Goal: Task Accomplishment & Management: Manage account settings

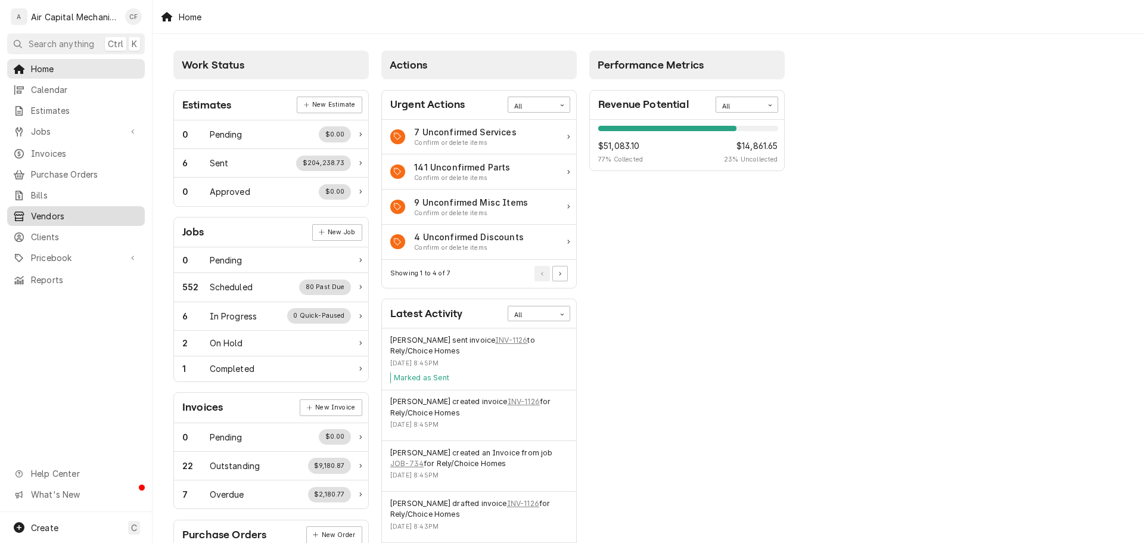
click at [74, 210] on span "Vendors" at bounding box center [85, 216] width 108 height 13
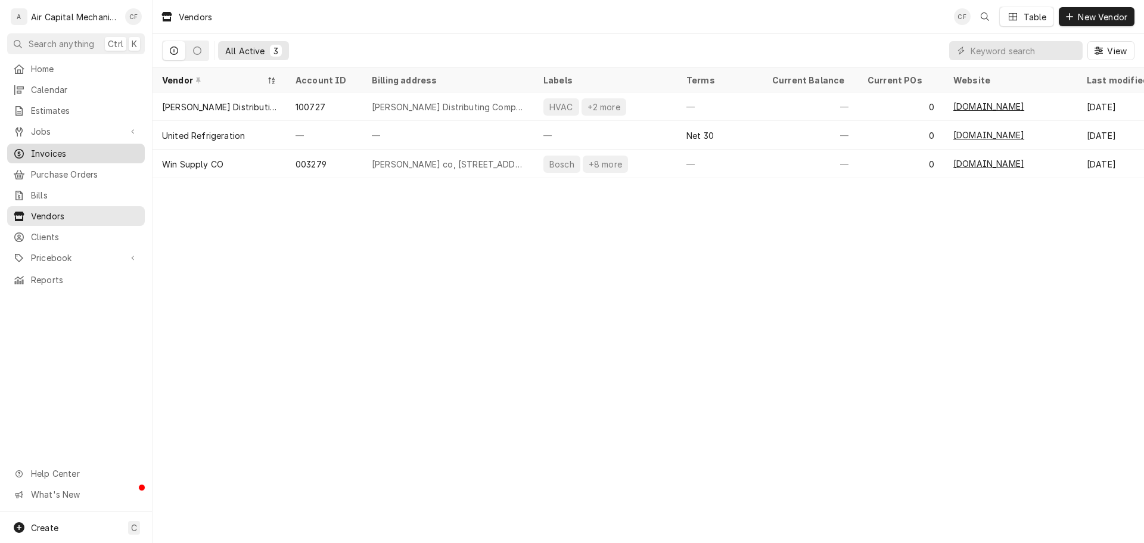
click at [83, 148] on span "Invoices" at bounding box center [85, 153] width 108 height 13
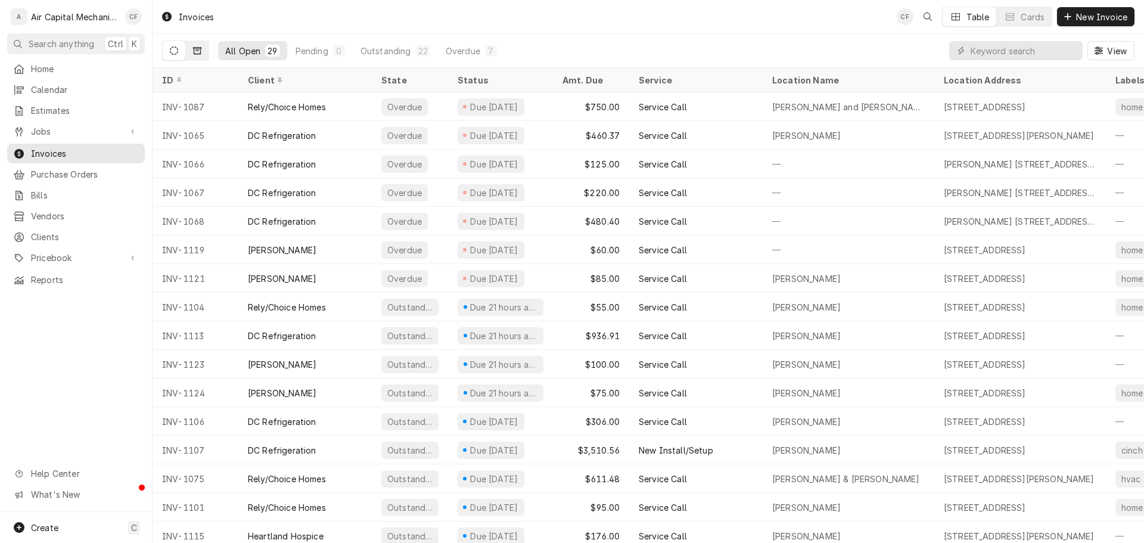
click at [199, 52] on icon "Dynamic Content Wrapper" at bounding box center [197, 50] width 8 height 8
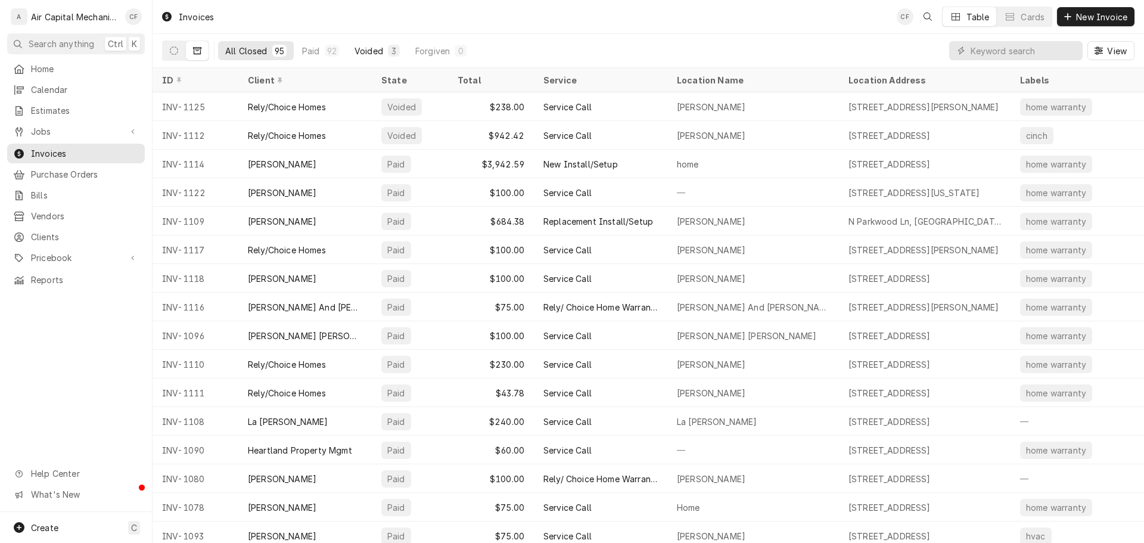
drag, startPoint x: 367, startPoint y: 53, endPoint x: 378, endPoint y: 45, distance: 13.2
click at [374, 48] on div "Voided" at bounding box center [369, 51] width 29 height 13
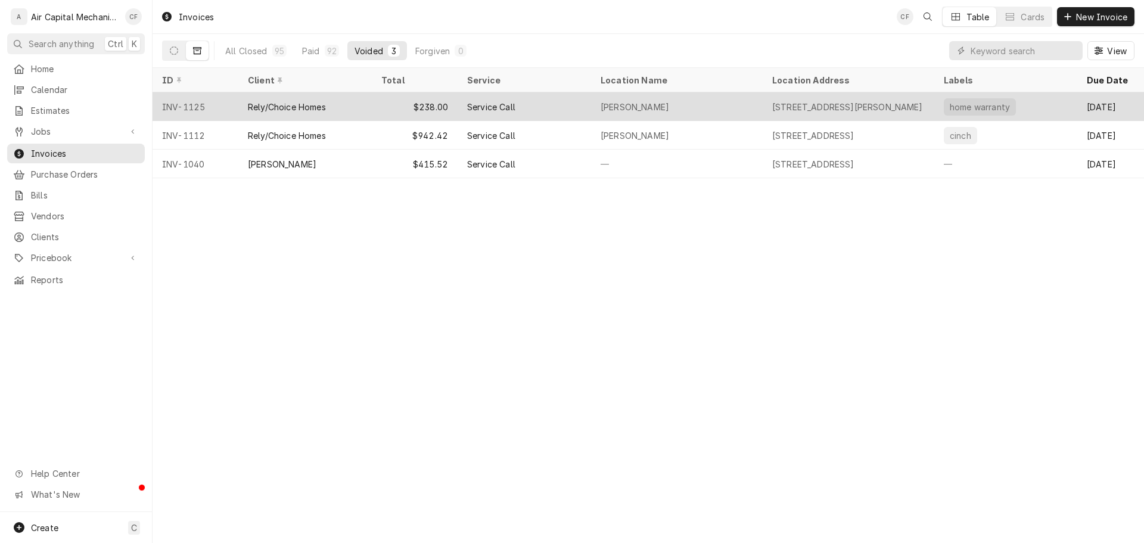
click at [359, 107] on div "Rely/Choice Homes" at bounding box center [304, 106] width 133 height 29
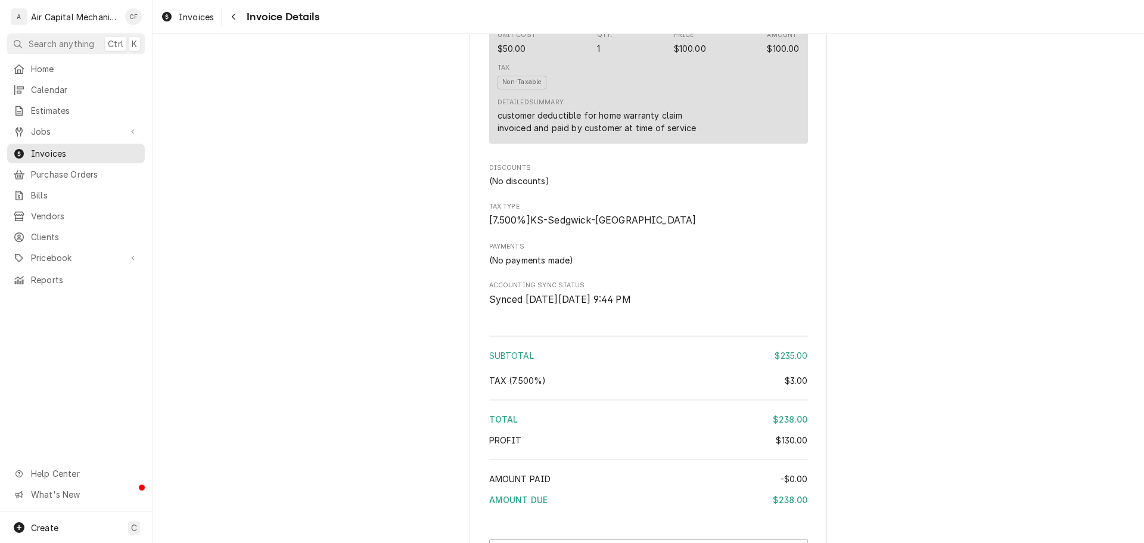
scroll to position [1316, 0]
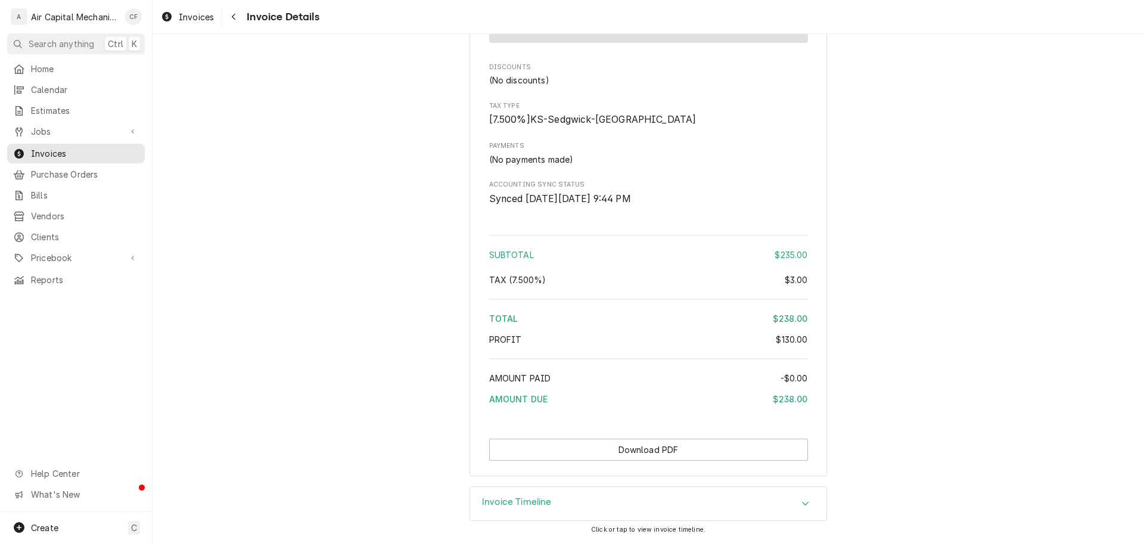
click at [711, 490] on div "Invoice Timeline" at bounding box center [648, 503] width 356 height 33
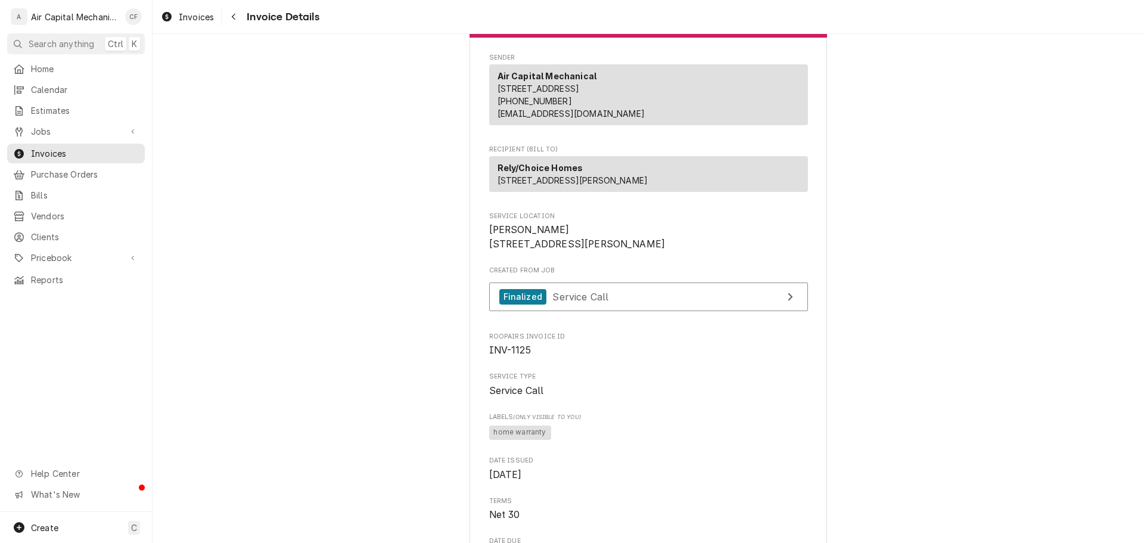
scroll to position [0, 0]
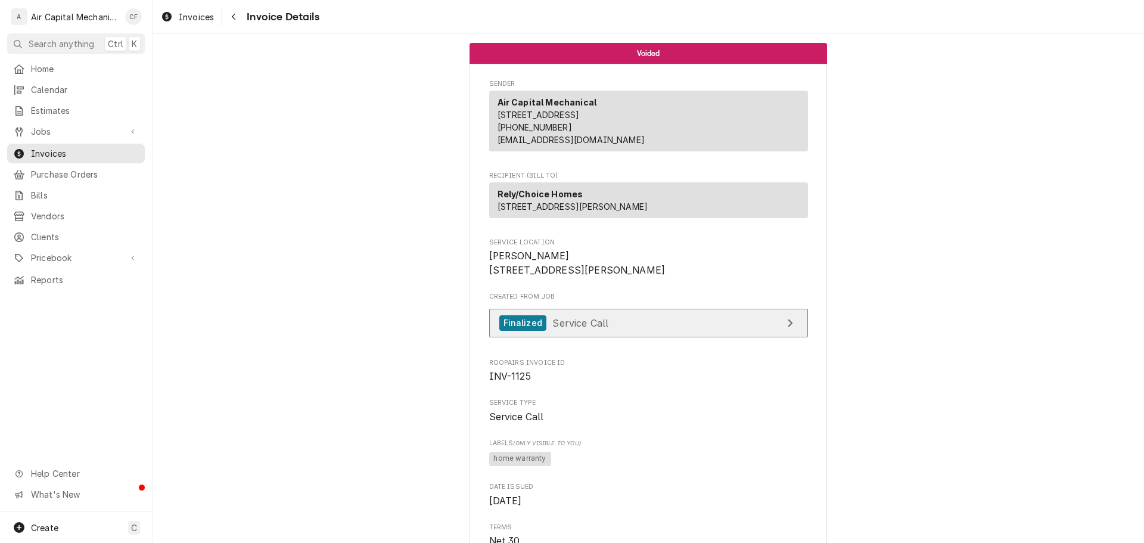
click at [741, 338] on link "Finalized Service Call" at bounding box center [648, 323] width 319 height 29
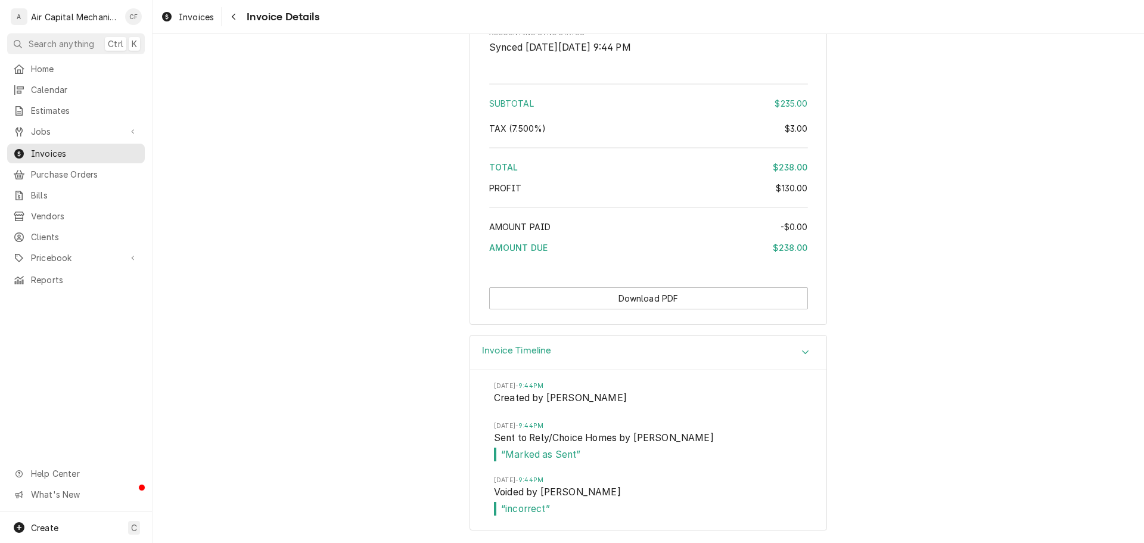
scroll to position [1468, 0]
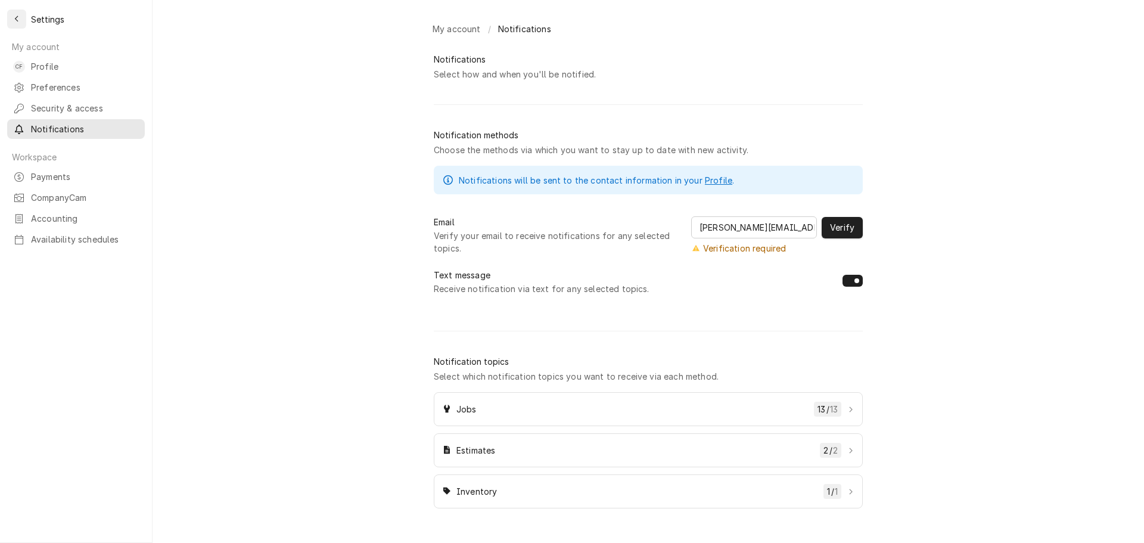
click at [18, 21] on icon "Back to previous page" at bounding box center [16, 19] width 5 height 8
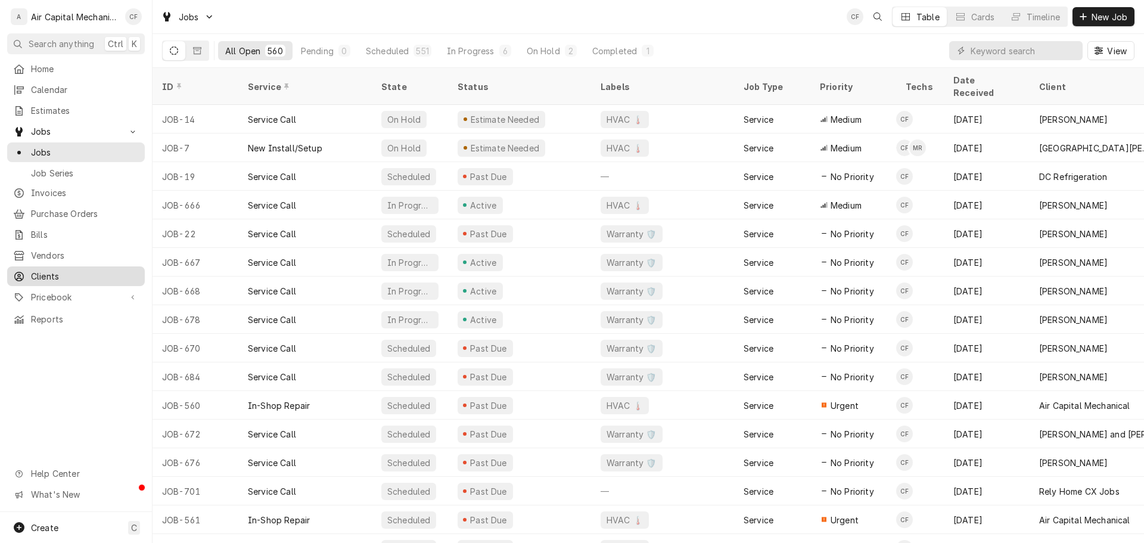
click at [81, 275] on span "Clients" at bounding box center [85, 276] width 108 height 13
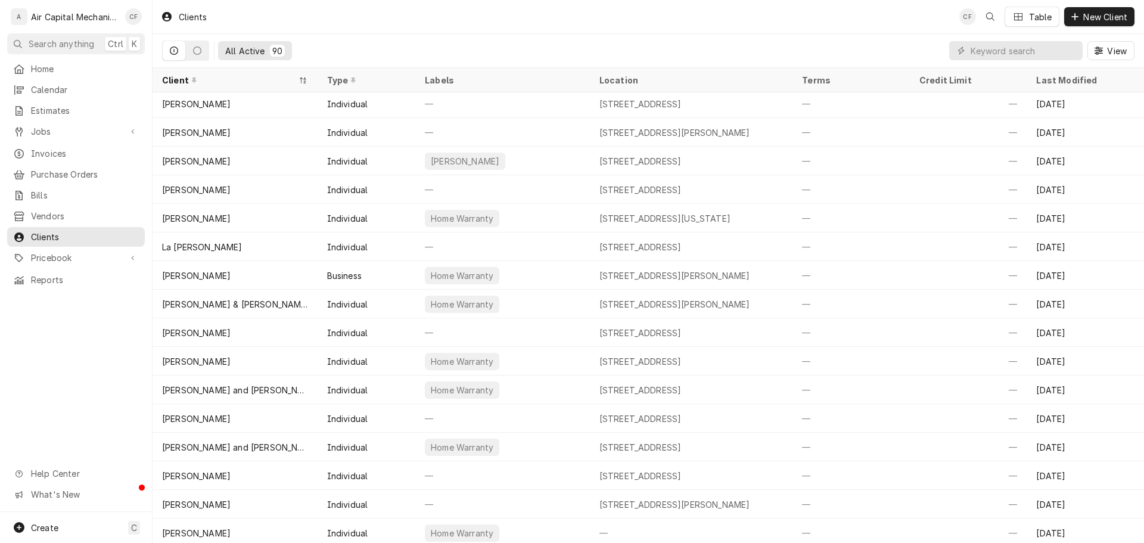
scroll to position [1407, 0]
click at [84, 153] on span "Invoices" at bounding box center [85, 153] width 108 height 13
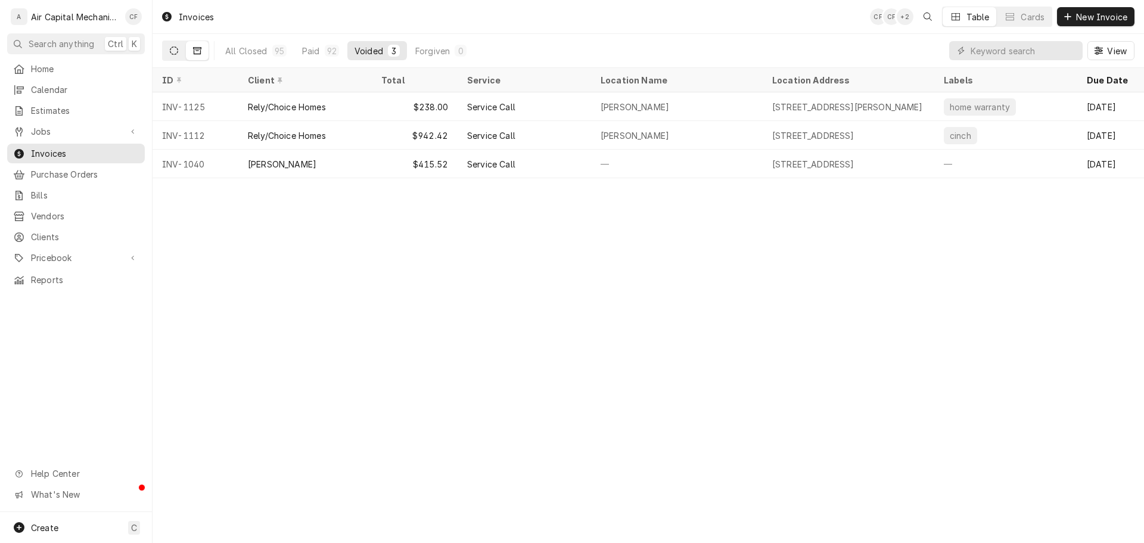
click at [169, 51] on button "Dynamic Content Wrapper" at bounding box center [174, 50] width 23 height 19
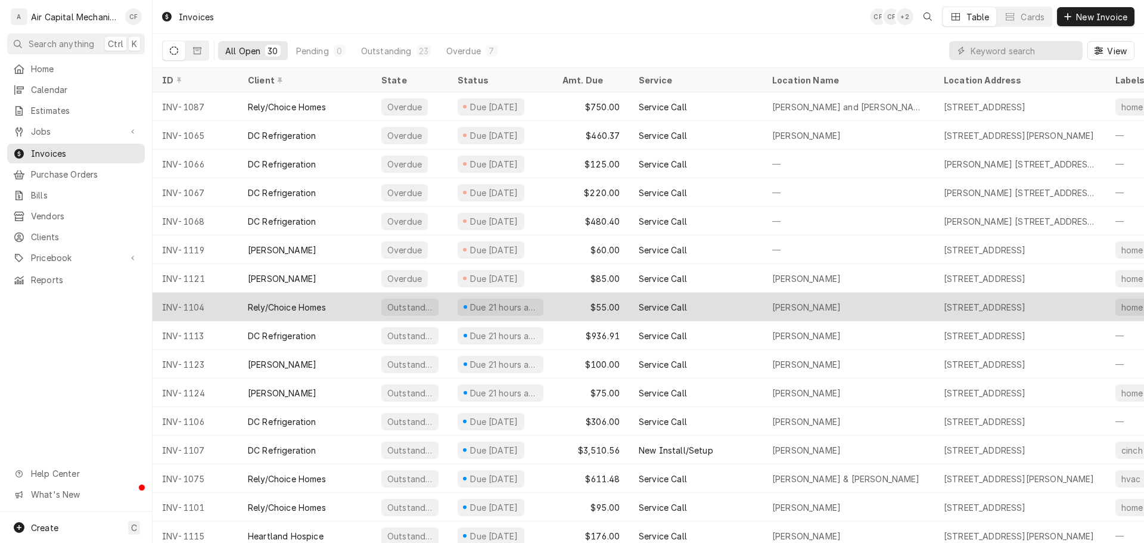
click at [421, 310] on div "Outstanding" at bounding box center [409, 306] width 57 height 17
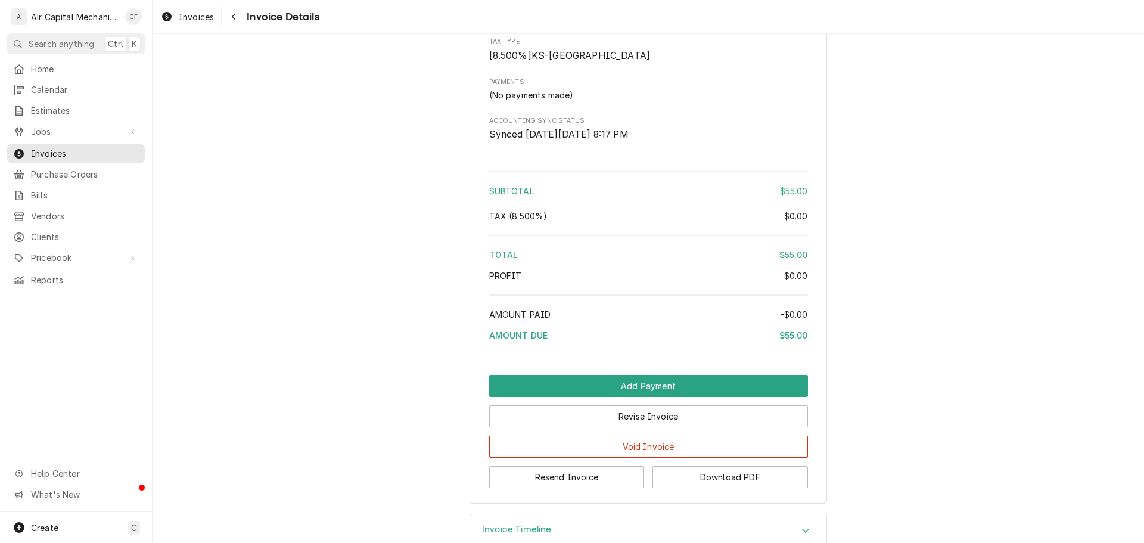
scroll to position [1009, 0]
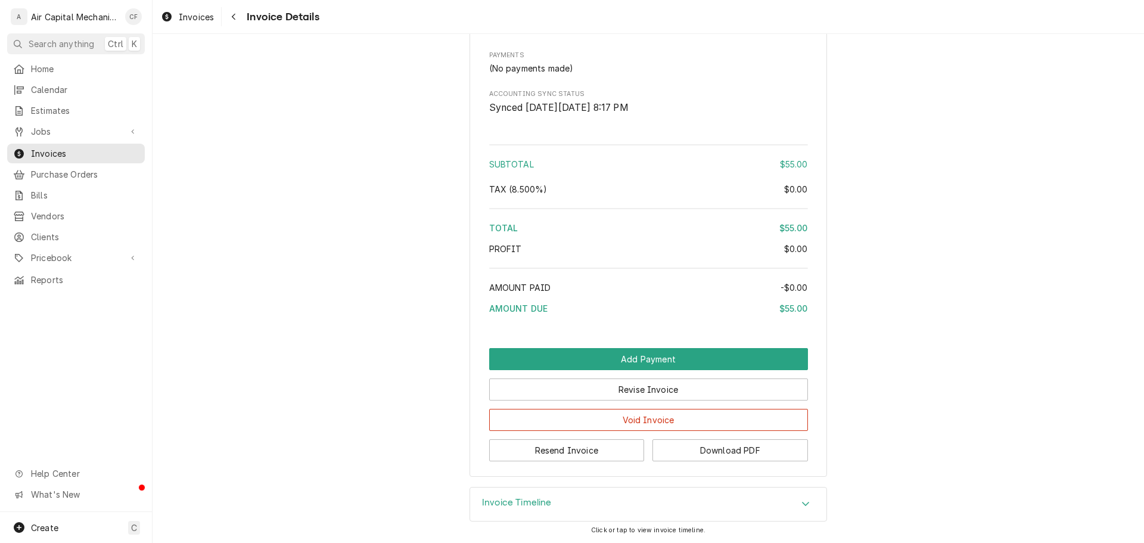
click at [562, 491] on div "Invoice Timeline" at bounding box center [648, 503] width 356 height 33
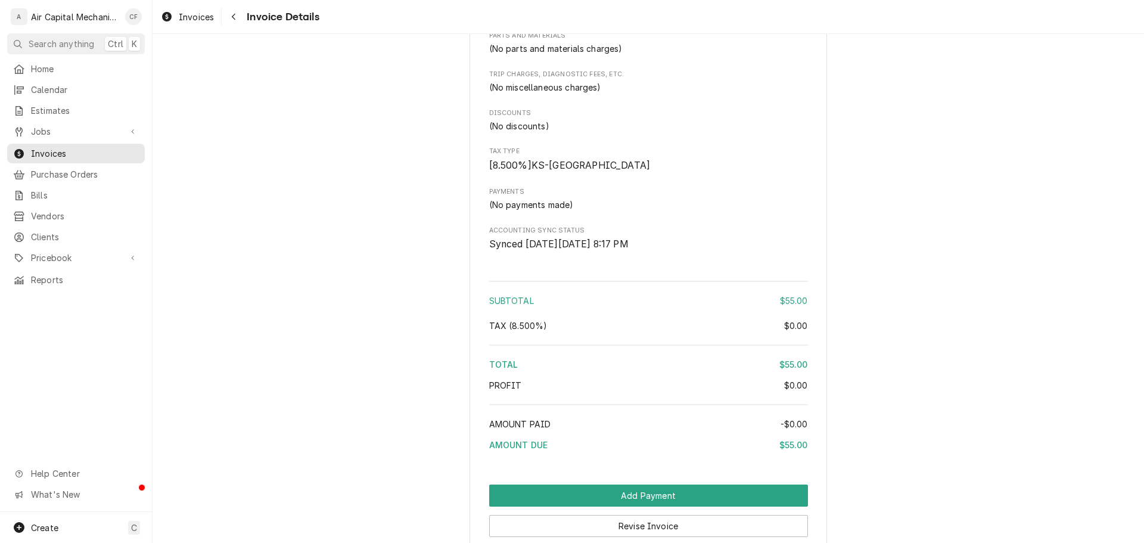
scroll to position [1255, 0]
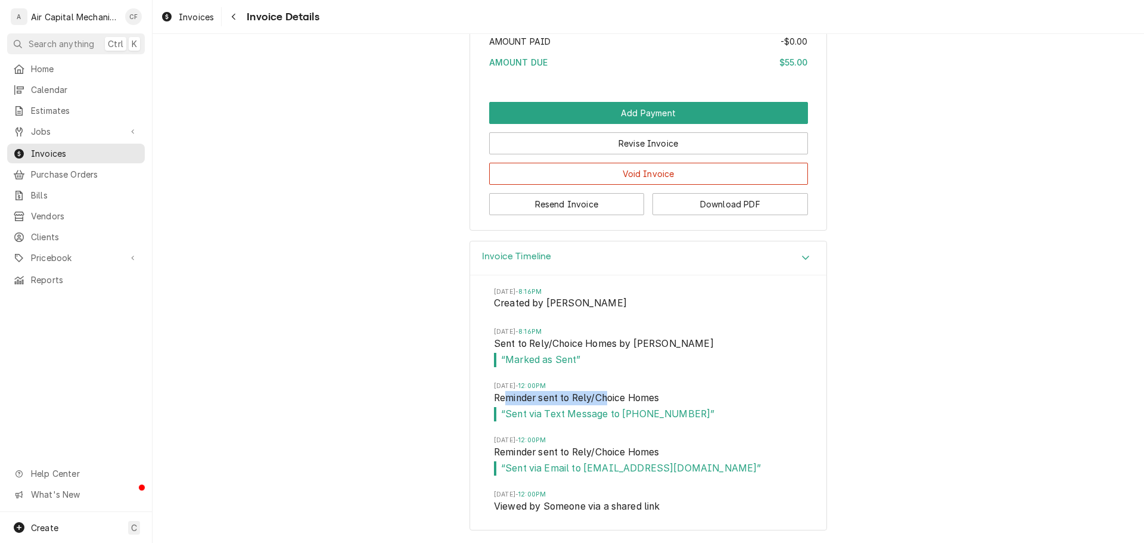
drag, startPoint x: 499, startPoint y: 399, endPoint x: 603, endPoint y: 401, distance: 103.7
click at [603, 401] on span "Reminder sent to Rely/Choice Homes" at bounding box center [648, 399] width 309 height 17
click at [604, 416] on span "“ Sent via Text Message to (316) 491-3938 ”" at bounding box center [648, 414] width 309 height 14
click at [604, 418] on span "“ Sent via Text Message to (316) 491-3938 ”" at bounding box center [648, 414] width 309 height 14
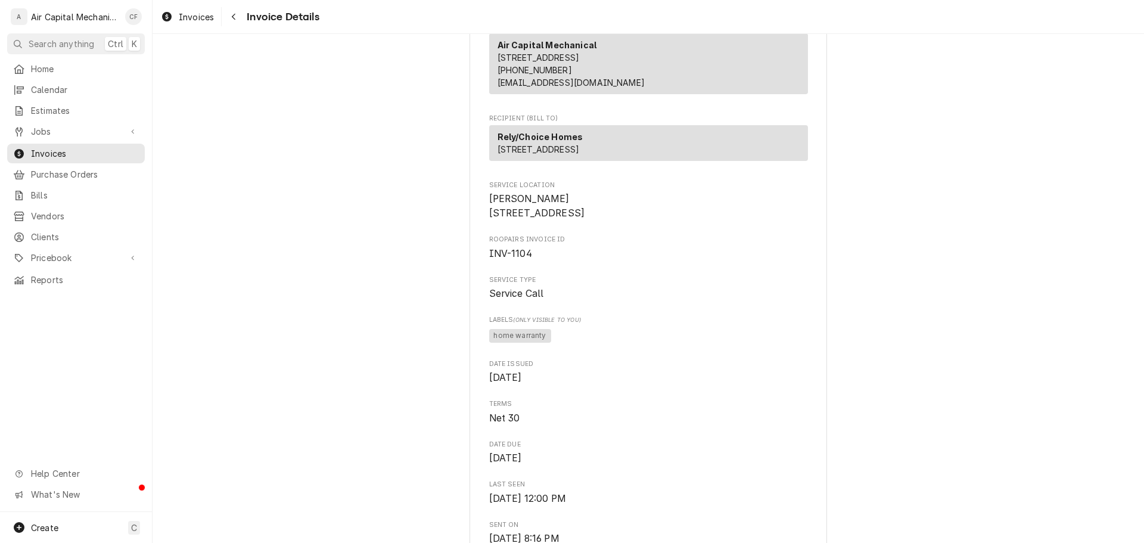
scroll to position [0, 0]
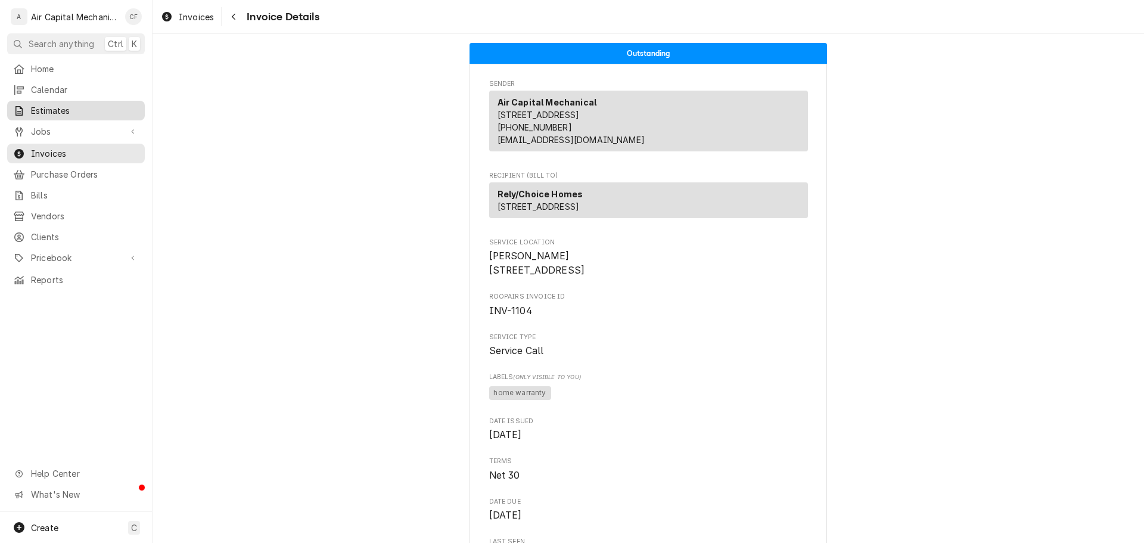
click at [86, 111] on span "Estimates" at bounding box center [85, 110] width 108 height 13
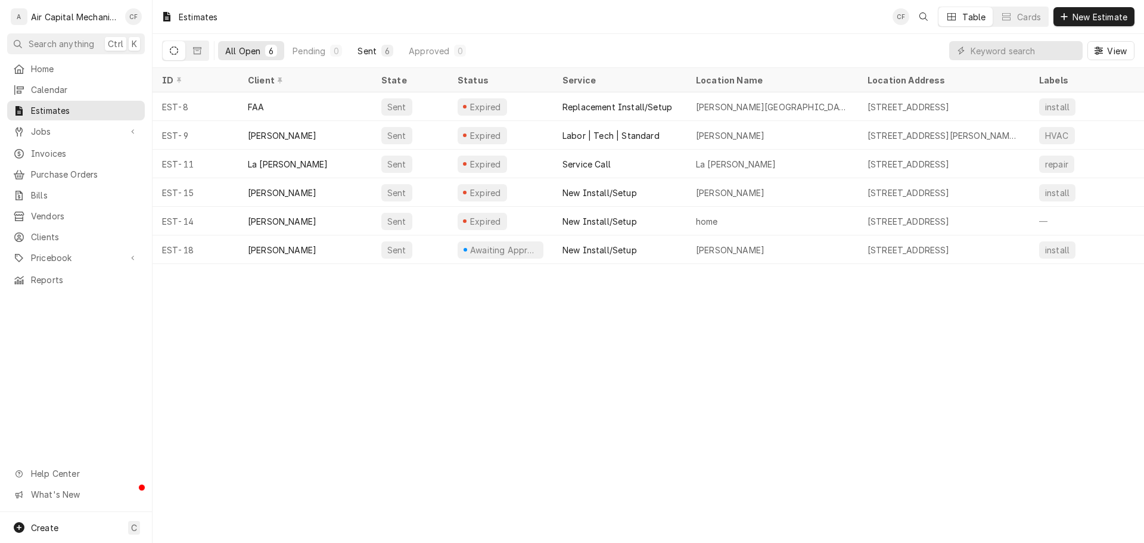
click at [381, 52] on div "6" at bounding box center [387, 51] width 12 height 12
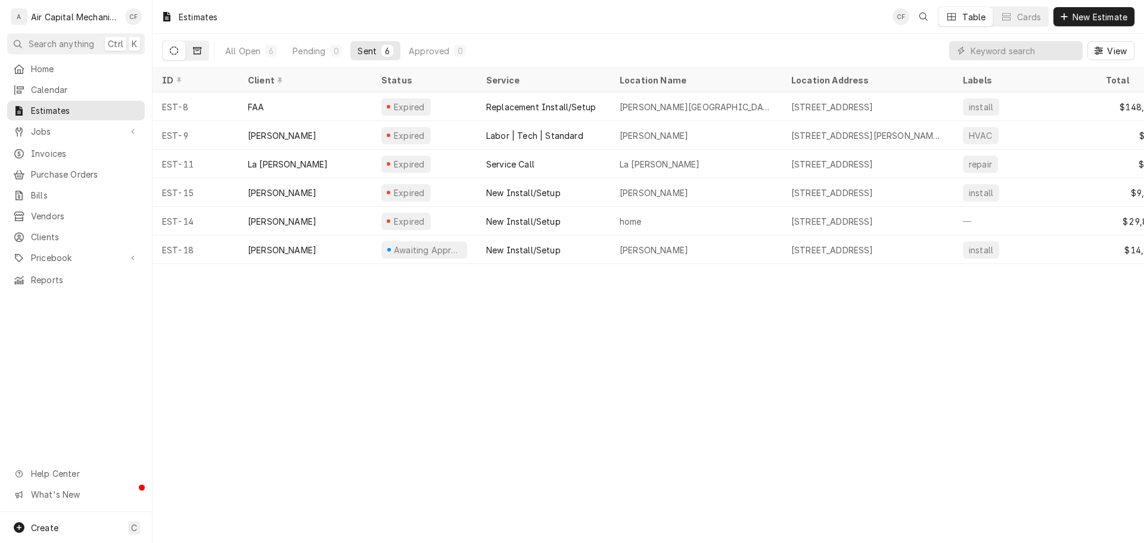
click at [191, 54] on button "Dynamic Content Wrapper" at bounding box center [197, 50] width 23 height 19
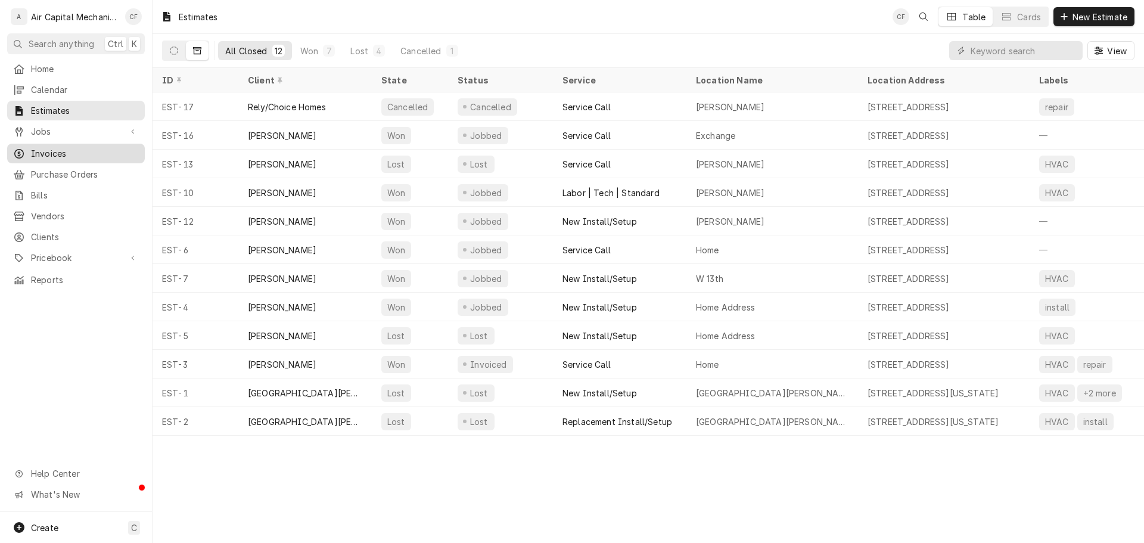
click at [115, 147] on span "Invoices" at bounding box center [85, 153] width 108 height 13
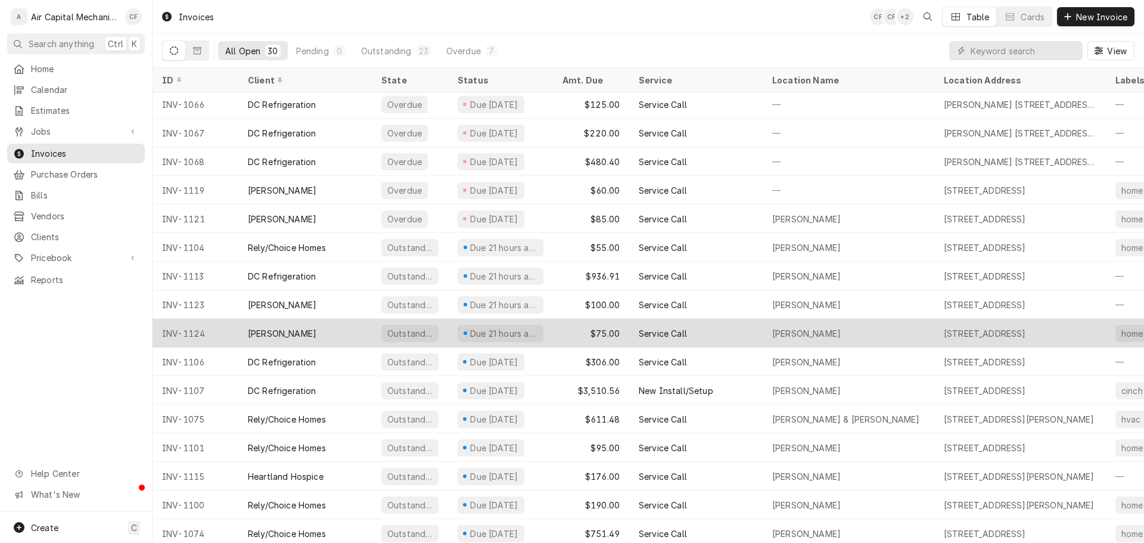
scroll to position [119, 0]
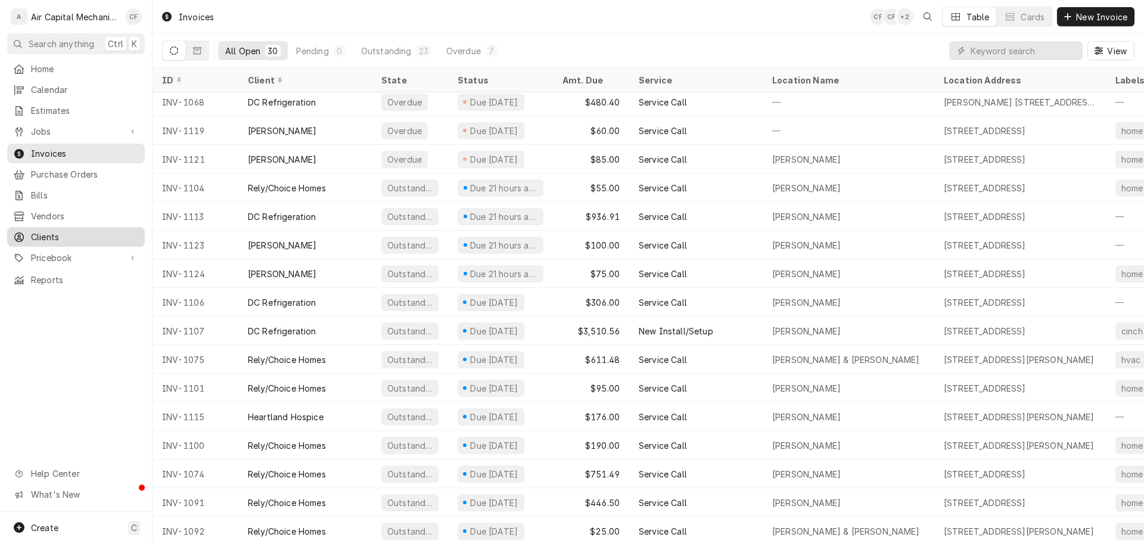
click at [86, 231] on span "Clients" at bounding box center [85, 237] width 108 height 13
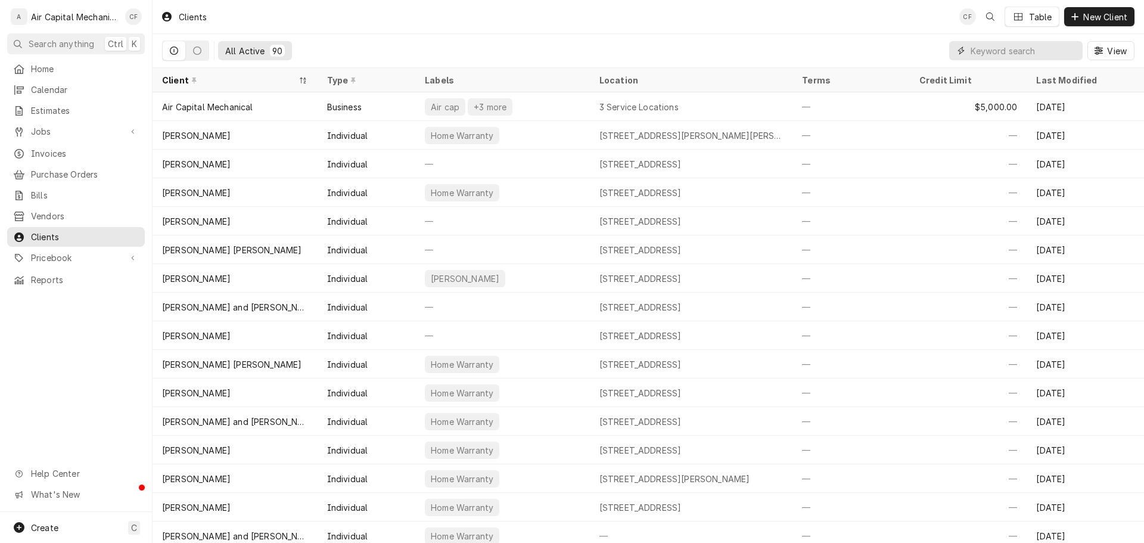
click at [1053, 56] on input "Dynamic Content Wrapper" at bounding box center [1024, 50] width 106 height 19
type input "rely"
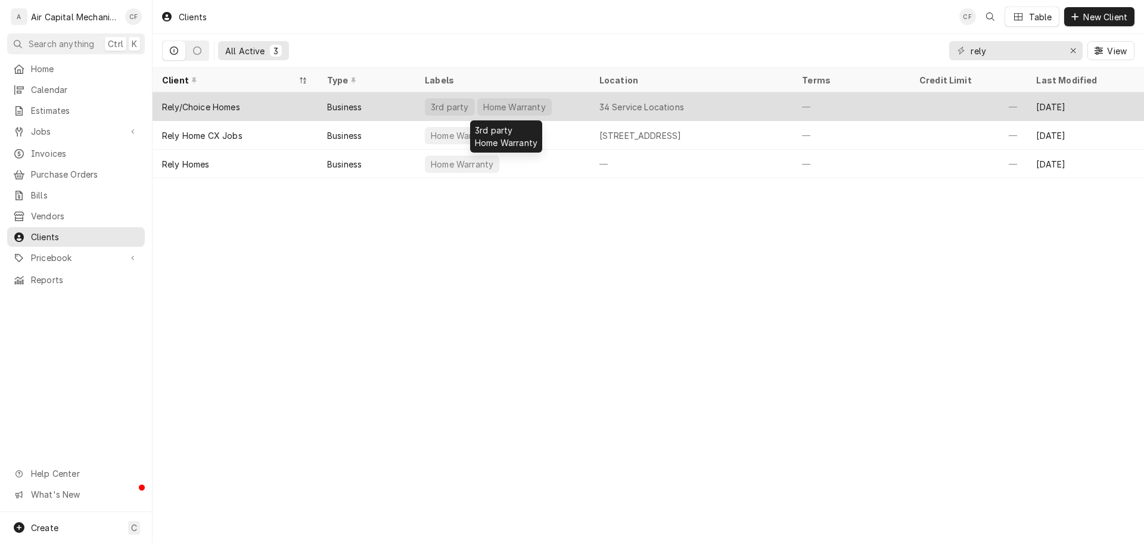
click at [448, 108] on div "3rd party" at bounding box center [450, 107] width 40 height 13
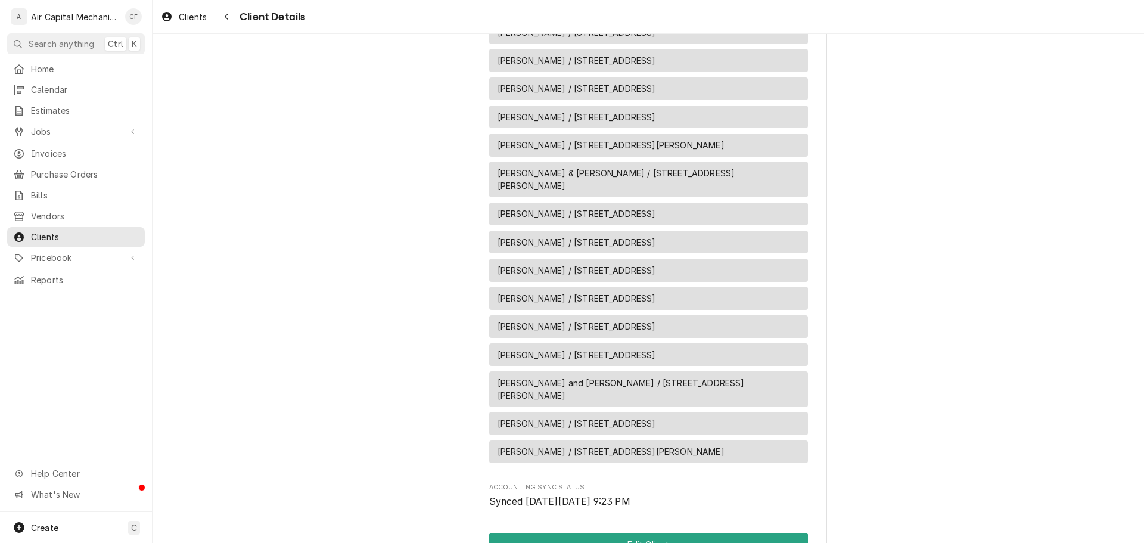
scroll to position [1295, 0]
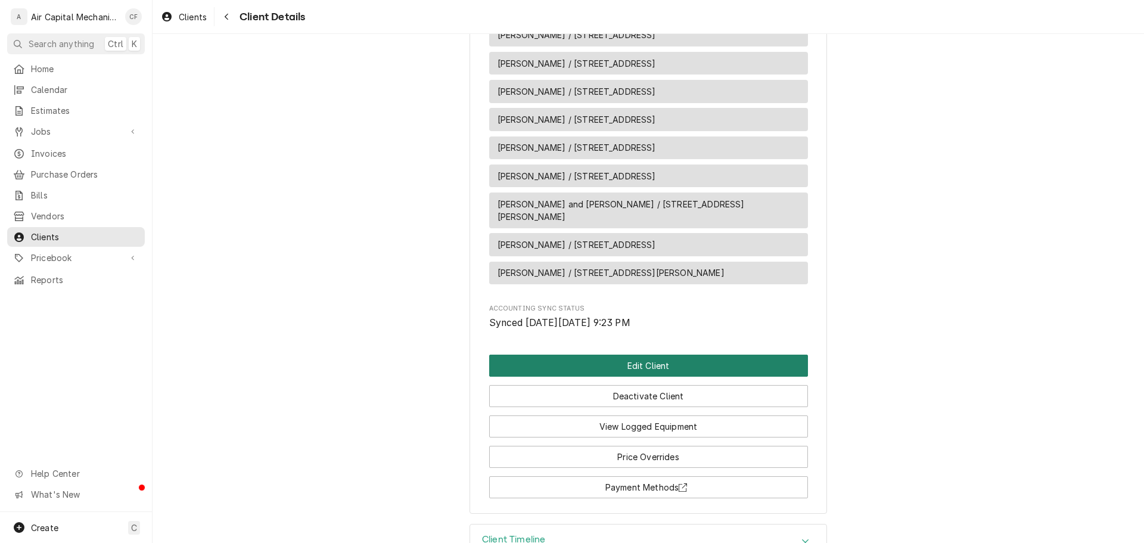
click at [635, 355] on button "Edit Client" at bounding box center [648, 366] width 319 height 22
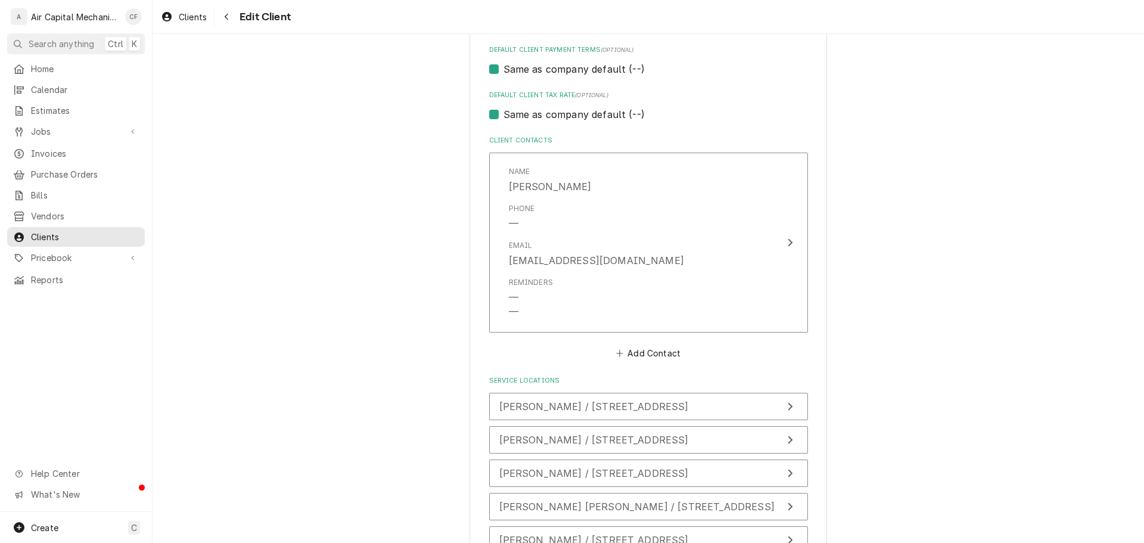
scroll to position [854, 0]
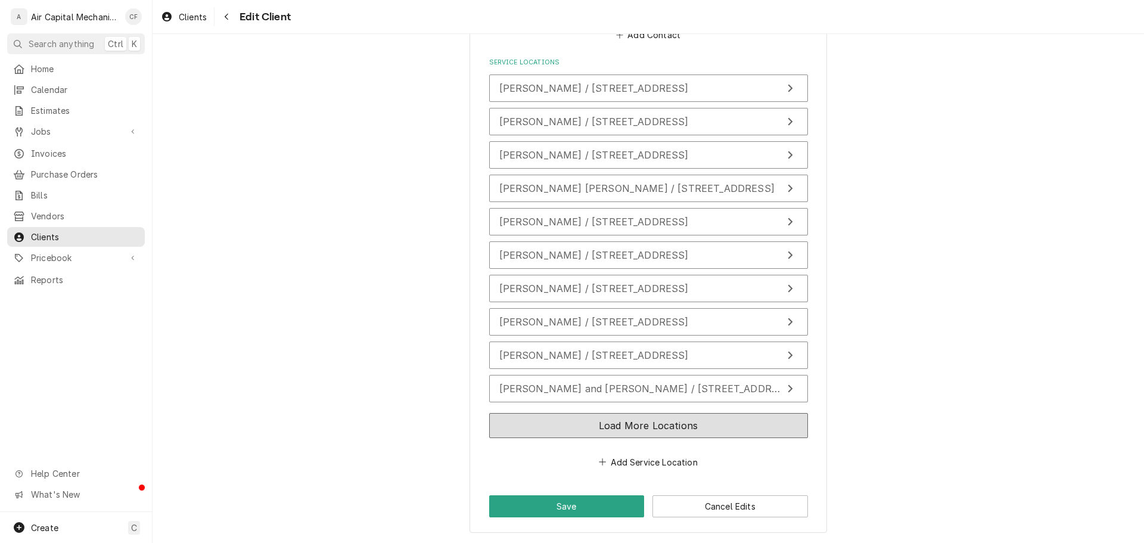
click at [612, 414] on button "Load More Locations" at bounding box center [648, 425] width 319 height 25
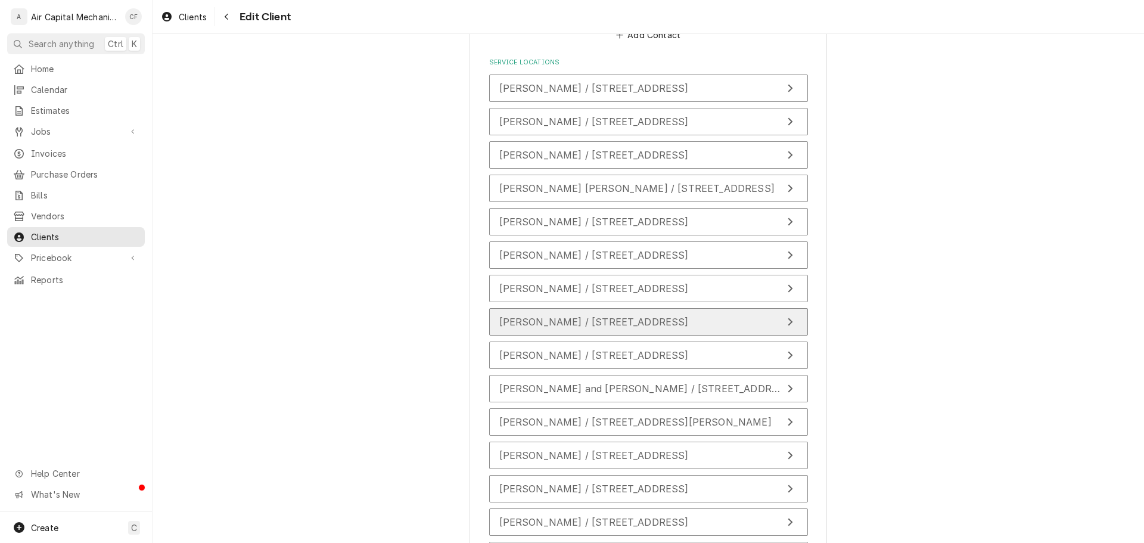
scroll to position [1188, 0]
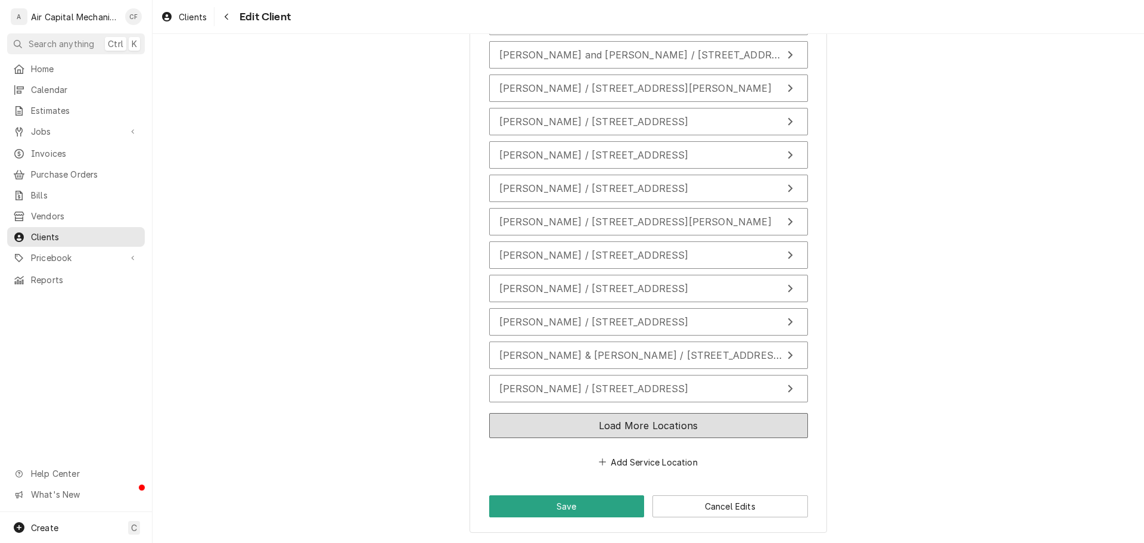
click at [594, 413] on button "Load More Locations" at bounding box center [648, 425] width 319 height 25
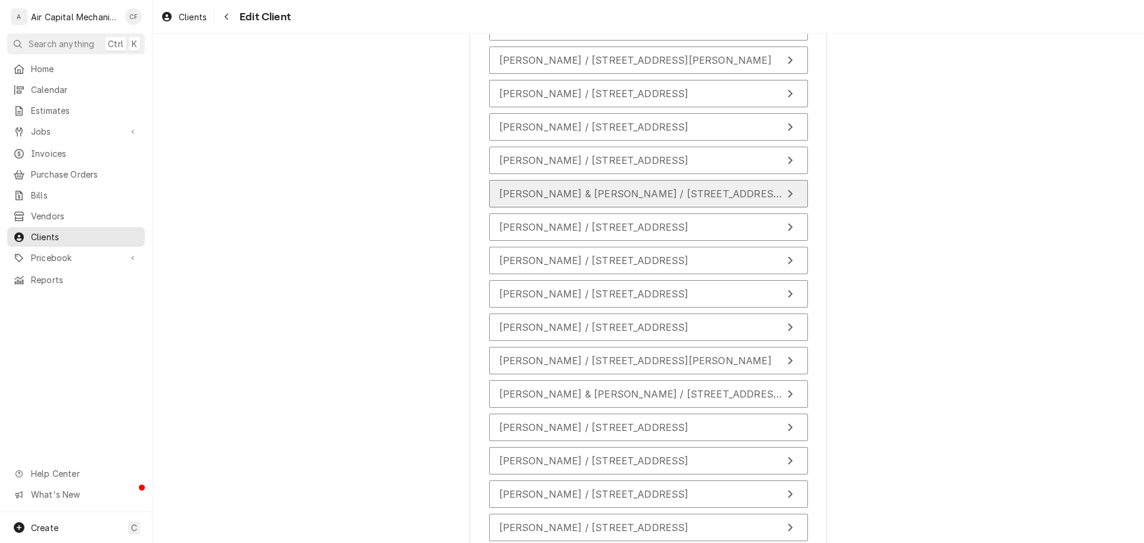
scroll to position [1367, 0]
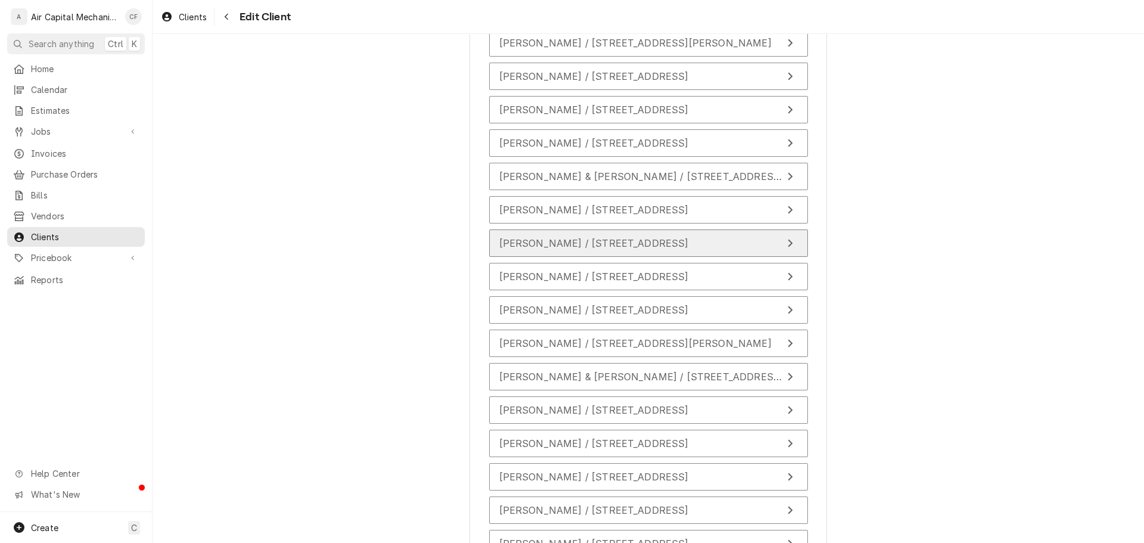
click at [596, 242] on span "[PERSON_NAME] / [STREET_ADDRESS]" at bounding box center [593, 243] width 189 height 12
type textarea "x"
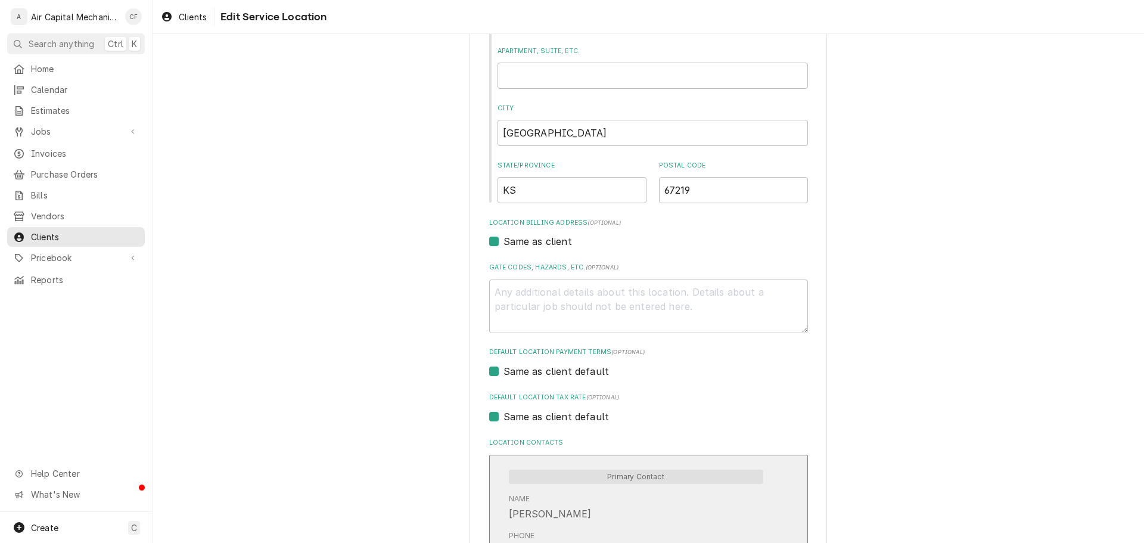
scroll to position [402, 0]
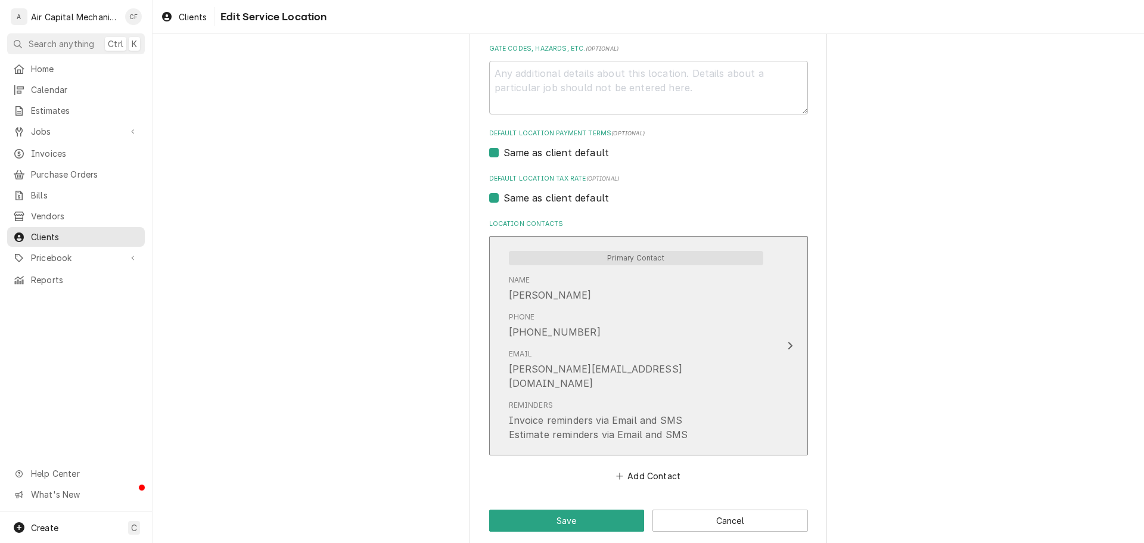
click at [642, 395] on div "Reminders Invoice reminders via Email and SMS Estimate reminders via Email and …" at bounding box center [636, 420] width 254 height 51
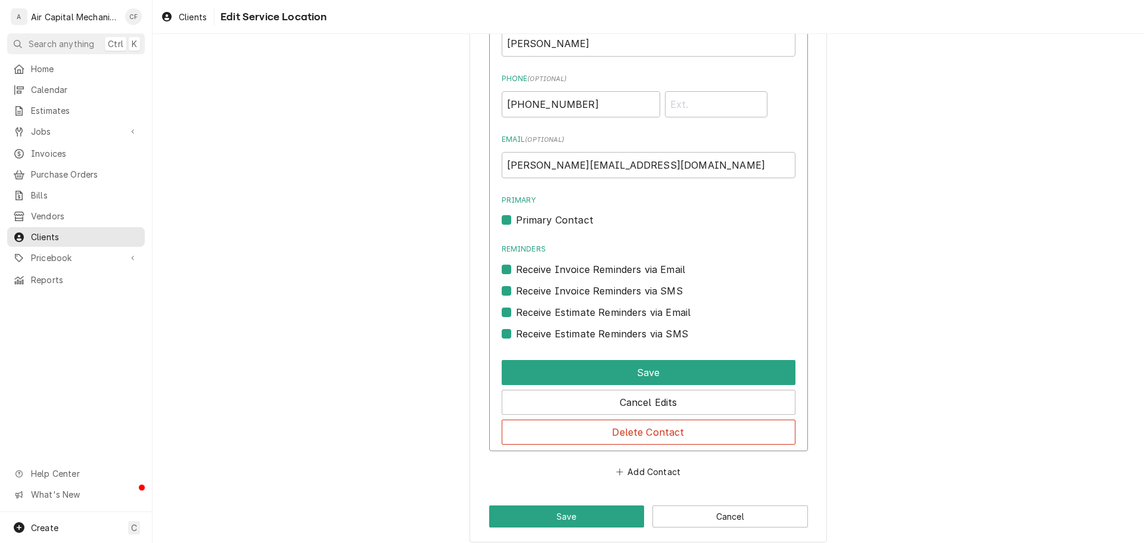
scroll to position [640, 0]
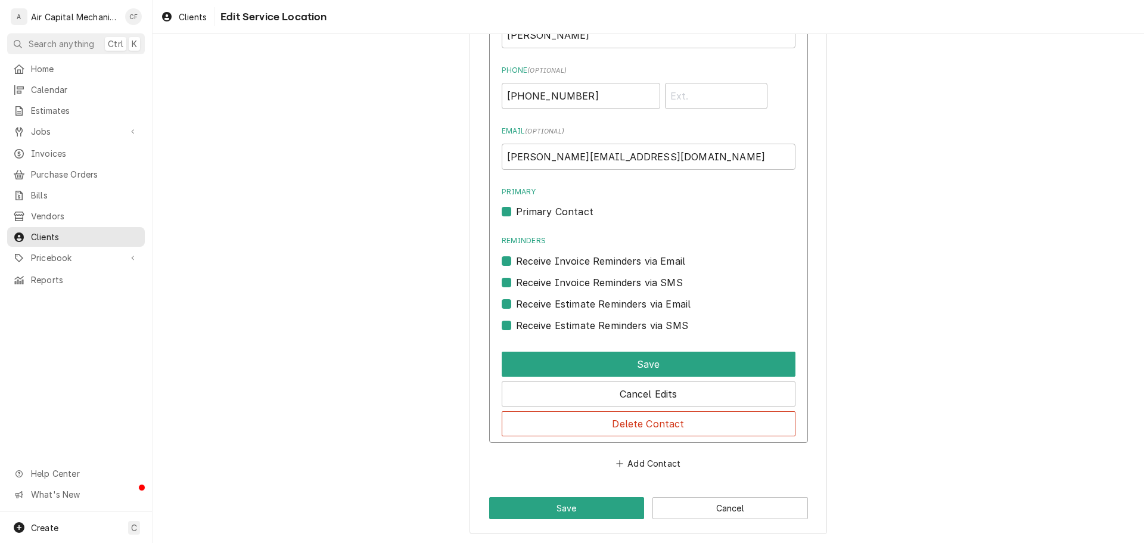
click at [552, 326] on label "Receive Estimate Reminders via SMS" at bounding box center [602, 325] width 172 height 14
click at [552, 326] on input "Contact Edit Form" at bounding box center [663, 331] width 294 height 26
click at [552, 312] on div "Receive Estimate Reminders via SMS" at bounding box center [649, 321] width 294 height 21
click at [543, 320] on label "Receive Estimate Reminders via SMS" at bounding box center [602, 325] width 172 height 14
click at [543, 320] on input "Contact Edit Form" at bounding box center [663, 331] width 294 height 26
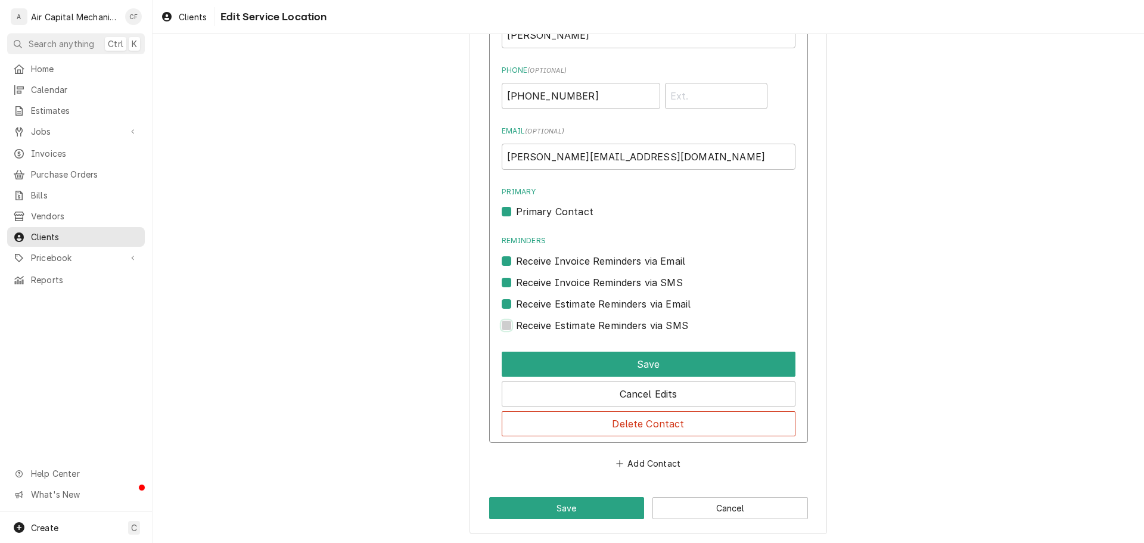
checkbox input "true"
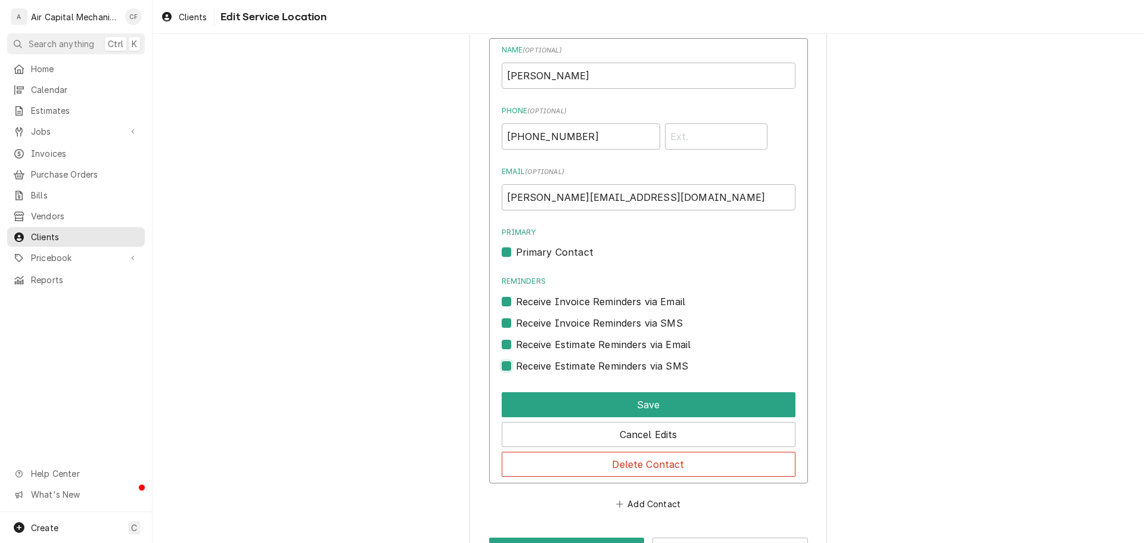
scroll to position [580, 0]
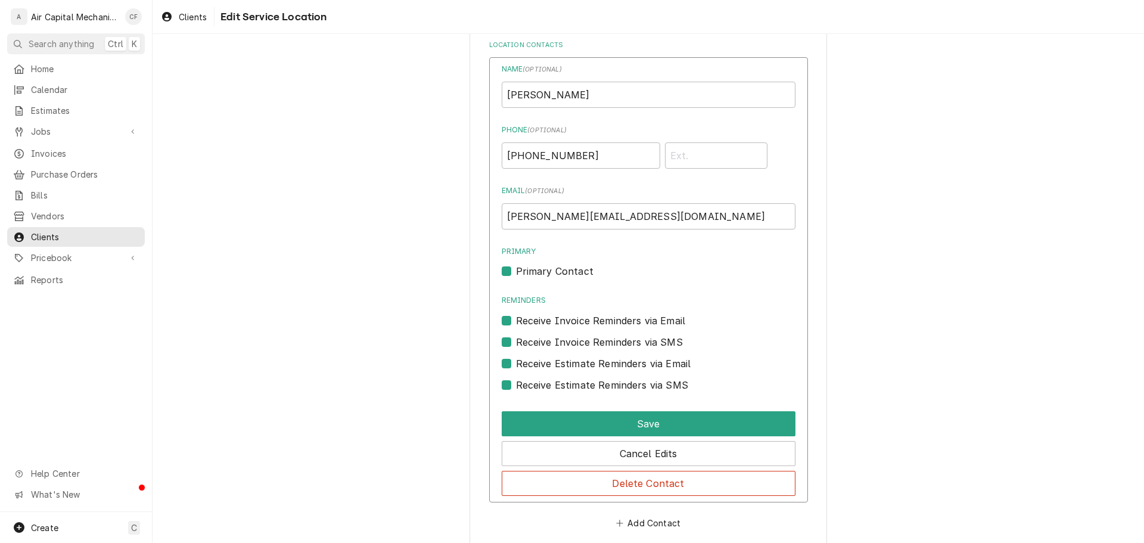
click at [527, 272] on label "Primary Contact" at bounding box center [554, 271] width 77 height 14
click at [527, 272] on input "Primary" at bounding box center [663, 277] width 294 height 26
checkbox input "false"
click at [540, 321] on label "Receive Invoice Reminders via Email" at bounding box center [601, 320] width 170 height 14
click at [540, 321] on input "Reminders" at bounding box center [663, 326] width 294 height 26
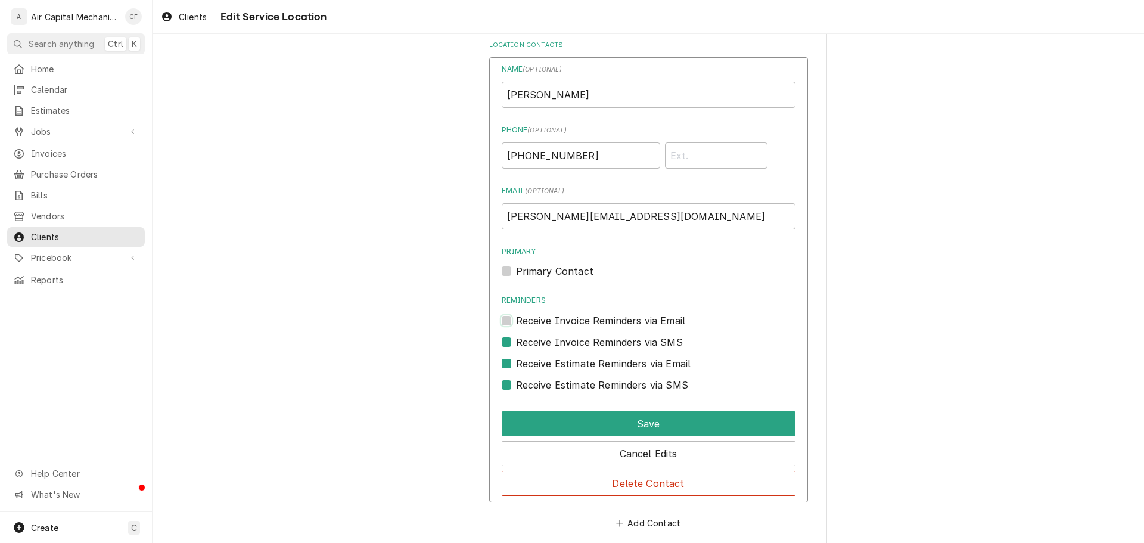
checkbox input "false"
click at [542, 346] on label "Receive Invoice Reminders via SMS" at bounding box center [599, 342] width 167 height 14
click at [542, 346] on input "Contact Edit Form" at bounding box center [663, 348] width 294 height 26
checkbox input "false"
click at [543, 371] on div "Receive Estimate Reminders via SMS" at bounding box center [649, 381] width 294 height 21
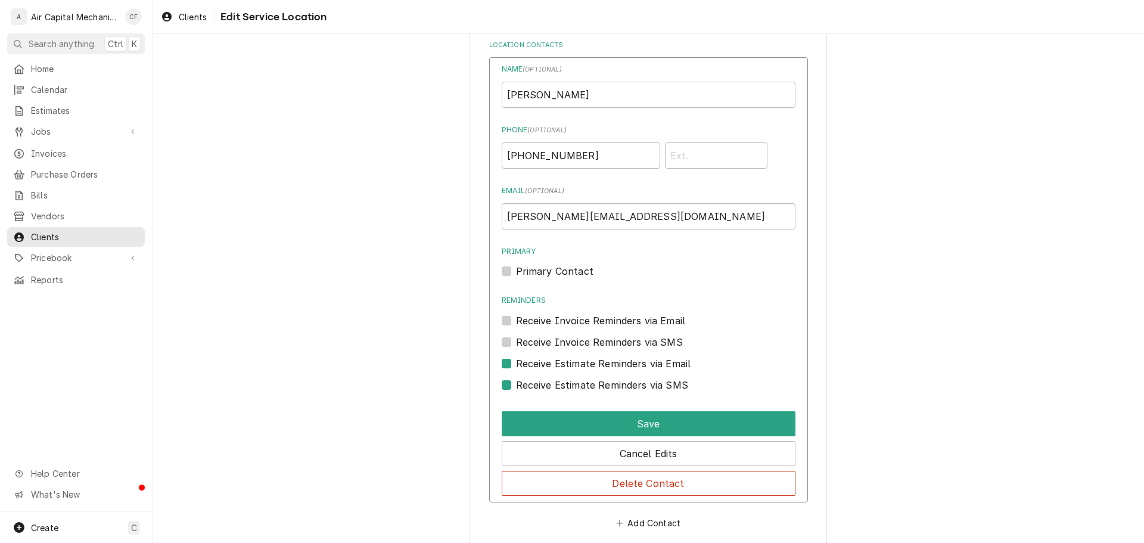
click at [545, 364] on label "Receive Estimate Reminders via Email" at bounding box center [603, 363] width 175 height 14
click at [545, 364] on input "Contact Edit Form" at bounding box center [663, 369] width 294 height 26
checkbox input "false"
click at [546, 390] on label "Receive Estimate Reminders via SMS" at bounding box center [602, 385] width 172 height 14
click at [546, 390] on input "Contact Edit Form" at bounding box center [663, 391] width 294 height 26
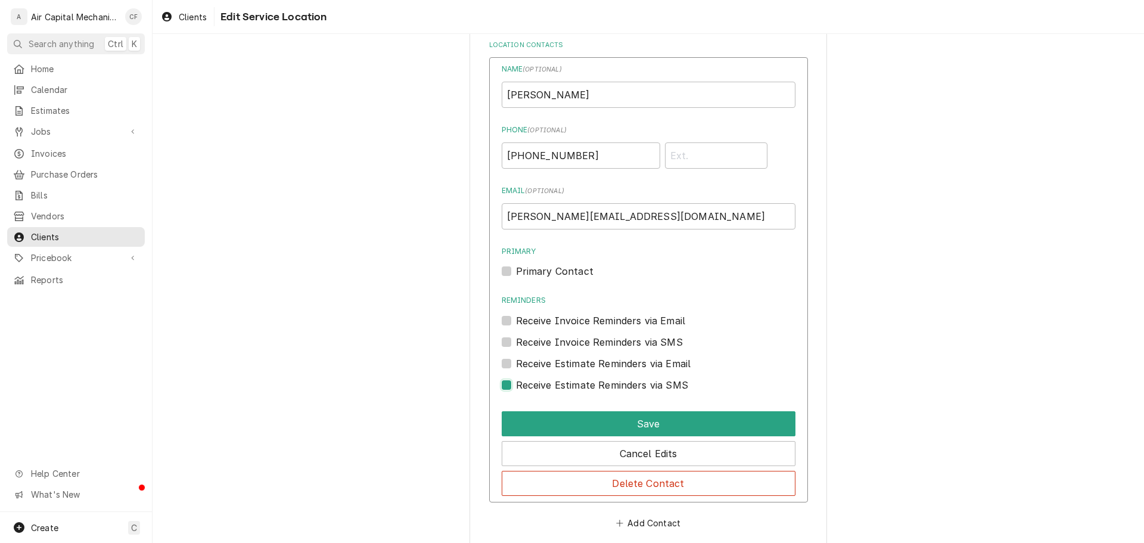
checkbox input "false"
click at [635, 417] on button "Save" at bounding box center [649, 423] width 294 height 25
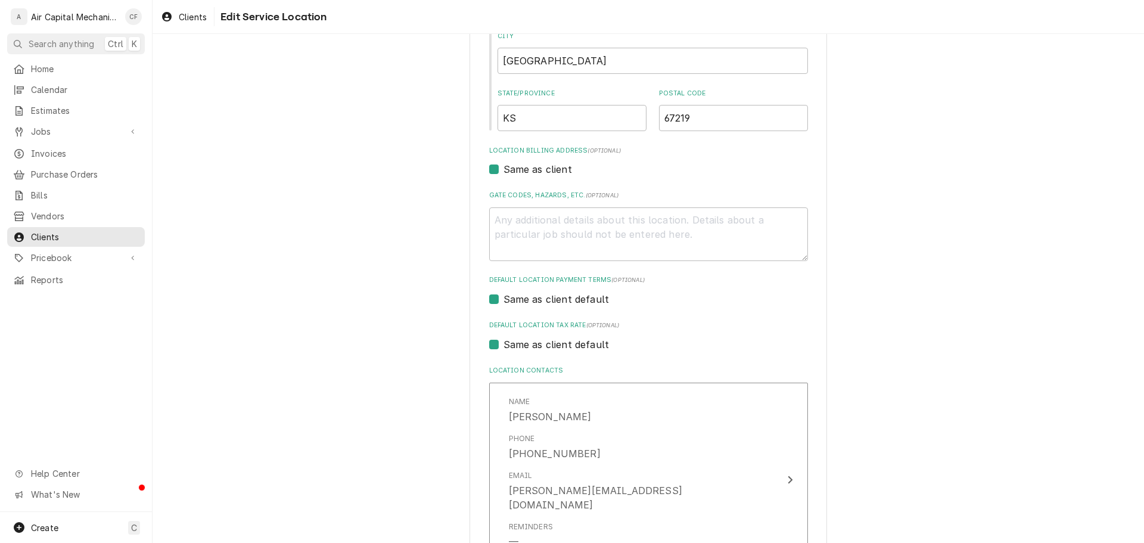
scroll to position [377, 0]
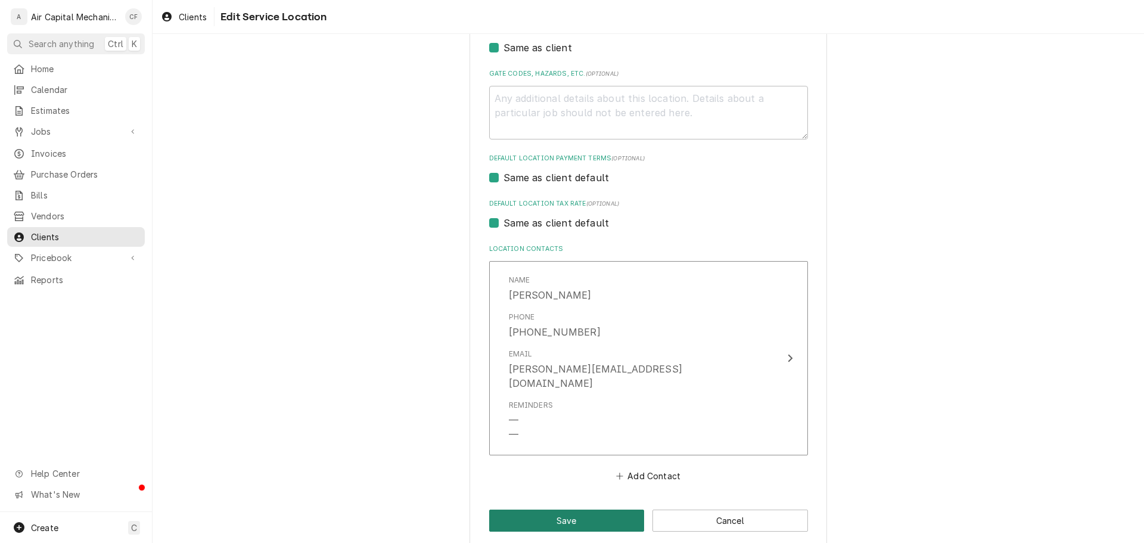
click at [591, 509] on button "Save" at bounding box center [567, 520] width 156 height 22
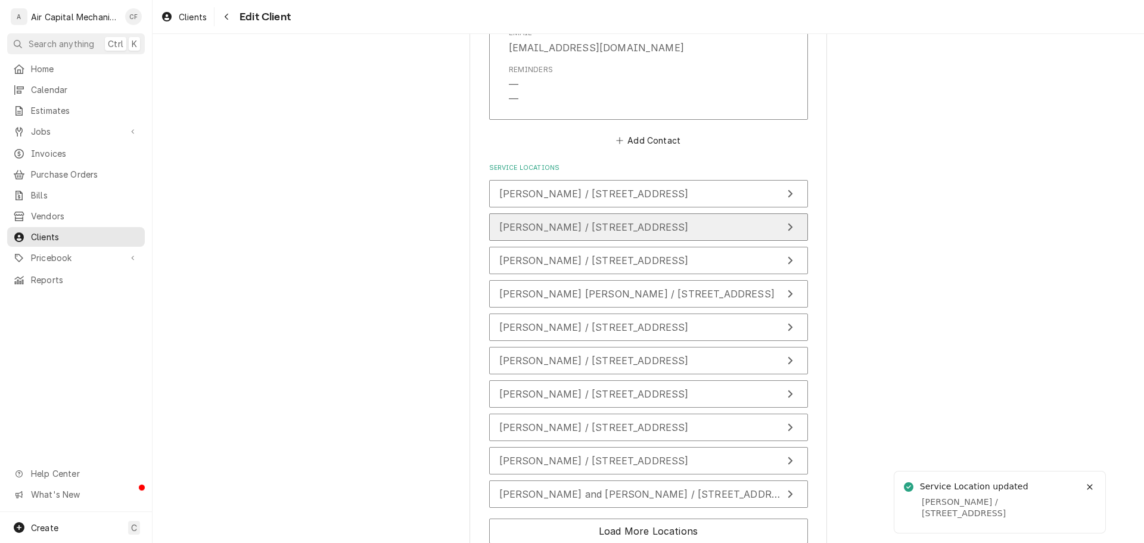
scroll to position [822, 0]
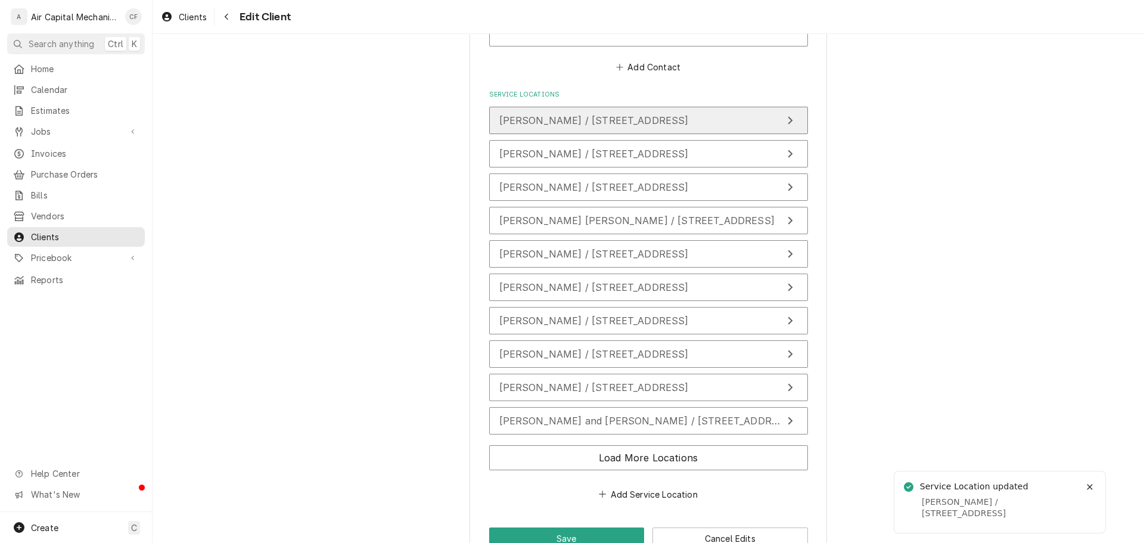
click at [623, 111] on button "[PERSON_NAME] / [STREET_ADDRESS]" at bounding box center [648, 120] width 319 height 27
type textarea "x"
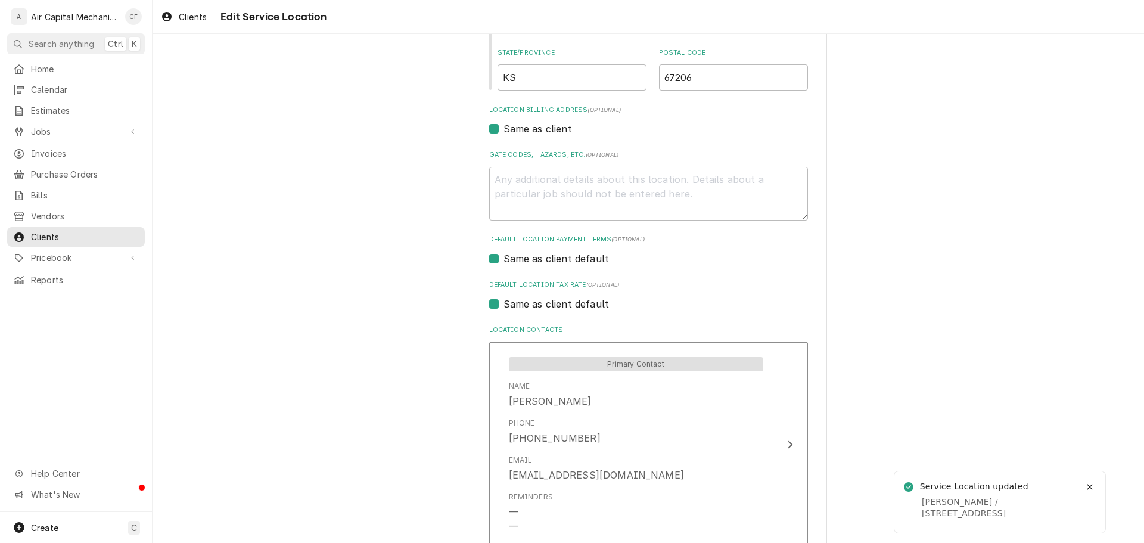
scroll to position [402, 0]
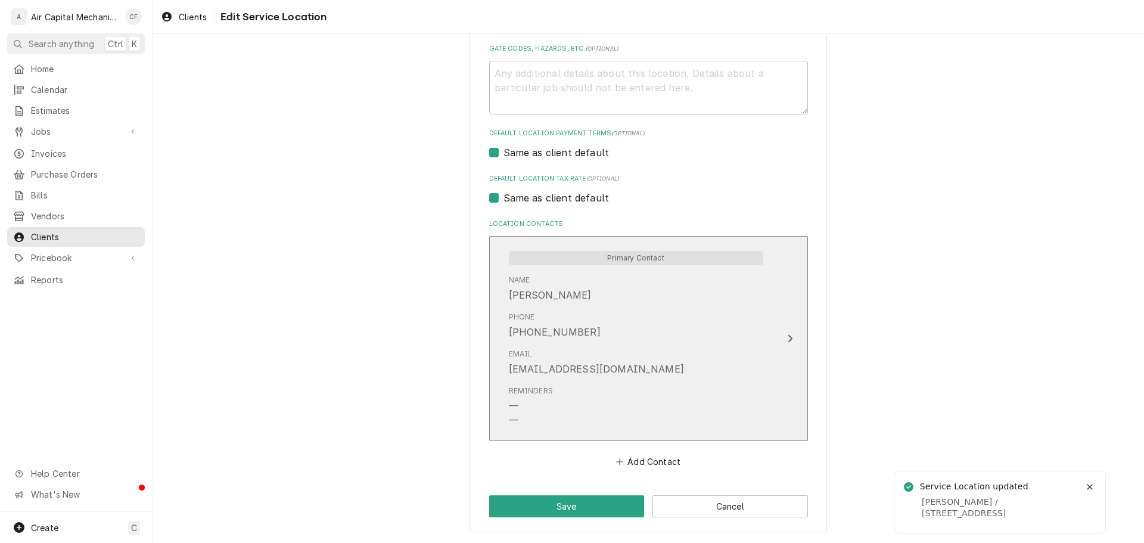
click at [611, 314] on div "Phone (913) 319-9844" at bounding box center [636, 325] width 254 height 37
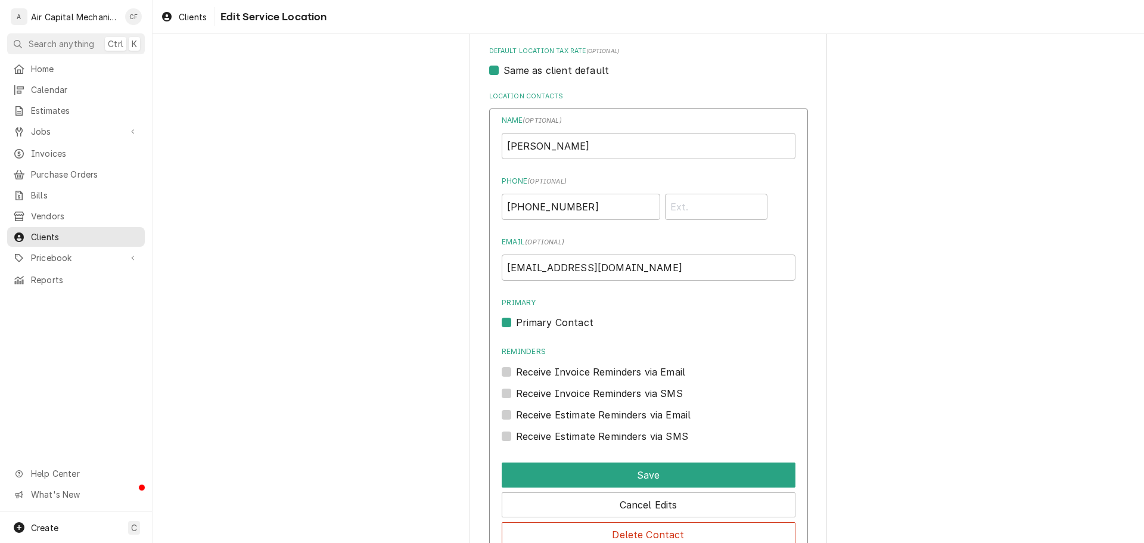
scroll to position [642, 0]
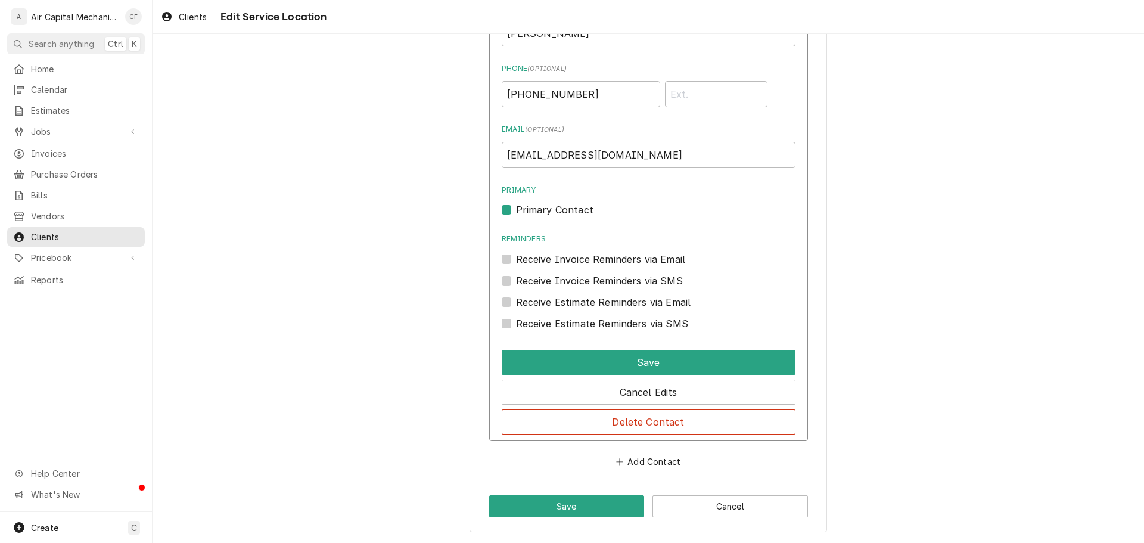
click at [540, 209] on label "Primary Contact" at bounding box center [554, 210] width 77 height 14
click at [540, 209] on input "Primary" at bounding box center [663, 216] width 294 height 26
checkbox input "false"
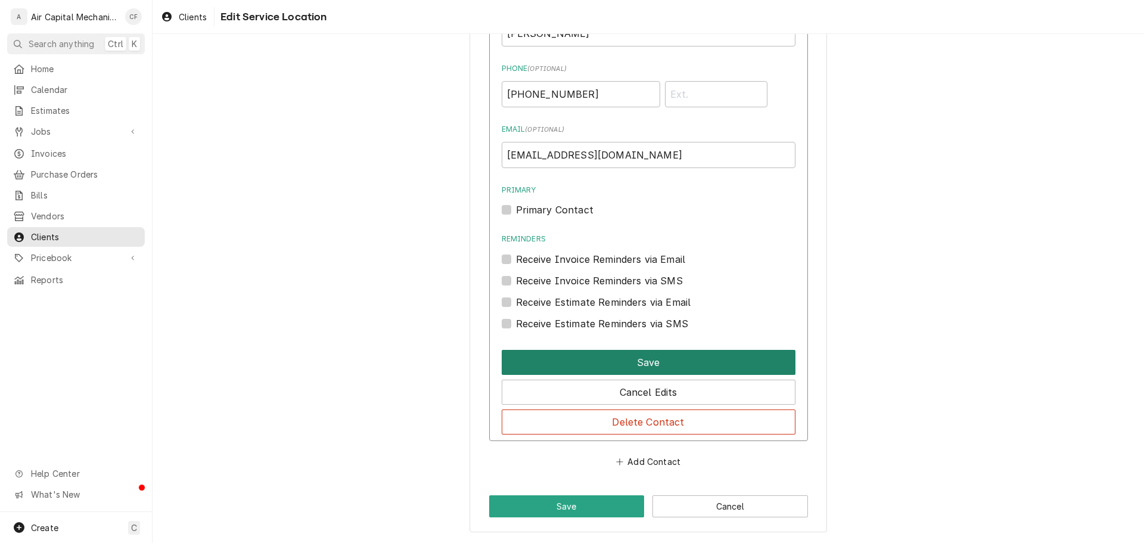
click at [641, 356] on button "Save" at bounding box center [649, 362] width 294 height 25
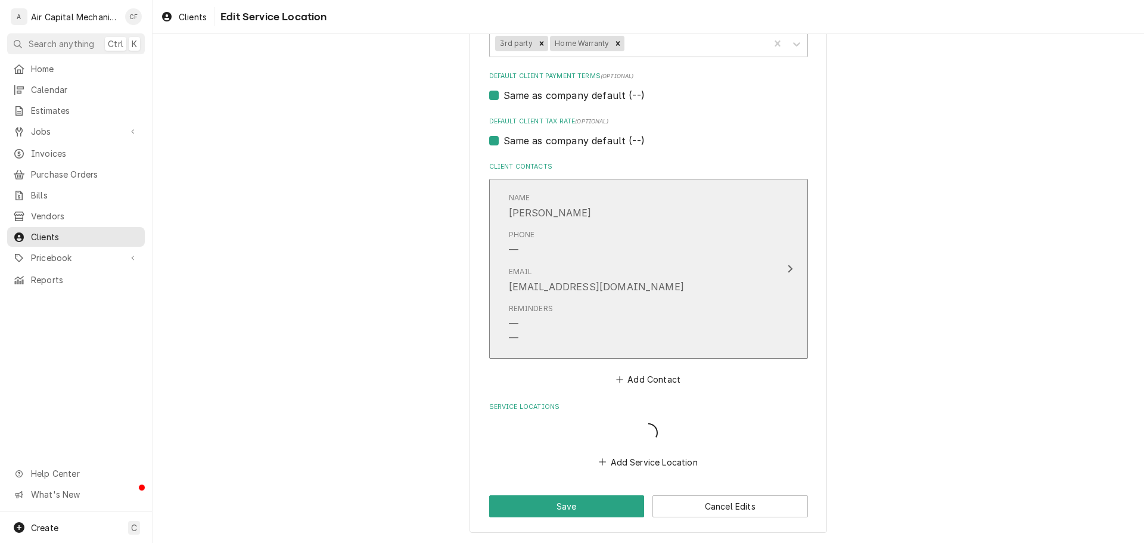
scroll to position [524, 0]
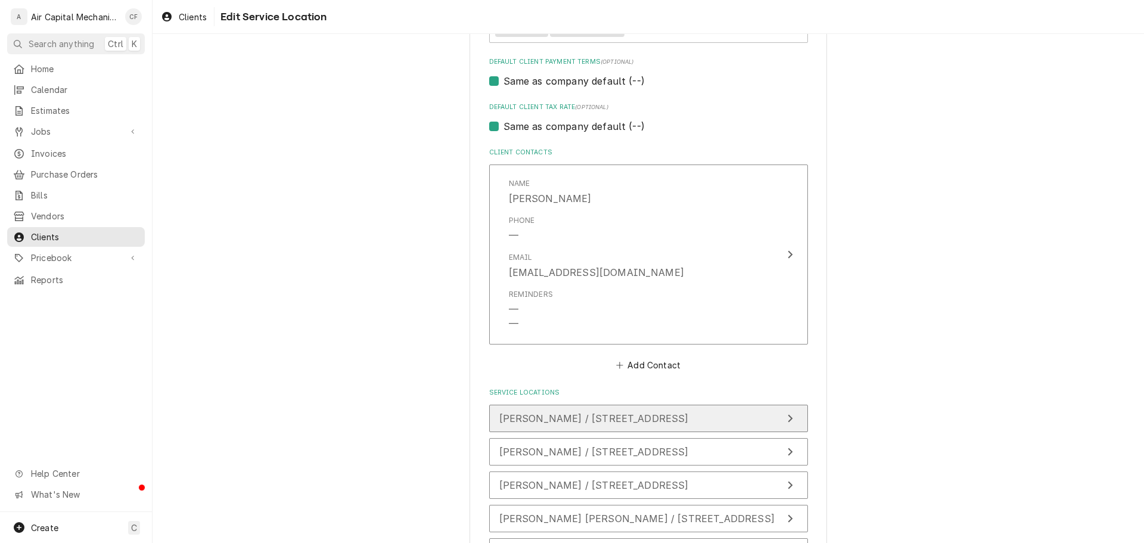
click at [613, 411] on div "[PERSON_NAME] / [STREET_ADDRESS]" at bounding box center [593, 418] width 189 height 14
type textarea "x"
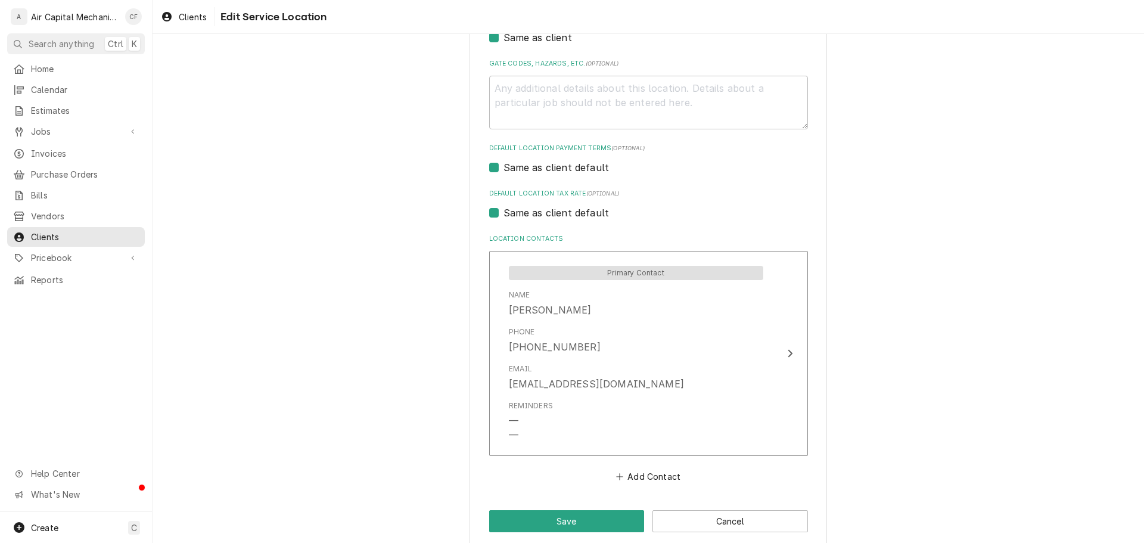
scroll to position [402, 0]
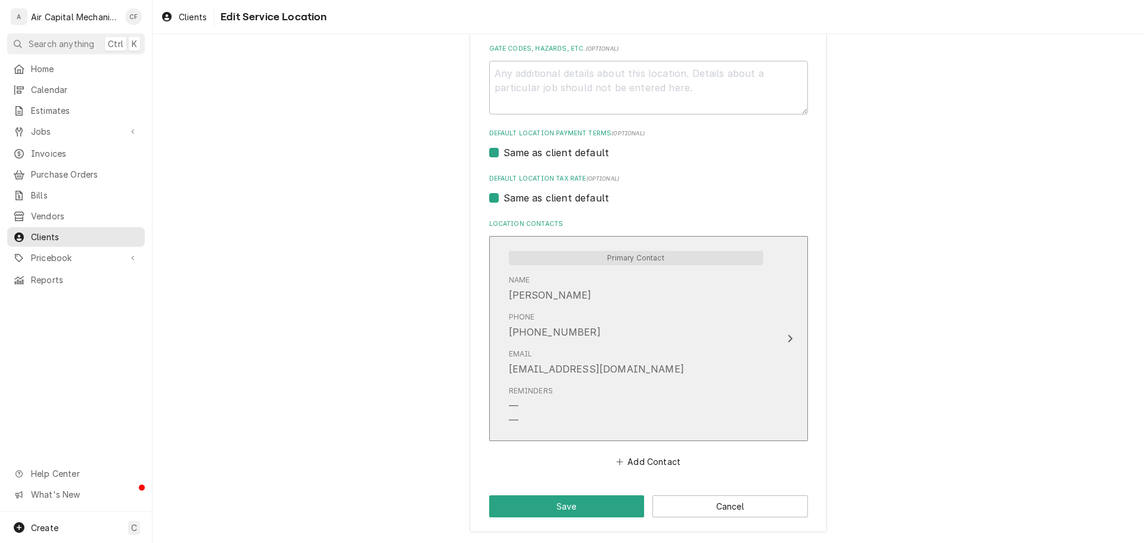
click at [623, 346] on div "Email andrefsaad@hotmail.com" at bounding box center [636, 362] width 254 height 37
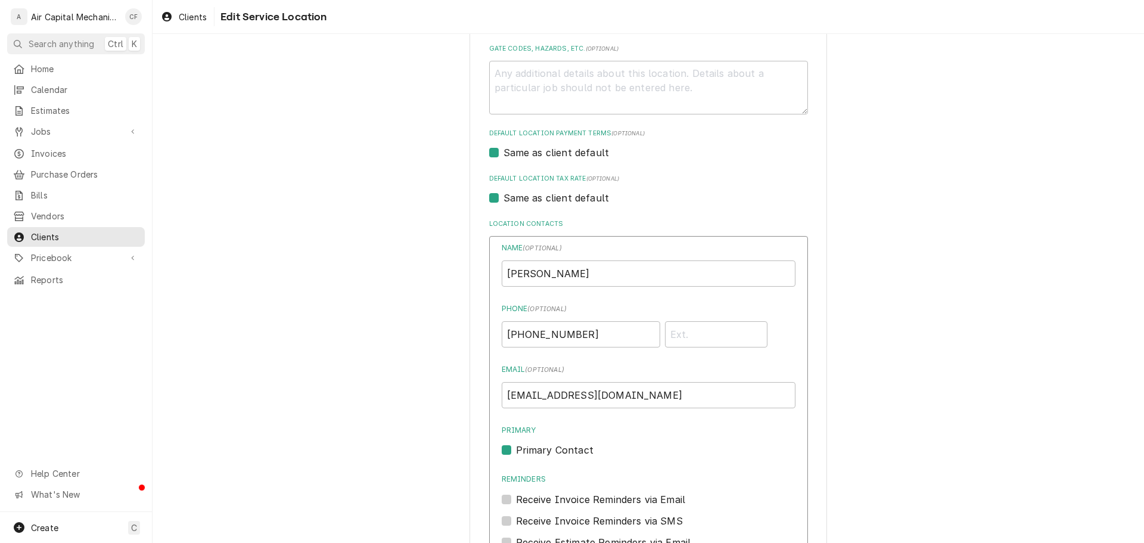
click at [516, 446] on label "Primary Contact" at bounding box center [554, 450] width 77 height 14
click at [516, 446] on input "Primary" at bounding box center [663, 456] width 294 height 26
checkbox input "false"
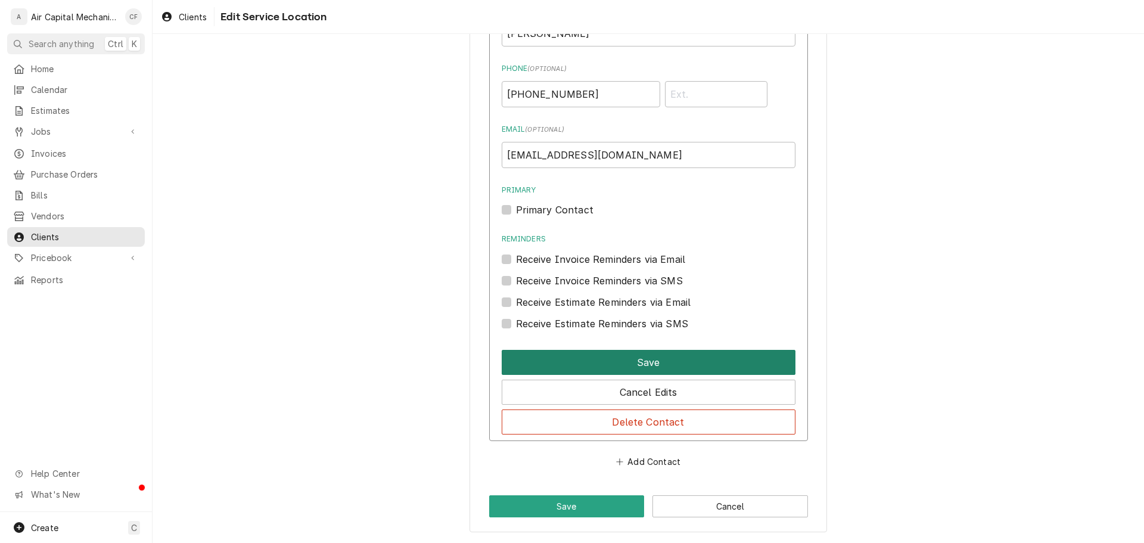
click at [624, 354] on button "Save" at bounding box center [649, 362] width 294 height 25
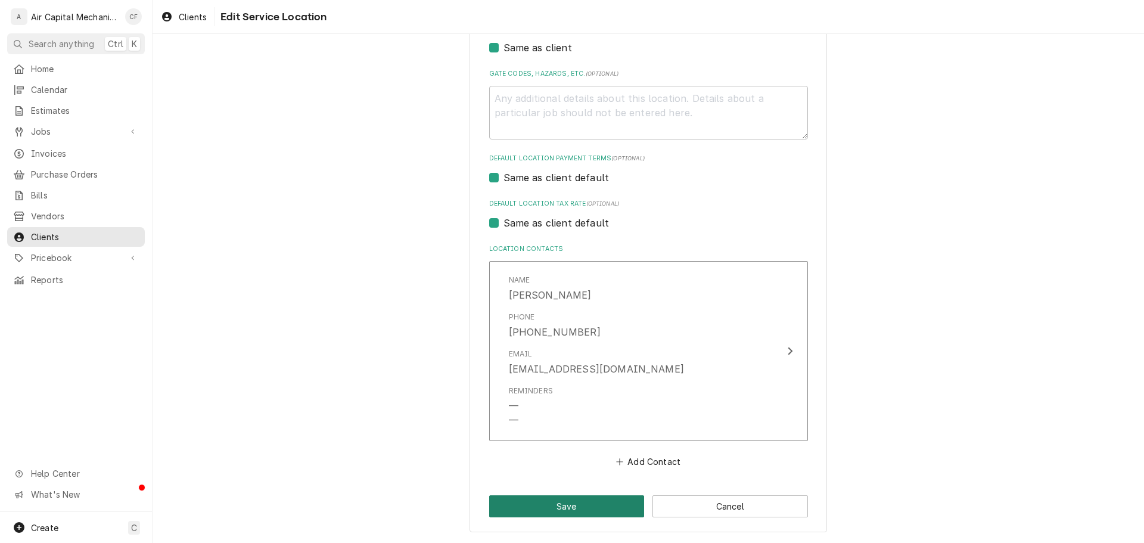
click at [596, 498] on button "Save" at bounding box center [567, 506] width 156 height 22
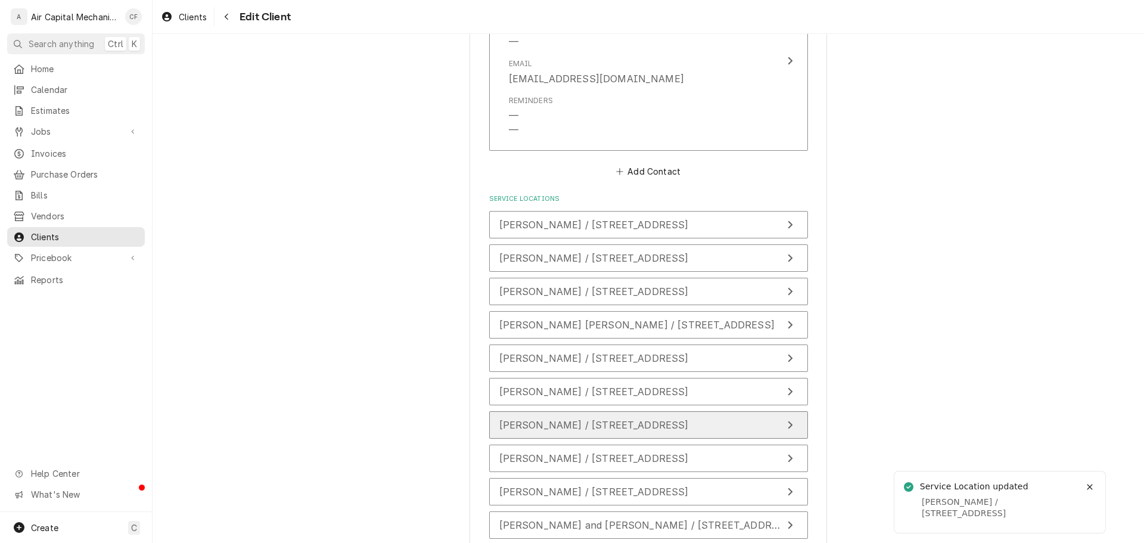
scroll to position [763, 0]
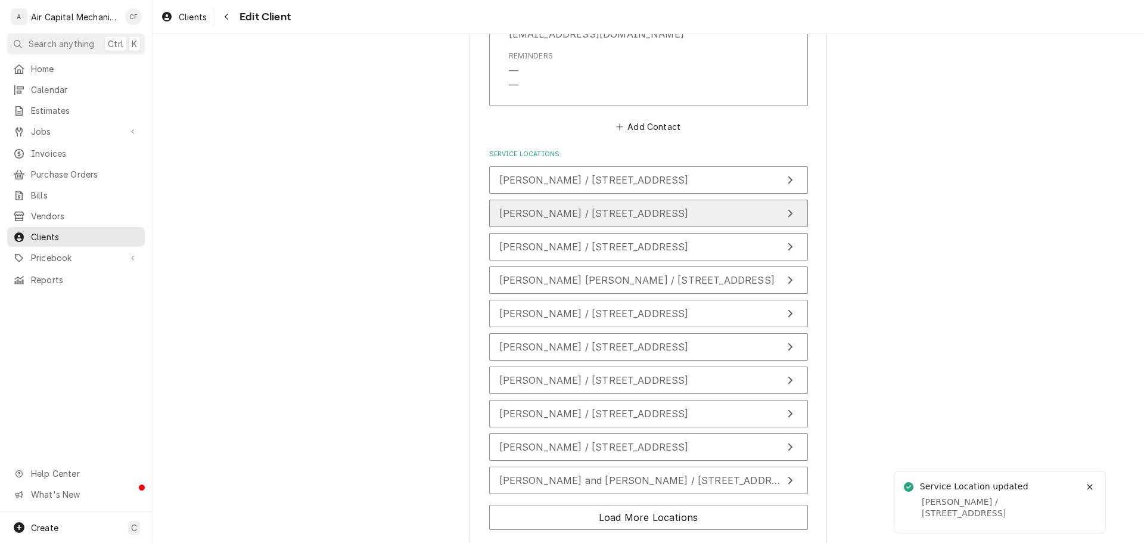
click at [567, 219] on span "Andrew Keller / 1928 S Honeytree Cir, Wichita, KS 67207" at bounding box center [593, 213] width 189 height 12
type textarea "x"
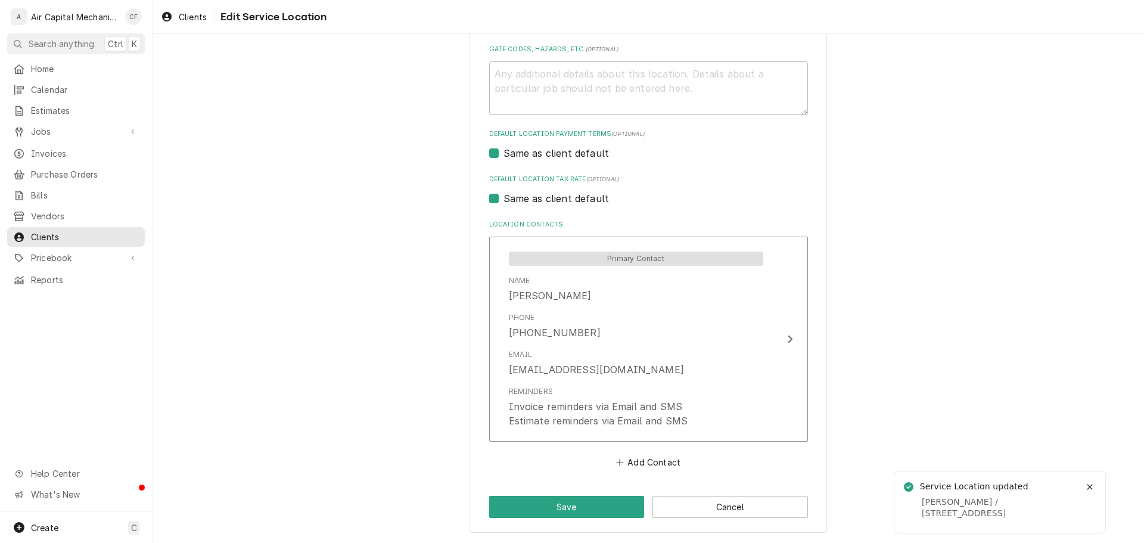
scroll to position [402, 0]
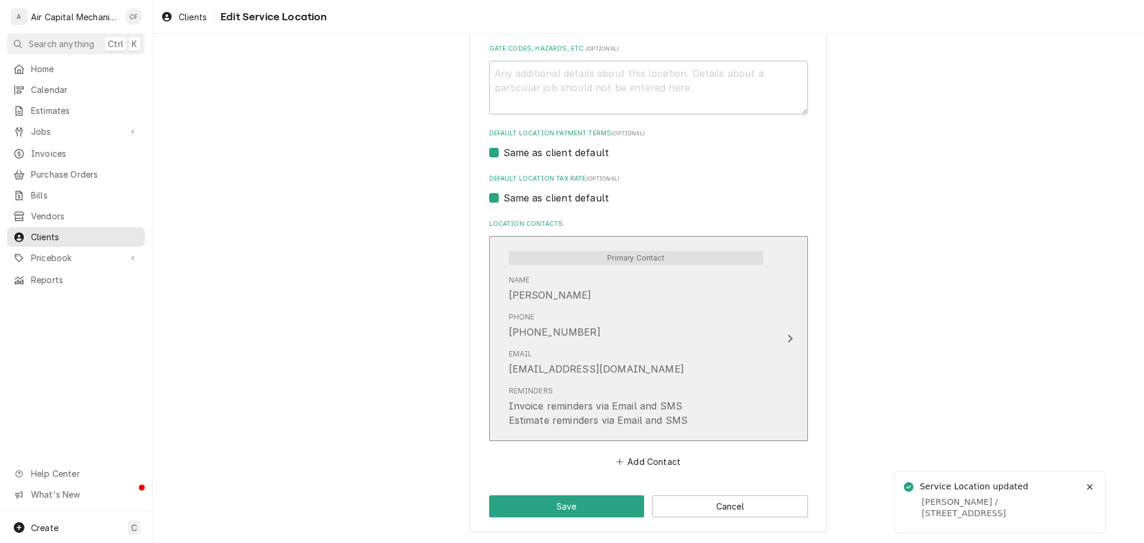
click at [610, 330] on div "Phone (316) 759-9896" at bounding box center [636, 325] width 254 height 37
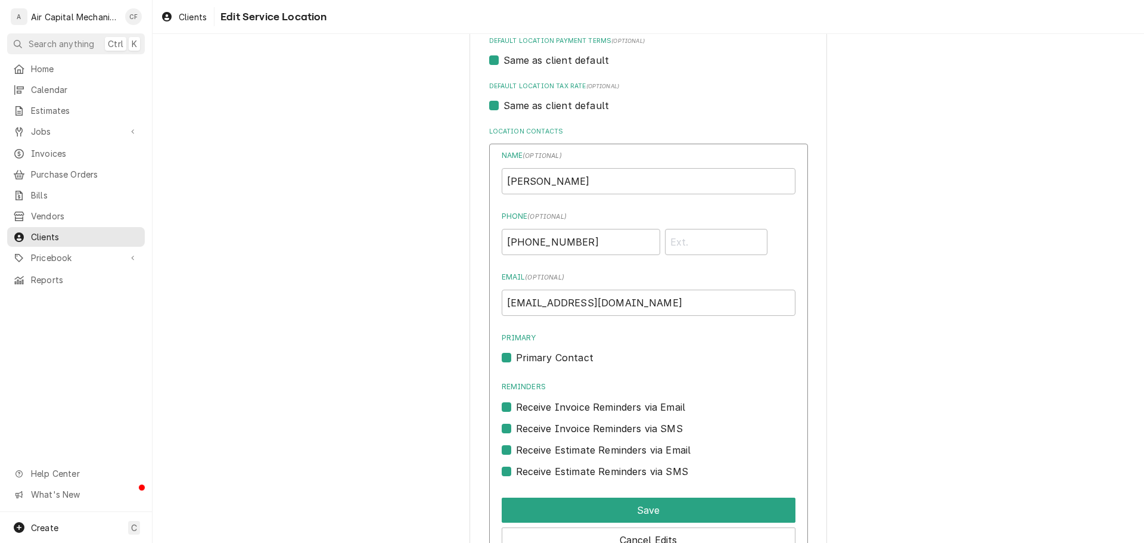
scroll to position [640, 0]
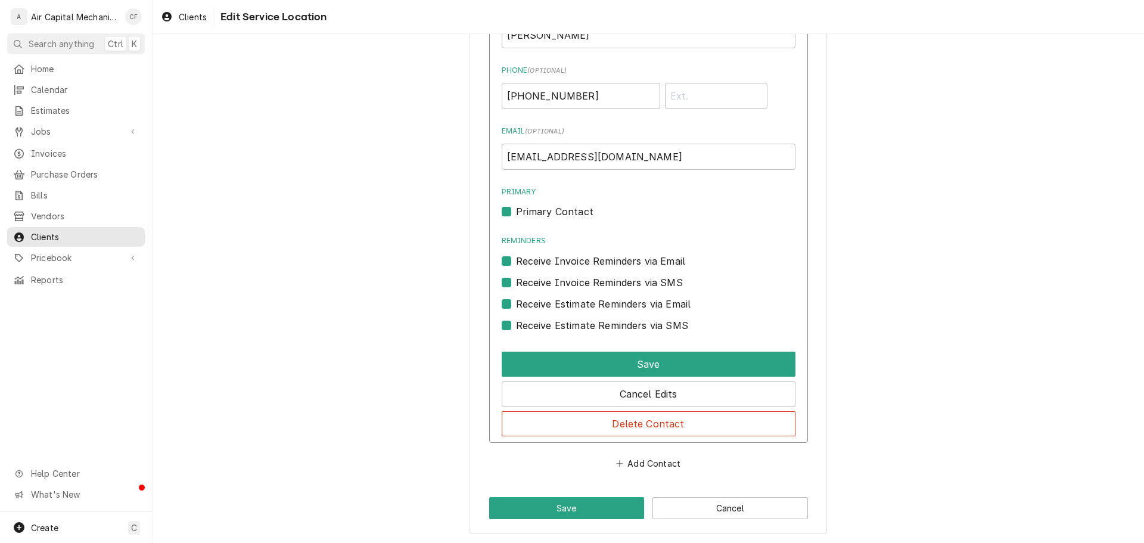
click at [533, 315] on div "Receive Estimate Reminders via SMS" at bounding box center [649, 321] width 294 height 21
click at [535, 324] on label "Receive Estimate Reminders via SMS" at bounding box center [602, 325] width 172 height 14
click at [535, 324] on input "Contact Edit Form" at bounding box center [663, 331] width 294 height 26
checkbox input "false"
click at [539, 301] on label "Receive Estimate Reminders via Email" at bounding box center [603, 304] width 175 height 14
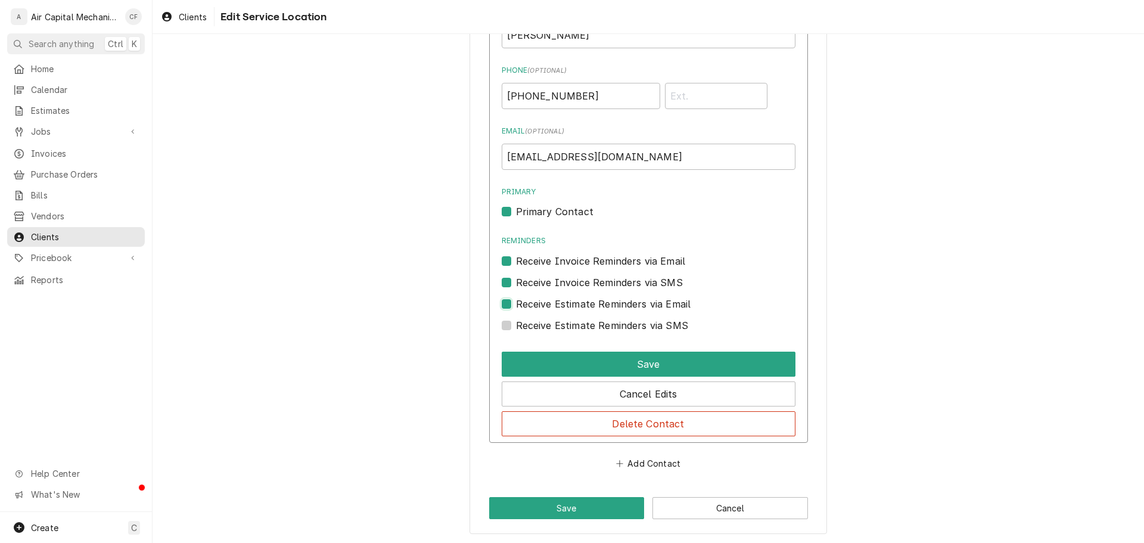
click at [539, 301] on input "Contact Edit Form" at bounding box center [663, 310] width 294 height 26
checkbox input "false"
click at [544, 267] on label "Receive Invoice Reminders via Email" at bounding box center [601, 261] width 170 height 14
click at [544, 267] on input "Reminders" at bounding box center [663, 267] width 294 height 26
checkbox input "false"
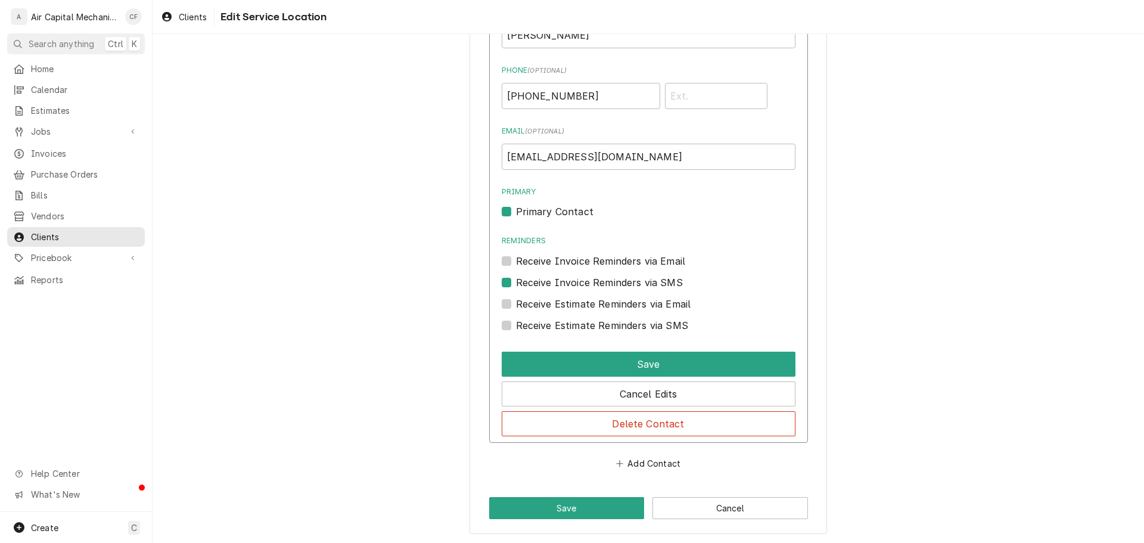
click at [543, 282] on label "Receive Invoice Reminders via SMS" at bounding box center [599, 282] width 167 height 14
click at [543, 282] on input "Contact Edit Form" at bounding box center [663, 288] width 294 height 26
checkbox input "false"
click at [604, 357] on button "Save" at bounding box center [649, 364] width 294 height 25
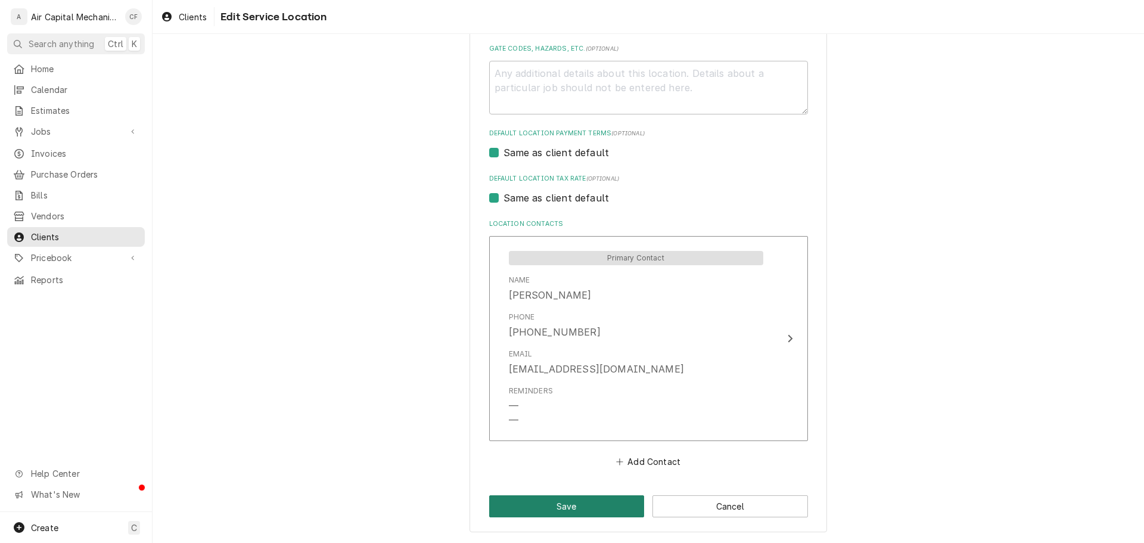
click at [583, 507] on button "Save" at bounding box center [567, 506] width 156 height 22
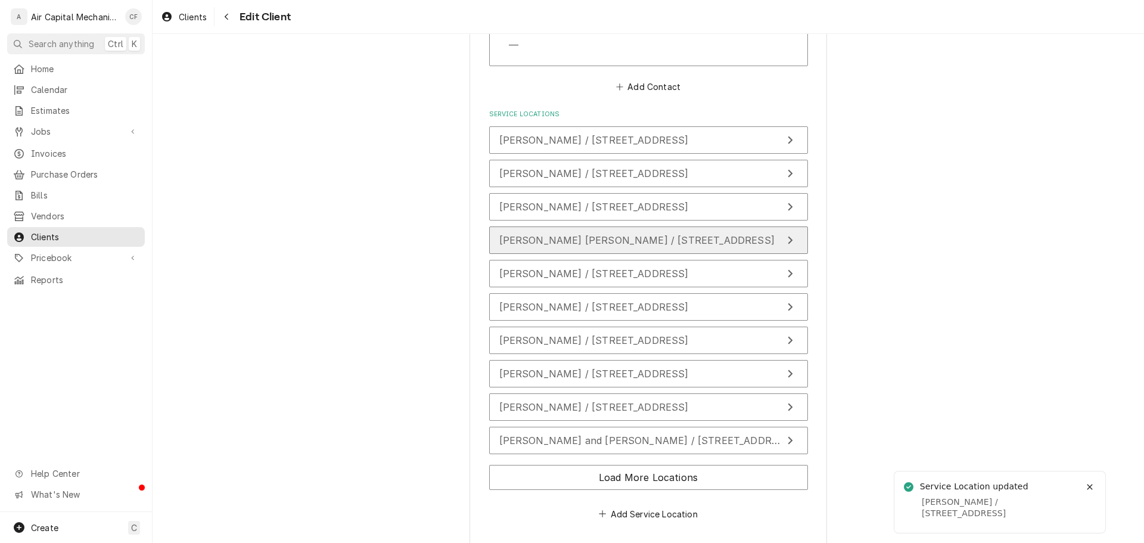
scroll to position [822, 0]
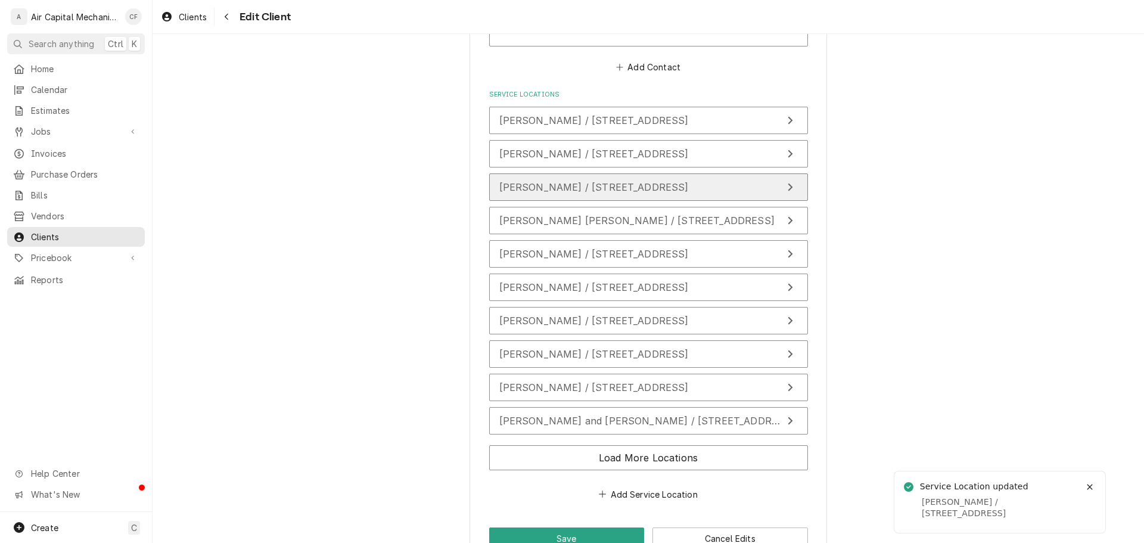
click at [561, 174] on button "[PERSON_NAME] / [STREET_ADDRESS]" at bounding box center [648, 186] width 319 height 27
type textarea "x"
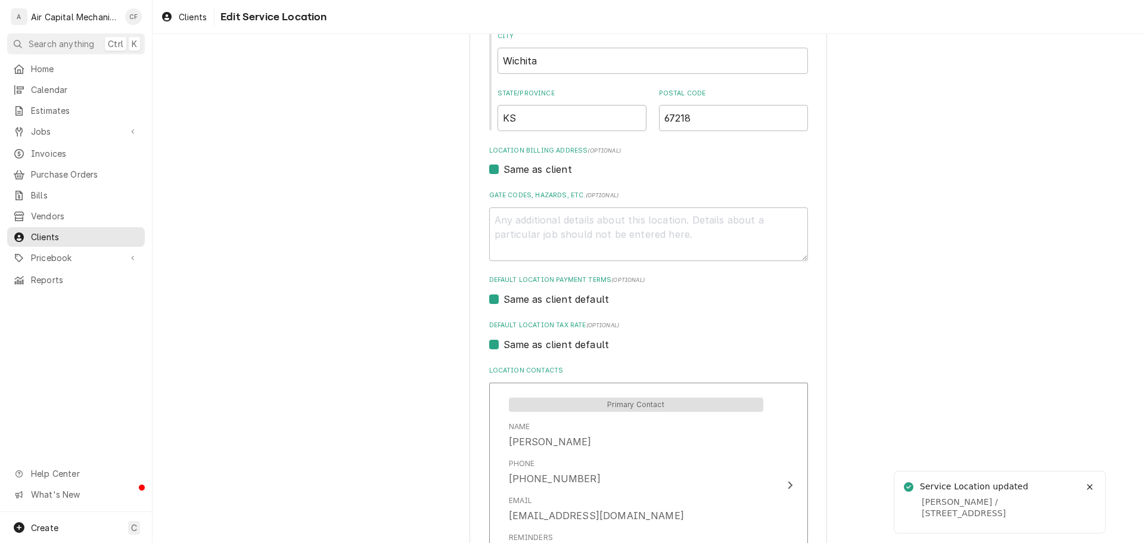
scroll to position [402, 0]
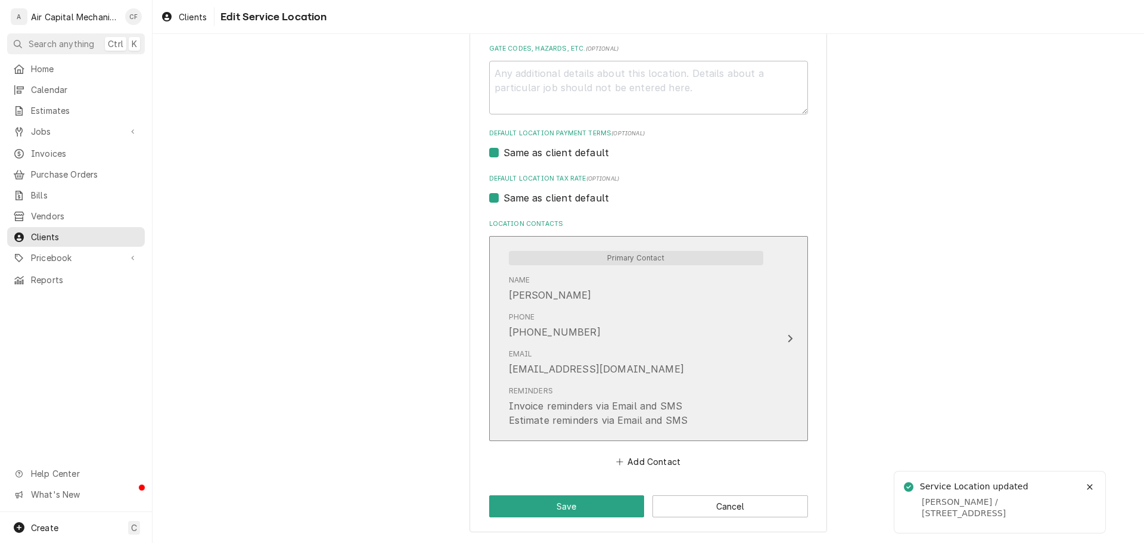
click at [592, 374] on div "ayseabbott@gmail.com" at bounding box center [596, 369] width 175 height 14
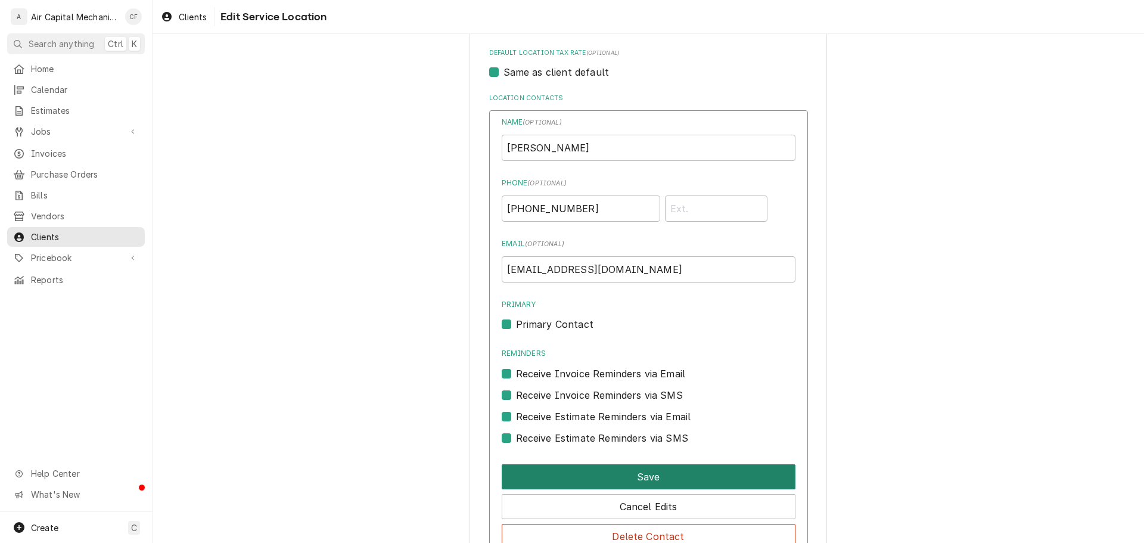
scroll to position [642, 0]
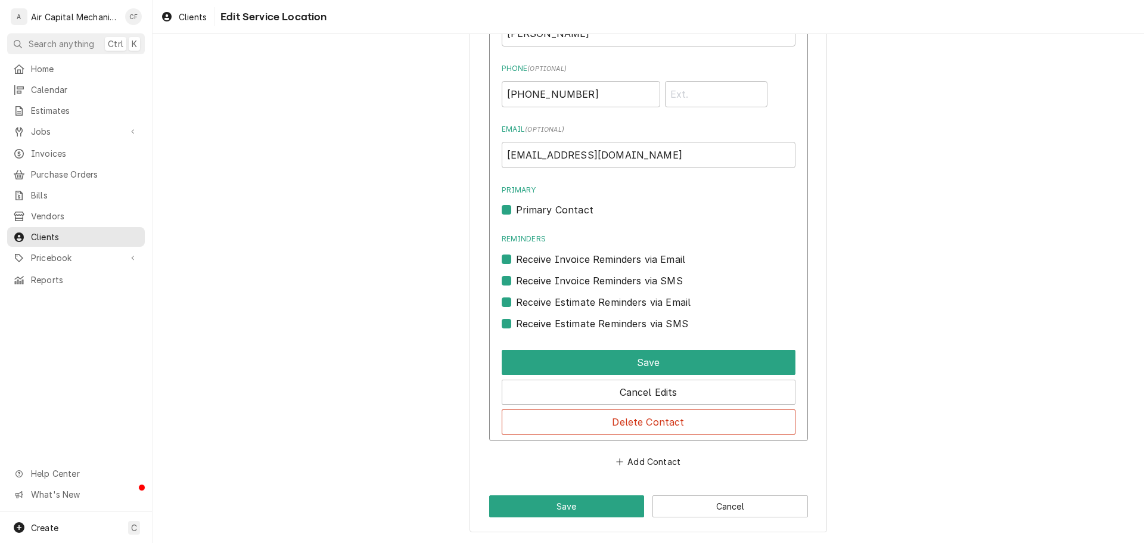
click at [554, 318] on label "Receive Estimate Reminders via SMS" at bounding box center [602, 323] width 172 height 14
click at [554, 318] on input "Contact Edit Form" at bounding box center [663, 329] width 294 height 26
checkbox input "false"
click at [554, 301] on label "Receive Estimate Reminders via Email" at bounding box center [603, 302] width 175 height 14
click at [554, 301] on input "Contact Edit Form" at bounding box center [663, 308] width 294 height 26
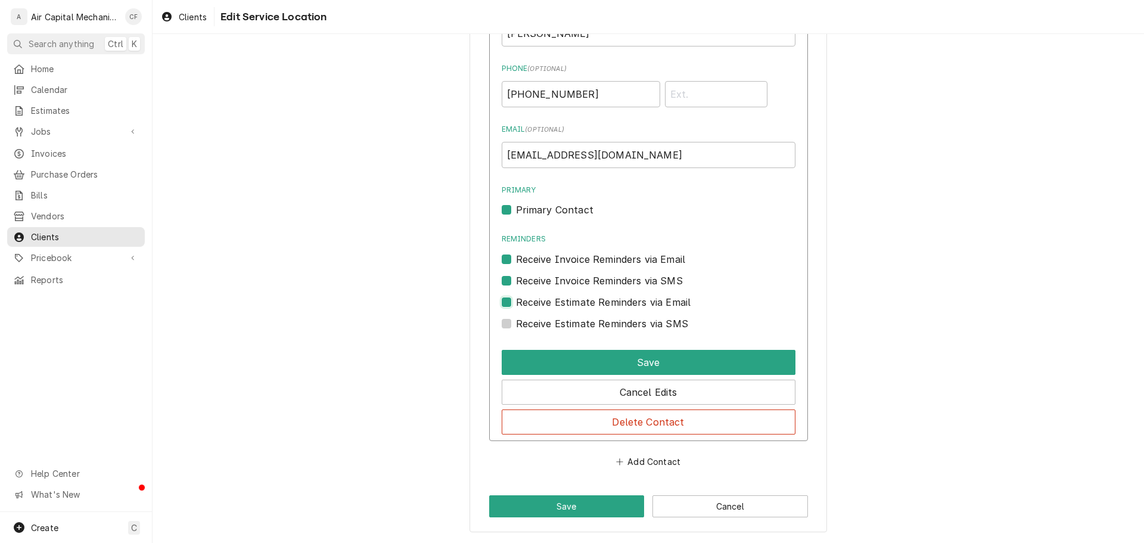
checkbox input "false"
click at [555, 279] on label "Receive Invoice Reminders via SMS" at bounding box center [599, 280] width 167 height 14
click at [555, 279] on input "Contact Edit Form" at bounding box center [663, 286] width 294 height 26
checkbox input "false"
click at [555, 258] on label "Receive Invoice Reminders via Email" at bounding box center [601, 259] width 170 height 14
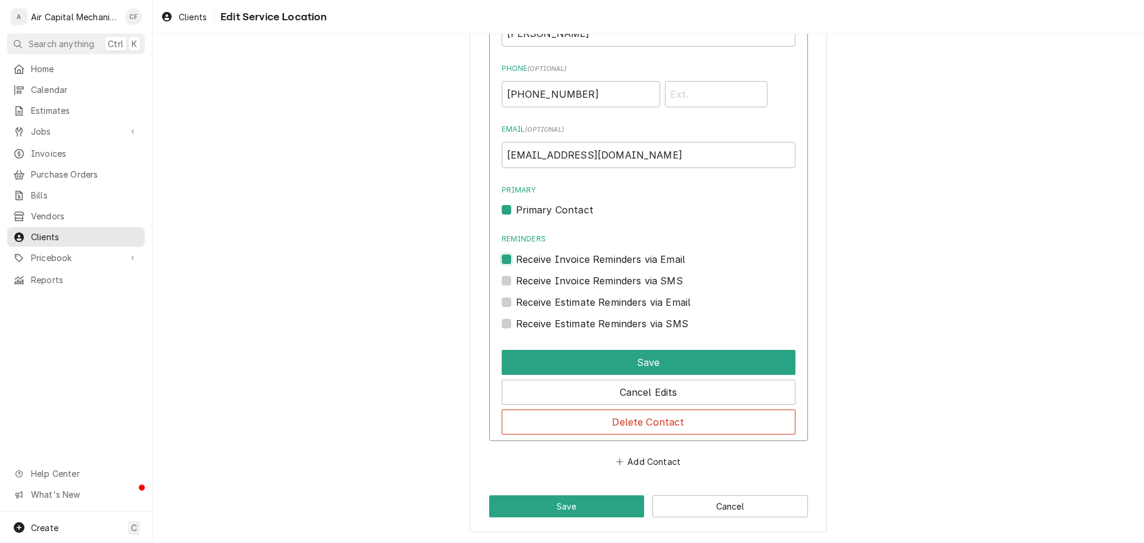
click at [555, 258] on input "Reminders" at bounding box center [663, 265] width 294 height 26
checkbox input "false"
click at [547, 216] on label "Primary Contact" at bounding box center [554, 210] width 77 height 14
click at [547, 216] on input "Primary" at bounding box center [663, 216] width 294 height 26
checkbox input "false"
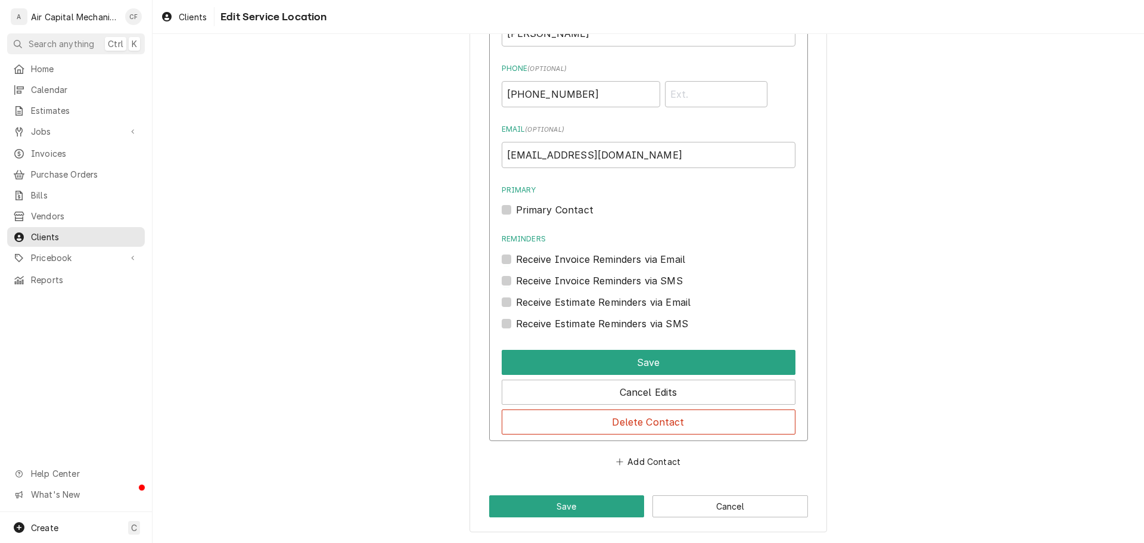
click at [596, 347] on div "Save" at bounding box center [649, 360] width 294 height 30
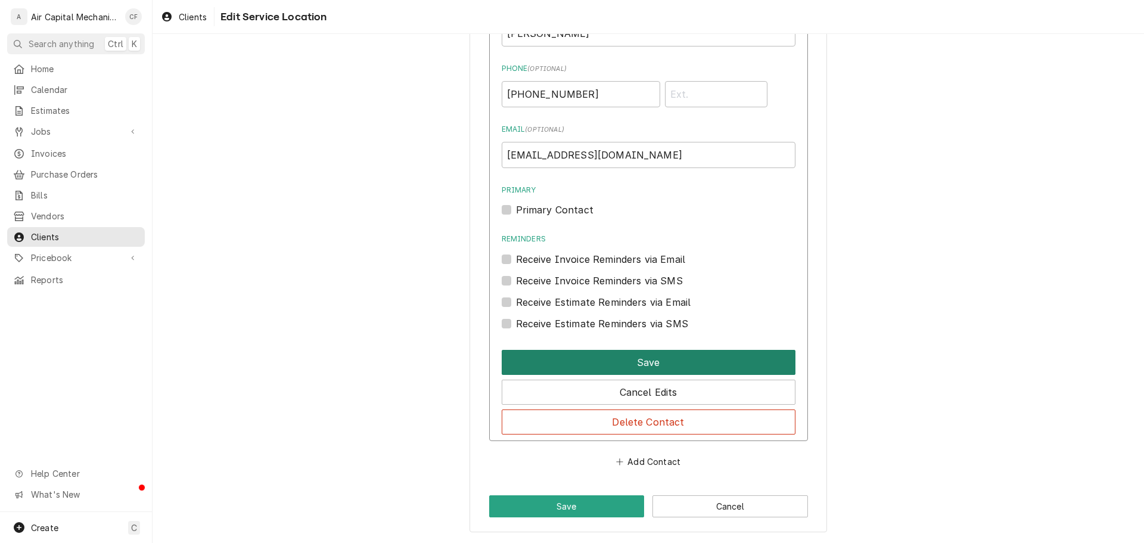
click at [599, 353] on button "Save" at bounding box center [649, 362] width 294 height 25
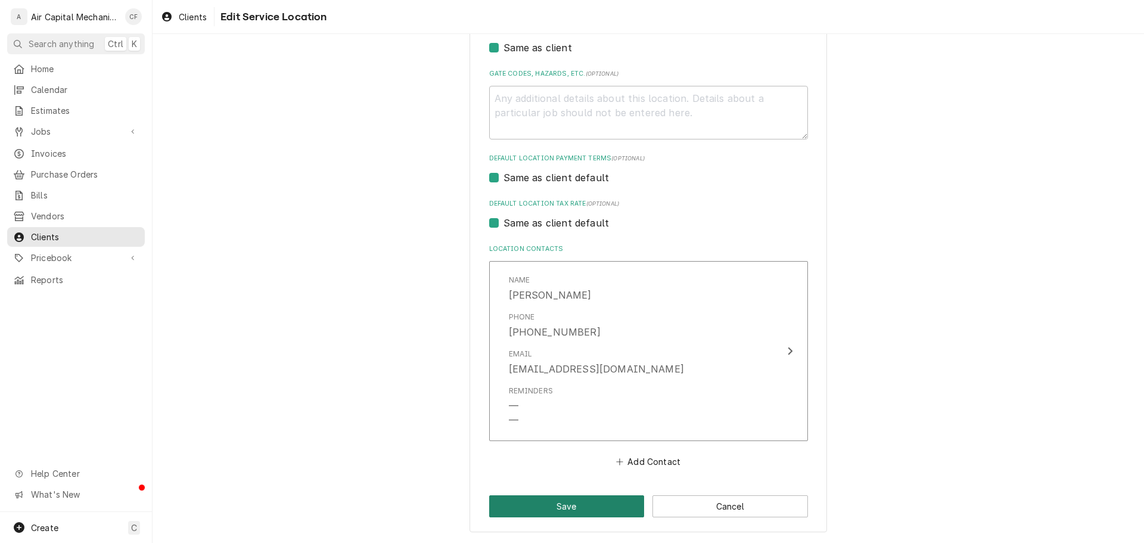
click at [588, 514] on button "Save" at bounding box center [567, 506] width 156 height 22
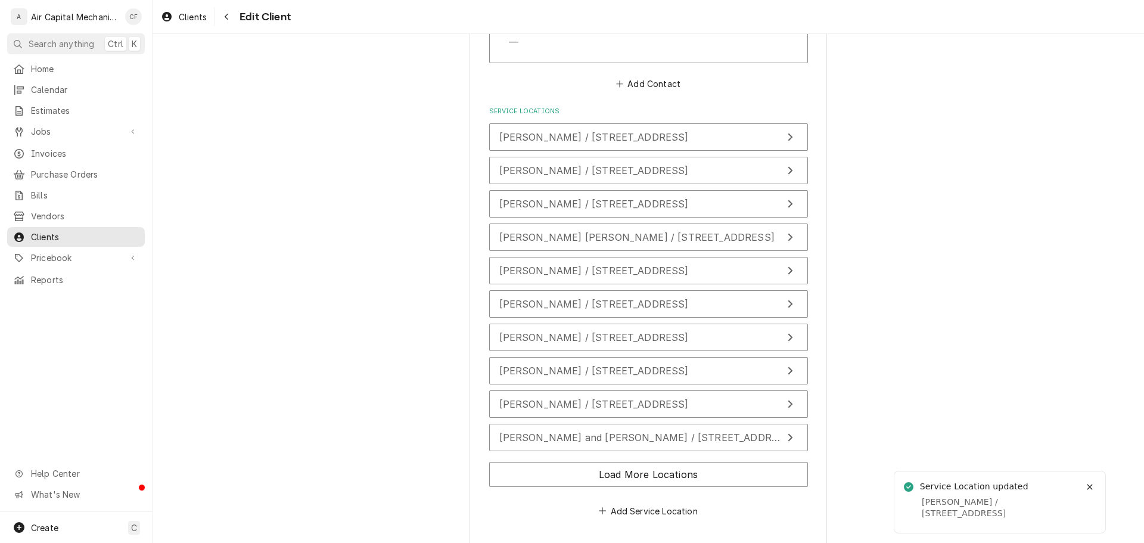
scroll to position [854, 0]
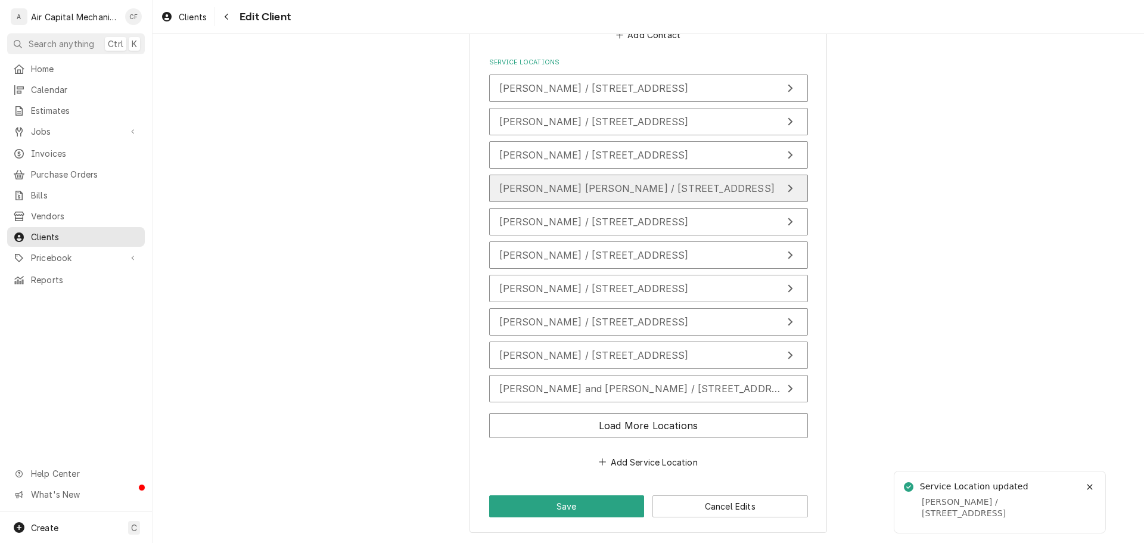
click at [607, 195] on button "[PERSON_NAME] [PERSON_NAME] / [STREET_ADDRESS]" at bounding box center [648, 188] width 319 height 27
type textarea "x"
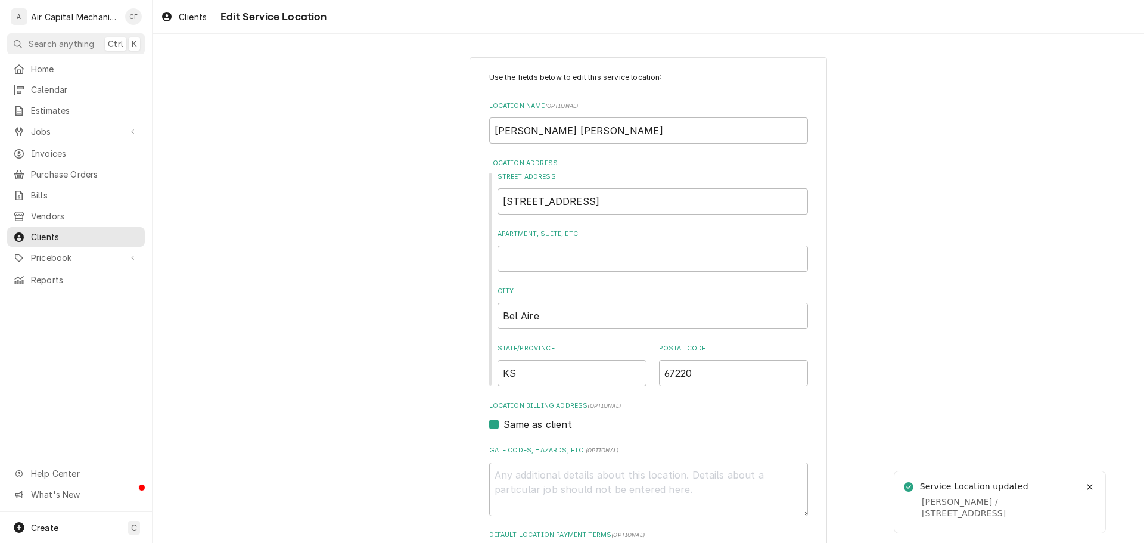
scroll to position [402, 0]
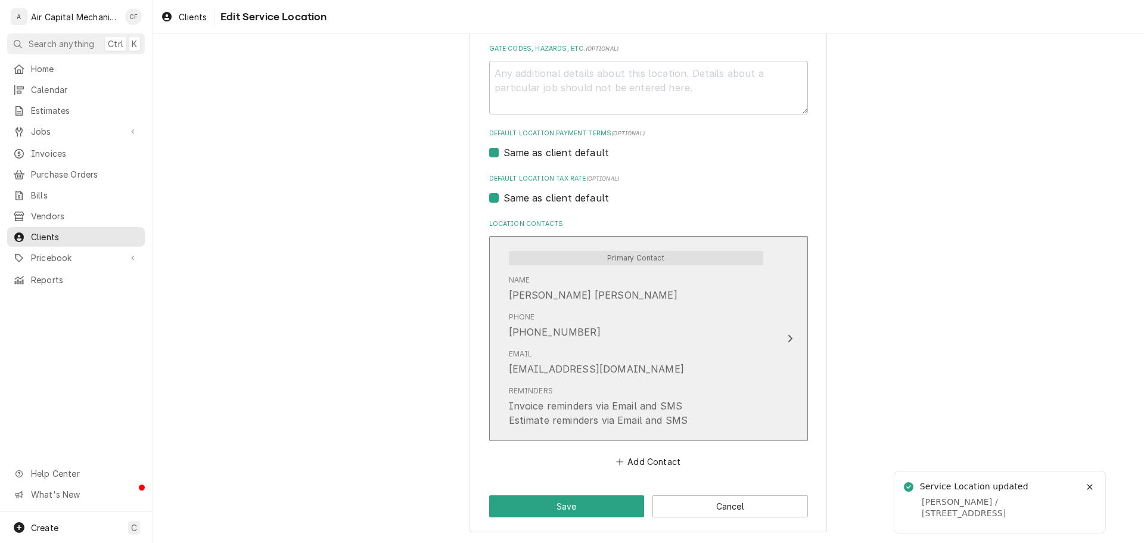
click at [627, 316] on div "Phone (225) 284-4980" at bounding box center [636, 325] width 254 height 37
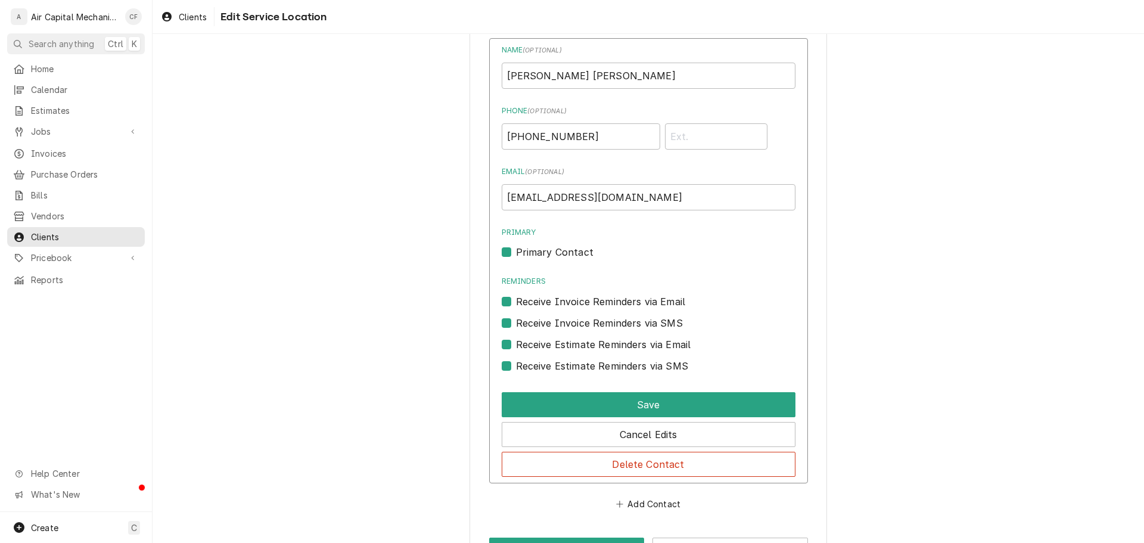
scroll to position [642, 0]
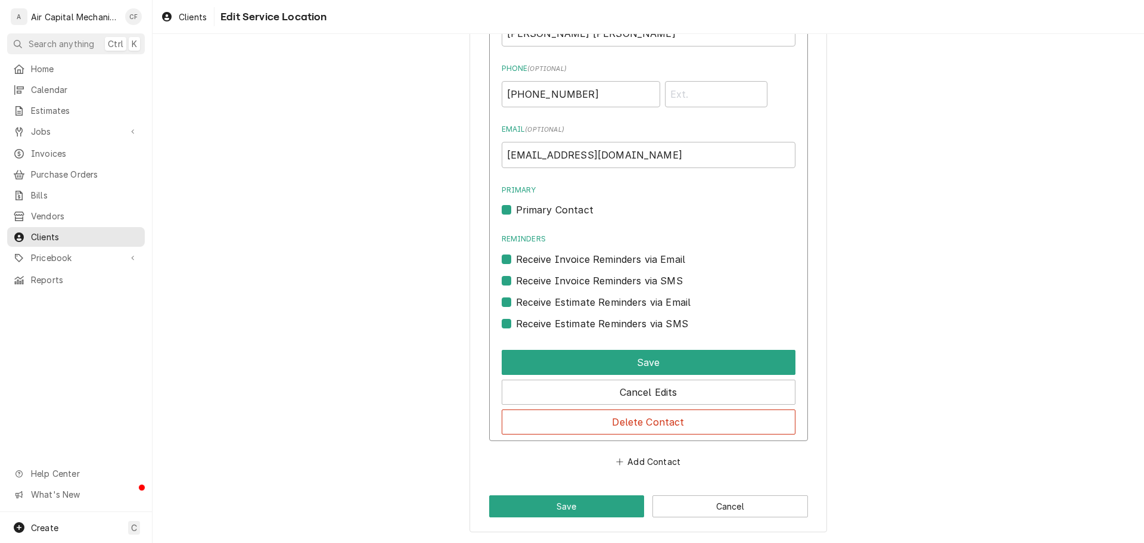
click at [568, 323] on label "Receive Estimate Reminders via SMS" at bounding box center [602, 323] width 172 height 14
click at [568, 323] on input "Contact Edit Form" at bounding box center [663, 329] width 294 height 26
checkbox input "false"
click at [568, 293] on div "Receive Estimate Reminders via Email" at bounding box center [649, 298] width 294 height 21
click at [568, 303] on label "Receive Estimate Reminders via Email" at bounding box center [603, 302] width 175 height 14
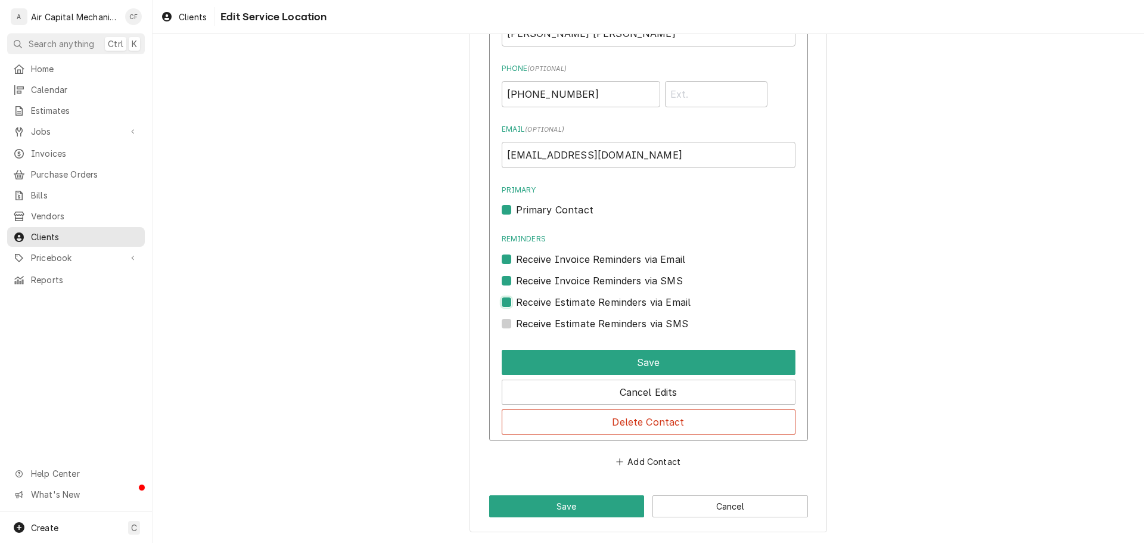
click at [568, 303] on input "Contact Edit Form" at bounding box center [663, 308] width 294 height 26
checkbox input "false"
click at [565, 275] on label "Receive Invoice Reminders via SMS" at bounding box center [599, 280] width 167 height 14
click at [565, 275] on input "Contact Edit Form" at bounding box center [663, 286] width 294 height 26
checkbox input "false"
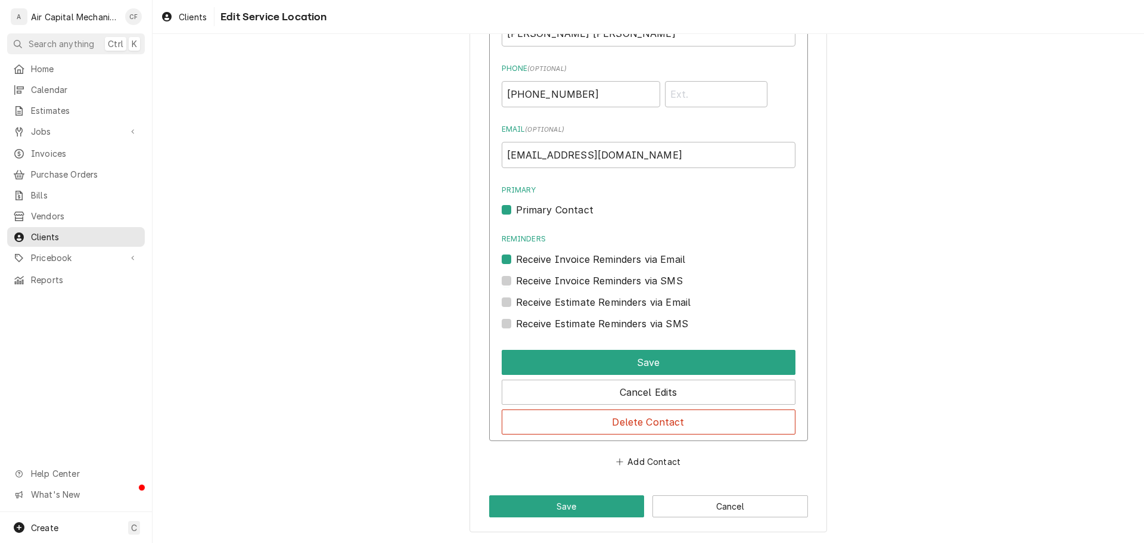
click at [564, 254] on label "Receive Invoice Reminders via Email" at bounding box center [601, 259] width 170 height 14
click at [564, 254] on input "Reminders" at bounding box center [663, 265] width 294 height 26
checkbox input "false"
click at [555, 209] on label "Primary Contact" at bounding box center [554, 210] width 77 height 14
click at [555, 209] on input "Primary" at bounding box center [663, 216] width 294 height 26
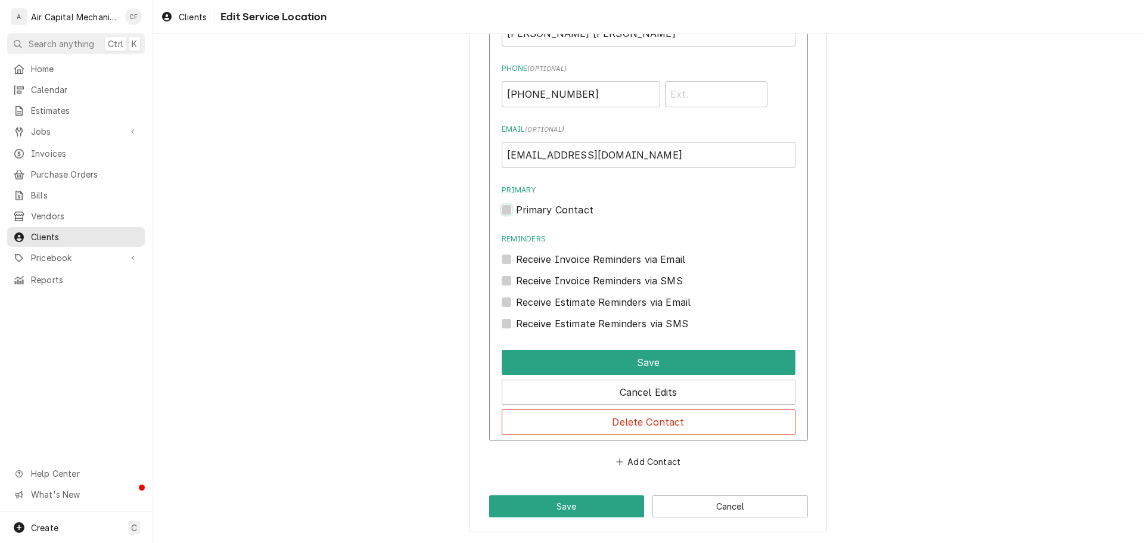
checkbox input "false"
click at [601, 349] on div "Save" at bounding box center [649, 360] width 294 height 30
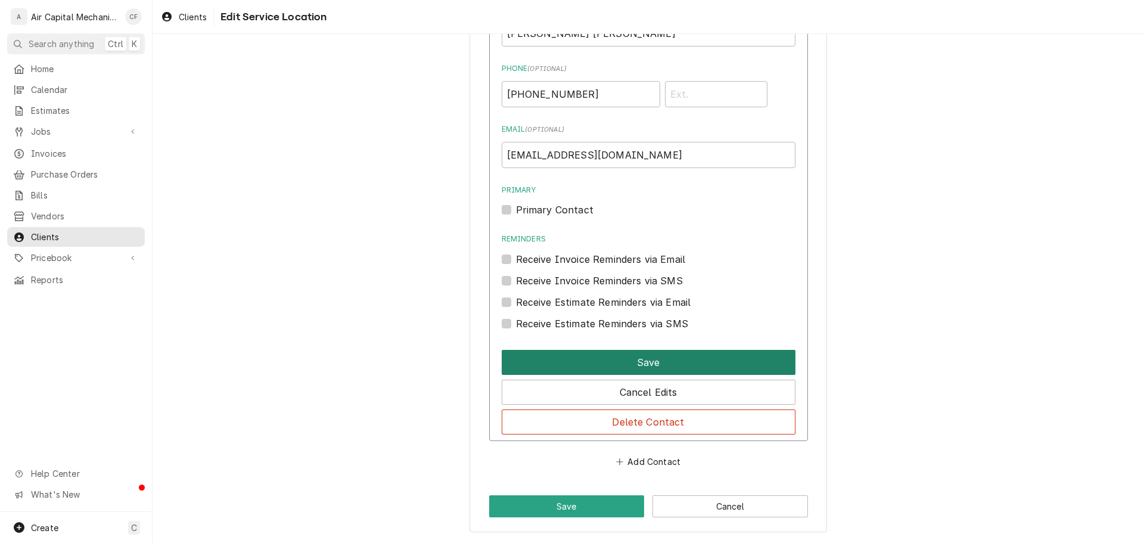
click at [603, 353] on button "Save" at bounding box center [649, 362] width 294 height 25
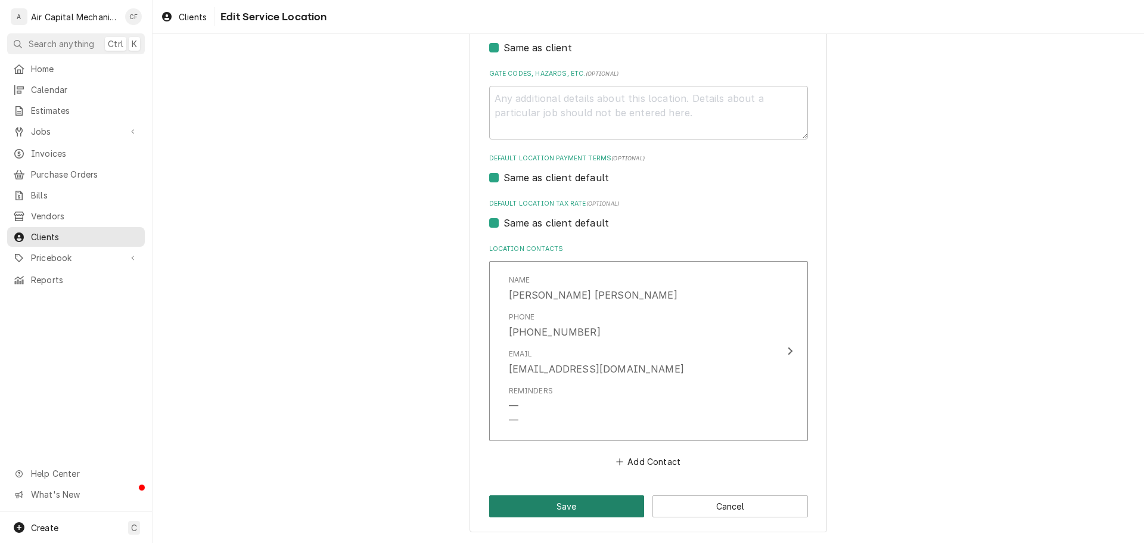
click at [586, 497] on button "Save" at bounding box center [567, 506] width 156 height 22
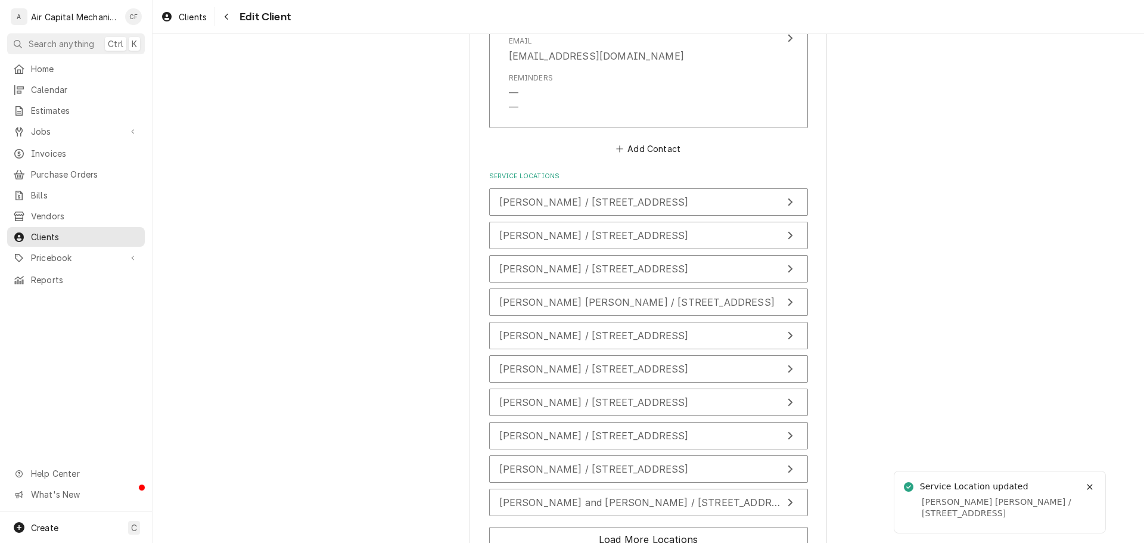
scroll to position [854, 0]
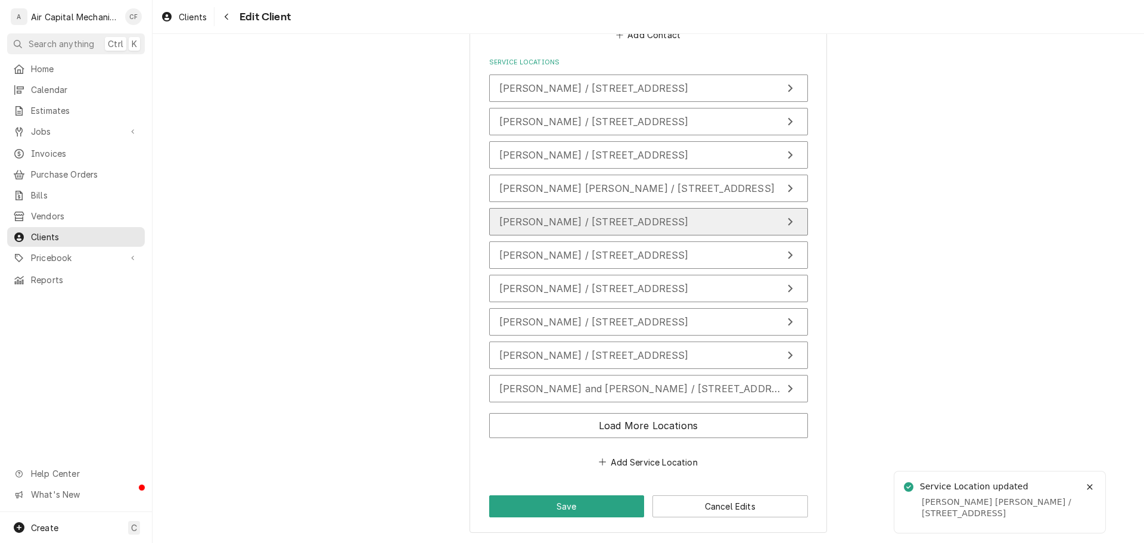
click at [629, 222] on span "Bonnie Wakefield / 1245 N Emporia Ave, Wichita, KS 67214" at bounding box center [593, 222] width 189 height 12
type textarea "x"
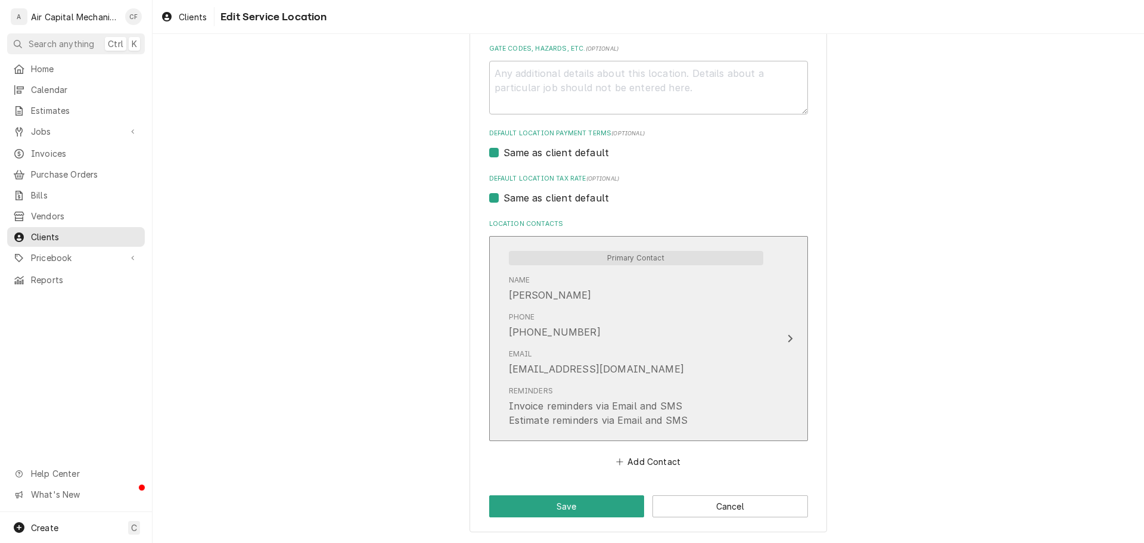
click at [620, 313] on div "Phone (719) 650-4977" at bounding box center [636, 325] width 254 height 37
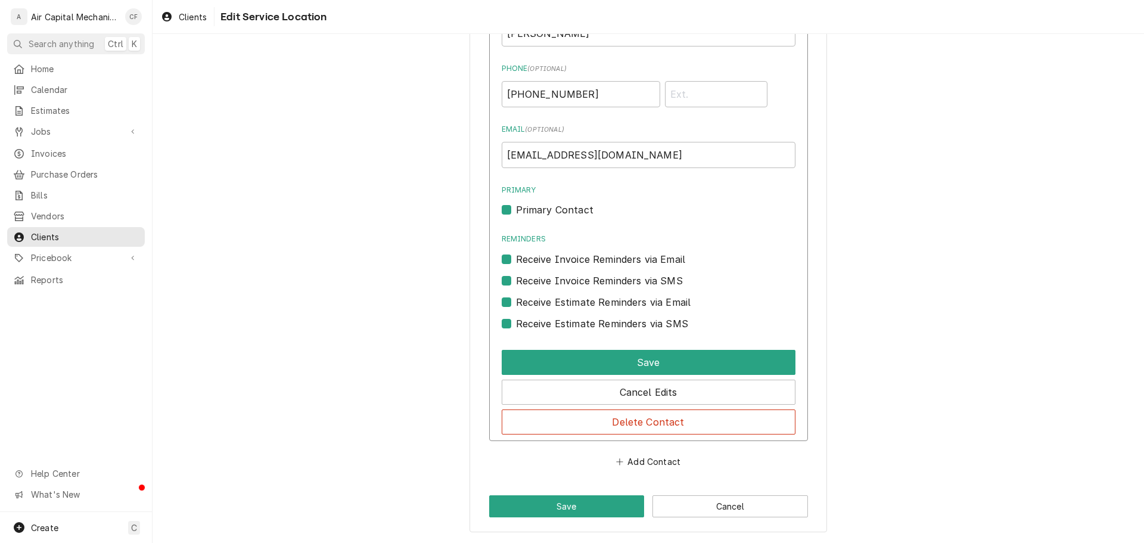
click at [548, 324] on label "Receive Estimate Reminders via SMS" at bounding box center [602, 323] width 172 height 14
click at [548, 324] on input "Contact Edit Form" at bounding box center [663, 329] width 294 height 26
checkbox input "false"
click at [548, 293] on div "Receive Estimate Reminders via Email" at bounding box center [649, 298] width 294 height 21
click at [548, 262] on label "Receive Invoice Reminders via Email" at bounding box center [601, 259] width 170 height 14
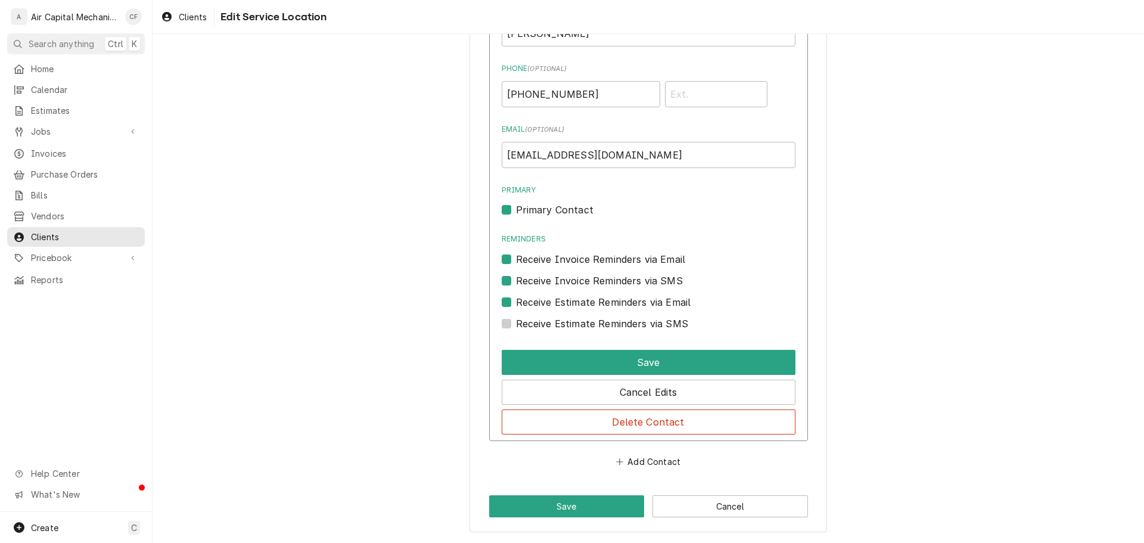
click at [548, 262] on input "Reminders" at bounding box center [663, 265] width 294 height 26
checkbox input "false"
drag, startPoint x: 550, startPoint y: 270, endPoint x: 551, endPoint y: 278, distance: 7.8
click at [550, 272] on div "Receive Invoice Reminders via SMS" at bounding box center [649, 276] width 294 height 21
click at [551, 279] on label "Receive Invoice Reminders via SMS" at bounding box center [599, 280] width 167 height 14
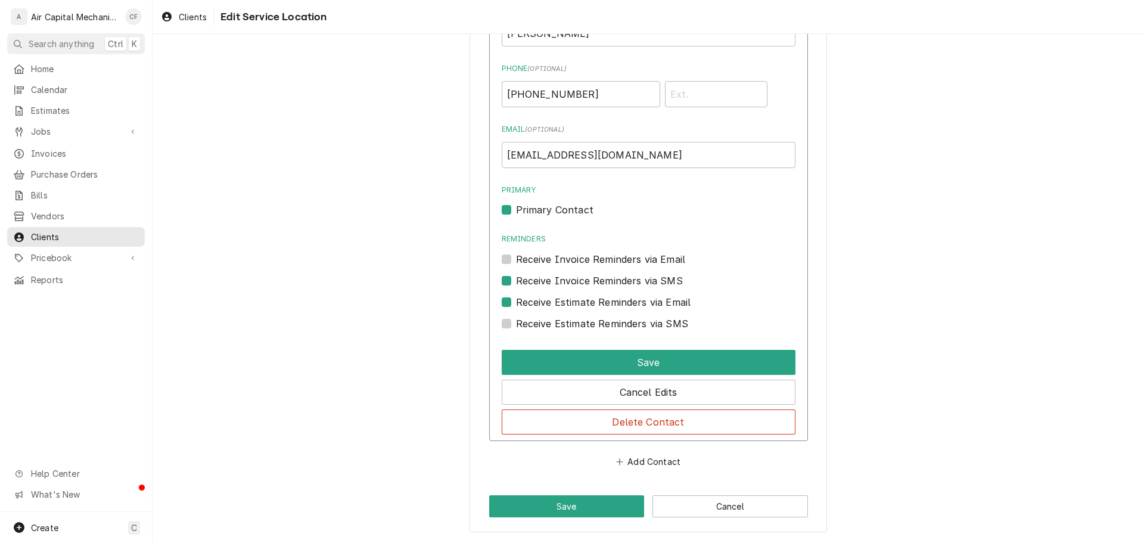
click at [551, 279] on input "Contact Edit Form" at bounding box center [663, 286] width 294 height 26
checkbox input "false"
click at [553, 298] on label "Receive Estimate Reminders via Email" at bounding box center [603, 302] width 175 height 14
click at [553, 298] on input "Contact Edit Form" at bounding box center [663, 308] width 294 height 26
checkbox input "false"
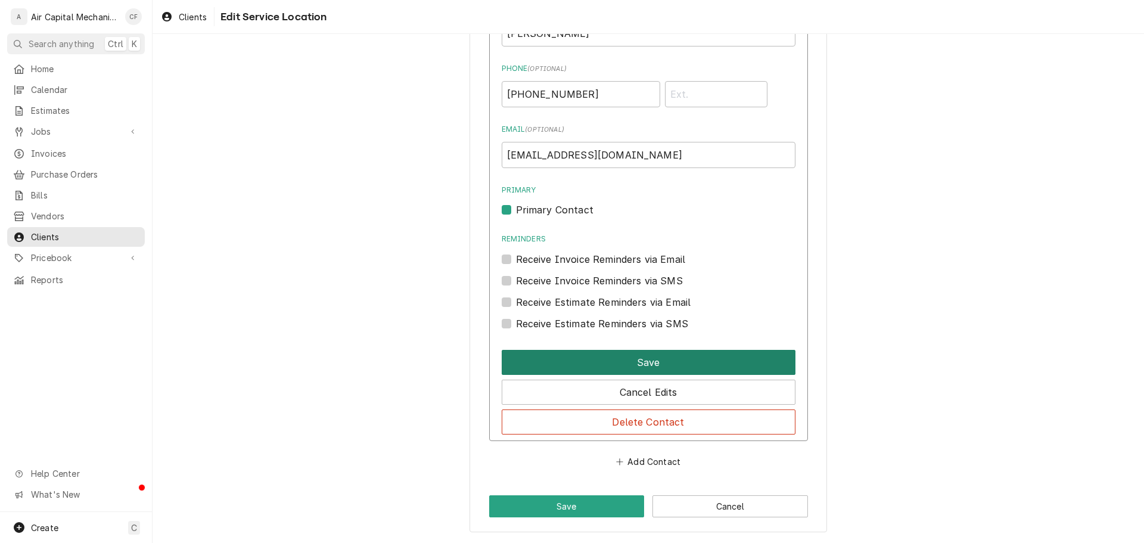
click at [606, 352] on button "Save" at bounding box center [649, 362] width 294 height 25
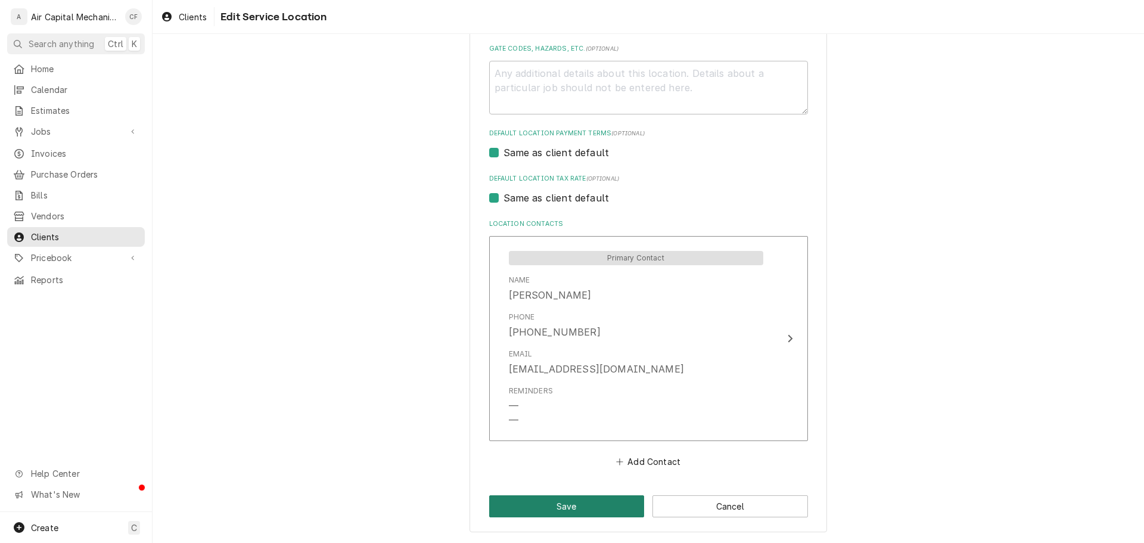
click at [587, 511] on button "Save" at bounding box center [567, 506] width 156 height 22
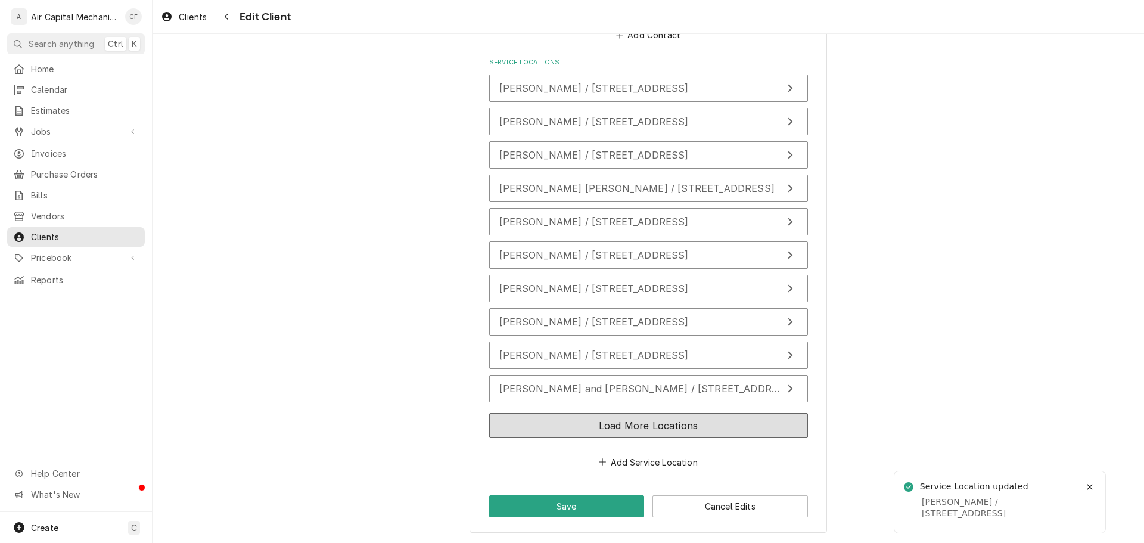
click at [614, 419] on button "Load More Locations" at bounding box center [648, 425] width 319 height 25
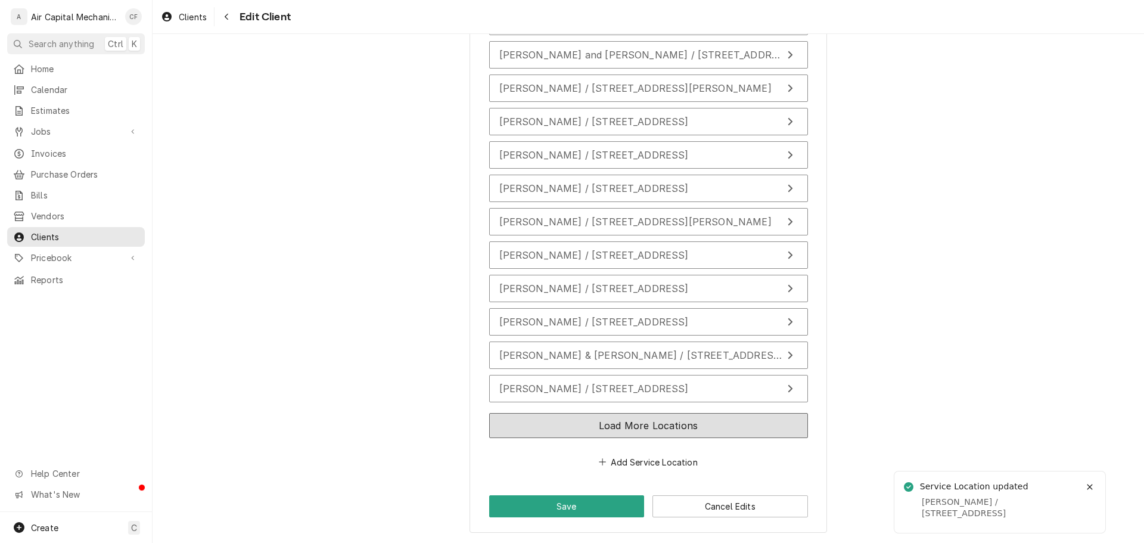
click at [611, 427] on button "Load More Locations" at bounding box center [648, 425] width 319 height 25
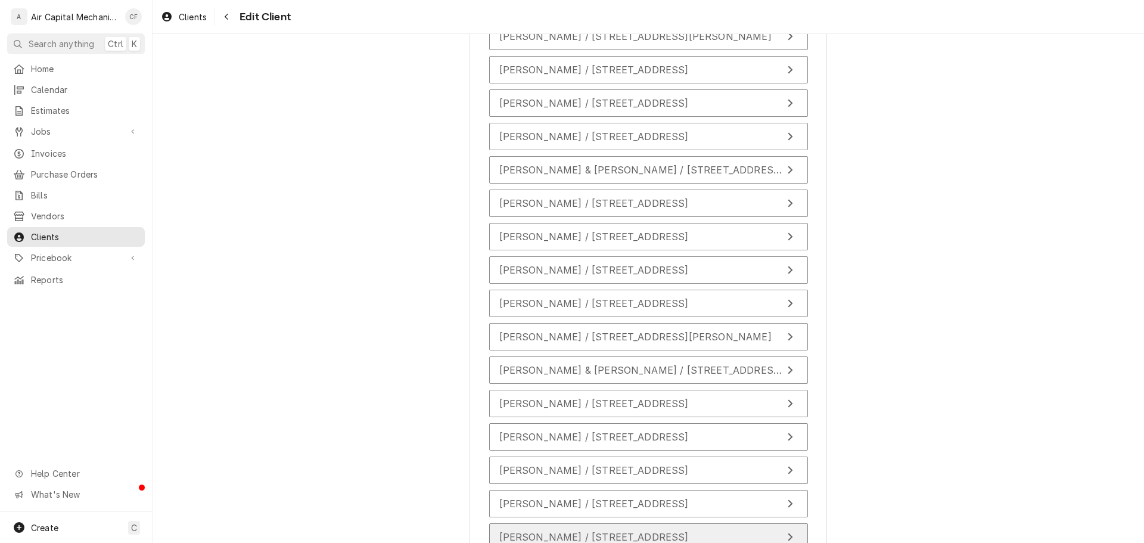
scroll to position [1522, 0]
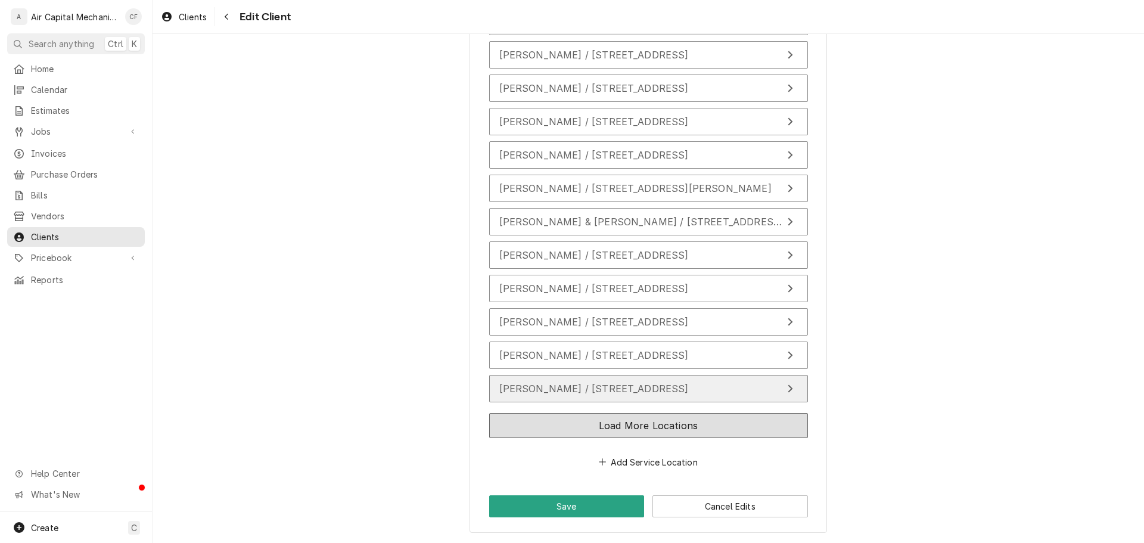
click at [611, 428] on button "Load More Locations" at bounding box center [648, 425] width 319 height 25
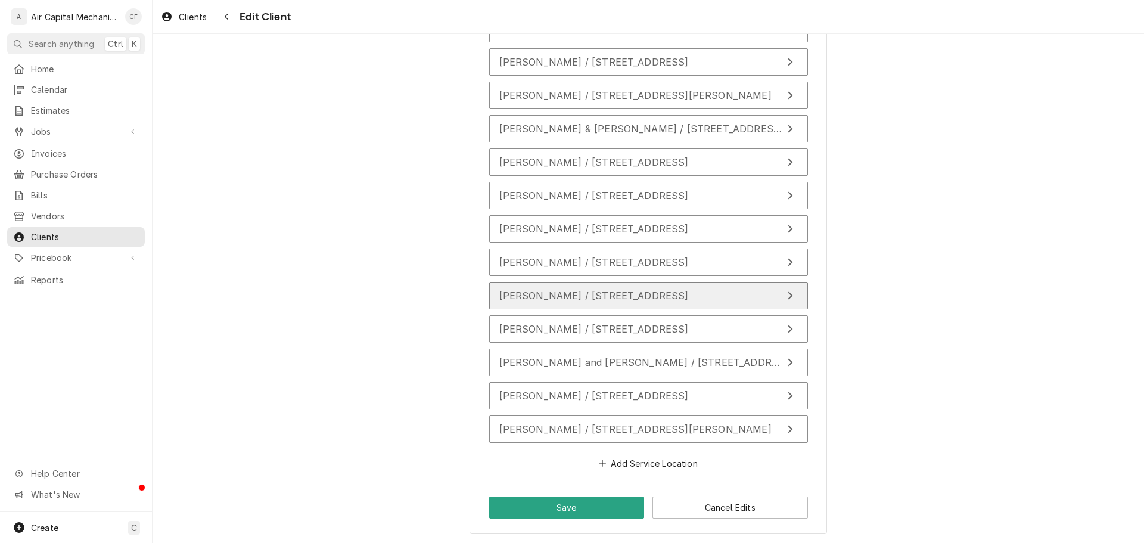
scroll to position [1616, 0]
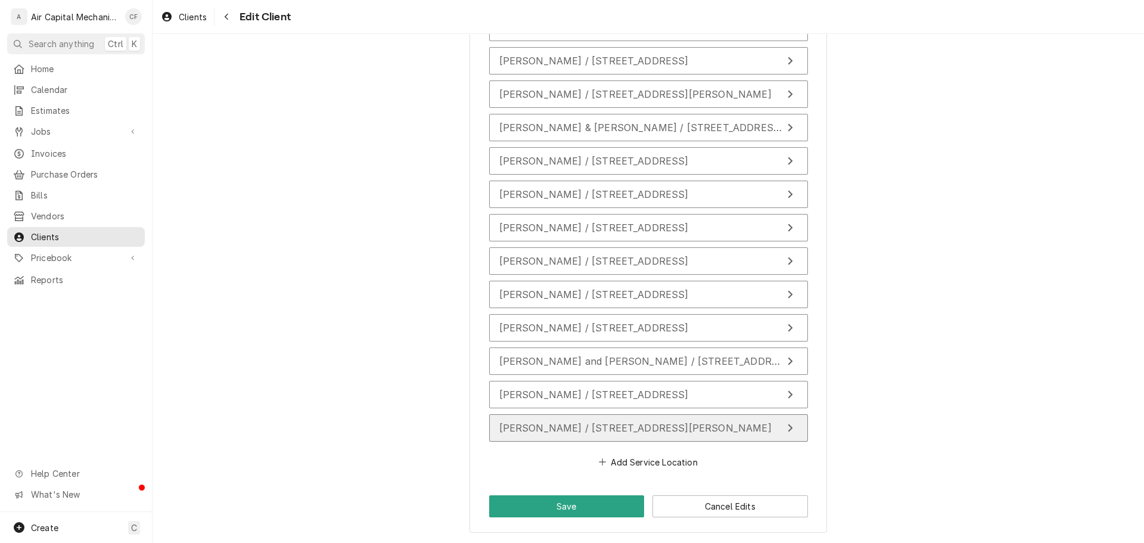
click at [612, 421] on div "Uraina Storey / 6515 N Wendell St, Park City, KS 67219" at bounding box center [635, 428] width 272 height 14
type textarea "x"
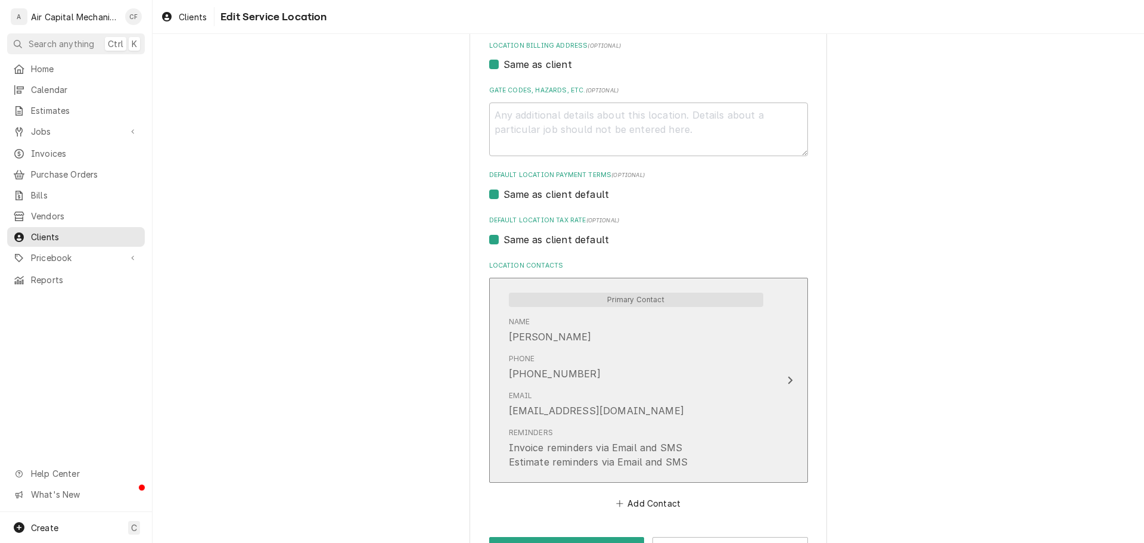
scroll to position [402, 0]
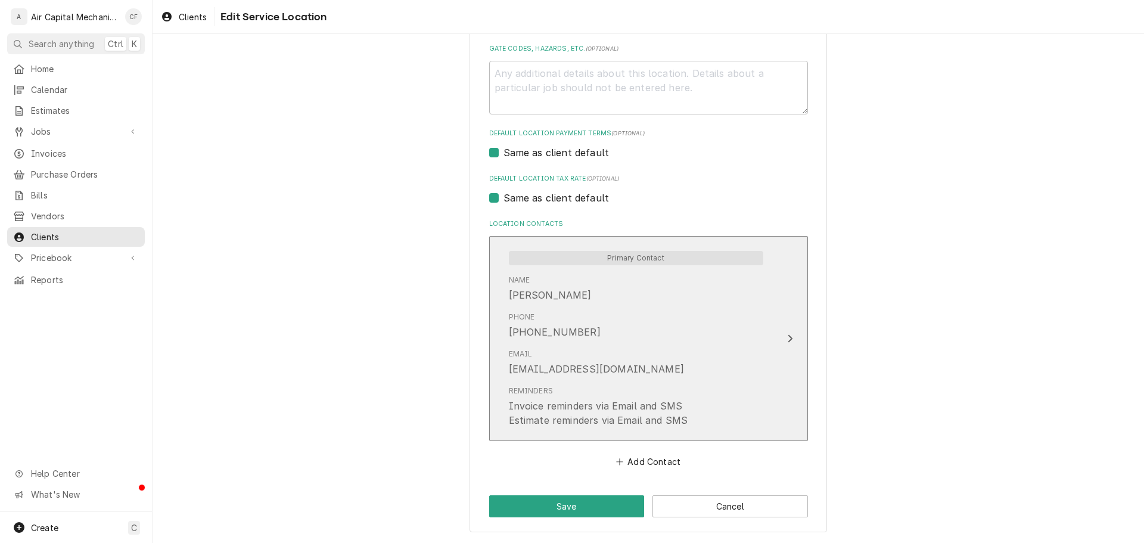
click at [617, 376] on div "urainastorey@hotmail.com" at bounding box center [596, 369] width 175 height 14
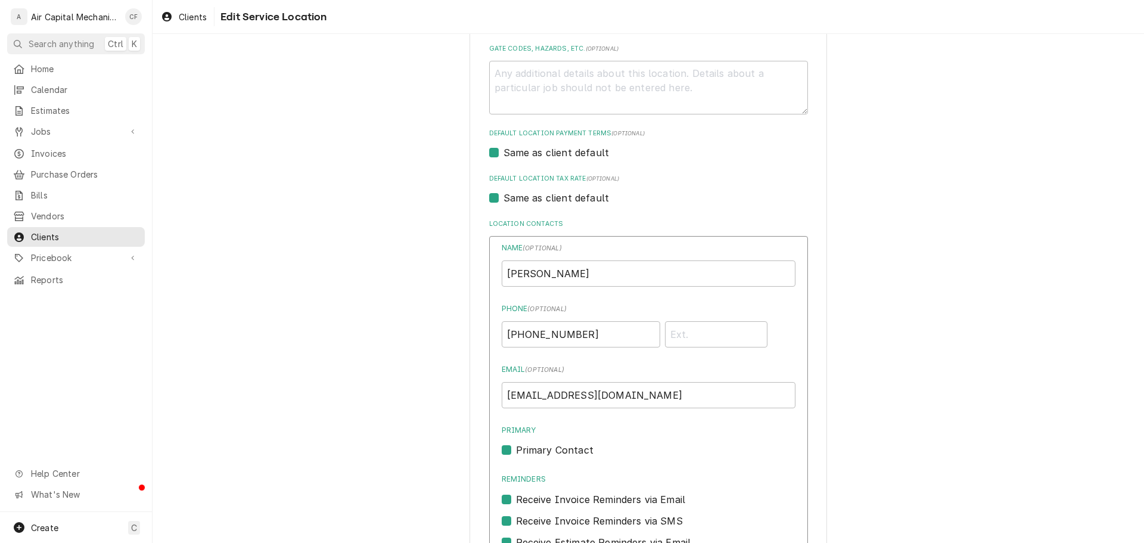
scroll to position [642, 0]
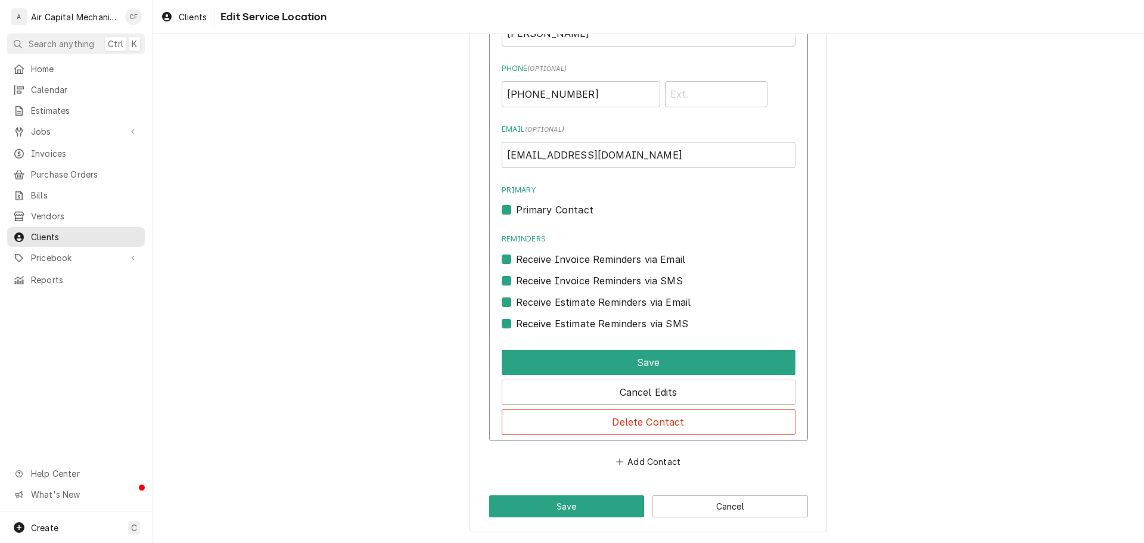
click at [561, 323] on label "Receive Estimate Reminders via SMS" at bounding box center [602, 323] width 172 height 14
click at [561, 323] on input "Contact Edit Form" at bounding box center [663, 329] width 294 height 26
checkbox input "false"
click at [567, 305] on label "Receive Estimate Reminders via Email" at bounding box center [603, 302] width 175 height 14
click at [567, 305] on input "Contact Edit Form" at bounding box center [663, 308] width 294 height 26
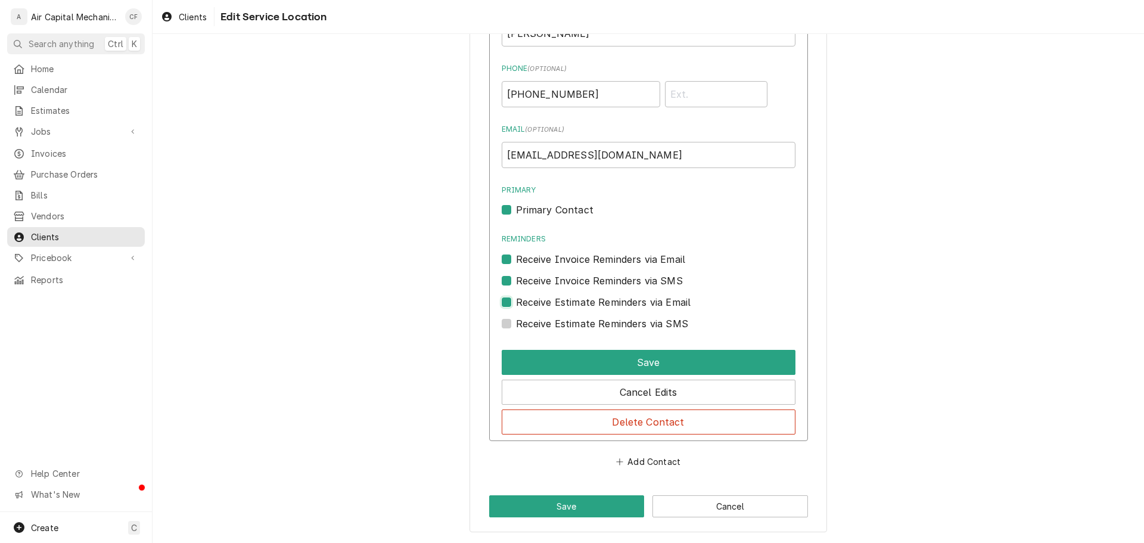
checkbox input "false"
click at [572, 276] on label "Receive Invoice Reminders via SMS" at bounding box center [599, 280] width 167 height 14
click at [572, 276] on input "Contact Edit Form" at bounding box center [663, 286] width 294 height 26
checkbox input "false"
click at [575, 252] on label "Receive Invoice Reminders via Email" at bounding box center [601, 259] width 170 height 14
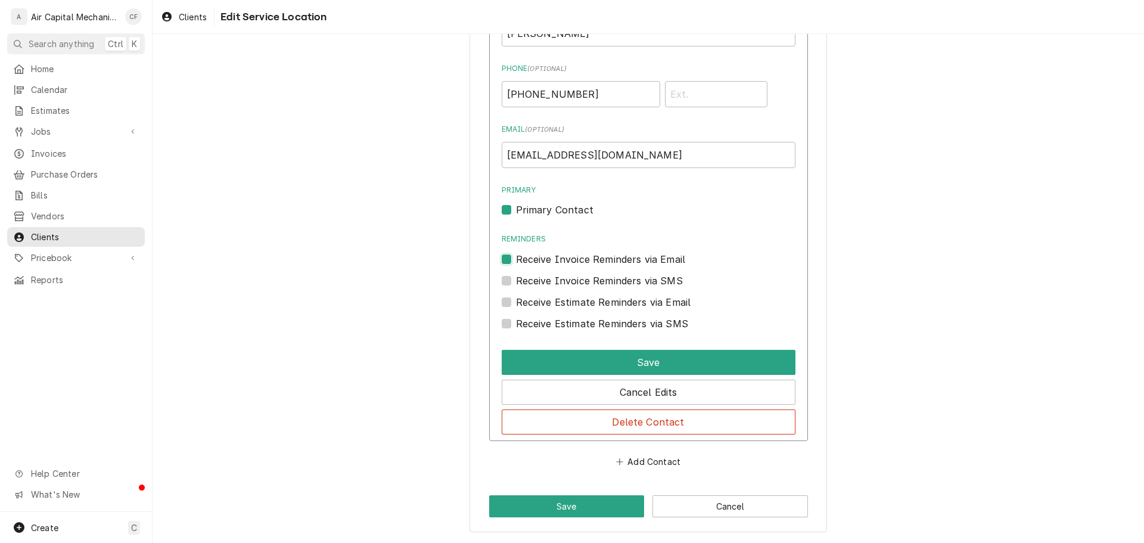
click at [575, 252] on input "Reminders" at bounding box center [663, 265] width 294 height 26
checkbox input "false"
click at [537, 195] on label "Primary" at bounding box center [649, 190] width 294 height 11
click at [537, 203] on input "Primary" at bounding box center [663, 216] width 294 height 26
click at [540, 203] on label "Primary Contact" at bounding box center [554, 210] width 77 height 14
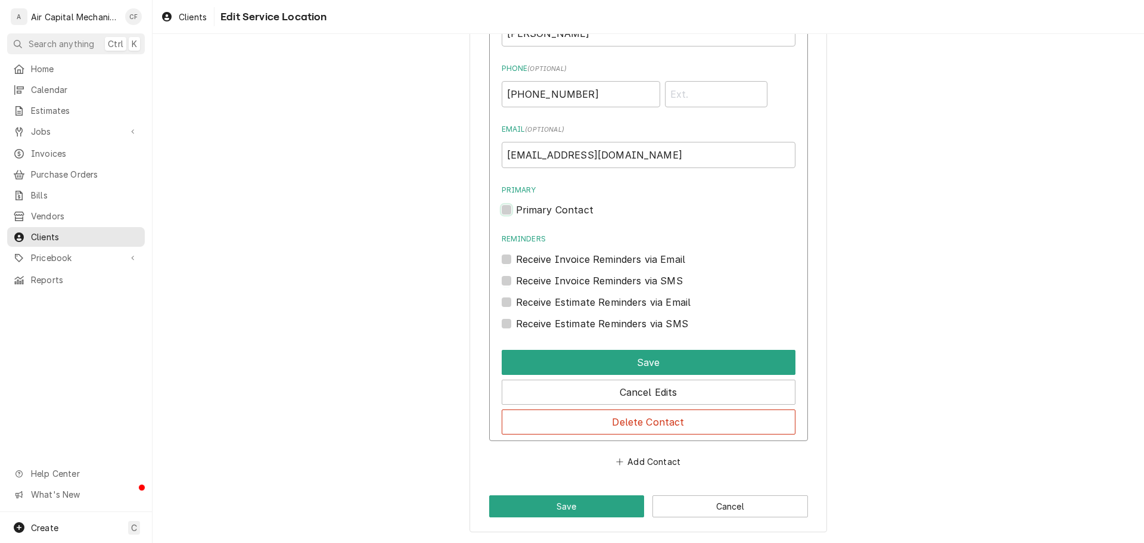
click at [540, 203] on input "Primary" at bounding box center [663, 216] width 294 height 26
click at [557, 214] on label "Primary Contact" at bounding box center [554, 210] width 77 height 14
click at [557, 214] on input "Primary" at bounding box center [663, 216] width 294 height 26
checkbox input "false"
click at [629, 375] on div "Cancel Edits" at bounding box center [649, 390] width 294 height 30
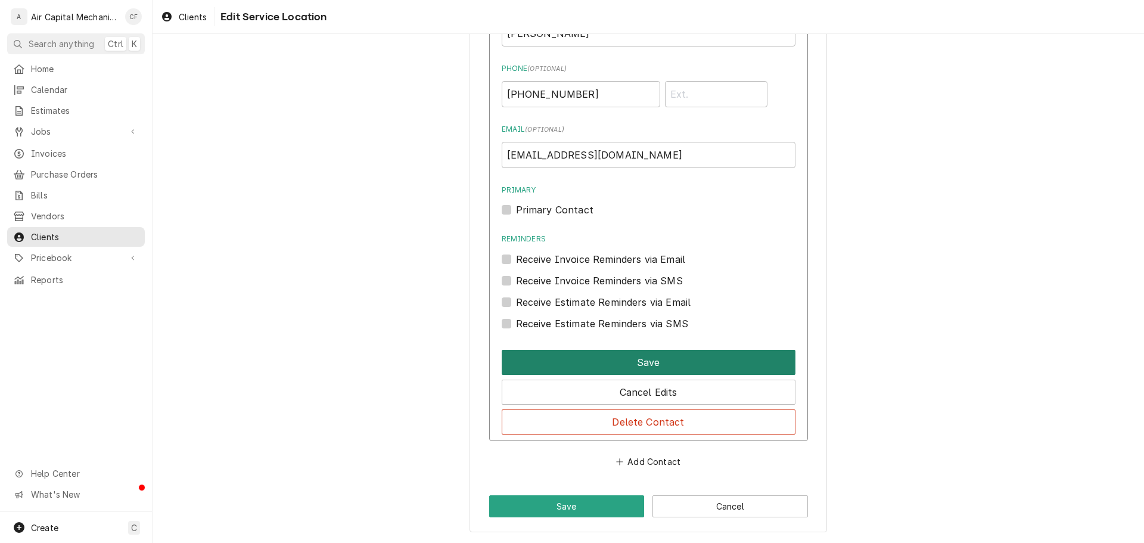
click at [629, 366] on button "Save" at bounding box center [649, 362] width 294 height 25
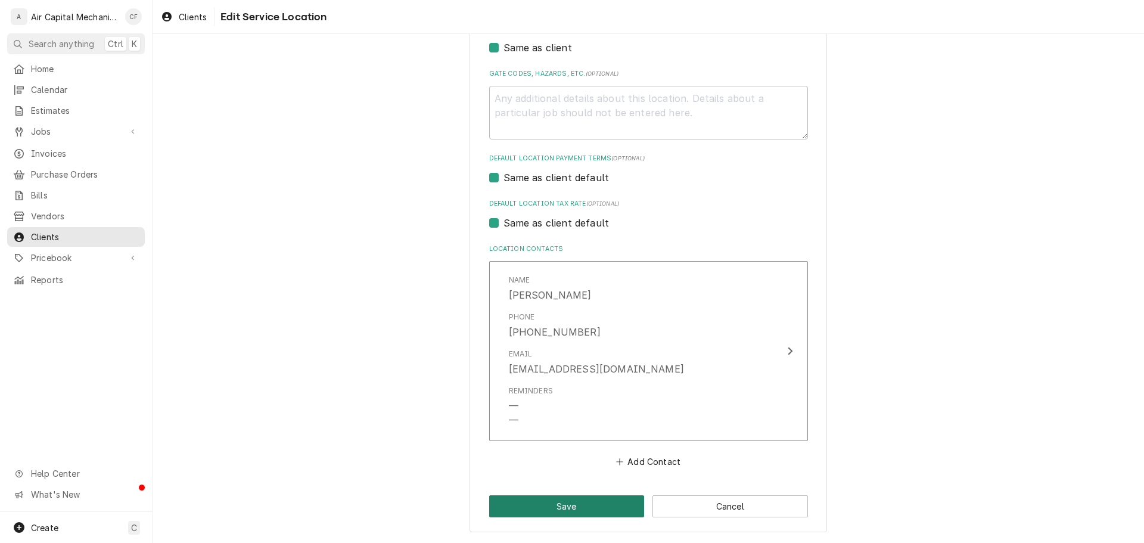
click at [590, 498] on button "Save" at bounding box center [567, 506] width 156 height 22
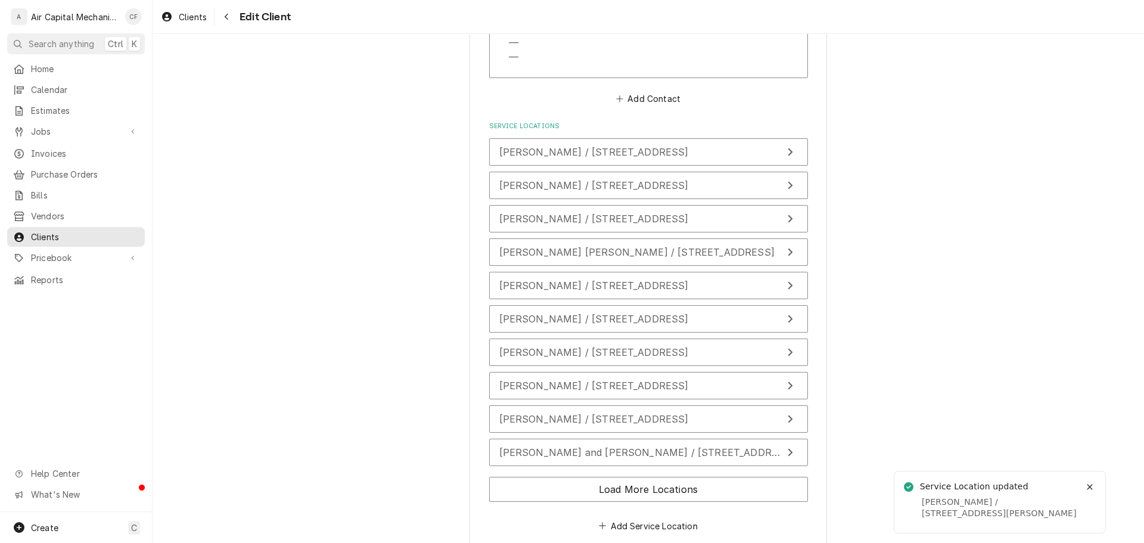
scroll to position [822, 0]
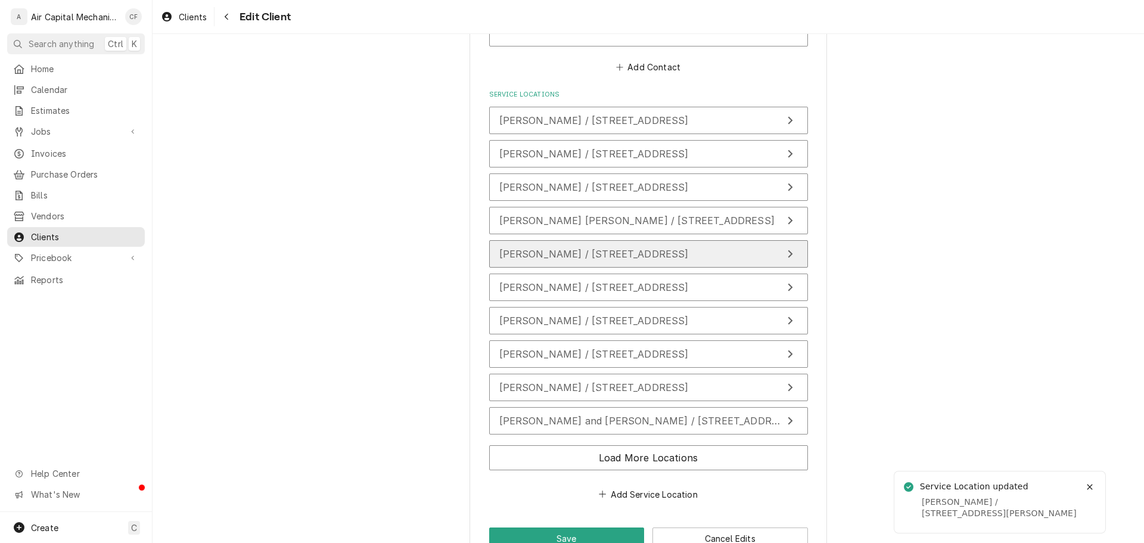
click at [557, 242] on button "Bonnie Wakefield / 1245 N Emporia Ave, Wichita, KS 67214" at bounding box center [648, 253] width 319 height 27
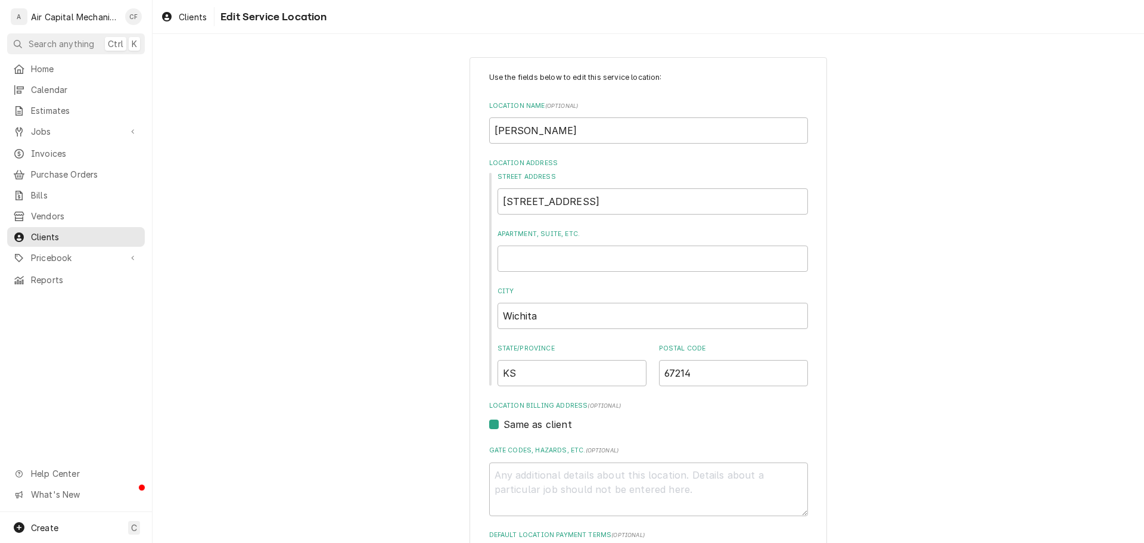
scroll to position [402, 0]
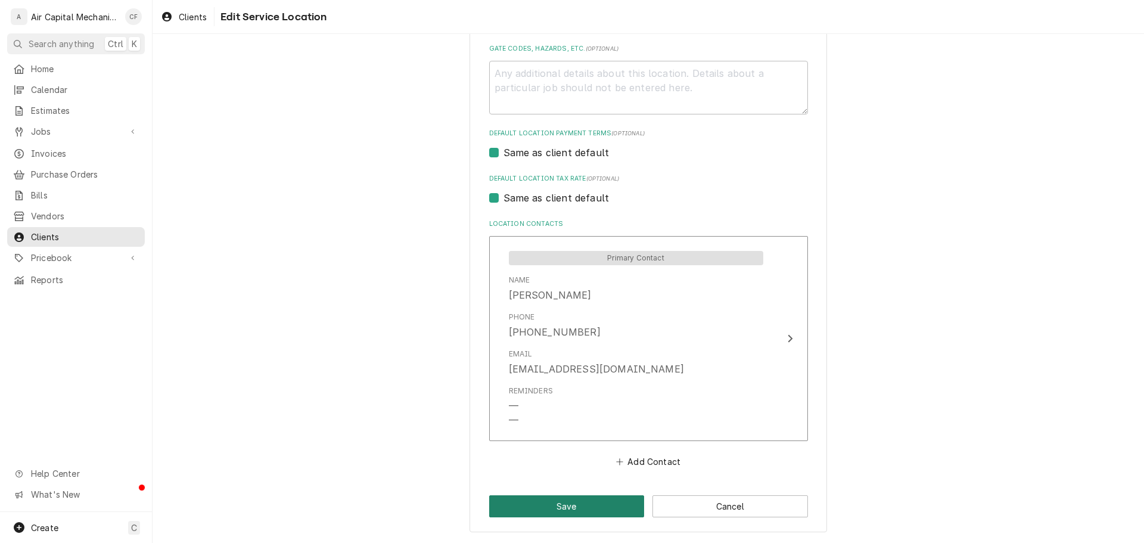
click at [593, 500] on button "Save" at bounding box center [567, 506] width 156 height 22
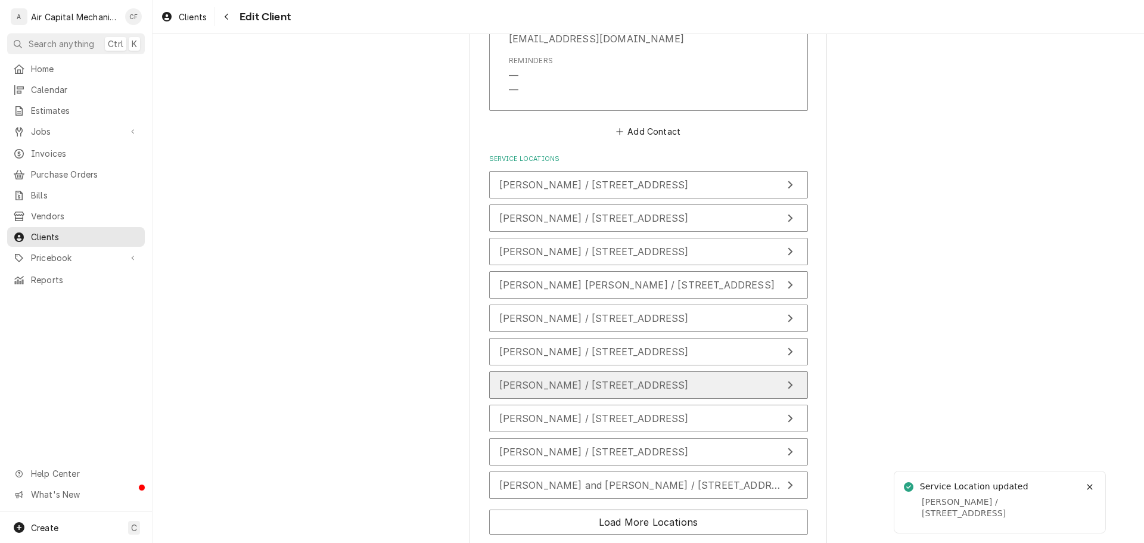
scroll to position [822, 0]
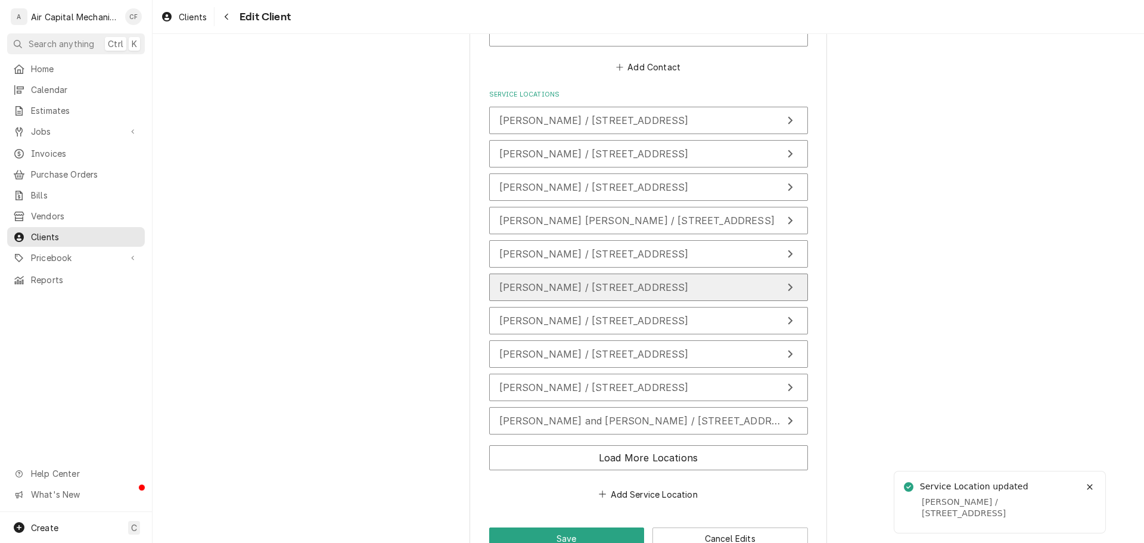
click at [571, 287] on span "Dan Wissman / 1017 Sandpiper Cir, Wichita, KS 67230" at bounding box center [593, 287] width 189 height 12
type textarea "x"
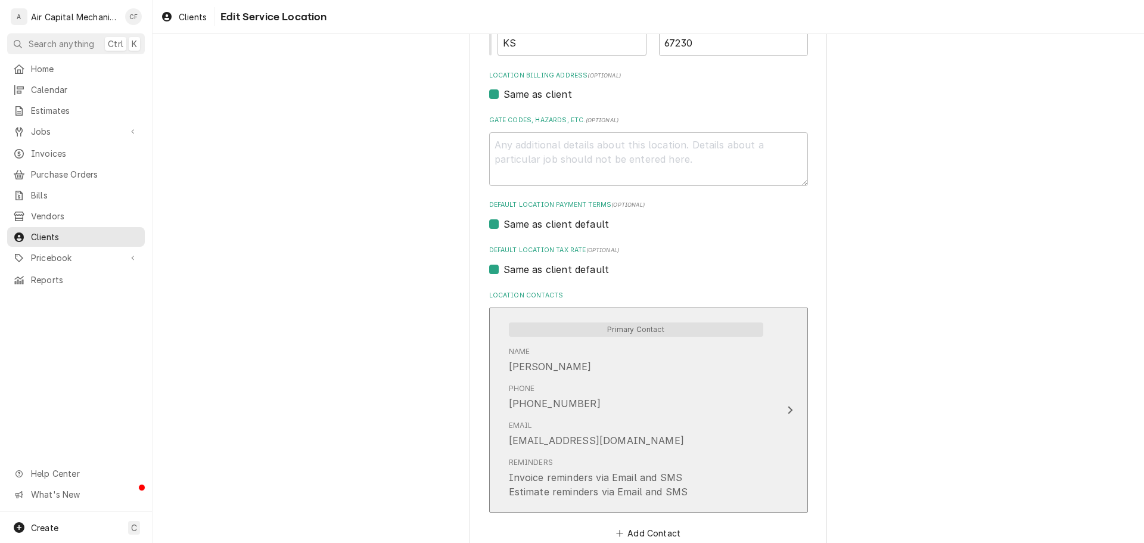
scroll to position [402, 0]
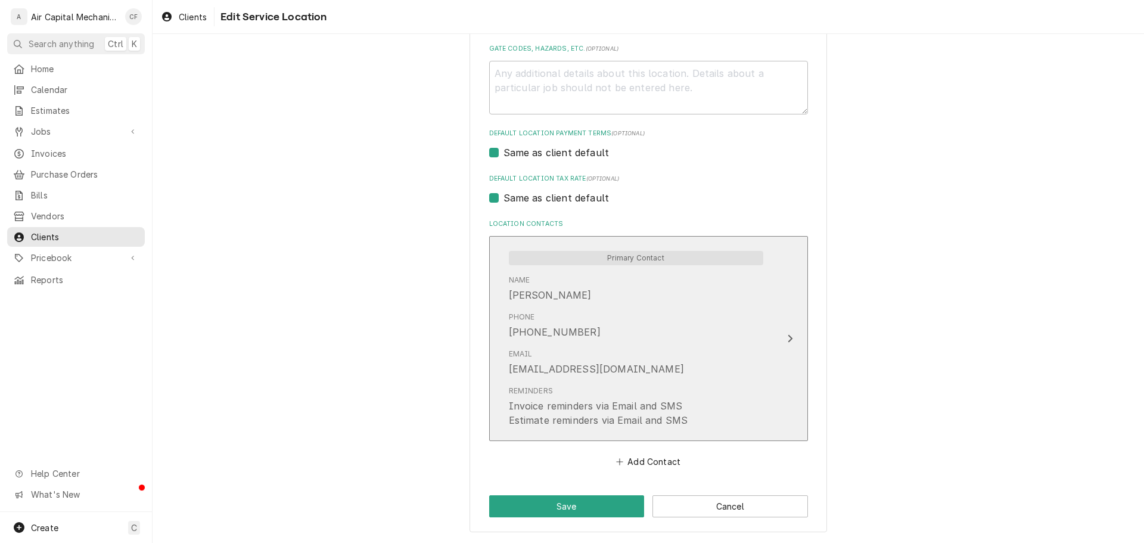
click at [579, 337] on div "Phone (660) 287-5516" at bounding box center [636, 325] width 254 height 37
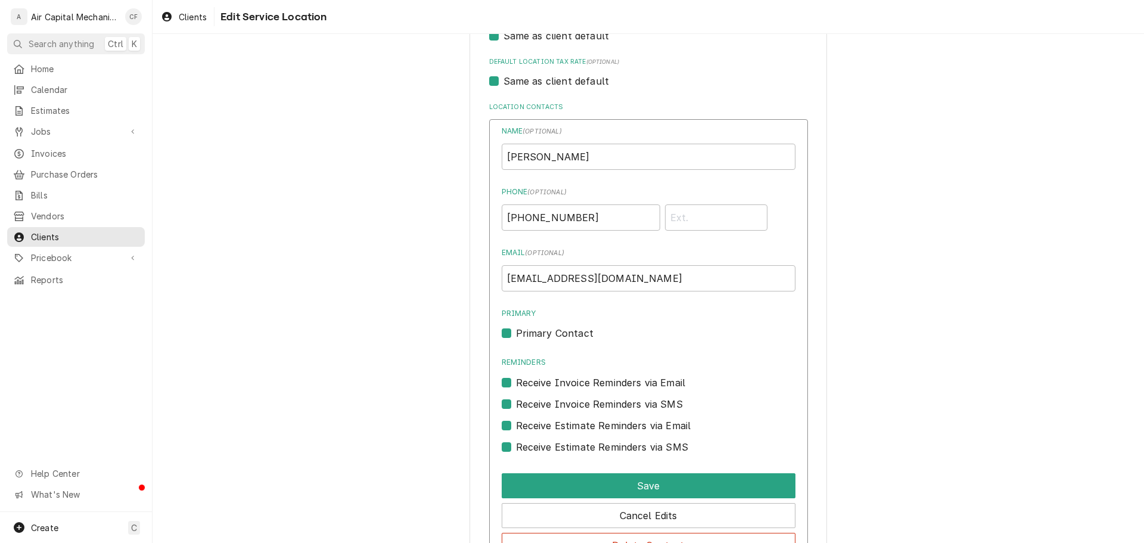
scroll to position [642, 0]
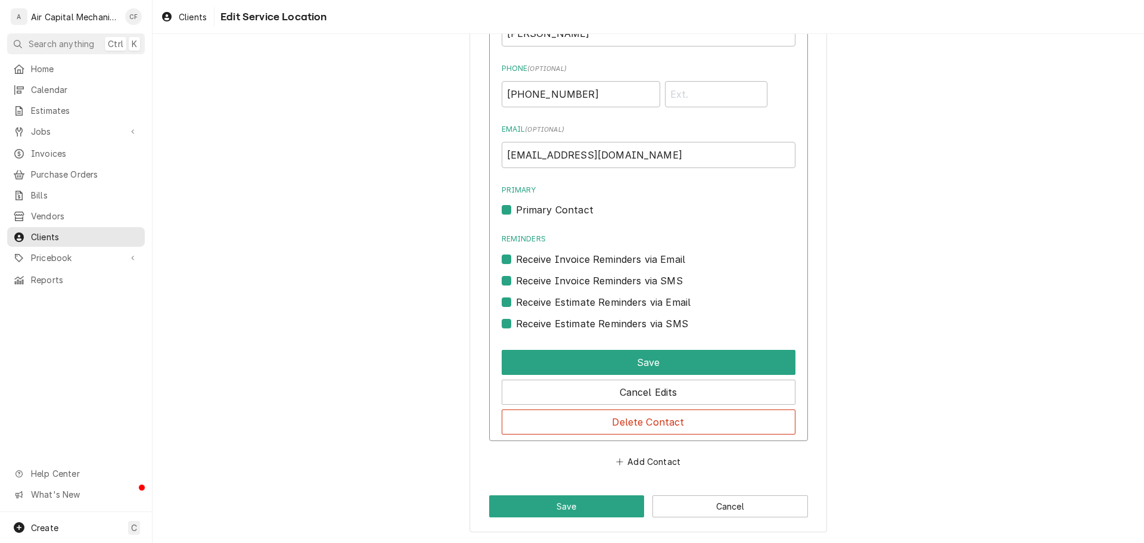
click at [548, 319] on label "Receive Estimate Reminders via SMS" at bounding box center [602, 323] width 172 height 14
click at [548, 319] on input "Contact Edit Form" at bounding box center [663, 329] width 294 height 26
checkbox input "false"
click at [549, 297] on label "Receive Estimate Reminders via Email" at bounding box center [603, 302] width 175 height 14
click at [549, 297] on input "Contact Edit Form" at bounding box center [663, 308] width 294 height 26
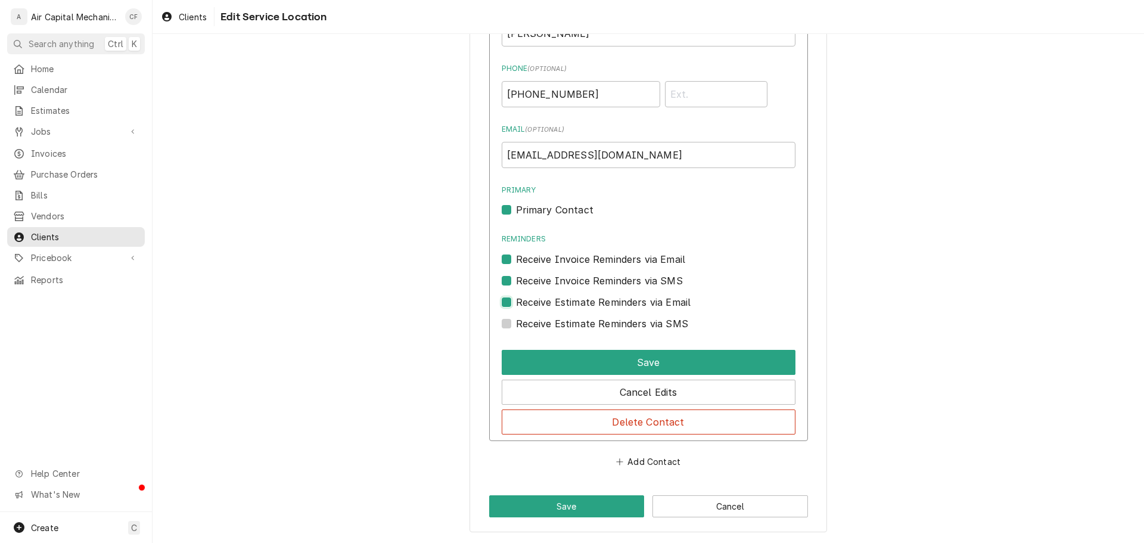
checkbox input "false"
click at [549, 276] on label "Receive Invoice Reminders via SMS" at bounding box center [599, 280] width 167 height 14
click at [549, 276] on input "Contact Edit Form" at bounding box center [663, 286] width 294 height 26
checkbox input "false"
click at [550, 254] on label "Receive Invoice Reminders via Email" at bounding box center [601, 259] width 170 height 14
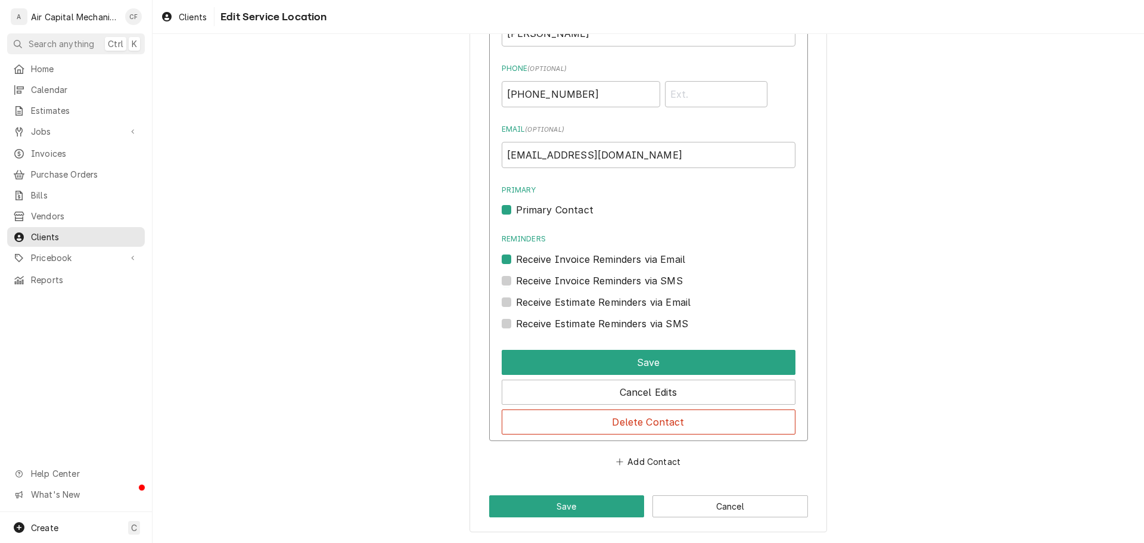
click at [550, 254] on input "Reminders" at bounding box center [663, 265] width 294 height 26
checkbox input "false"
click at [548, 210] on label "Primary Contact" at bounding box center [554, 210] width 77 height 14
click at [548, 210] on input "Primary" at bounding box center [663, 216] width 294 height 26
checkbox input "false"
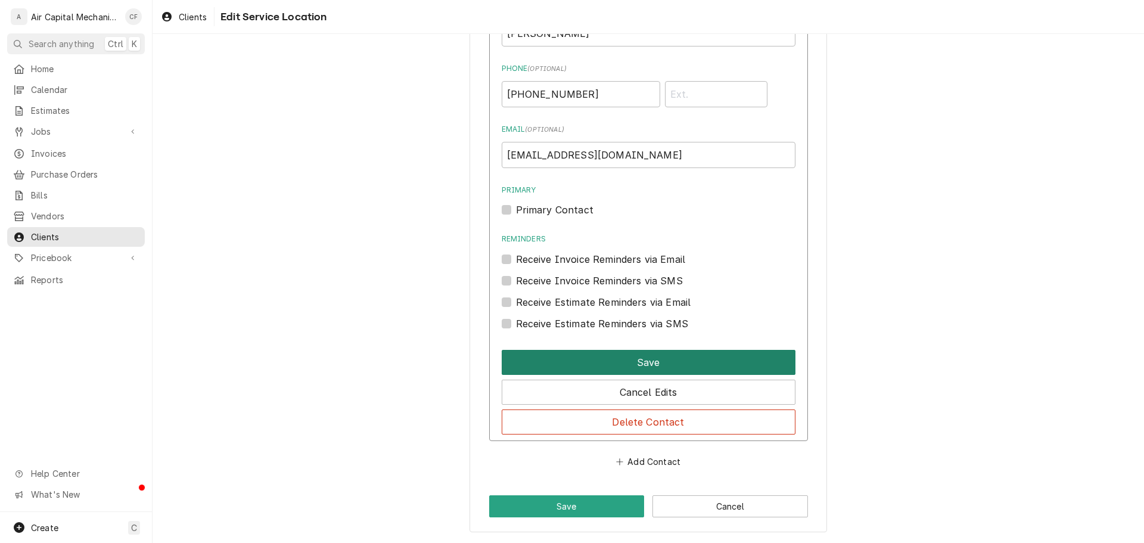
click at [589, 360] on button "Save" at bounding box center [649, 362] width 294 height 25
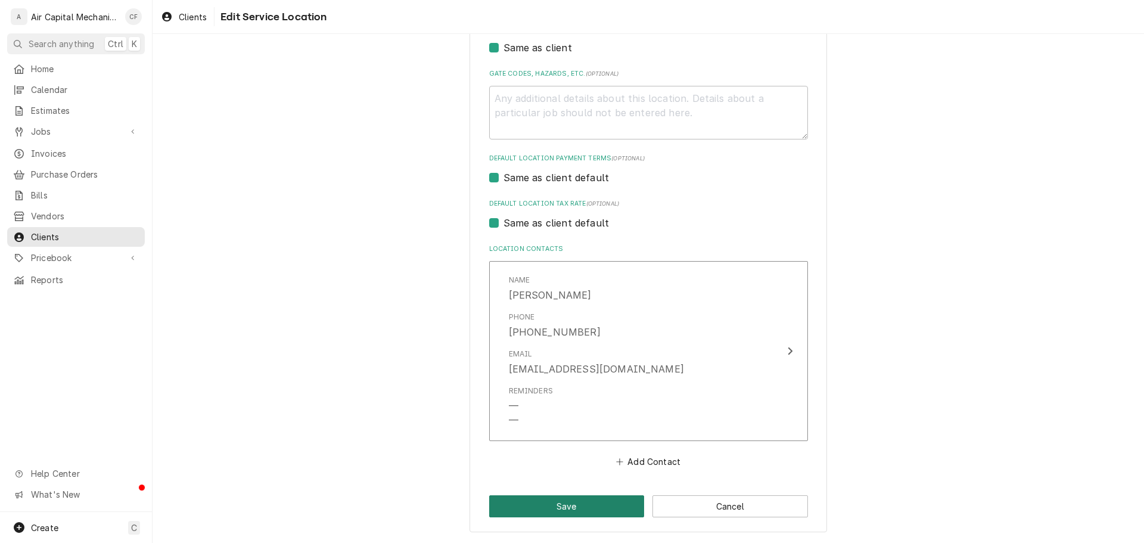
click at [612, 505] on button "Save" at bounding box center [567, 506] width 156 height 22
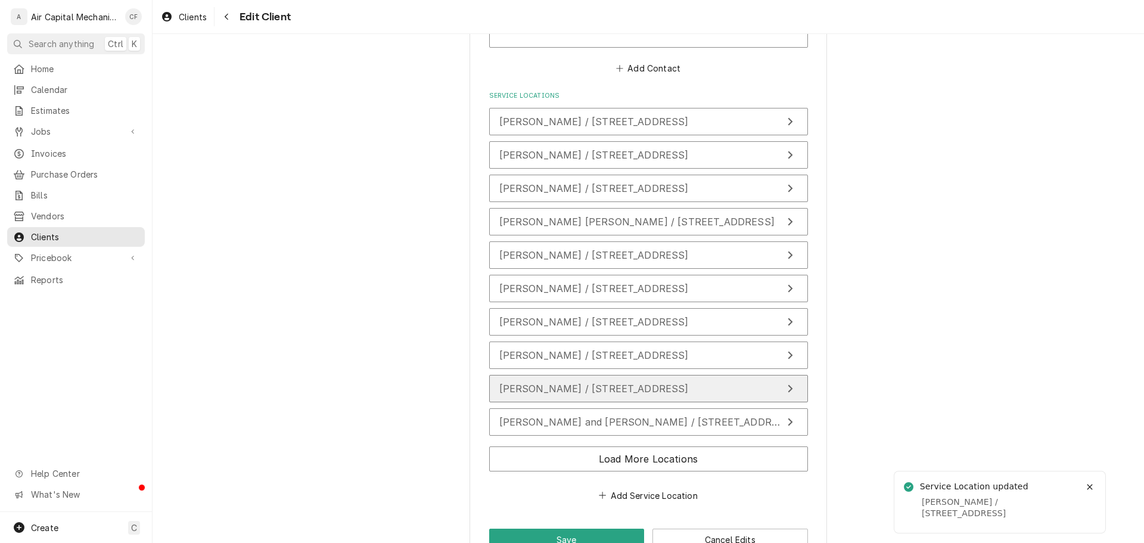
scroll to position [854, 0]
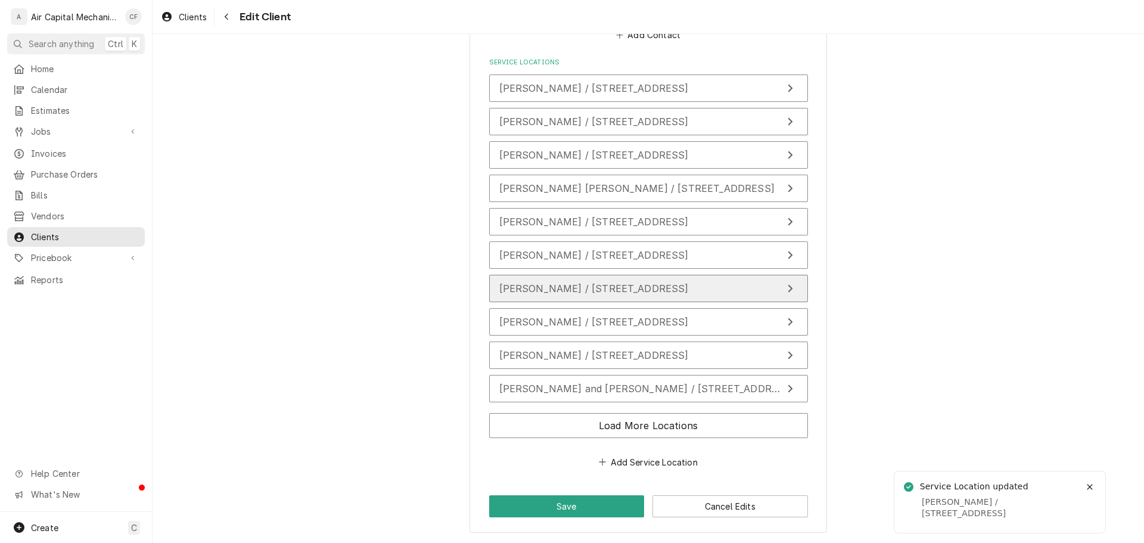
click at [633, 280] on button "Darren Defrain / 62 S Mission Rd, Eastborough, KS 67207" at bounding box center [648, 288] width 319 height 27
type textarea "x"
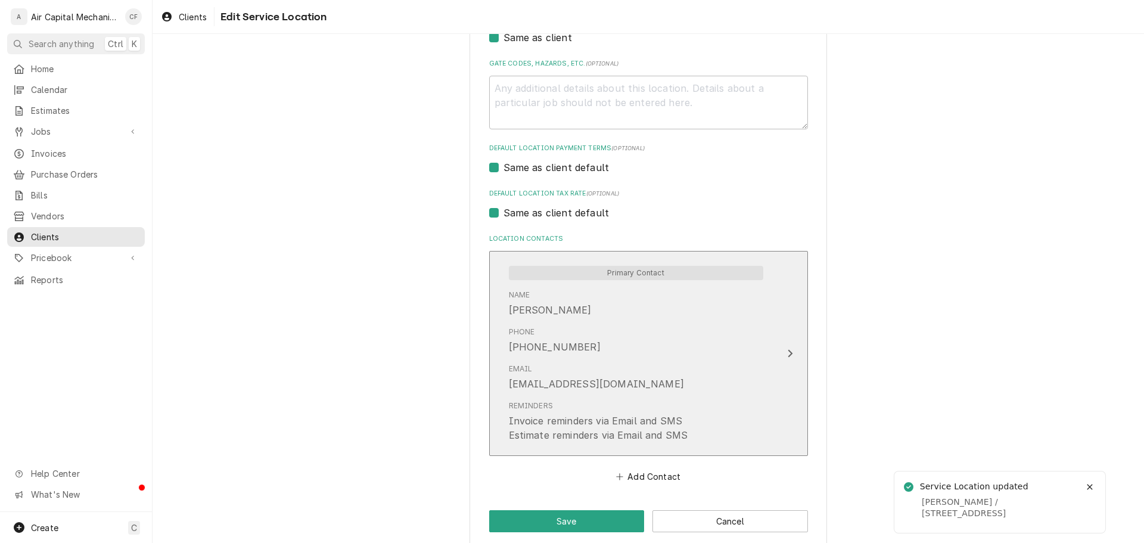
scroll to position [402, 0]
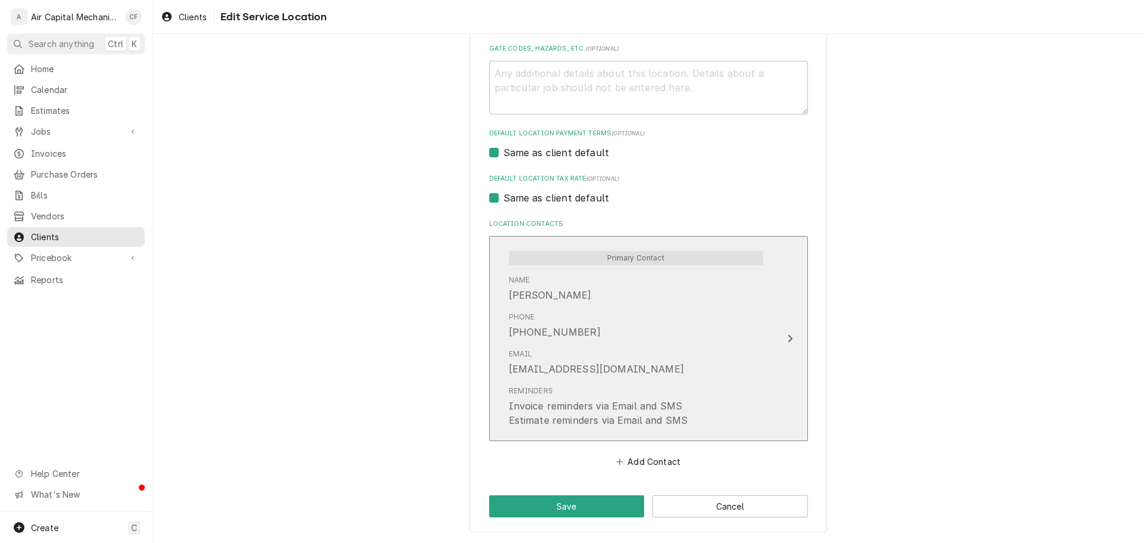
click at [589, 344] on div "Email darrendefrain@hotmail.com" at bounding box center [636, 362] width 254 height 37
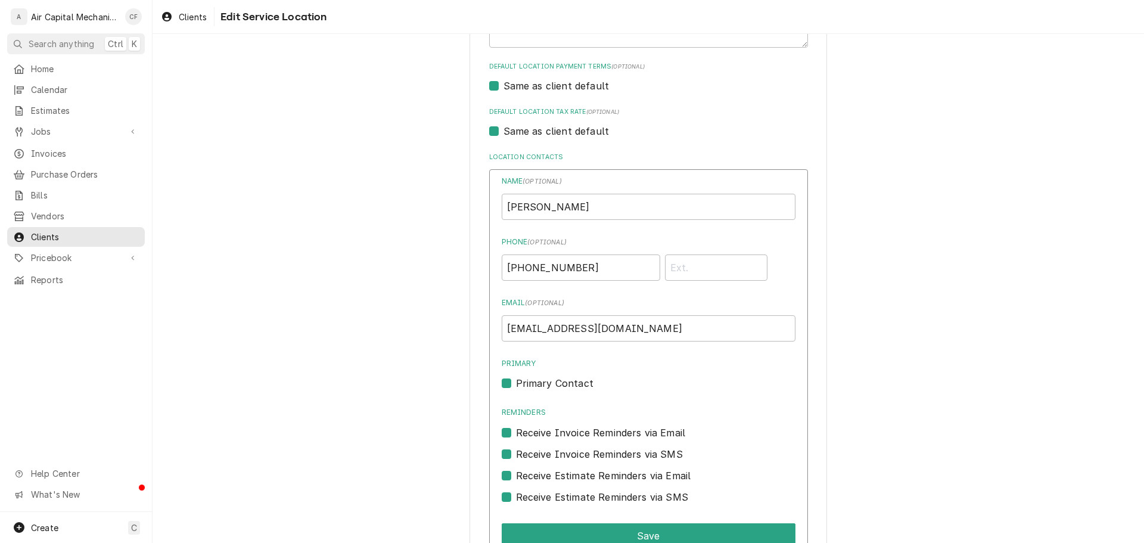
scroll to position [580, 0]
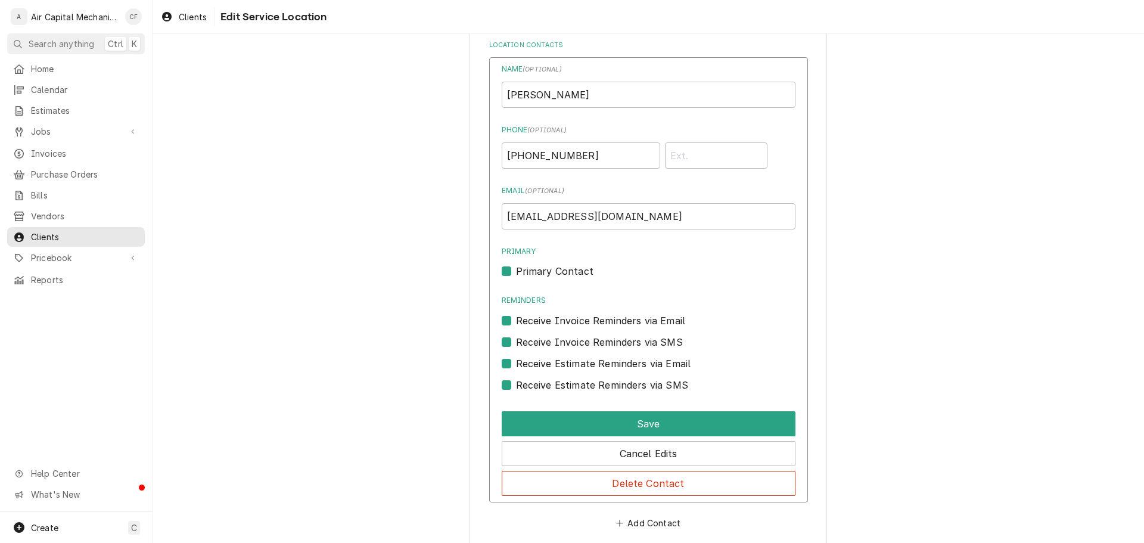
click at [567, 375] on div "Receive Estimate Reminders via SMS" at bounding box center [649, 381] width 294 height 21
click at [565, 378] on label "Receive Estimate Reminders via SMS" at bounding box center [602, 385] width 172 height 14
click at [565, 378] on input "Contact Edit Form" at bounding box center [663, 391] width 294 height 26
checkbox input "false"
click at [566, 364] on label "Receive Estimate Reminders via Email" at bounding box center [603, 363] width 175 height 14
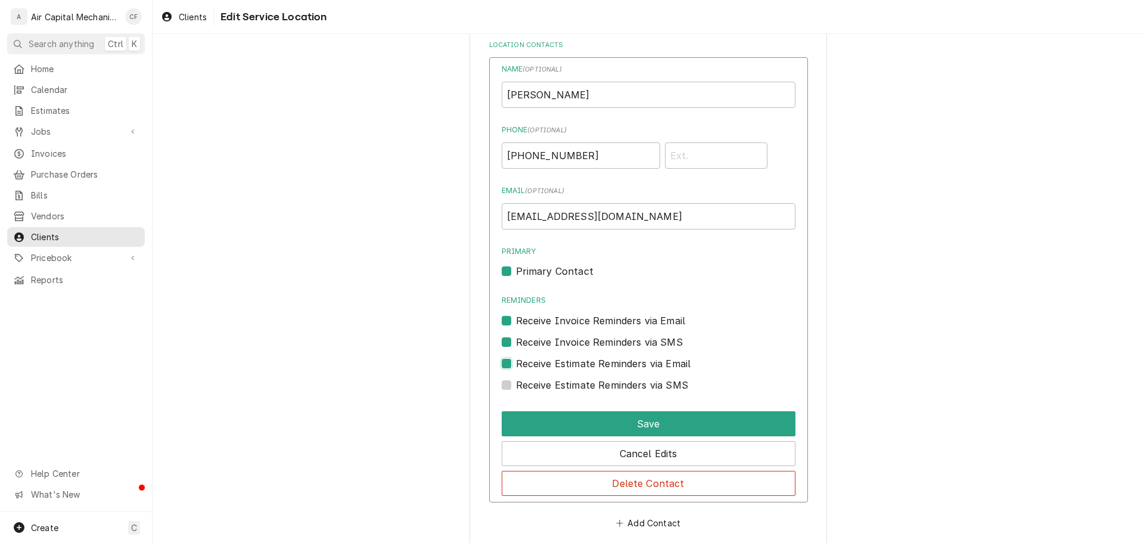
click at [566, 364] on input "Contact Edit Form" at bounding box center [663, 369] width 294 height 26
checkbox input "false"
click at [562, 336] on label "Receive Invoice Reminders via SMS" at bounding box center [599, 342] width 167 height 14
click at [562, 336] on input "Contact Edit Form" at bounding box center [663, 348] width 294 height 26
checkbox input "false"
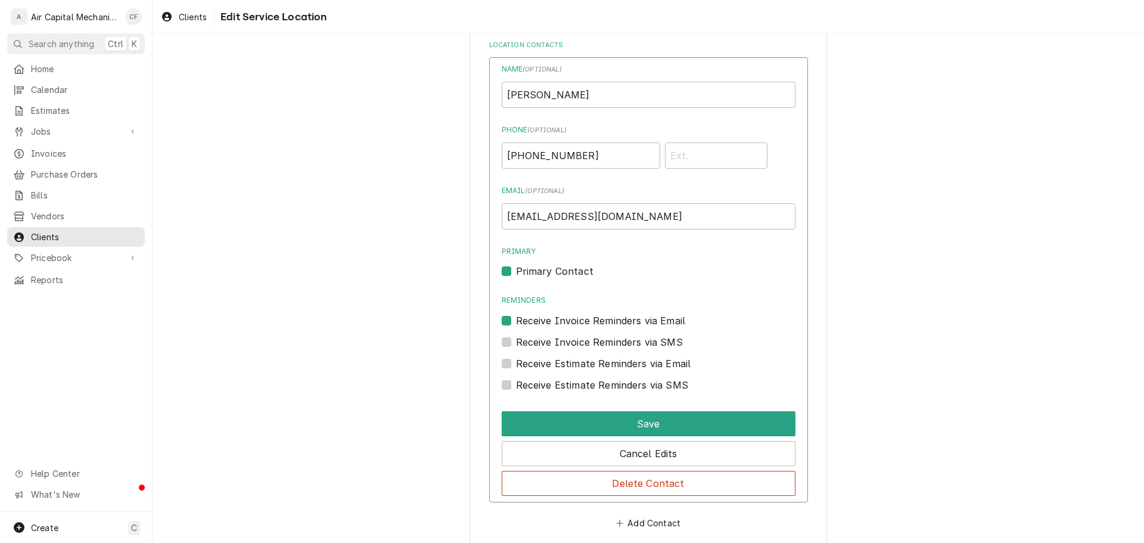
click at [558, 315] on label "Receive Invoice Reminders via Email" at bounding box center [601, 320] width 170 height 14
click at [558, 315] on input "Reminders" at bounding box center [663, 326] width 294 height 26
checkbox input "false"
click at [550, 270] on label "Primary Contact" at bounding box center [554, 271] width 77 height 14
click at [550, 270] on input "Primary" at bounding box center [663, 277] width 294 height 26
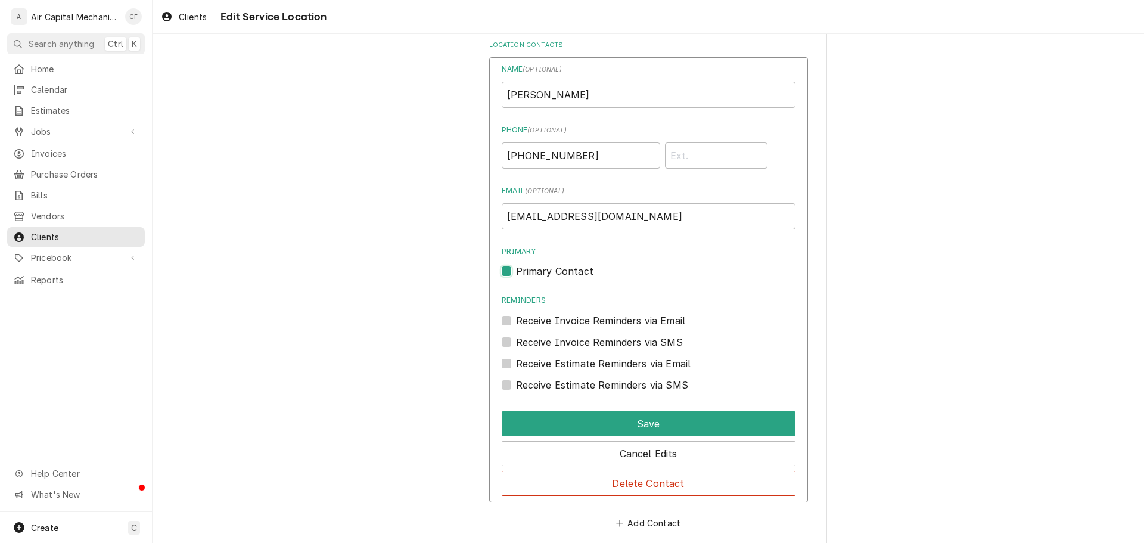
checkbox input "false"
click at [627, 428] on button "Save" at bounding box center [649, 423] width 294 height 25
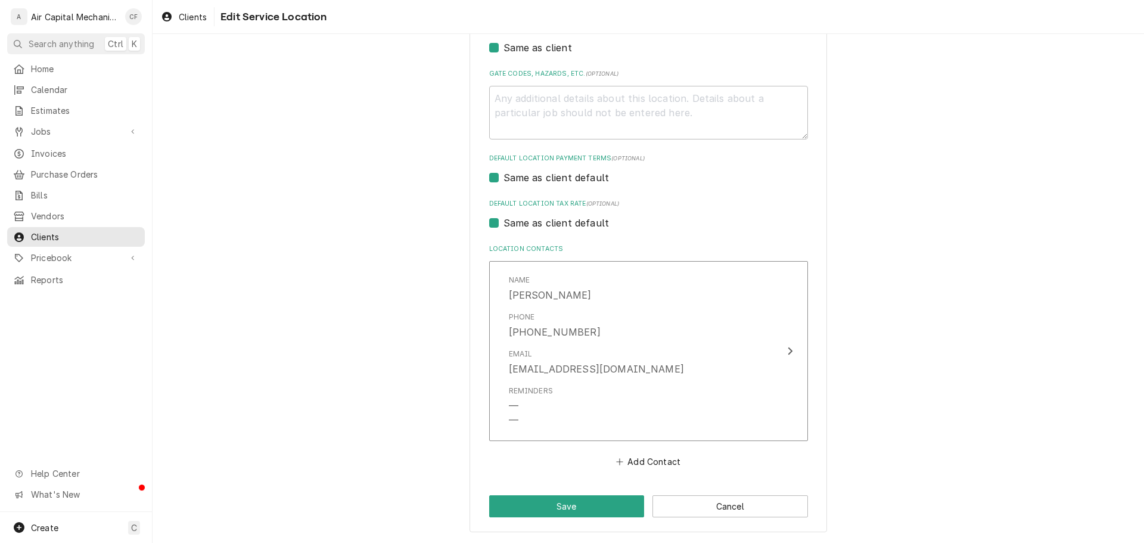
scroll to position [377, 0]
click at [542, 500] on button "Save" at bounding box center [567, 506] width 156 height 22
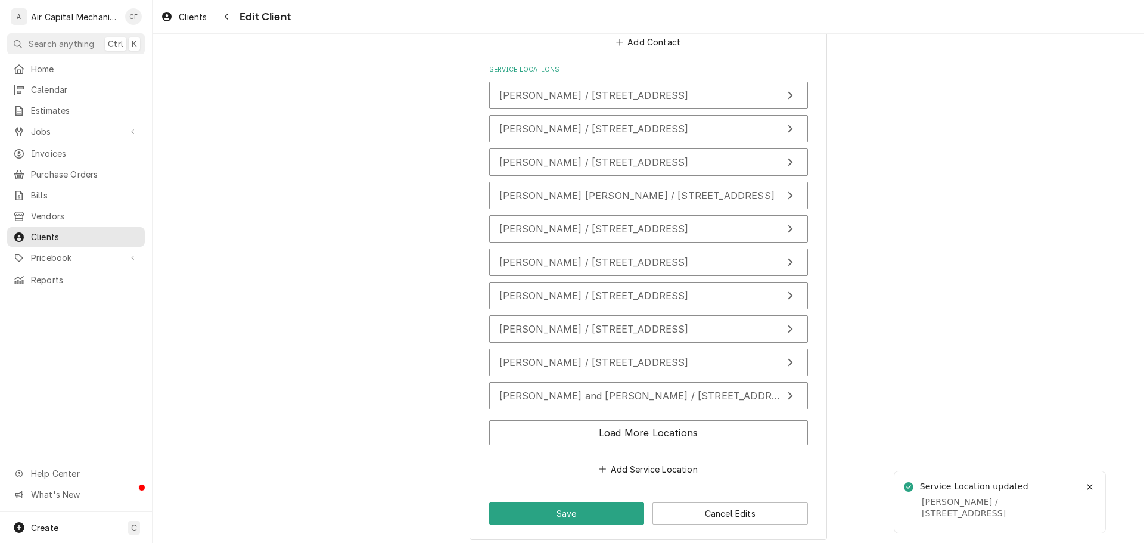
scroll to position [854, 0]
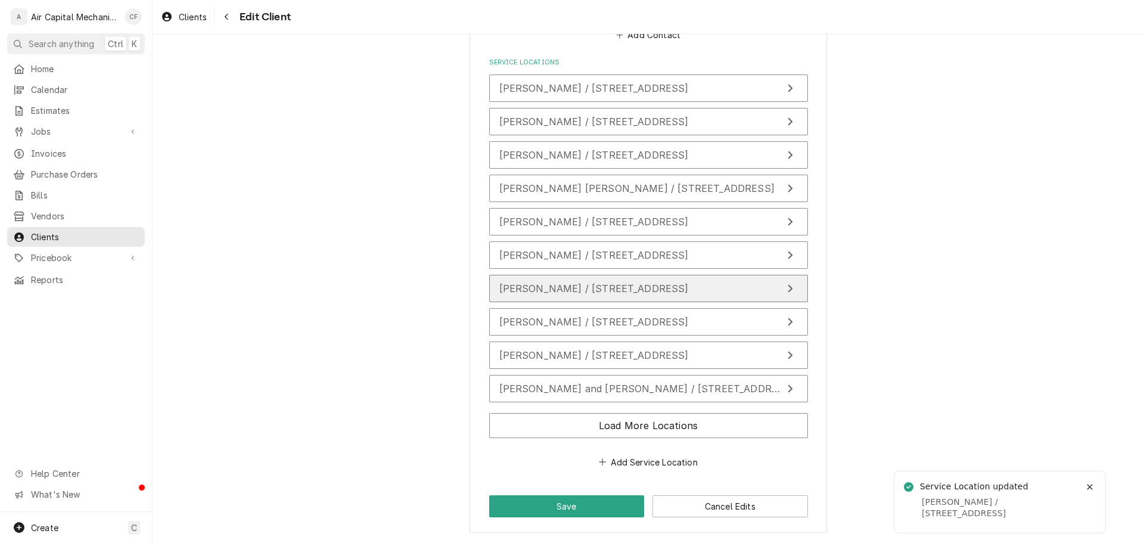
click at [567, 281] on div "Darren Defrain / 62 S Mission Rd, Eastborough, KS 67207" at bounding box center [593, 288] width 189 height 14
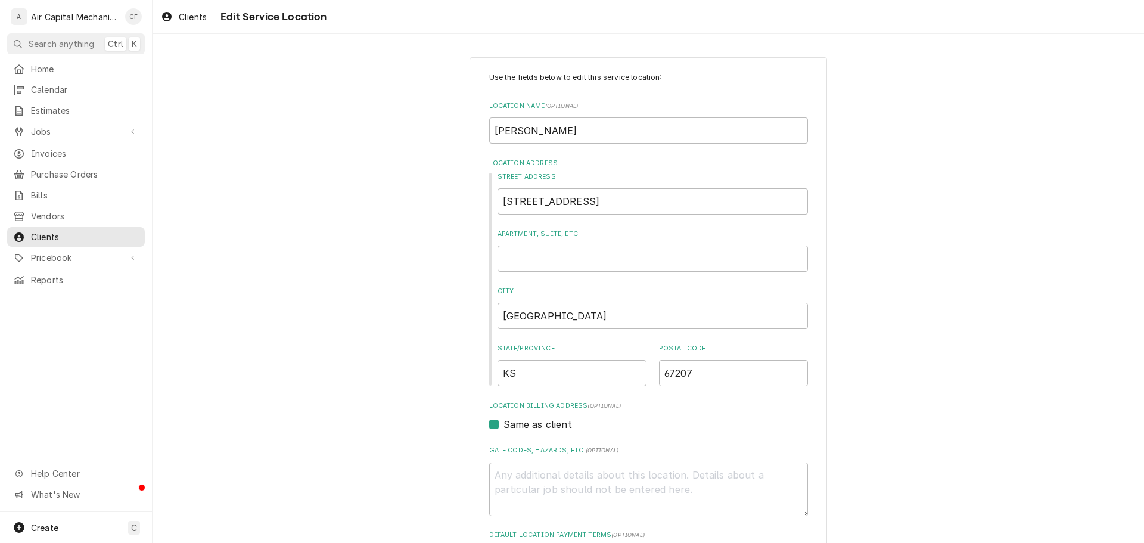
scroll to position [402, 0]
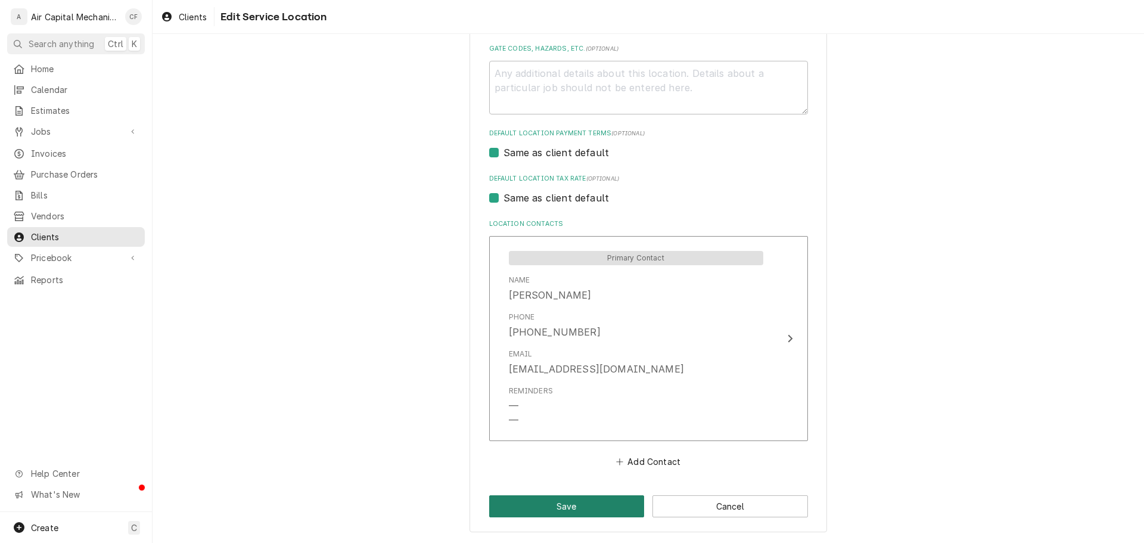
click at [593, 514] on button "Save" at bounding box center [567, 506] width 156 height 22
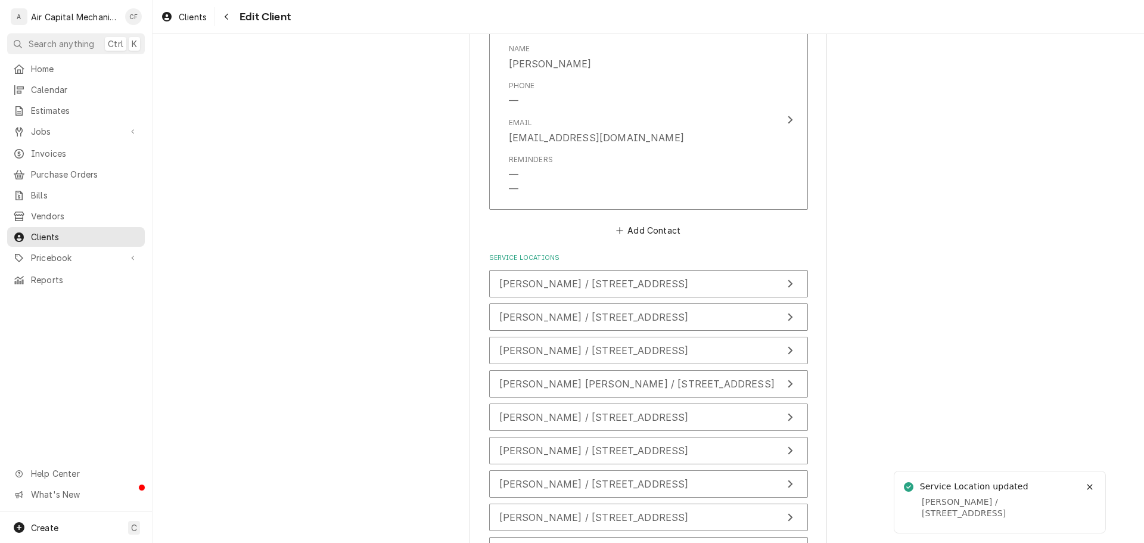
scroll to position [854, 0]
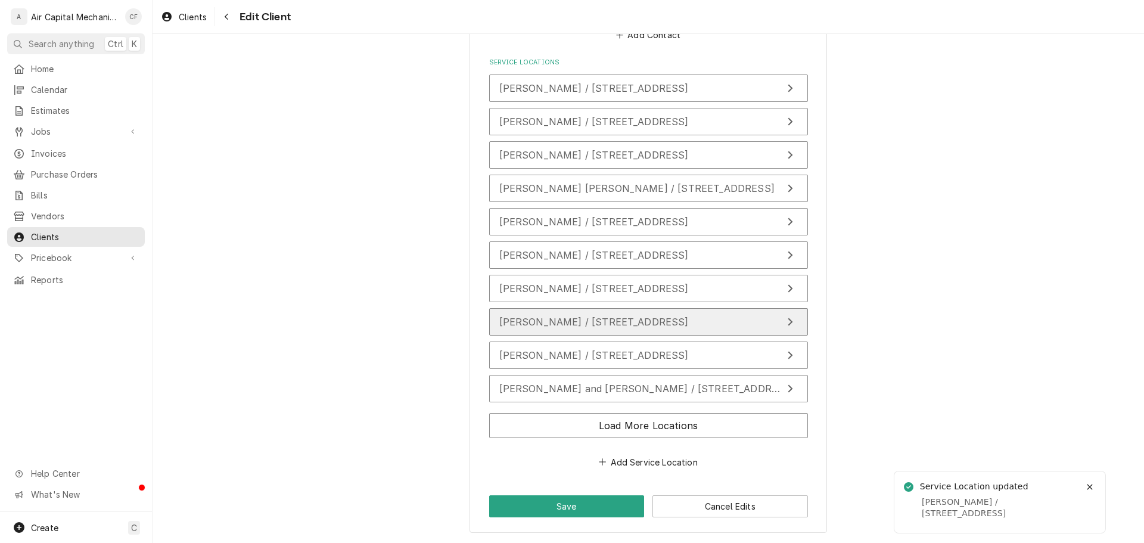
click at [579, 318] on span "Delourdes Lafontant / 328 Chautauqua, Wichita, KS 67211" at bounding box center [593, 322] width 189 height 12
type textarea "x"
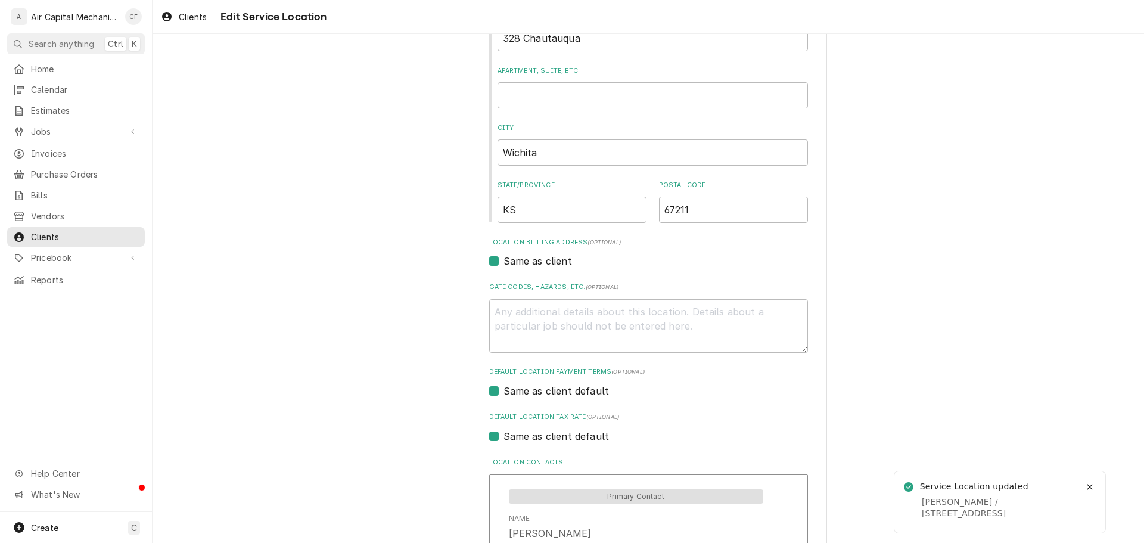
scroll to position [357, 0]
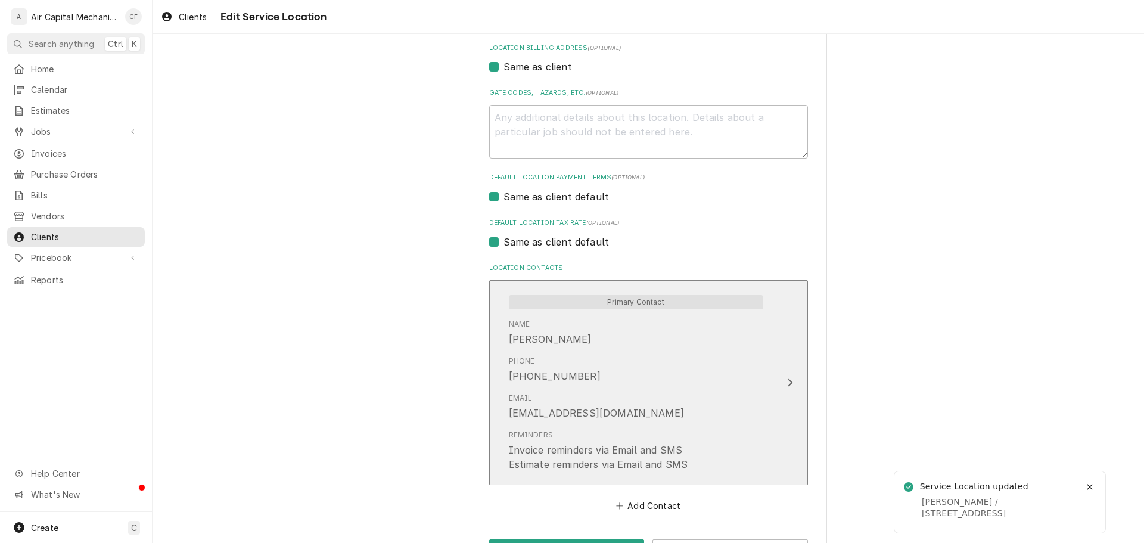
click at [559, 377] on div "(301) 300-7526" at bounding box center [555, 376] width 92 height 14
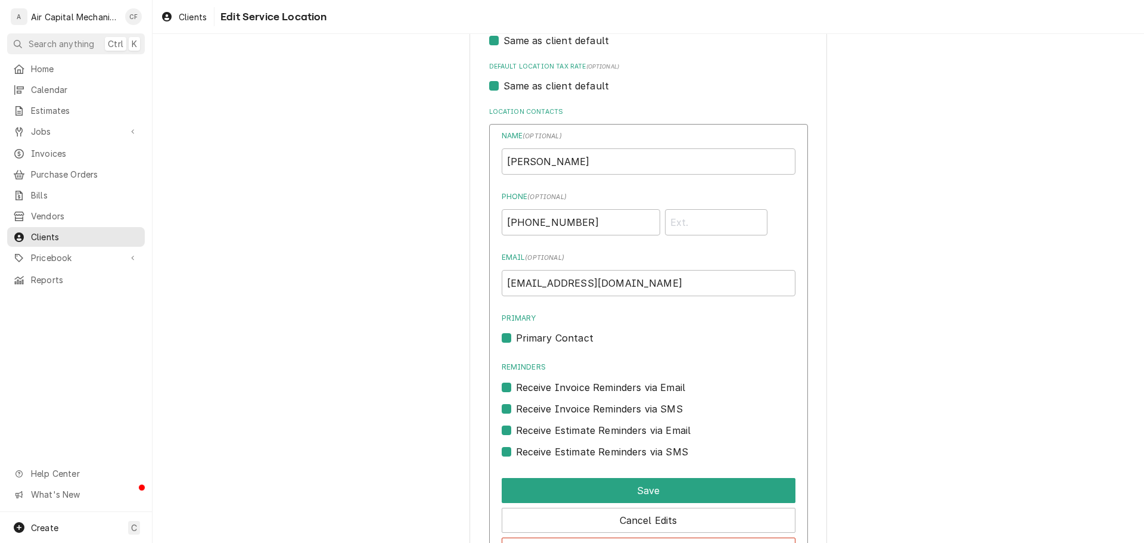
scroll to position [596, 0]
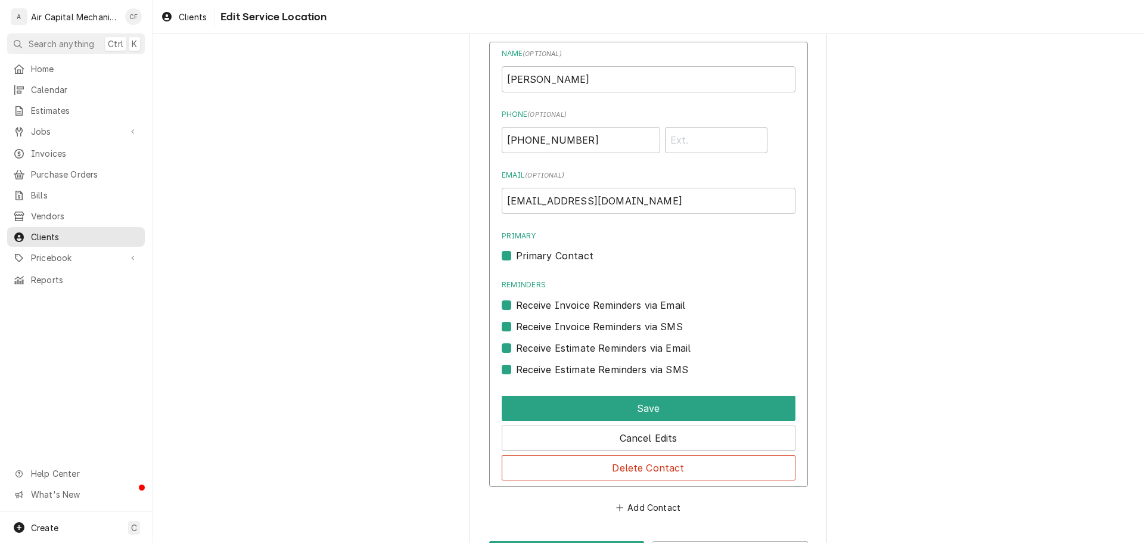
click at [555, 354] on label "Receive Estimate Reminders via Email" at bounding box center [603, 348] width 175 height 14
click at [555, 354] on input "Contact Edit Form" at bounding box center [663, 354] width 294 height 26
checkbox input "false"
click at [553, 367] on label "Receive Estimate Reminders via SMS" at bounding box center [602, 369] width 172 height 14
click at [553, 367] on input "Contact Edit Form" at bounding box center [663, 375] width 294 height 26
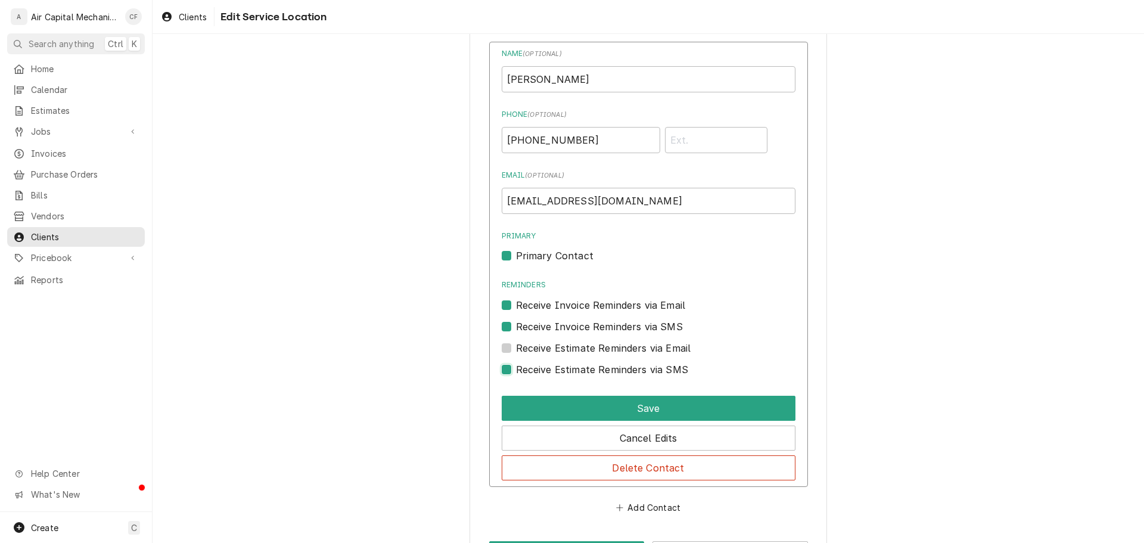
checkbox input "false"
click at [553, 329] on label "Receive Invoice Reminders via SMS" at bounding box center [599, 326] width 167 height 14
click at [553, 329] on input "Contact Edit Form" at bounding box center [663, 332] width 294 height 26
checkbox input "false"
click at [553, 309] on label "Receive Invoice Reminders via Email" at bounding box center [601, 305] width 170 height 14
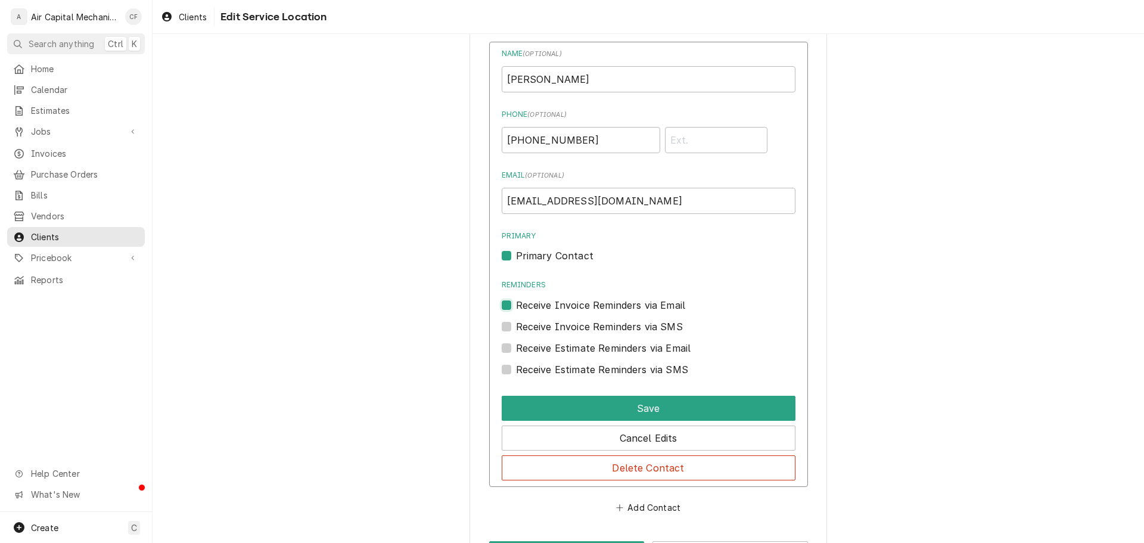
click at [553, 309] on input "Reminders" at bounding box center [663, 311] width 294 height 26
checkbox input "false"
click at [551, 256] on label "Primary Contact" at bounding box center [554, 255] width 77 height 14
click at [551, 256] on input "Primary" at bounding box center [663, 261] width 294 height 26
checkbox input "false"
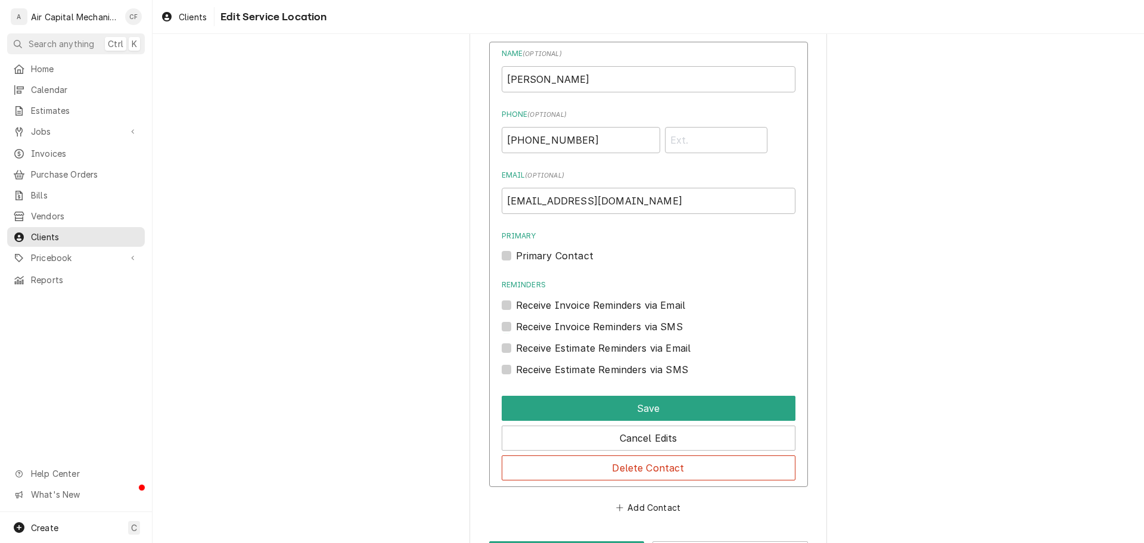
click at [558, 390] on div "Name ( optional ) Delourdes Lafontant Phone ( optional ) (301) 300-7526 Email (…" at bounding box center [648, 265] width 319 height 446
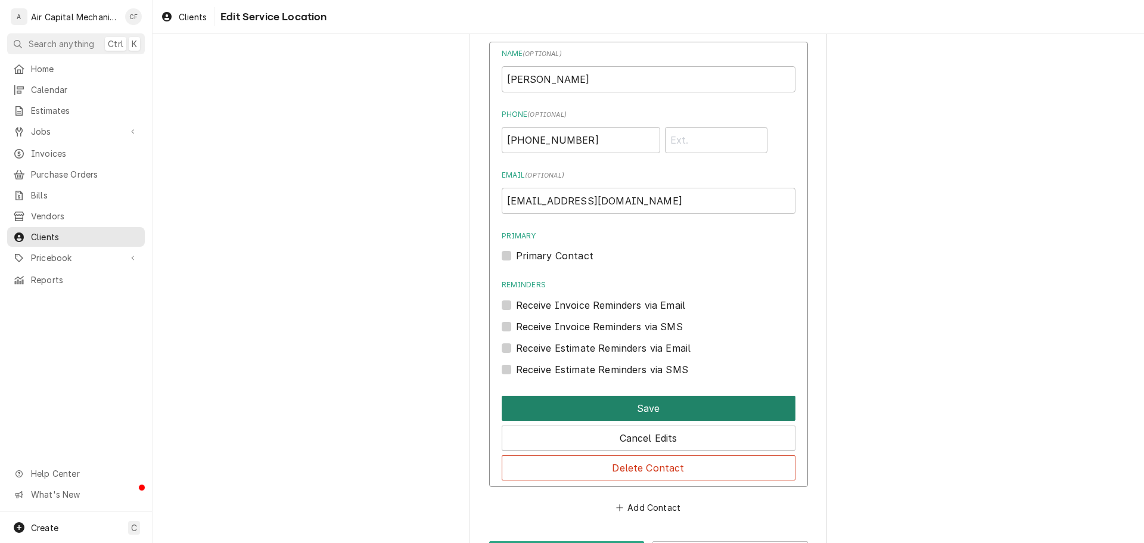
click at [558, 401] on button "Save" at bounding box center [649, 408] width 294 height 25
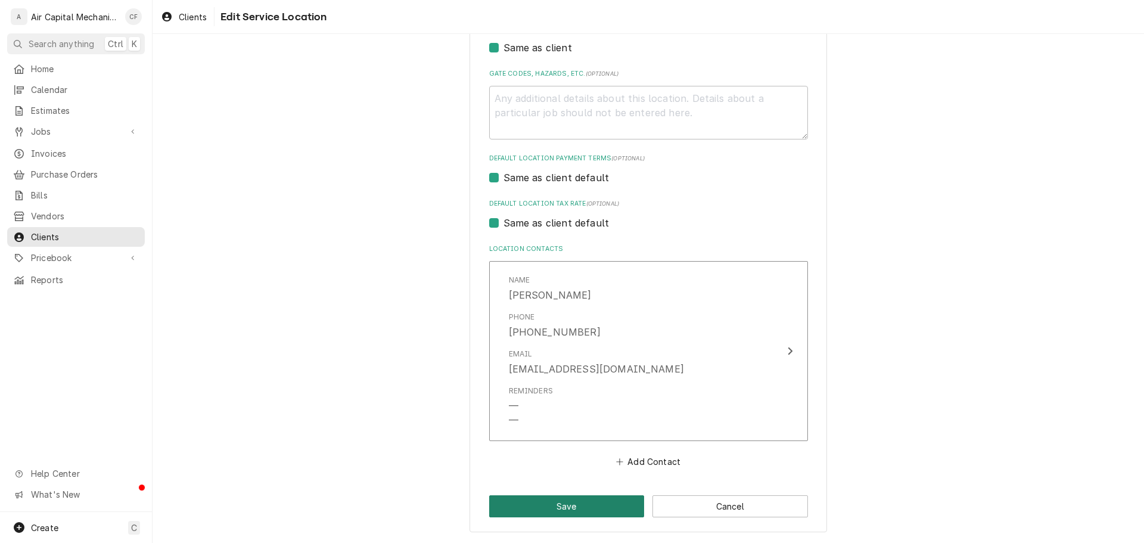
click at [571, 501] on button "Save" at bounding box center [567, 506] width 156 height 22
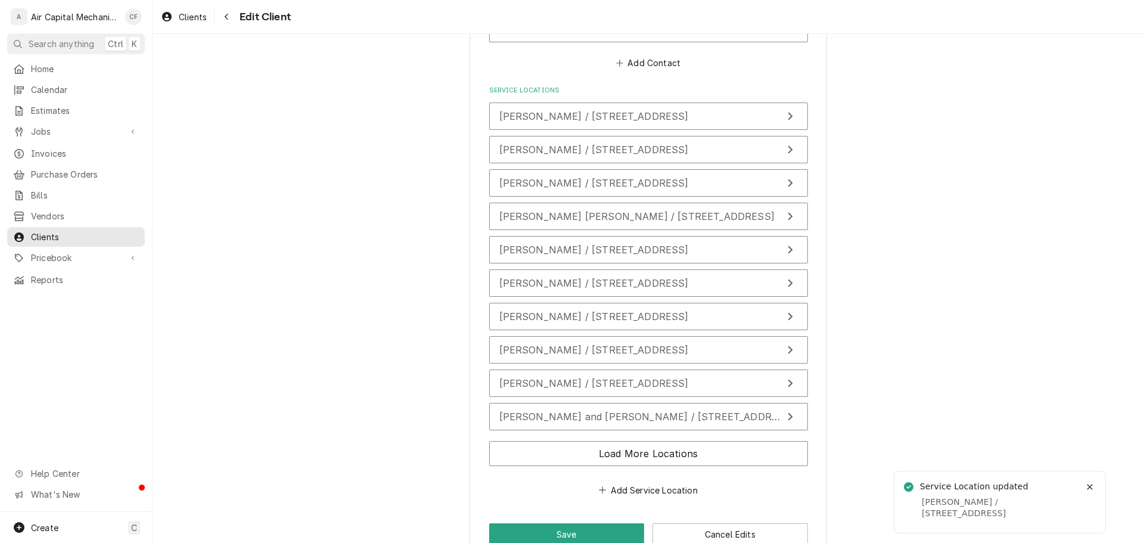
scroll to position [854, 0]
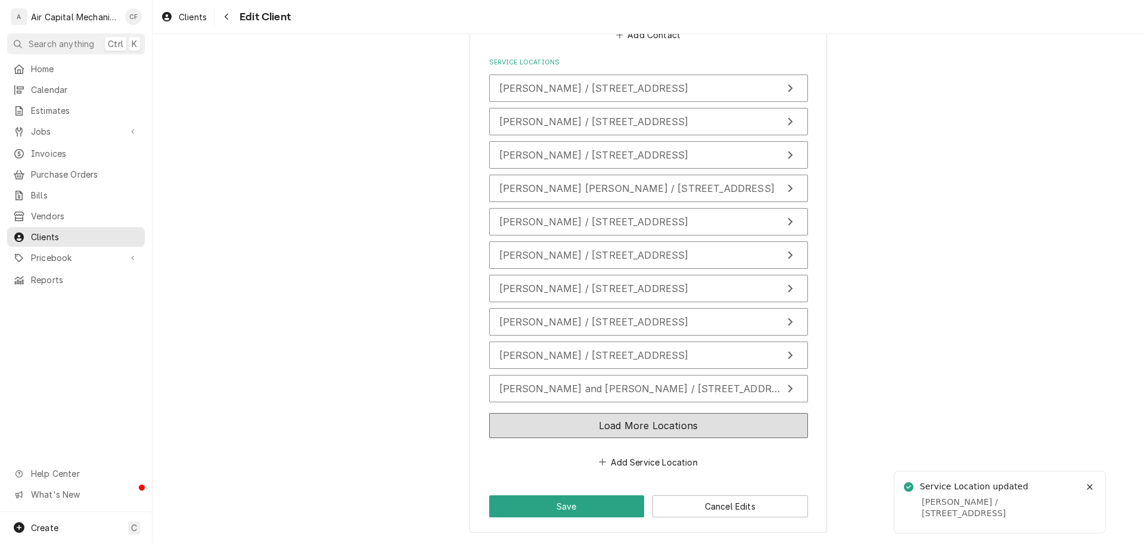
click at [589, 420] on button "Load More Locations" at bounding box center [648, 425] width 319 height 25
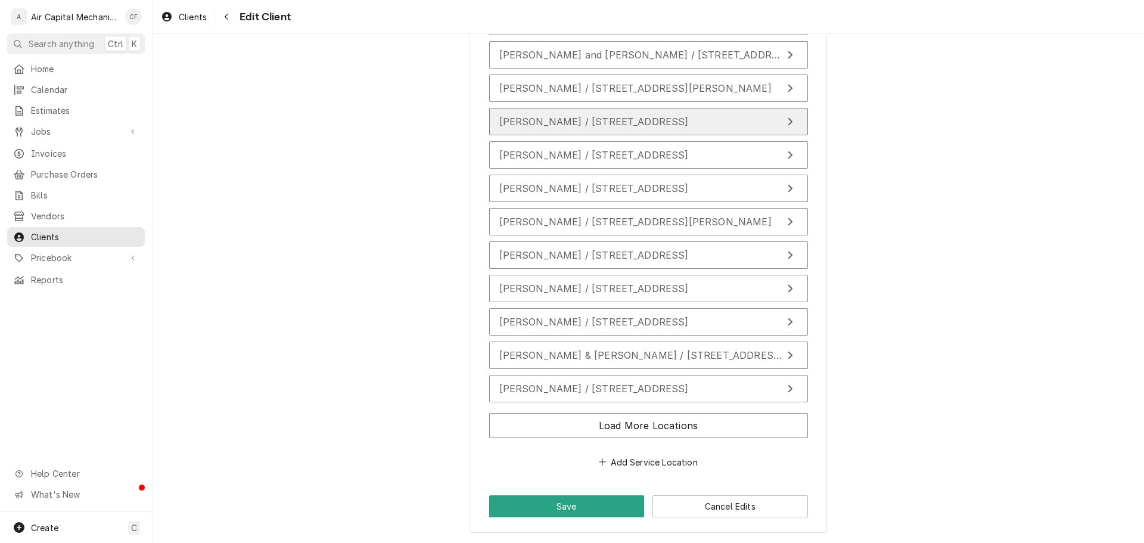
scroll to position [1128, 0]
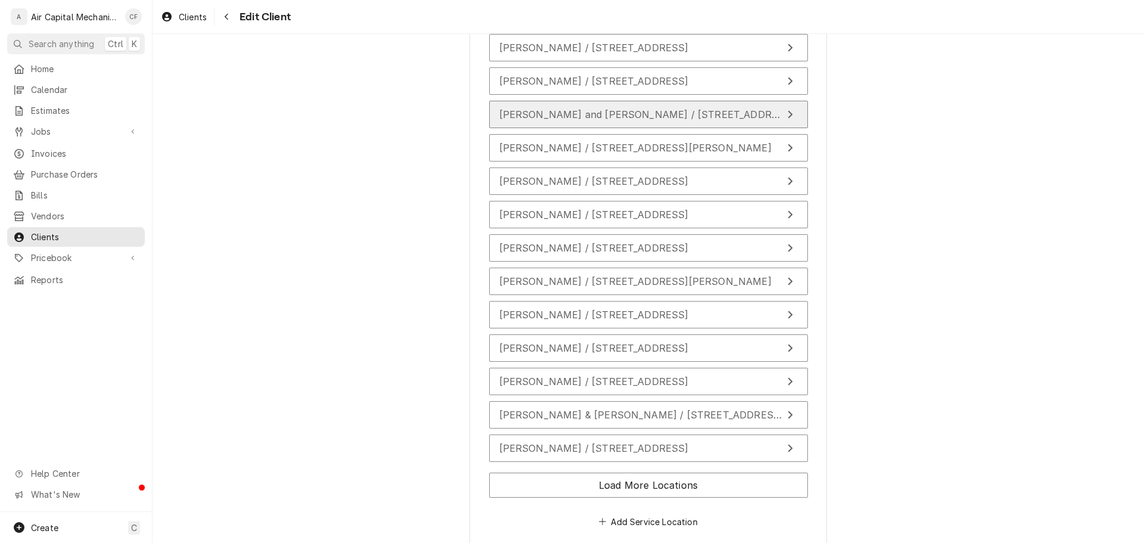
click at [620, 123] on button "Don and Yvonne Avis / 226 Timberlane Ct, Haysville, KS 67060" at bounding box center [648, 114] width 319 height 27
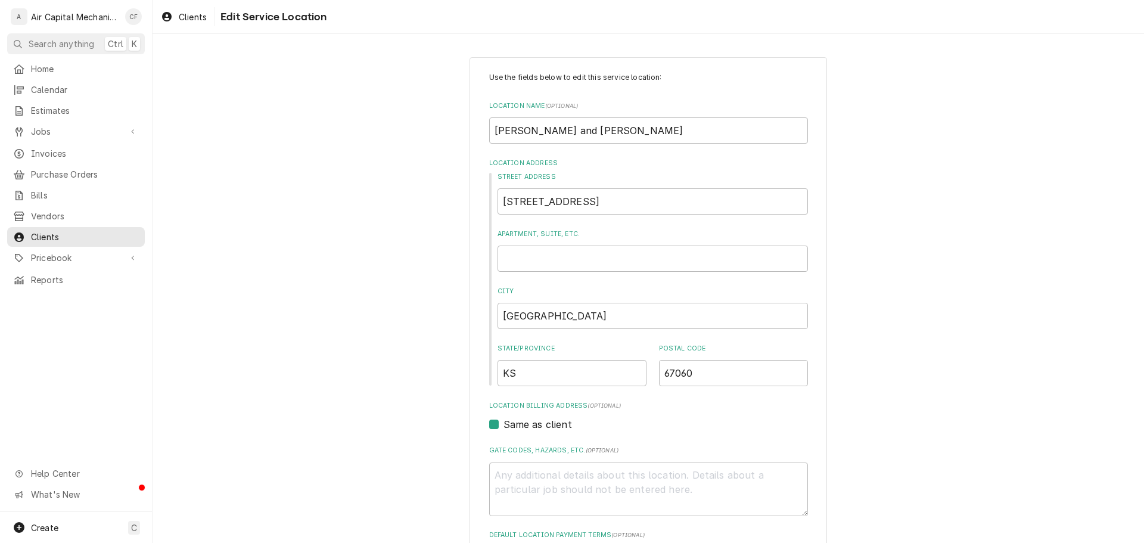
scroll to position [402, 0]
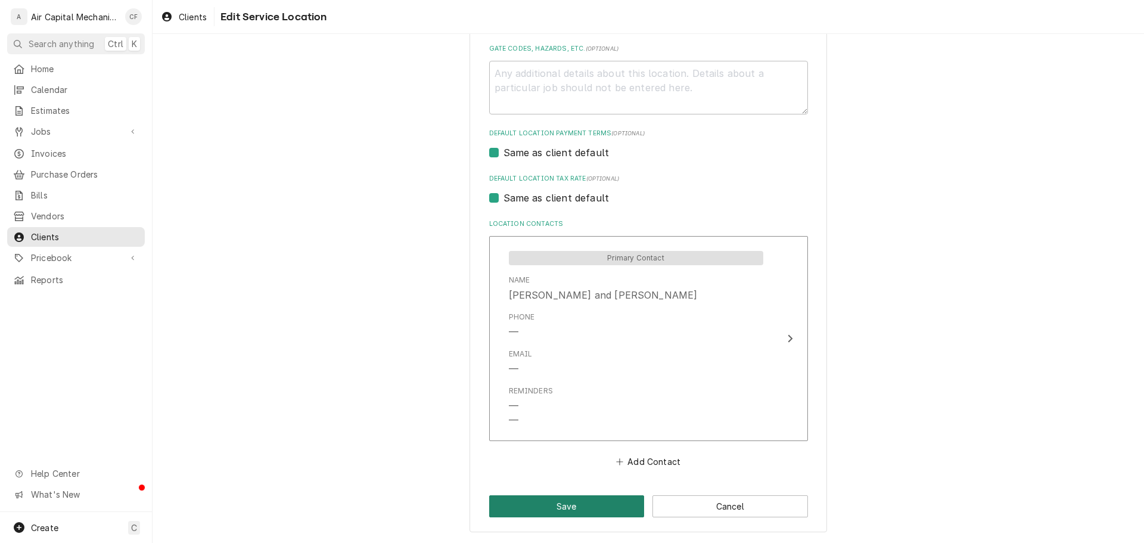
click at [591, 500] on button "Save" at bounding box center [567, 506] width 156 height 22
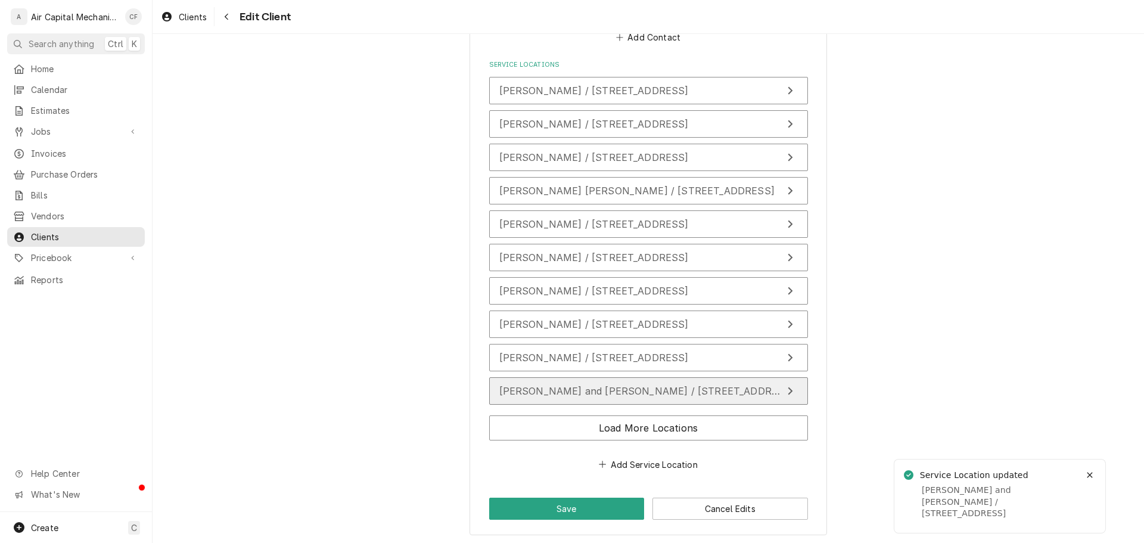
scroll to position [854, 0]
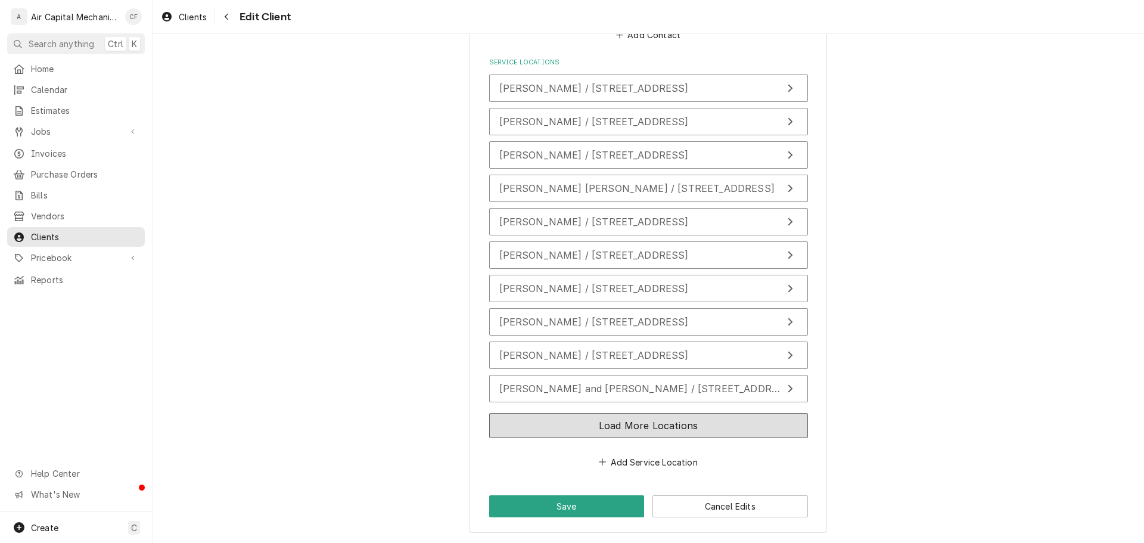
click at [612, 436] on button "Load More Locations" at bounding box center [648, 425] width 319 height 25
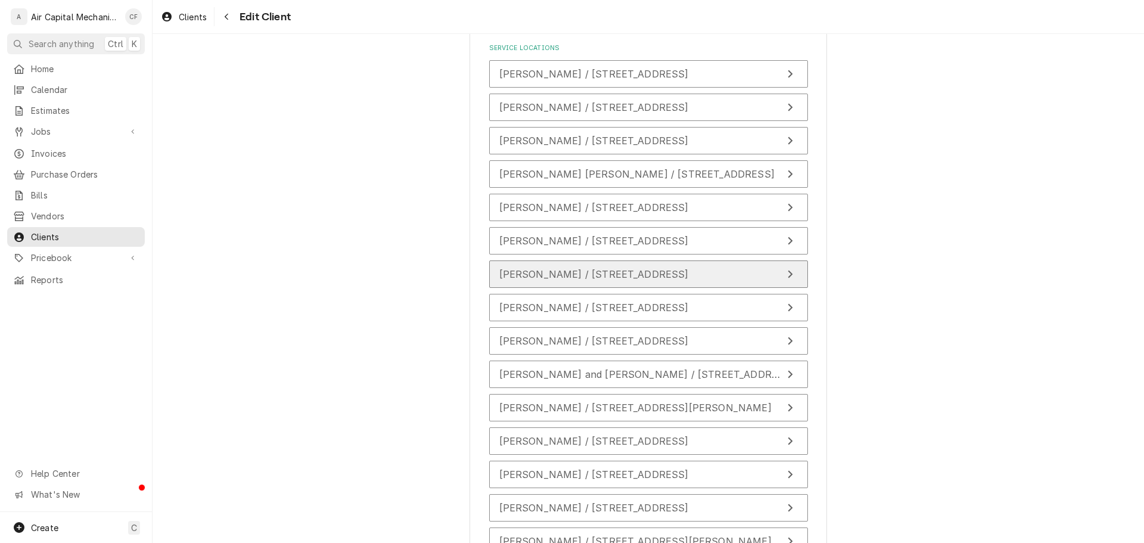
scroll to position [890, 0]
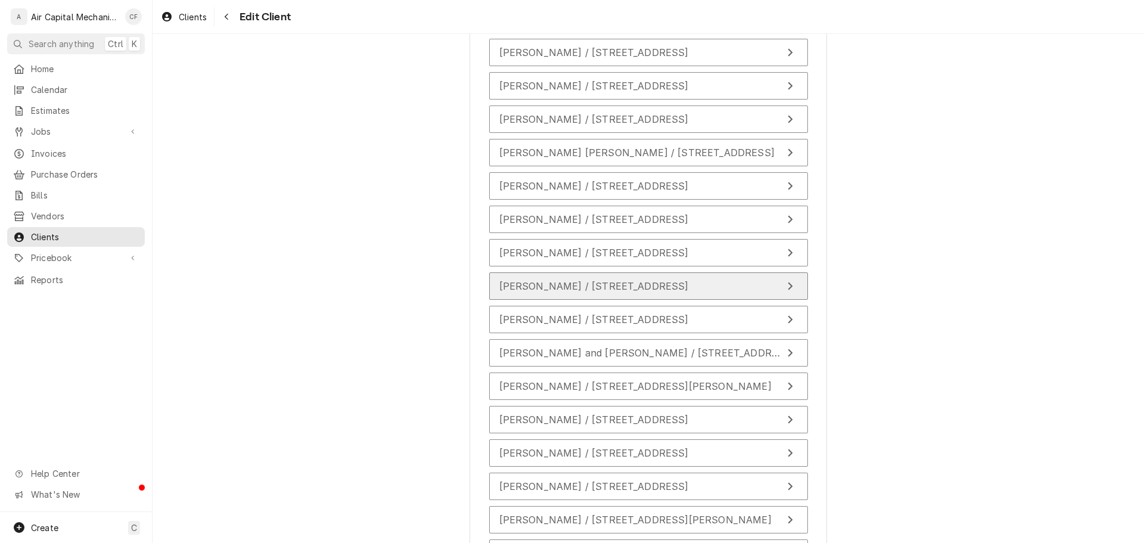
click at [614, 281] on span "Delourdes Lafontant / 328 Chautauqua, Wichita, KS 67211" at bounding box center [593, 286] width 189 height 12
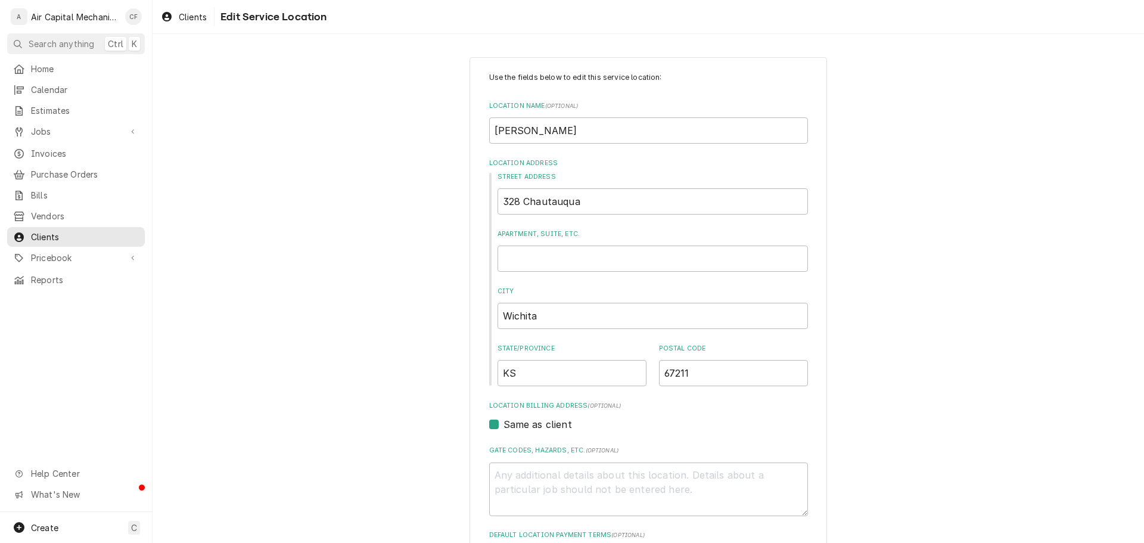
scroll to position [402, 0]
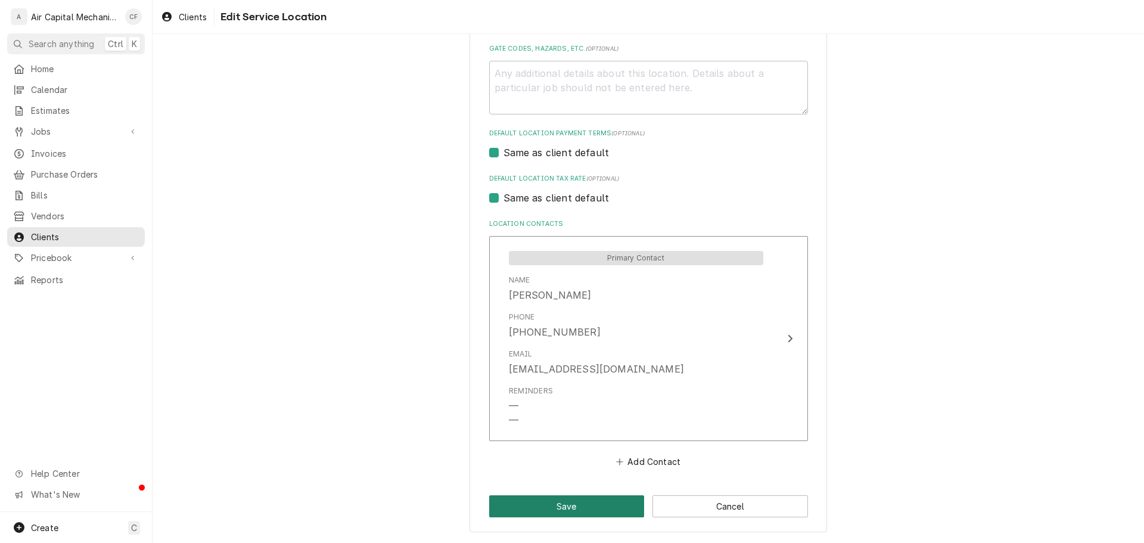
click at [592, 505] on button "Save" at bounding box center [567, 506] width 156 height 22
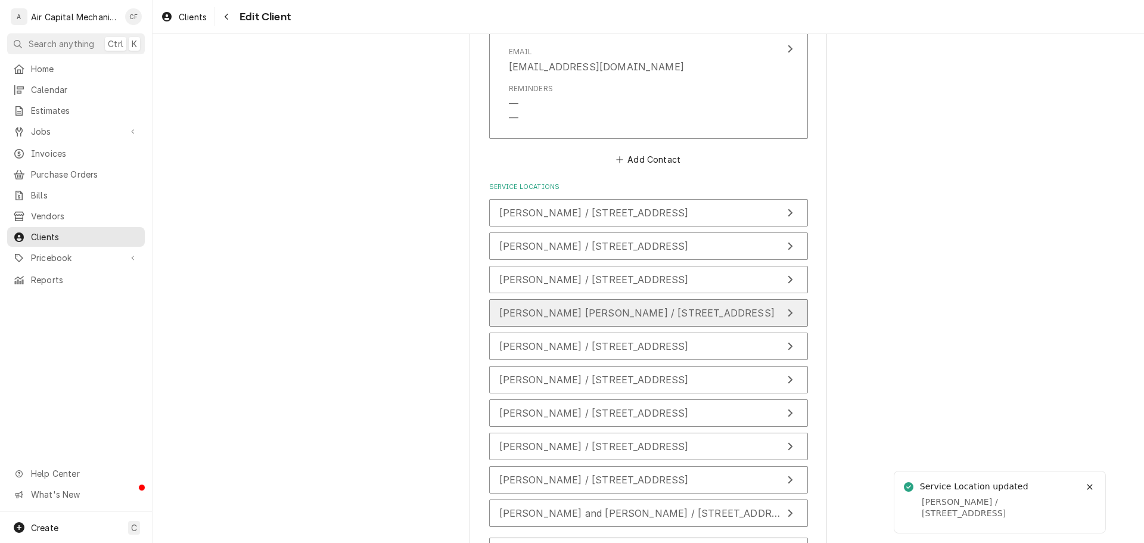
scroll to position [854, 0]
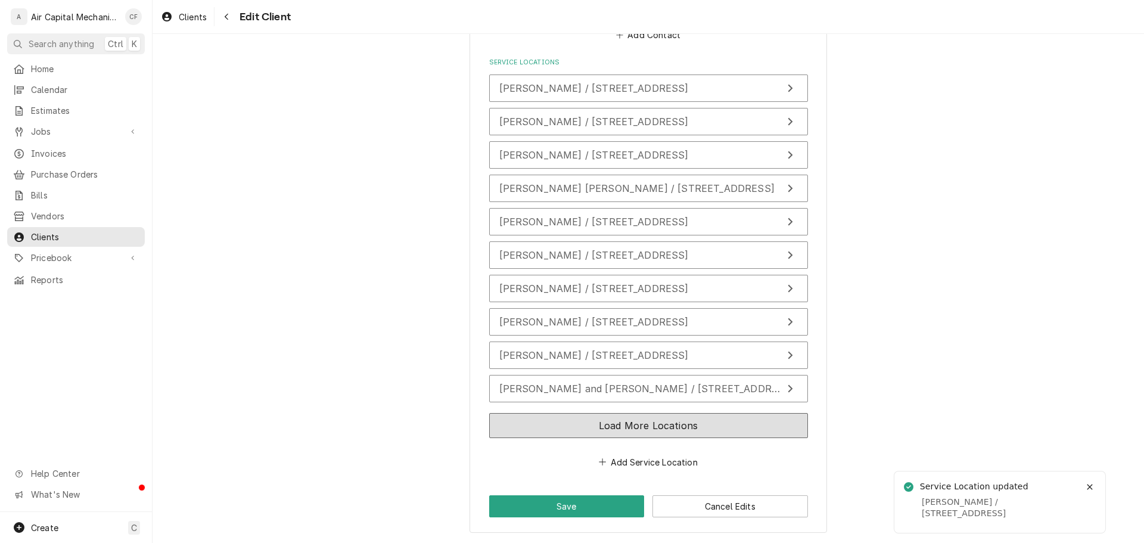
click at [599, 422] on button "Load More Locations" at bounding box center [648, 425] width 319 height 25
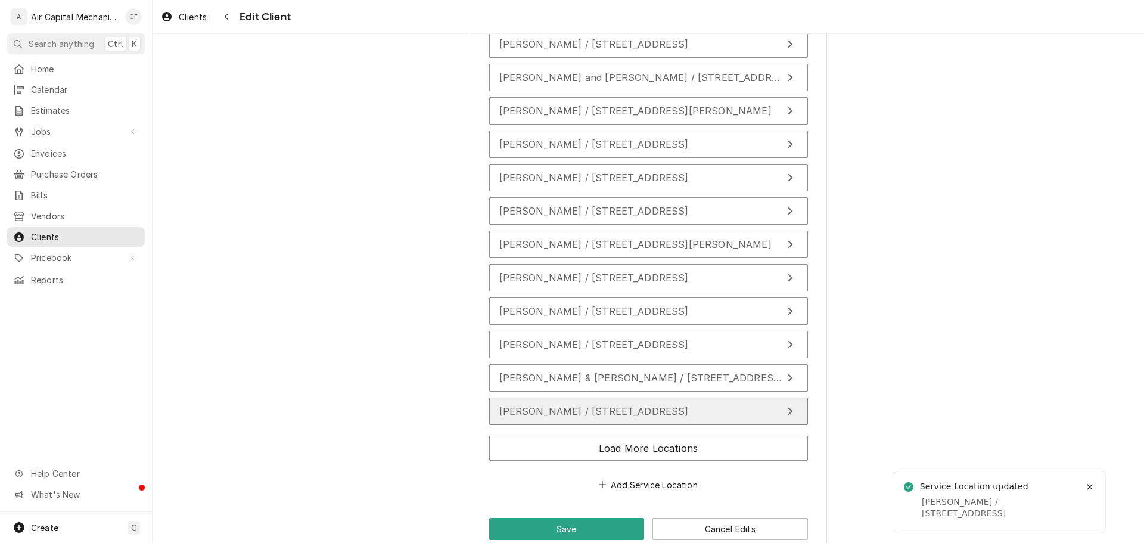
scroll to position [1188, 0]
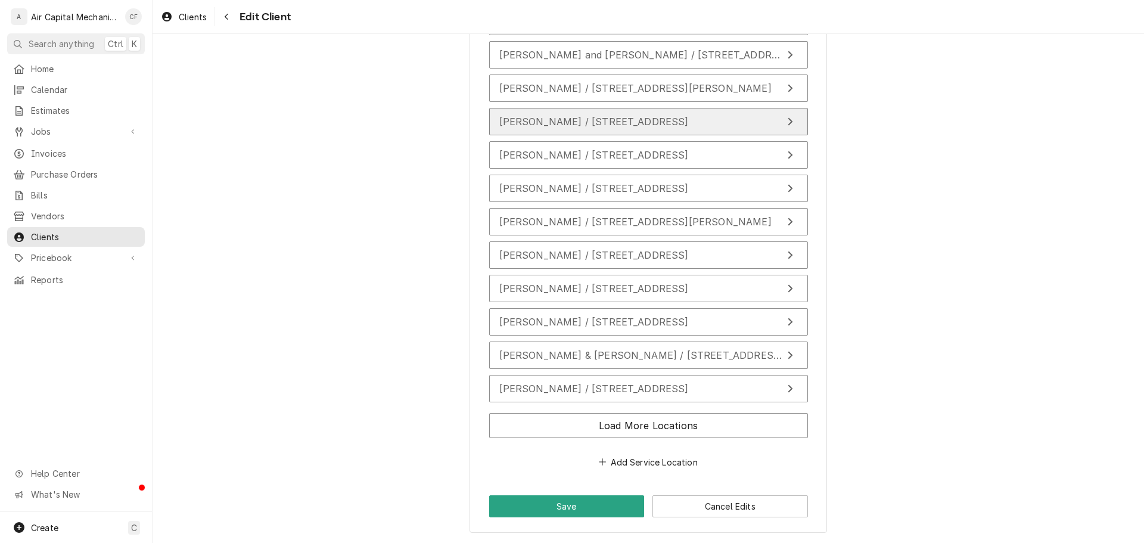
click at [551, 122] on span "Ebony Jones / 600 N Redbud Ct, Valley Center, KS 67147" at bounding box center [593, 122] width 189 height 12
type textarea "x"
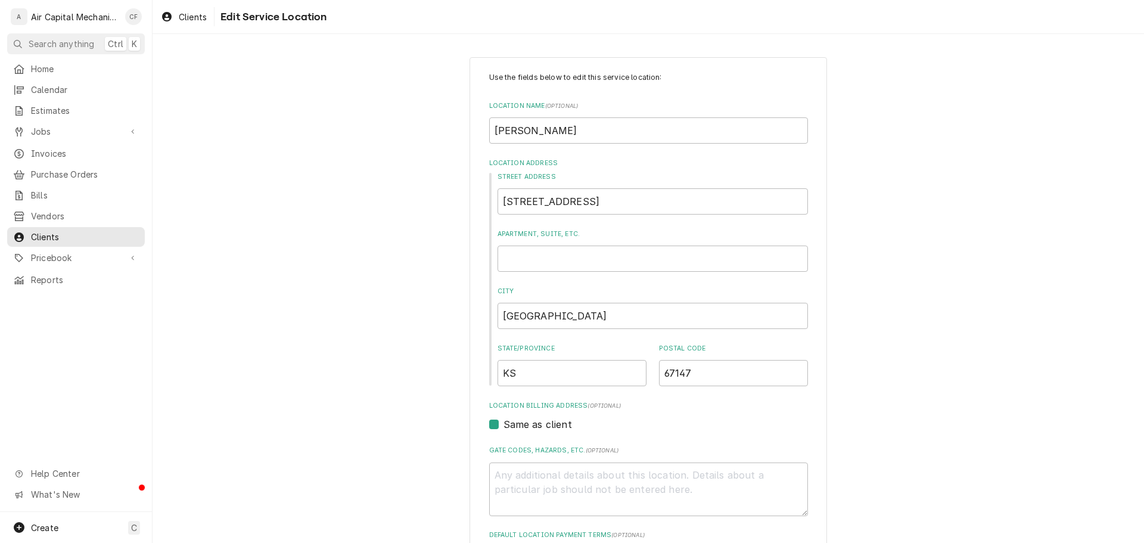
scroll to position [402, 0]
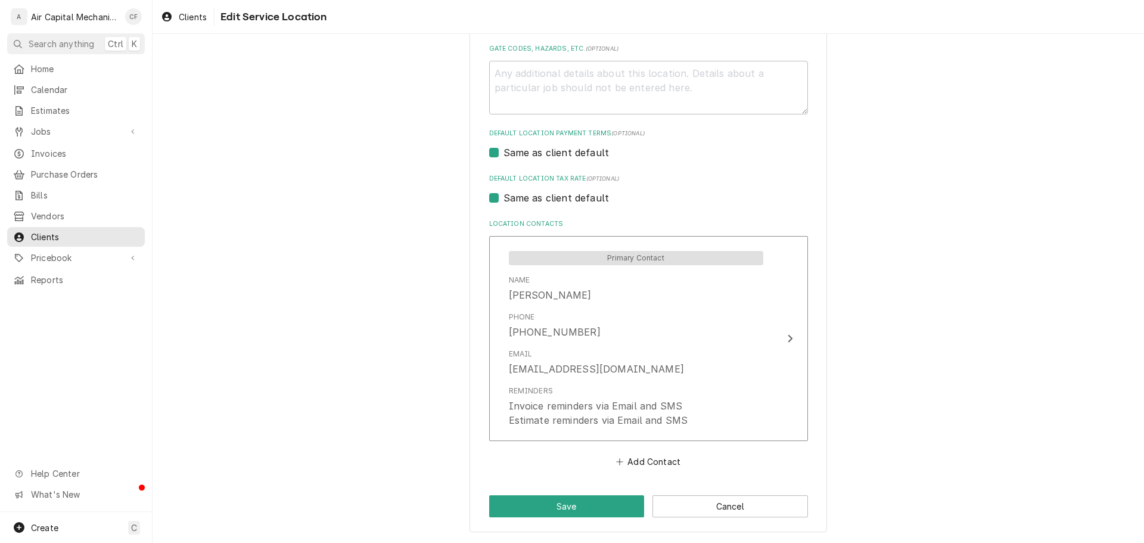
click at [556, 446] on div "Primary Contact Name Ebony Jones Phone (316) 880-3404 Email ejones2827@gmail.co…" at bounding box center [648, 342] width 319 height 212
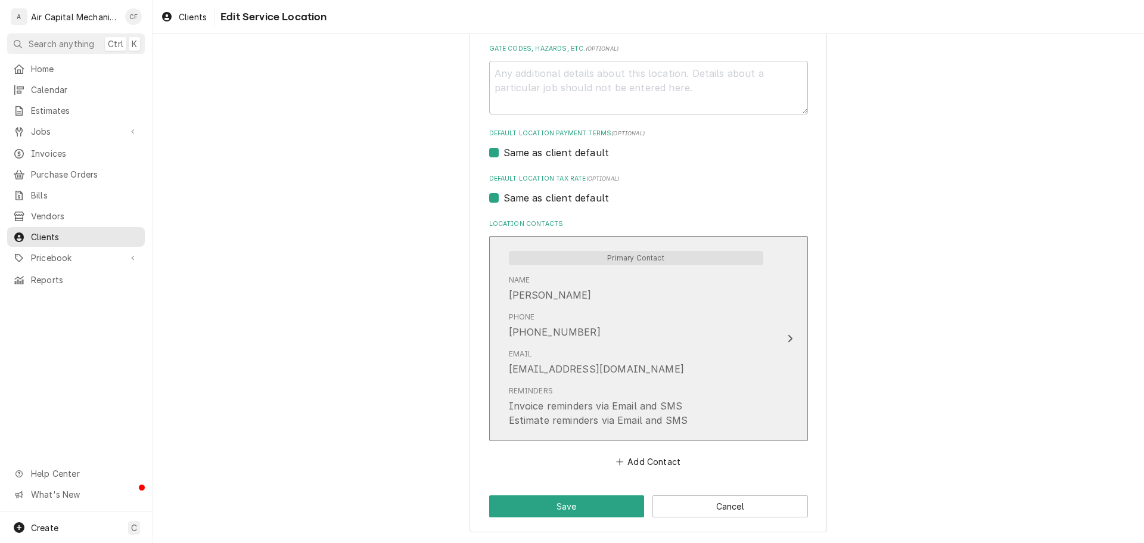
click at [555, 418] on div "Estimate reminders via Email and SMS" at bounding box center [598, 420] width 179 height 14
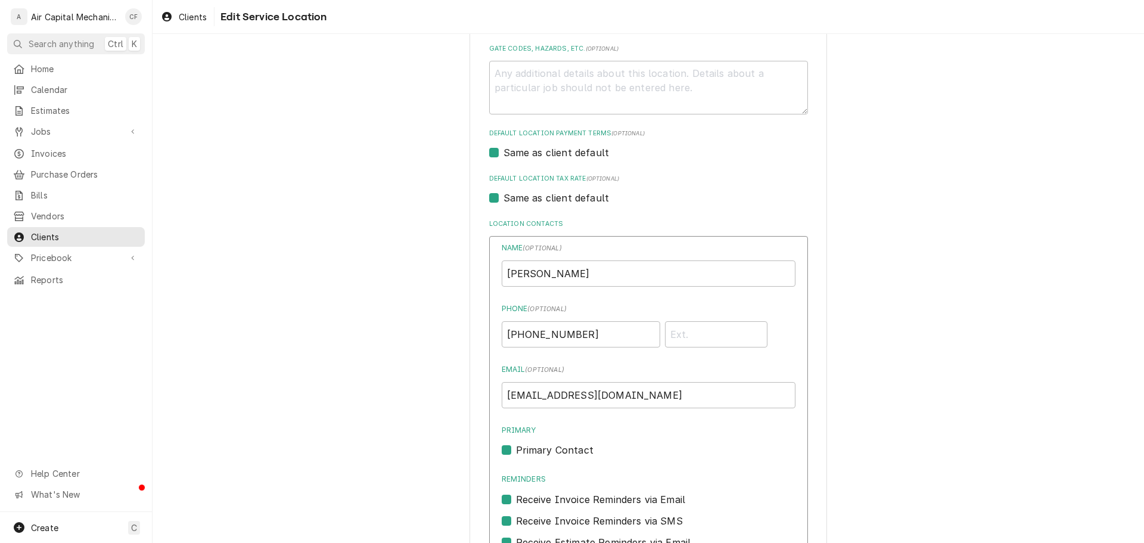
scroll to position [642, 0]
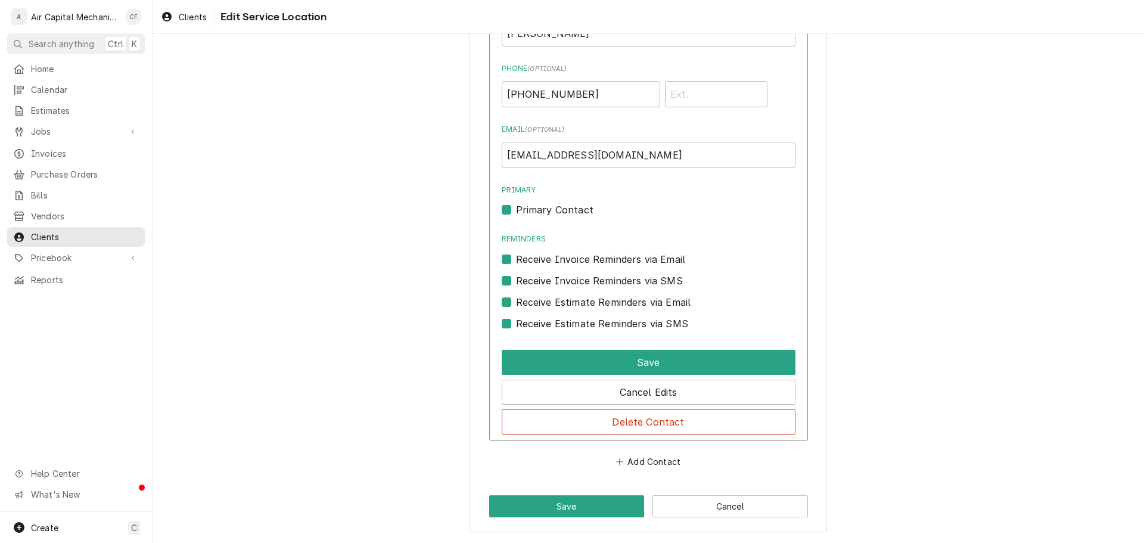
click at [576, 326] on label "Receive Estimate Reminders via SMS" at bounding box center [602, 323] width 172 height 14
click at [576, 326] on input "Contact Edit Form" at bounding box center [663, 329] width 294 height 26
checkbox input "false"
click at [574, 298] on label "Receive Estimate Reminders via Email" at bounding box center [603, 302] width 175 height 14
click at [574, 298] on input "Contact Edit Form" at bounding box center [663, 308] width 294 height 26
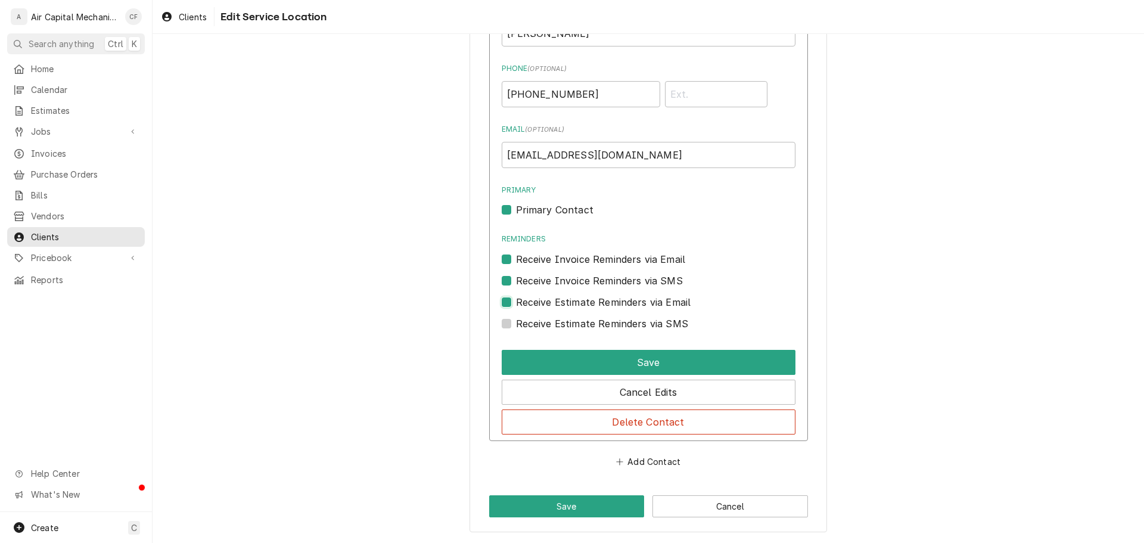
checkbox input "false"
click at [574, 268] on div "Receive Invoice Reminders via SMS" at bounding box center [649, 276] width 294 height 21
click at [574, 253] on label "Receive Invoice Reminders via Email" at bounding box center [601, 259] width 170 height 14
click at [574, 253] on input "Reminders" at bounding box center [663, 265] width 294 height 26
checkbox input "false"
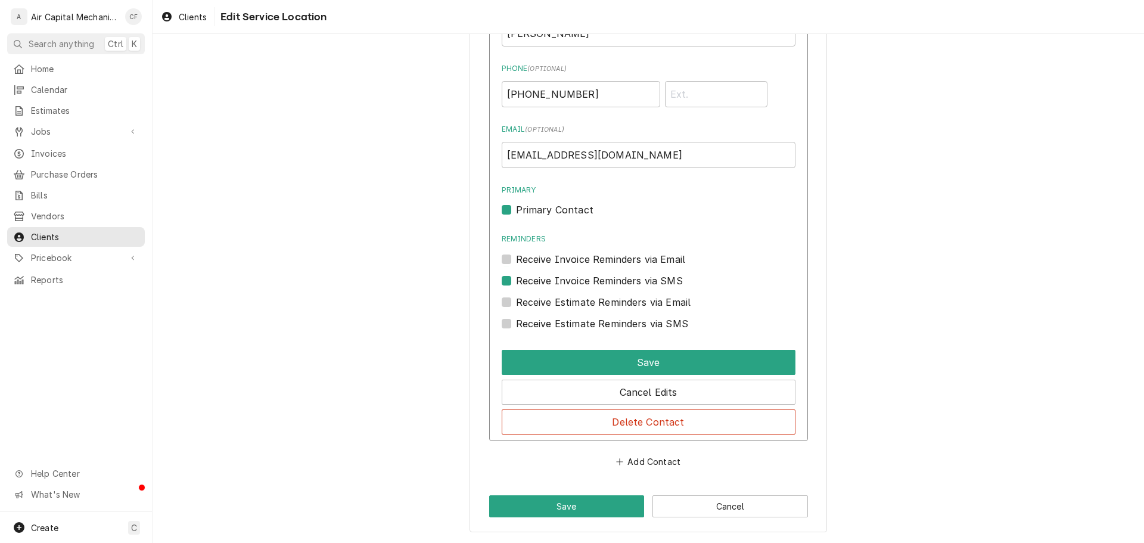
drag, startPoint x: 565, startPoint y: 280, endPoint x: 552, endPoint y: 238, distance: 44.1
click at [564, 279] on label "Receive Invoice Reminders via SMS" at bounding box center [599, 280] width 167 height 14
click at [564, 279] on input "Contact Edit Form" at bounding box center [663, 286] width 294 height 26
checkbox input "false"
click at [551, 197] on div "Primary Primary Contact" at bounding box center [649, 201] width 294 height 32
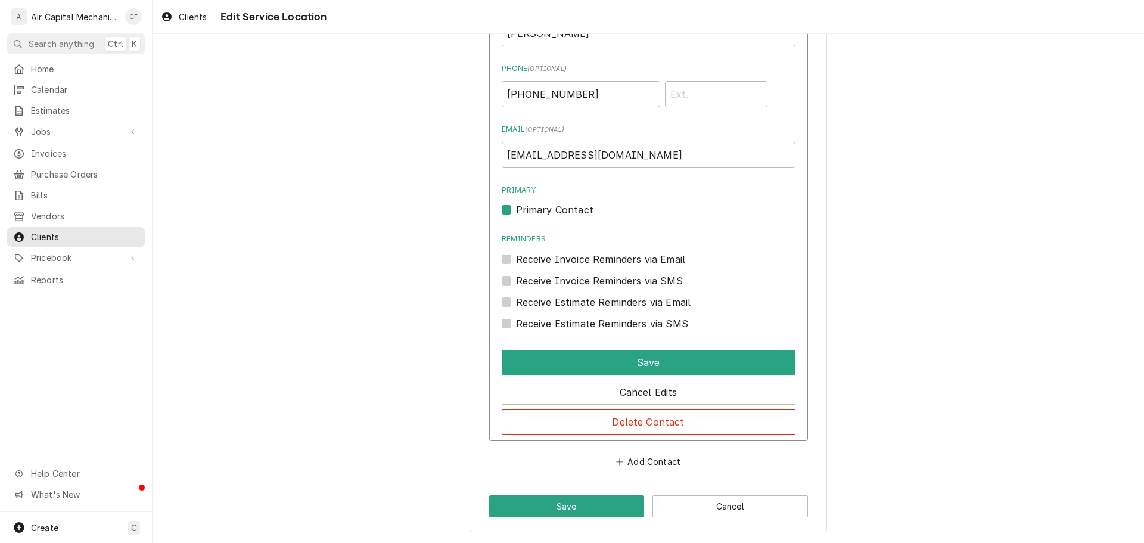
click at [551, 204] on label "Primary Contact" at bounding box center [554, 210] width 77 height 14
click at [551, 204] on input "Primary" at bounding box center [663, 216] width 294 height 26
checkbox input "false"
click at [586, 347] on div "Save" at bounding box center [649, 360] width 294 height 30
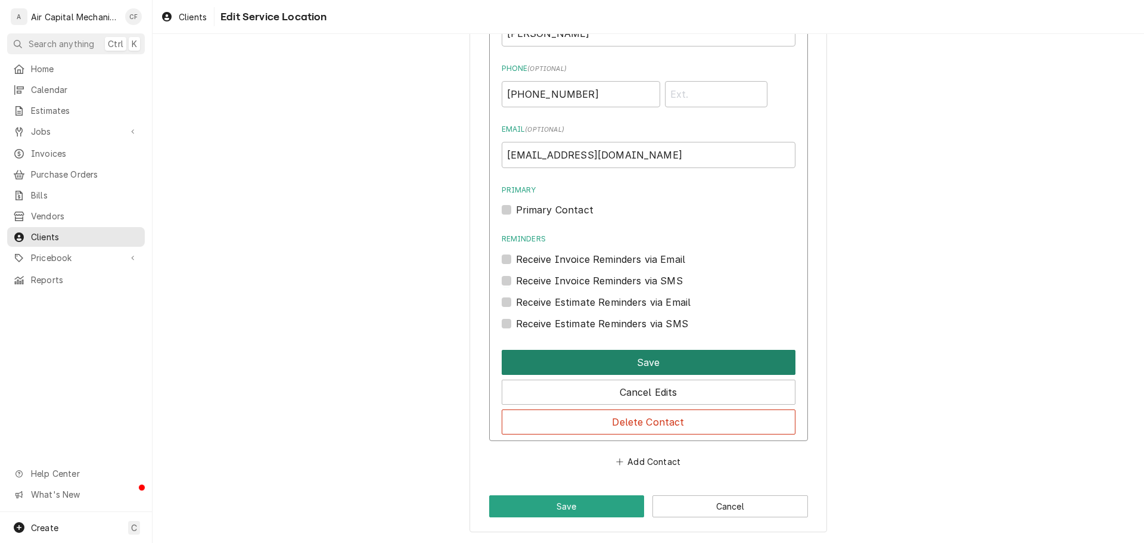
click at [589, 355] on button "Save" at bounding box center [649, 362] width 294 height 25
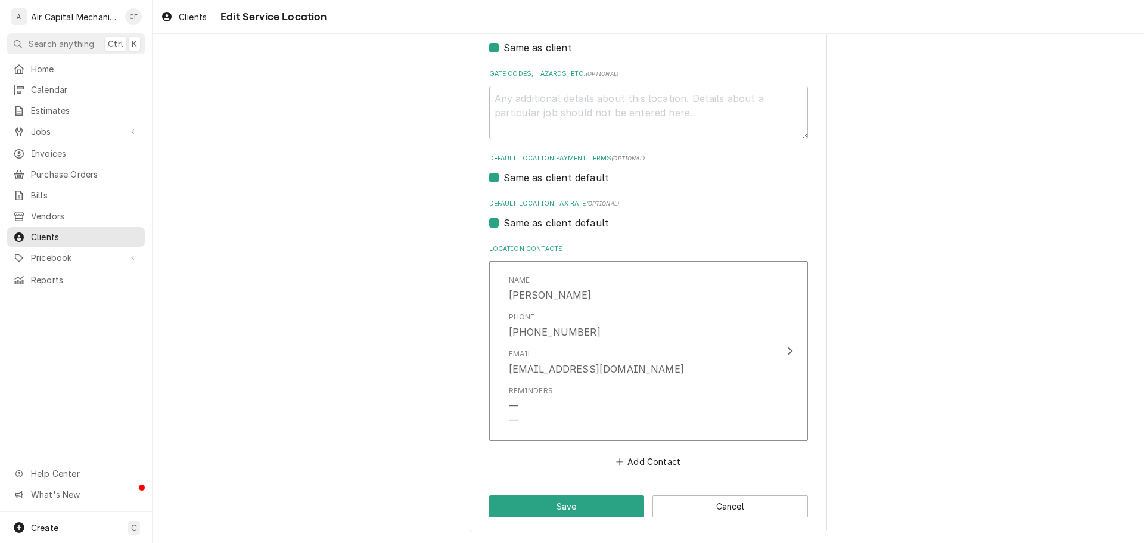
click at [563, 493] on div "Use the fields below to edit this service location: Location Name ( optional ) …" at bounding box center [647, 107] width 357 height 852
click at [565, 506] on button "Save" at bounding box center [567, 506] width 156 height 22
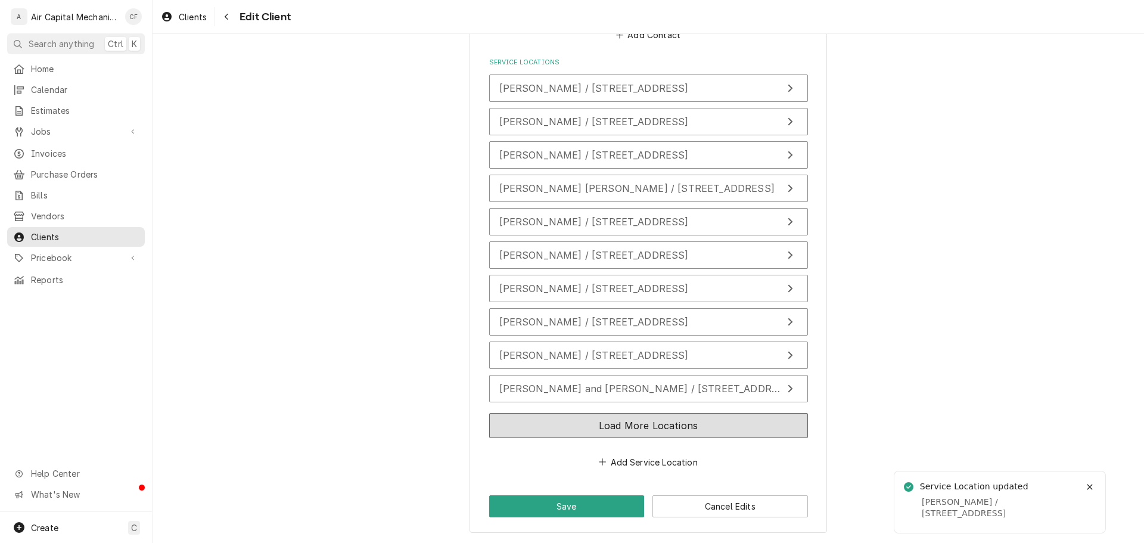
click at [573, 426] on button "Load More Locations" at bounding box center [648, 425] width 319 height 25
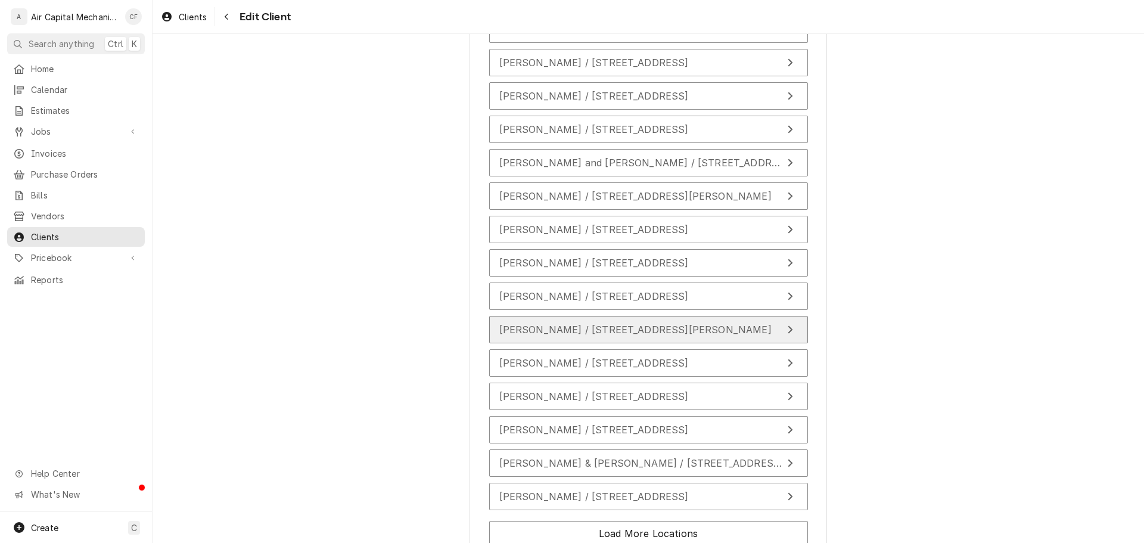
scroll to position [1069, 0]
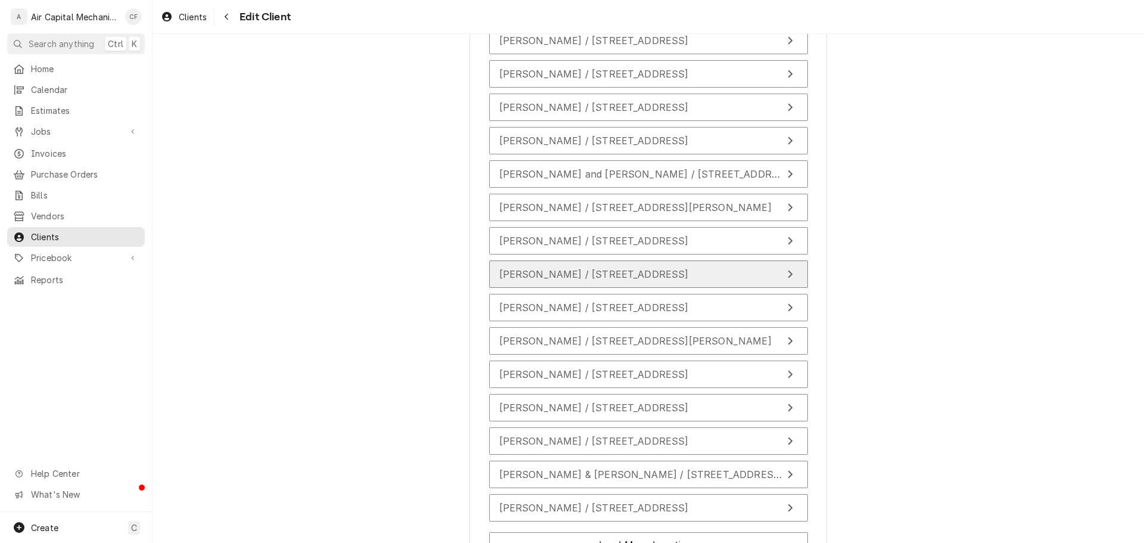
click at [562, 277] on span "Elizabeth Brakefield / 418 S Yale St, Wichita, KS 67218" at bounding box center [593, 274] width 189 height 12
type textarea "x"
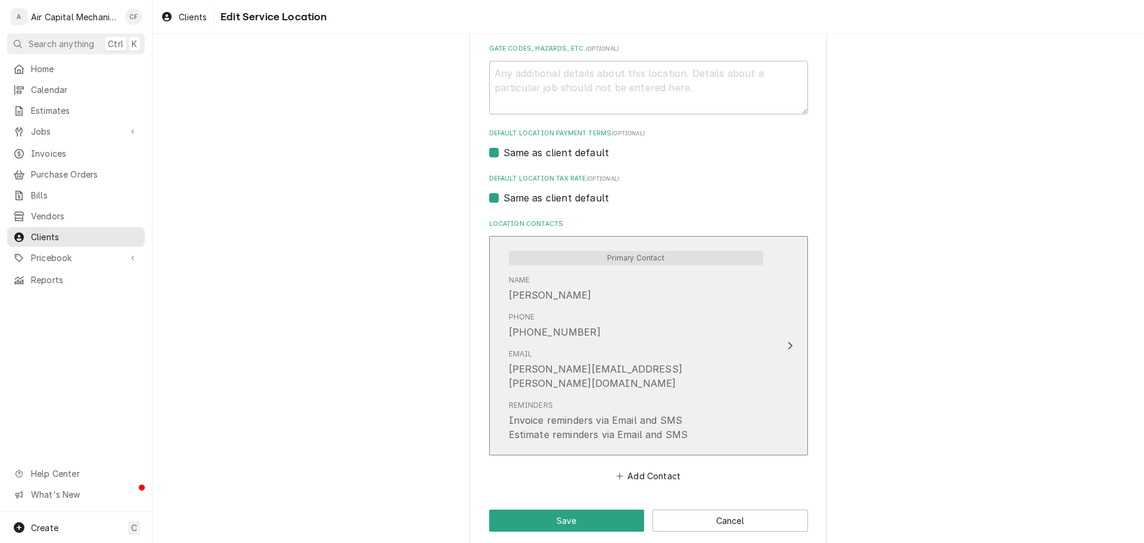
scroll to position [342, 0]
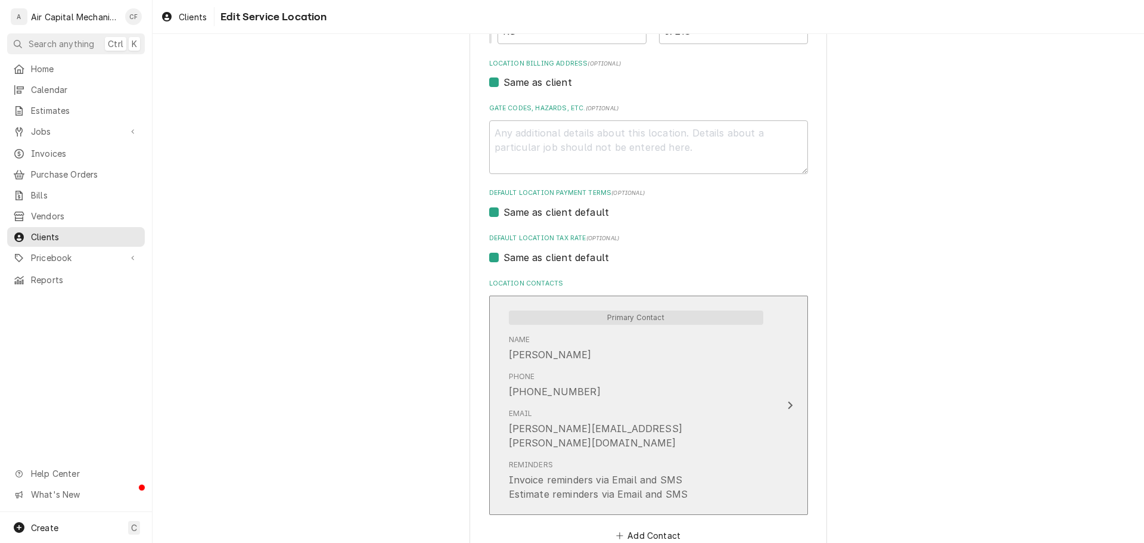
click at [555, 389] on div "(334) 778-7778" at bounding box center [555, 391] width 92 height 14
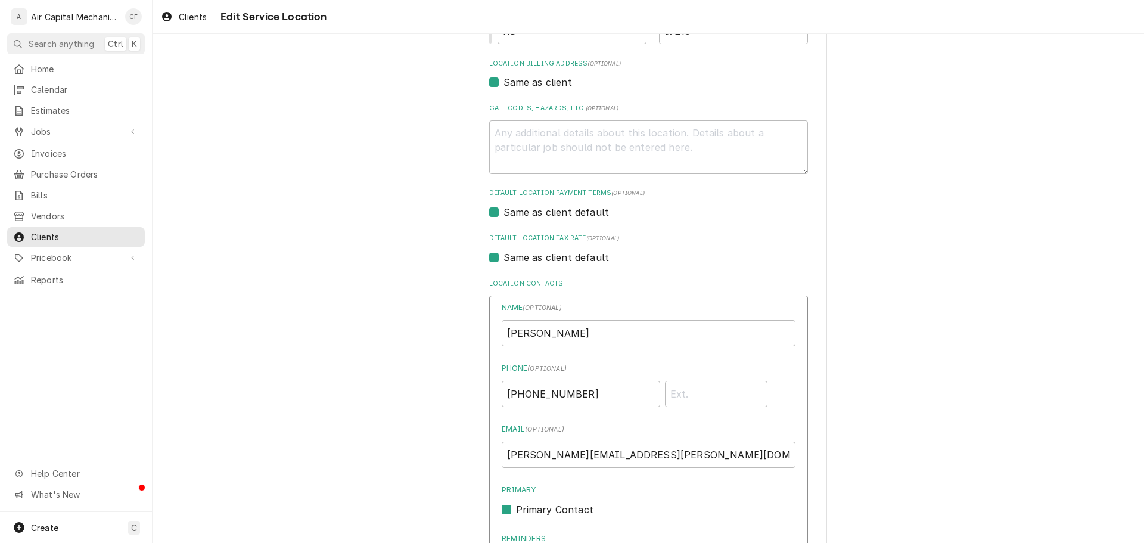
scroll to position [642, 0]
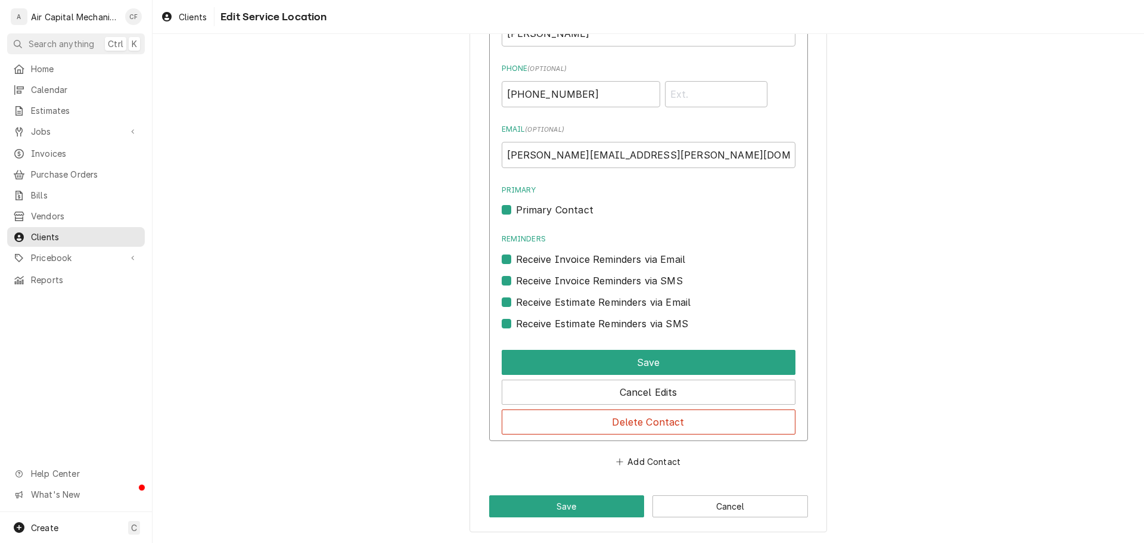
click at [564, 328] on label "Receive Estimate Reminders via SMS" at bounding box center [602, 323] width 172 height 14
click at [564, 328] on input "Contact Edit Form" at bounding box center [663, 329] width 294 height 26
checkbox input "false"
click at [566, 306] on label "Receive Estimate Reminders via Email" at bounding box center [603, 302] width 175 height 14
click at [566, 306] on input "Contact Edit Form" at bounding box center [663, 308] width 294 height 26
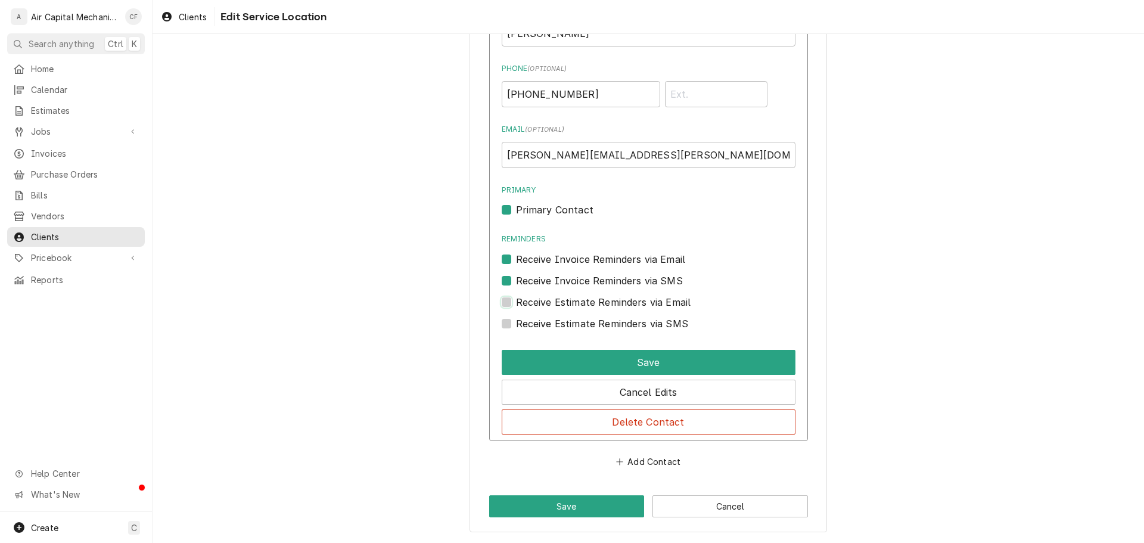
checkbox input "false"
click at [567, 285] on label "Receive Invoice Reminders via SMS" at bounding box center [599, 280] width 167 height 14
click at [567, 285] on input "Contact Edit Form" at bounding box center [663, 286] width 294 height 26
checkbox input "false"
click at [570, 263] on label "Receive Invoice Reminders via Email" at bounding box center [601, 259] width 170 height 14
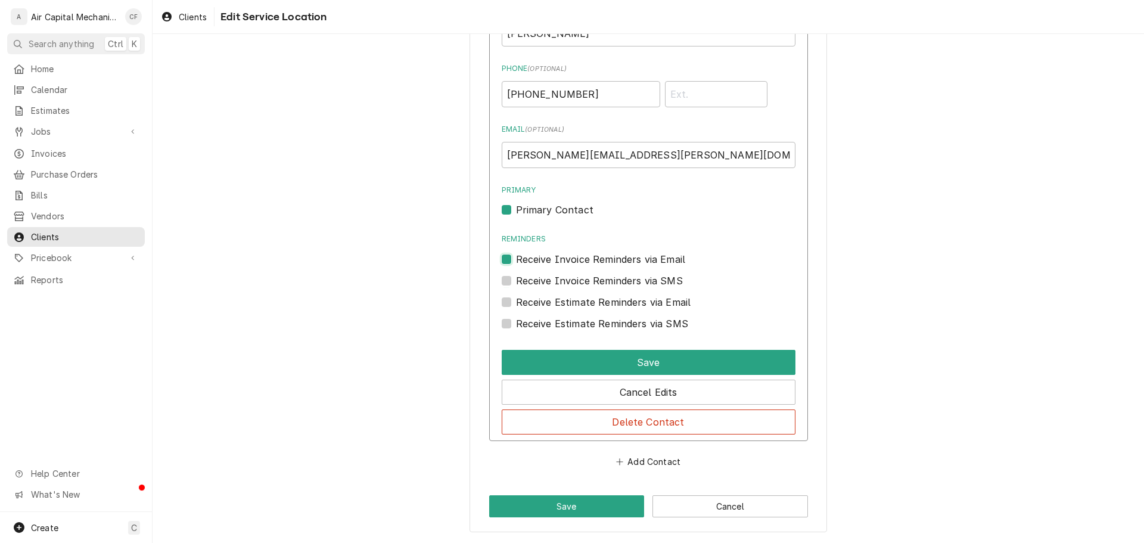
click at [570, 263] on input "Reminders" at bounding box center [663, 265] width 294 height 26
checkbox input "false"
click at [560, 213] on label "Primary Contact" at bounding box center [554, 210] width 77 height 14
click at [560, 213] on input "Primary" at bounding box center [663, 216] width 294 height 26
checkbox input "false"
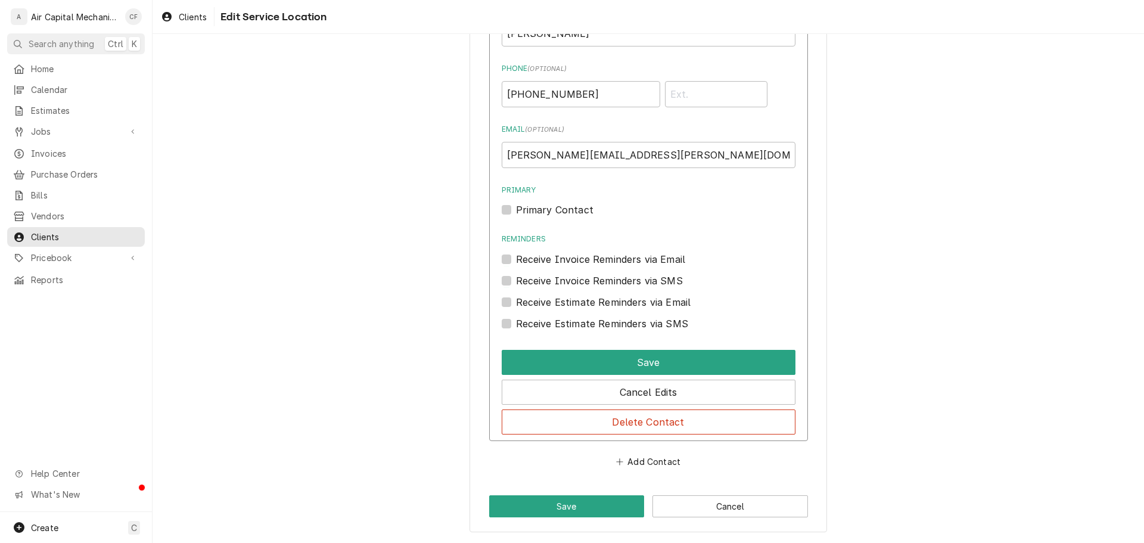
click at [592, 346] on div "Save" at bounding box center [649, 360] width 294 height 30
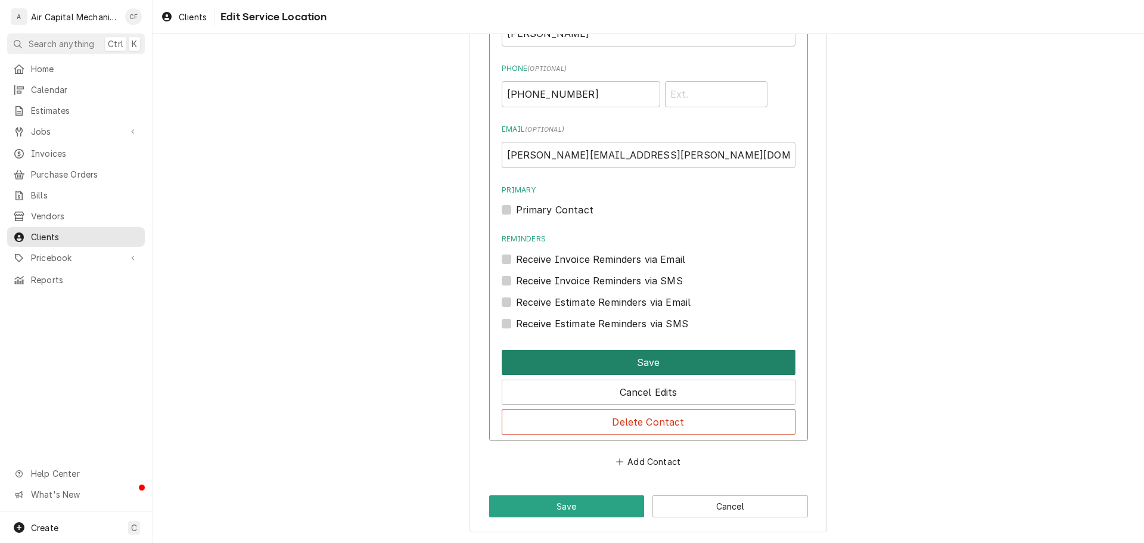
click at [592, 352] on button "Save" at bounding box center [649, 362] width 294 height 25
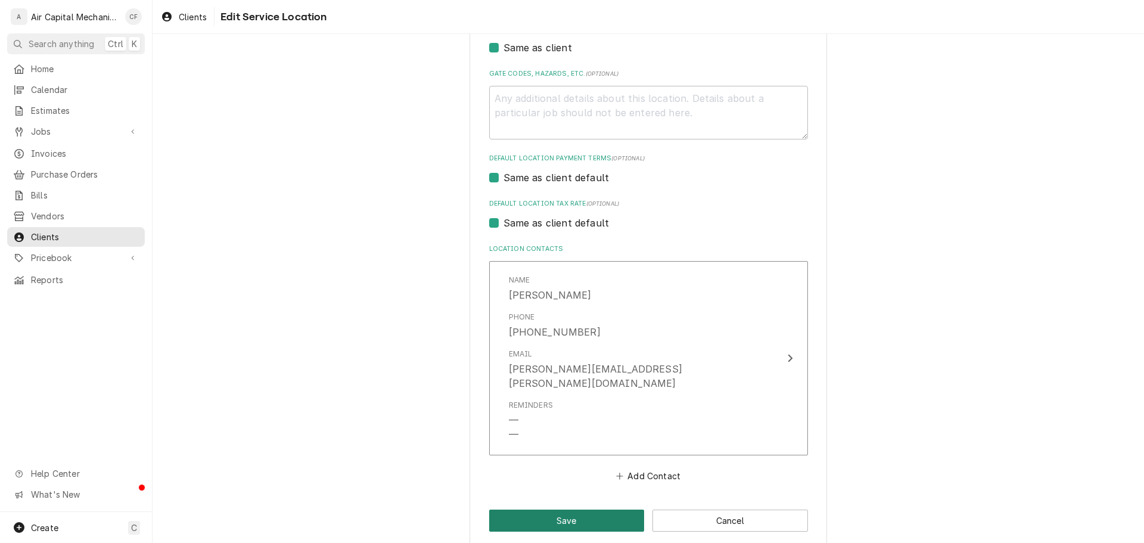
click at [582, 512] on button "Save" at bounding box center [567, 520] width 156 height 22
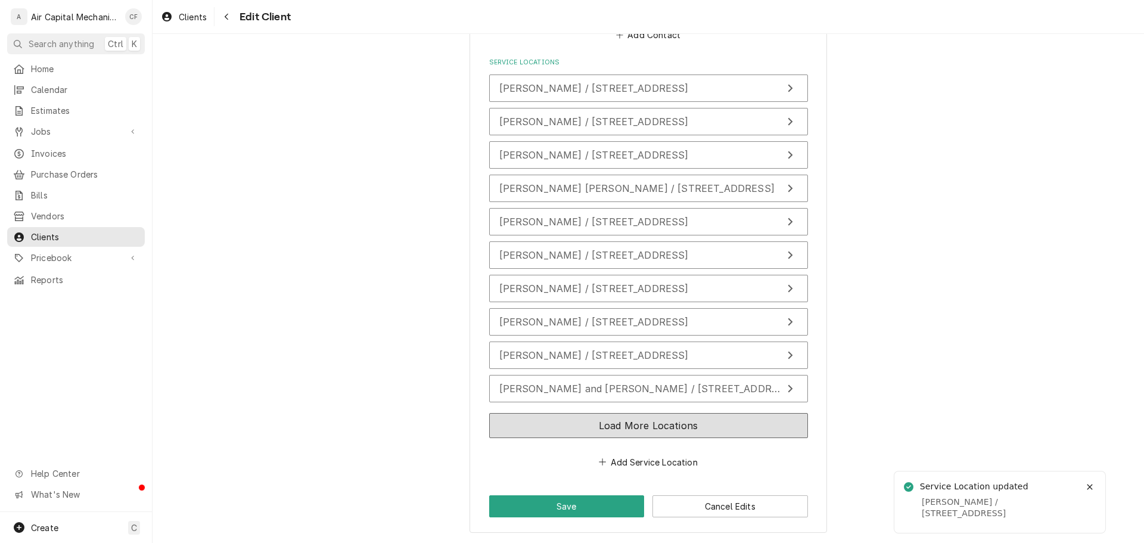
click at [573, 422] on button "Load More Locations" at bounding box center [648, 425] width 319 height 25
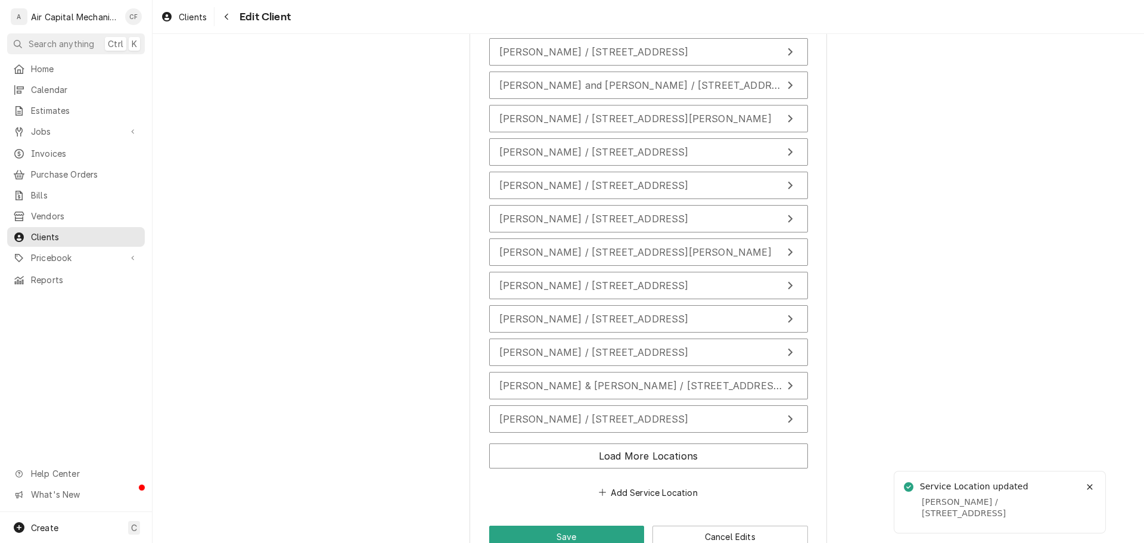
scroll to position [1188, 0]
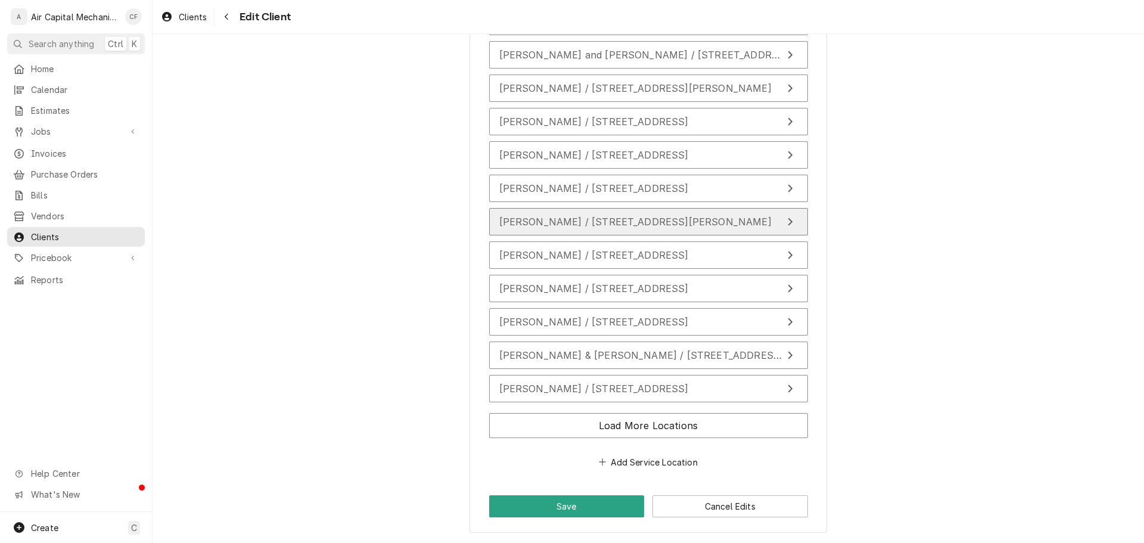
click at [546, 224] on span "Fredrick Durham / 8934 S Woodberry Rd, Burrton, KS 67020" at bounding box center [635, 222] width 272 height 12
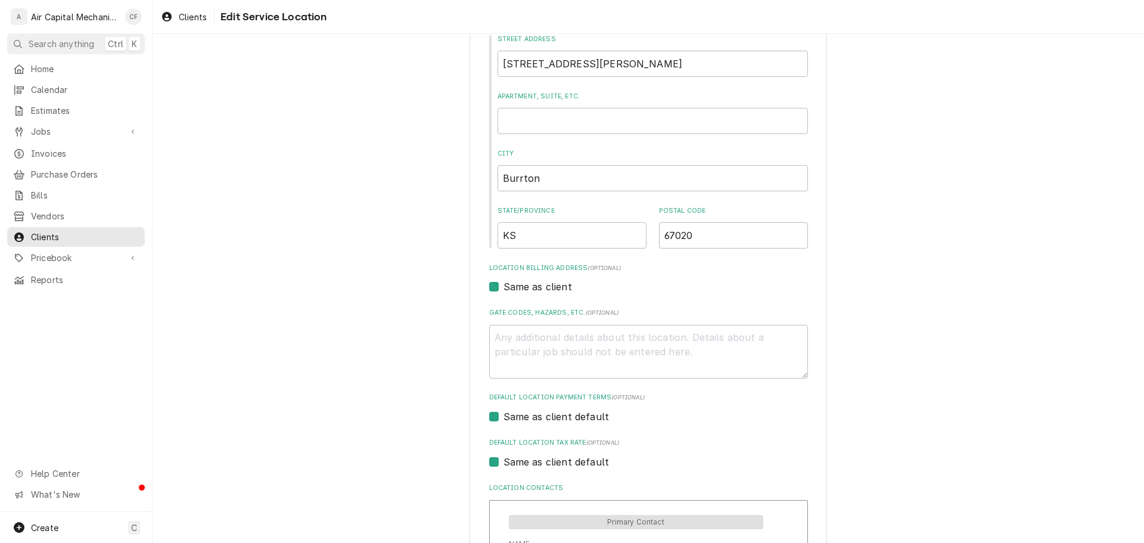
scroll to position [402, 0]
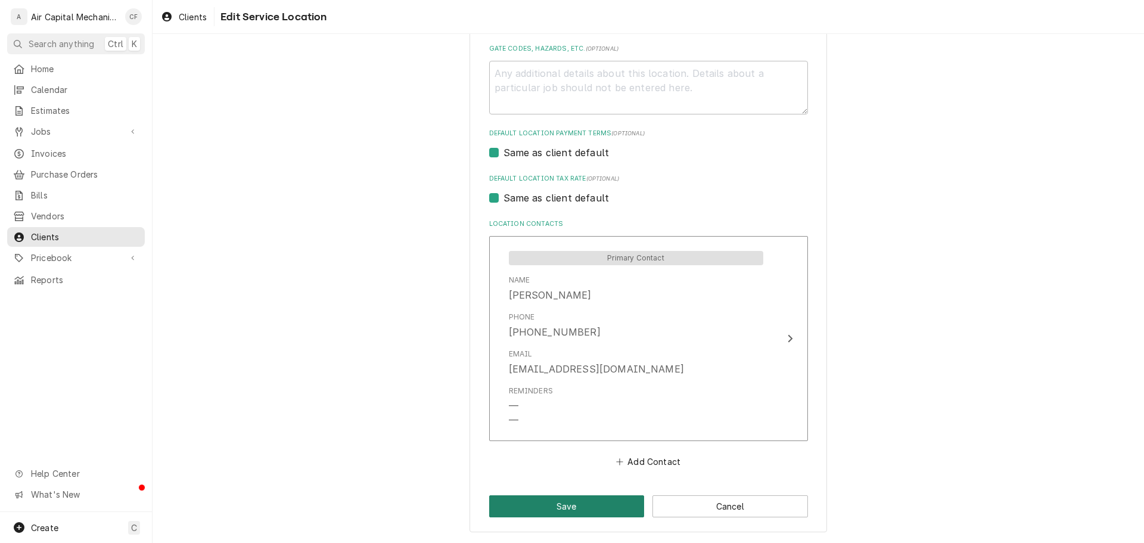
click at [598, 500] on button "Save" at bounding box center [567, 506] width 156 height 22
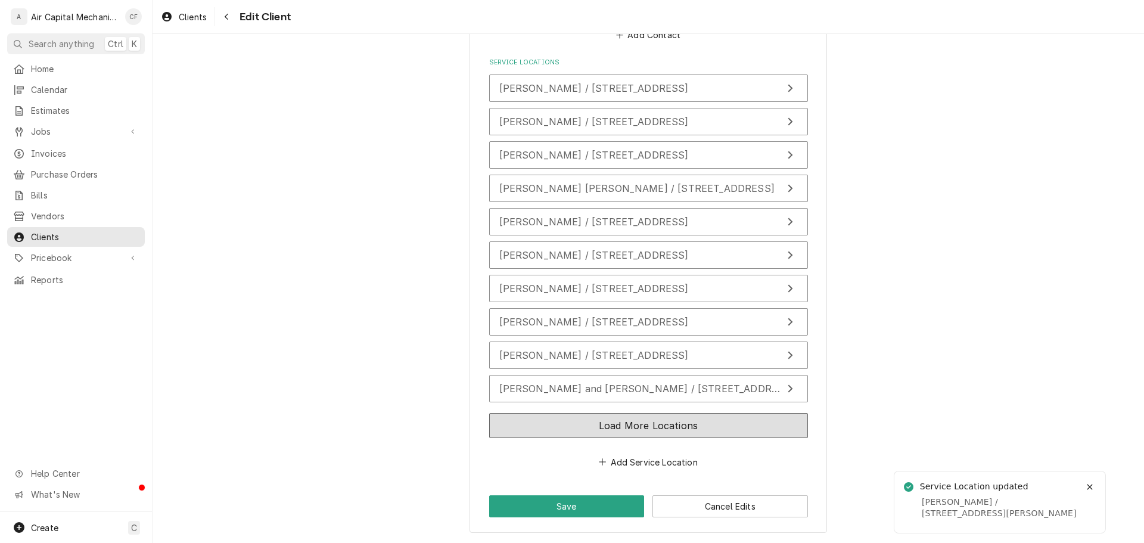
click at [584, 423] on button "Load More Locations" at bounding box center [648, 425] width 319 height 25
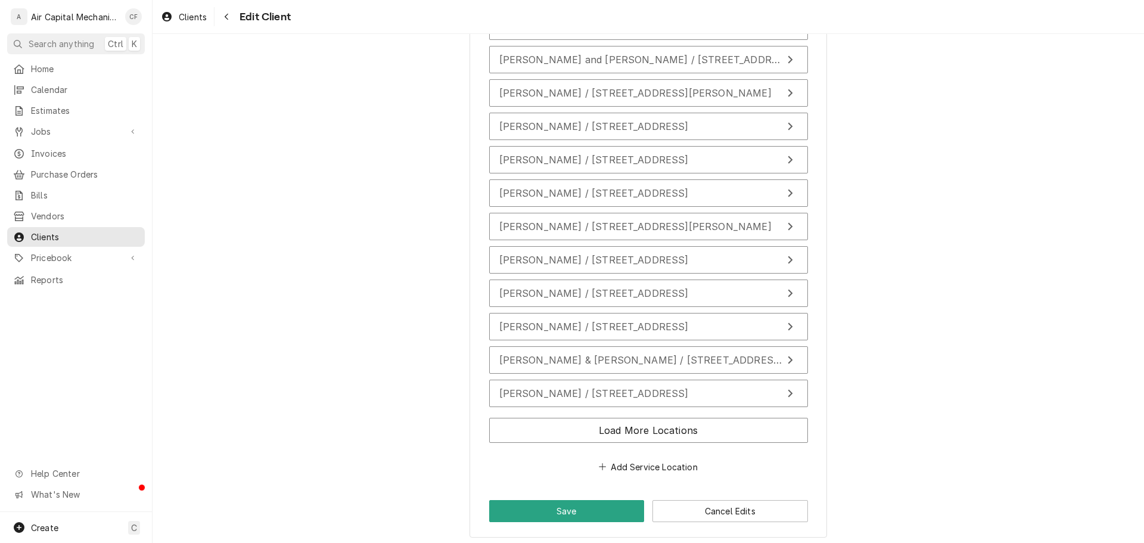
scroll to position [1188, 0]
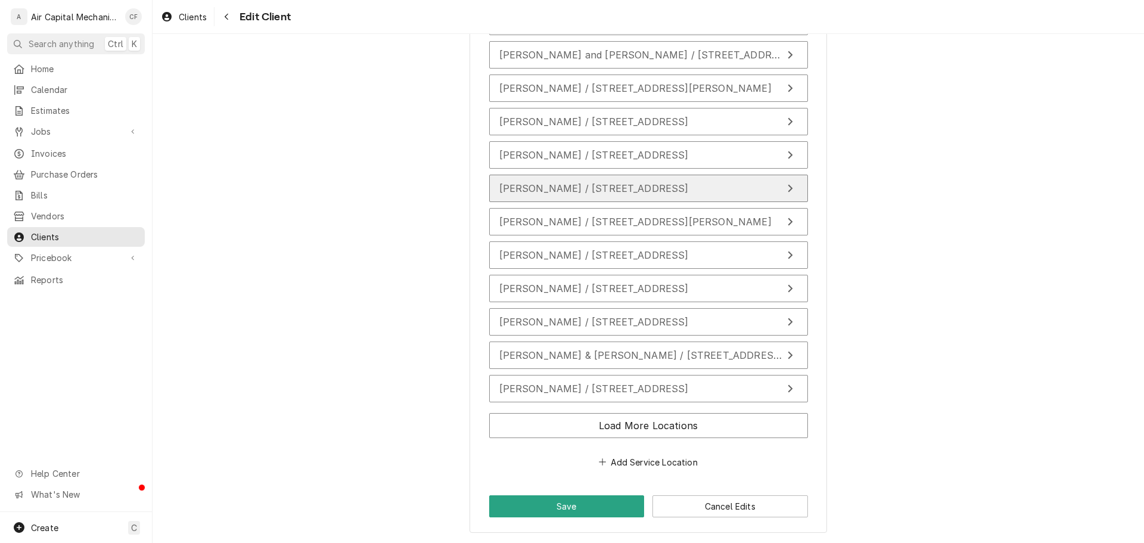
click at [538, 198] on button "Erik Simons / 1311 N Gow St, Wichita, ks 67203" at bounding box center [648, 188] width 319 height 27
type textarea "x"
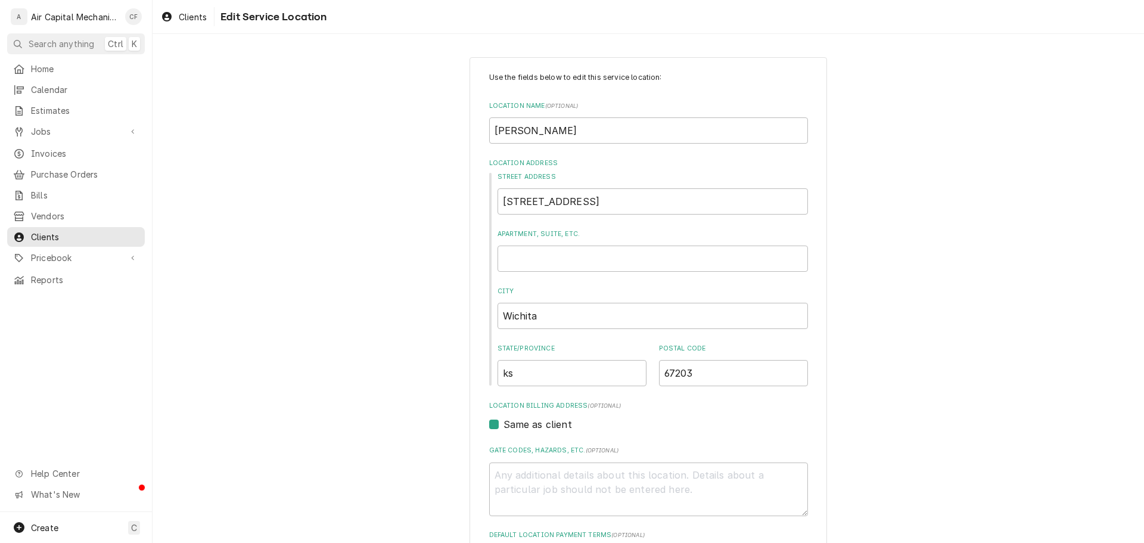
scroll to position [402, 0]
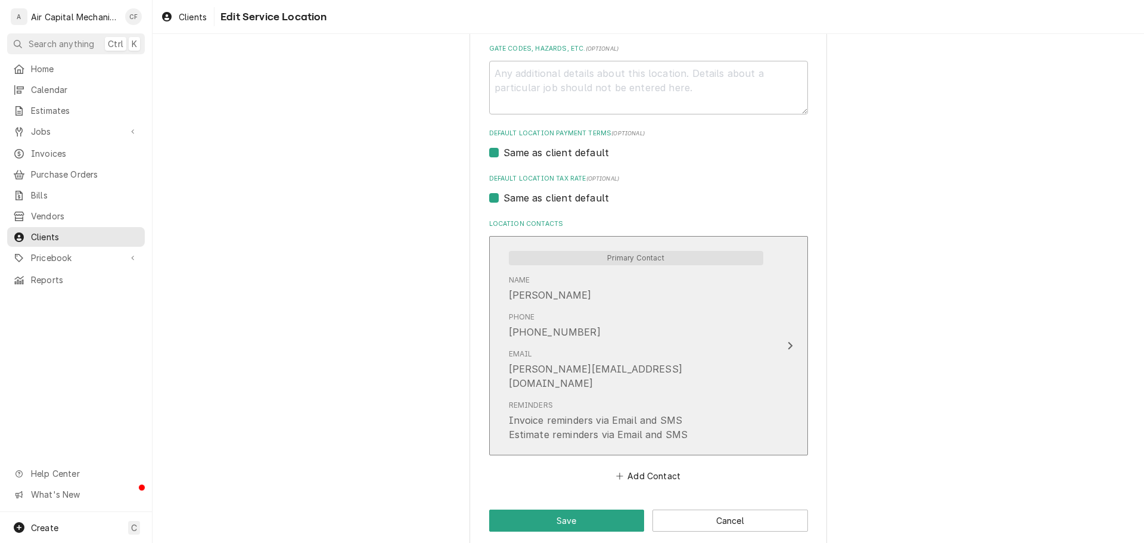
click at [557, 347] on div "Email erik.simons07@gmail.com" at bounding box center [636, 369] width 254 height 51
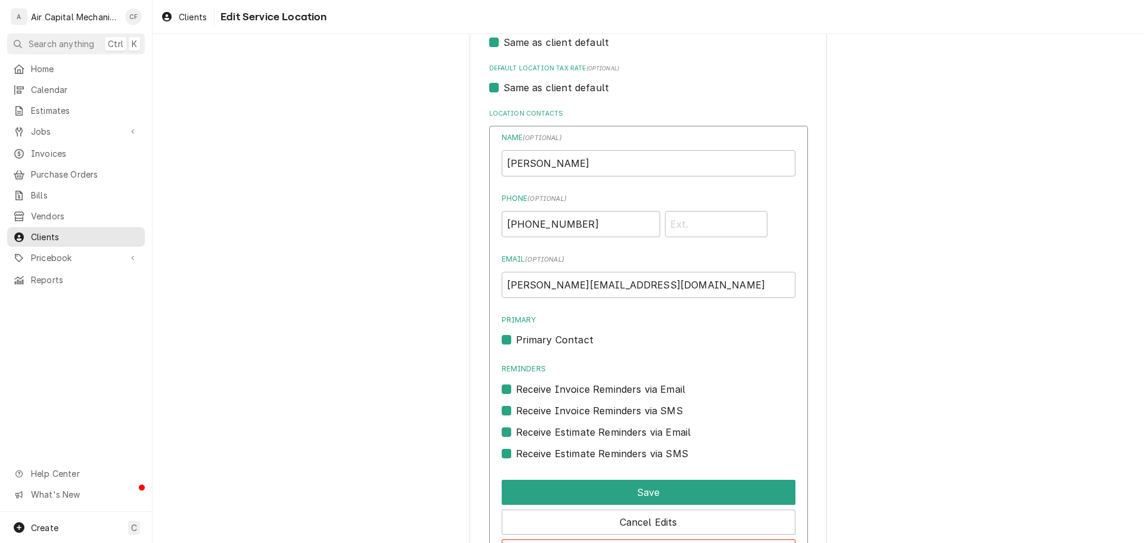
scroll to position [642, 0]
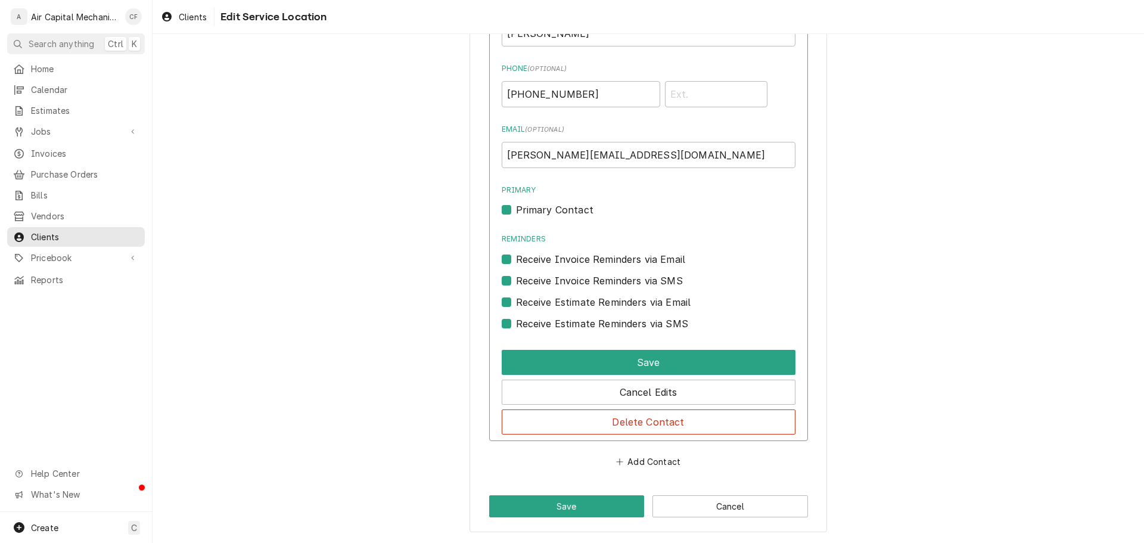
click at [537, 326] on label "Receive Estimate Reminders via SMS" at bounding box center [602, 323] width 172 height 14
click at [537, 326] on input "Contact Edit Form" at bounding box center [663, 329] width 294 height 26
checkbox input "false"
click at [535, 289] on div "Receive Estimate Reminders via Email" at bounding box center [649, 298] width 294 height 21
click at [535, 299] on label "Receive Estimate Reminders via Email" at bounding box center [603, 302] width 175 height 14
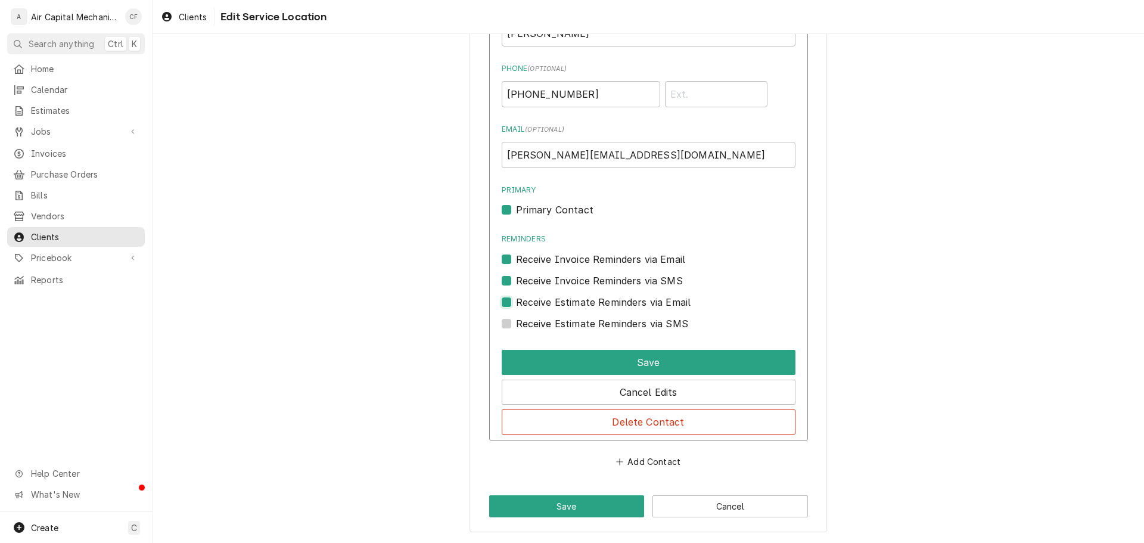
click at [535, 299] on input "Contact Edit Form" at bounding box center [663, 308] width 294 height 26
checkbox input "false"
click at [535, 281] on label "Receive Invoice Reminders via SMS" at bounding box center [599, 280] width 167 height 14
click at [535, 281] on input "Contact Edit Form" at bounding box center [663, 286] width 294 height 26
checkbox input "false"
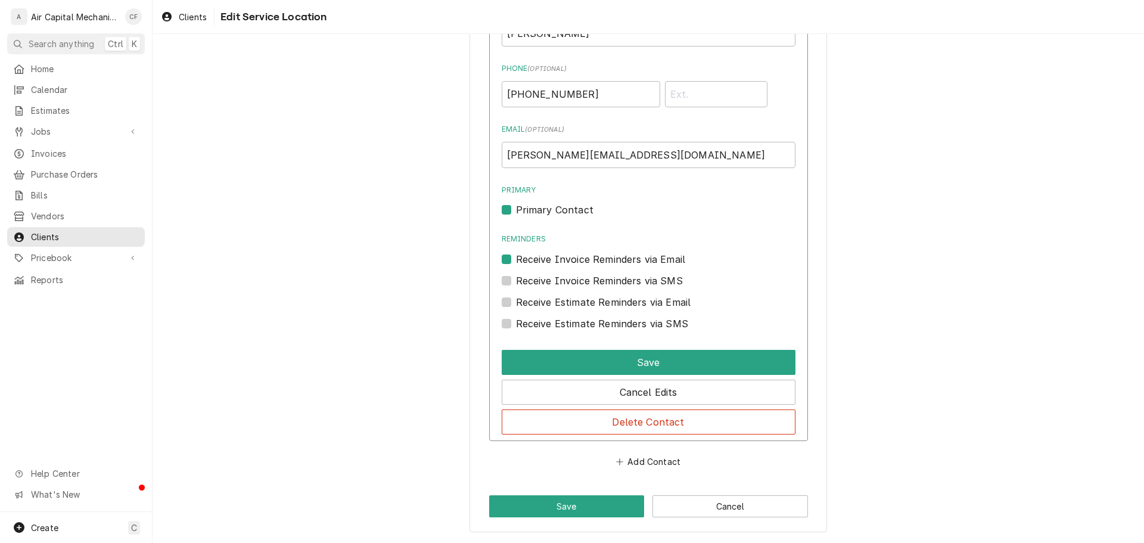
click at [530, 254] on label "Receive Invoice Reminders via Email" at bounding box center [601, 259] width 170 height 14
click at [530, 254] on input "Reminders" at bounding box center [663, 265] width 294 height 26
checkbox input "false"
click at [524, 203] on label "Primary Contact" at bounding box center [554, 210] width 77 height 14
click at [524, 203] on input "Primary" at bounding box center [663, 216] width 294 height 26
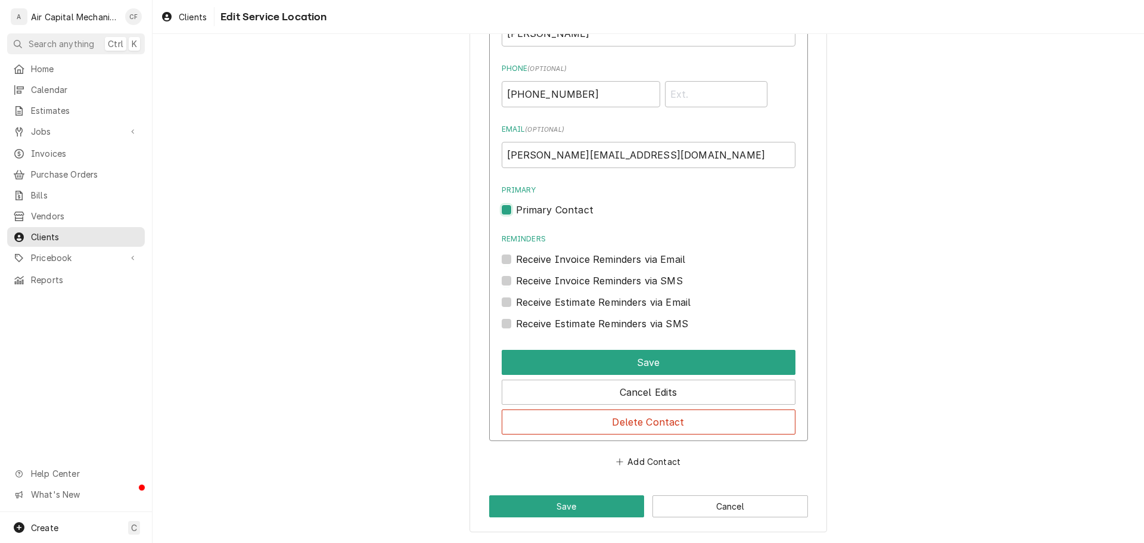
checkbox input "false"
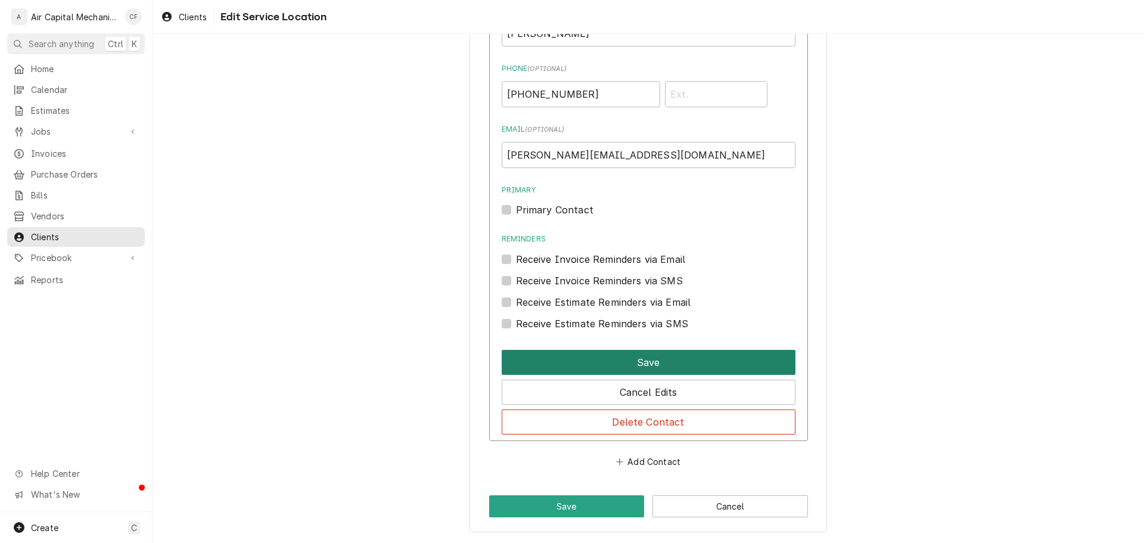
click at [559, 354] on button "Save" at bounding box center [649, 362] width 294 height 25
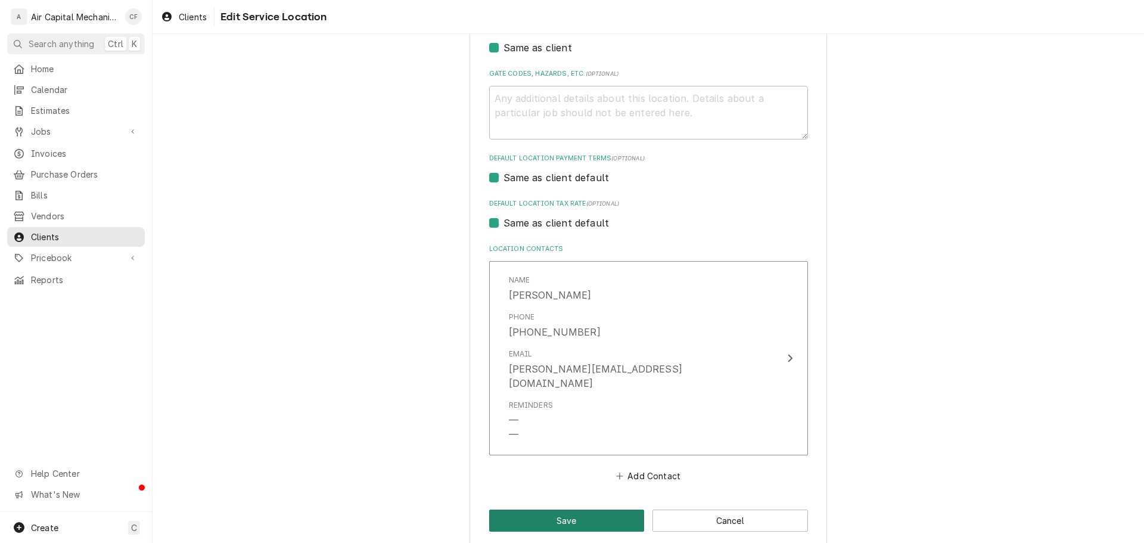
click at [556, 510] on button "Save" at bounding box center [567, 520] width 156 height 22
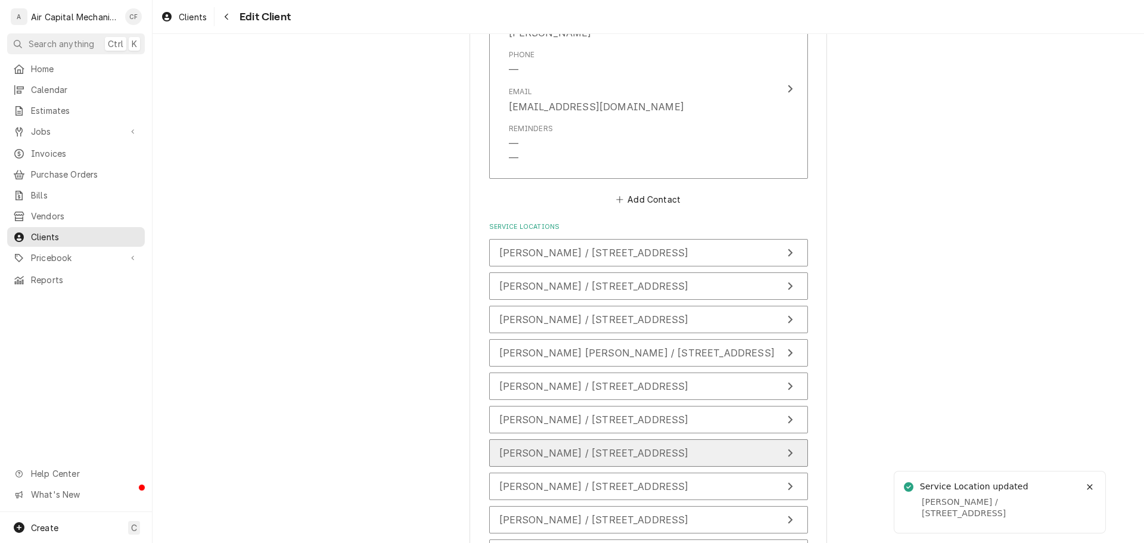
scroll to position [854, 0]
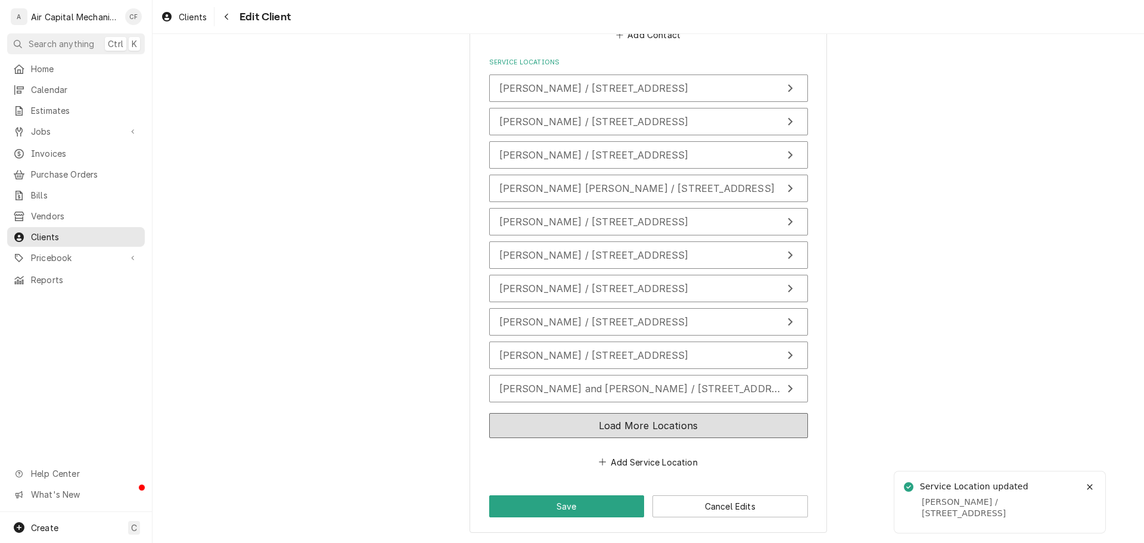
click at [698, 422] on button "Load More Locations" at bounding box center [648, 425] width 319 height 25
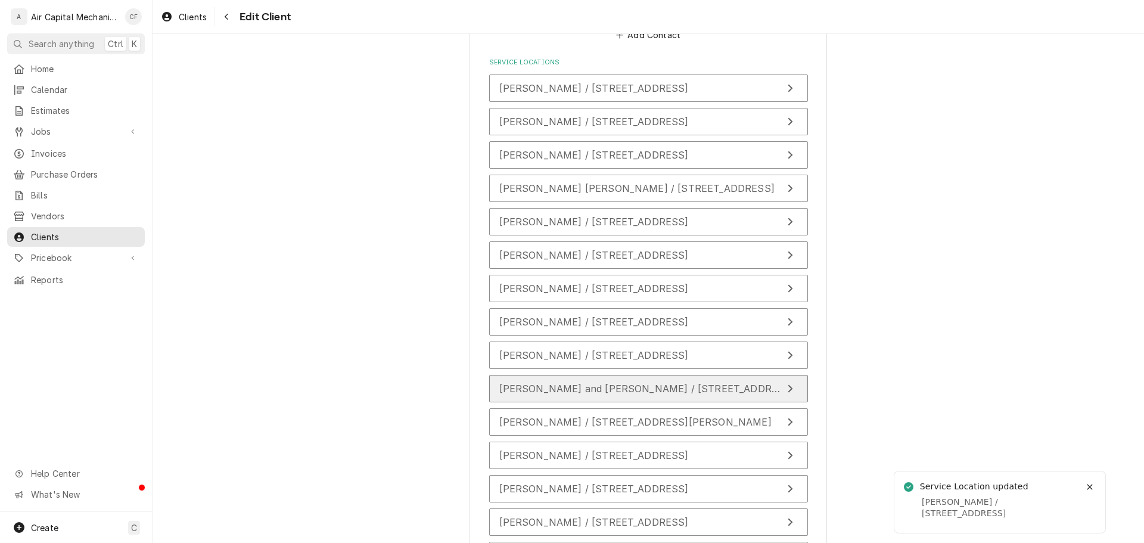
scroll to position [1188, 0]
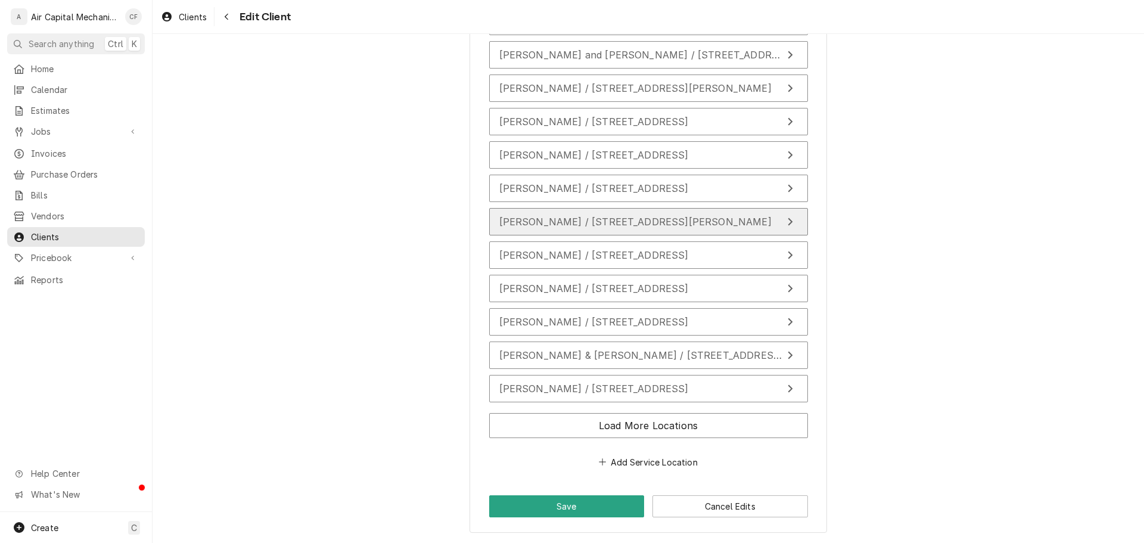
click at [577, 227] on span "Fredrick Durham / 8934 S Woodberry Rd, Burrton, KS 67020" at bounding box center [635, 222] width 272 height 12
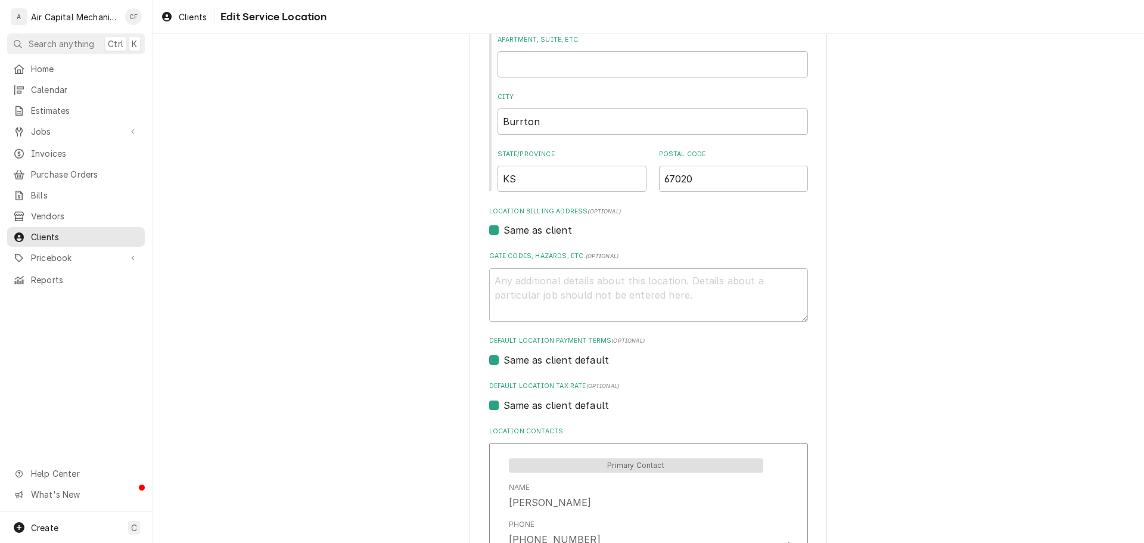
scroll to position [402, 0]
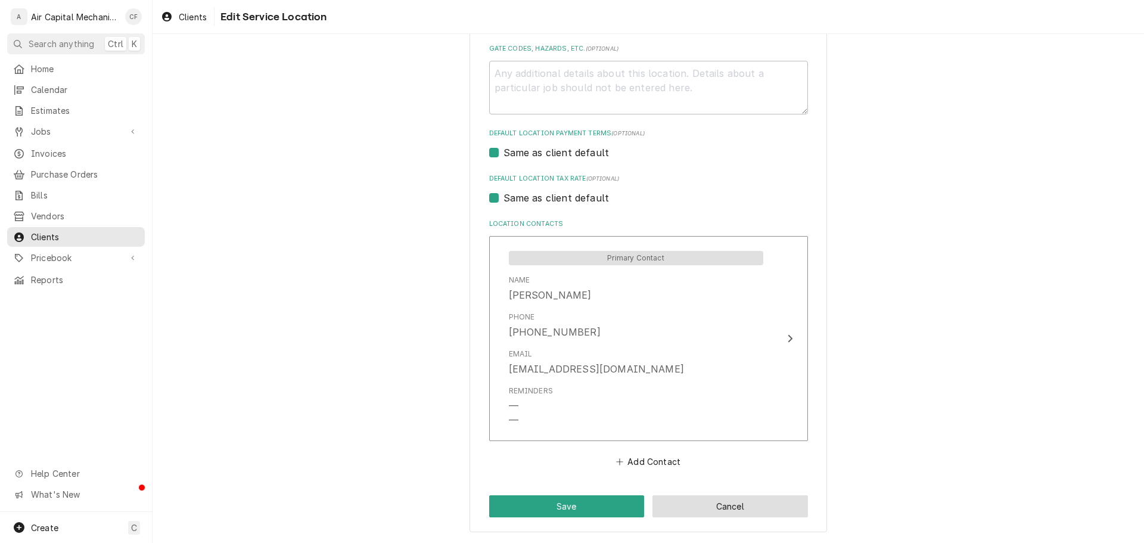
click at [732, 516] on button "Cancel" at bounding box center [730, 506] width 156 height 22
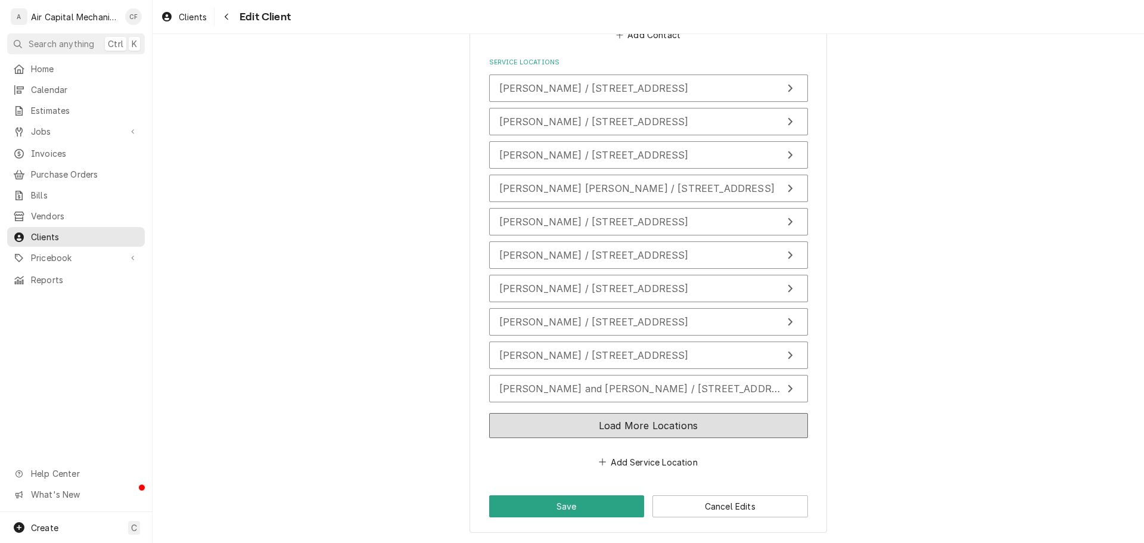
click at [610, 436] on button "Load More Locations" at bounding box center [648, 425] width 319 height 25
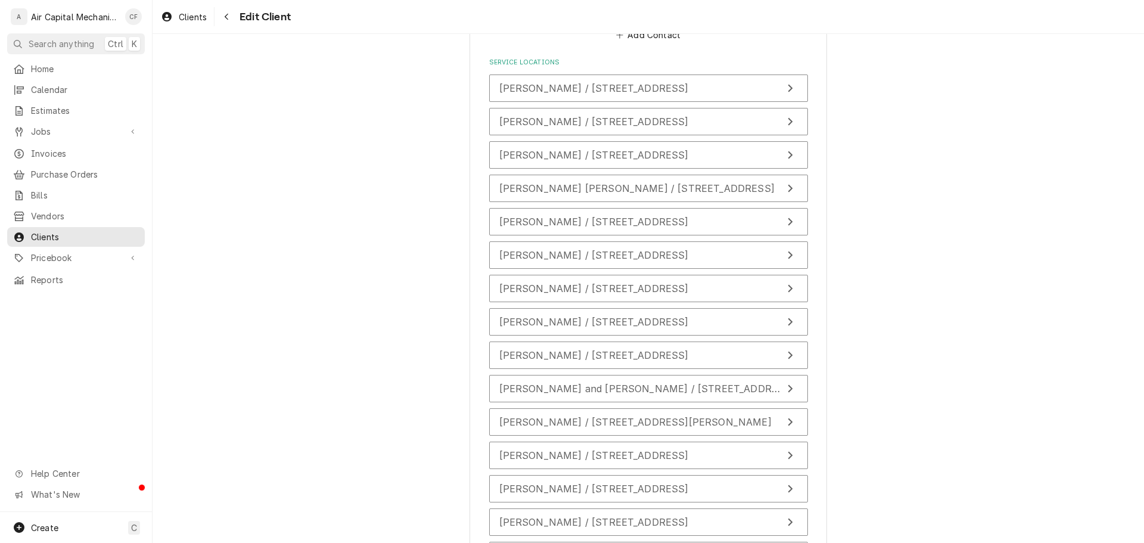
scroll to position [1188, 0]
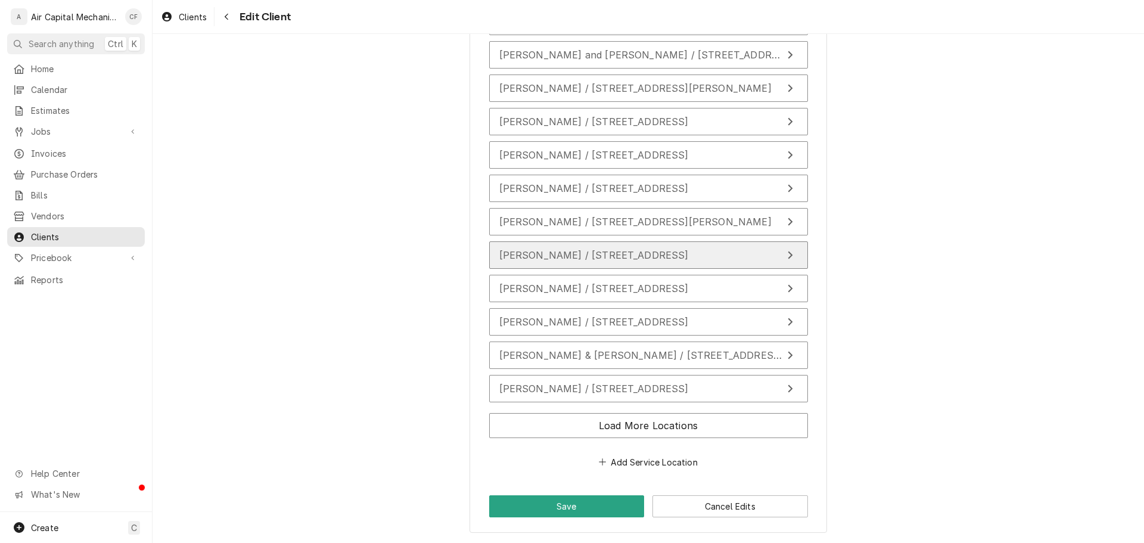
click at [620, 256] on span "Glenn Bridwell / 15310 Sundance St, Wichita, KS 67230" at bounding box center [593, 255] width 189 height 12
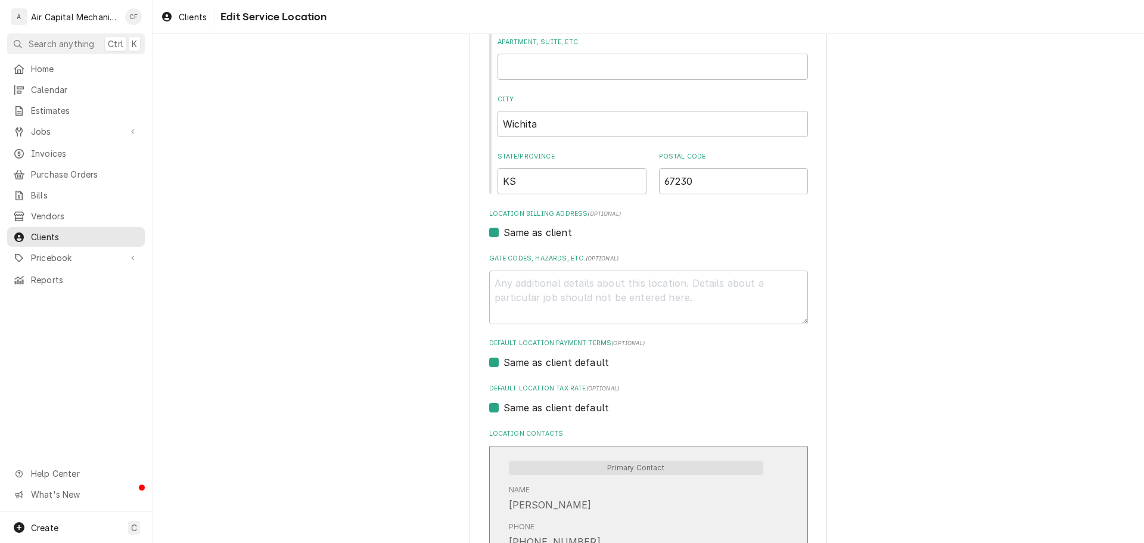
scroll to position [402, 0]
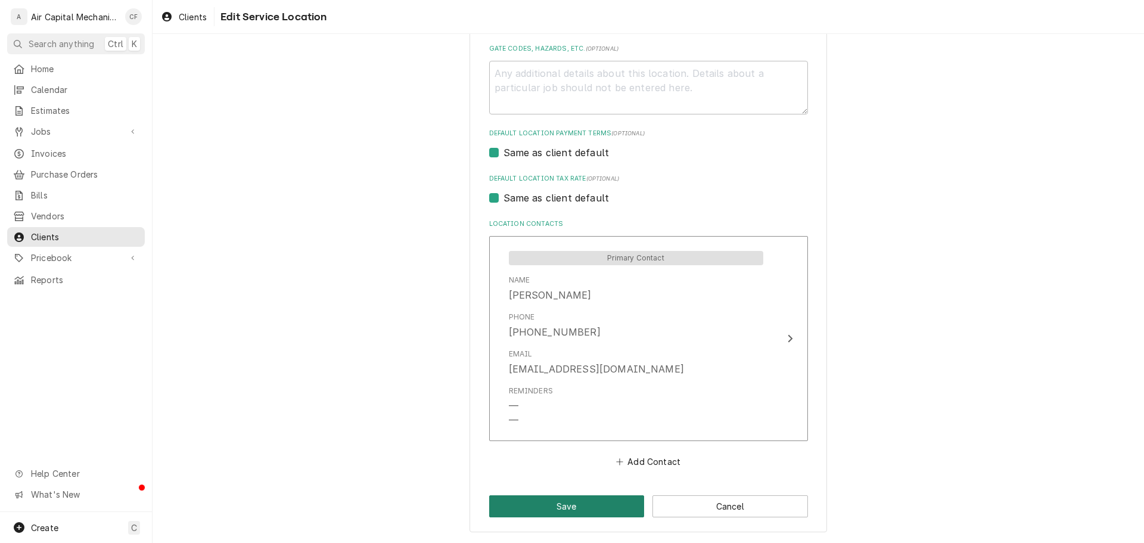
click at [608, 508] on button "Save" at bounding box center [567, 506] width 156 height 22
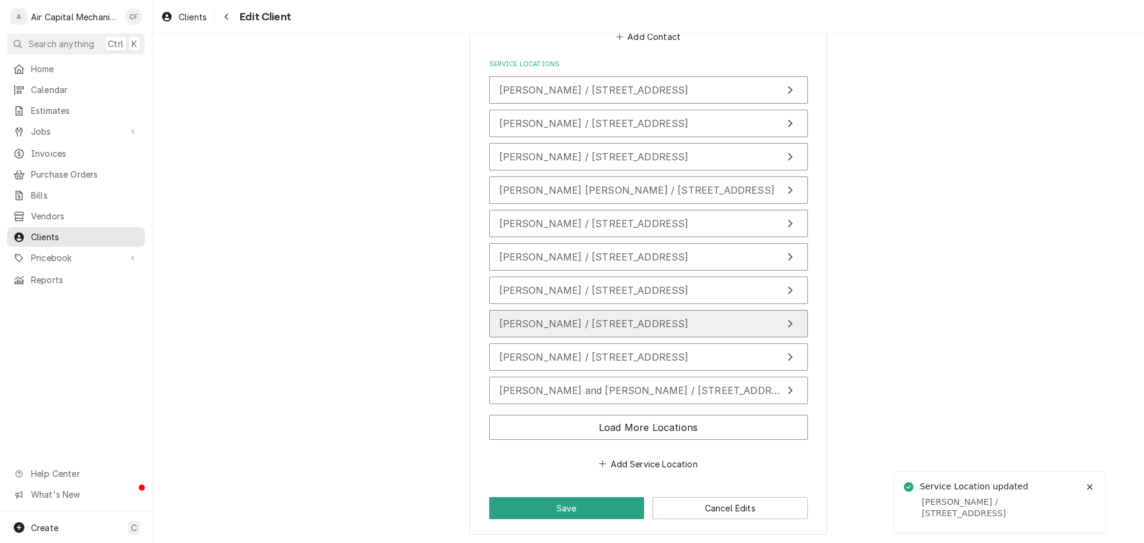
scroll to position [854, 0]
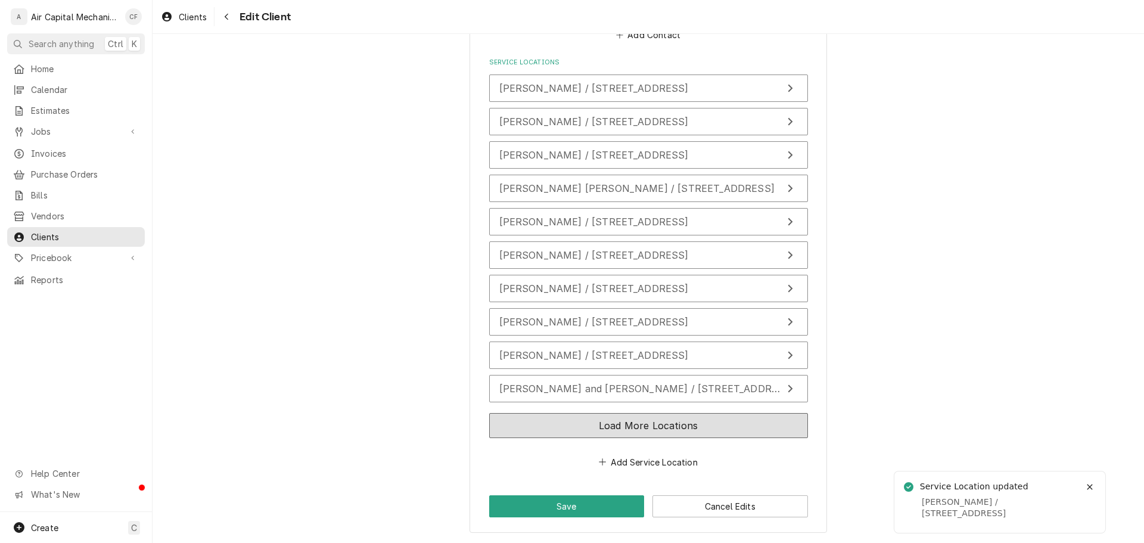
click at [656, 415] on button "Load More Locations" at bounding box center [648, 425] width 319 height 25
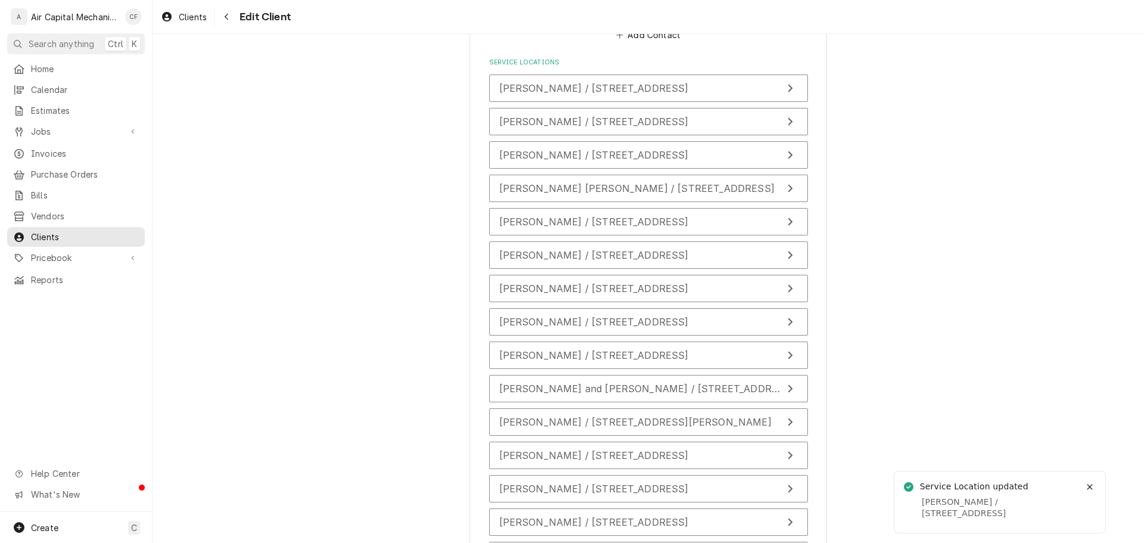
scroll to position [1188, 0]
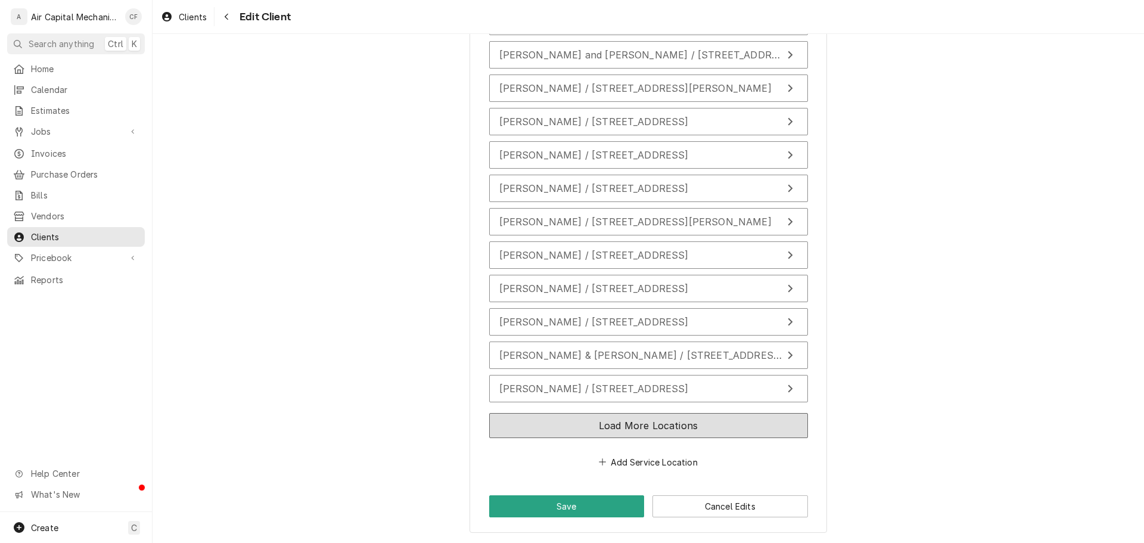
click at [623, 414] on button "Load More Locations" at bounding box center [648, 425] width 319 height 25
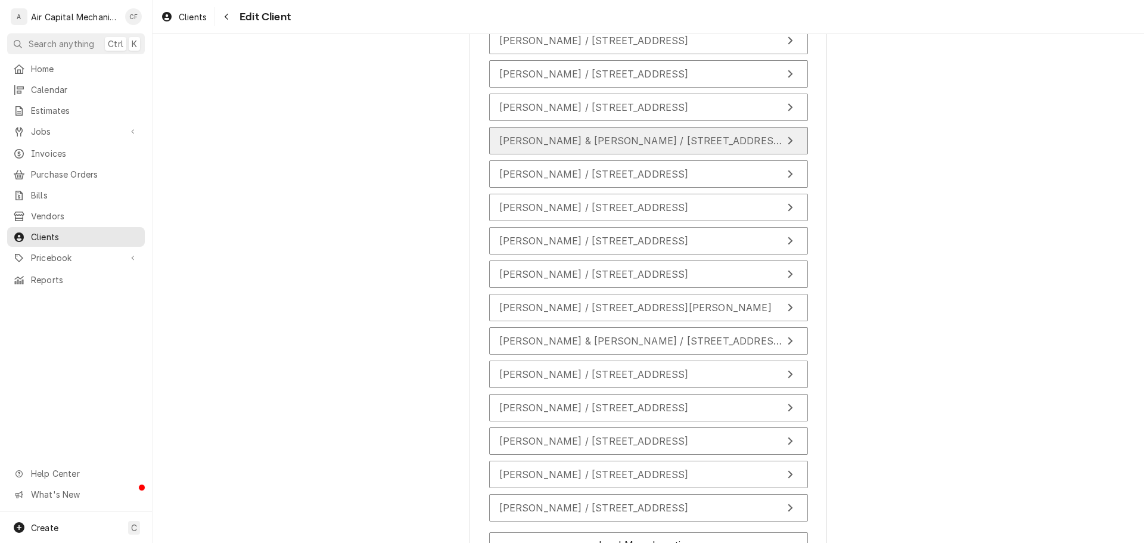
scroll to position [1343, 0]
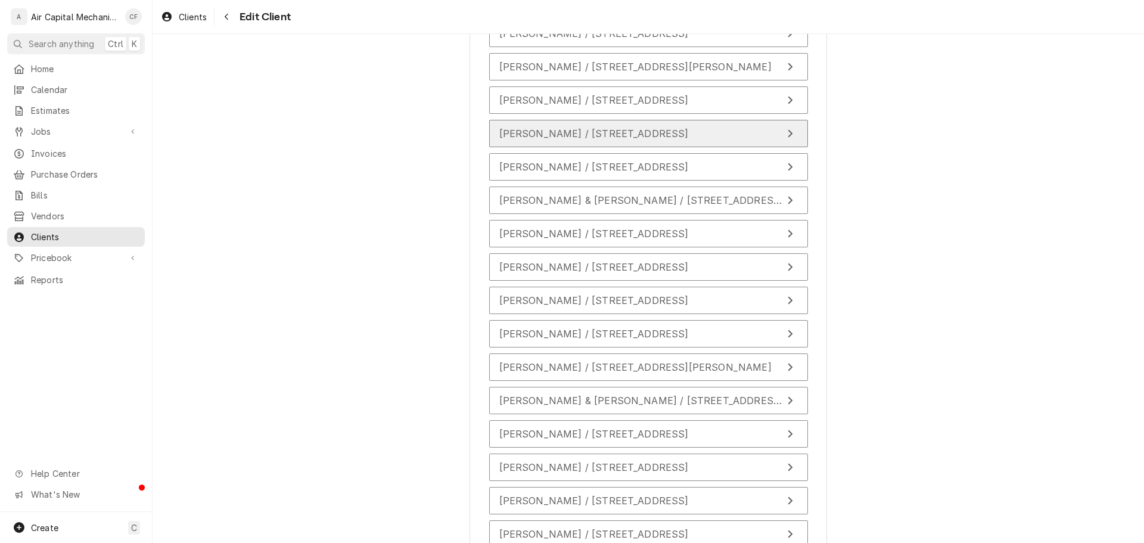
click at [583, 130] on span "Gwyn Stofer / 802 W 32nd St N, Wichita, KS 67204" at bounding box center [593, 134] width 189 height 12
type textarea "x"
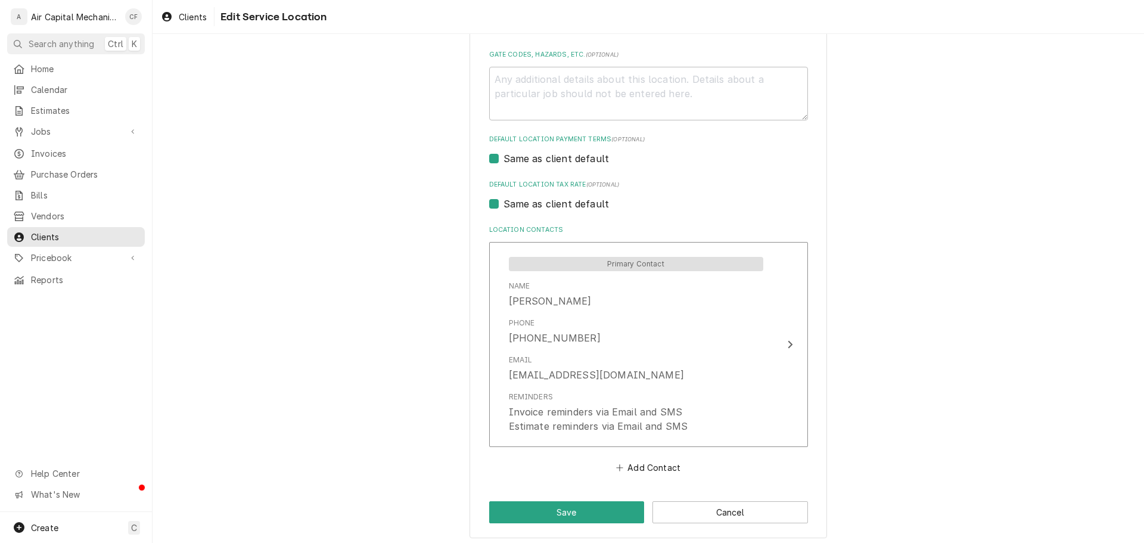
scroll to position [402, 0]
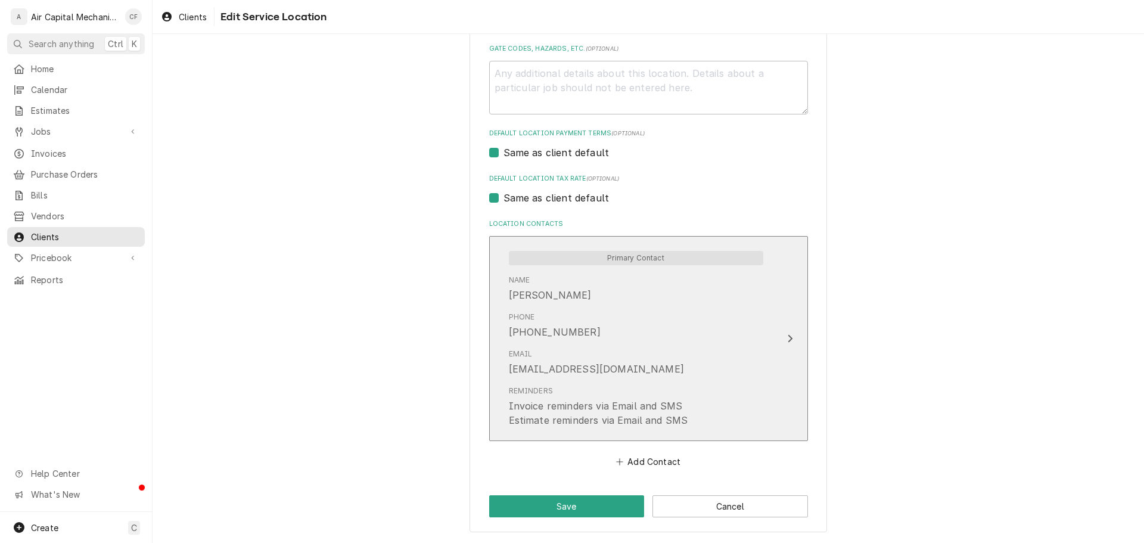
click at [624, 312] on div "Phone (402) 469-8432" at bounding box center [636, 325] width 254 height 37
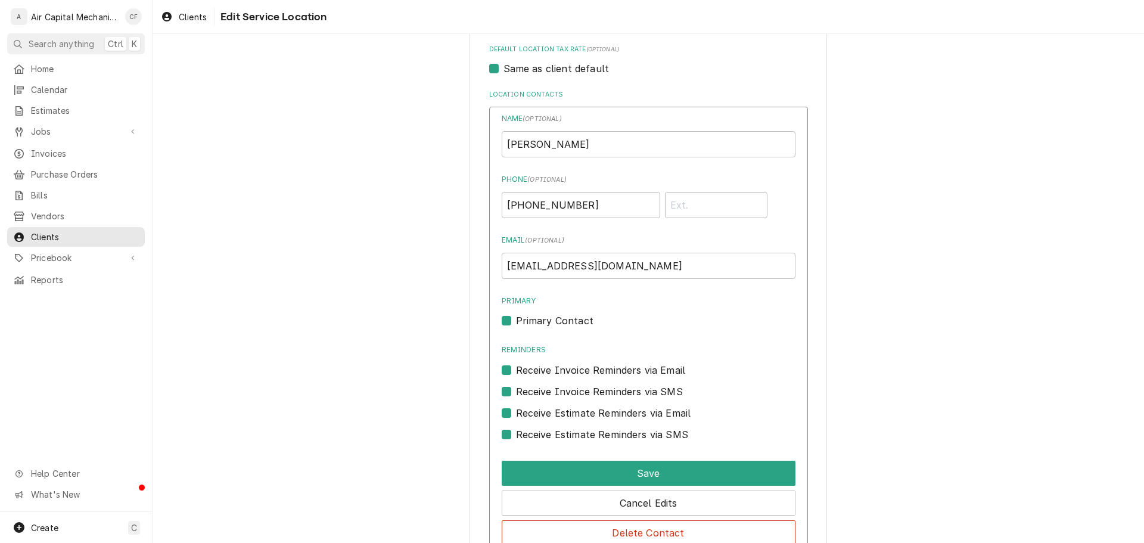
scroll to position [642, 0]
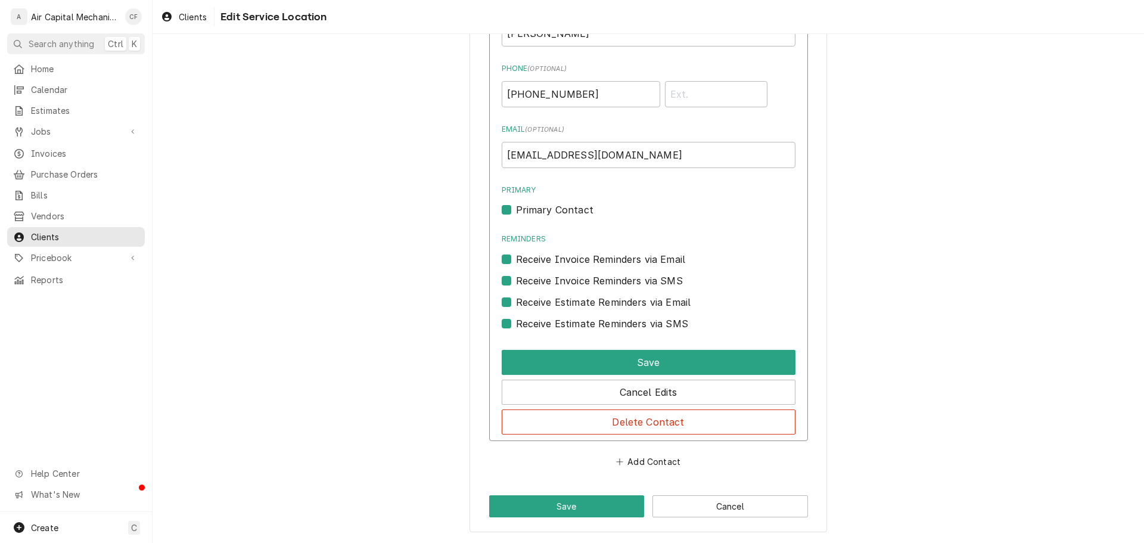
click at [563, 329] on label "Receive Estimate Reminders via SMS" at bounding box center [602, 323] width 172 height 14
click at [563, 329] on input "Contact Edit Form" at bounding box center [663, 329] width 294 height 26
checkbox input "false"
click at [561, 300] on label "Receive Estimate Reminders via Email" at bounding box center [603, 302] width 175 height 14
click at [561, 300] on input "Contact Edit Form" at bounding box center [663, 308] width 294 height 26
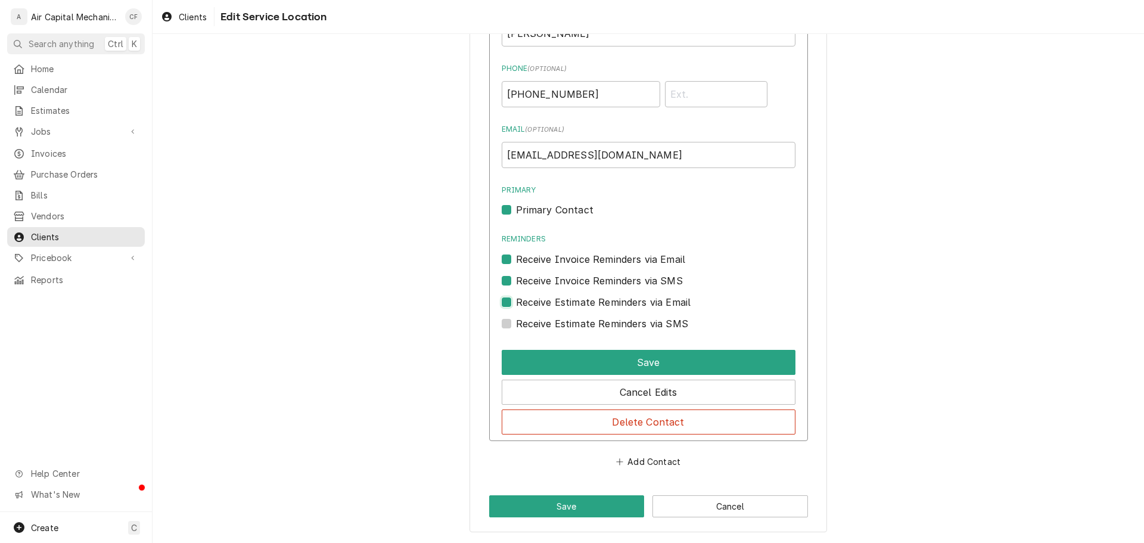
checkbox input "false"
click at [561, 279] on label "Receive Invoice Reminders via SMS" at bounding box center [599, 280] width 167 height 14
click at [561, 279] on input "Contact Edit Form" at bounding box center [663, 286] width 294 height 26
checkbox input "false"
click at [560, 254] on label "Receive Invoice Reminders via Email" at bounding box center [601, 259] width 170 height 14
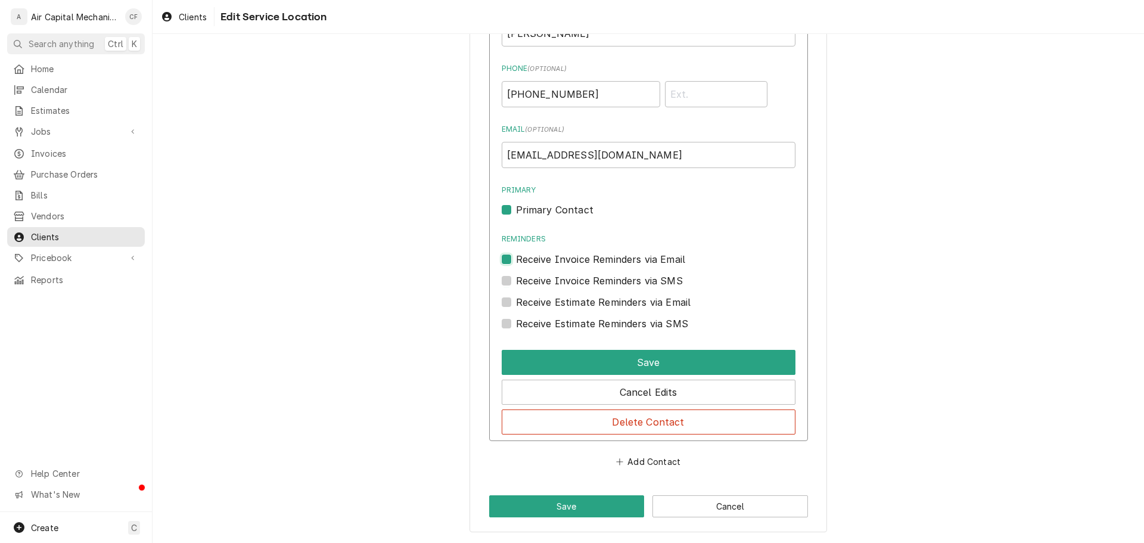
click at [560, 254] on input "Reminders" at bounding box center [663, 265] width 294 height 26
checkbox input "false"
click at [551, 212] on label "Primary Contact" at bounding box center [554, 210] width 77 height 14
click at [551, 212] on input "Primary" at bounding box center [663, 216] width 294 height 26
checkbox input "false"
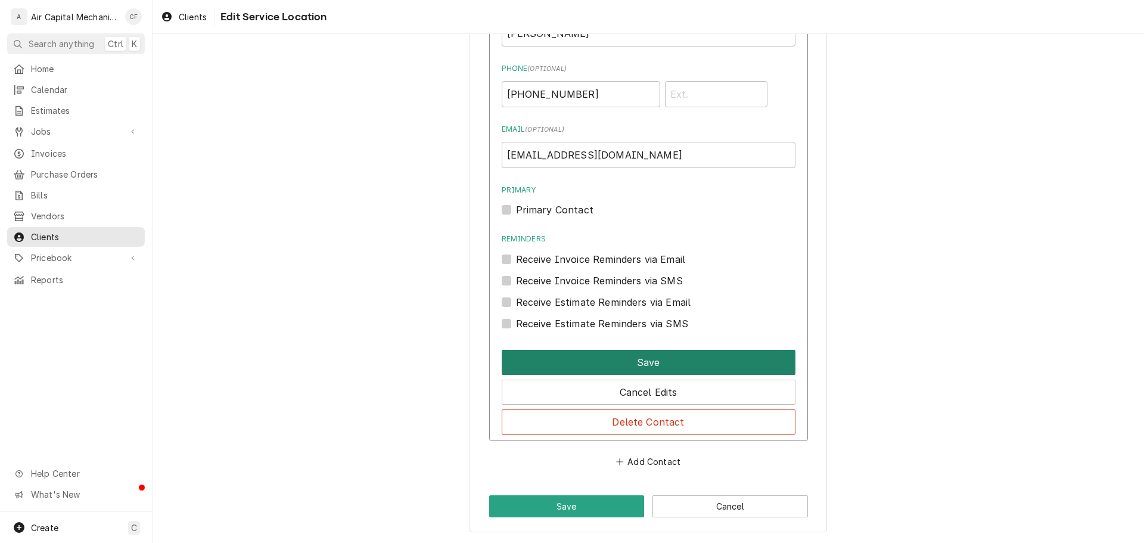
click at [604, 362] on button "Save" at bounding box center [649, 362] width 294 height 25
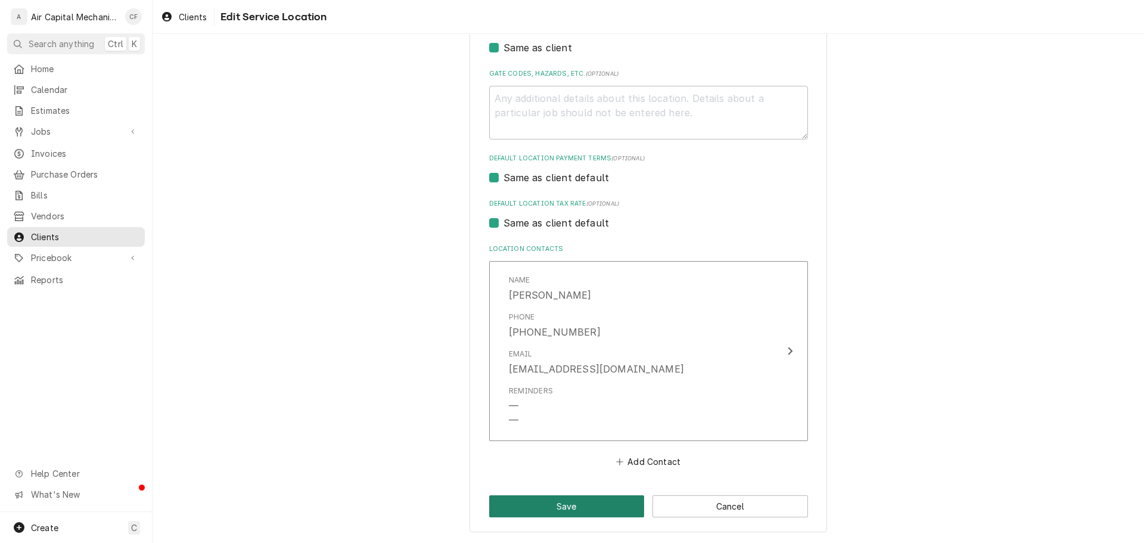
click at [584, 508] on button "Save" at bounding box center [567, 506] width 156 height 22
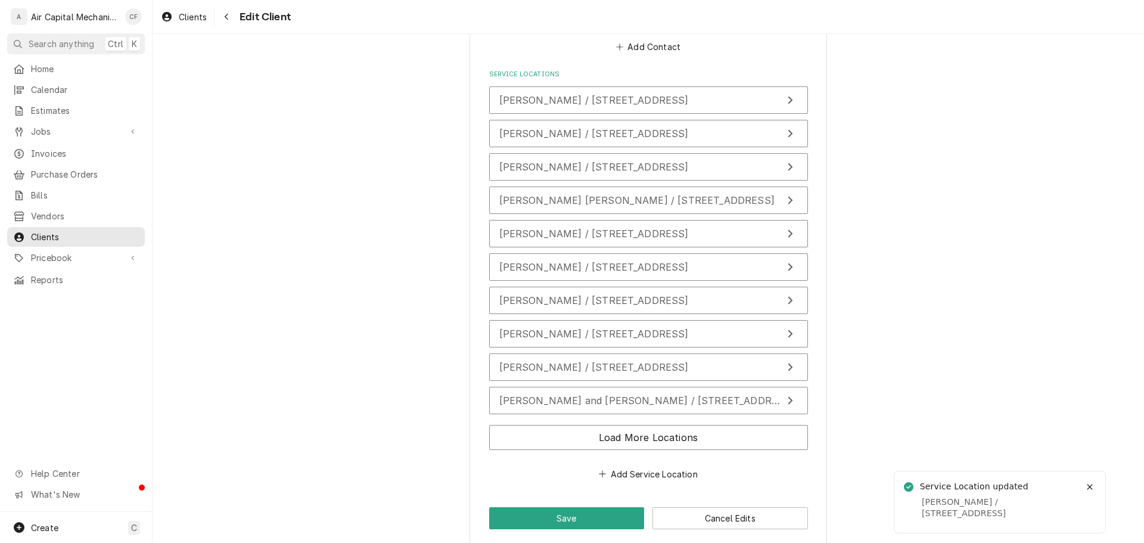
scroll to position [854, 0]
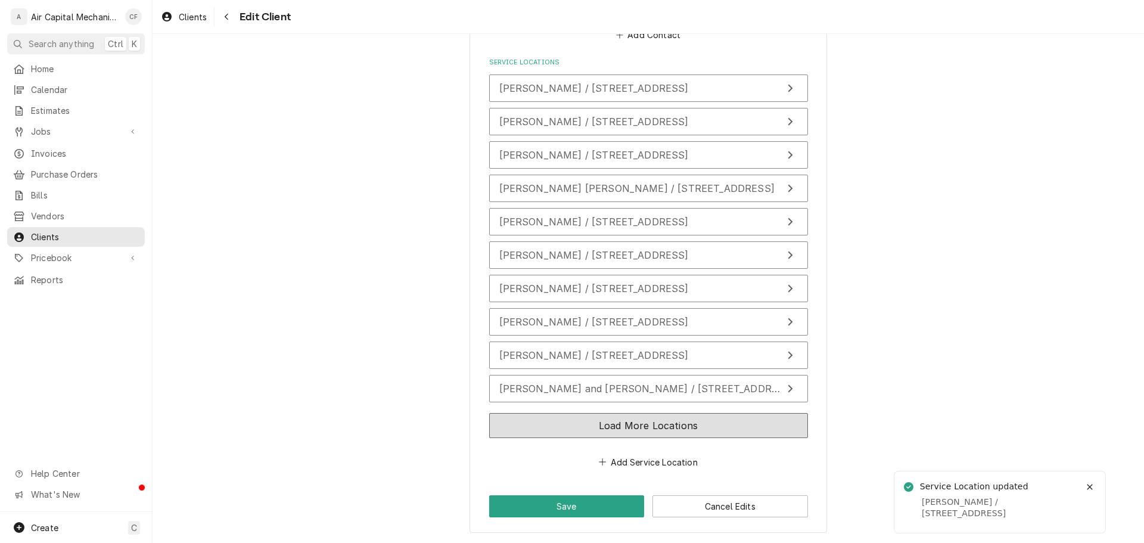
click at [598, 427] on button "Load More Locations" at bounding box center [648, 425] width 319 height 25
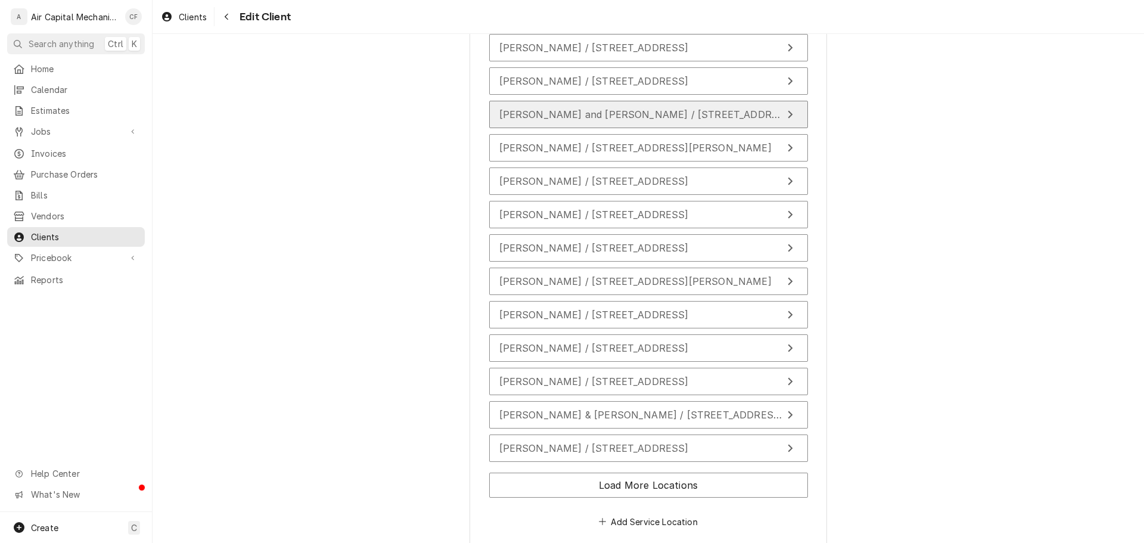
scroll to position [1188, 0]
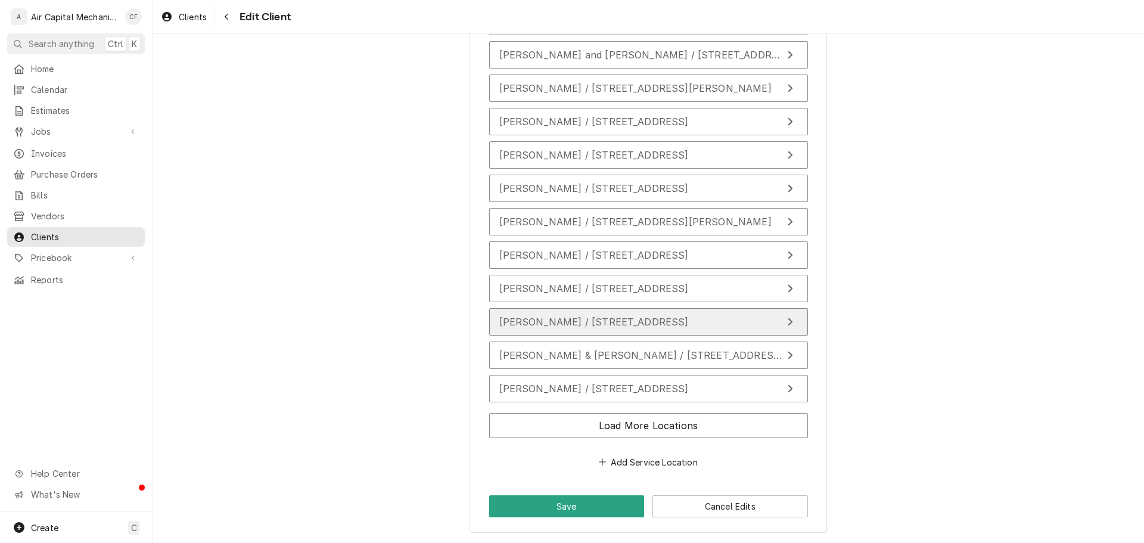
click at [587, 320] on span "Jody Branson / 5124 E Willow Point Rd, Bel Aire, KS 67220" at bounding box center [593, 322] width 189 height 12
type textarea "x"
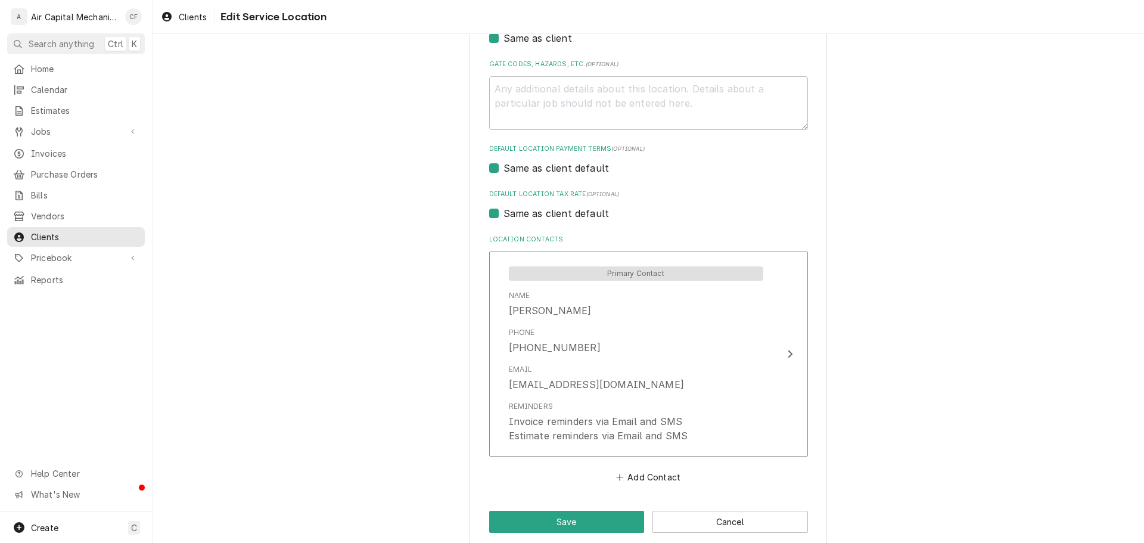
scroll to position [402, 0]
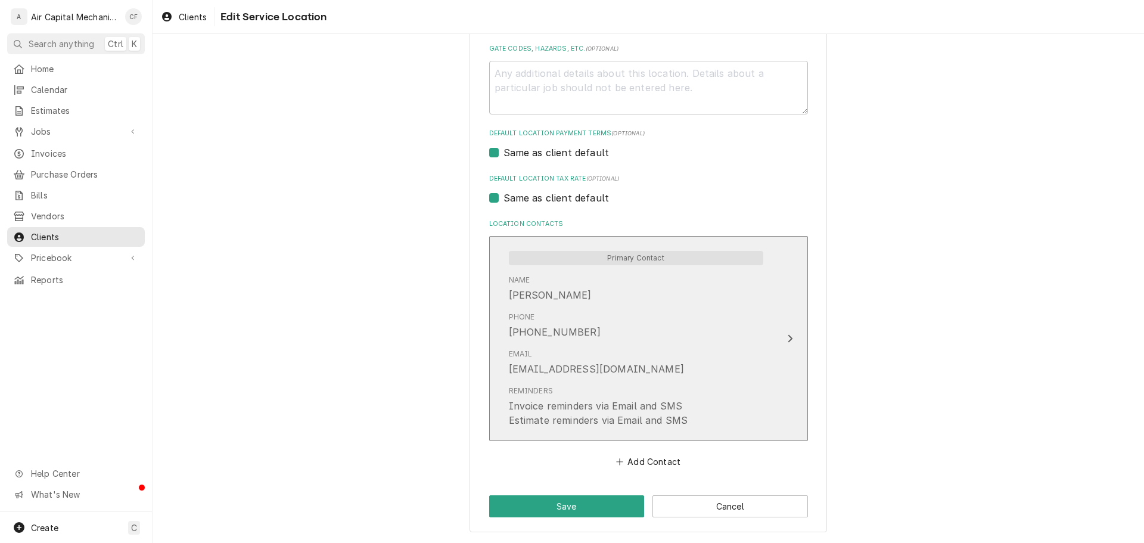
click at [587, 349] on div "Email jodyjbc@aol.com" at bounding box center [636, 362] width 254 height 37
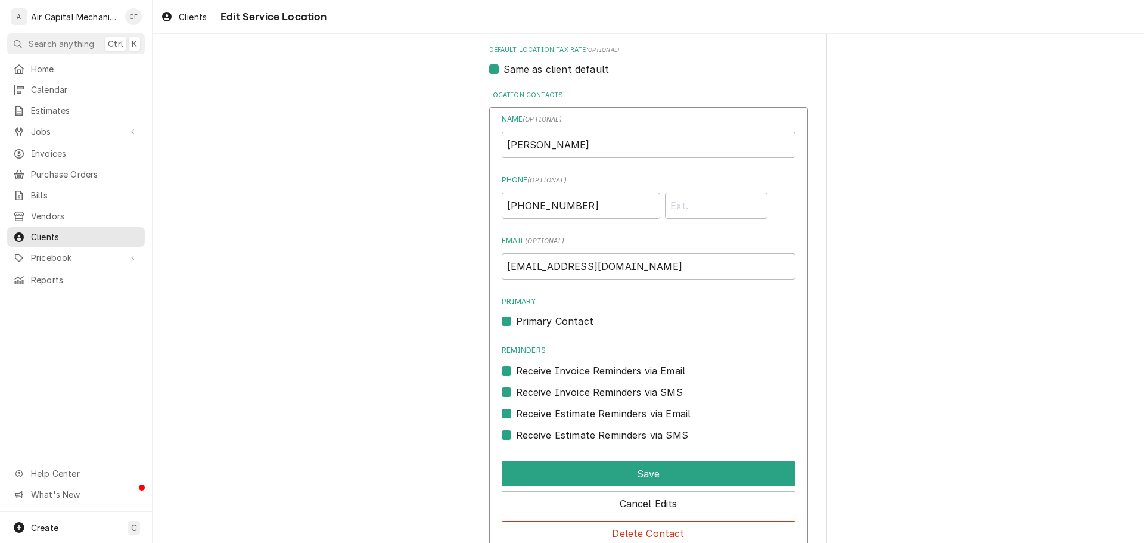
scroll to position [642, 0]
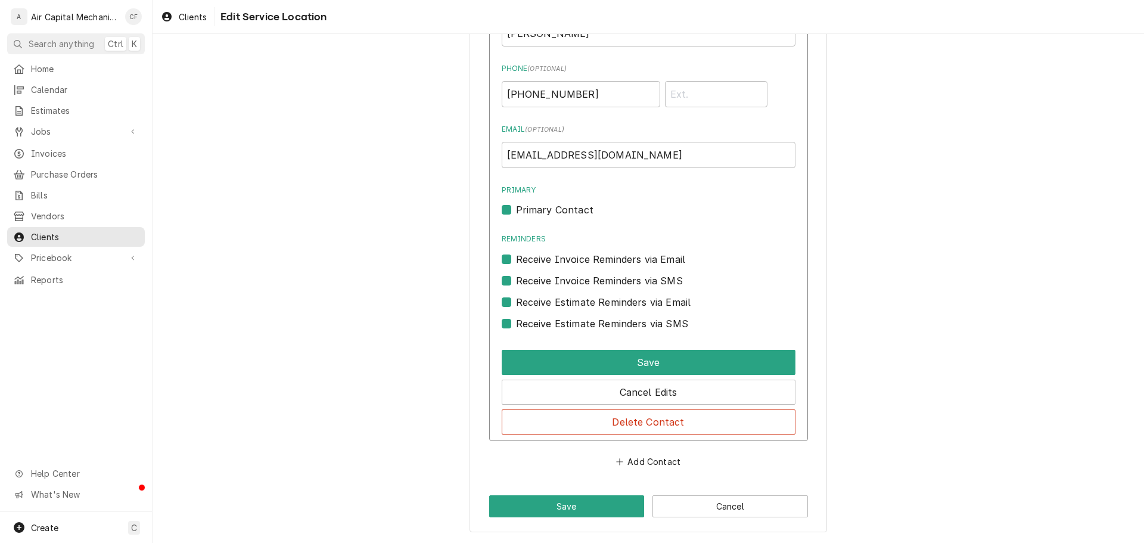
click at [595, 319] on label "Receive Estimate Reminders via SMS" at bounding box center [602, 323] width 172 height 14
click at [595, 319] on input "Contact Edit Form" at bounding box center [663, 329] width 294 height 26
checkbox input "false"
click at [596, 307] on label "Receive Estimate Reminders via Email" at bounding box center [603, 302] width 175 height 14
click at [596, 307] on input "Contact Edit Form" at bounding box center [663, 308] width 294 height 26
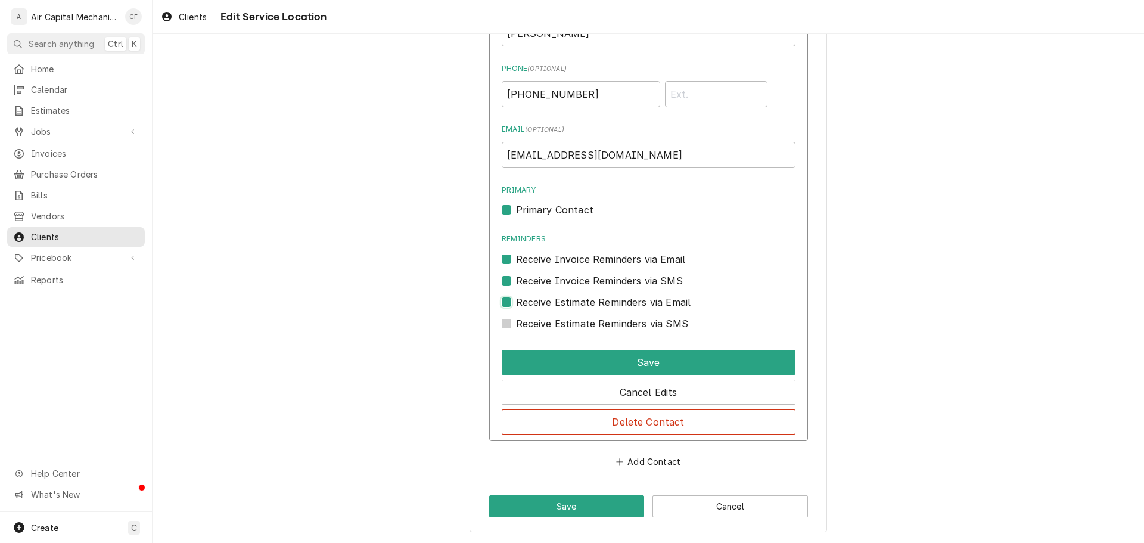
checkbox input "false"
click at [596, 278] on label "Receive Invoice Reminders via SMS" at bounding box center [599, 280] width 167 height 14
click at [596, 278] on input "Contact Edit Form" at bounding box center [663, 286] width 294 height 26
checkbox input "false"
click at [582, 252] on label "Receive Invoice Reminders via Email" at bounding box center [601, 259] width 170 height 14
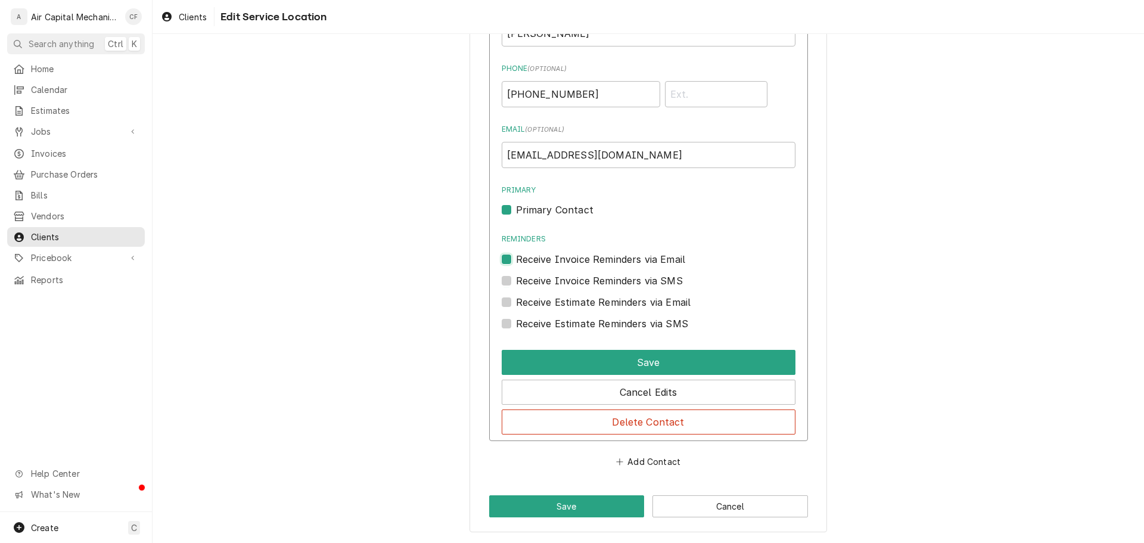
click at [582, 252] on input "Reminders" at bounding box center [663, 265] width 294 height 26
checkbox input "false"
click at [516, 210] on label "Primary Contact" at bounding box center [554, 210] width 77 height 14
click at [516, 210] on input "Primary" at bounding box center [663, 216] width 294 height 26
checkbox input "false"
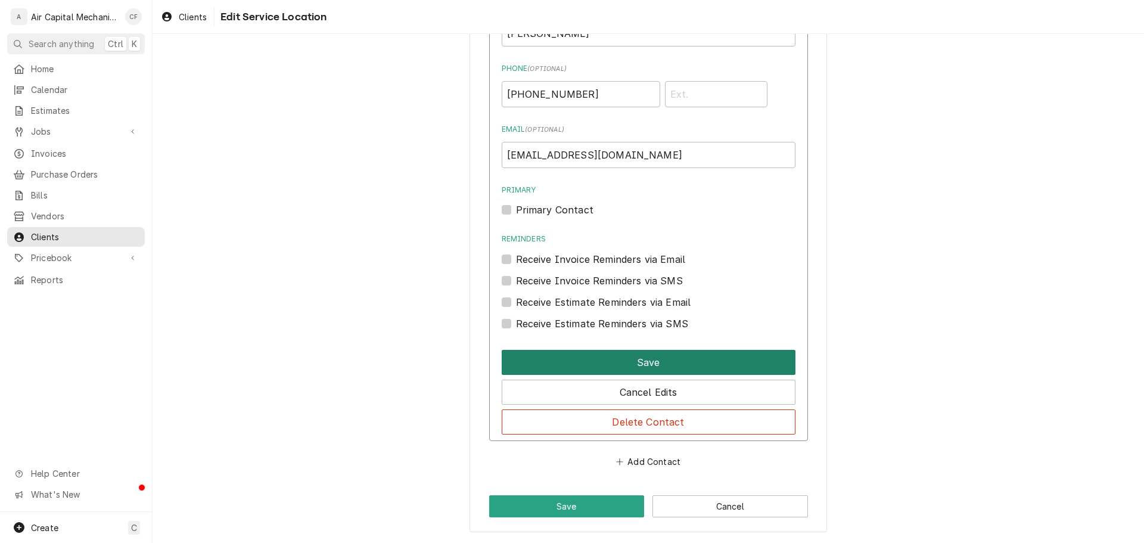
click at [554, 354] on button "Save" at bounding box center [649, 362] width 294 height 25
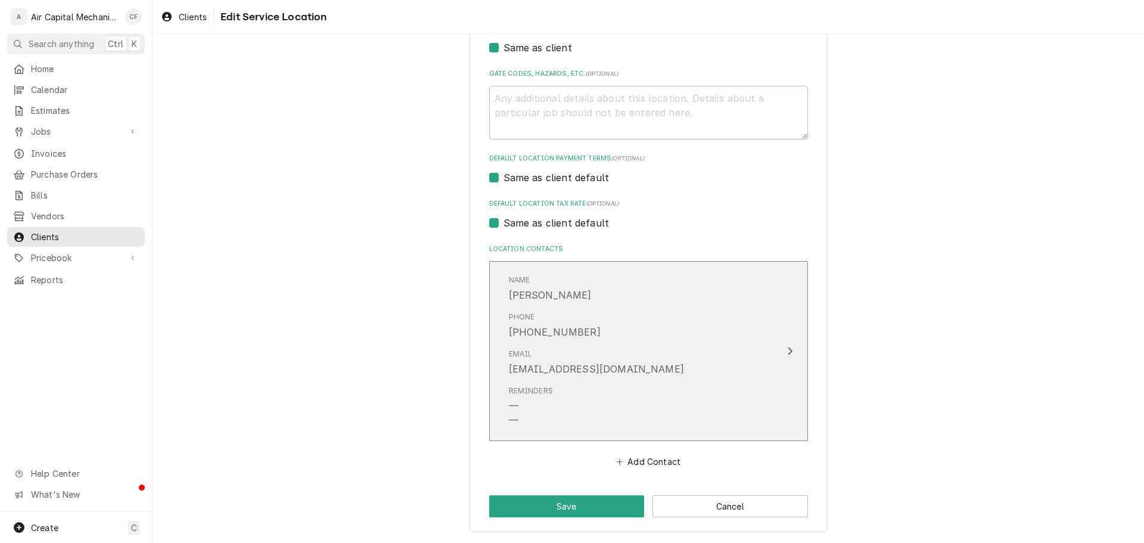
scroll to position [377, 0]
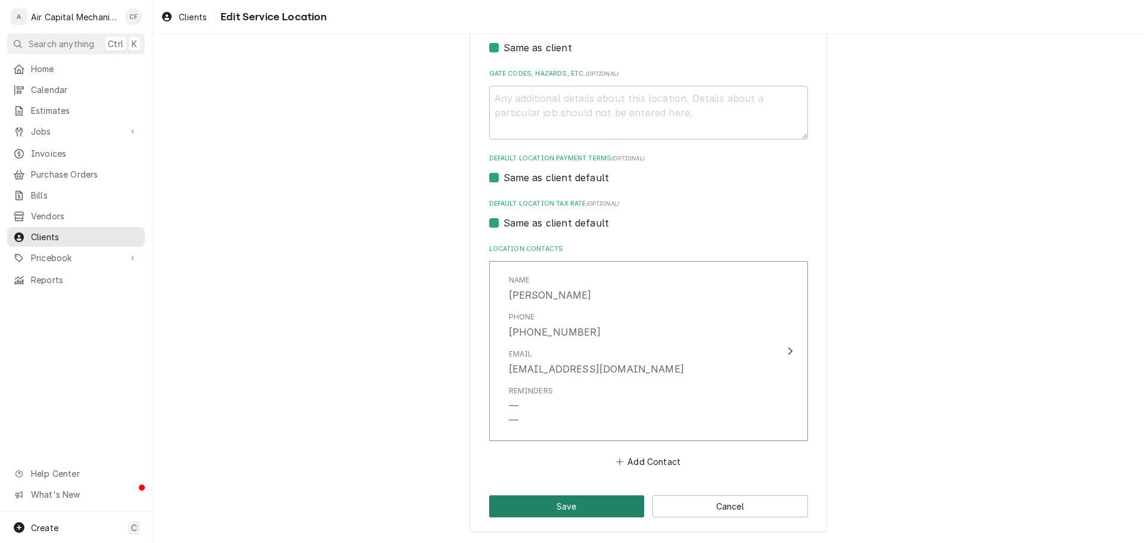
click at [543, 511] on button "Save" at bounding box center [567, 506] width 156 height 22
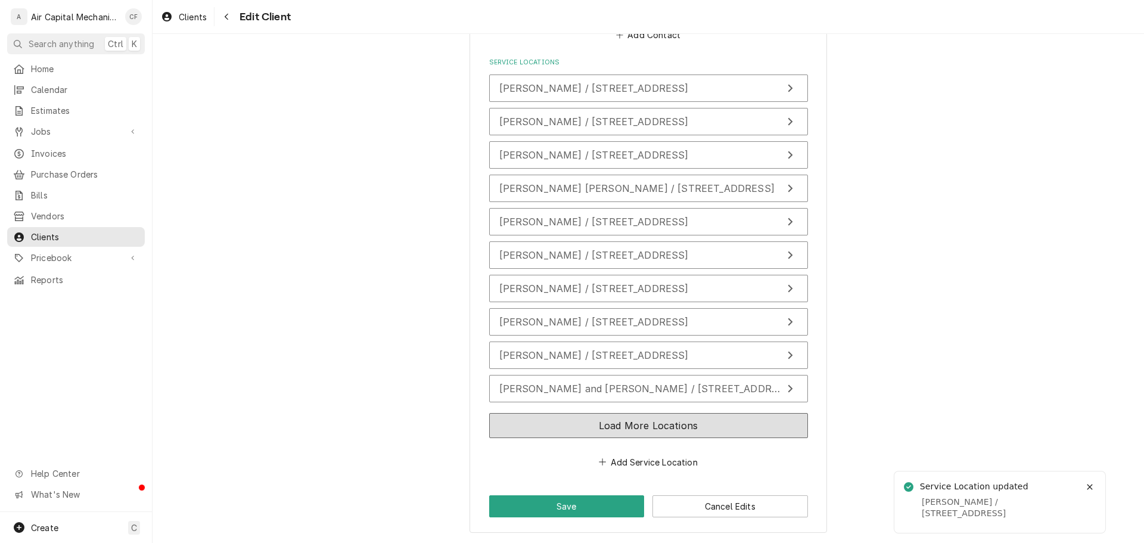
click at [551, 433] on button "Load More Locations" at bounding box center [648, 425] width 319 height 25
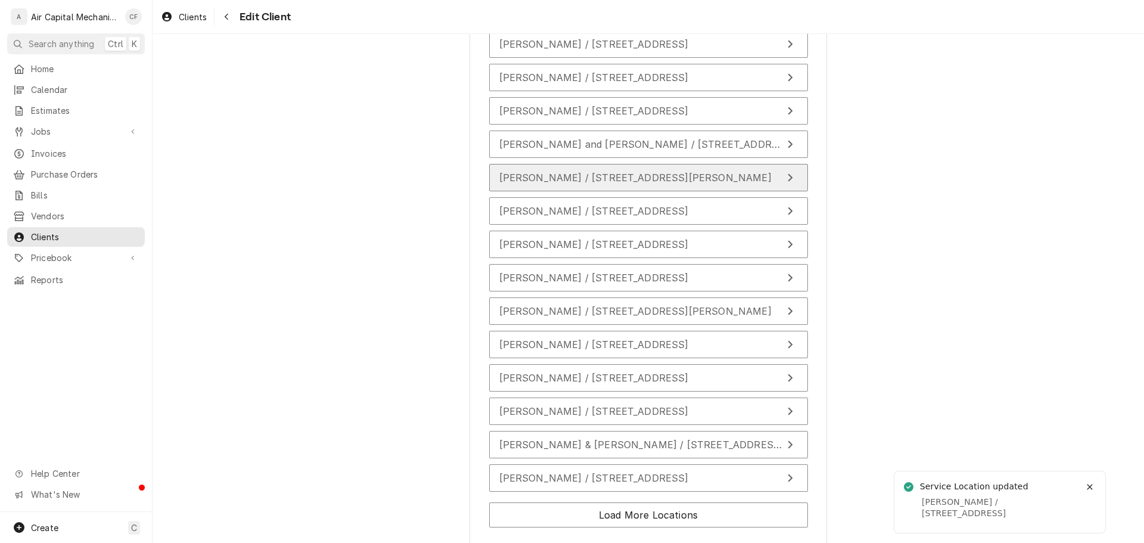
scroll to position [1188, 0]
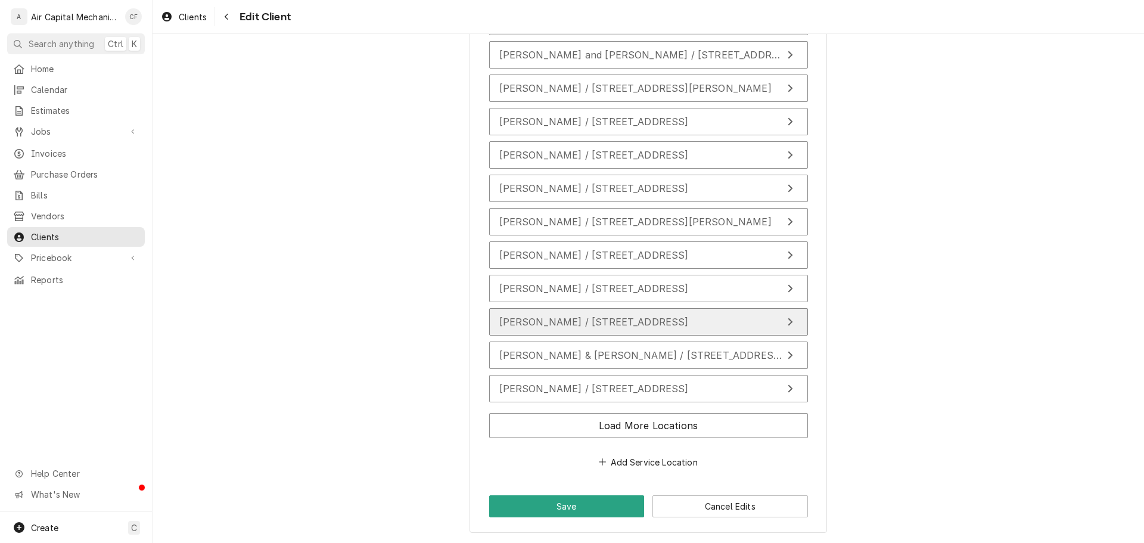
click at [576, 316] on span "Jody Branson / 5124 E Willow Point Rd, Bel Aire, KS 67220" at bounding box center [593, 322] width 189 height 12
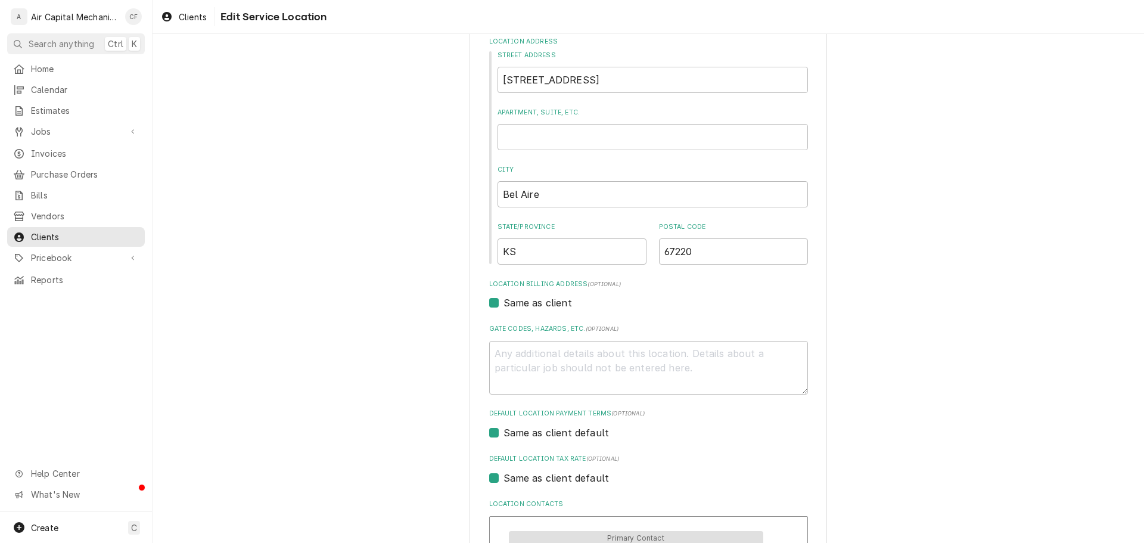
scroll to position [402, 0]
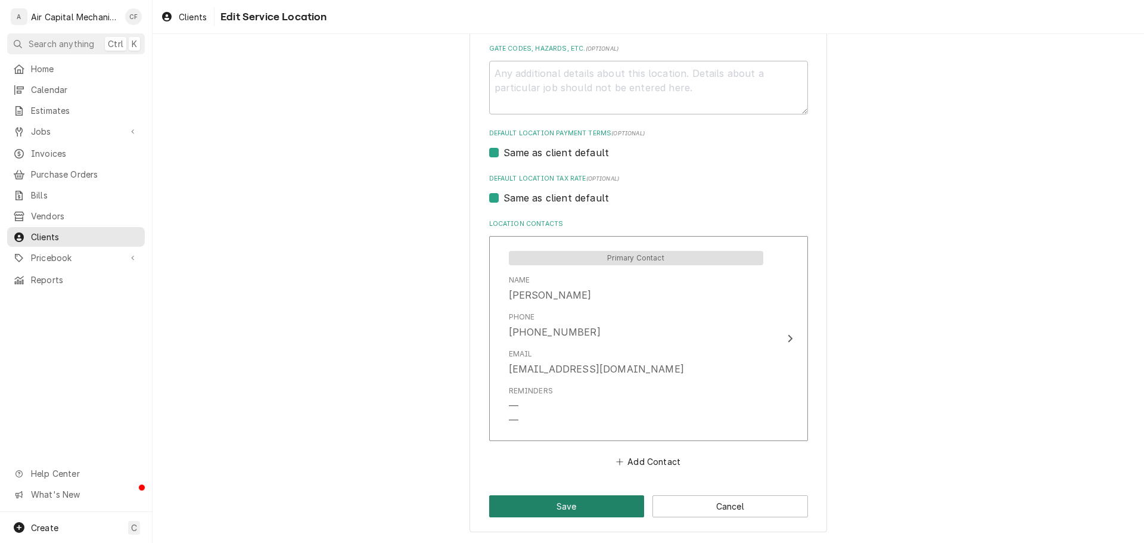
click at [615, 515] on button "Save" at bounding box center [567, 506] width 156 height 22
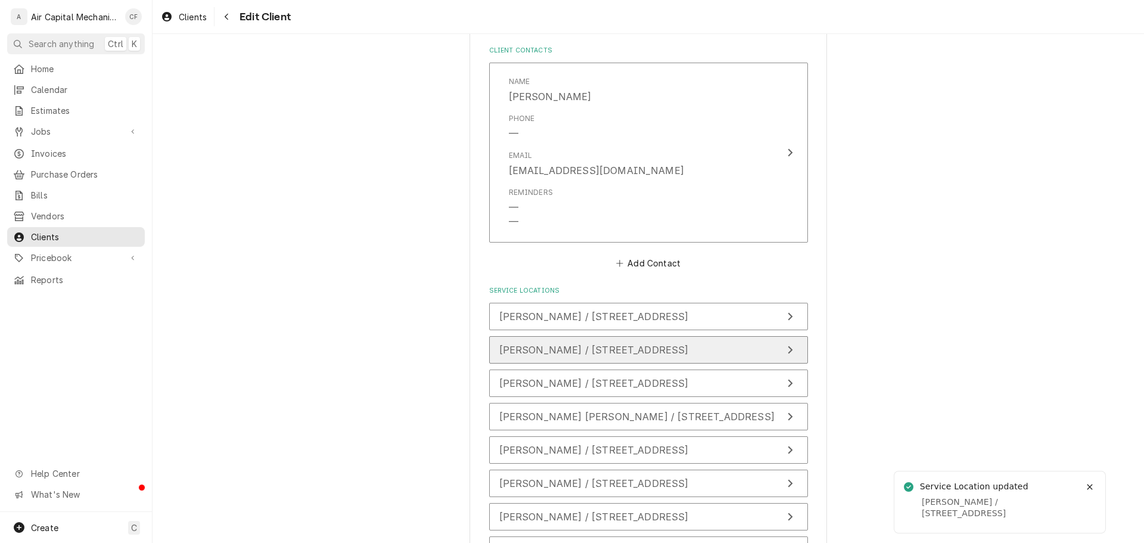
scroll to position [854, 0]
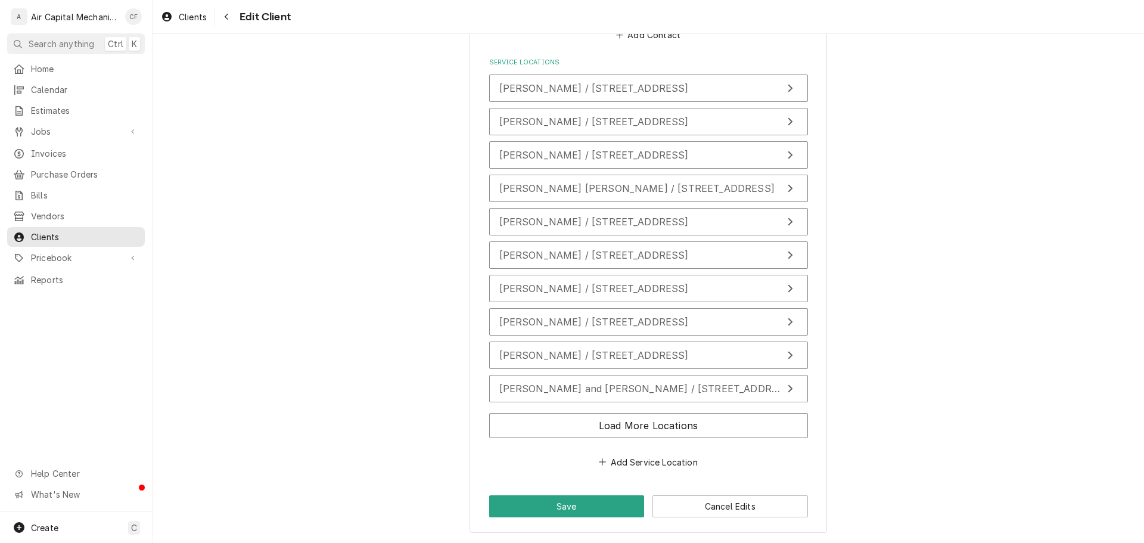
click at [573, 438] on div "Load More Locations" at bounding box center [648, 427] width 319 height 39
click at [575, 431] on button "Load More Locations" at bounding box center [648, 425] width 319 height 25
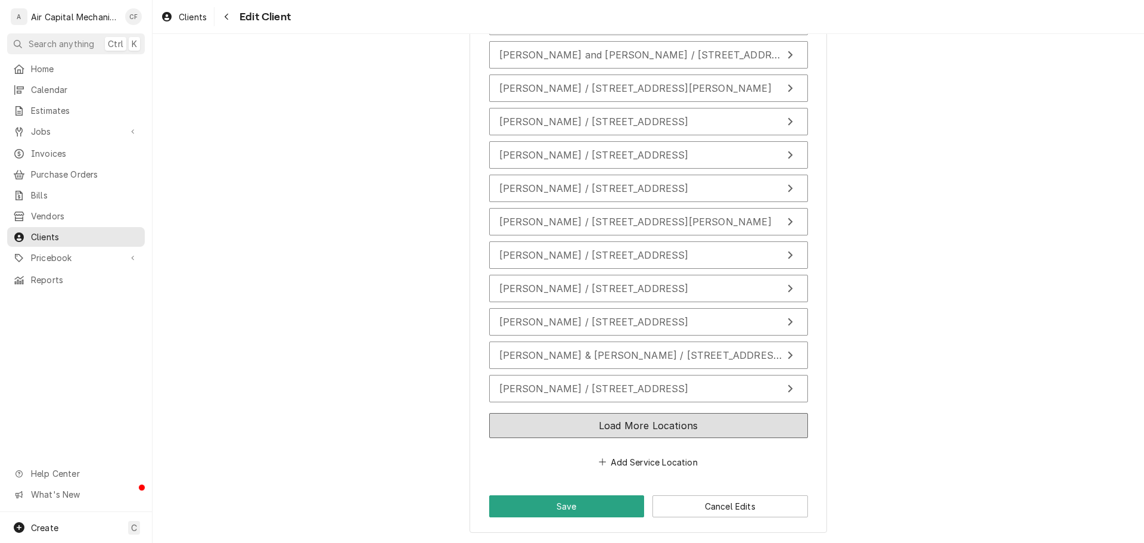
click at [576, 431] on button "Load More Locations" at bounding box center [648, 425] width 319 height 25
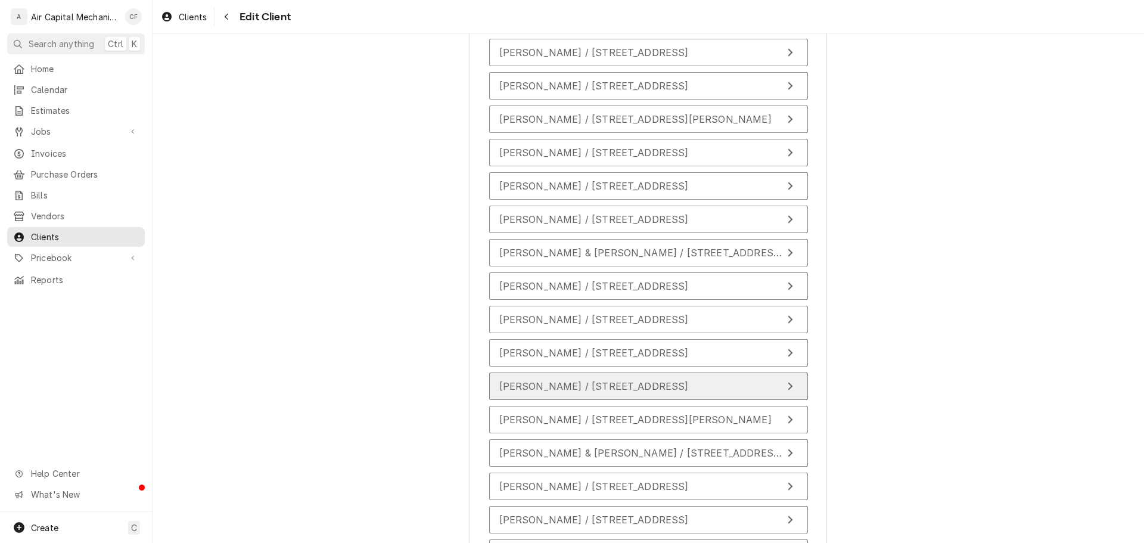
scroll to position [1283, 0]
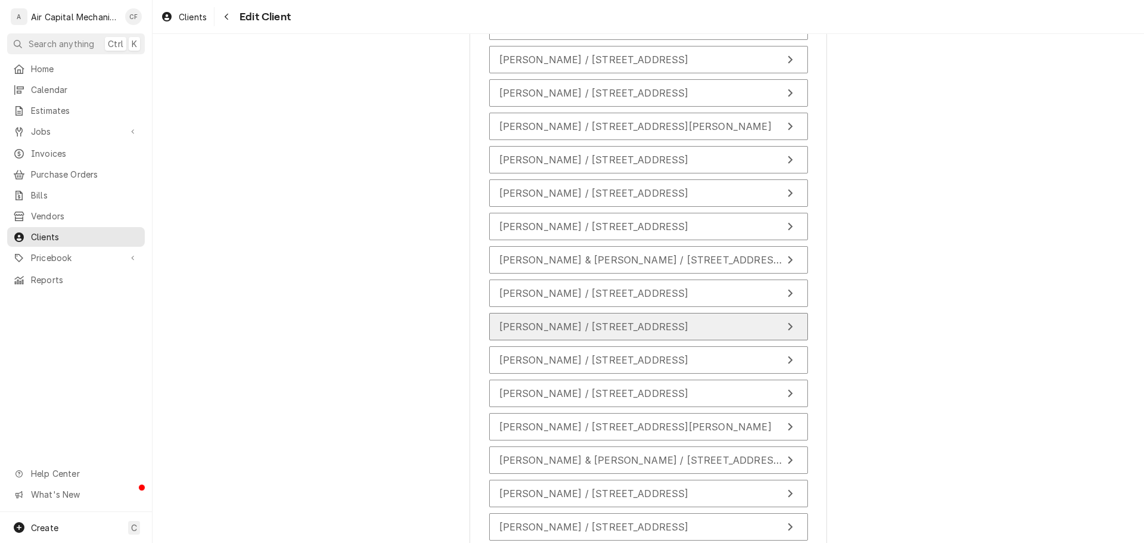
click at [574, 322] on span "Josh Witte / 1812 E Evanston St, Park City, KS 67219" at bounding box center [593, 327] width 189 height 12
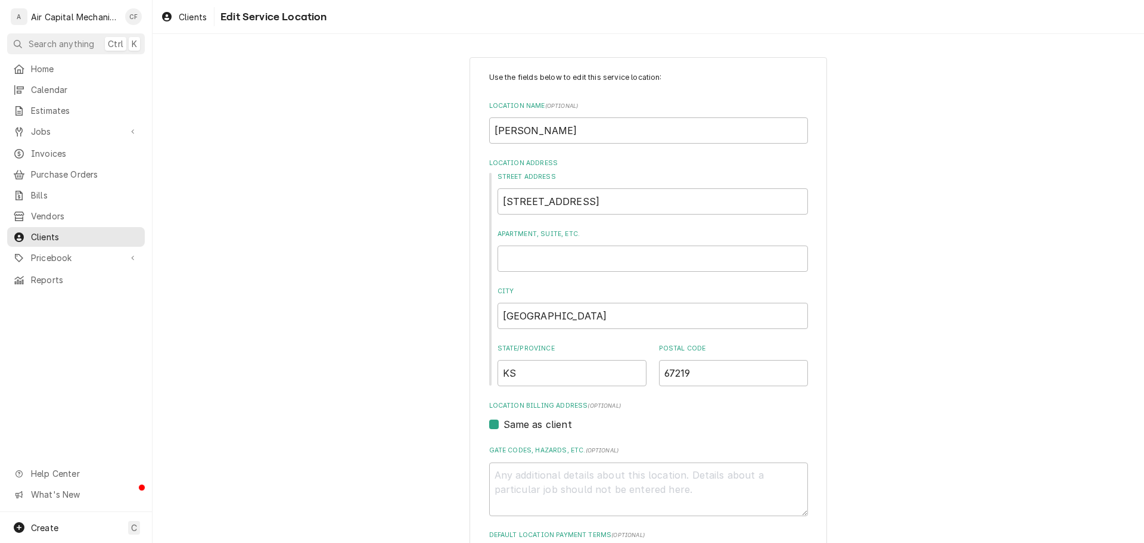
scroll to position [402, 0]
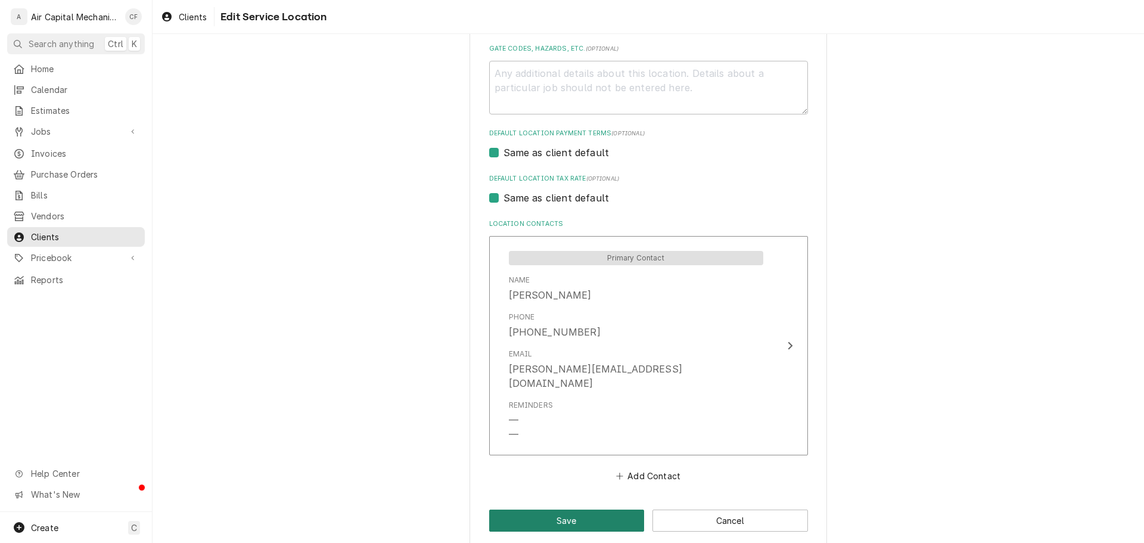
click at [596, 509] on button "Save" at bounding box center [567, 520] width 156 height 22
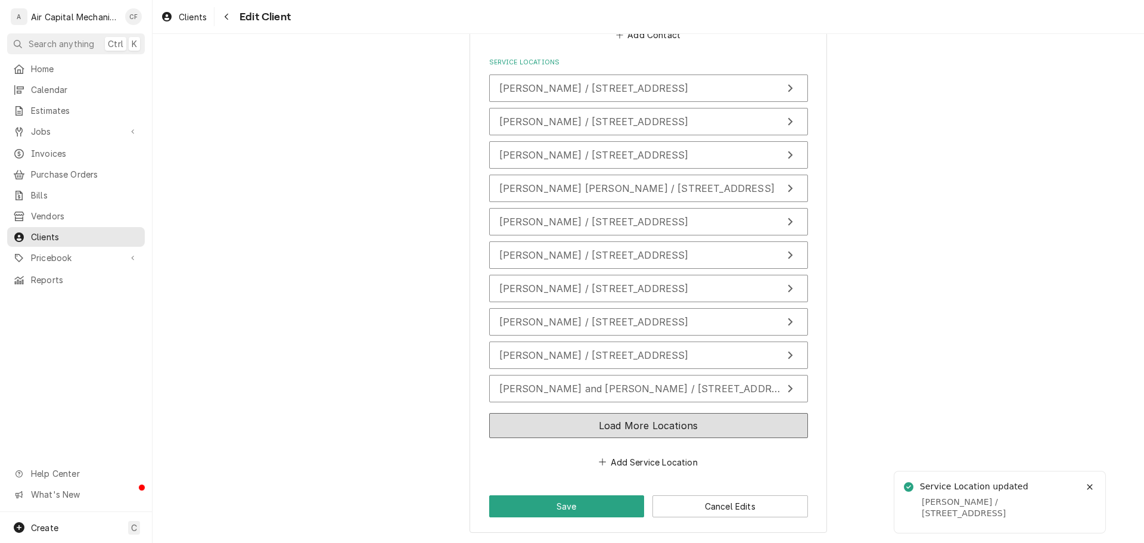
click at [597, 430] on button "Load More Locations" at bounding box center [648, 425] width 319 height 25
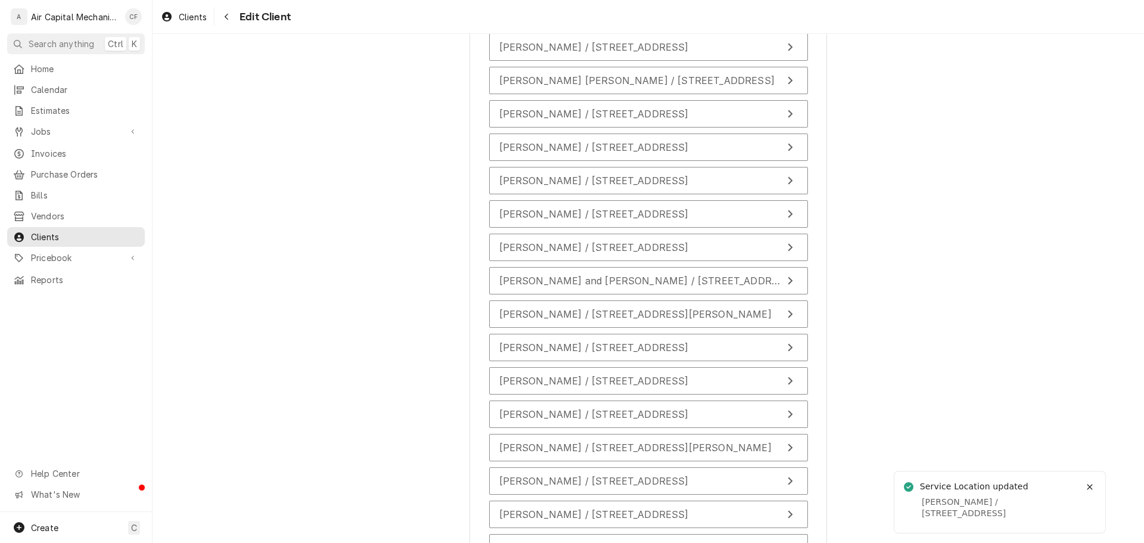
scroll to position [1188, 0]
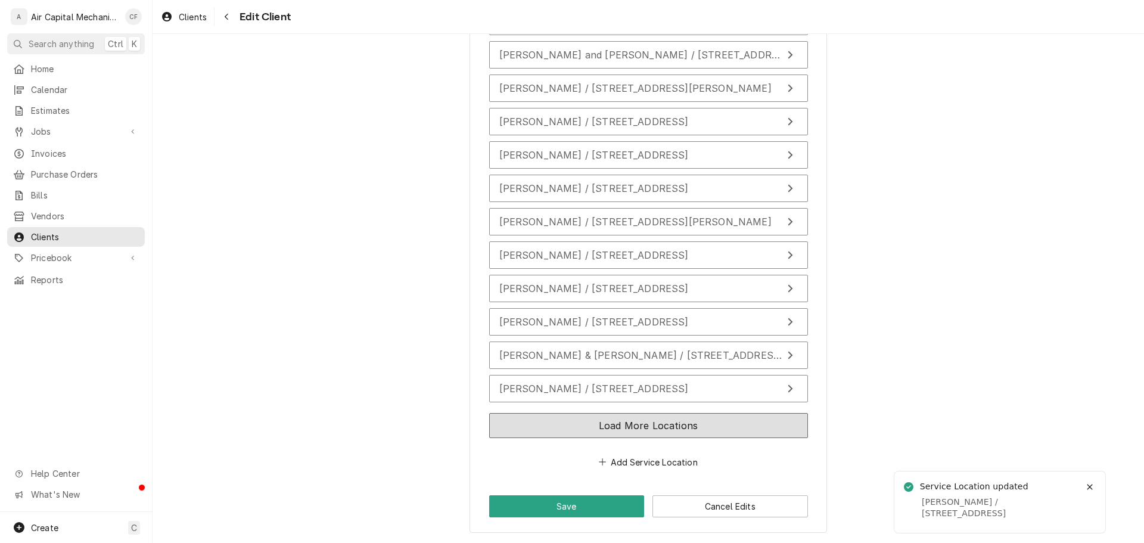
click at [592, 432] on button "Load More Locations" at bounding box center [648, 425] width 319 height 25
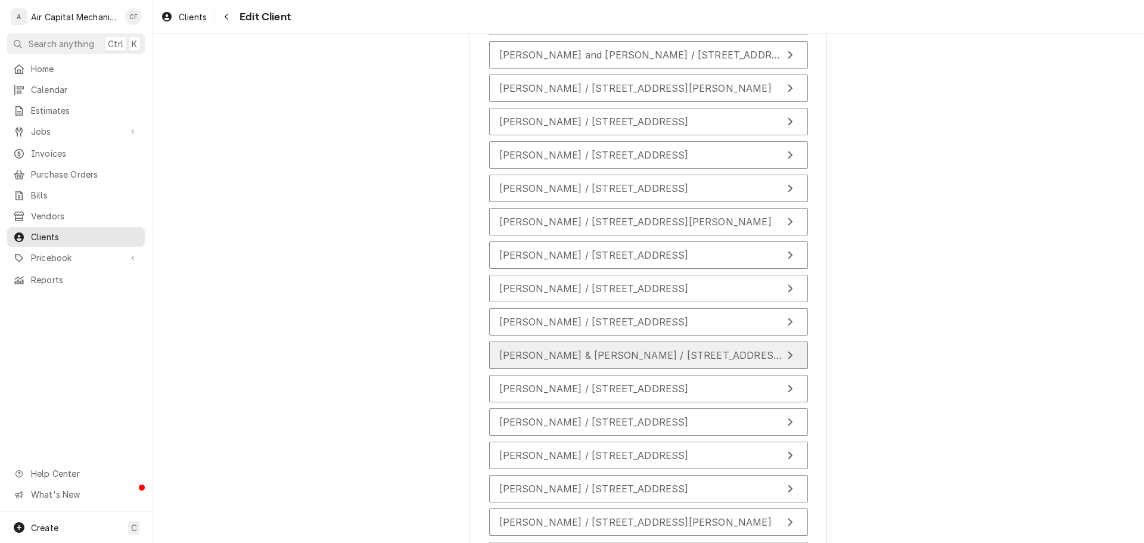
click at [677, 360] on span "Joe & Ridavy Branco / 835 S Clifton Ave, Wichita, KS 67218" at bounding box center [683, 355] width 368 height 12
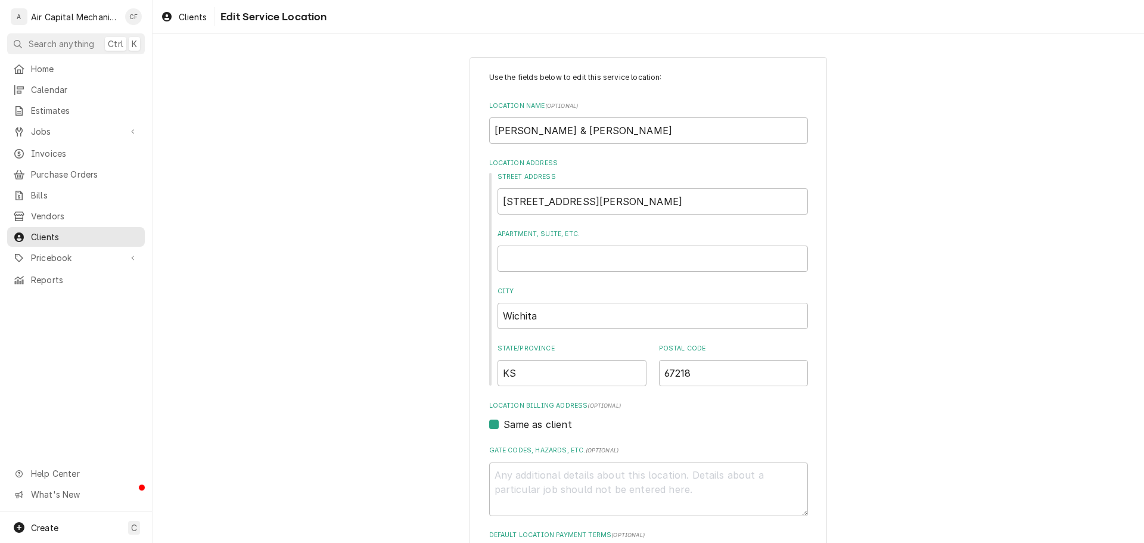
scroll to position [402, 0]
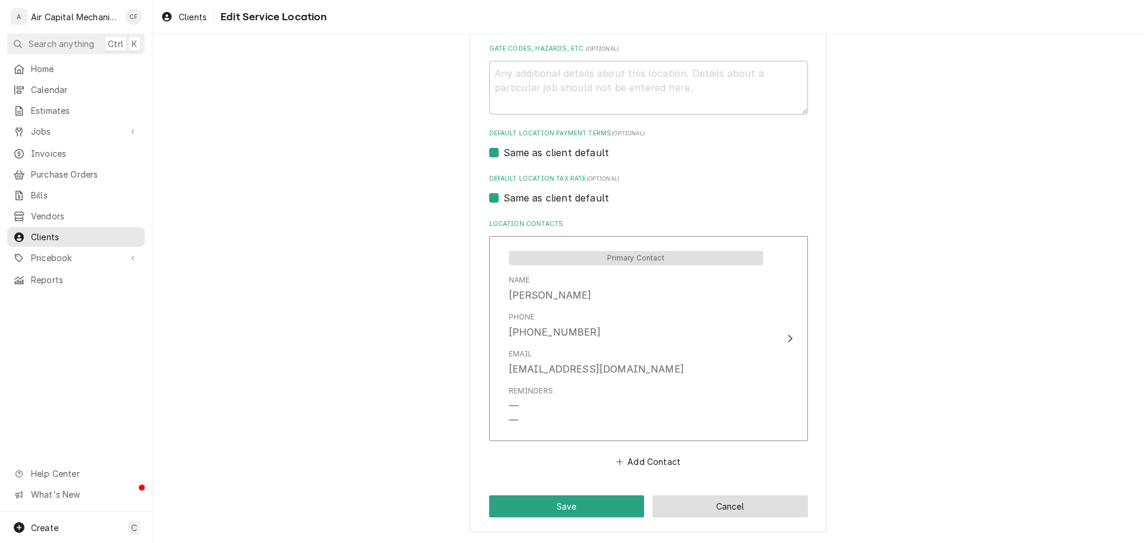
click at [735, 513] on button "Cancel" at bounding box center [730, 506] width 156 height 22
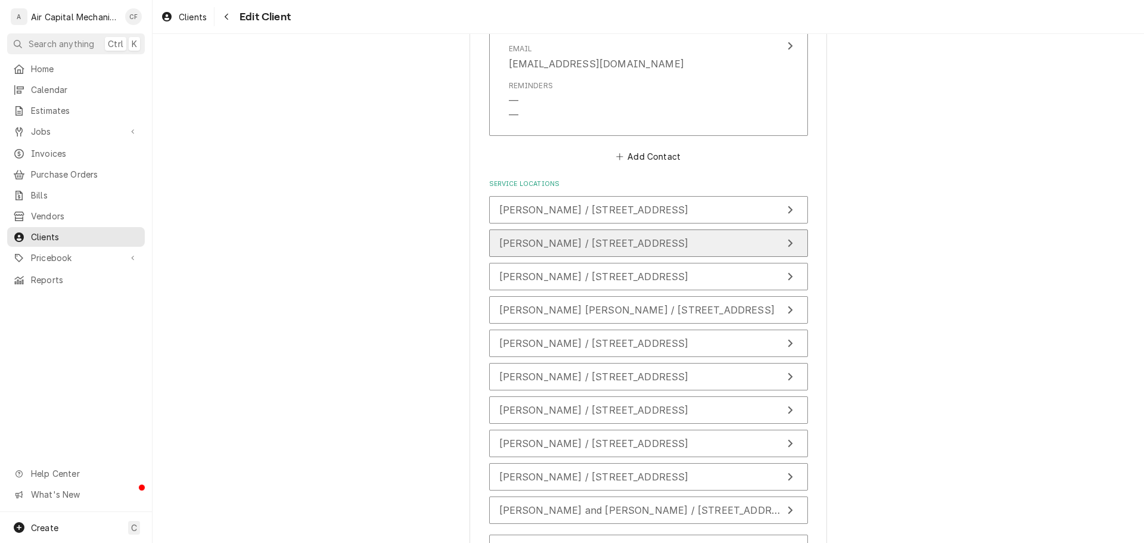
scroll to position [822, 0]
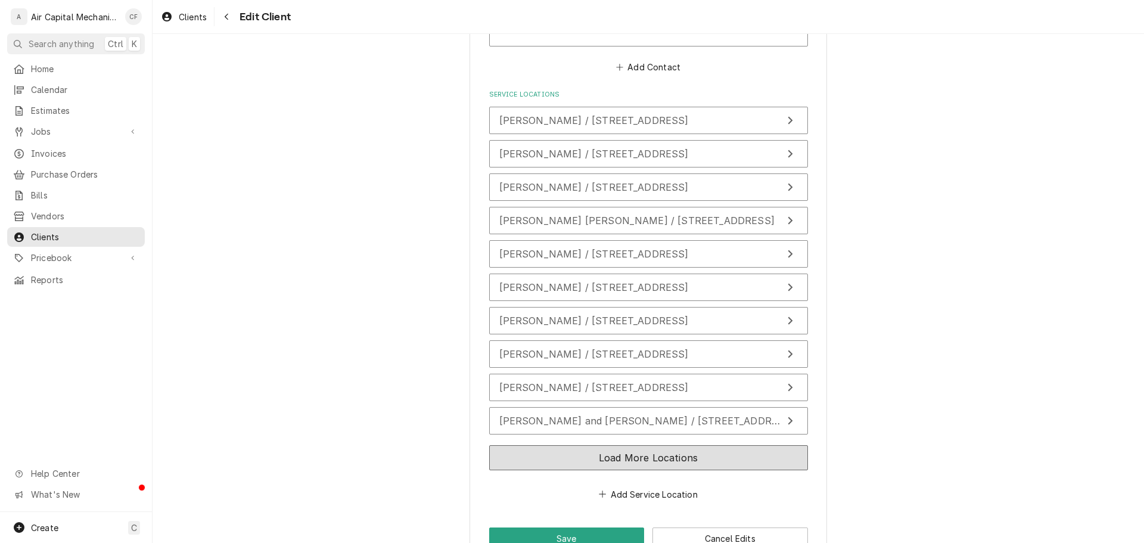
click at [643, 451] on button "Load More Locations" at bounding box center [648, 457] width 319 height 25
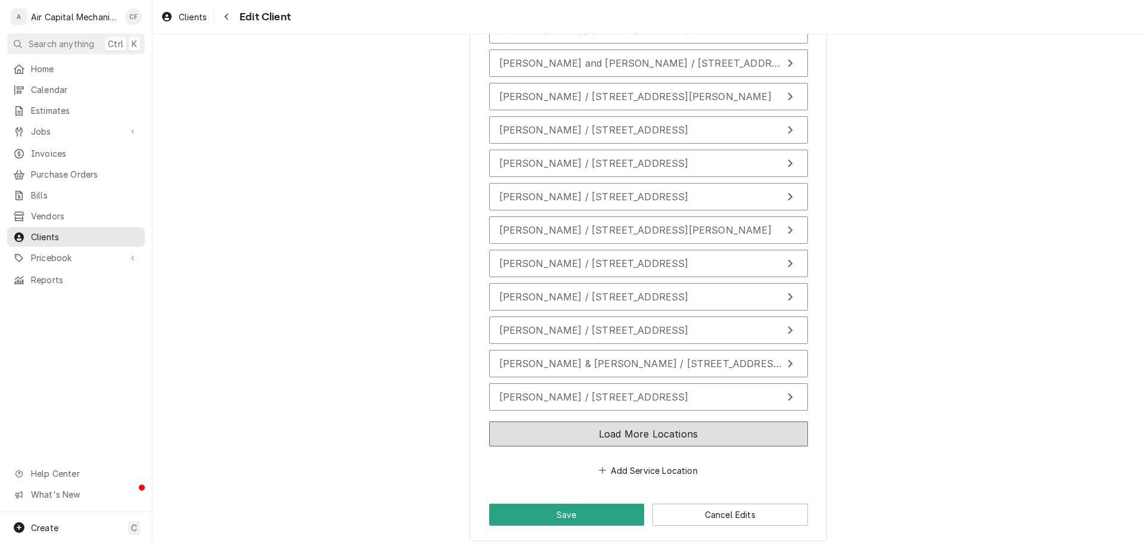
click at [667, 425] on button "Load More Locations" at bounding box center [648, 433] width 319 height 25
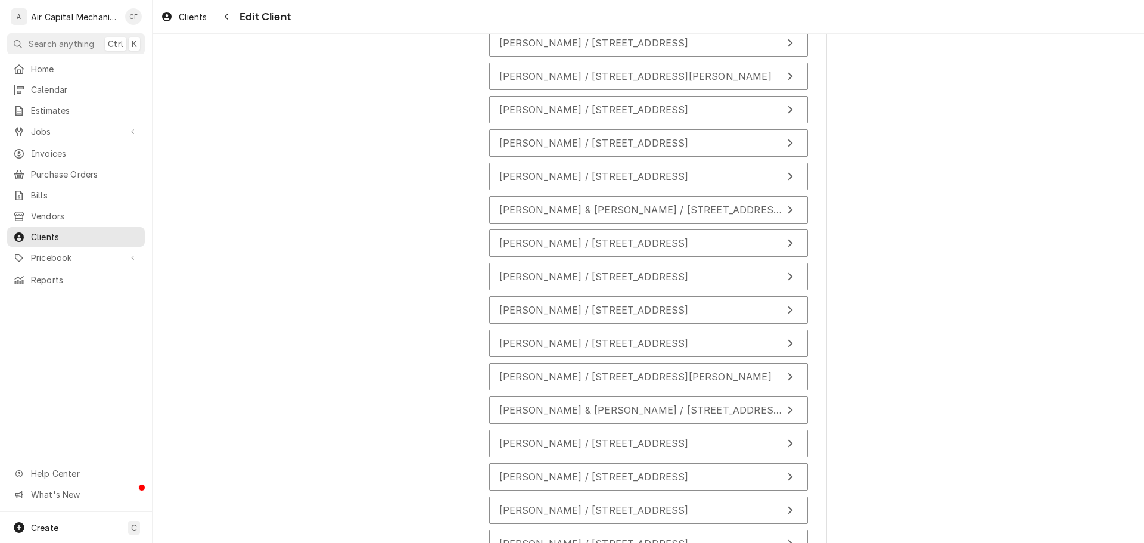
scroll to position [1478, 0]
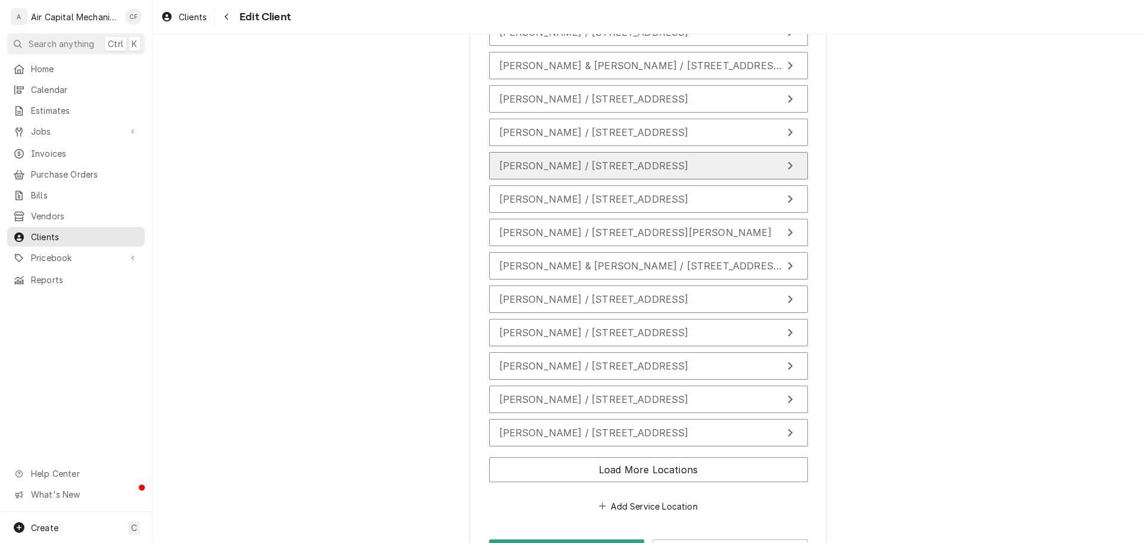
click at [621, 165] on span "Kristy Clark / 3129 Brookfield Ct, Wichita, KS 67226" at bounding box center [593, 166] width 189 height 12
type textarea "x"
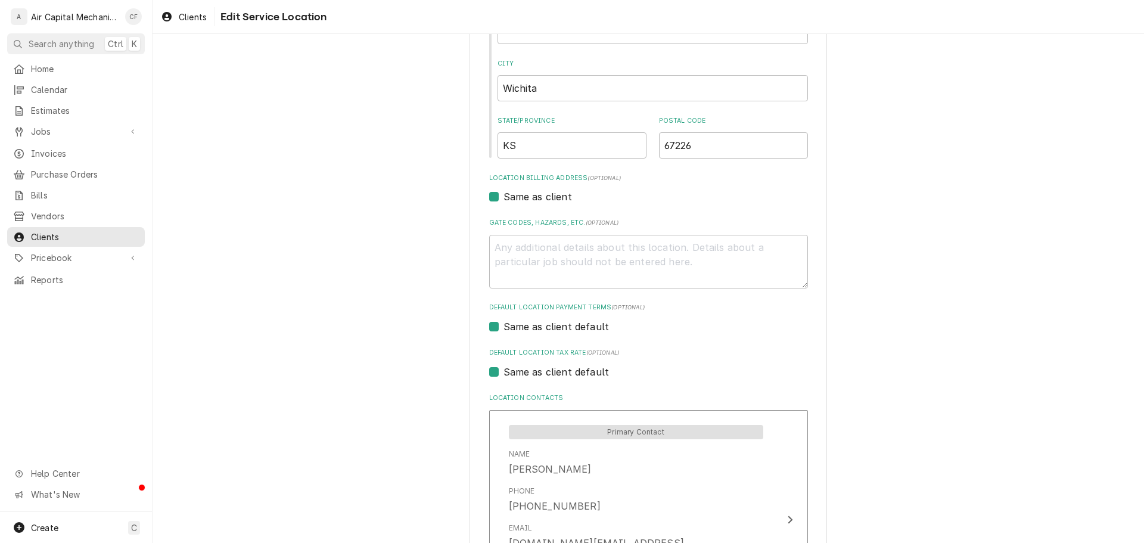
scroll to position [402, 0]
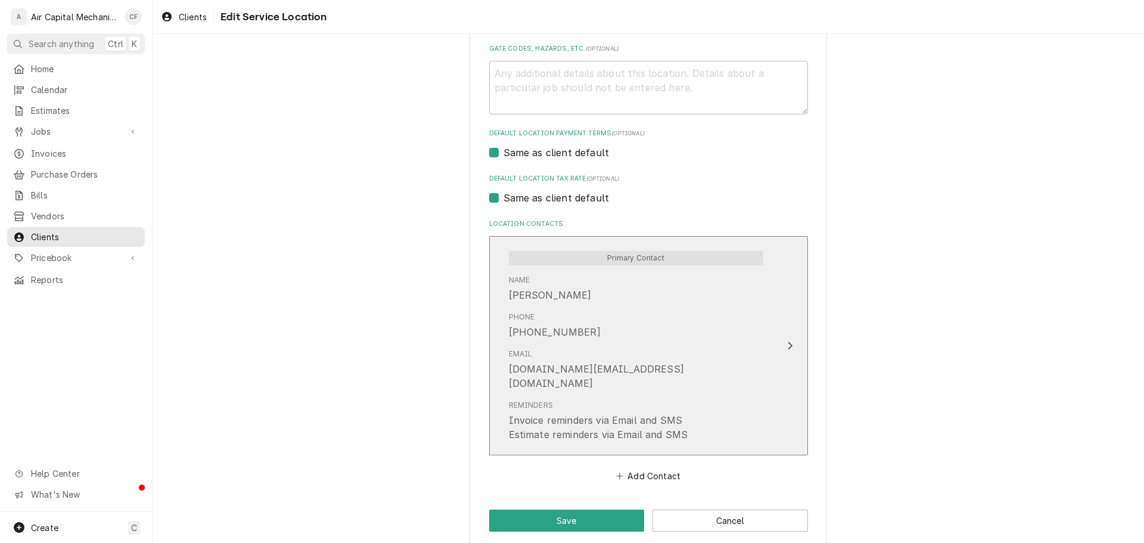
click at [552, 413] on div "Invoice reminders via Email and SMS" at bounding box center [596, 420] width 174 height 14
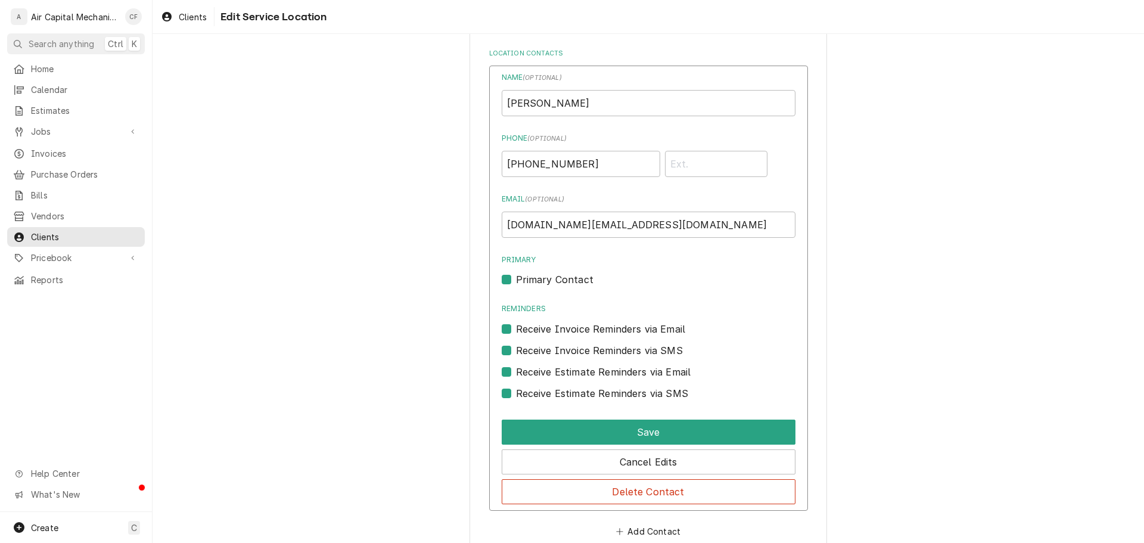
scroll to position [642, 0]
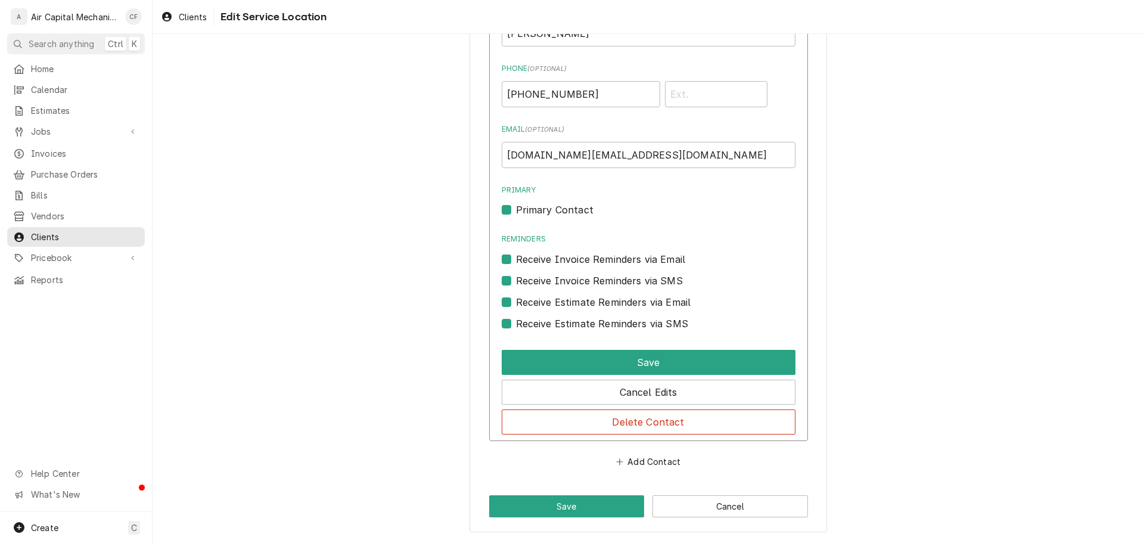
click at [564, 327] on label "Receive Estimate Reminders via SMS" at bounding box center [602, 323] width 172 height 14
click at [564, 327] on input "Contact Edit Form" at bounding box center [663, 329] width 294 height 26
checkbox input "false"
click at [568, 309] on label "Receive Estimate Reminders via Email" at bounding box center [603, 302] width 175 height 14
click at [568, 309] on input "Contact Edit Form" at bounding box center [663, 308] width 294 height 26
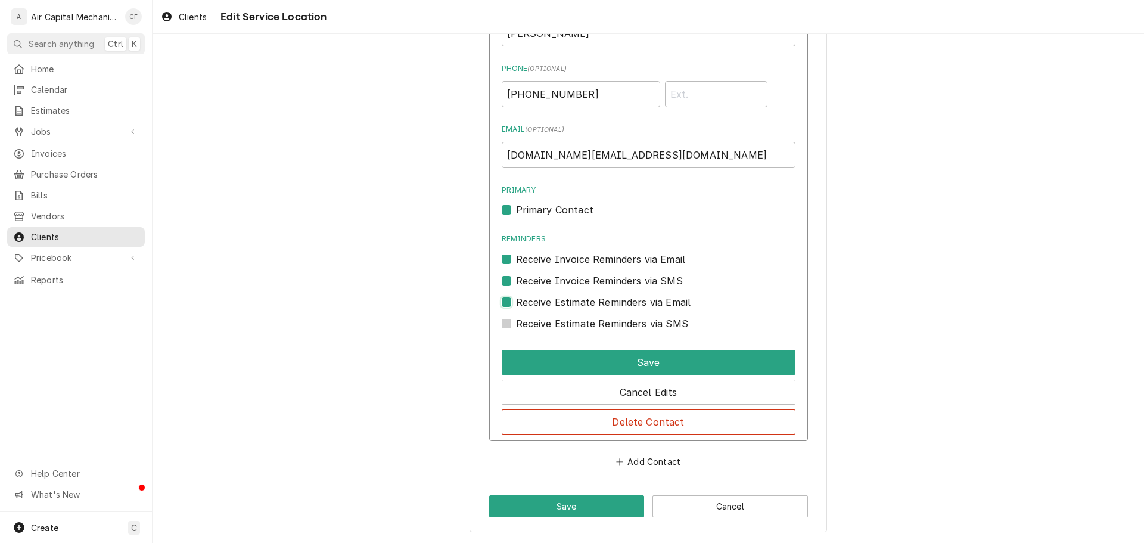
checkbox input "false"
click at [570, 285] on label "Receive Invoice Reminders via SMS" at bounding box center [599, 280] width 167 height 14
click at [570, 285] on input "Contact Edit Form" at bounding box center [663, 286] width 294 height 26
checkbox input "false"
drag, startPoint x: 576, startPoint y: 260, endPoint x: 577, endPoint y: 235, distance: 24.5
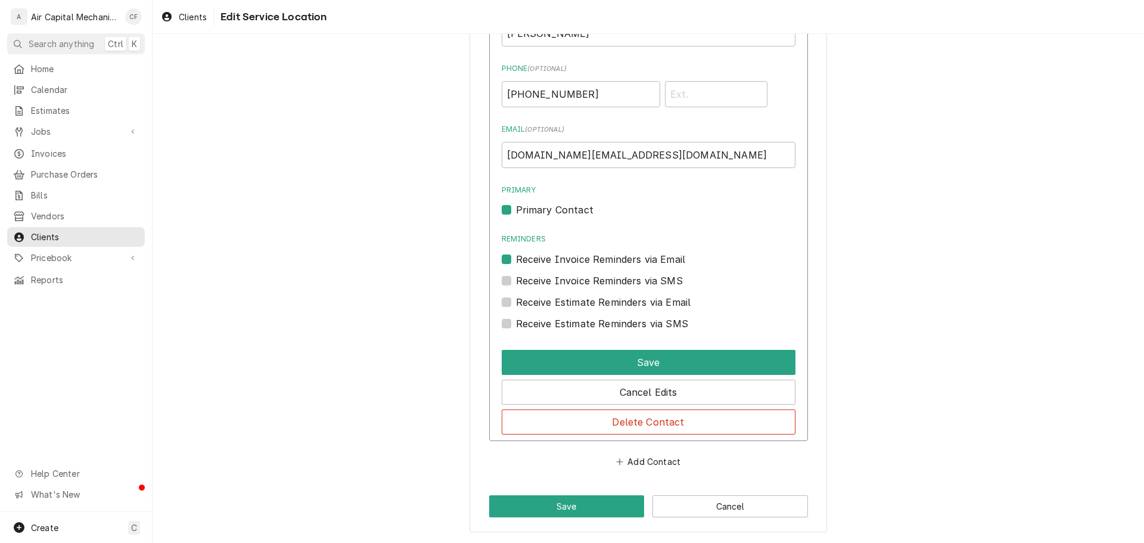
click at [576, 259] on label "Receive Invoice Reminders via Email" at bounding box center [601, 259] width 170 height 14
click at [576, 259] on input "Reminders" at bounding box center [663, 265] width 294 height 26
checkbox input "false"
click at [567, 219] on div "Name ( optional ) Kristy Clark Phone ( optional ) (316) 461-3155 Email ( option…" at bounding box center [649, 166] width 294 height 329
click at [567, 212] on label "Primary Contact" at bounding box center [554, 210] width 77 height 14
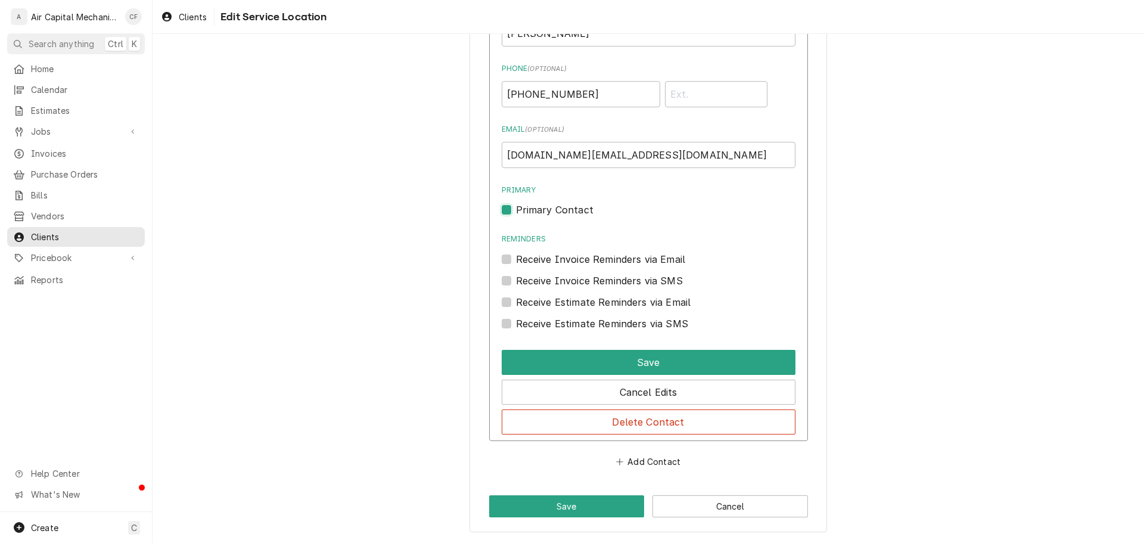
click at [567, 212] on input "Primary" at bounding box center [663, 216] width 294 height 26
checkbox input "false"
click at [587, 345] on div "Save" at bounding box center [649, 360] width 294 height 30
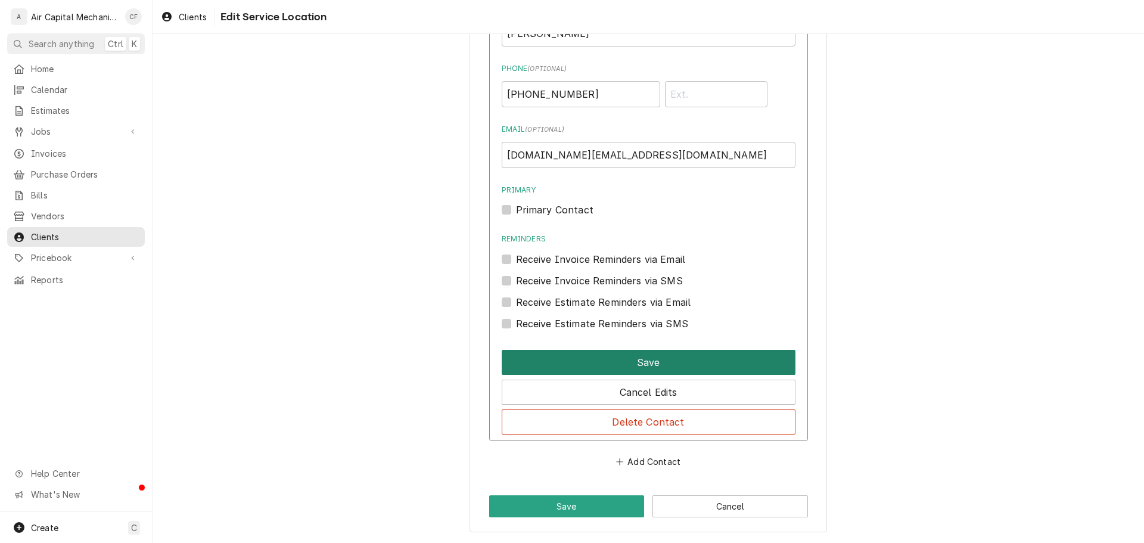
click at [592, 355] on button "Save" at bounding box center [649, 362] width 294 height 25
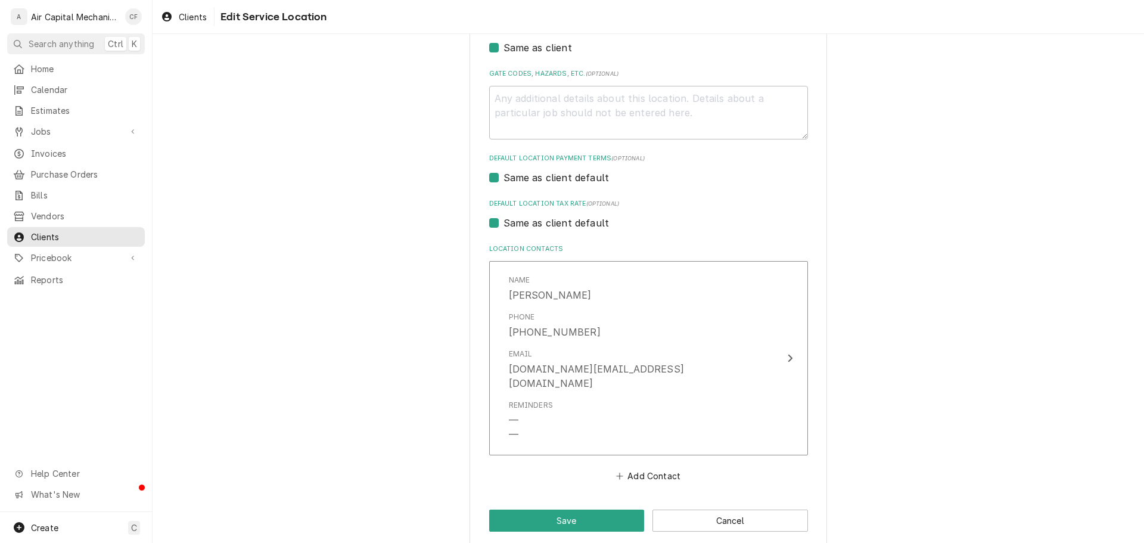
click at [612, 517] on div "Use the fields below to edit this service location: Location Name ( optional ) …" at bounding box center [647, 114] width 357 height 866
click at [571, 509] on button "Save" at bounding box center [567, 520] width 156 height 22
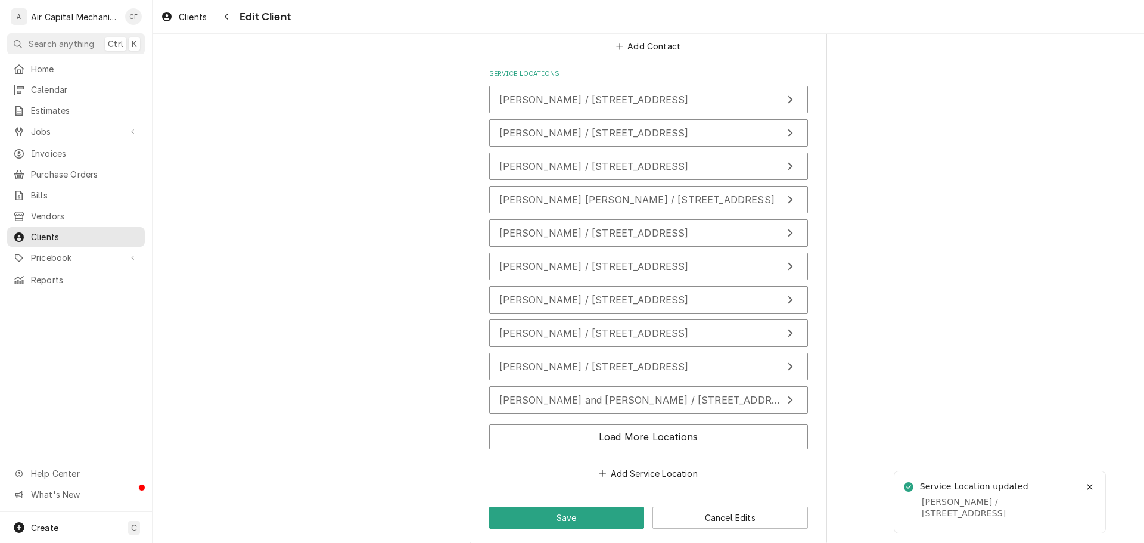
scroll to position [854, 0]
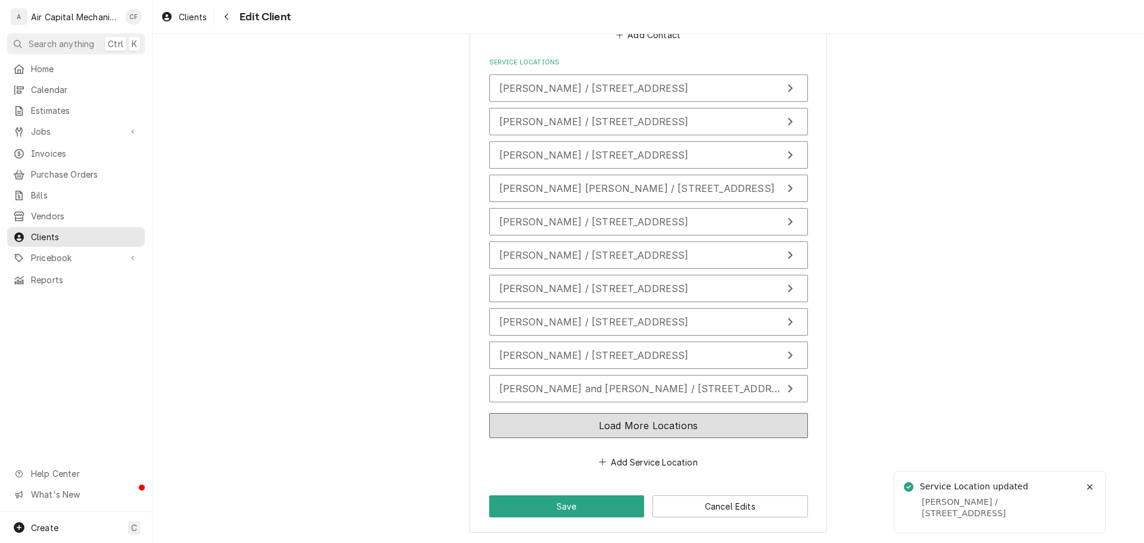
click at [568, 419] on button "Load More Locations" at bounding box center [648, 425] width 319 height 25
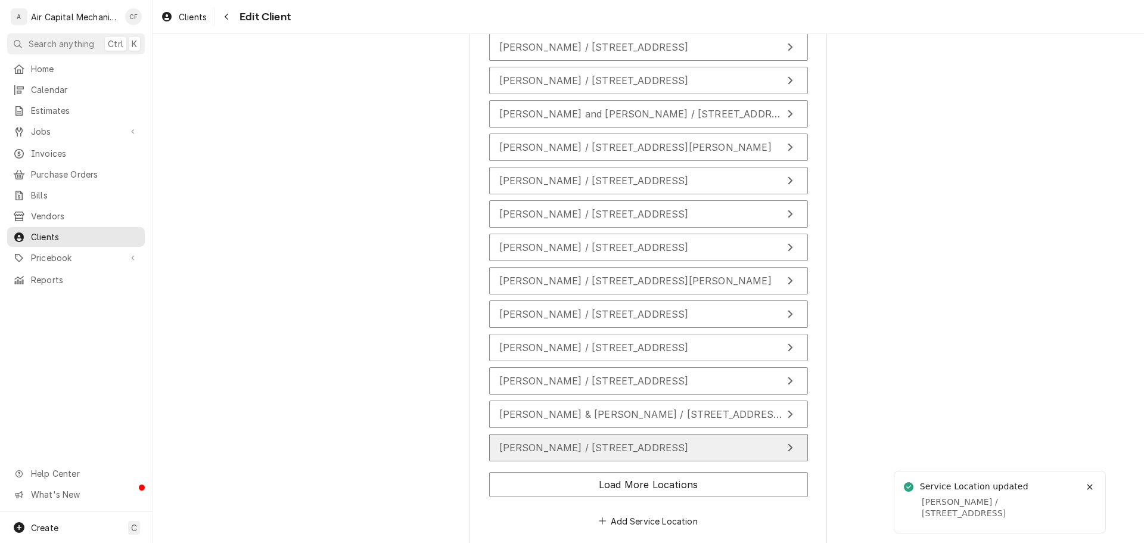
scroll to position [1188, 0]
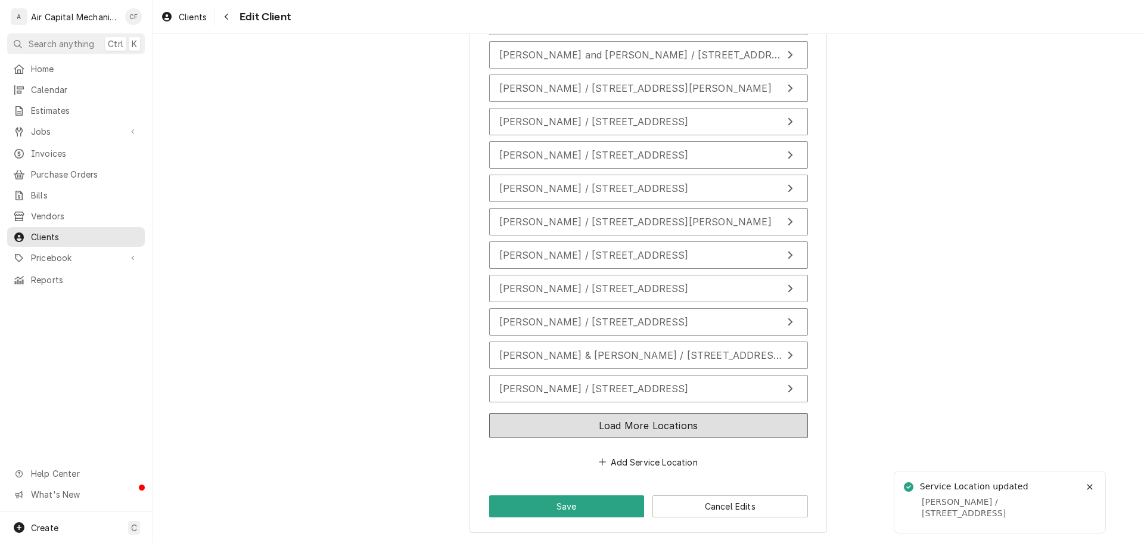
click at [589, 429] on button "Load More Locations" at bounding box center [648, 425] width 319 height 25
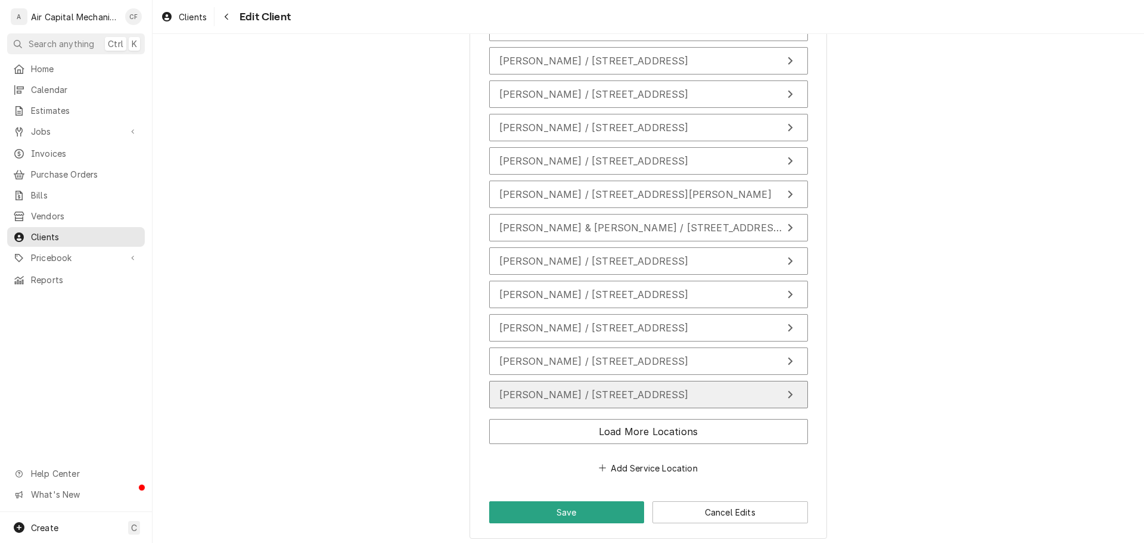
scroll to position [1522, 0]
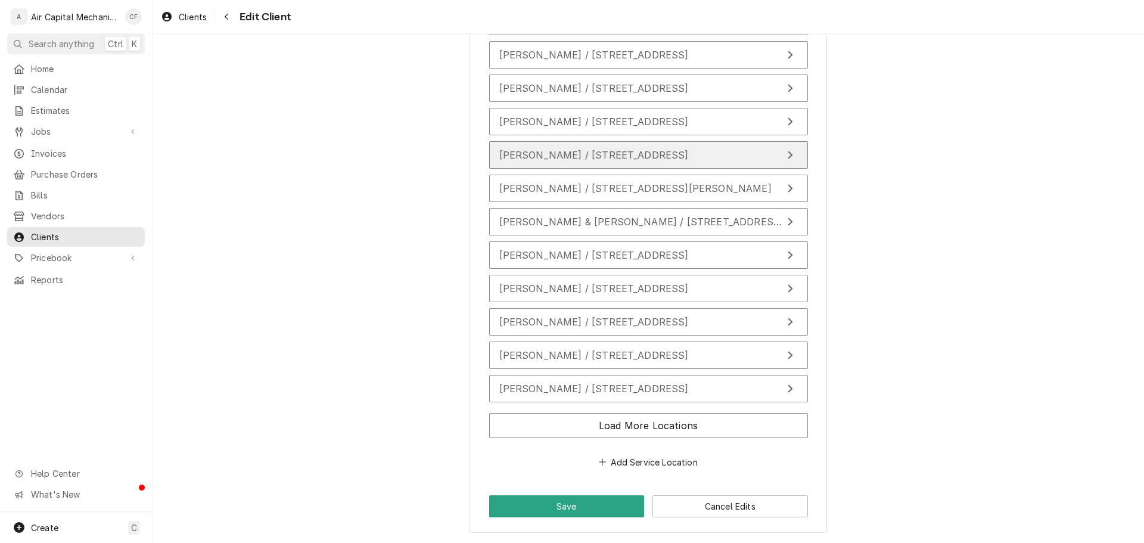
click at [584, 147] on button "LaDonna Smith / 6002 Driftwood Ct, Wichita, KS 67205" at bounding box center [648, 154] width 319 height 27
type textarea "x"
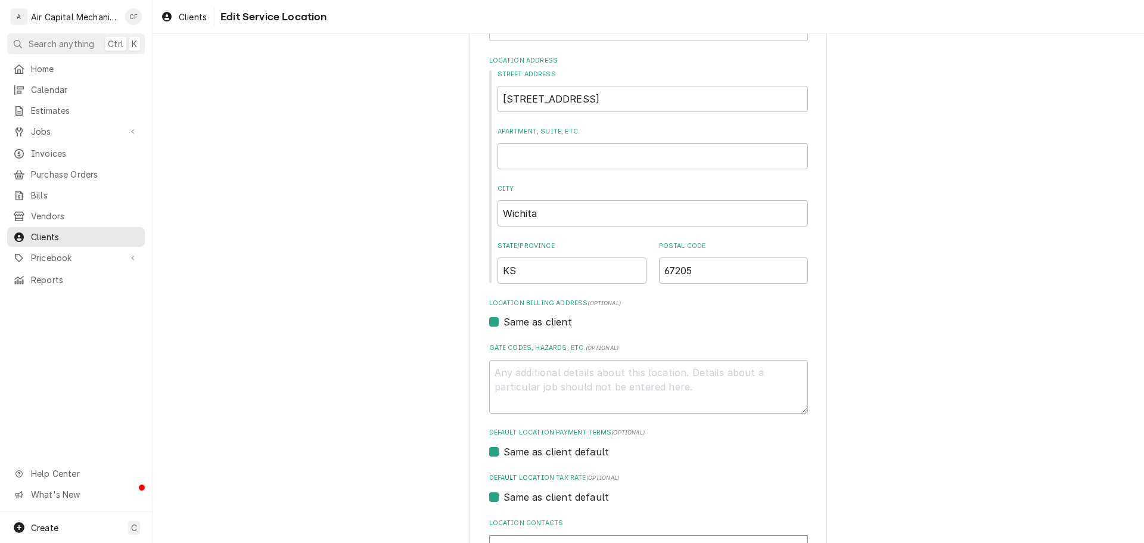
scroll to position [402, 0]
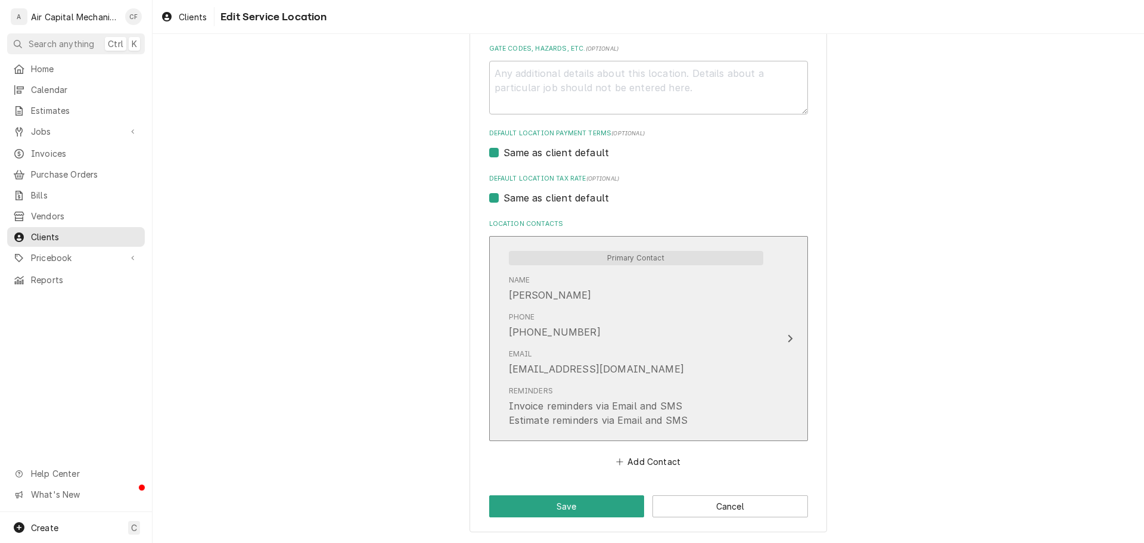
click at [581, 305] on div "Name lAdONNA sMITH" at bounding box center [636, 288] width 254 height 37
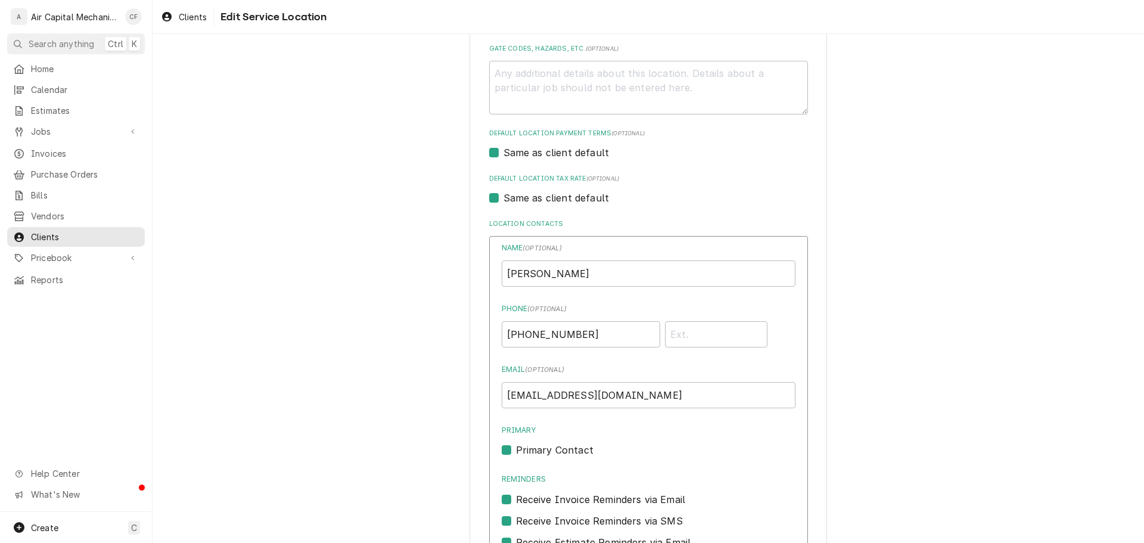
scroll to position [640, 0]
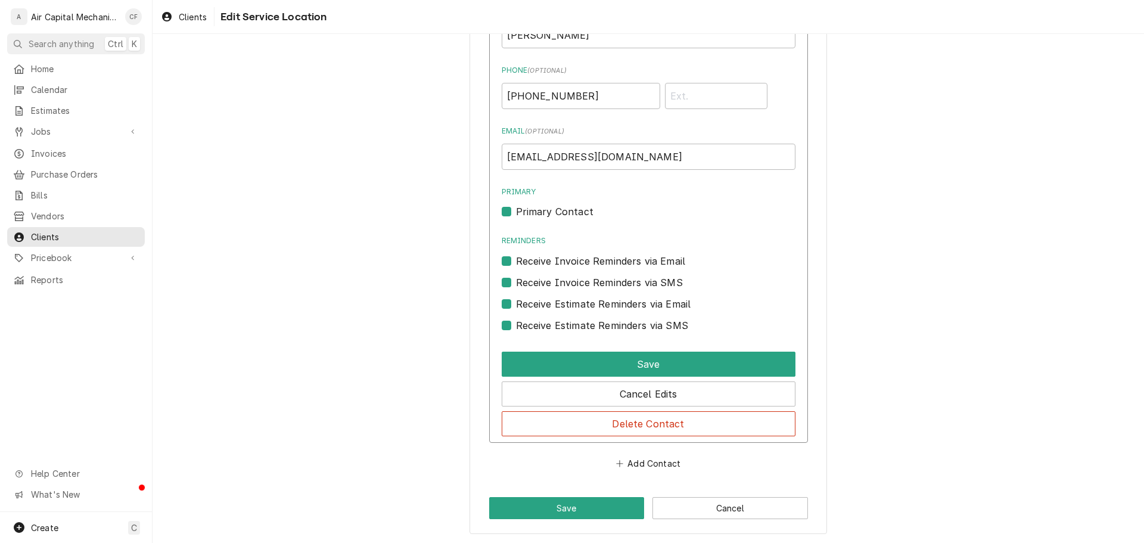
click at [557, 319] on label "Receive Estimate Reminders via SMS" at bounding box center [602, 325] width 172 height 14
click at [557, 319] on input "Contact Edit Form" at bounding box center [663, 331] width 294 height 26
checkbox input "false"
click at [557, 297] on label "Receive Estimate Reminders via Email" at bounding box center [603, 304] width 175 height 14
click at [557, 297] on input "Contact Edit Form" at bounding box center [663, 310] width 294 height 26
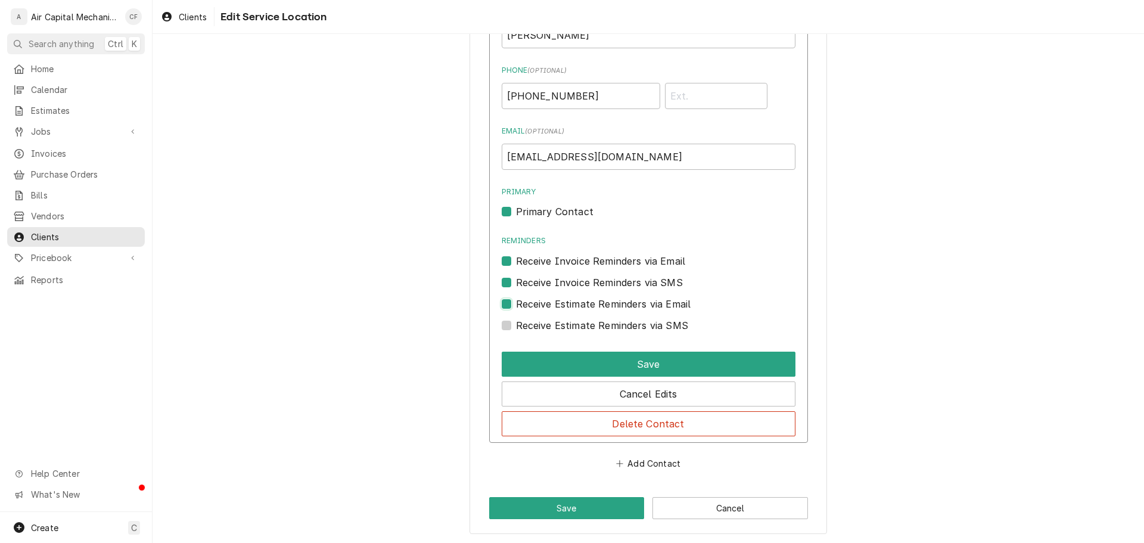
checkbox input "false"
click at [555, 266] on label "Receive Invoice Reminders via Email" at bounding box center [601, 261] width 170 height 14
click at [555, 266] on input "Reminders" at bounding box center [663, 267] width 294 height 26
checkbox input "false"
click at [551, 276] on label "Receive Invoice Reminders via SMS" at bounding box center [599, 282] width 167 height 14
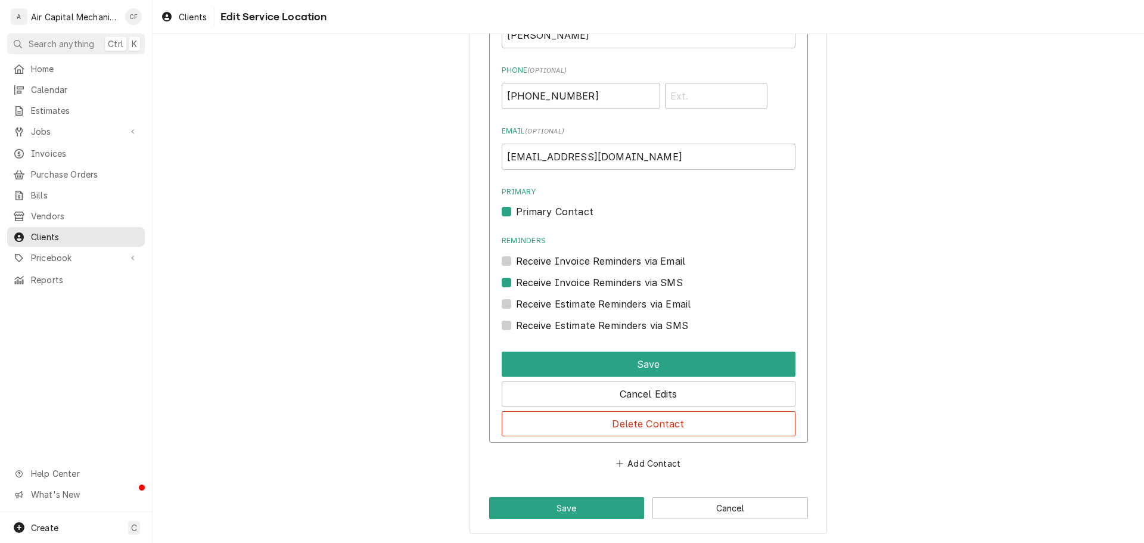
click at [551, 276] on input "Contact Edit Form" at bounding box center [663, 288] width 294 height 26
checkbox input "false"
click at [542, 204] on div "Primary Primary Contact" at bounding box center [649, 202] width 294 height 32
click at [555, 206] on label "Primary Contact" at bounding box center [554, 211] width 77 height 14
click at [555, 206] on input "Primary" at bounding box center [663, 217] width 294 height 26
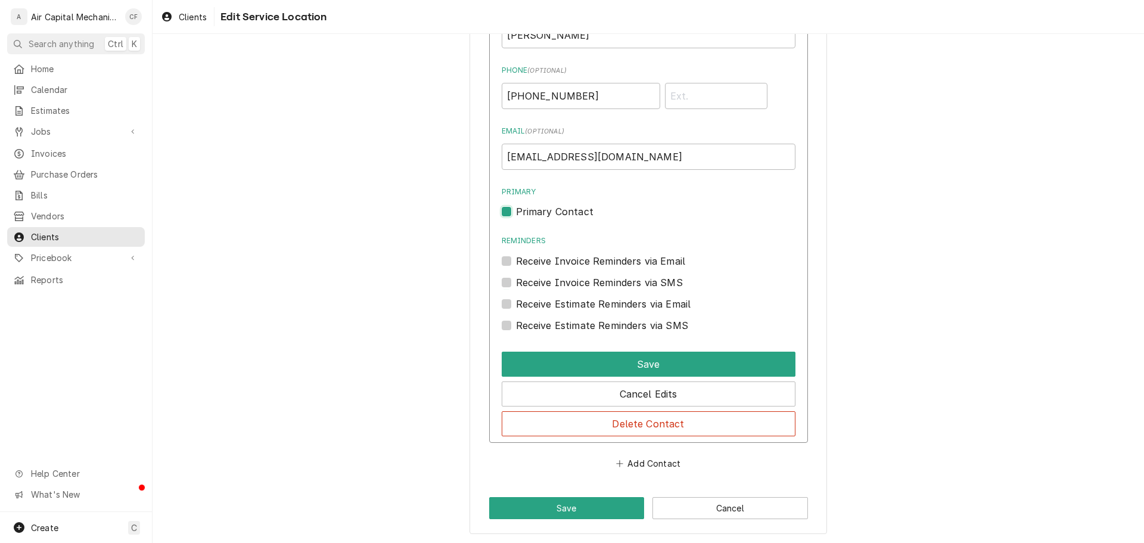
checkbox input "false"
click at [664, 361] on button "Save" at bounding box center [649, 364] width 294 height 25
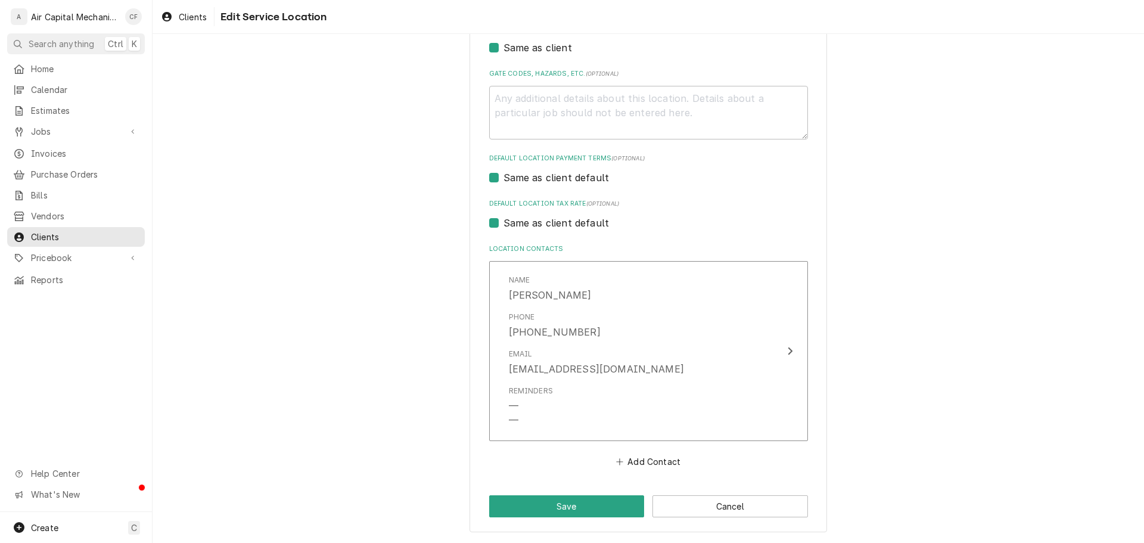
click at [567, 493] on div "Use the fields below to edit this service location: Location Name ( optional ) …" at bounding box center [647, 107] width 357 height 852
click at [567, 500] on button "Save" at bounding box center [567, 506] width 156 height 22
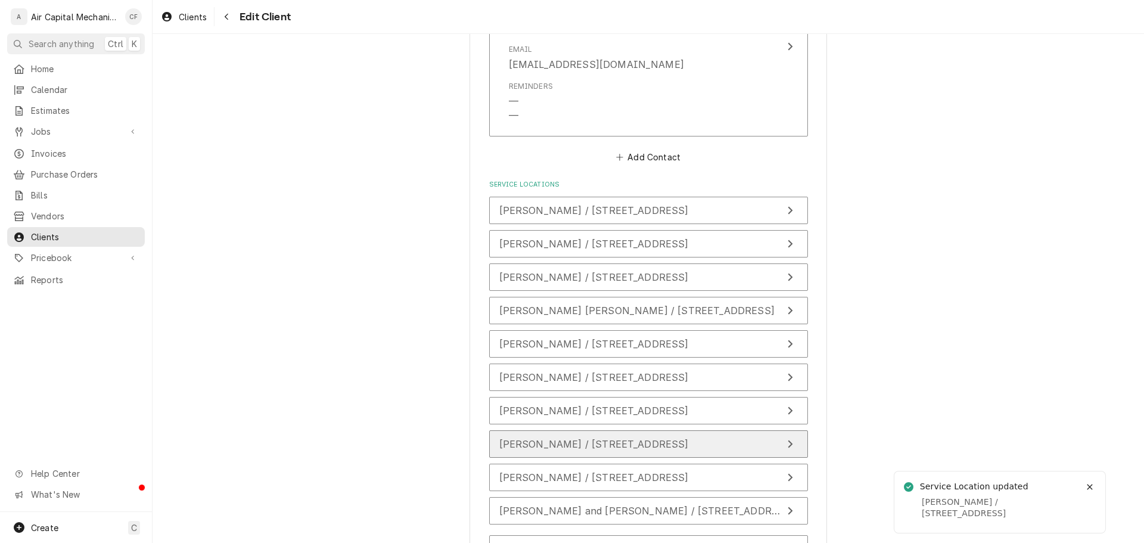
scroll to position [854, 0]
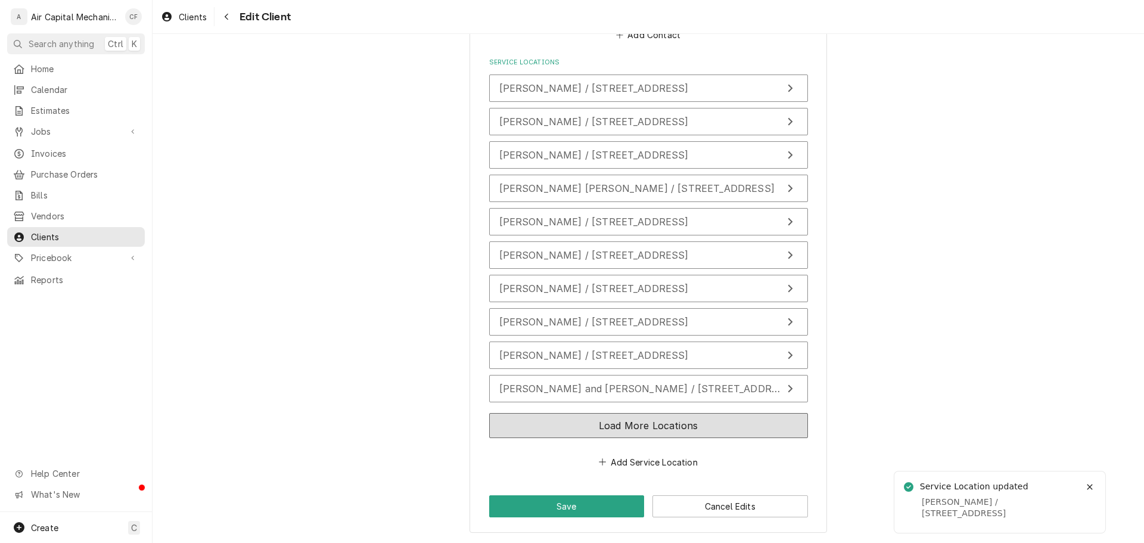
click at [607, 432] on button "Load More Locations" at bounding box center [648, 425] width 319 height 25
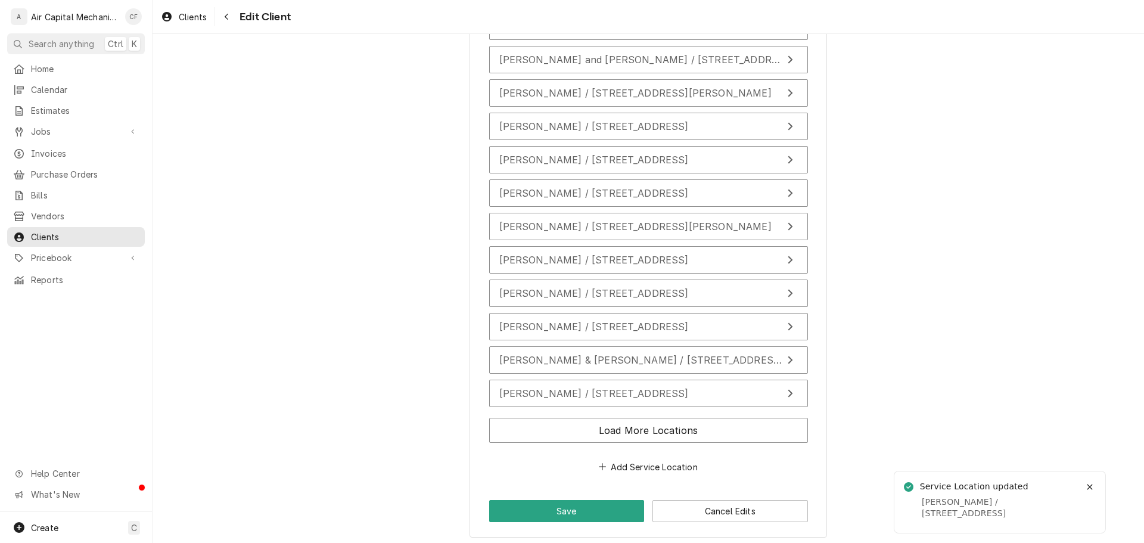
scroll to position [1188, 0]
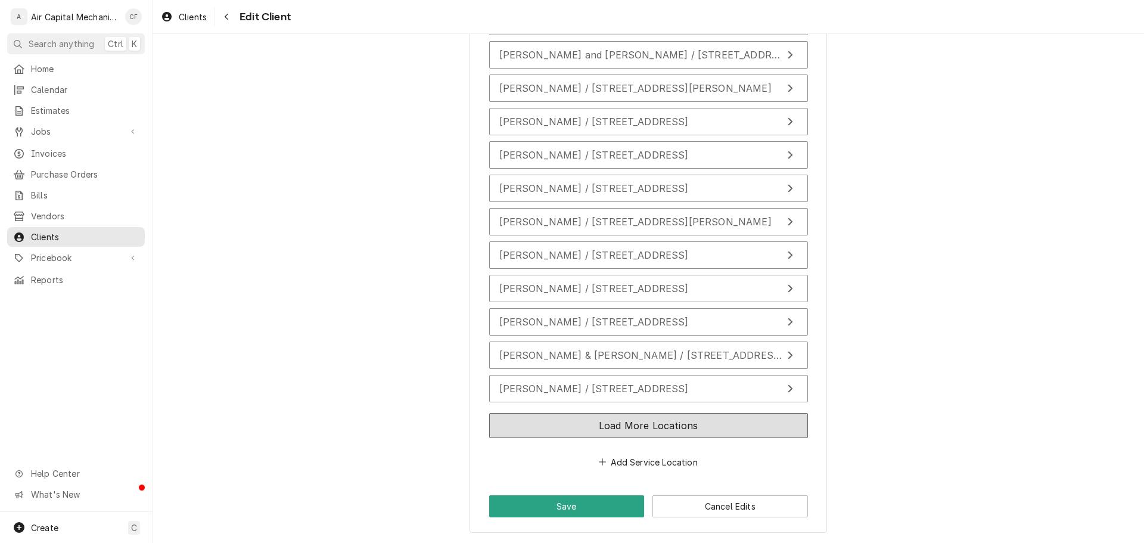
click at [614, 423] on button "Load More Locations" at bounding box center [648, 425] width 319 height 25
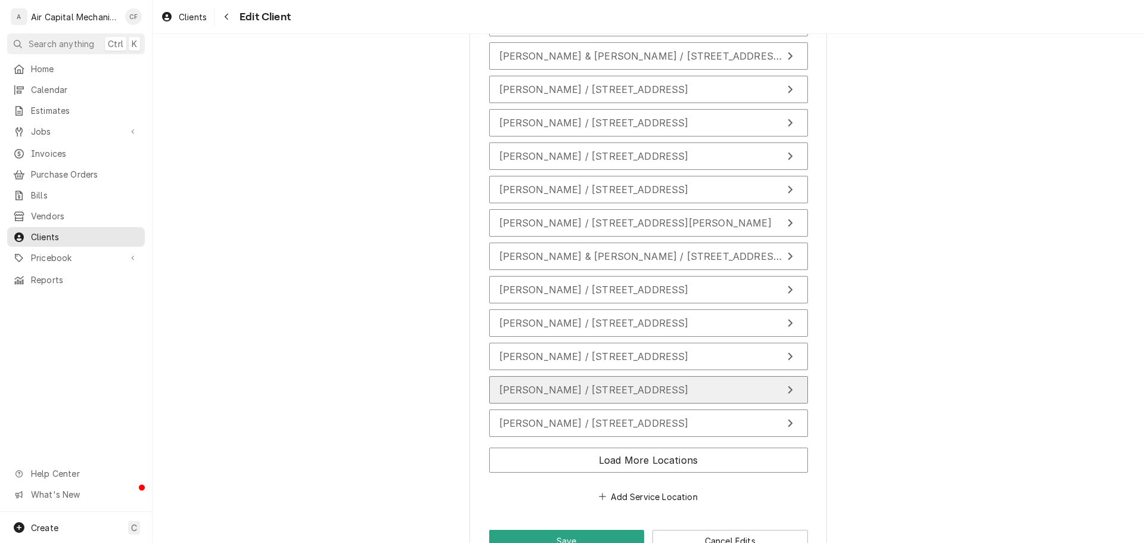
scroll to position [1522, 0]
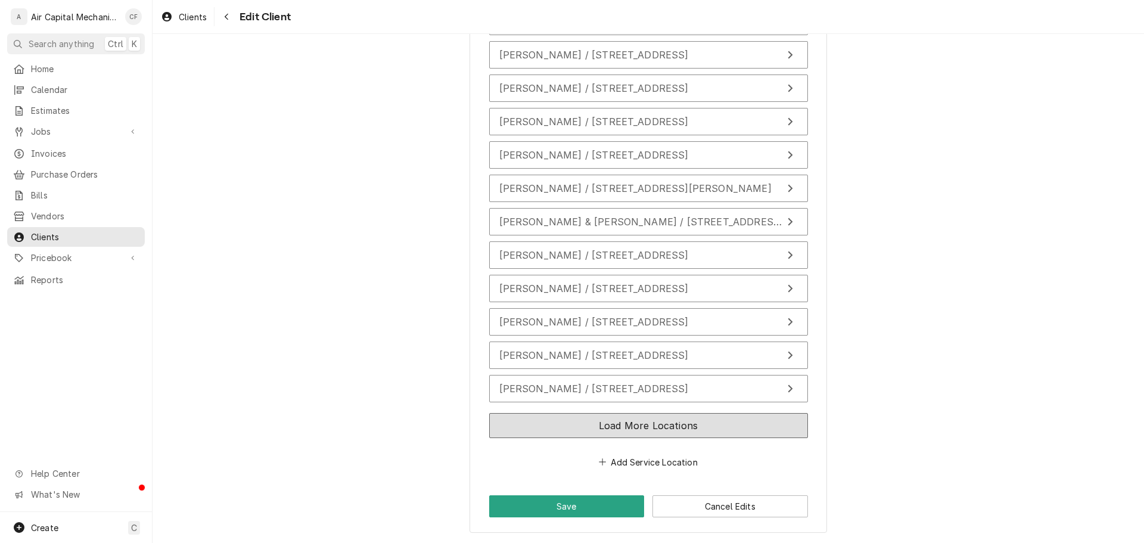
click at [602, 416] on button "Load More Locations" at bounding box center [648, 425] width 319 height 25
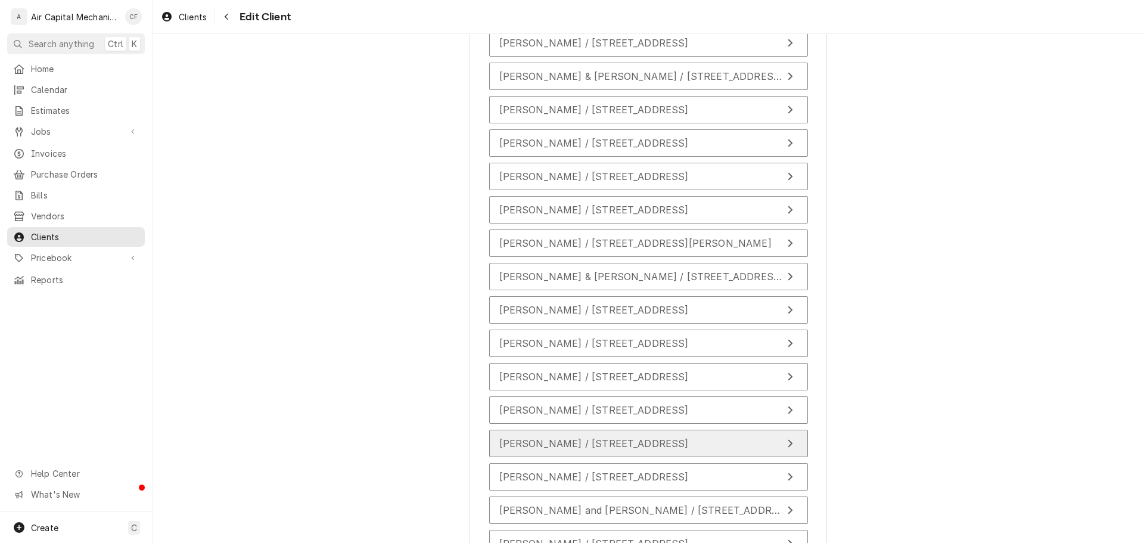
scroll to position [1437, 0]
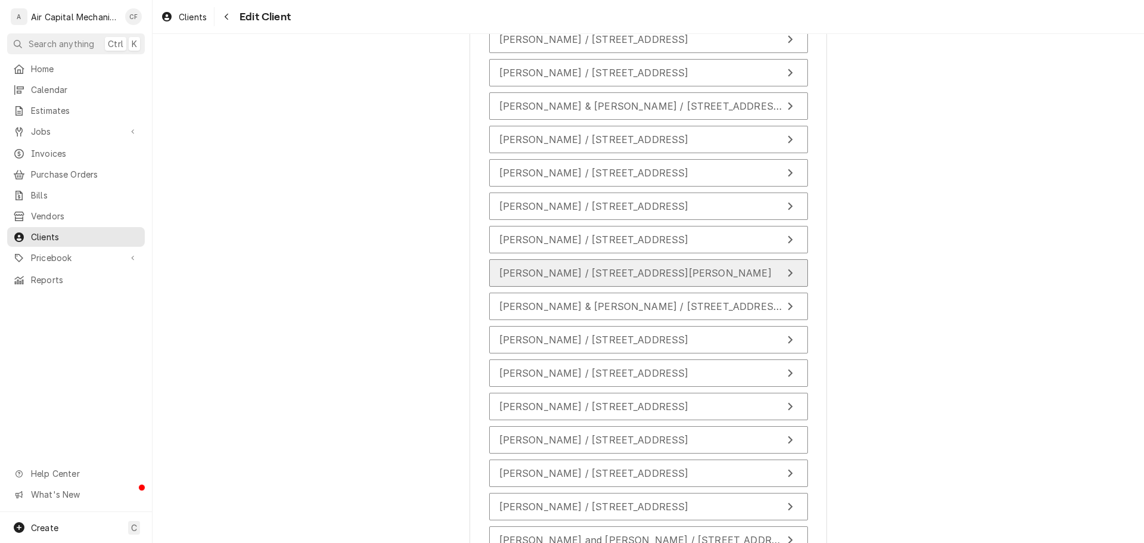
click at [629, 277] on span "Lois Turner / 900 W Hazel St, Wichita, KS 67217" at bounding box center [635, 273] width 272 height 12
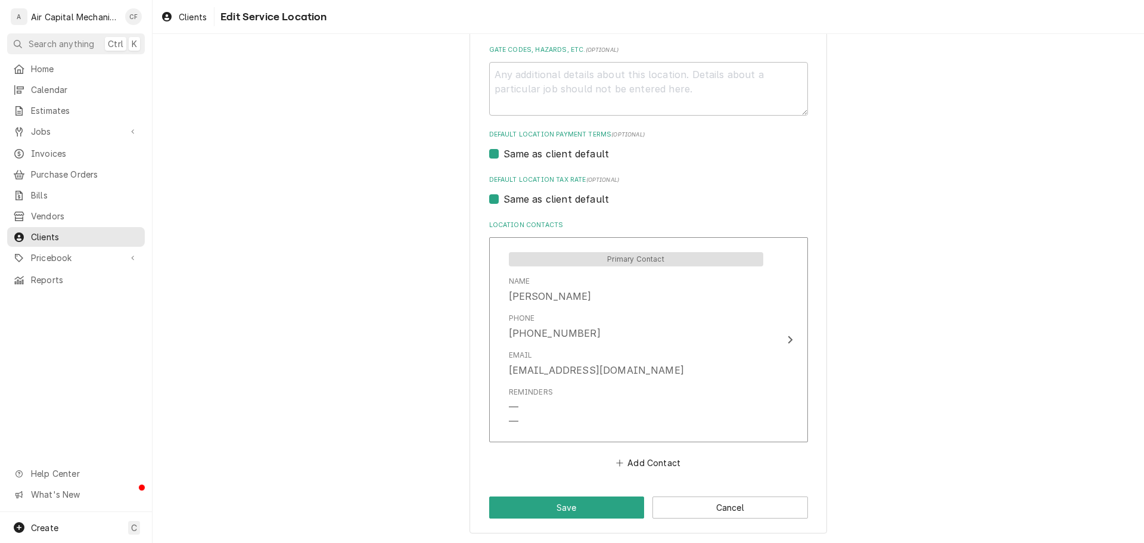
scroll to position [402, 0]
click at [619, 500] on button "Save" at bounding box center [567, 506] width 156 height 22
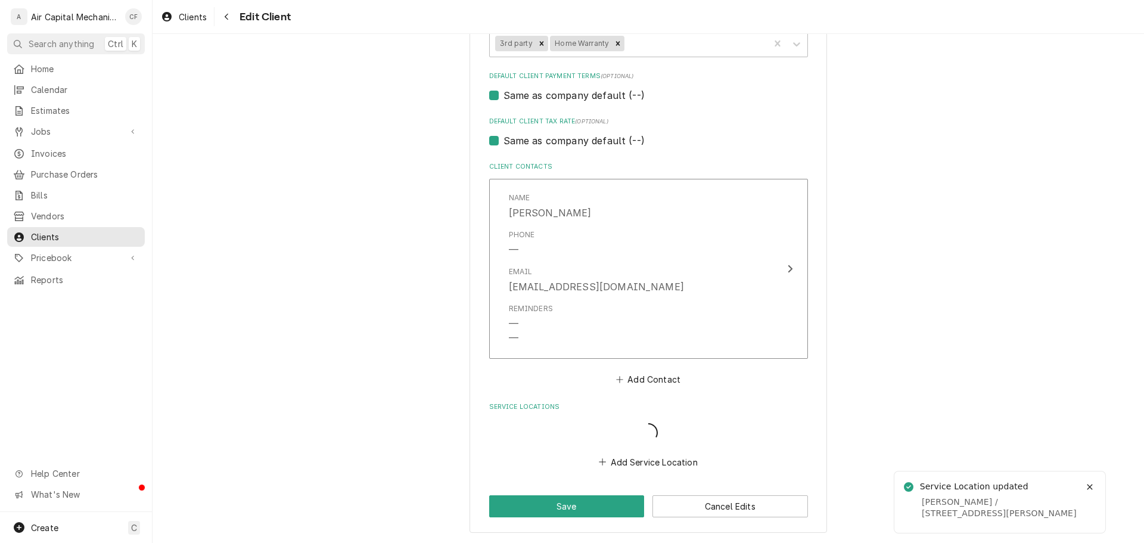
scroll to position [524, 0]
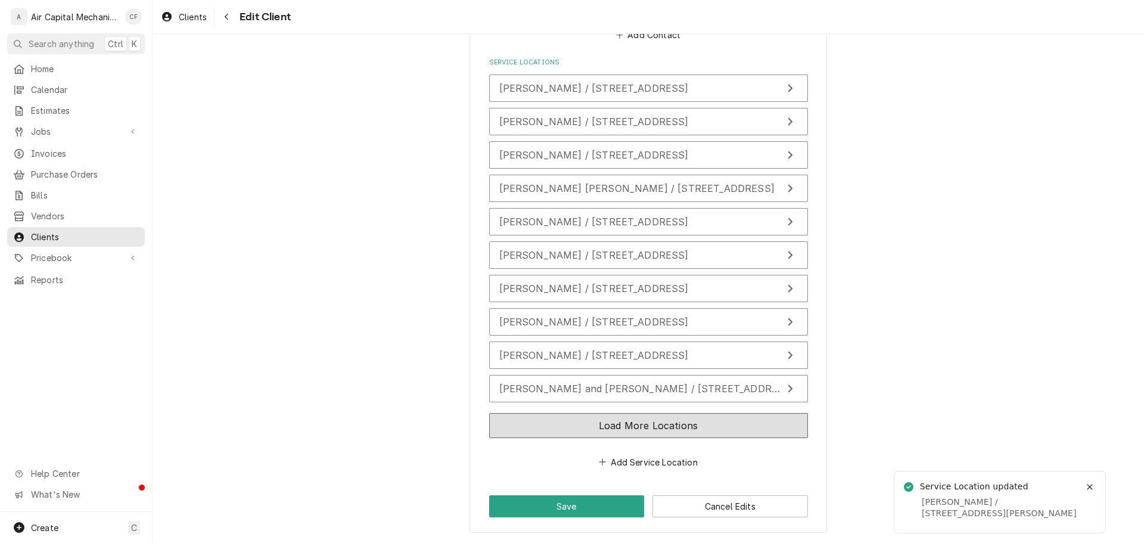
click at [736, 426] on button "Load More Locations" at bounding box center [648, 425] width 319 height 25
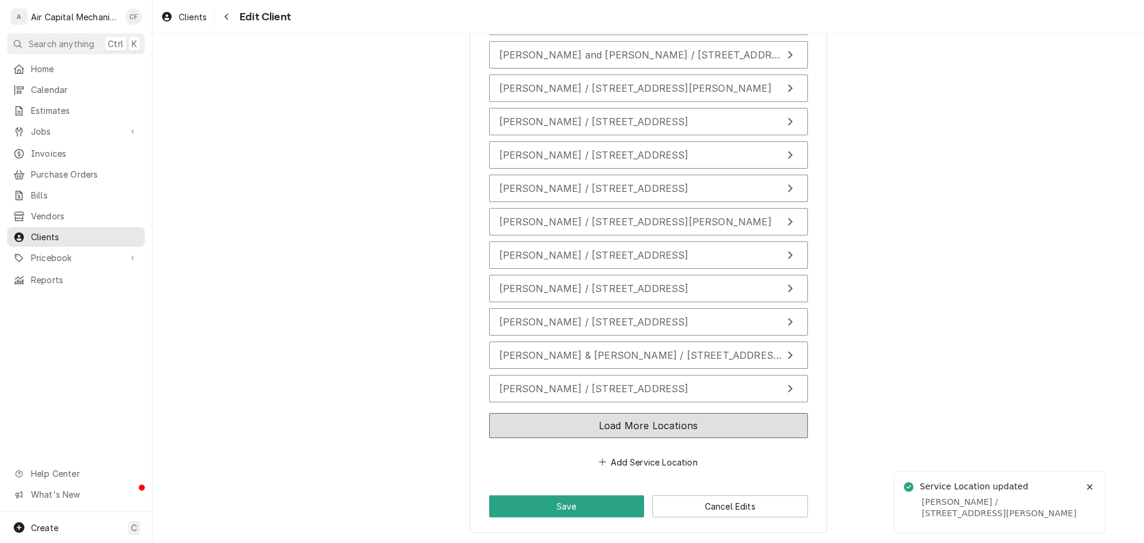
click at [723, 424] on button "Load More Locations" at bounding box center [648, 425] width 319 height 25
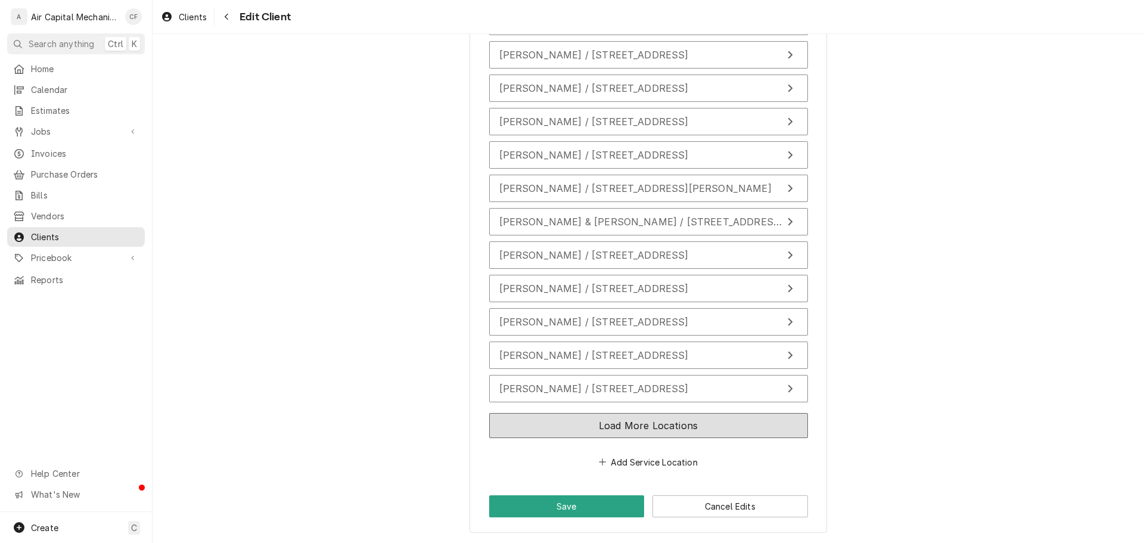
click at [723, 422] on button "Load More Locations" at bounding box center [648, 425] width 319 height 25
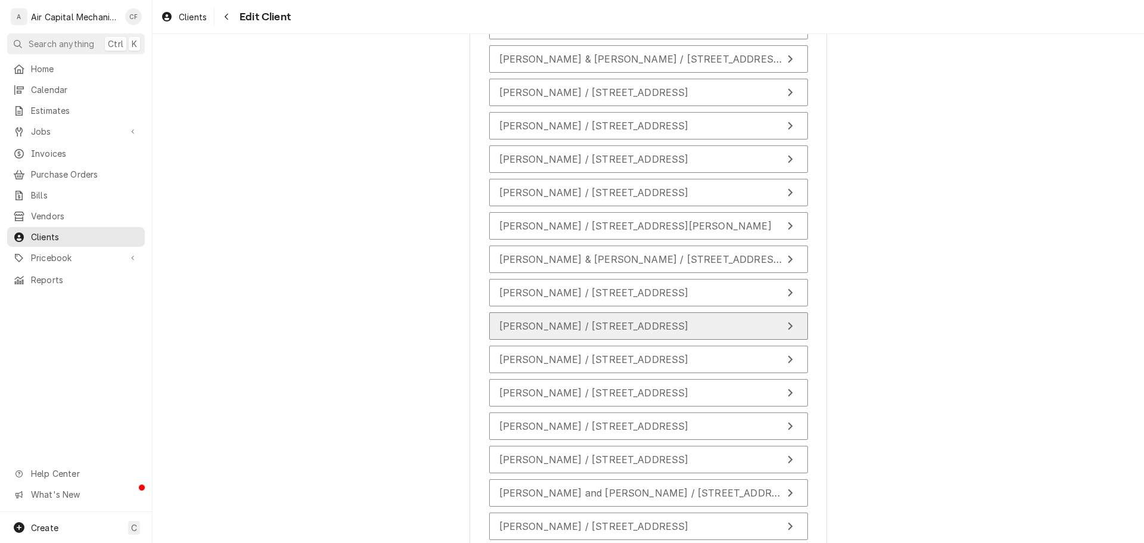
scroll to position [1437, 0]
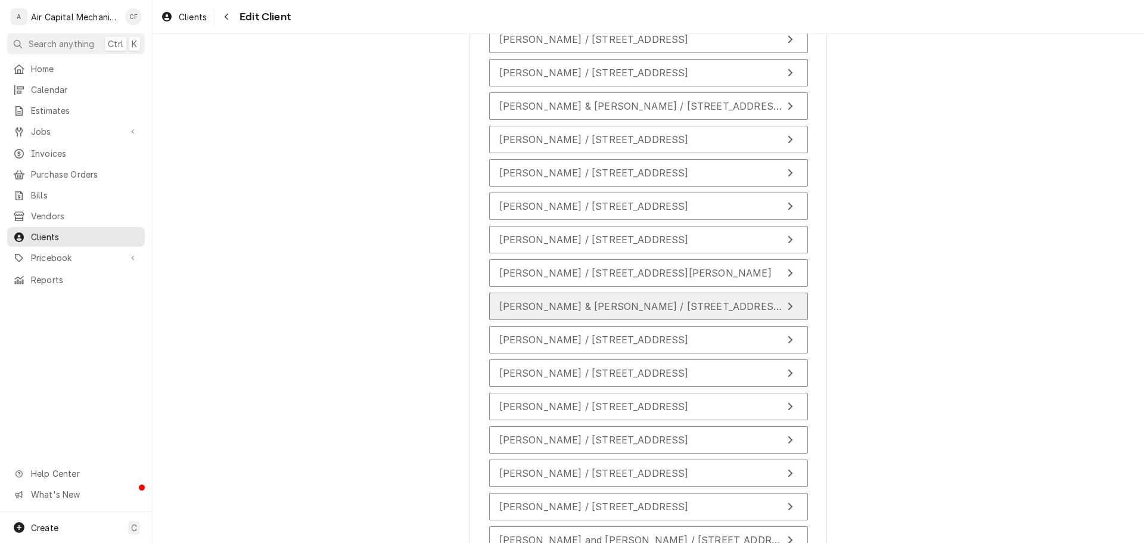
click at [633, 309] on span "Madison Kerr & Cody Siegrist / 504 N Mark Allen St, Wichita, KS 67212" at bounding box center [683, 306] width 368 height 12
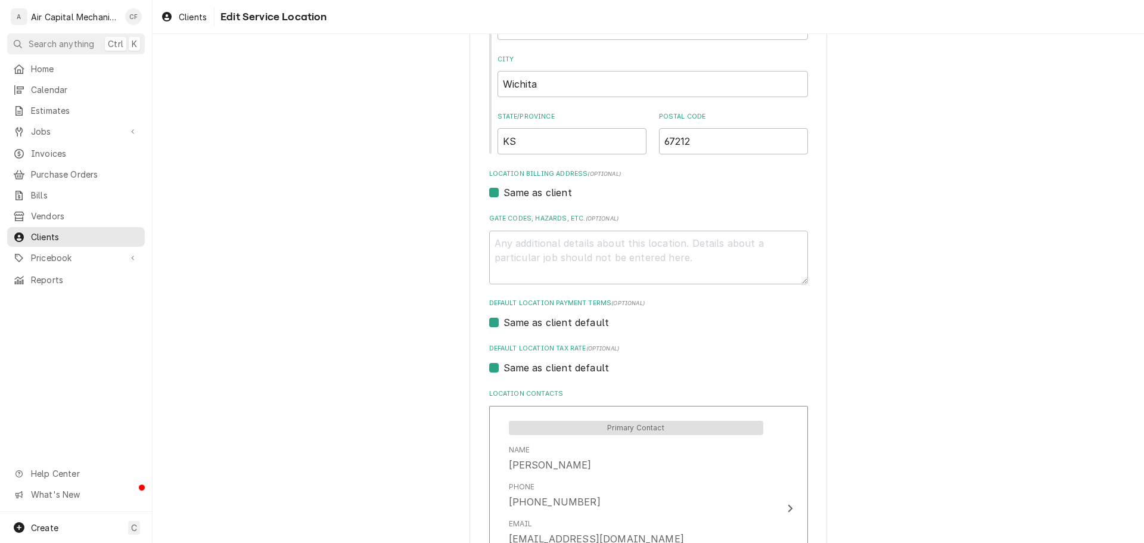
scroll to position [402, 0]
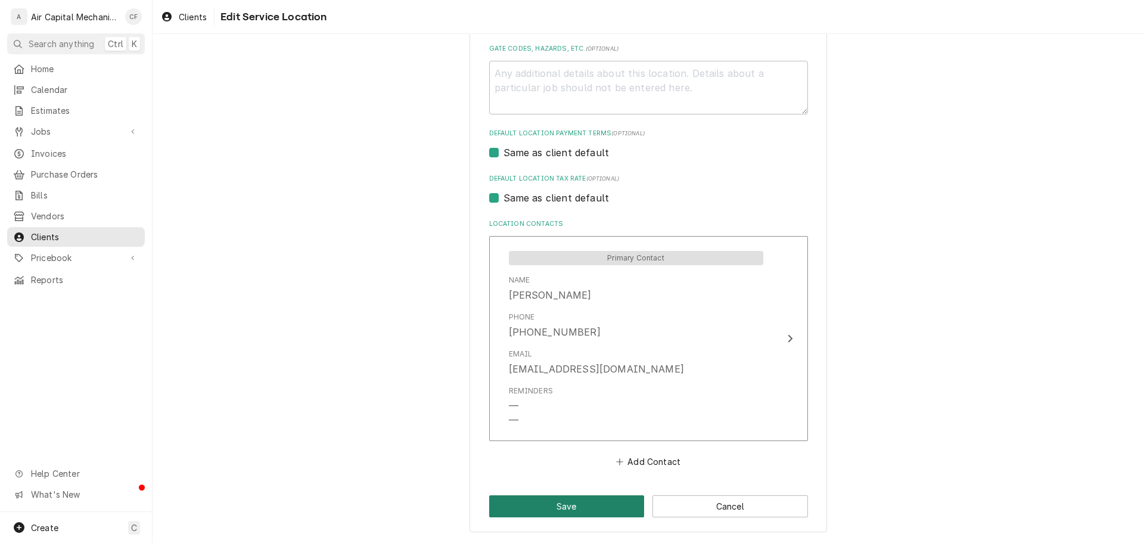
click at [586, 499] on button "Save" at bounding box center [567, 506] width 156 height 22
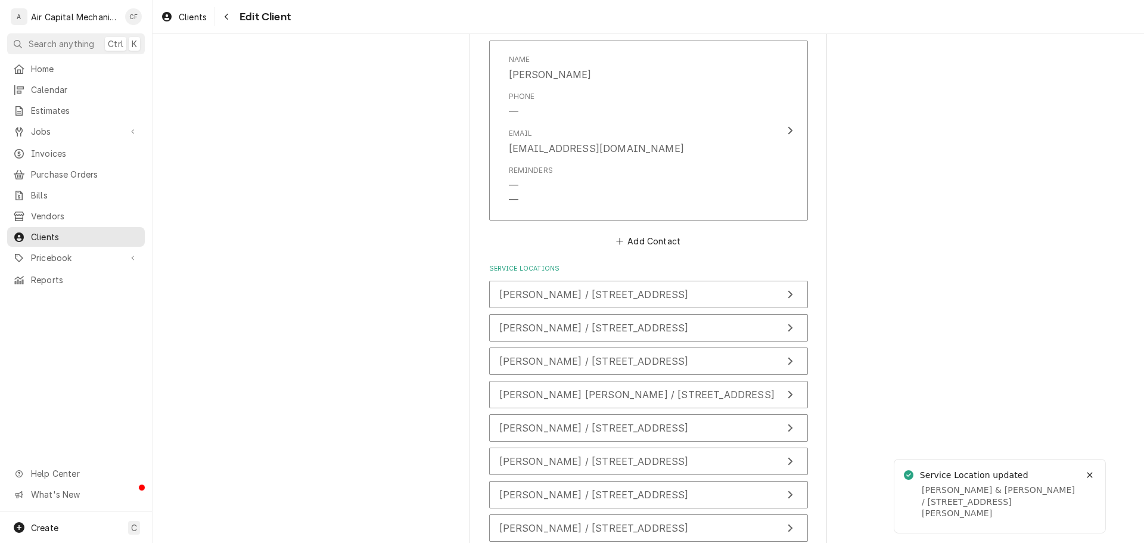
scroll to position [854, 0]
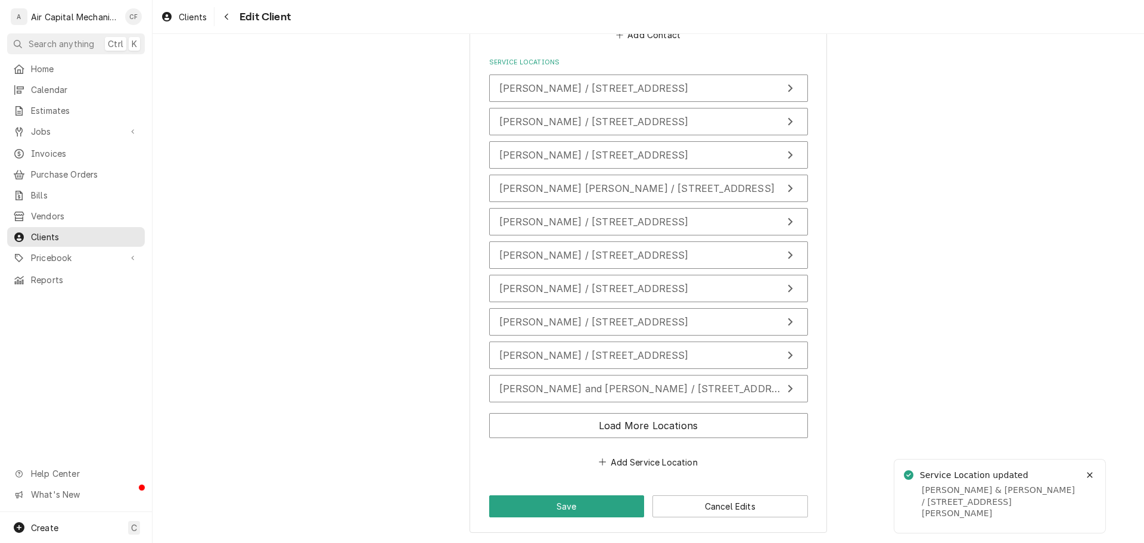
click at [623, 411] on div "Load More Locations" at bounding box center [648, 427] width 319 height 39
click at [627, 415] on button "Load More Locations" at bounding box center [648, 425] width 319 height 25
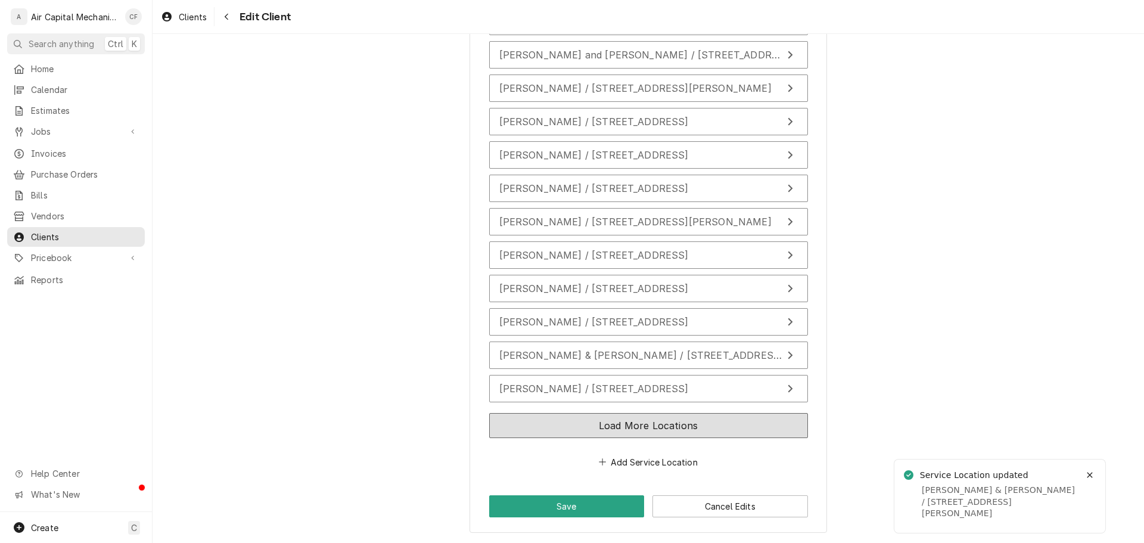
click at [627, 413] on button "Load More Locations" at bounding box center [648, 425] width 319 height 25
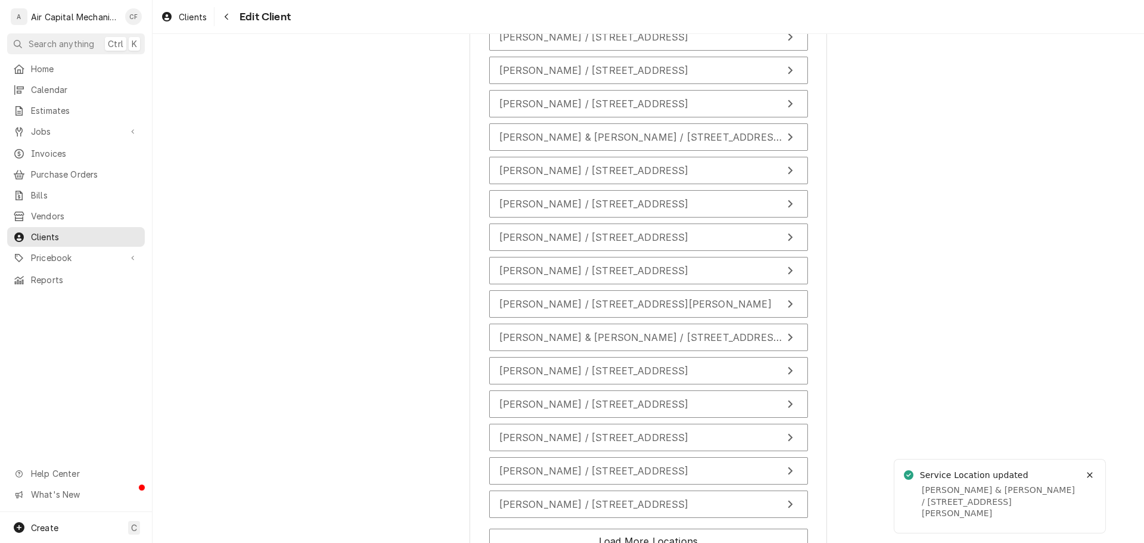
scroll to position [1522, 0]
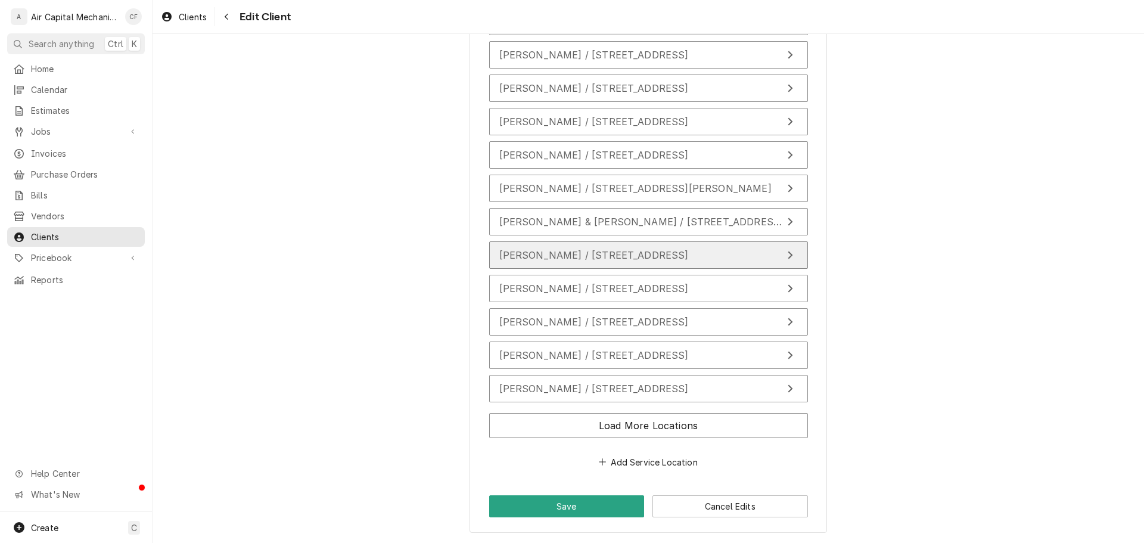
click at [633, 244] on button "Michael Ludlow / 2526 N Lake Ridge Ct, Wichita, KS 67205" at bounding box center [648, 254] width 319 height 27
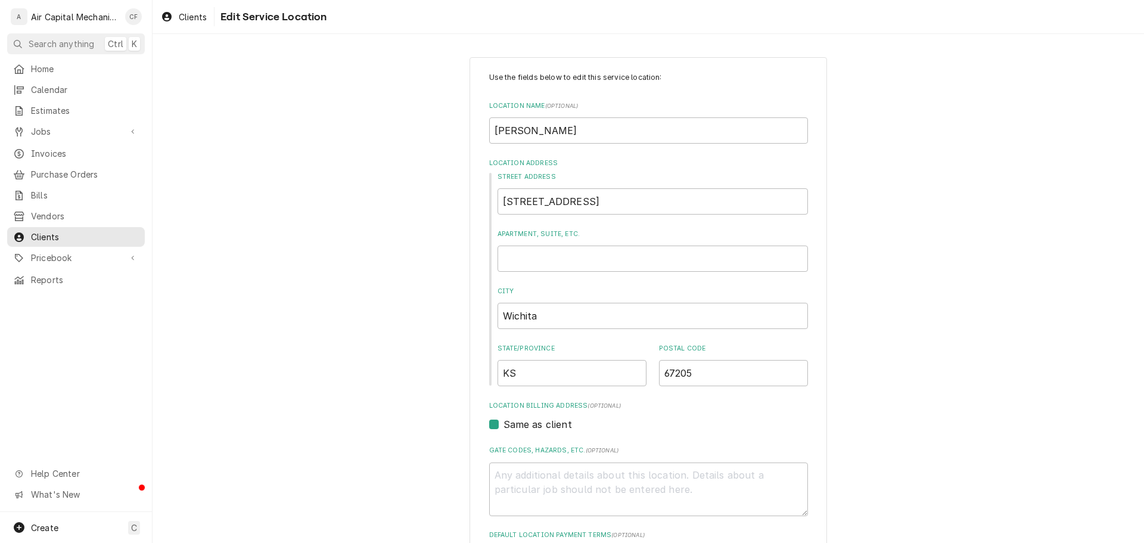
scroll to position [402, 0]
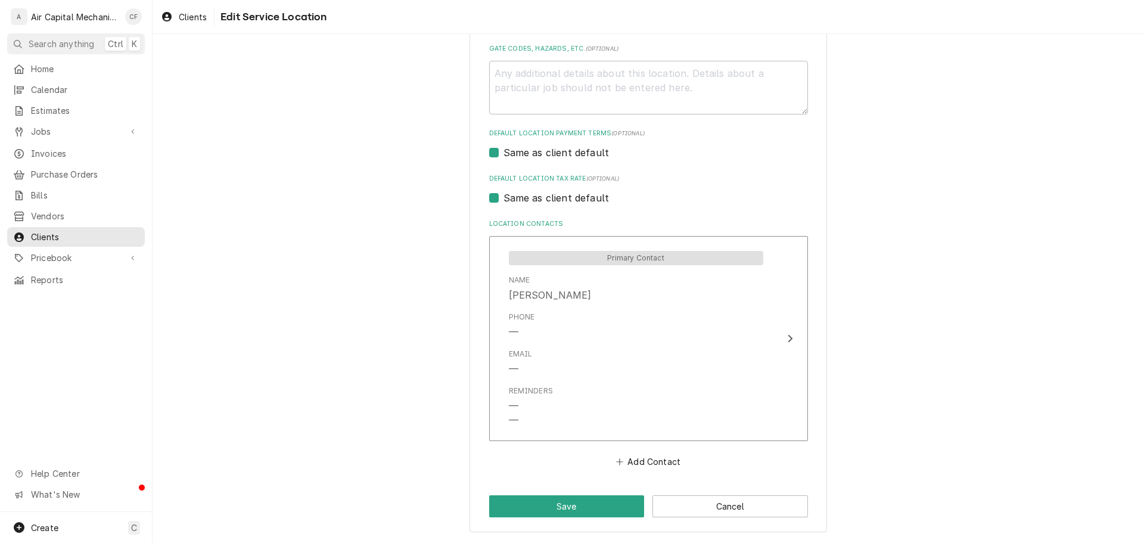
click at [594, 492] on div "Use the fields below to edit this service location: Location Name ( optional ) …" at bounding box center [647, 94] width 357 height 877
click at [590, 500] on button "Save" at bounding box center [567, 506] width 156 height 22
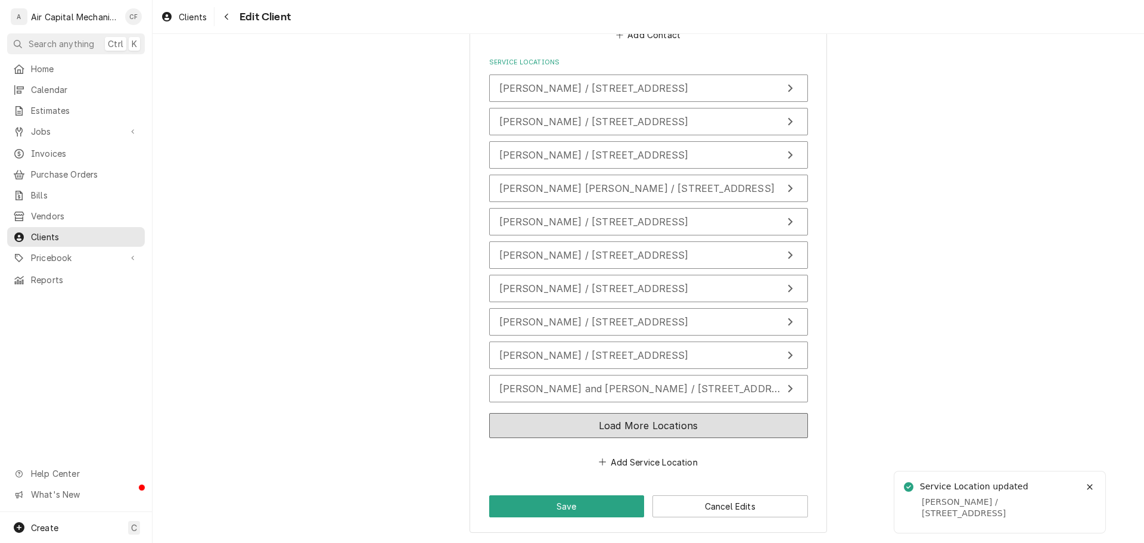
click at [643, 421] on button "Load More Locations" at bounding box center [648, 425] width 319 height 25
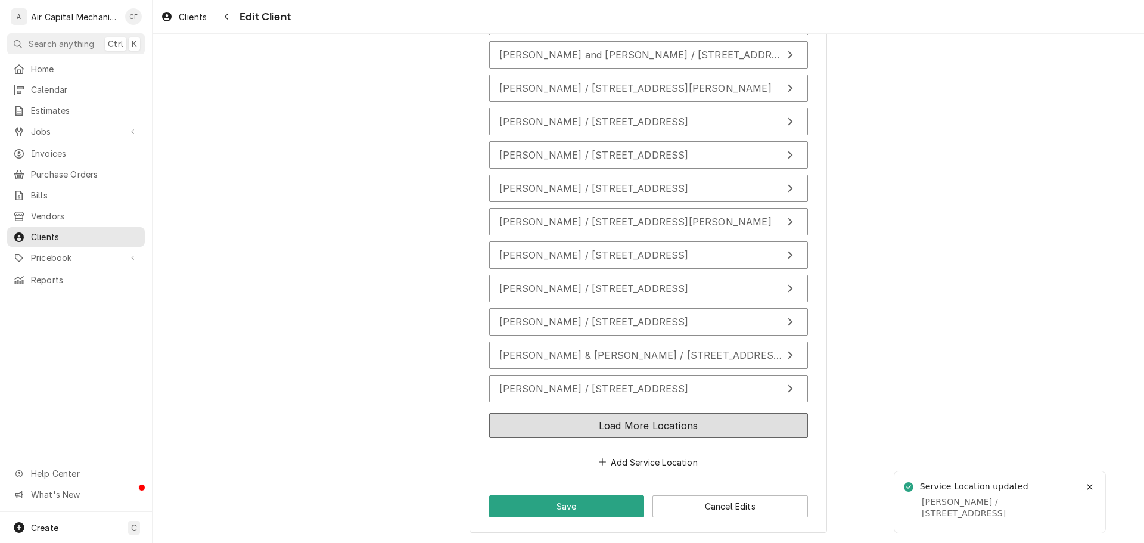
click at [649, 417] on button "Load More Locations" at bounding box center [648, 425] width 319 height 25
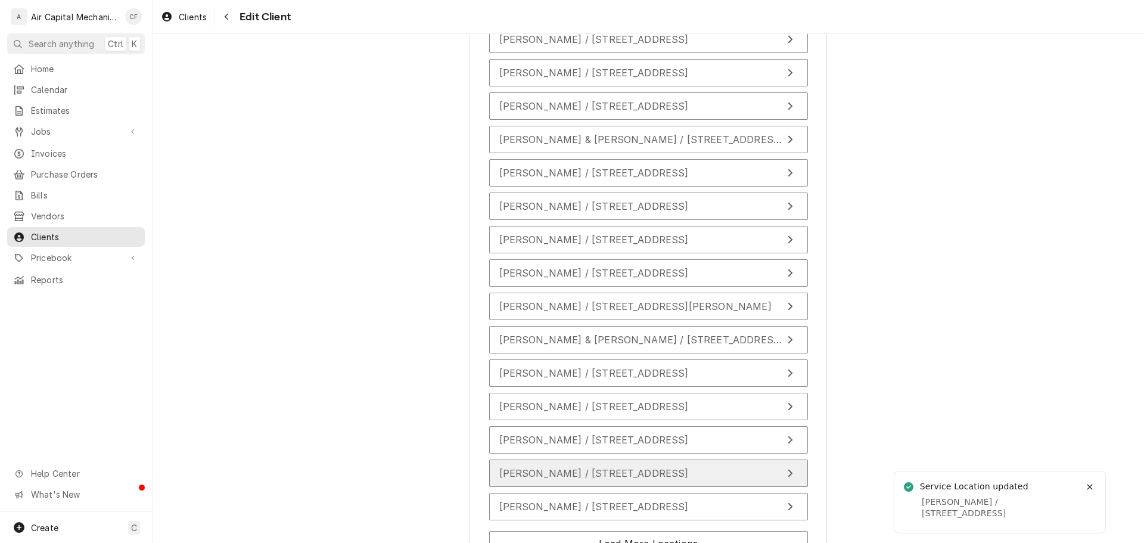
scroll to position [1522, 0]
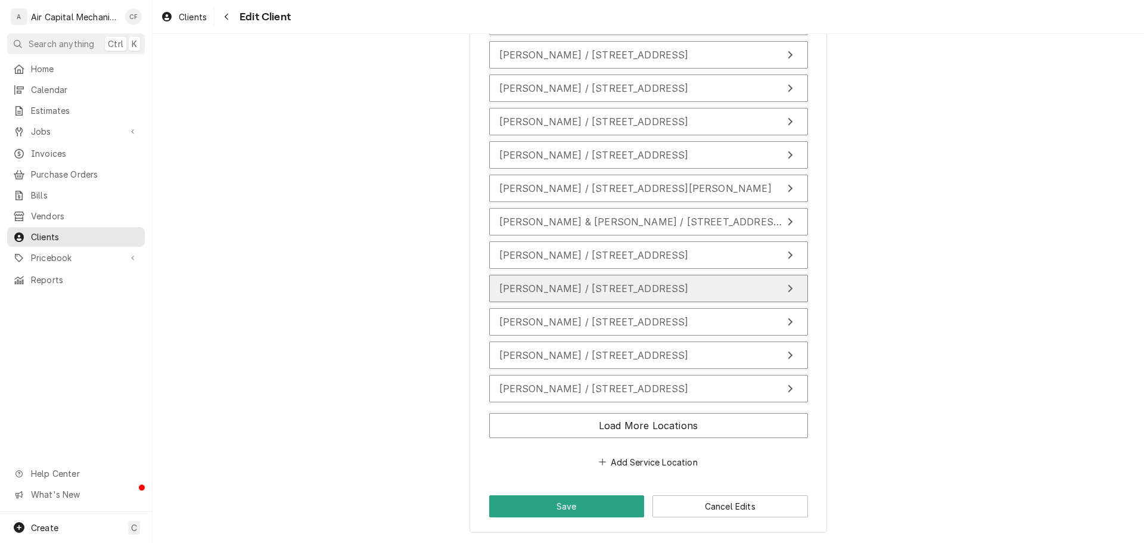
click at [648, 282] on span "Nita Hamby / 6301 Dodge Ave, Wichita, KS 67204" at bounding box center [593, 288] width 189 height 12
type textarea "x"
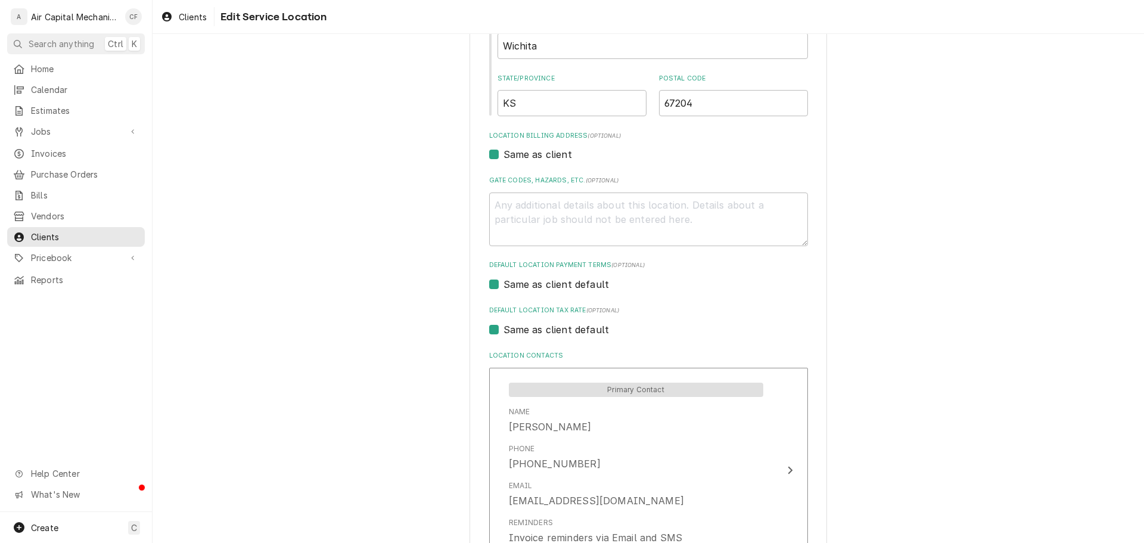
scroll to position [402, 0]
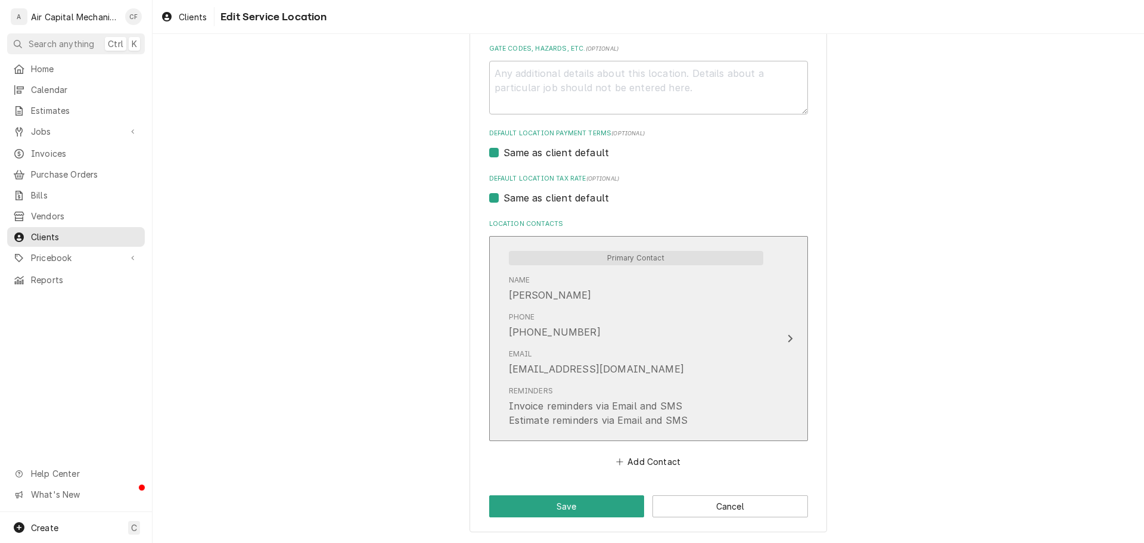
click at [602, 372] on div "neenee14123@yahoo.com" at bounding box center [596, 369] width 175 height 14
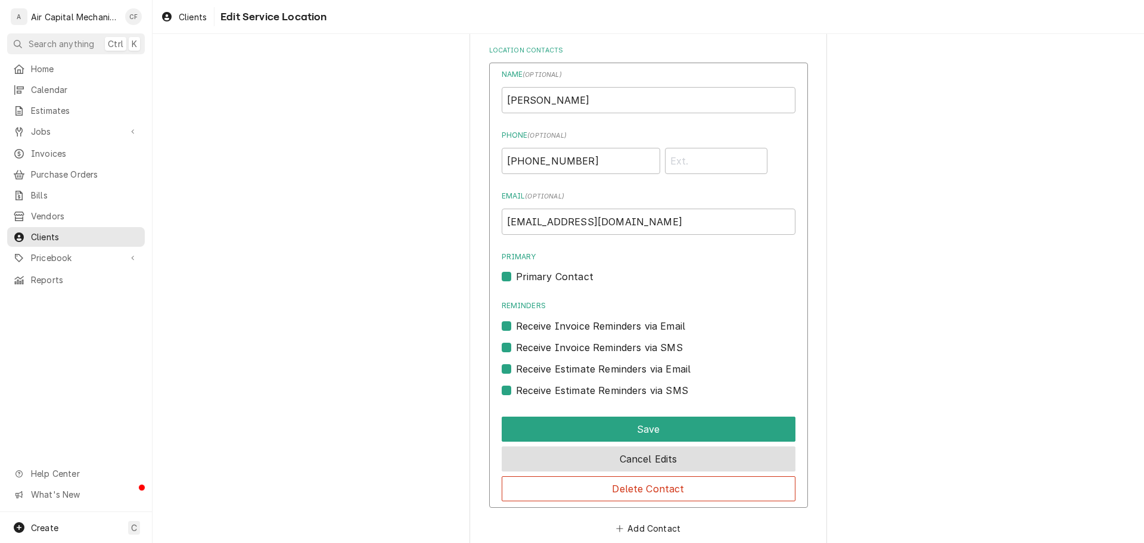
scroll to position [580, 0]
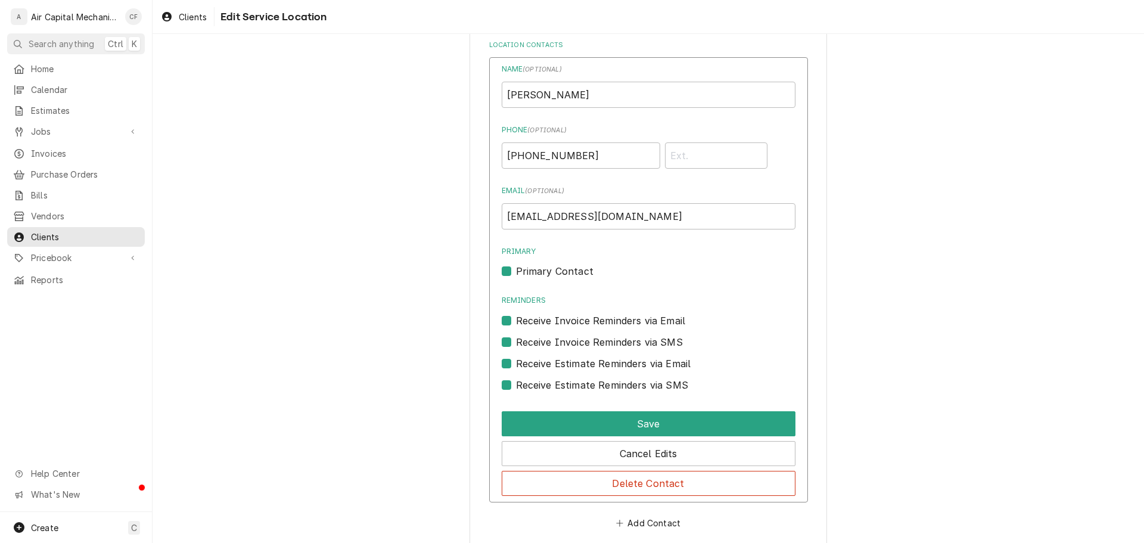
click at [567, 390] on label "Receive Estimate Reminders via SMS" at bounding box center [602, 385] width 172 height 14
click at [567, 390] on input "Contact Edit Form" at bounding box center [663, 391] width 294 height 26
checkbox input "false"
click at [564, 363] on label "Receive Estimate Reminders via Email" at bounding box center [603, 363] width 175 height 14
click at [564, 363] on input "Contact Edit Form" at bounding box center [663, 369] width 294 height 26
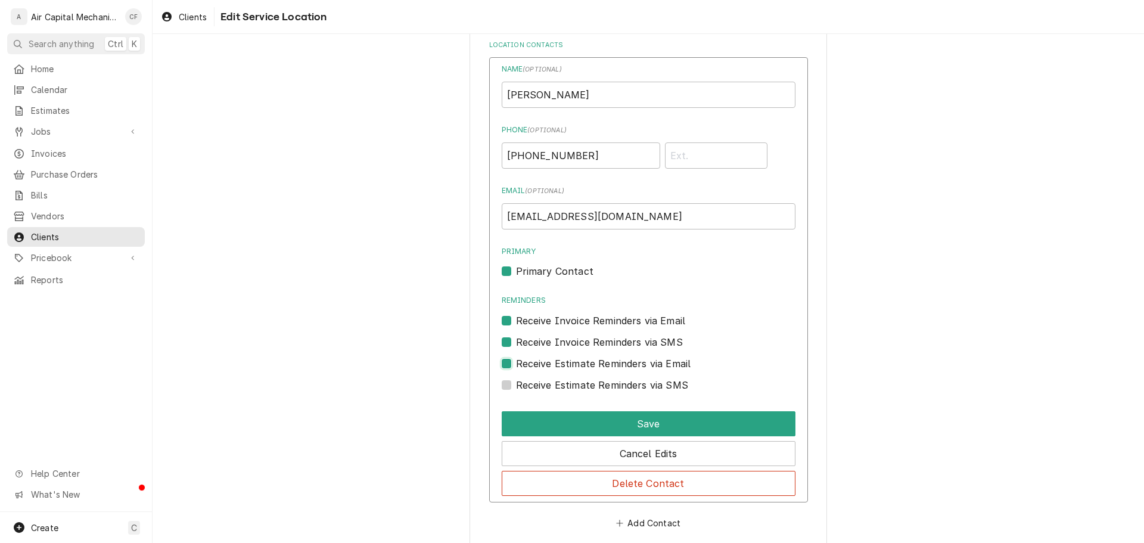
checkbox input "false"
click at [564, 350] on div "Receive Estimate Reminders via Email" at bounding box center [649, 359] width 294 height 21
click at [564, 337] on label "Receive Invoice Reminders via SMS" at bounding box center [599, 342] width 167 height 14
click at [564, 337] on input "Contact Edit Form" at bounding box center [663, 348] width 294 height 26
checkbox input "false"
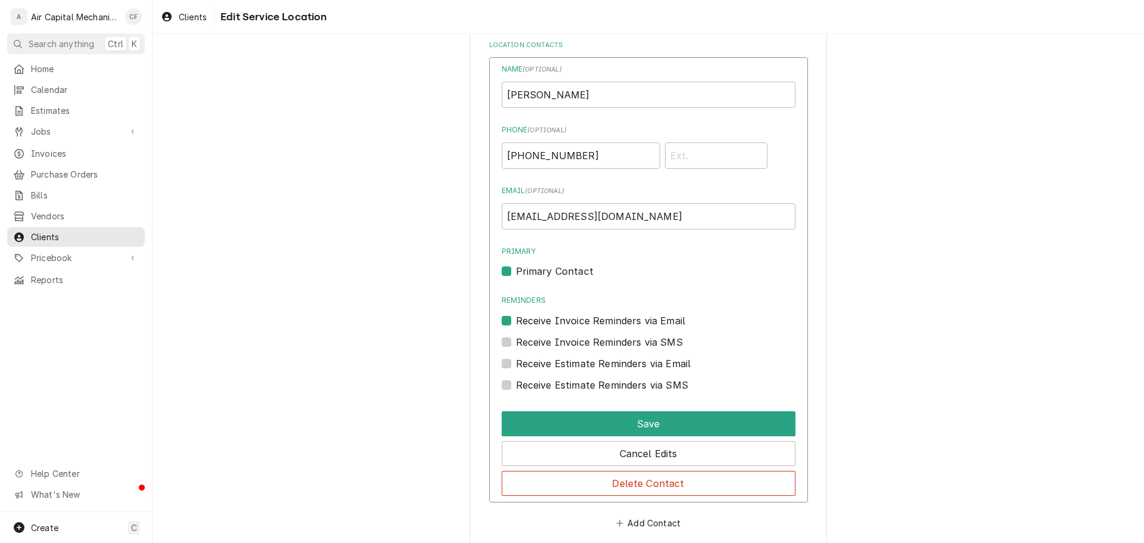
click at [567, 319] on label "Receive Invoice Reminders via Email" at bounding box center [601, 320] width 170 height 14
click at [567, 319] on input "Reminders" at bounding box center [663, 326] width 294 height 26
checkbox input "false"
click at [555, 270] on label "Primary Contact" at bounding box center [554, 271] width 77 height 14
click at [555, 270] on input "Primary" at bounding box center [663, 277] width 294 height 26
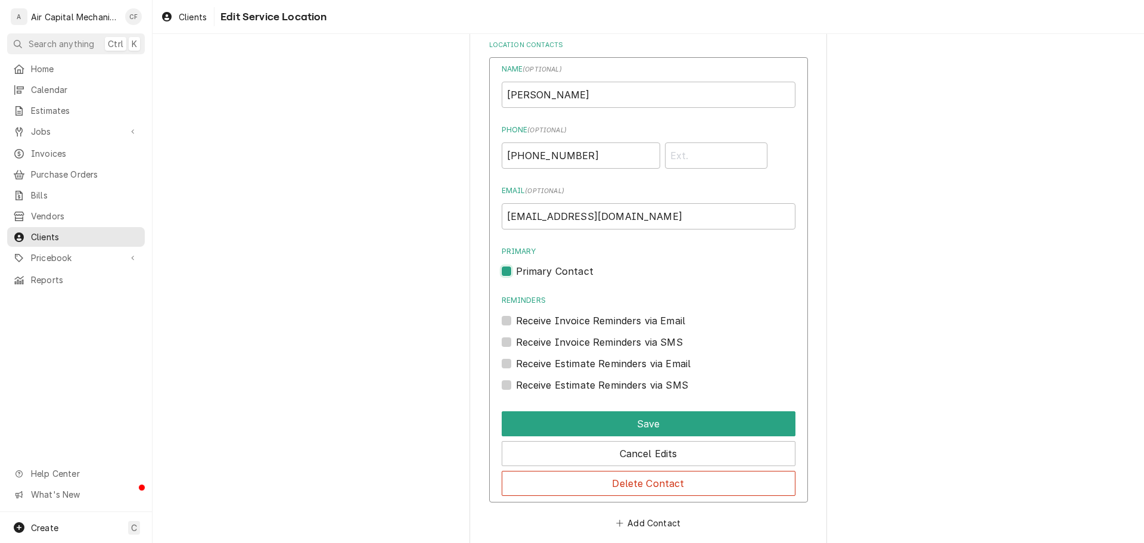
checkbox input "false"
click at [627, 426] on button "Save" at bounding box center [649, 423] width 294 height 25
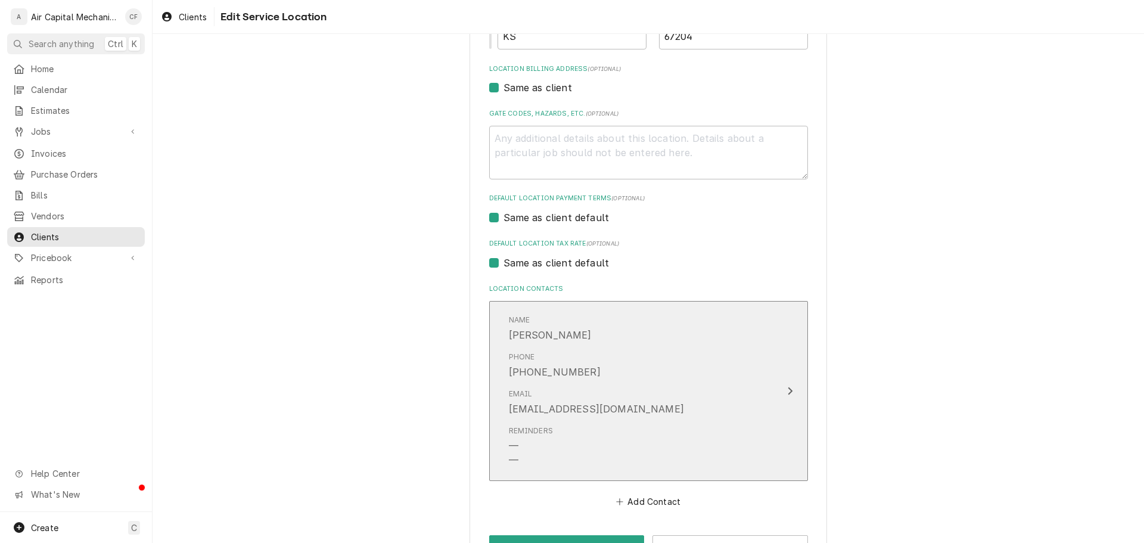
scroll to position [377, 0]
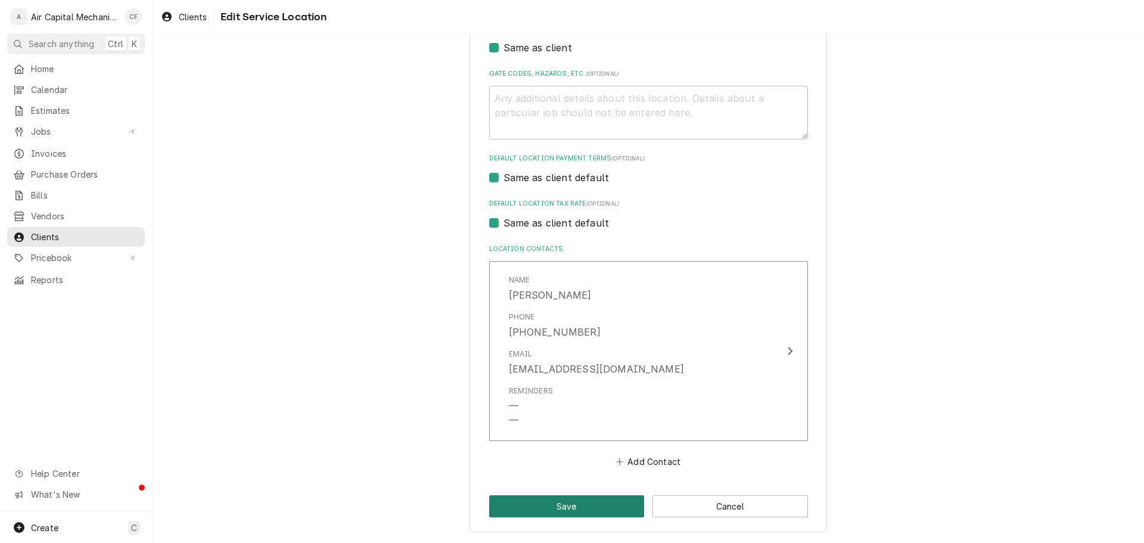
click at [581, 497] on button "Save" at bounding box center [567, 506] width 156 height 22
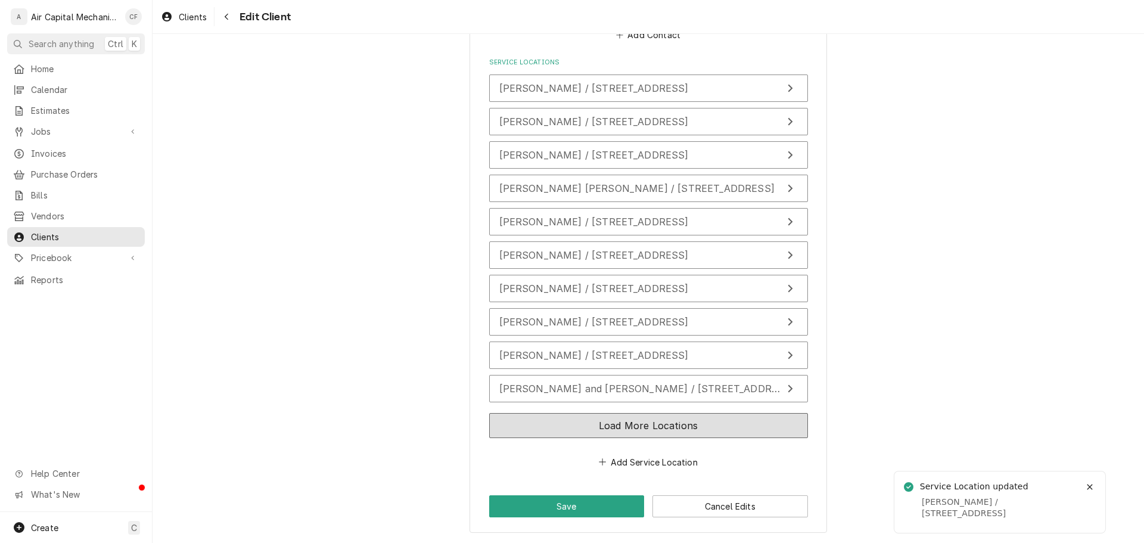
click at [561, 416] on button "Load More Locations" at bounding box center [648, 425] width 319 height 25
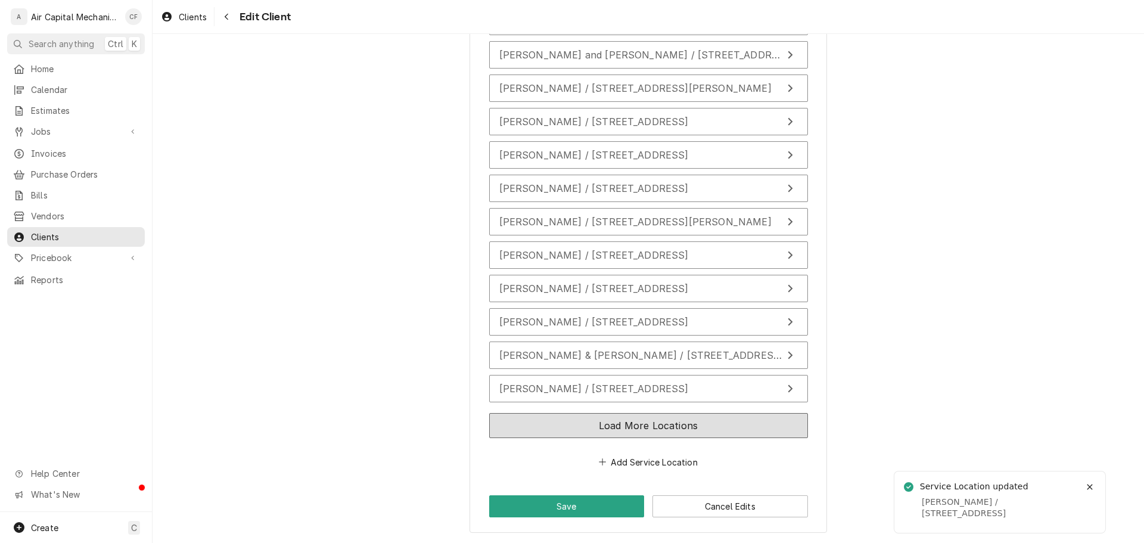
click at [576, 413] on button "Load More Locations" at bounding box center [648, 425] width 319 height 25
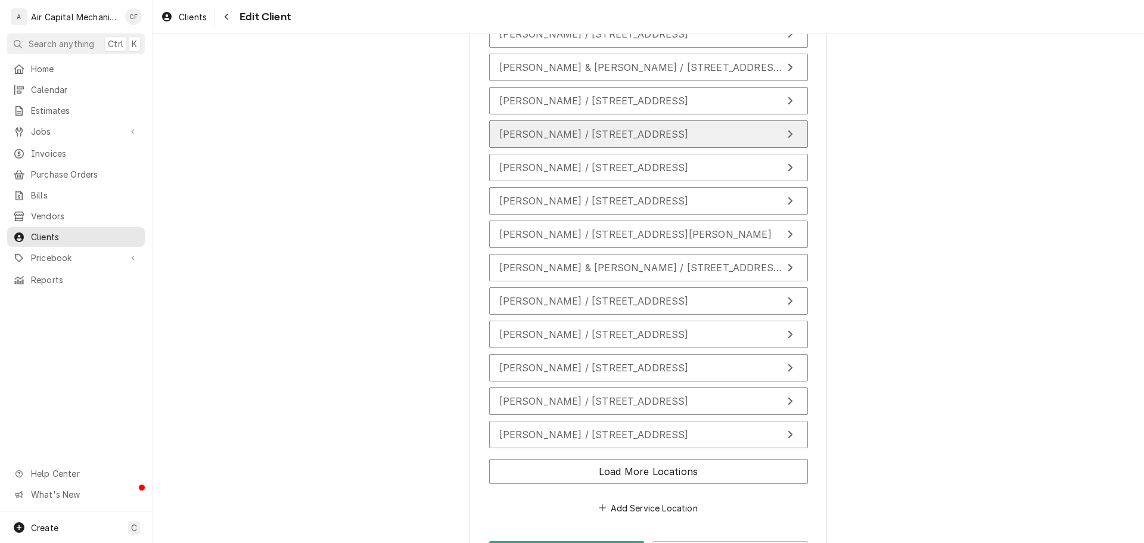
scroll to position [1522, 0]
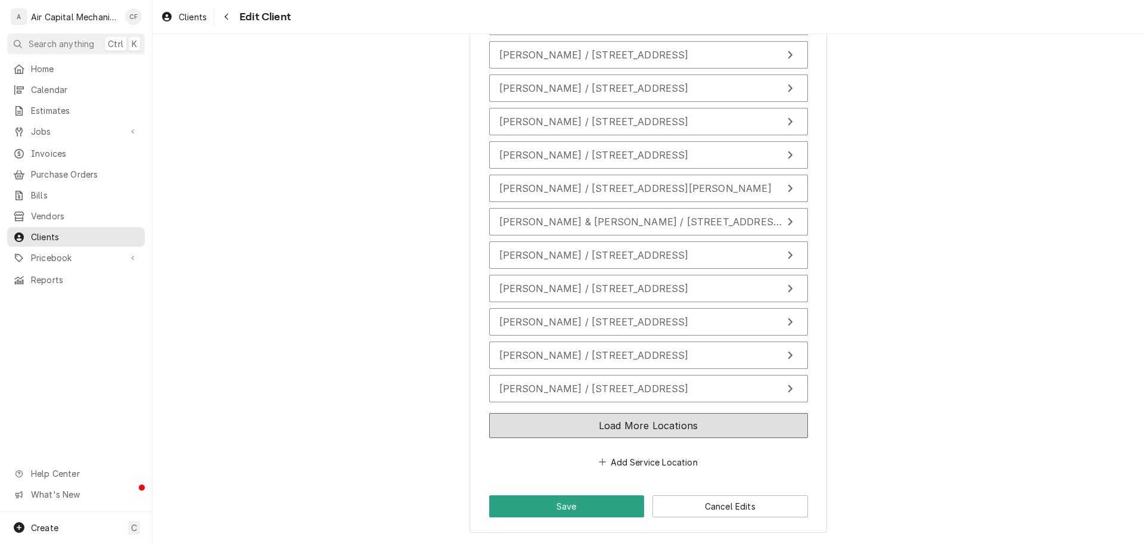
click at [724, 419] on button "Load More Locations" at bounding box center [648, 425] width 319 height 25
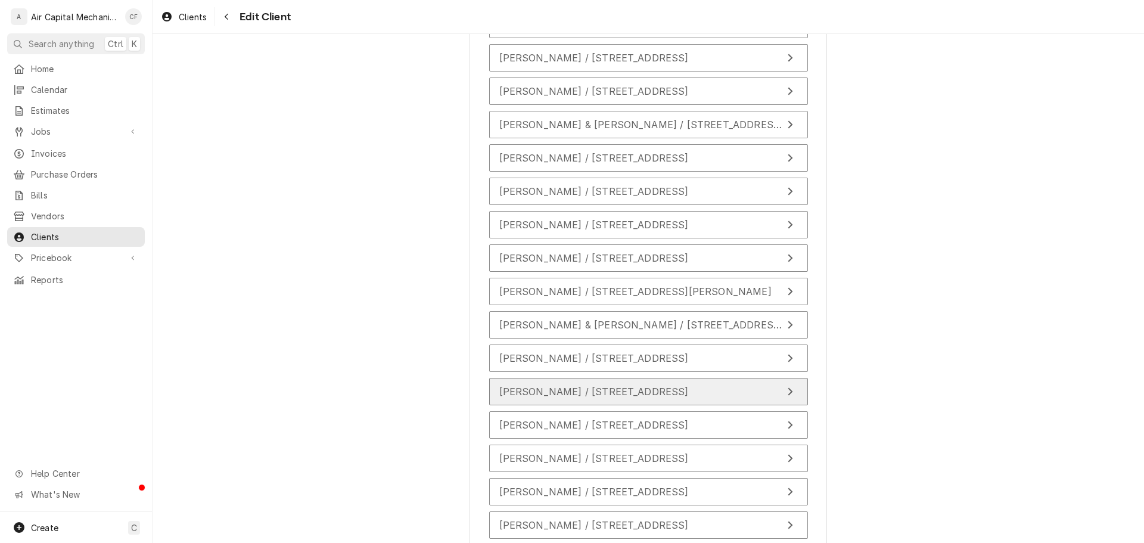
scroll to position [1437, 0]
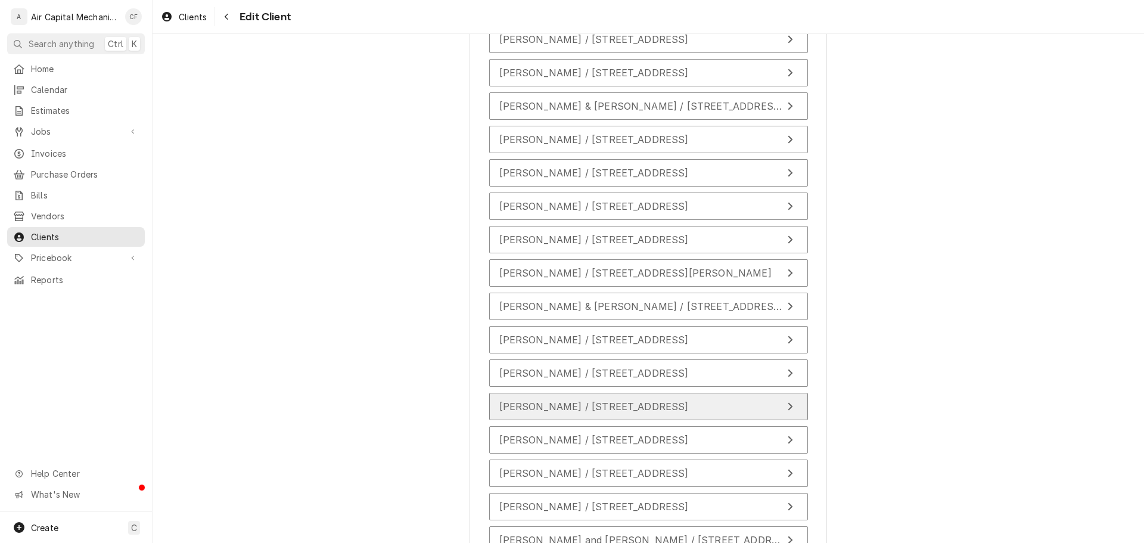
click at [570, 395] on button "Patrice Bell / 14018 E Hawthorne St, Wichita, KS 67230" at bounding box center [648, 406] width 319 height 27
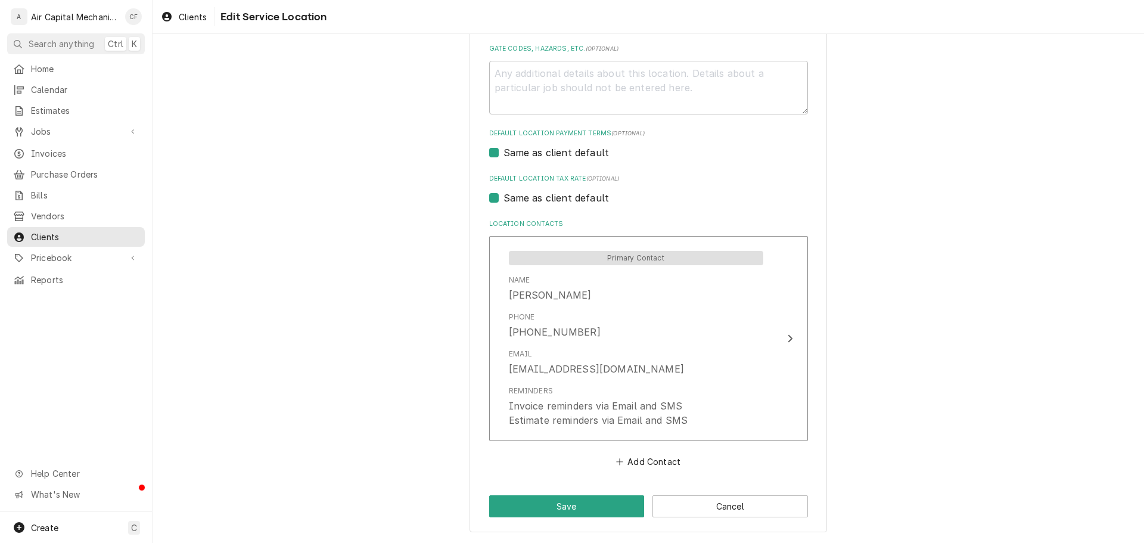
type textarea "x"
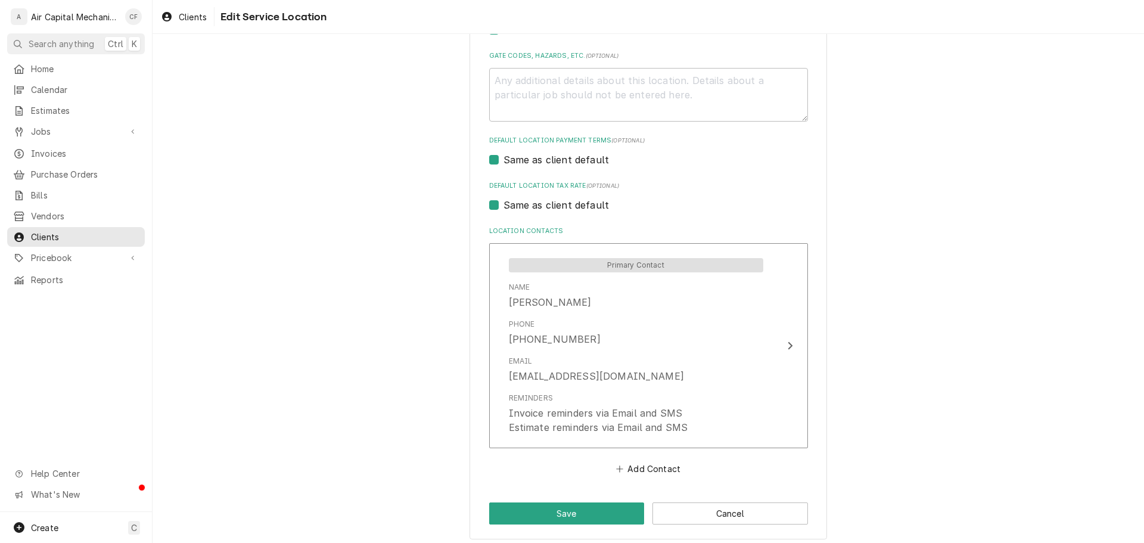
scroll to position [402, 0]
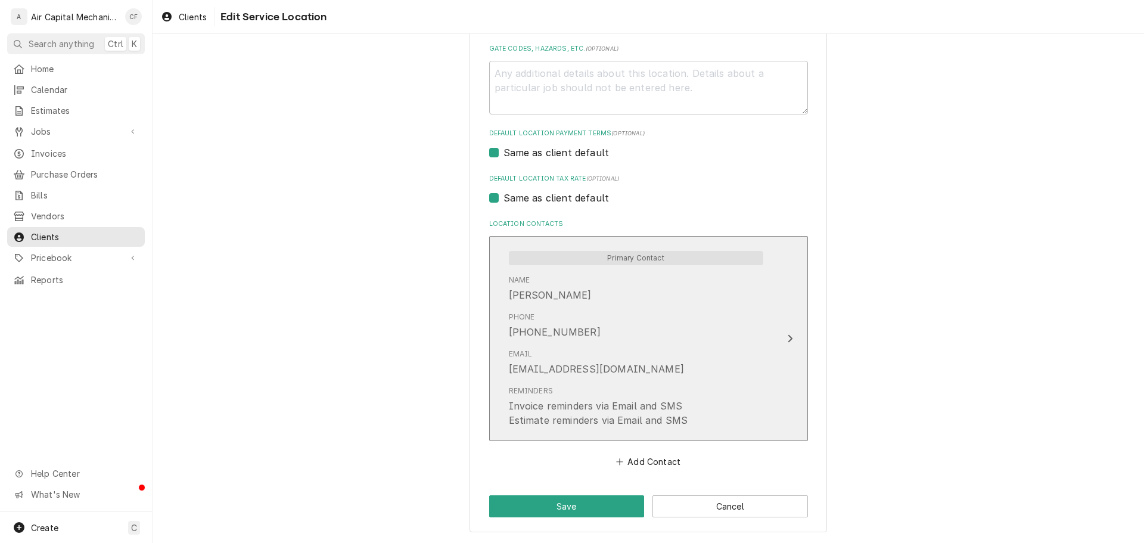
click at [598, 372] on div "patricebell51@yahoo.com" at bounding box center [596, 369] width 175 height 14
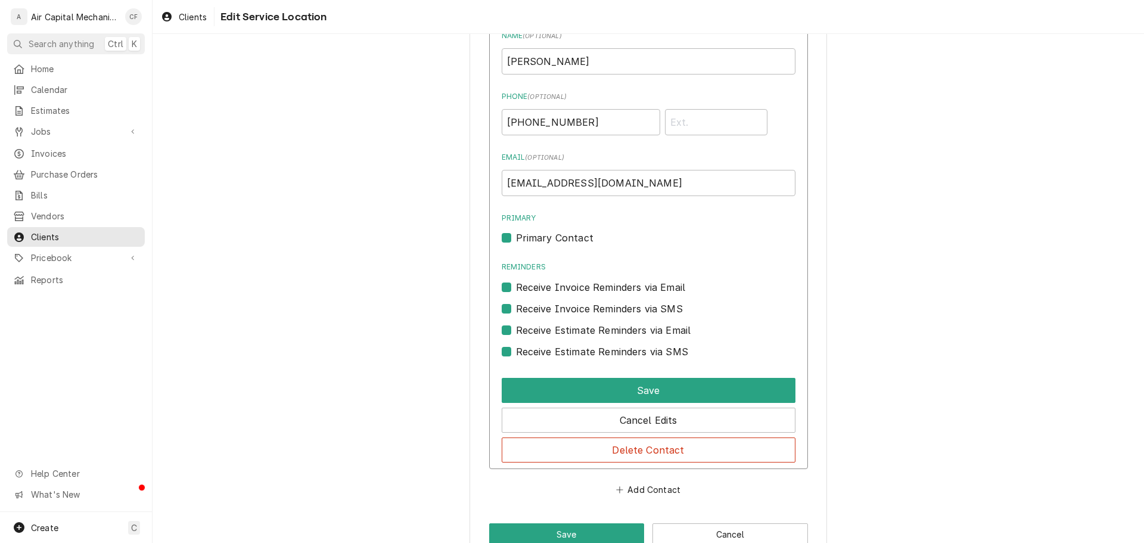
scroll to position [642, 0]
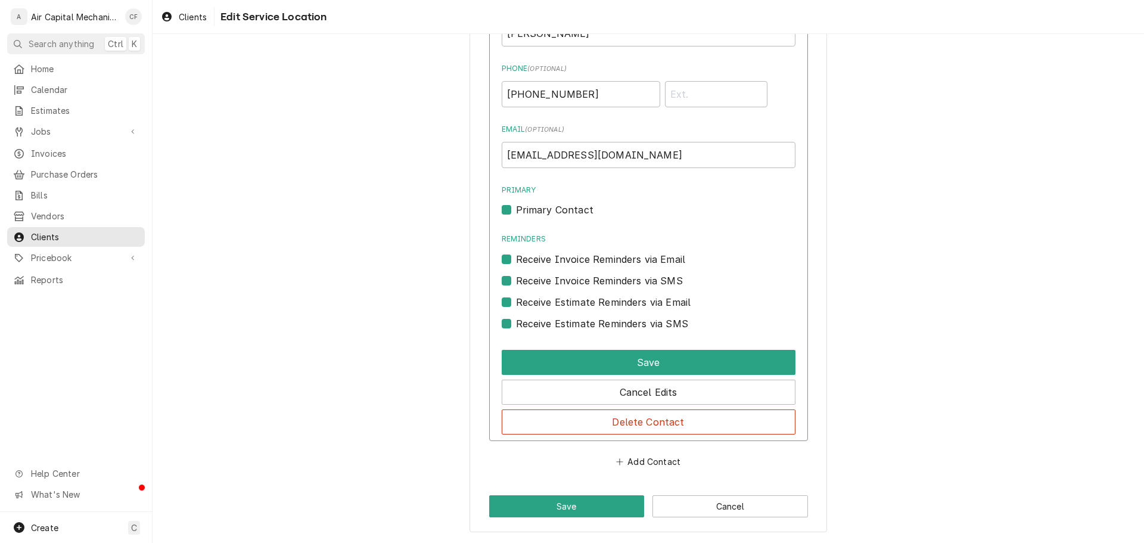
click at [623, 317] on label "Receive Estimate Reminders via SMS" at bounding box center [602, 323] width 172 height 14
click at [623, 317] on input "Contact Edit Form" at bounding box center [663, 329] width 294 height 26
checkbox input "false"
click at [623, 303] on label "Receive Estimate Reminders via Email" at bounding box center [603, 302] width 175 height 14
click at [623, 303] on input "Contact Edit Form" at bounding box center [663, 308] width 294 height 26
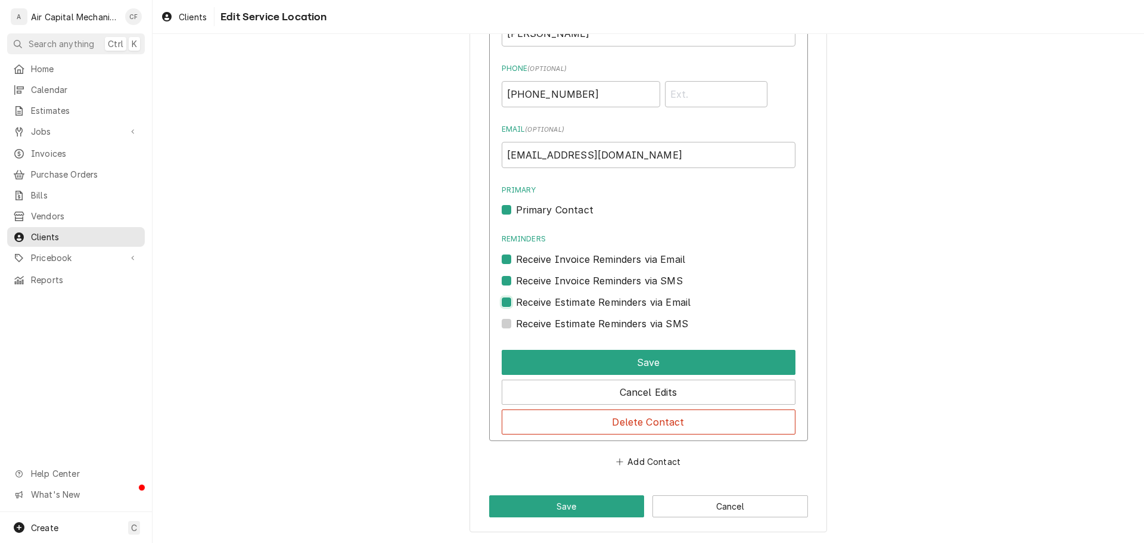
checkbox input "false"
click at [624, 273] on label "Receive Invoice Reminders via SMS" at bounding box center [599, 280] width 167 height 14
click at [624, 273] on input "Contact Edit Form" at bounding box center [663, 286] width 294 height 26
checkbox input "false"
click at [624, 248] on div "Reminders Receive Invoice Reminders via Email" at bounding box center [649, 250] width 294 height 32
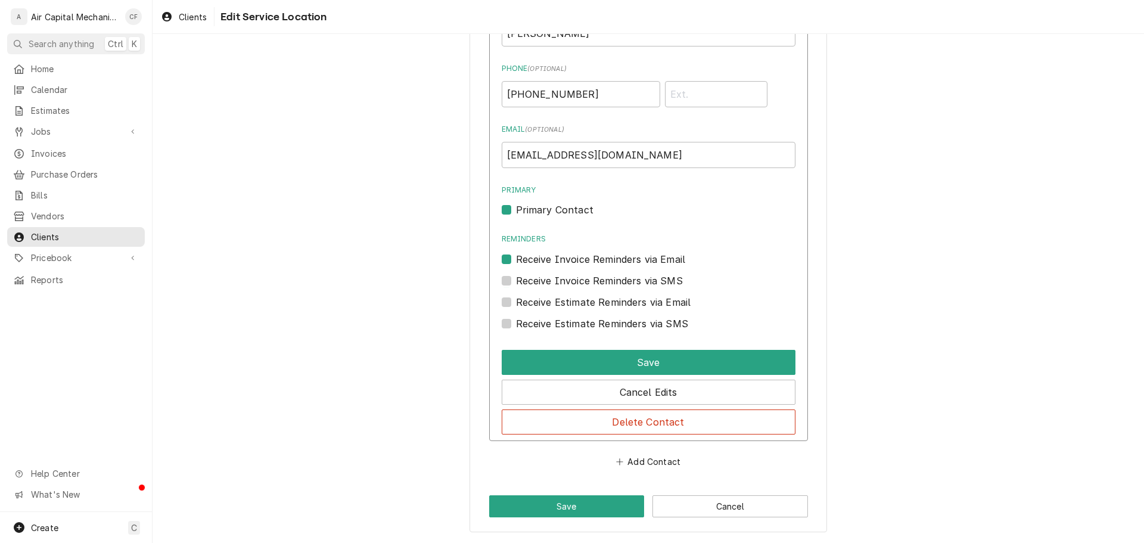
click at [618, 260] on label "Receive Invoice Reminders via Email" at bounding box center [601, 259] width 170 height 14
click at [618, 260] on input "Reminders" at bounding box center [663, 265] width 294 height 26
checkbox input "false"
click at [571, 222] on div "Name ( optional ) Patrice Bell Phone ( optional ) (316) 259-9478 Email ( option…" at bounding box center [649, 166] width 294 height 329
click at [569, 206] on label "Primary Contact" at bounding box center [554, 210] width 77 height 14
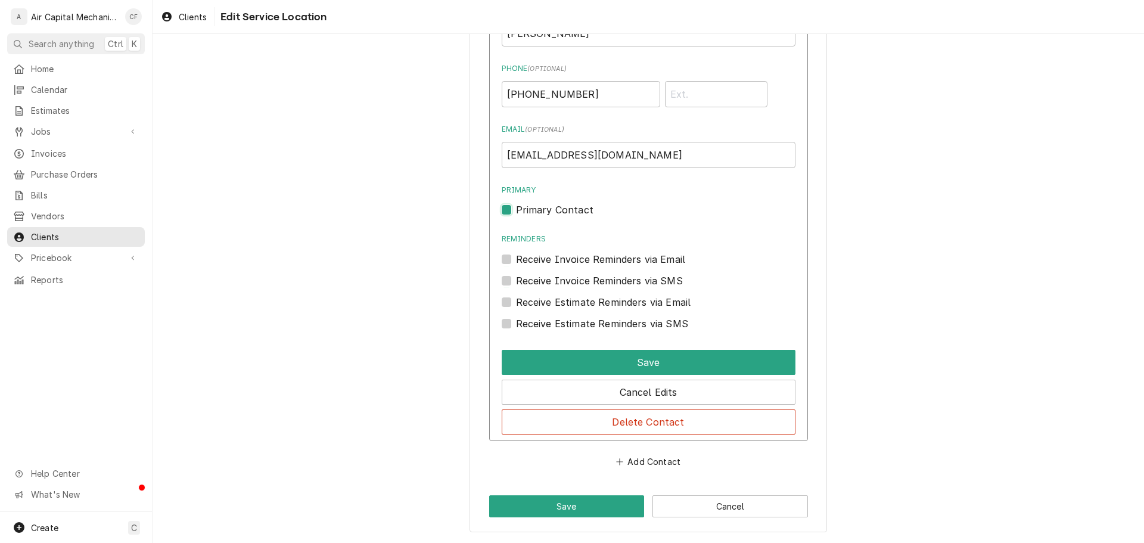
click at [569, 206] on input "Primary" at bounding box center [663, 216] width 294 height 26
checkbox input "false"
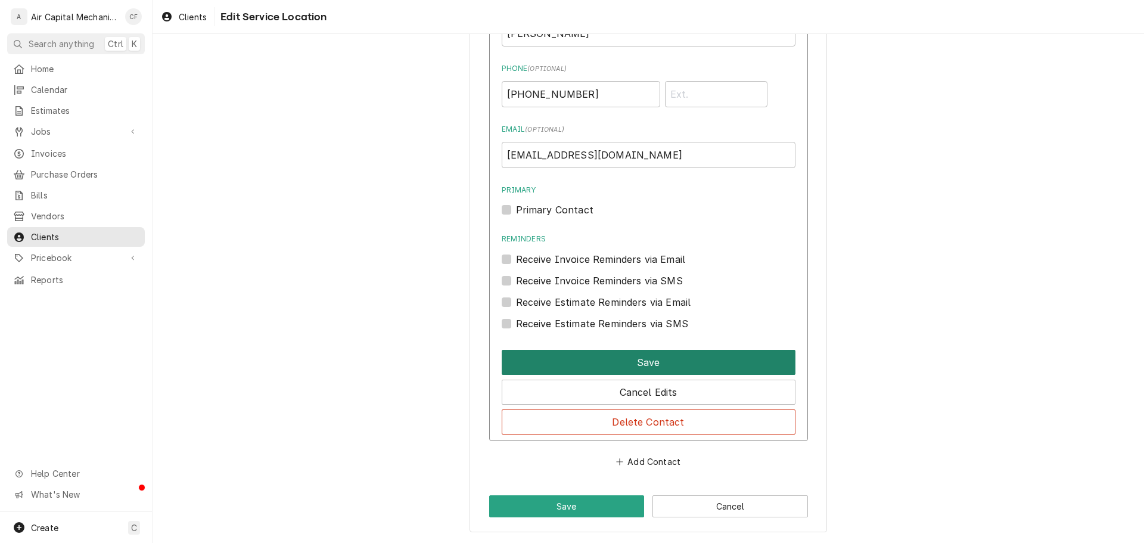
click at [628, 364] on button "Save" at bounding box center [649, 362] width 294 height 25
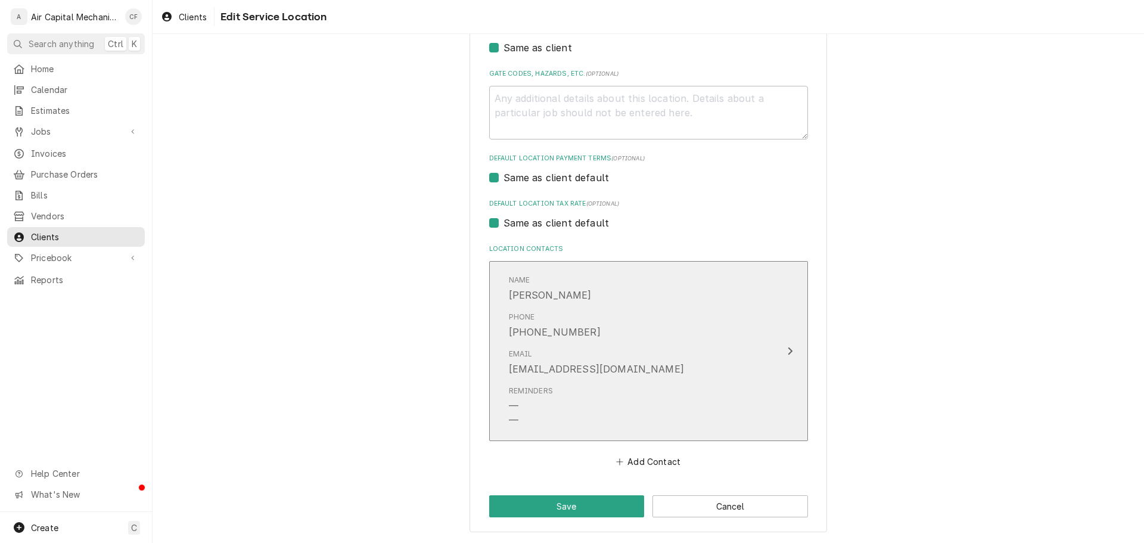
scroll to position [377, 0]
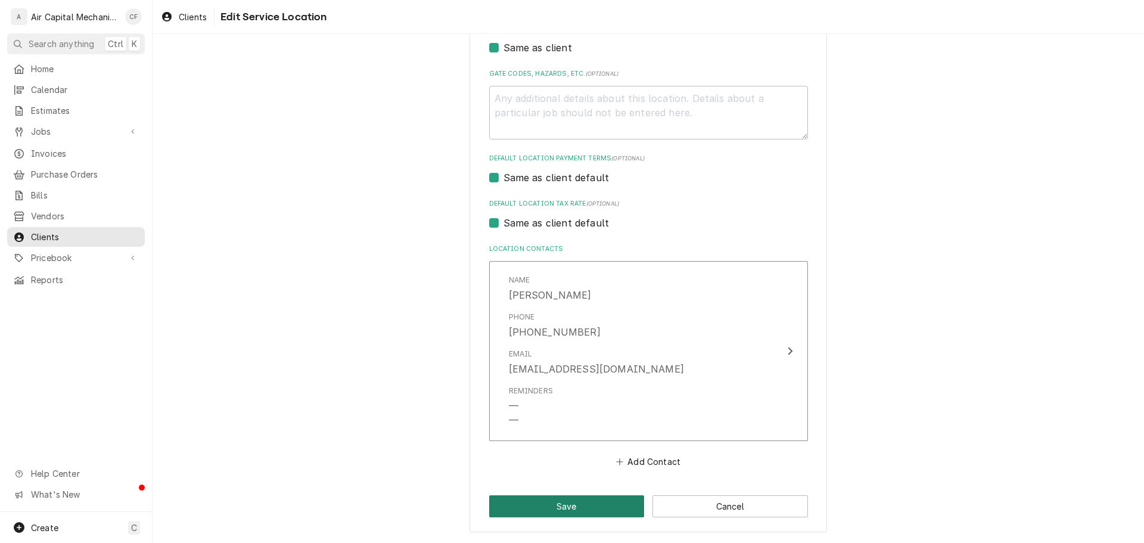
click at [545, 497] on button "Save" at bounding box center [567, 506] width 156 height 22
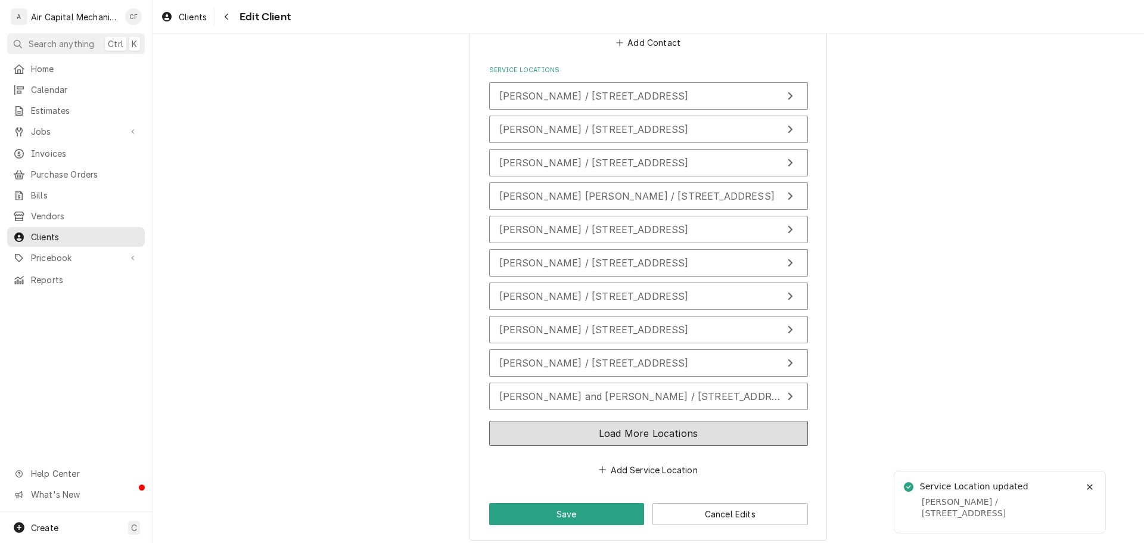
scroll to position [854, 0]
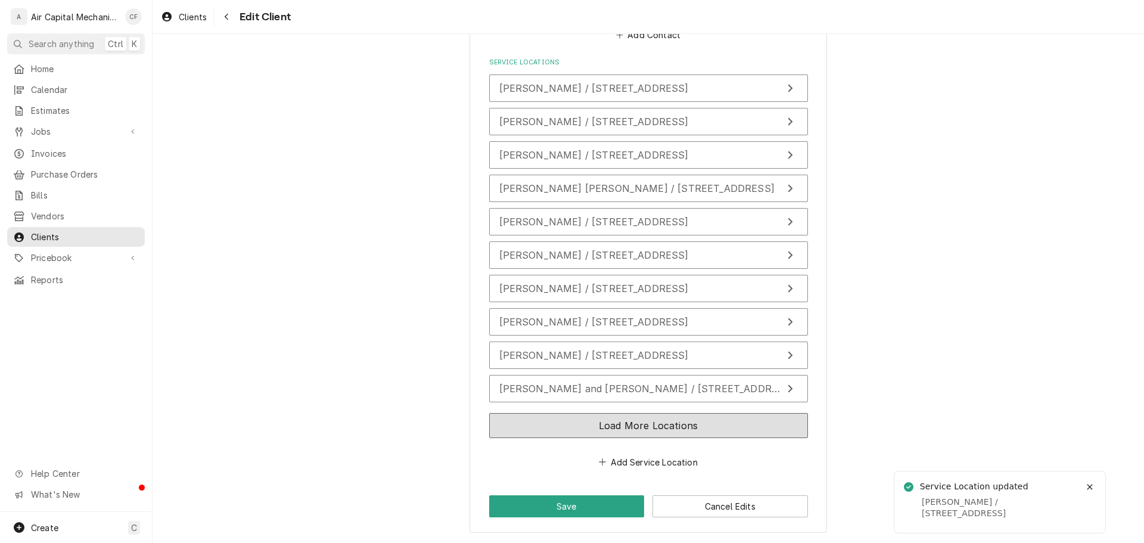
click at [534, 413] on button "Load More Locations" at bounding box center [648, 425] width 319 height 25
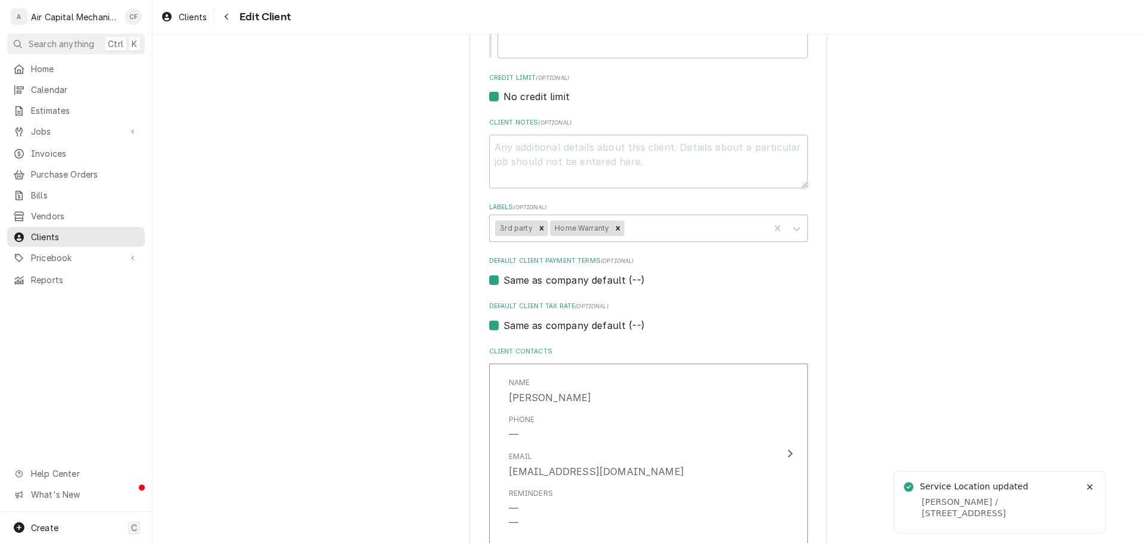
scroll to position [0, 0]
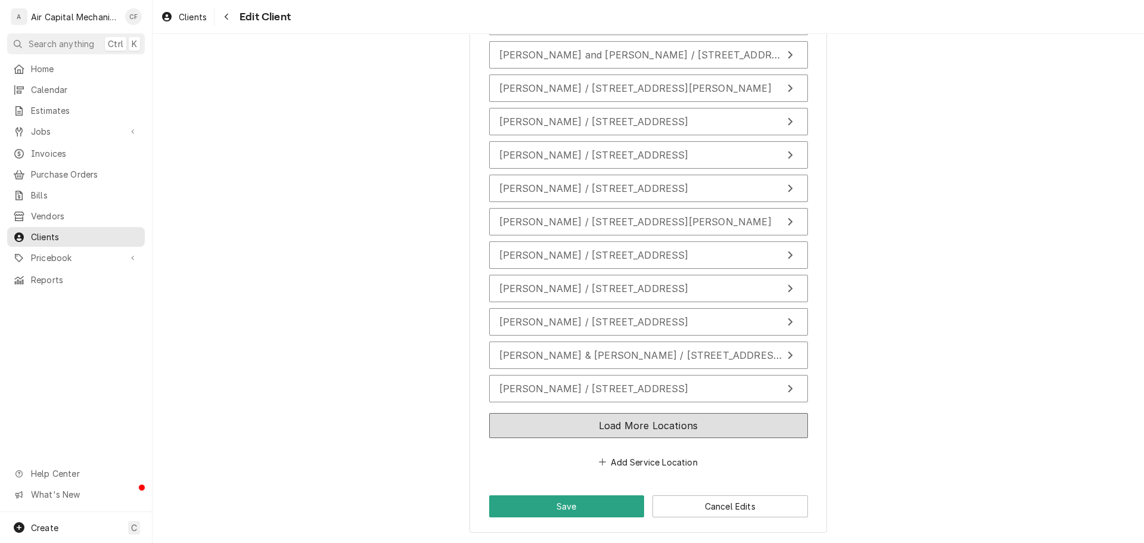
click at [534, 422] on button "Load More Locations" at bounding box center [648, 425] width 319 height 25
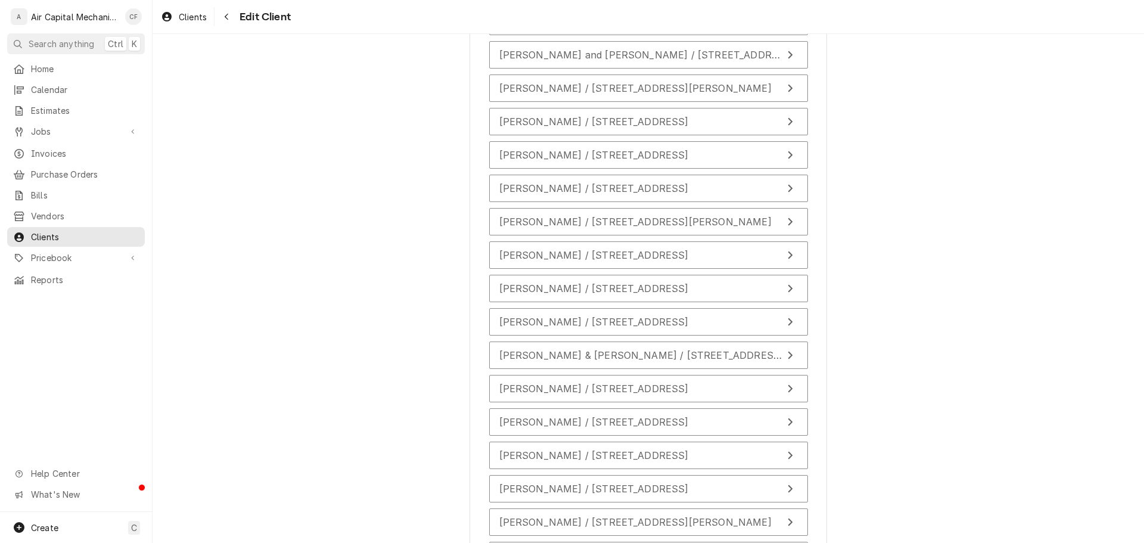
scroll to position [1522, 0]
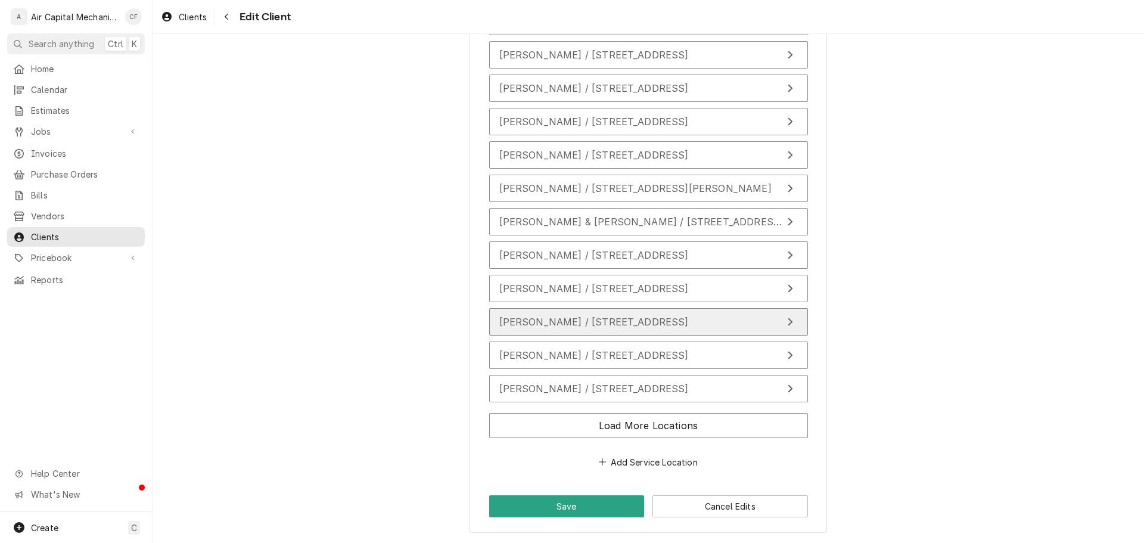
click at [608, 315] on div "Patrice Bell / 14018 E Hawthorne St, Wichita, KS 67230" at bounding box center [593, 322] width 189 height 14
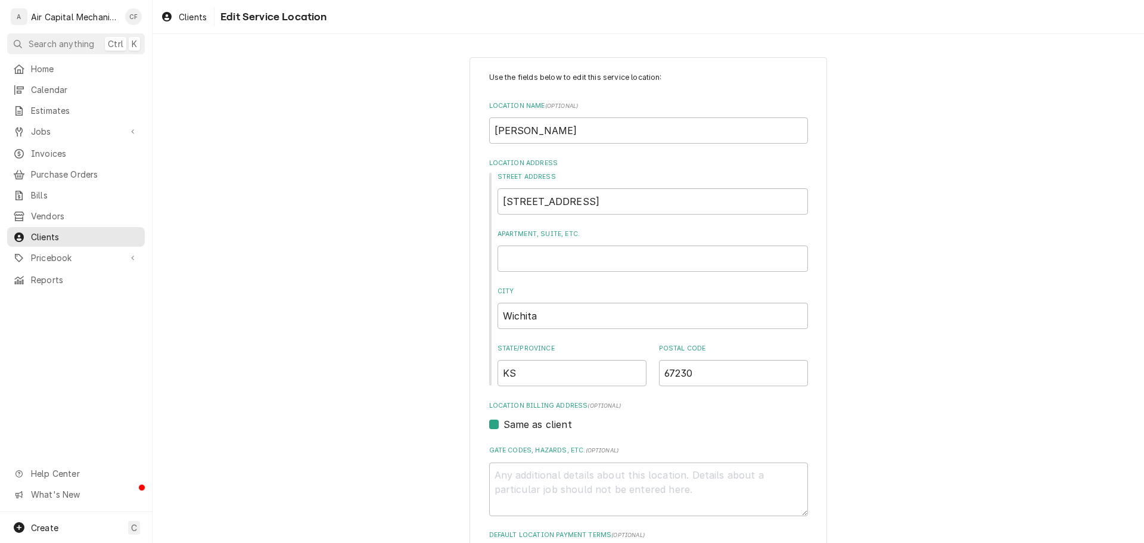
scroll to position [402, 0]
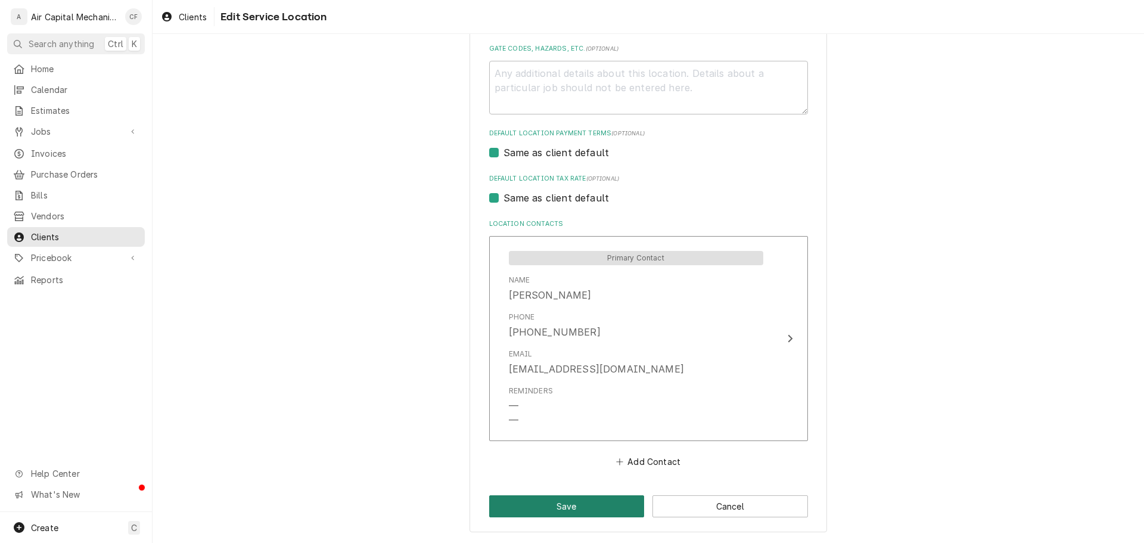
click at [542, 513] on button "Save" at bounding box center [567, 506] width 156 height 22
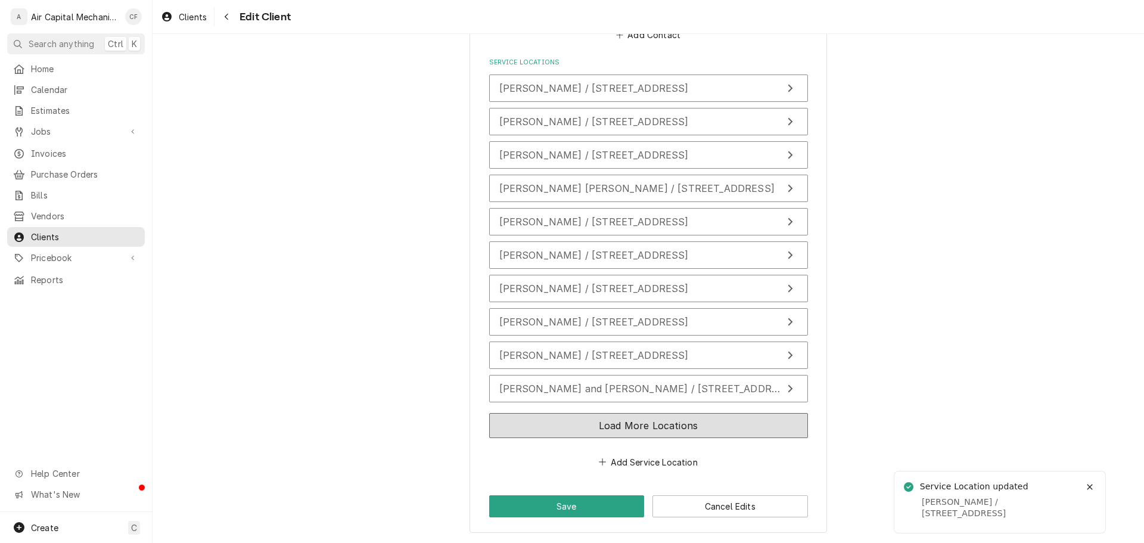
click at [548, 418] on button "Load More Locations" at bounding box center [648, 425] width 319 height 25
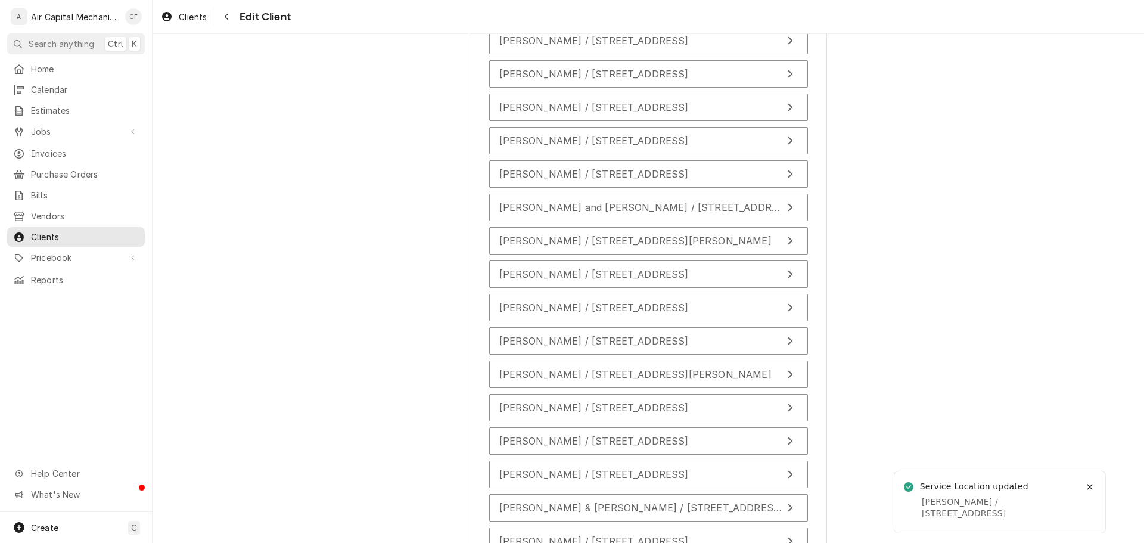
scroll to position [1188, 0]
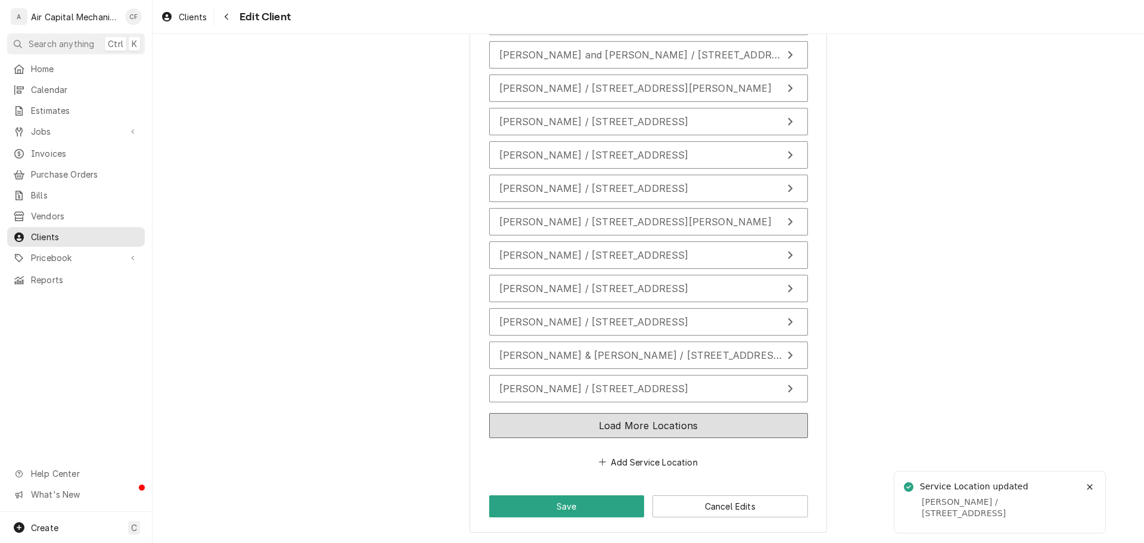
click at [549, 415] on button "Load More Locations" at bounding box center [648, 425] width 319 height 25
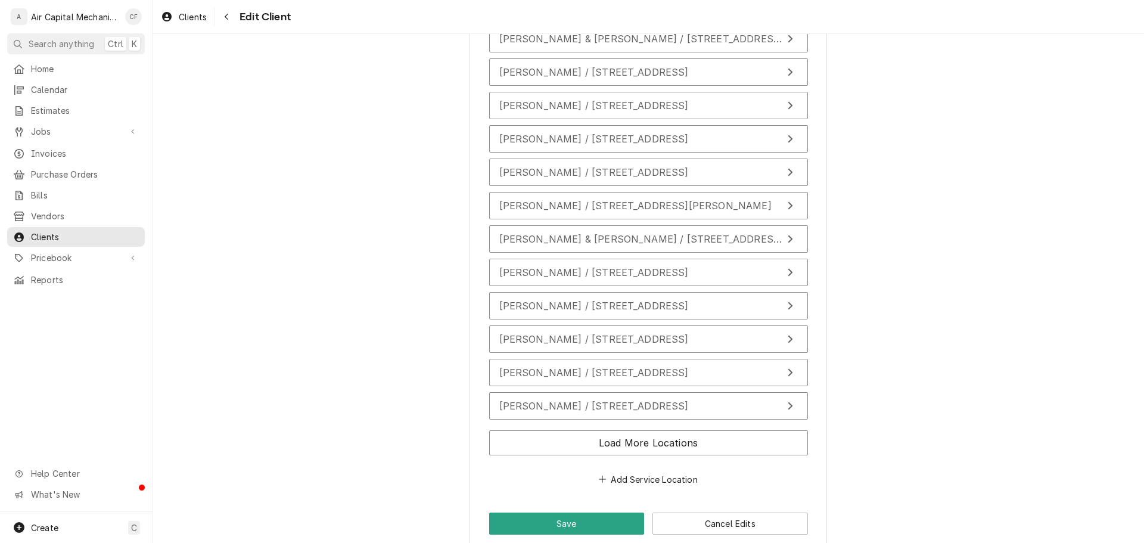
scroll to position [1522, 0]
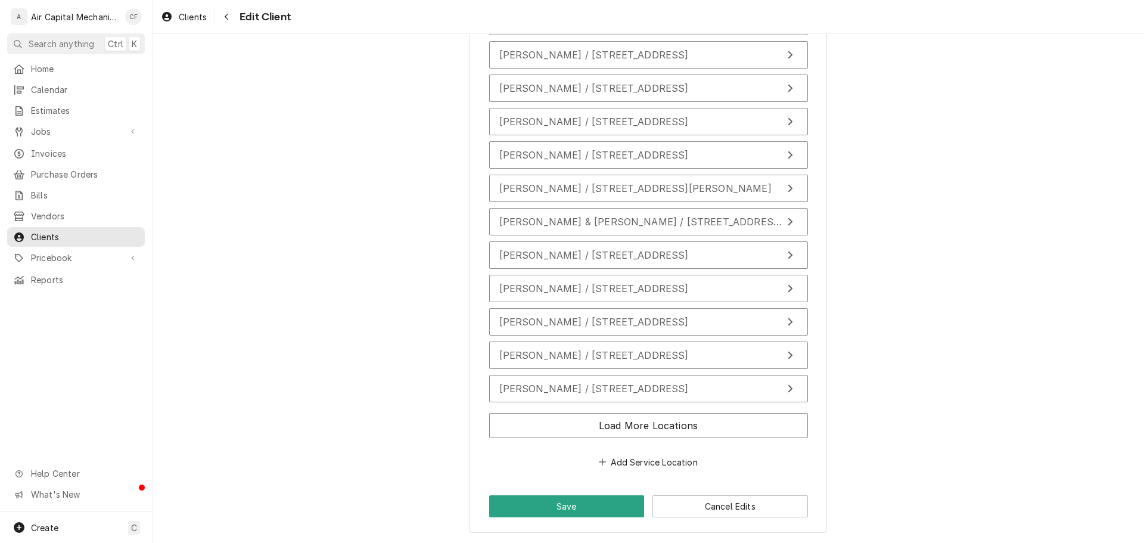
click at [555, 444] on div "Load More Locations" at bounding box center [648, 427] width 319 height 39
click at [556, 432] on button "Load More Locations" at bounding box center [648, 425] width 319 height 25
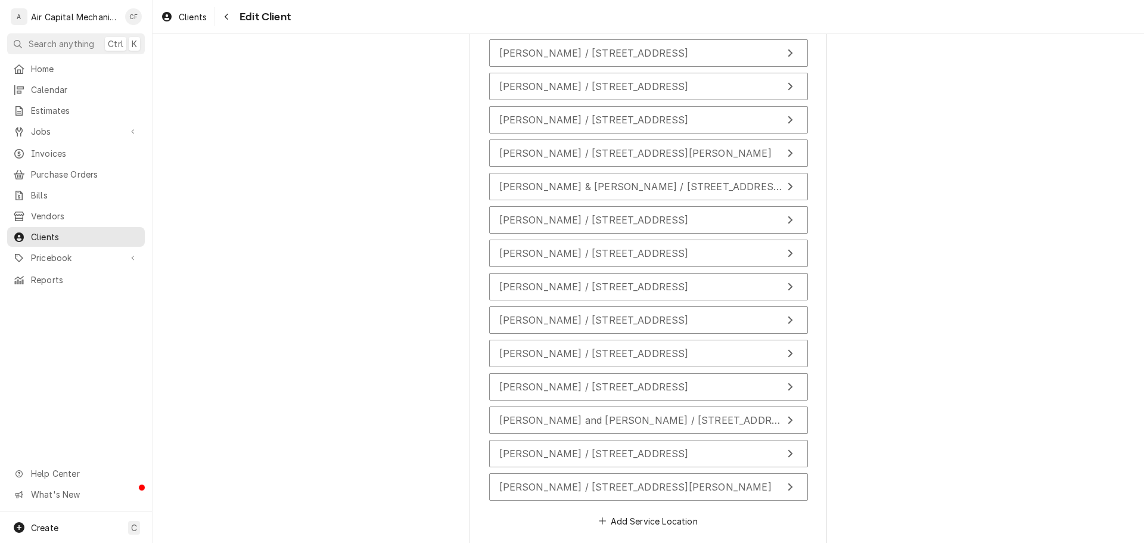
scroll to position [1616, 0]
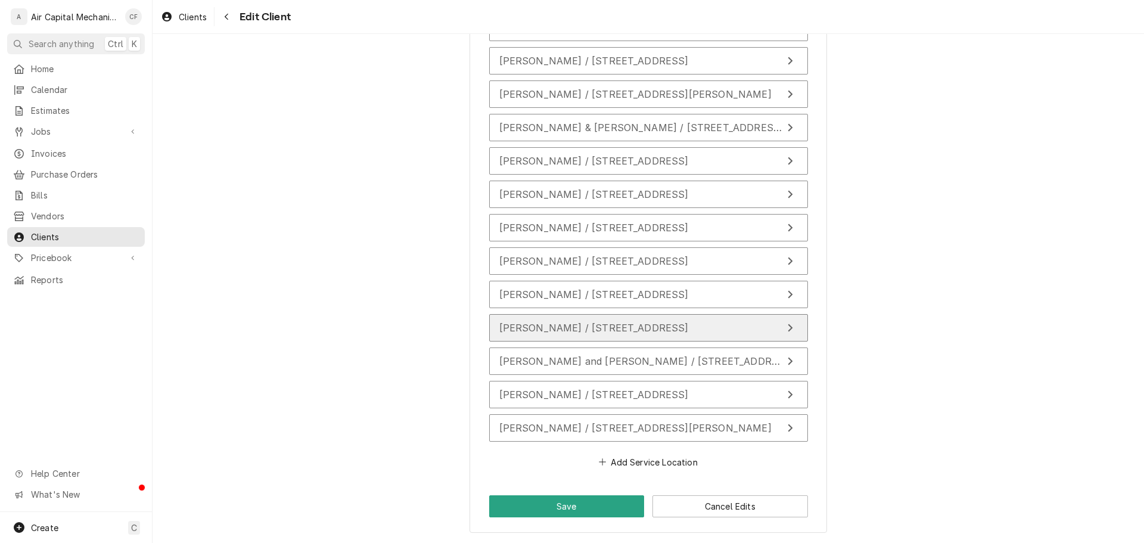
click at [571, 326] on span "Salvador Gutierrez / 5825 E 47th St N, Bel Aire, KS 67220" at bounding box center [593, 328] width 189 height 12
type textarea "x"
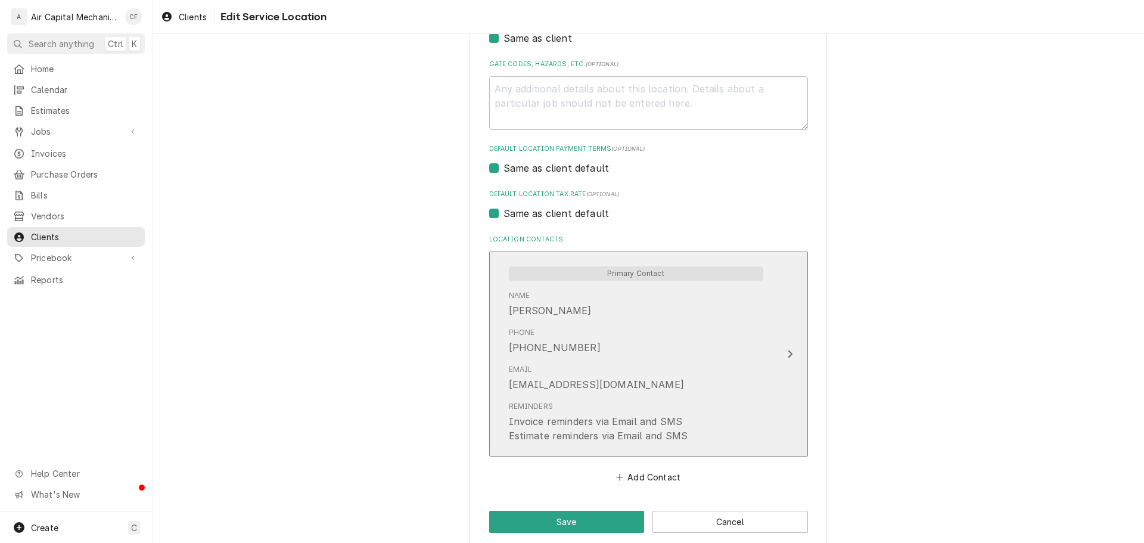
scroll to position [402, 0]
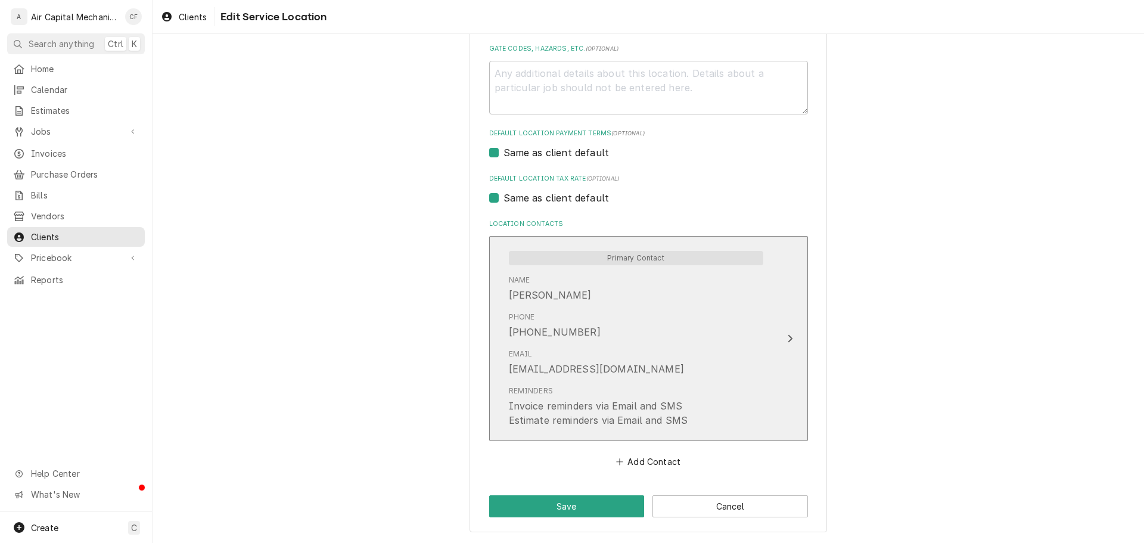
click at [579, 307] on div "Phone (316) 469-8269" at bounding box center [636, 325] width 254 height 37
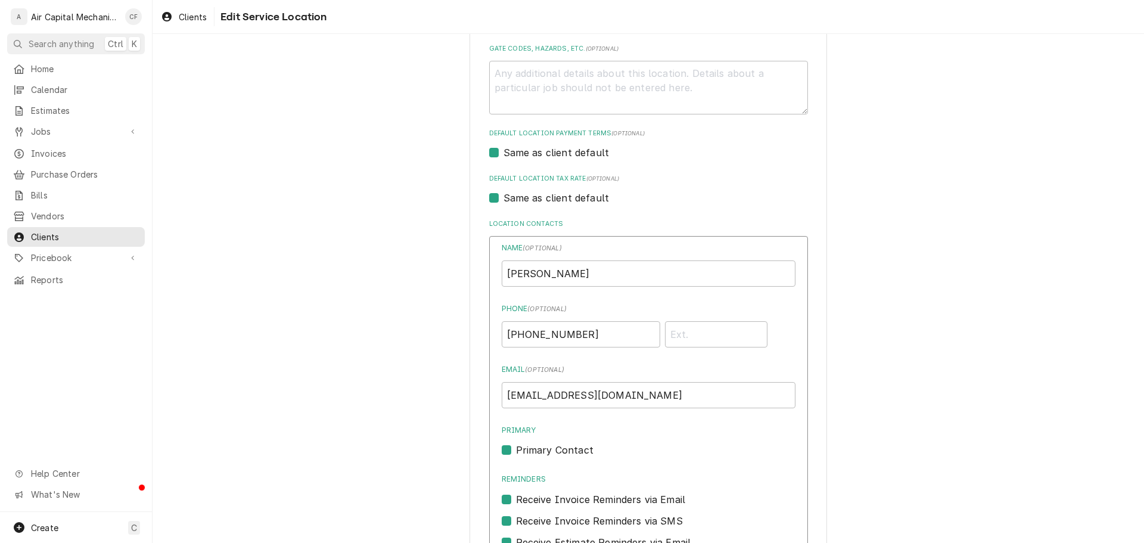
scroll to position [642, 0]
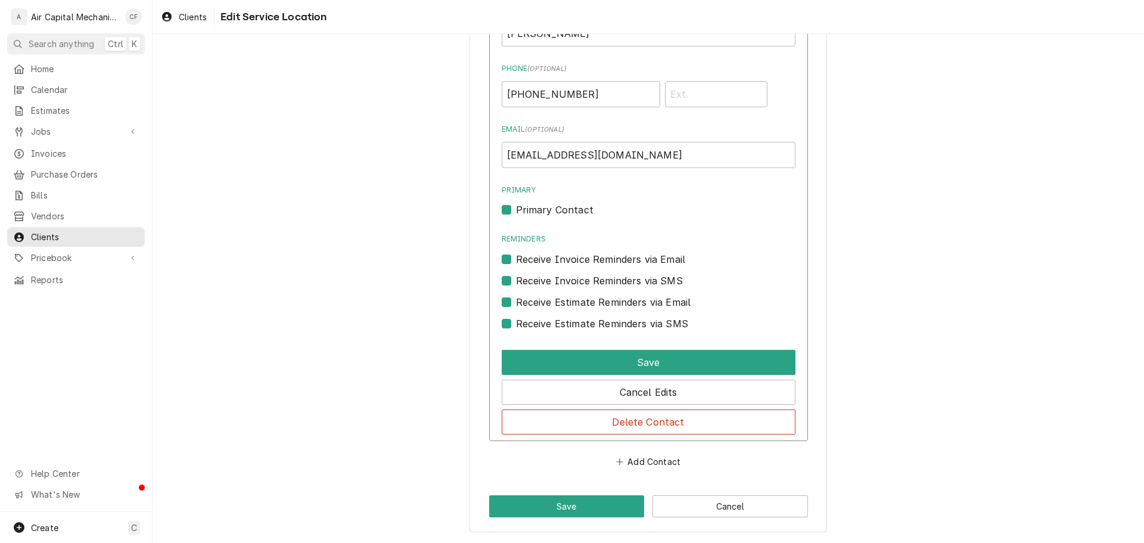
click at [586, 322] on label "Receive Estimate Reminders via SMS" at bounding box center [602, 323] width 172 height 14
click at [586, 322] on input "Contact Edit Form" at bounding box center [663, 329] width 294 height 26
checkbox input "false"
click at [589, 303] on label "Receive Estimate Reminders via Email" at bounding box center [603, 302] width 175 height 14
click at [589, 303] on input "Contact Edit Form" at bounding box center [663, 308] width 294 height 26
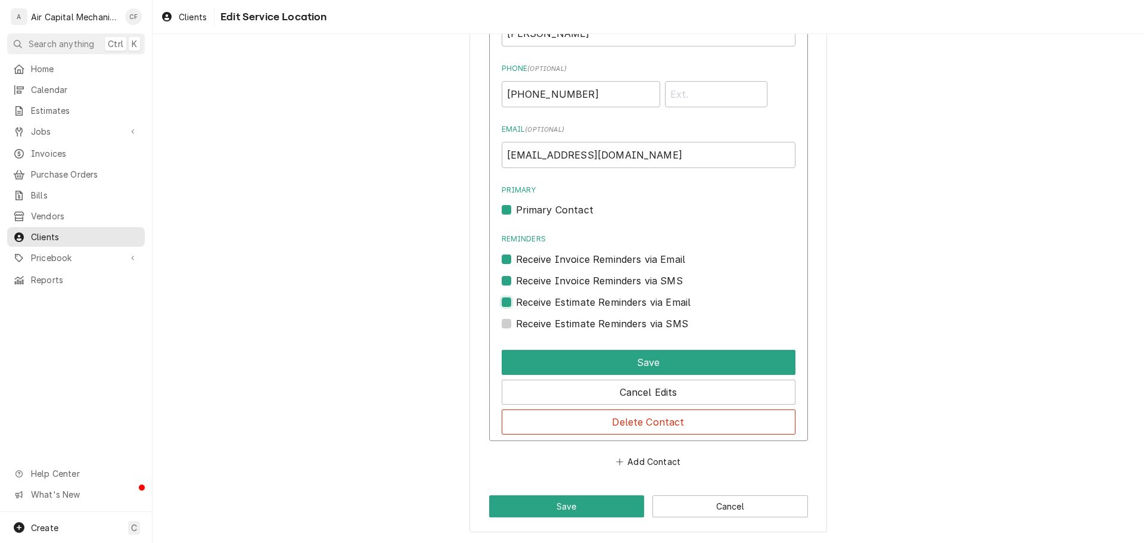
checkbox input "false"
click at [592, 275] on label "Receive Invoice Reminders via SMS" at bounding box center [599, 280] width 167 height 14
click at [592, 275] on input "Contact Edit Form" at bounding box center [663, 286] width 294 height 26
checkbox input "false"
click at [597, 254] on label "Receive Invoice Reminders via Email" at bounding box center [601, 259] width 170 height 14
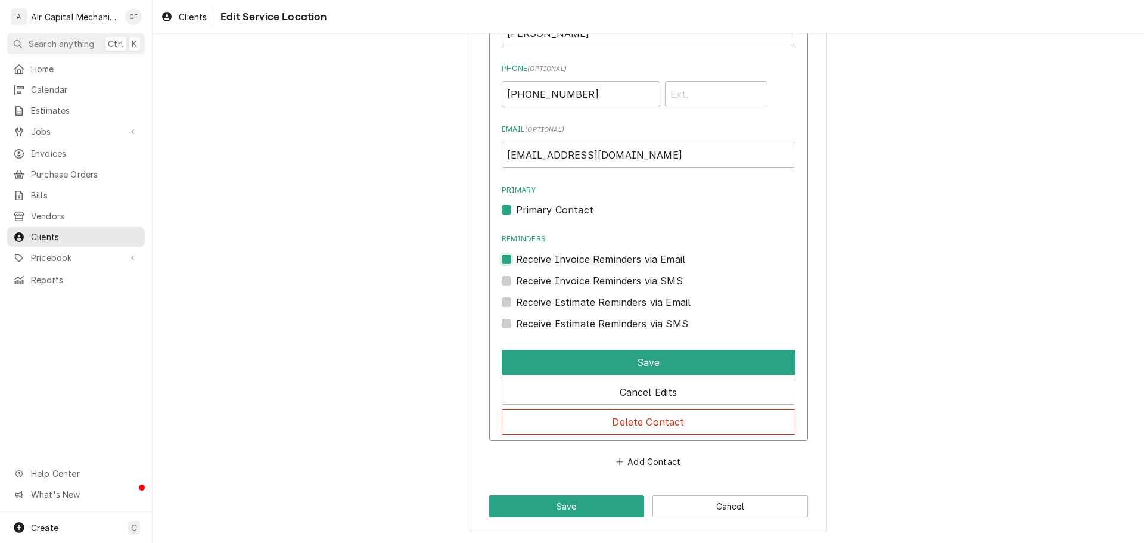
click at [597, 254] on input "Reminders" at bounding box center [663, 265] width 294 height 26
checkbox input "false"
click at [574, 201] on div "Primary Primary Contact" at bounding box center [649, 201] width 294 height 32
click at [574, 206] on label "Primary Contact" at bounding box center [554, 210] width 77 height 14
click at [574, 206] on input "Primary" at bounding box center [663, 216] width 294 height 26
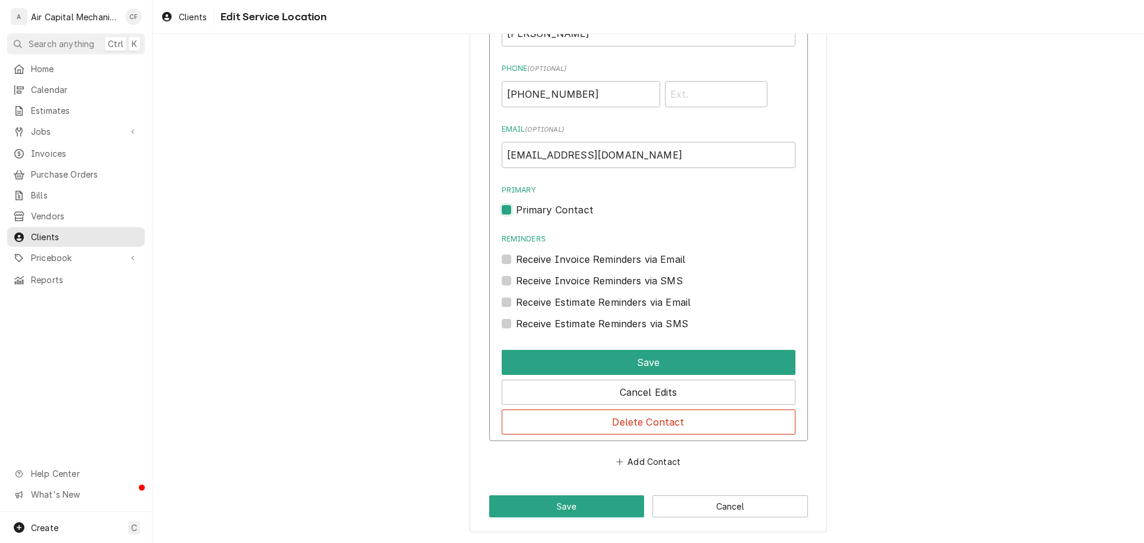
checkbox input "false"
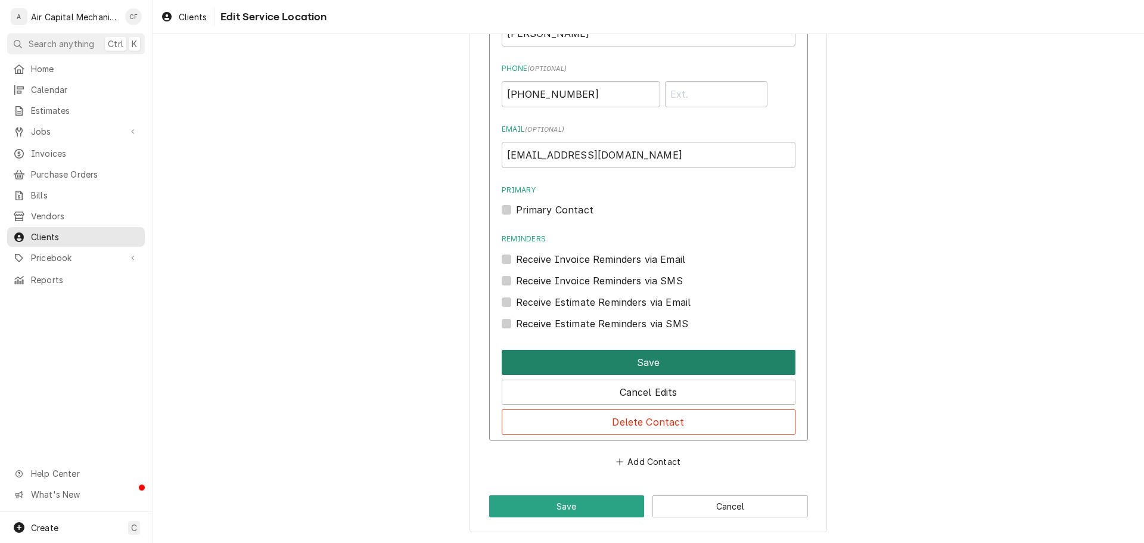
click at [615, 366] on button "Save" at bounding box center [649, 362] width 294 height 25
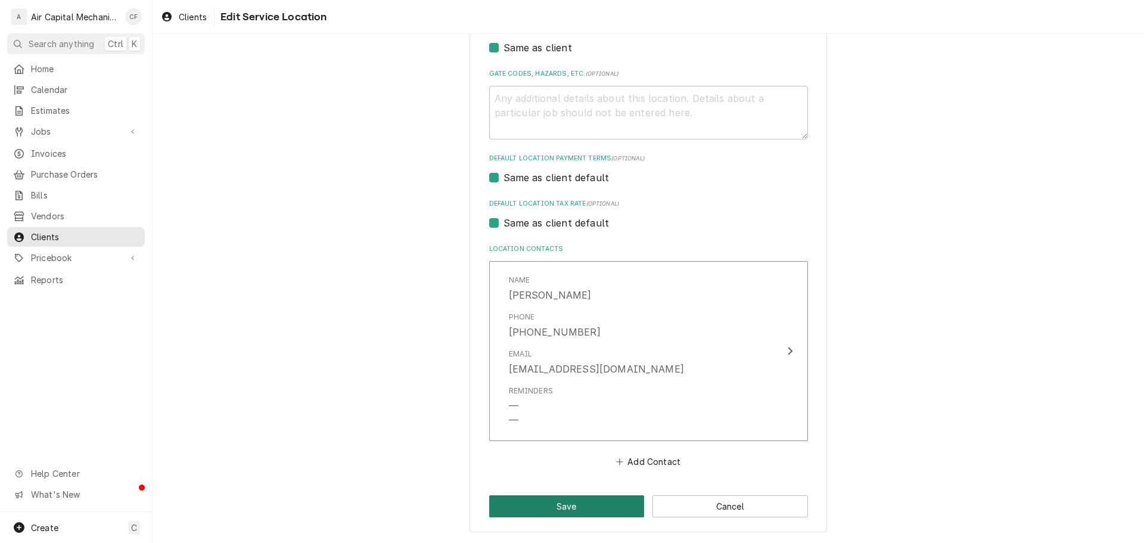
click at [601, 507] on button "Save" at bounding box center [567, 506] width 156 height 22
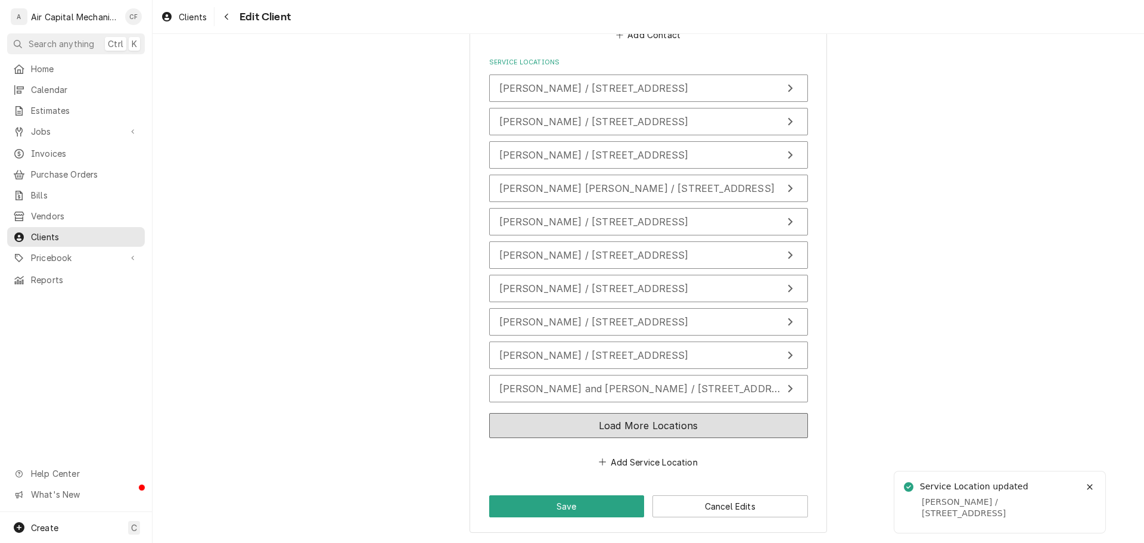
click at [650, 421] on button "Load More Locations" at bounding box center [648, 425] width 319 height 25
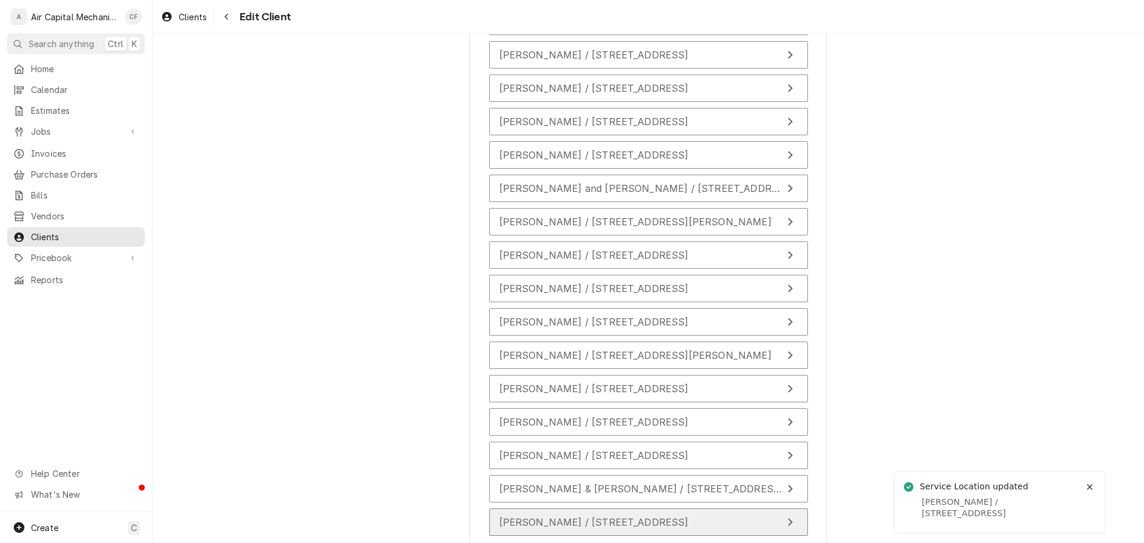
scroll to position [1188, 0]
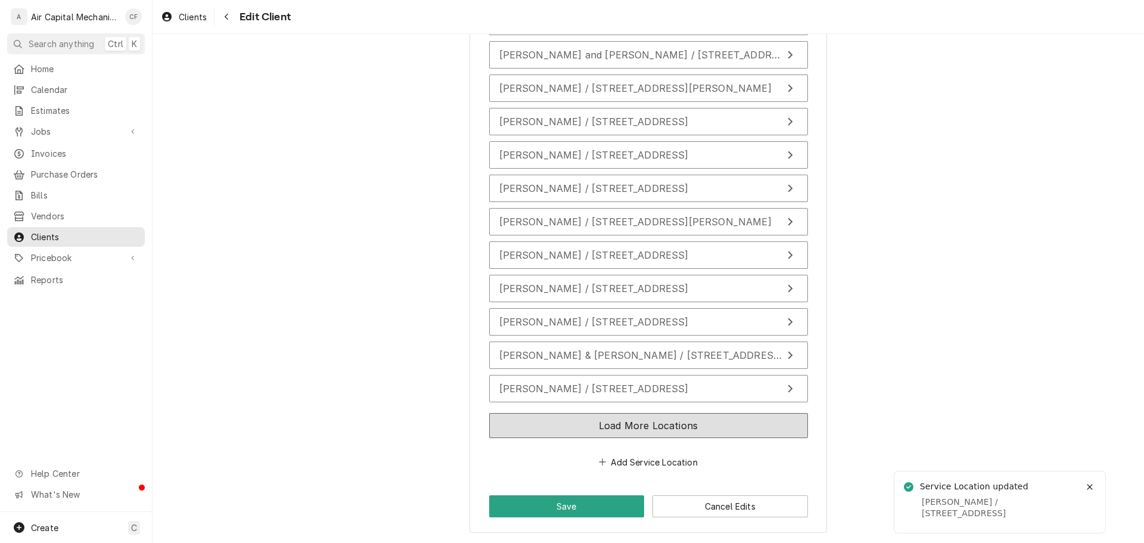
click at [551, 421] on button "Load More Locations" at bounding box center [648, 425] width 319 height 25
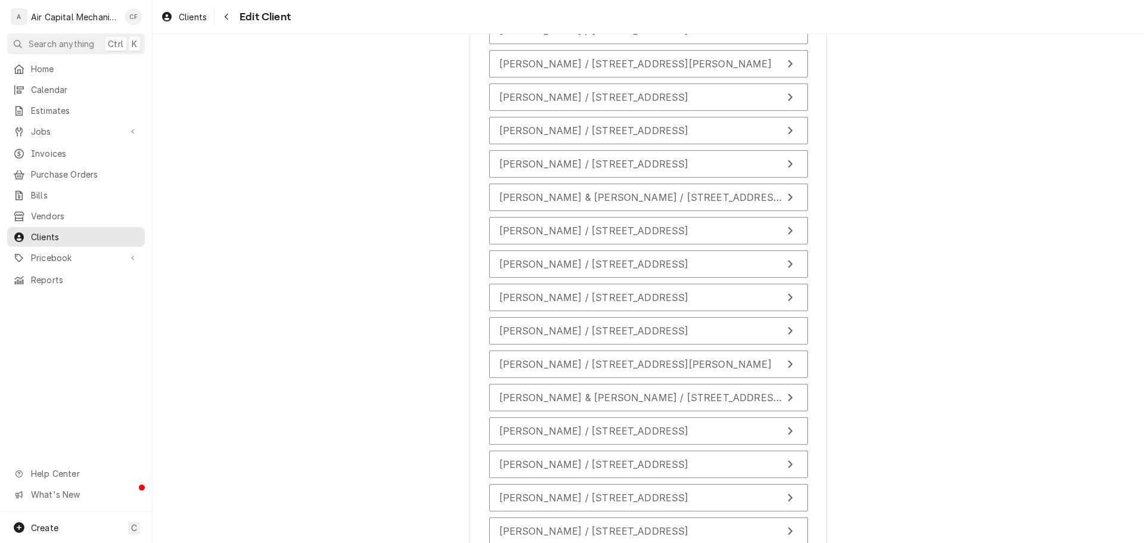
scroll to position [1522, 0]
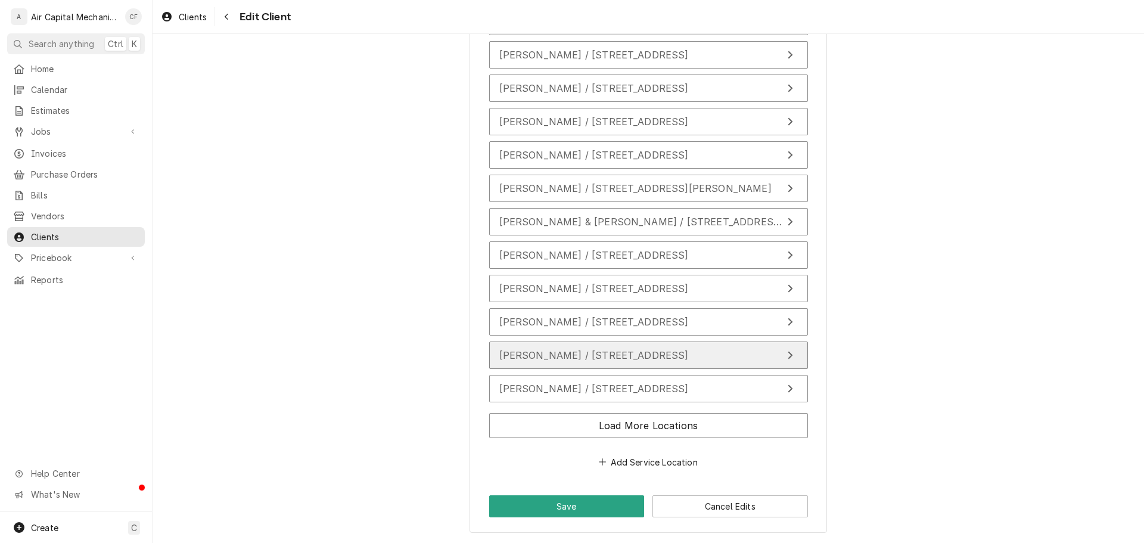
click at [683, 356] on span "Pengfei Zhang / 523 W Meadow Creek Cir 523 & 525, Wichita, KS 67204" at bounding box center [593, 355] width 189 height 12
type textarea "x"
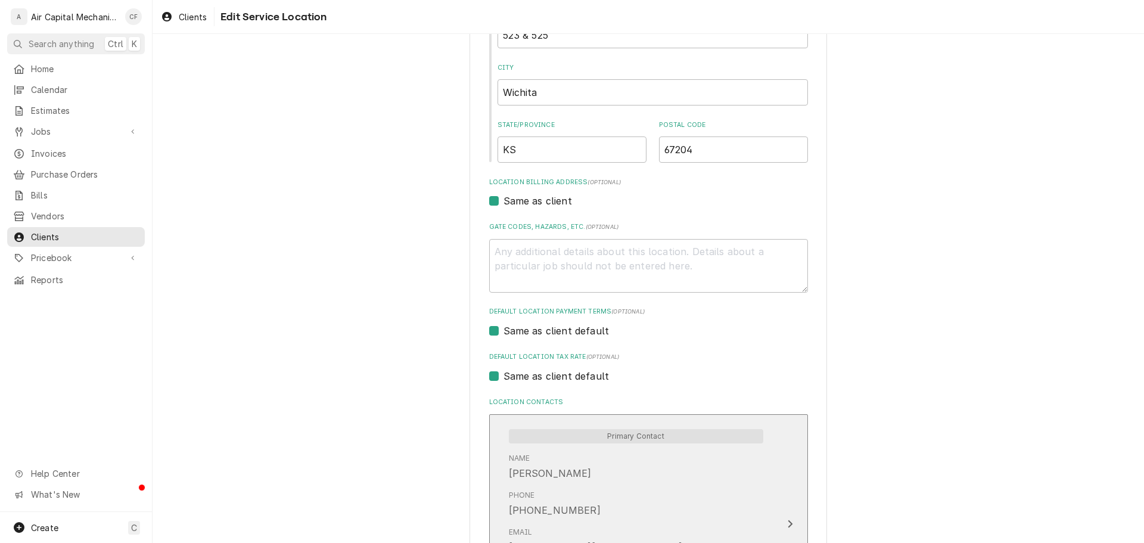
scroll to position [402, 0]
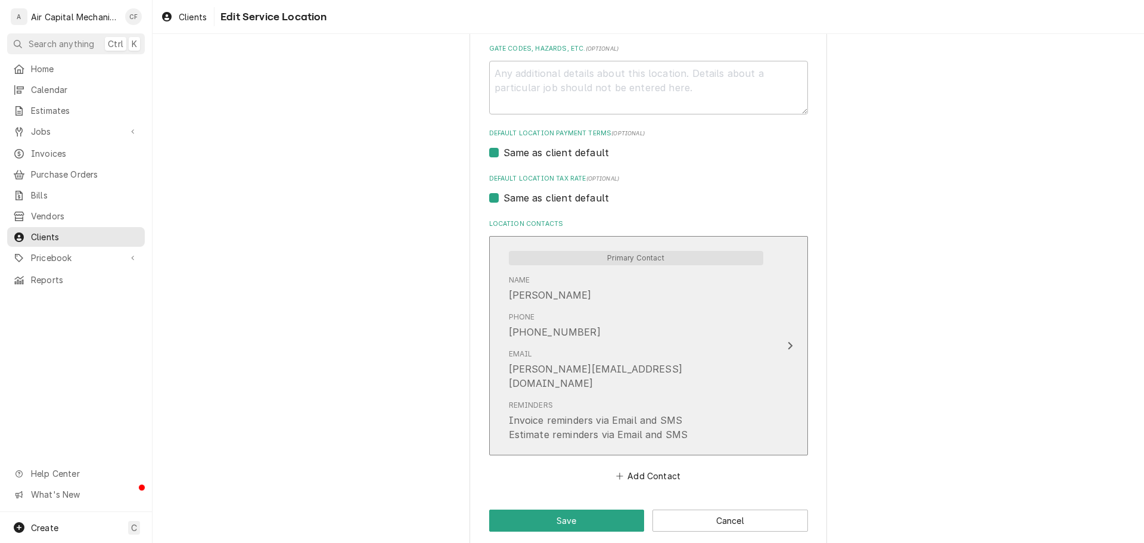
click at [652, 400] on div "Reminders Invoice reminders via Email and SMS Estimate reminders via Email and …" at bounding box center [598, 421] width 179 height 42
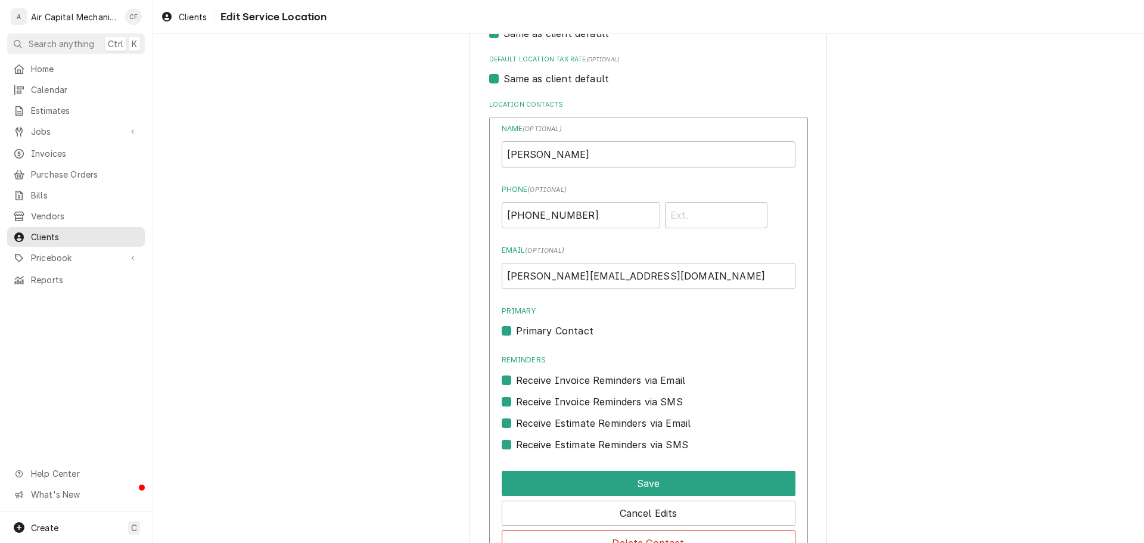
scroll to position [642, 0]
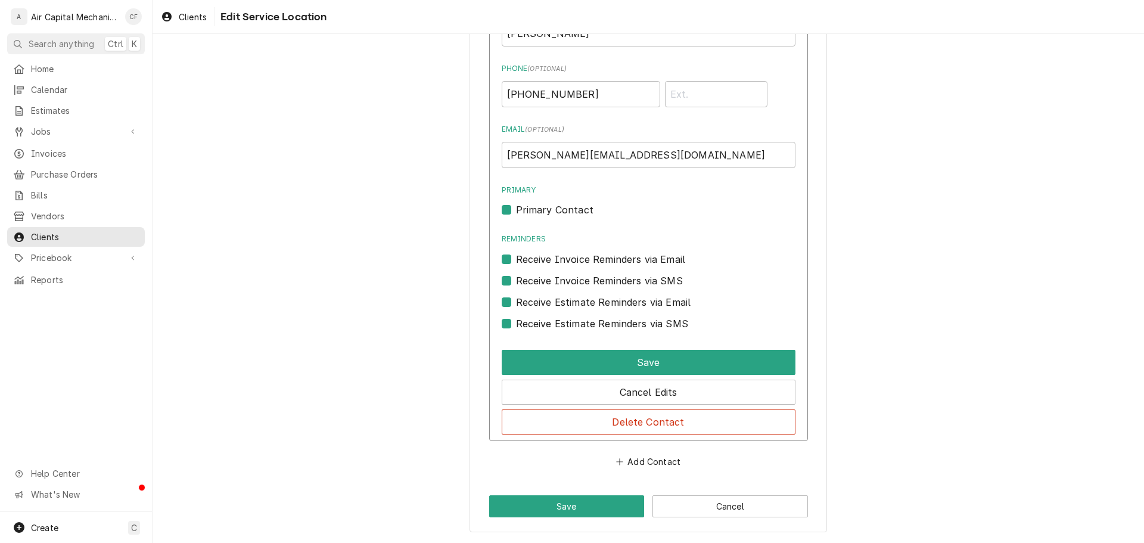
click at [570, 322] on label "Receive Estimate Reminders via SMS" at bounding box center [602, 323] width 172 height 14
click at [570, 322] on input "Contact Edit Form" at bounding box center [663, 329] width 294 height 26
checkbox input "false"
click at [576, 304] on label "Receive Estimate Reminders via Email" at bounding box center [603, 302] width 175 height 14
click at [576, 304] on input "Contact Edit Form" at bounding box center [663, 308] width 294 height 26
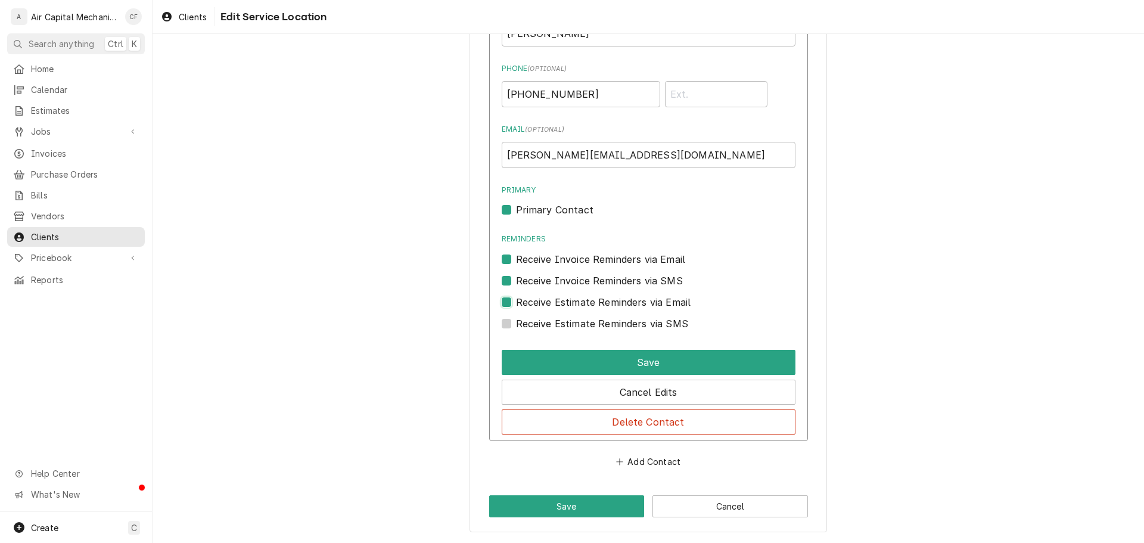
checkbox input "false"
click at [579, 275] on label "Receive Invoice Reminders via SMS" at bounding box center [599, 280] width 167 height 14
click at [579, 275] on input "Contact Edit Form" at bounding box center [663, 286] width 294 height 26
checkbox input "false"
click at [583, 257] on label "Receive Invoice Reminders via Email" at bounding box center [601, 259] width 170 height 14
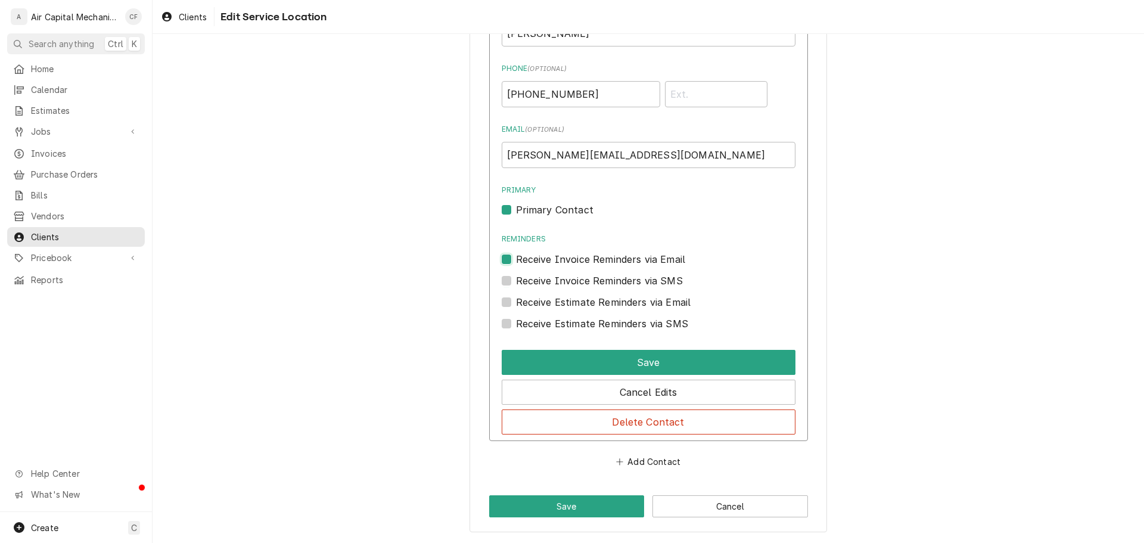
click at [583, 257] on input "Reminders" at bounding box center [663, 265] width 294 height 26
checkbox input "false"
click at [570, 206] on label "Primary Contact" at bounding box center [554, 210] width 77 height 14
click at [570, 206] on input "Primary" at bounding box center [663, 216] width 294 height 26
checkbox input "false"
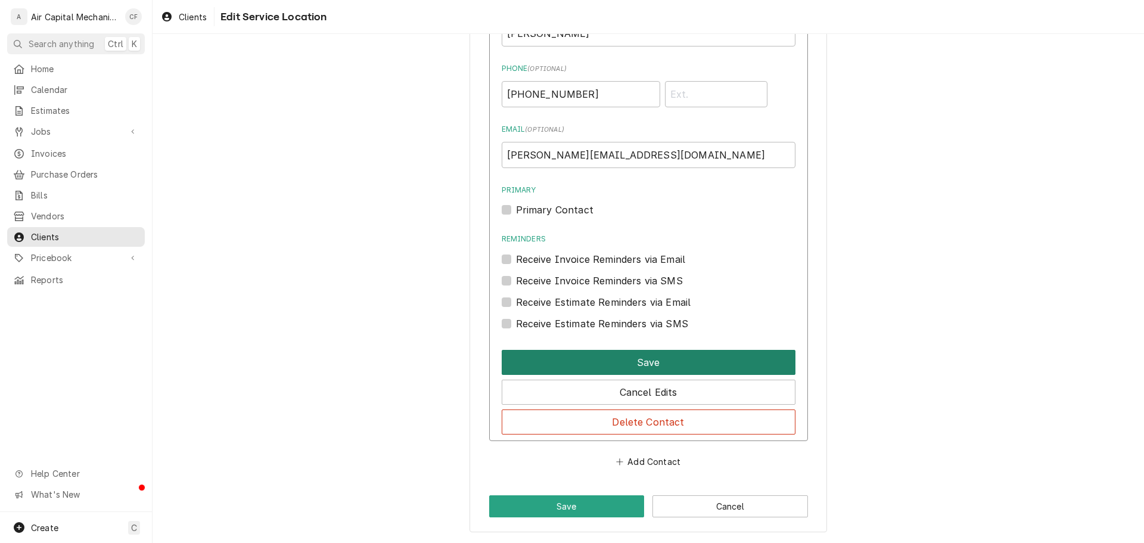
click at [600, 354] on button "Save" at bounding box center [649, 362] width 294 height 25
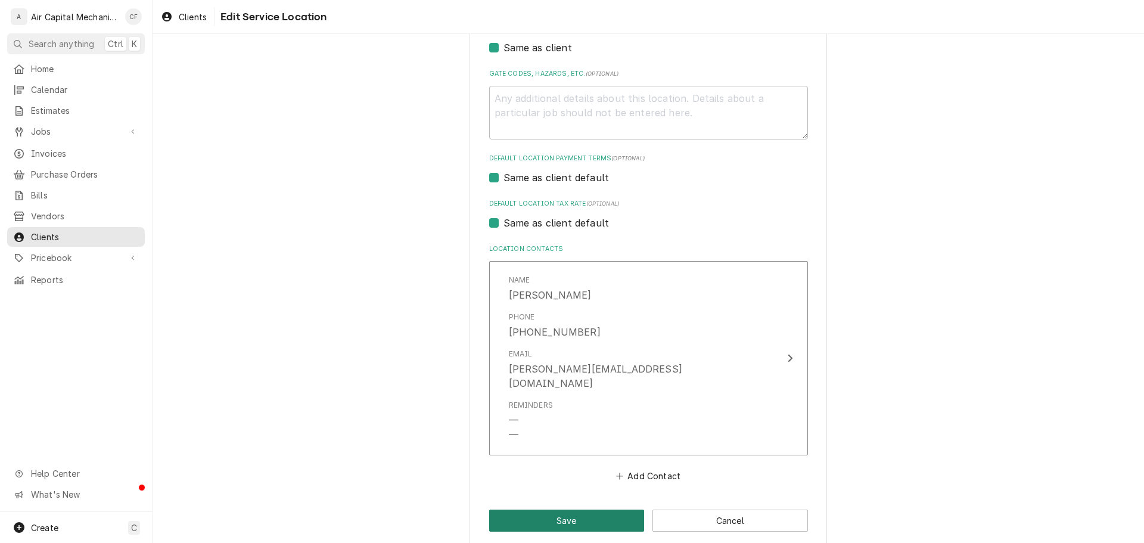
click at [596, 509] on button "Save" at bounding box center [567, 520] width 156 height 22
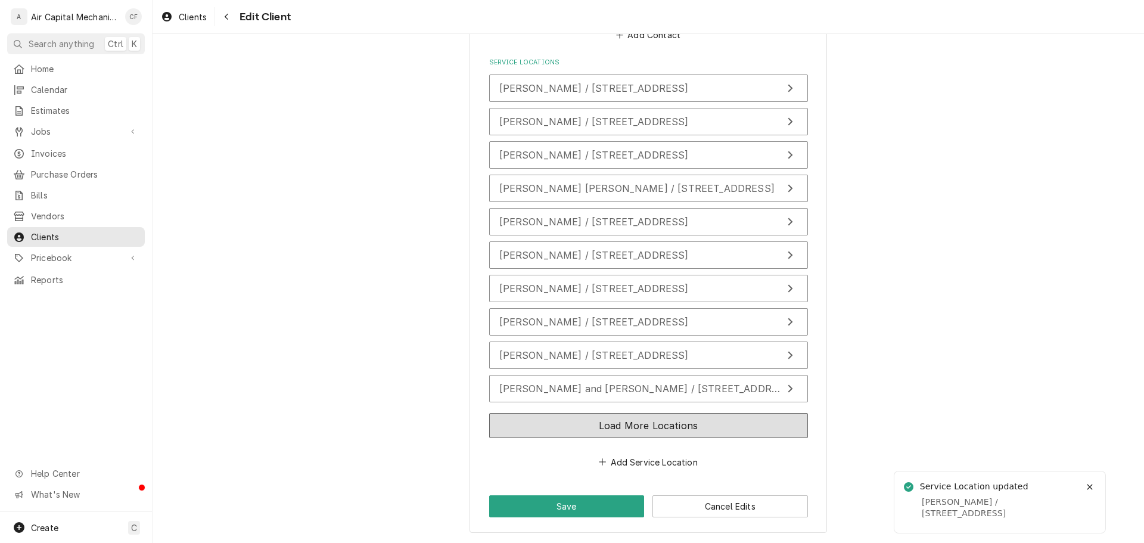
click at [590, 413] on button "Load More Locations" at bounding box center [648, 425] width 319 height 25
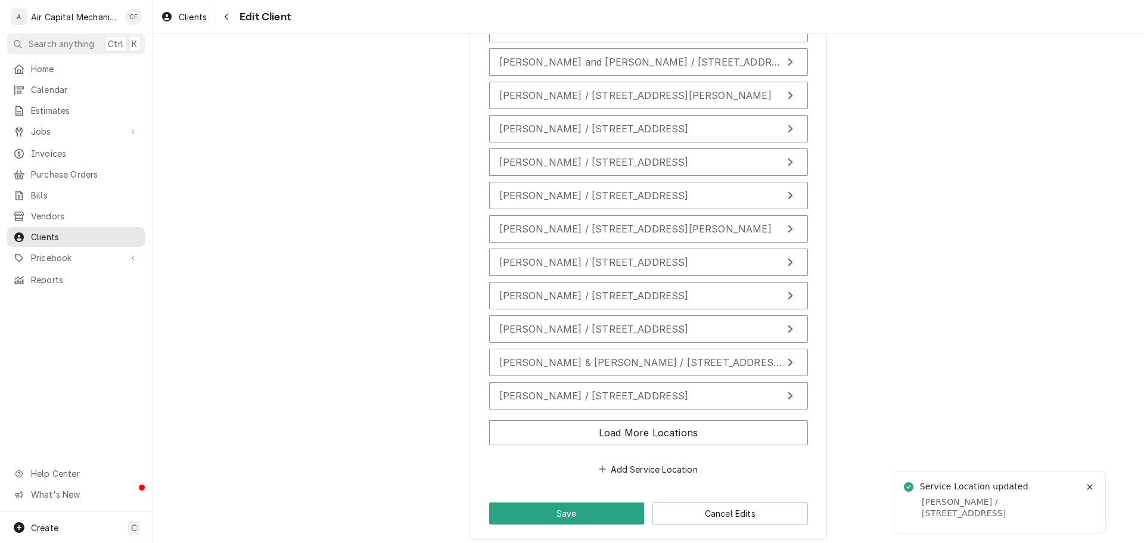
scroll to position [1188, 0]
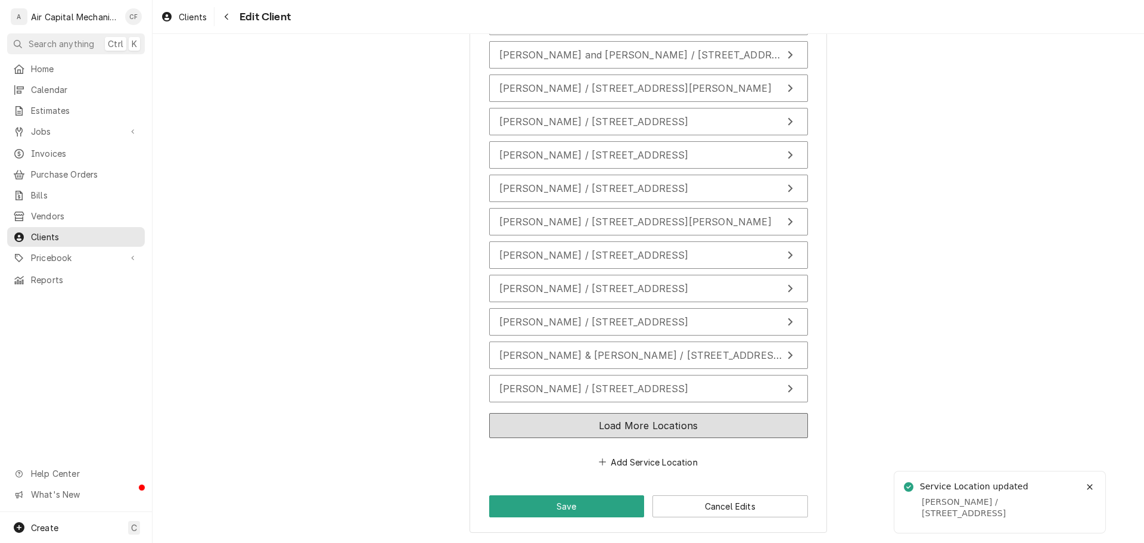
click at [586, 423] on button "Load More Locations" at bounding box center [648, 425] width 319 height 25
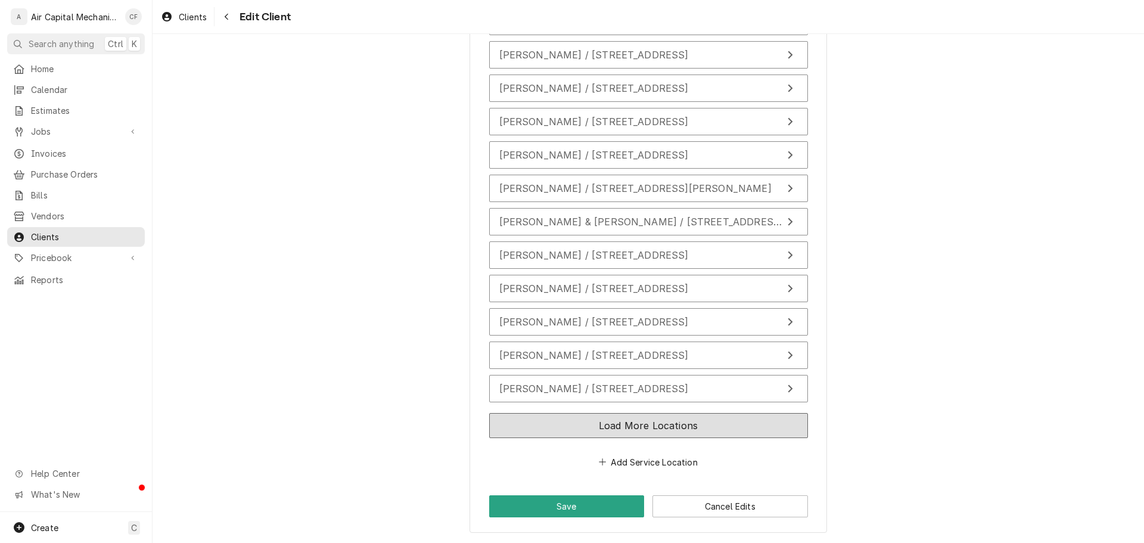
click at [586, 423] on button "Load More Locations" at bounding box center [648, 425] width 319 height 25
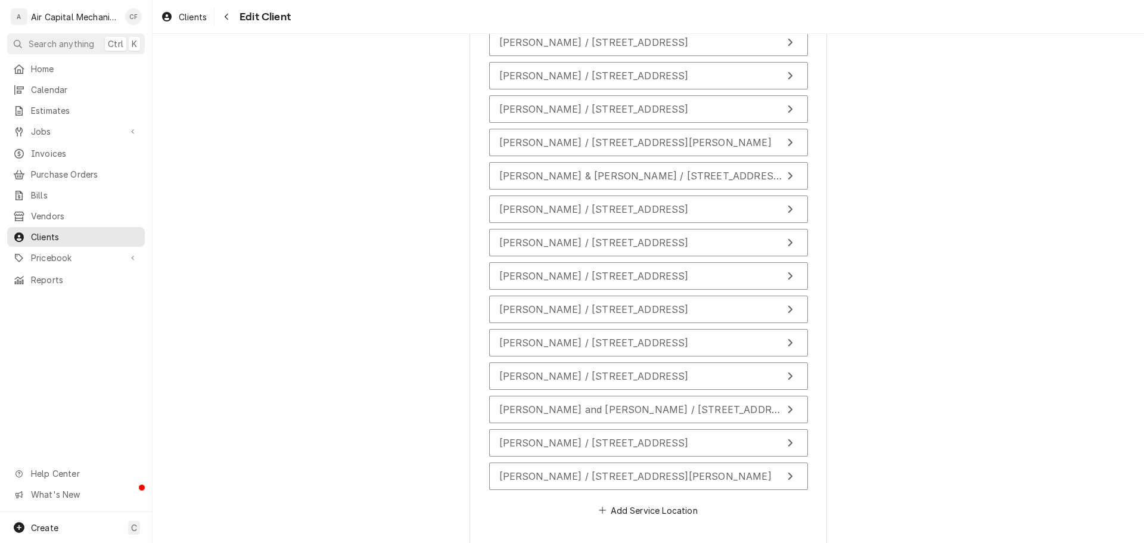
scroll to position [1616, 0]
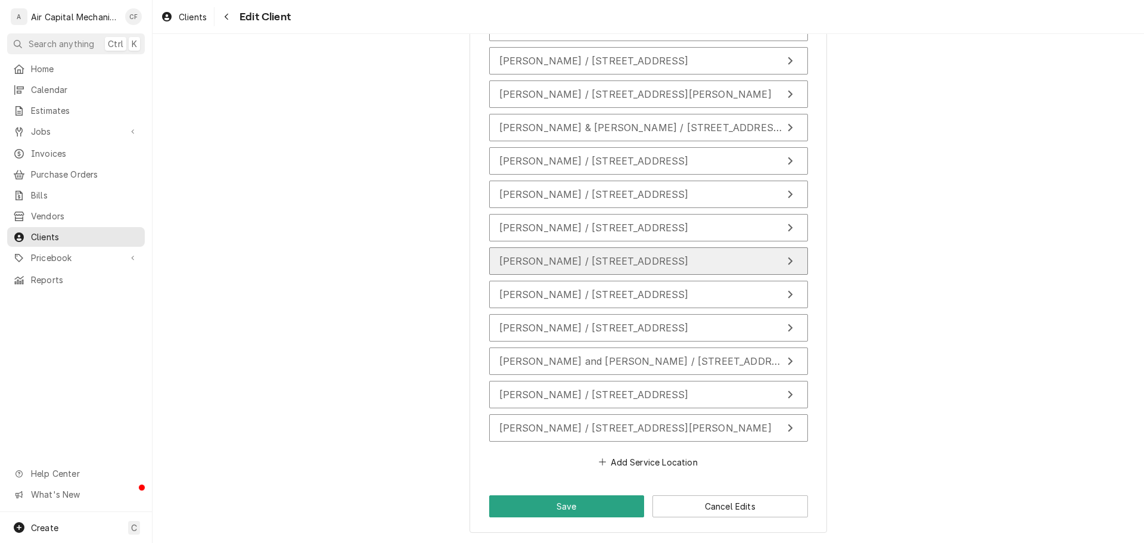
click at [598, 251] on button "Pengfei Zhang / 523 W Meadow Creek Cir 523 & 525, Wichita, KS 67204" at bounding box center [648, 260] width 319 height 27
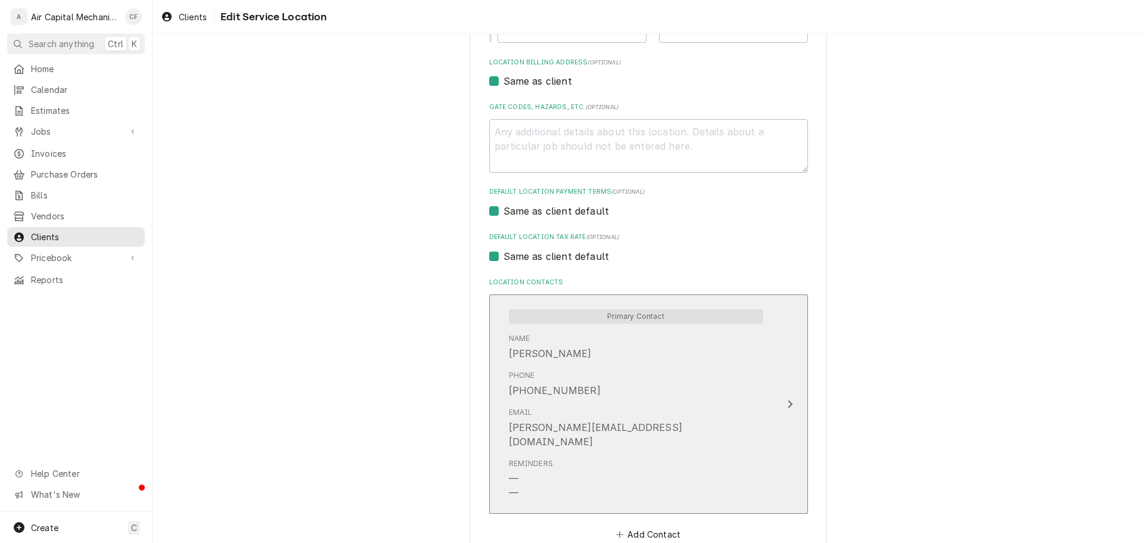
scroll to position [402, 0]
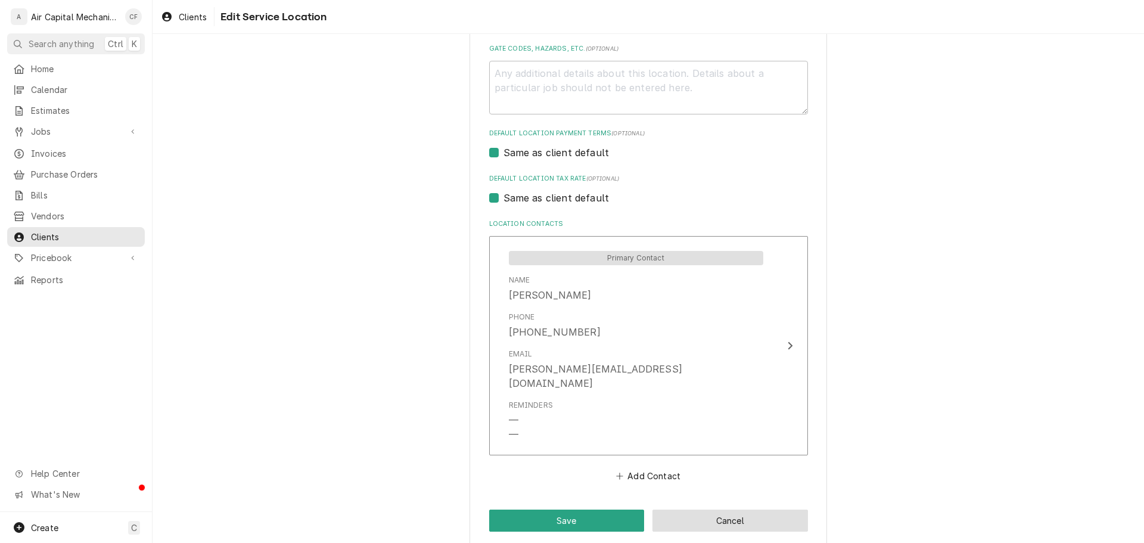
click at [689, 513] on button "Cancel" at bounding box center [730, 520] width 156 height 22
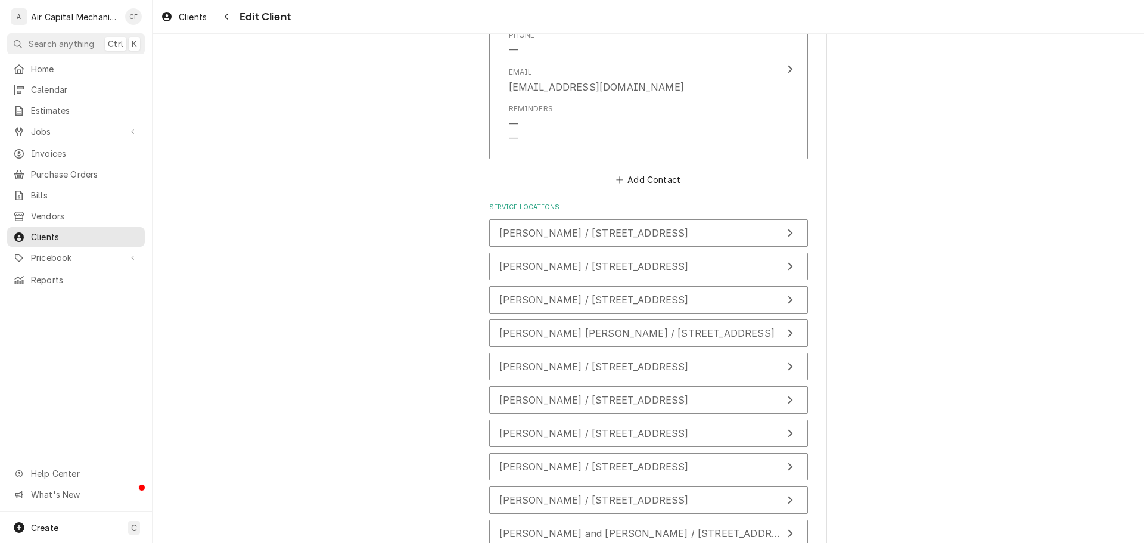
scroll to position [854, 0]
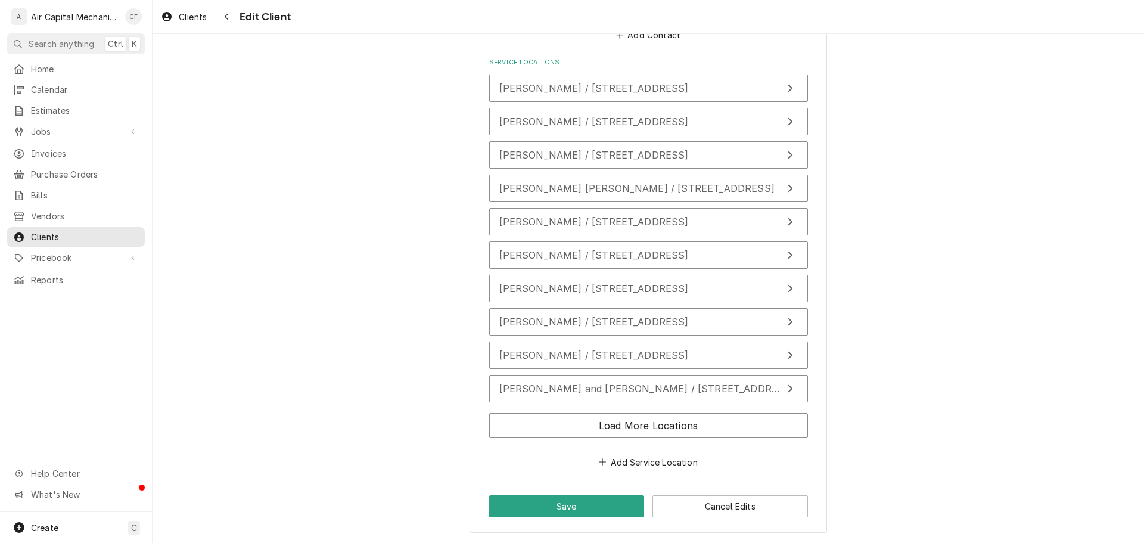
click at [679, 411] on div "Load More Locations" at bounding box center [648, 427] width 319 height 39
click at [674, 424] on button "Load More Locations" at bounding box center [648, 425] width 319 height 25
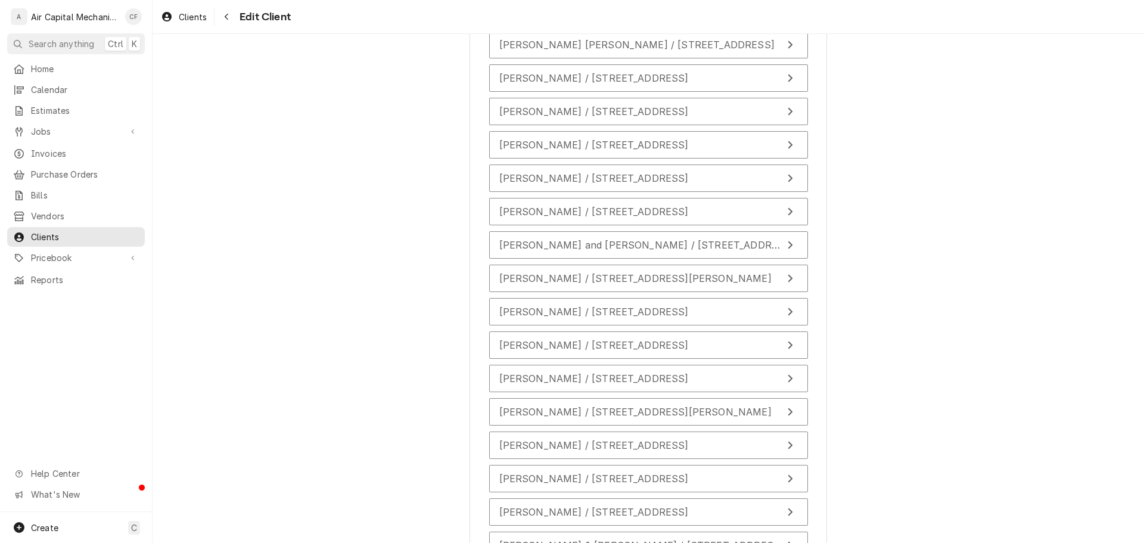
scroll to position [1188, 0]
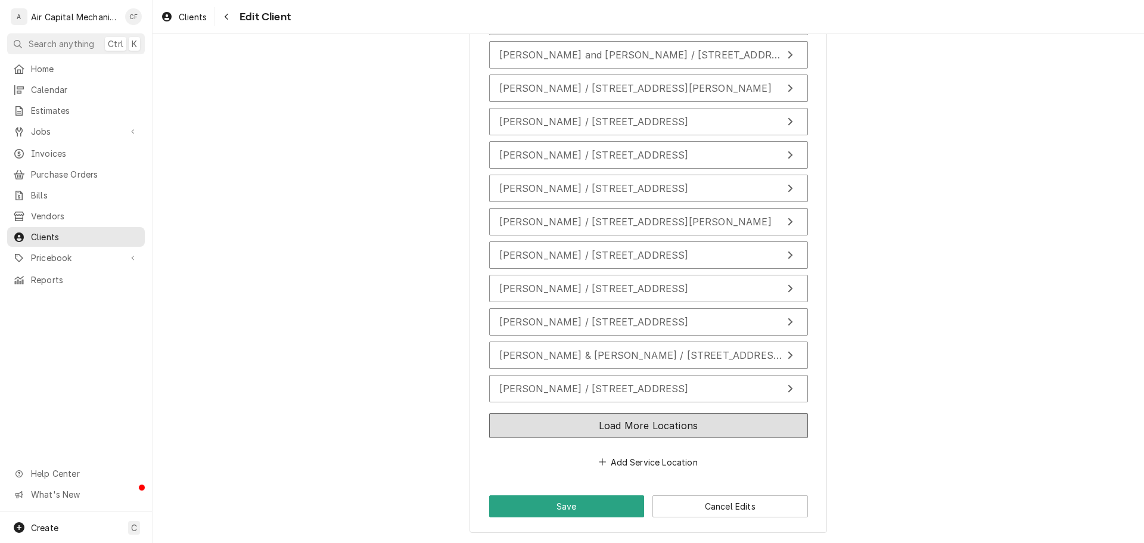
click at [672, 424] on button "Load More Locations" at bounding box center [648, 425] width 319 height 25
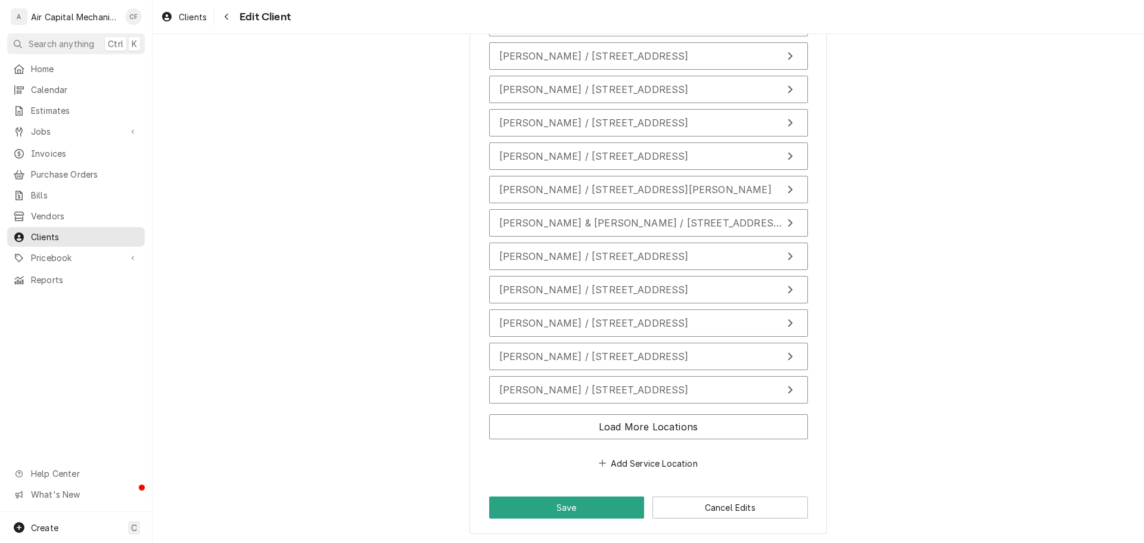
scroll to position [1522, 0]
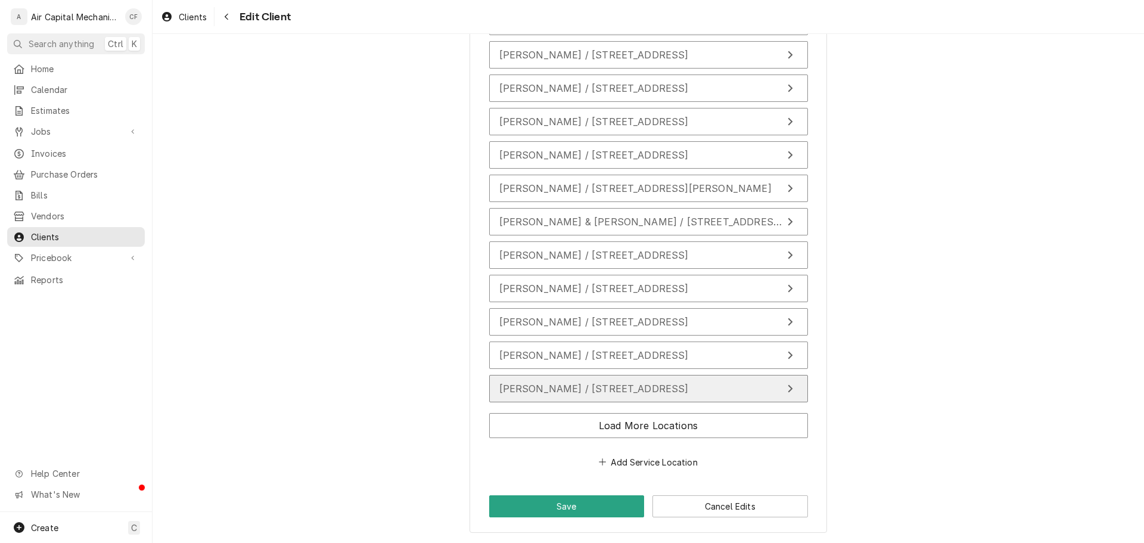
click at [669, 397] on button "Roma Glash / 701 N Timberleaf Dr, Derby, KS 67037" at bounding box center [648, 388] width 319 height 27
type textarea "x"
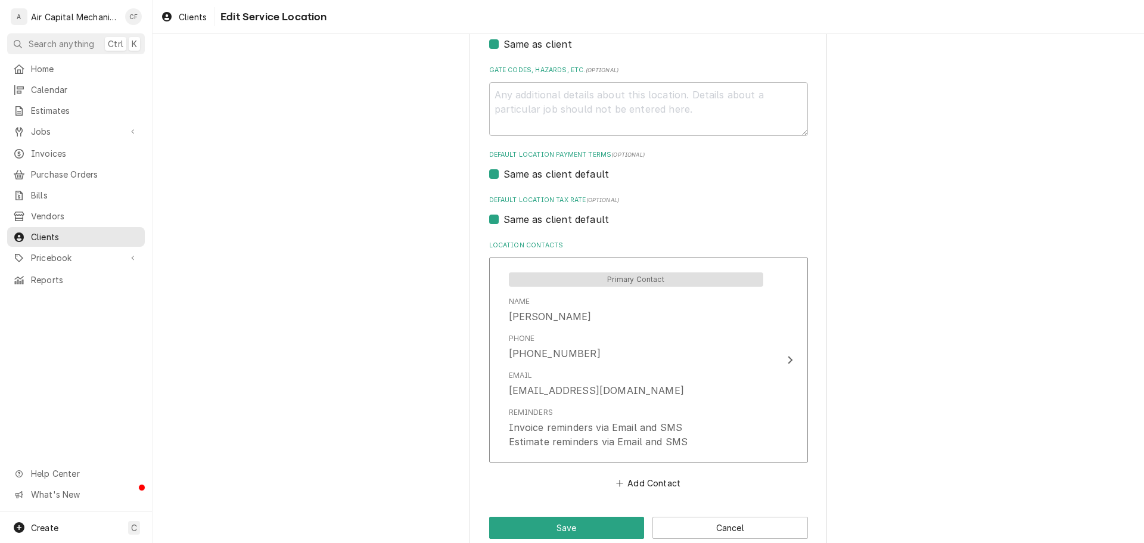
scroll to position [402, 0]
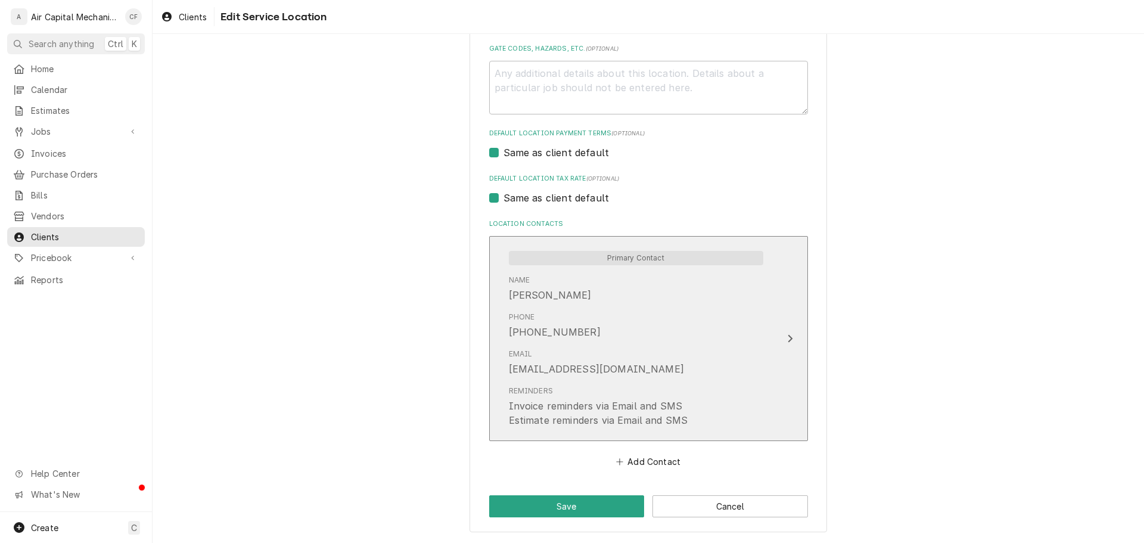
click at [669, 397] on div "Reminders Invoice reminders via Email and SMS Estimate reminders via Email and …" at bounding box center [598, 406] width 179 height 42
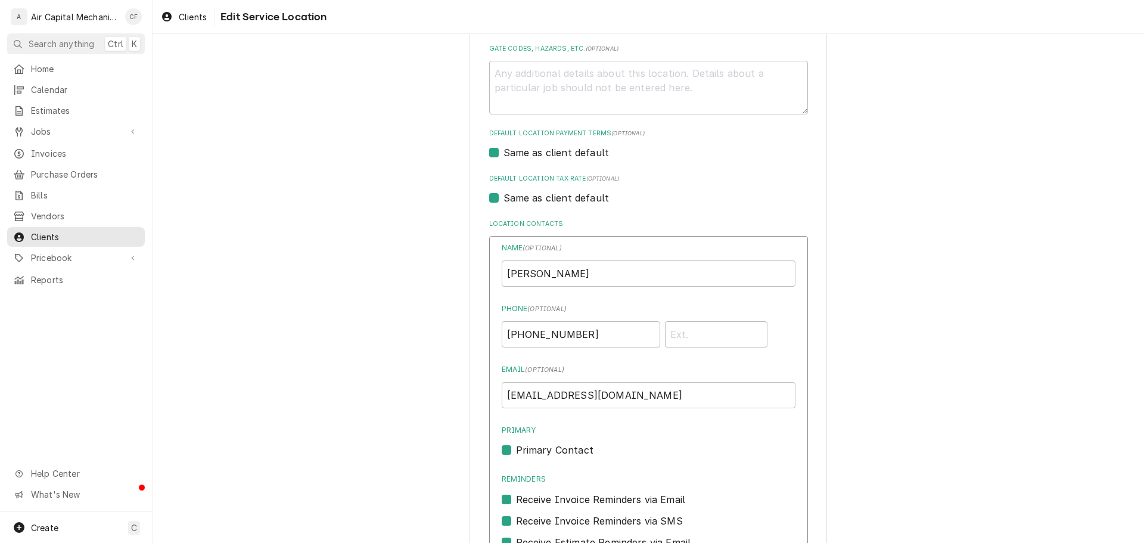
scroll to position [642, 0]
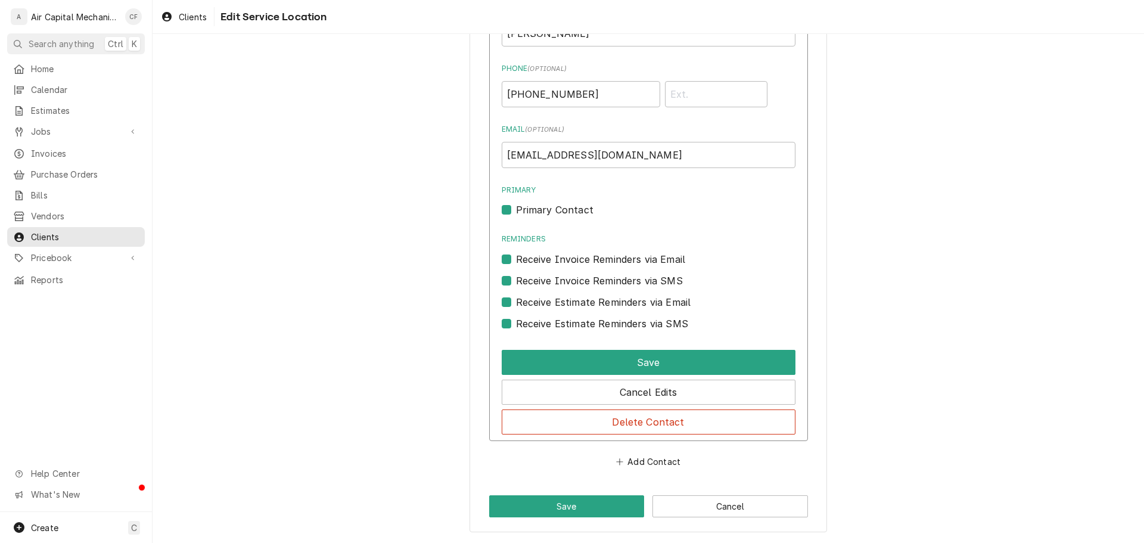
click at [593, 326] on label "Receive Estimate Reminders via SMS" at bounding box center [602, 323] width 172 height 14
click at [593, 326] on input "Contact Edit Form" at bounding box center [663, 329] width 294 height 26
checkbox input "false"
click at [593, 300] on label "Receive Estimate Reminders via Email" at bounding box center [603, 302] width 175 height 14
click at [593, 300] on input "Contact Edit Form" at bounding box center [663, 308] width 294 height 26
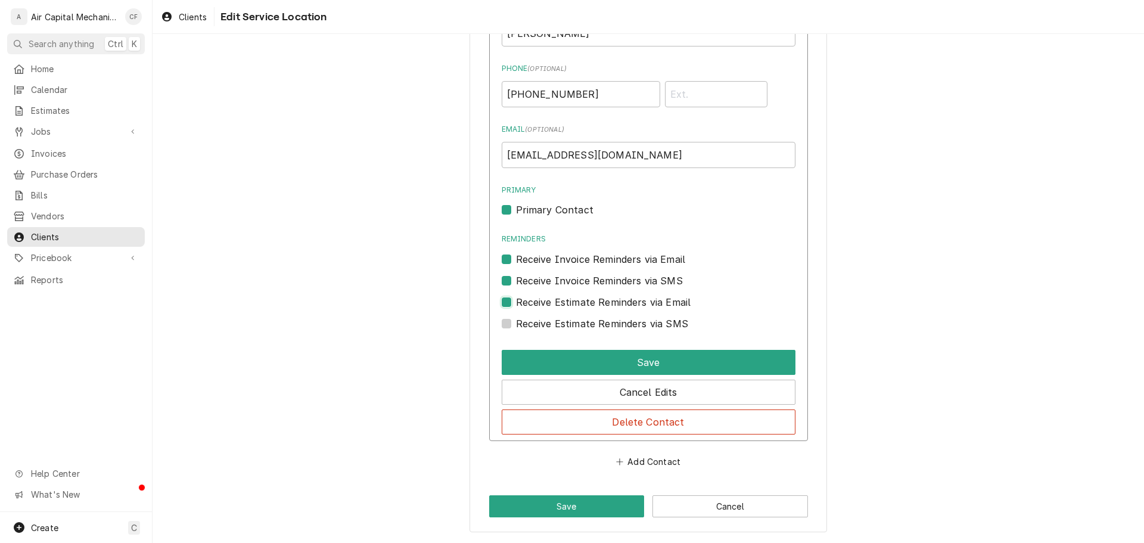
checkbox input "false"
click at [593, 275] on label "Receive Invoice Reminders via SMS" at bounding box center [599, 280] width 167 height 14
click at [593, 275] on input "Contact Edit Form" at bounding box center [663, 286] width 294 height 26
checkbox input "false"
click at [596, 259] on label "Receive Invoice Reminders via Email" at bounding box center [601, 259] width 170 height 14
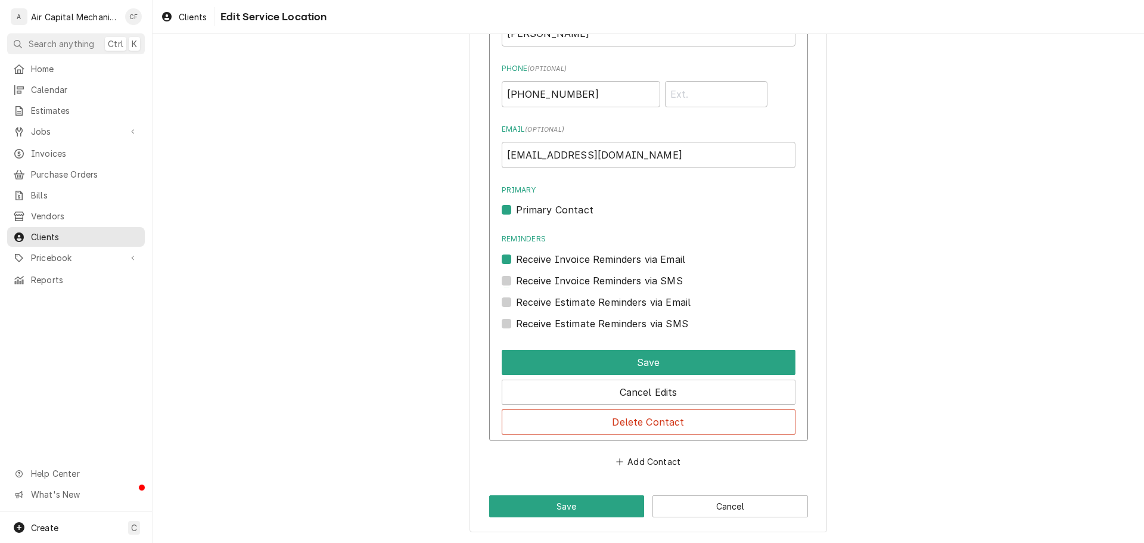
click at [596, 259] on input "Reminders" at bounding box center [663, 265] width 294 height 26
checkbox input "false"
click at [552, 214] on label "Primary Contact" at bounding box center [554, 210] width 77 height 14
click at [565, 207] on label "Primary Contact" at bounding box center [554, 210] width 77 height 14
click at [565, 207] on input "Primary" at bounding box center [663, 216] width 294 height 26
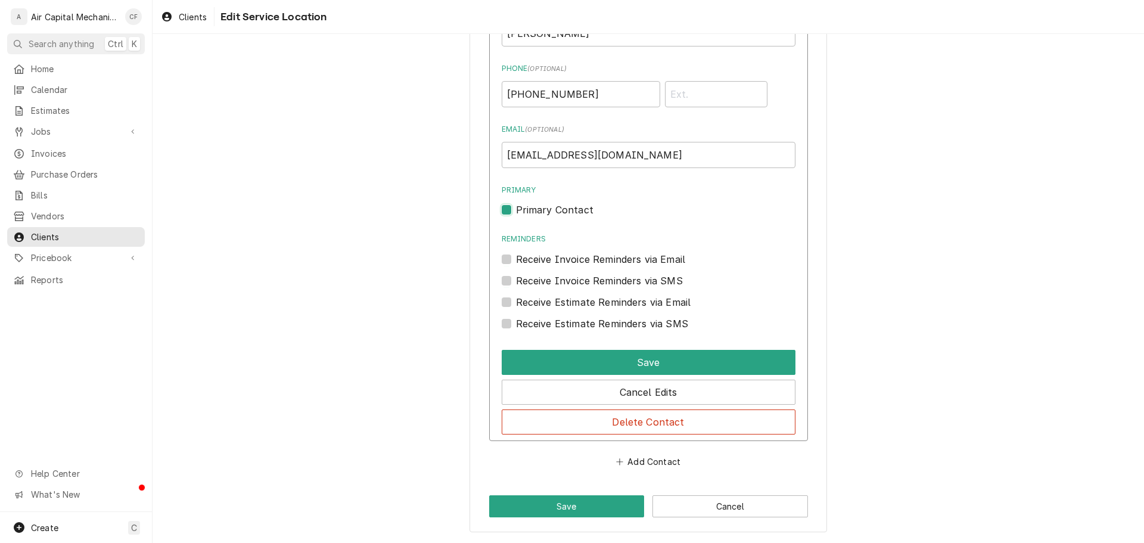
checkbox input "false"
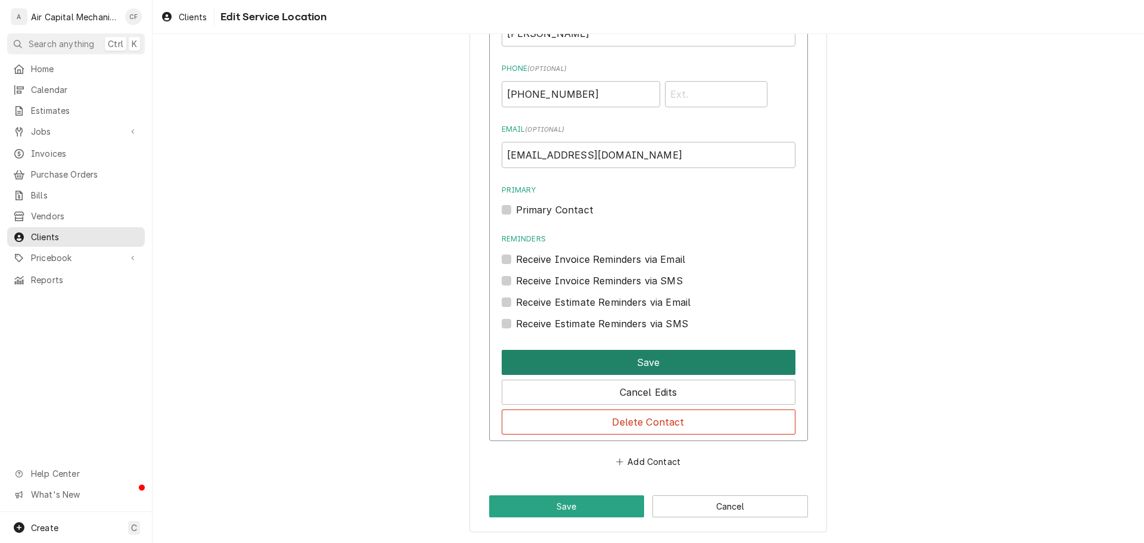
click at [587, 359] on button "Save" at bounding box center [649, 362] width 294 height 25
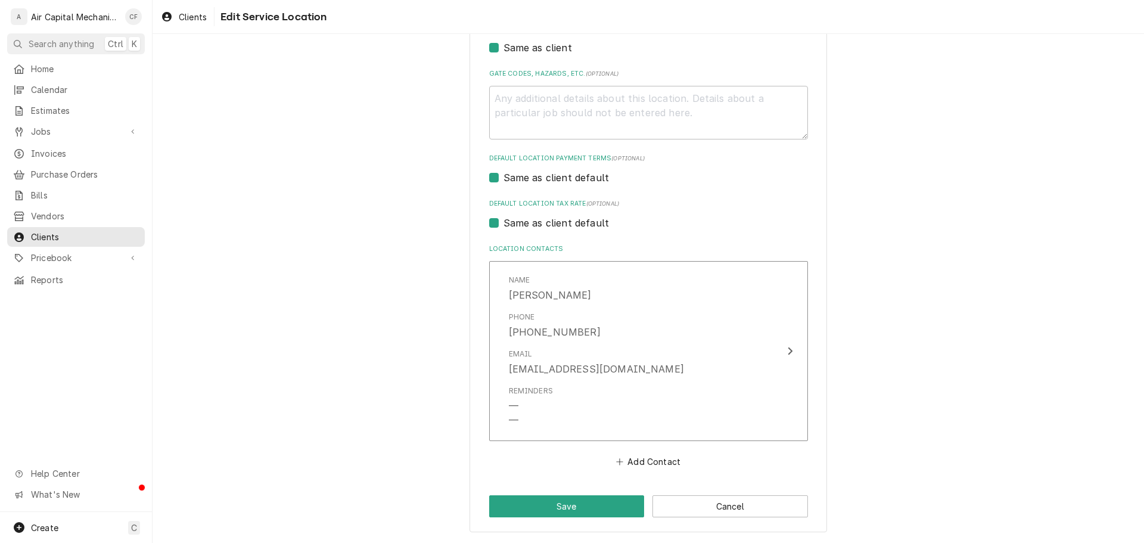
scroll to position [377, 0]
click at [561, 505] on button "Save" at bounding box center [567, 506] width 156 height 22
type textarea "x"
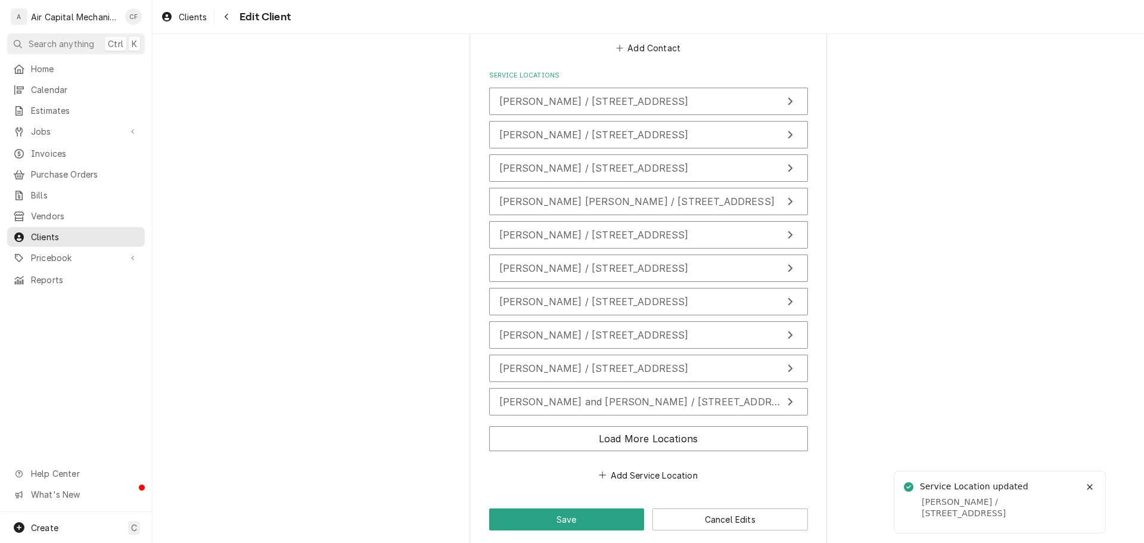
scroll to position [854, 0]
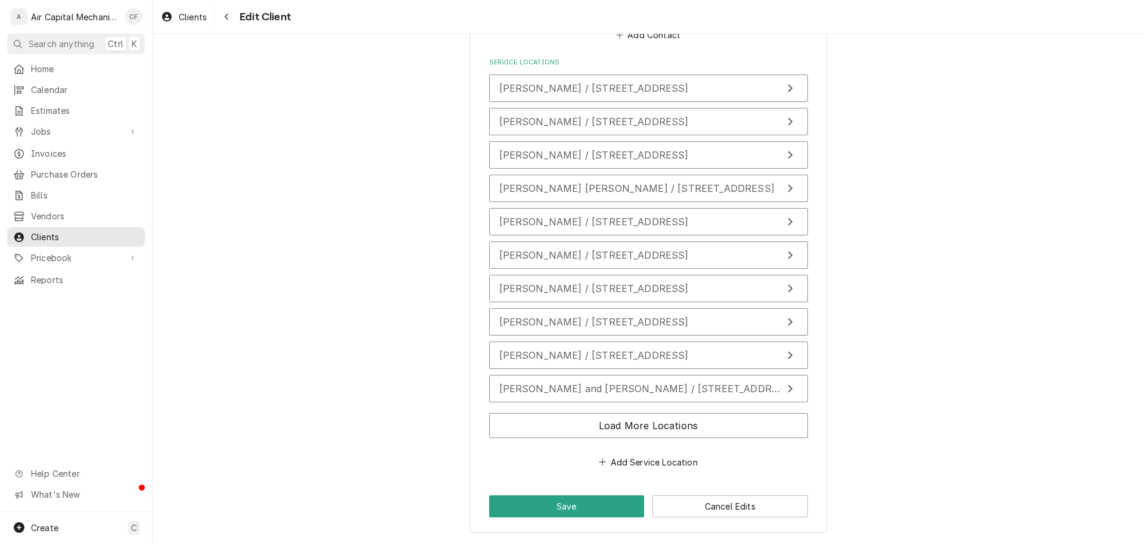
click at [567, 411] on div "Load More Locations" at bounding box center [648, 427] width 319 height 39
click at [36, 231] on span "Clients" at bounding box center [85, 237] width 108 height 13
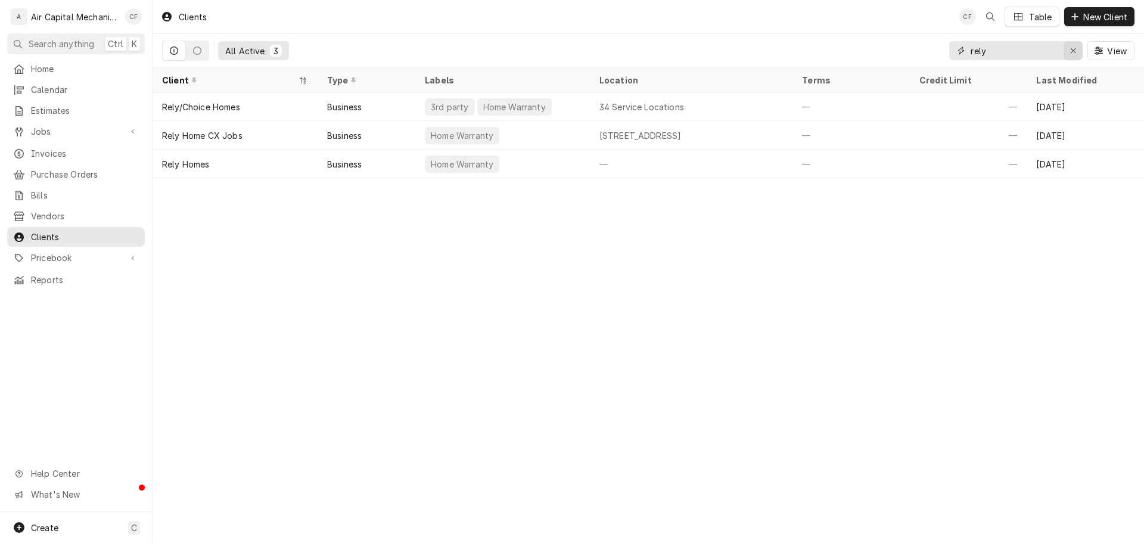
click at [1074, 54] on icon "Erase input" at bounding box center [1073, 50] width 7 height 8
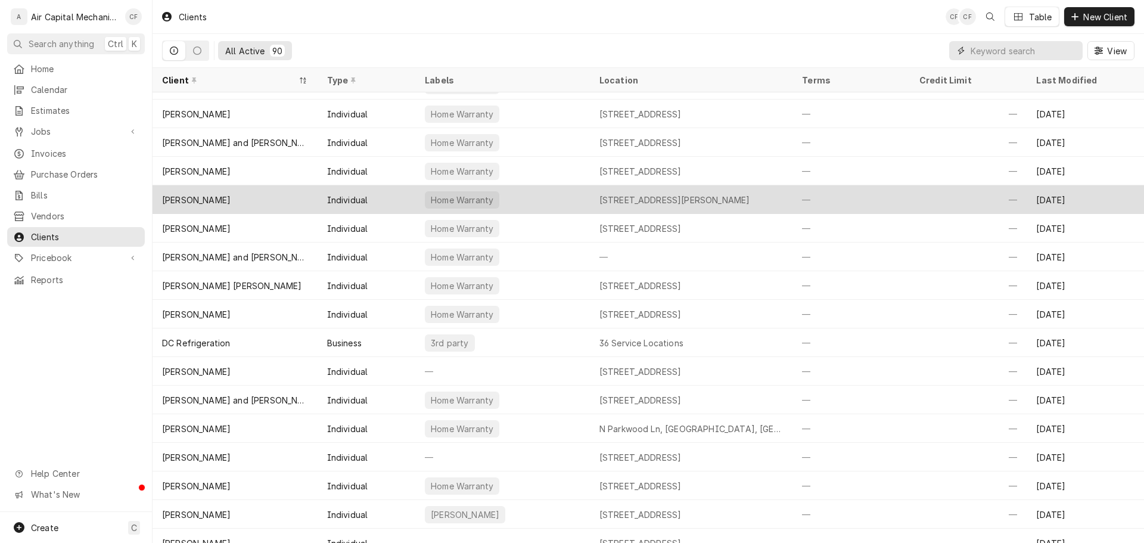
scroll to position [291, 0]
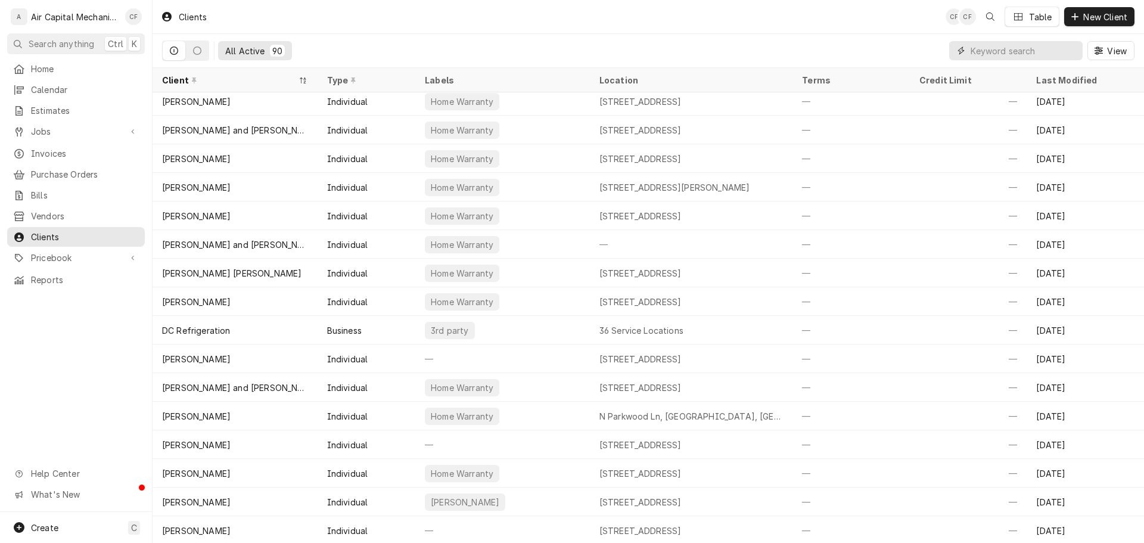
click at [1006, 45] on input "Dynamic Content Wrapper" at bounding box center [1024, 50] width 106 height 19
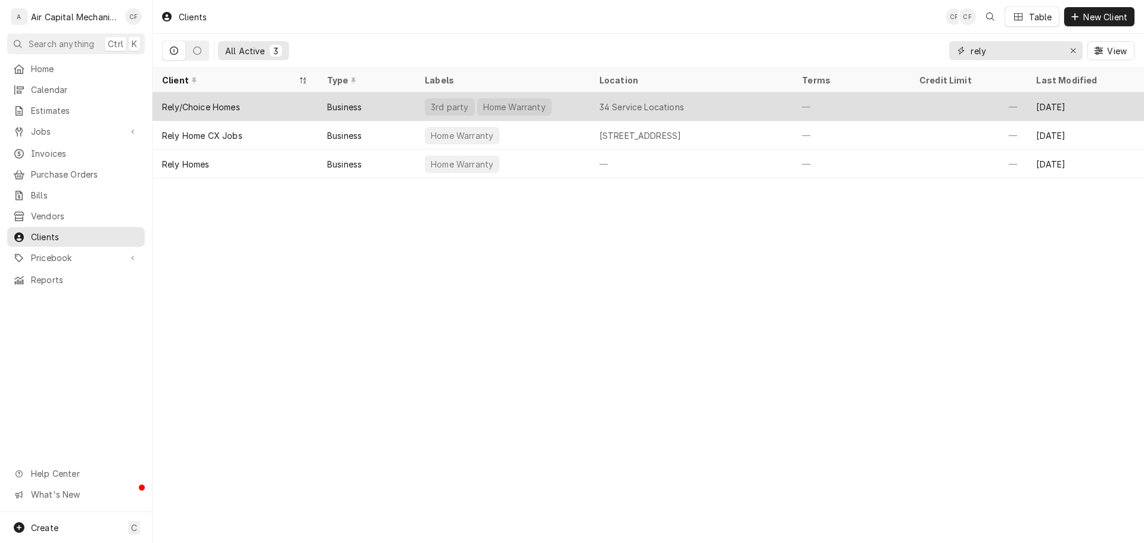
type input "rely"
click at [867, 102] on div "—" at bounding box center [850, 106] width 117 height 29
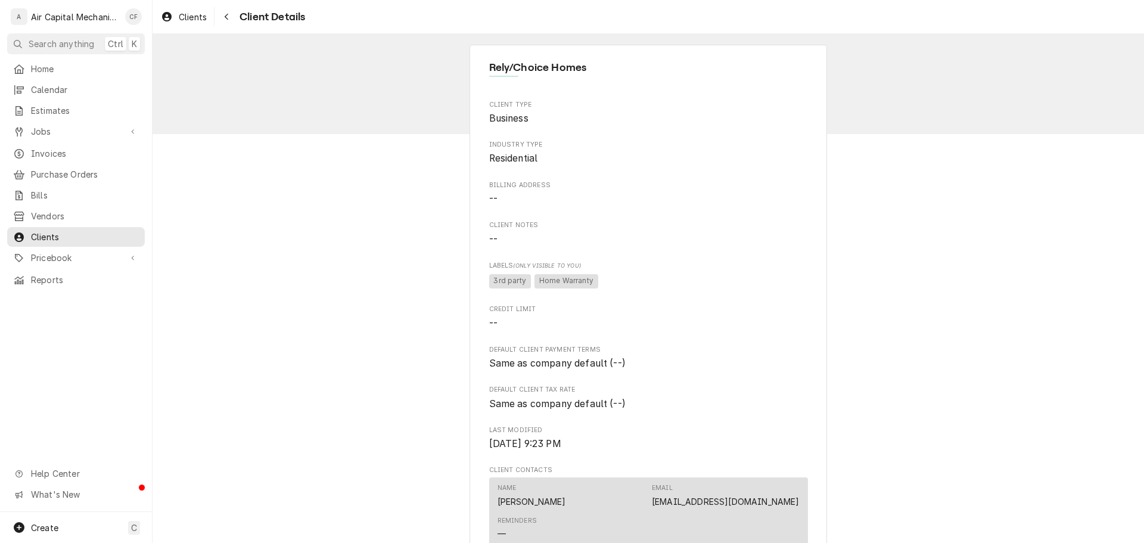
drag, startPoint x: 685, startPoint y: 114, endPoint x: 691, endPoint y: 109, distance: 7.6
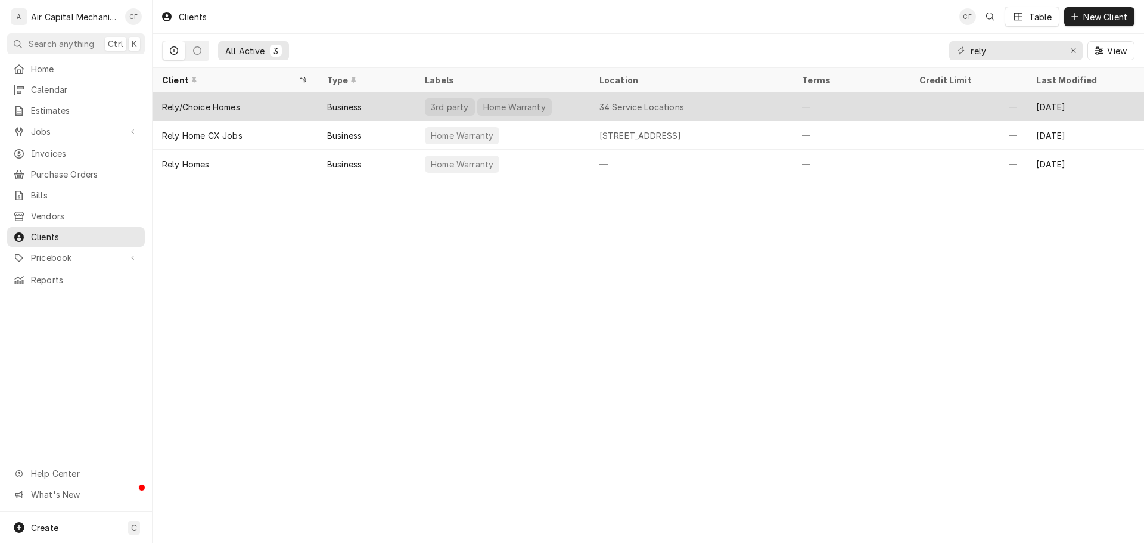
click at [846, 113] on div "—" at bounding box center [850, 106] width 117 height 29
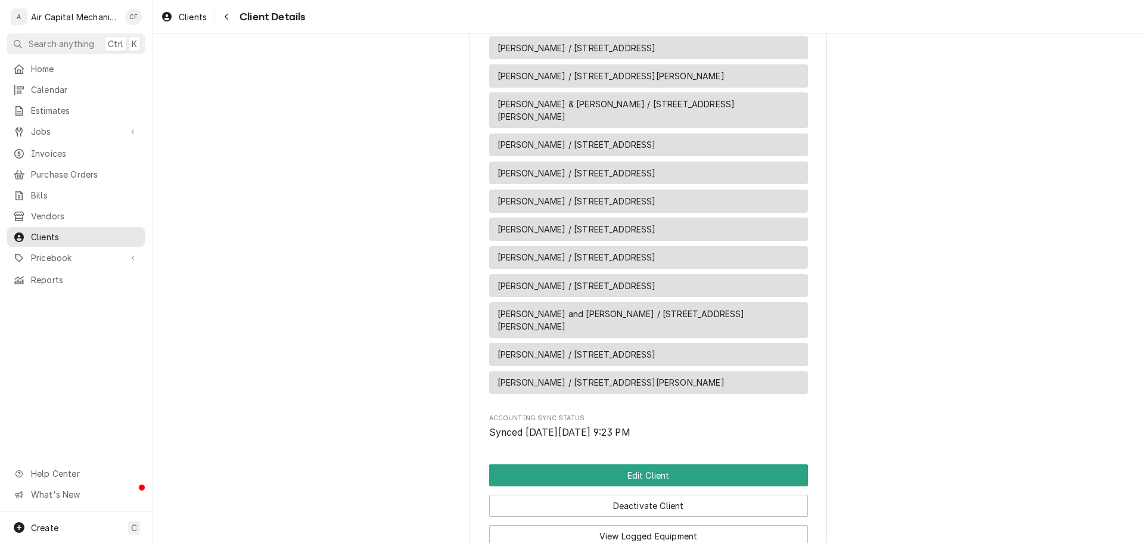
scroll to position [1295, 0]
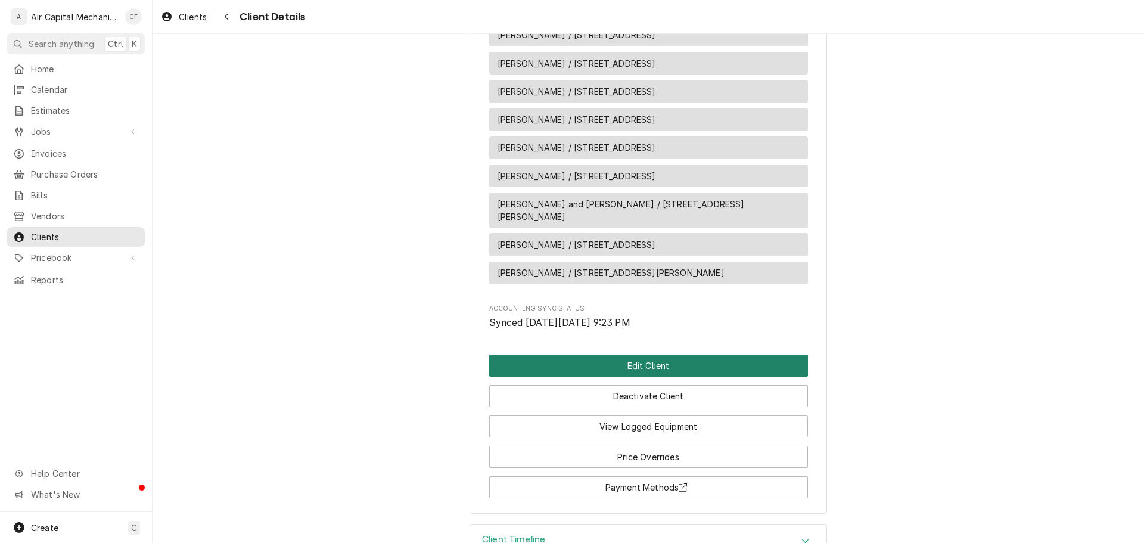
click at [701, 355] on button "Edit Client" at bounding box center [648, 366] width 319 height 22
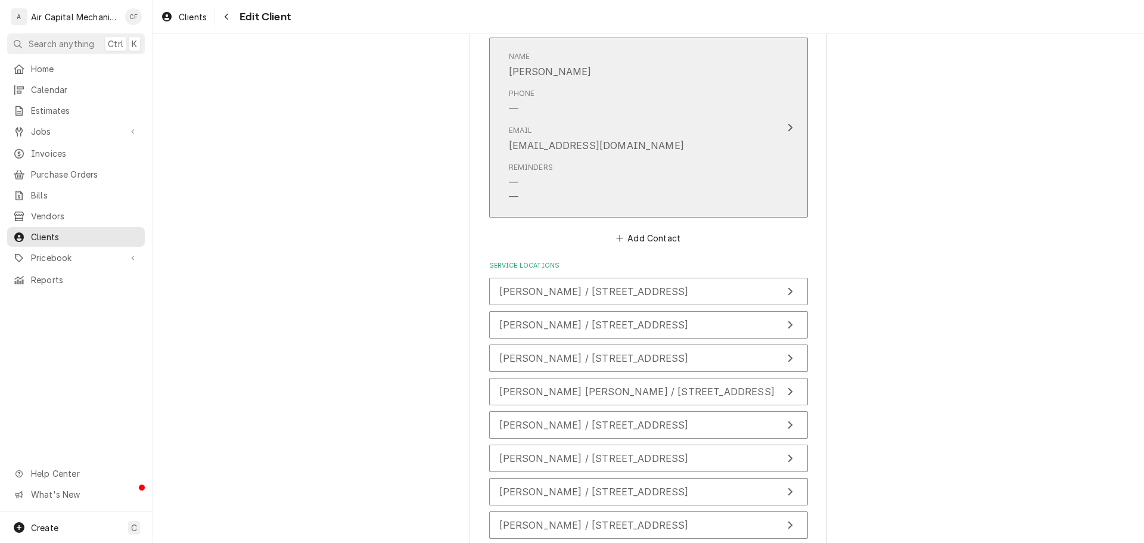
scroll to position [854, 0]
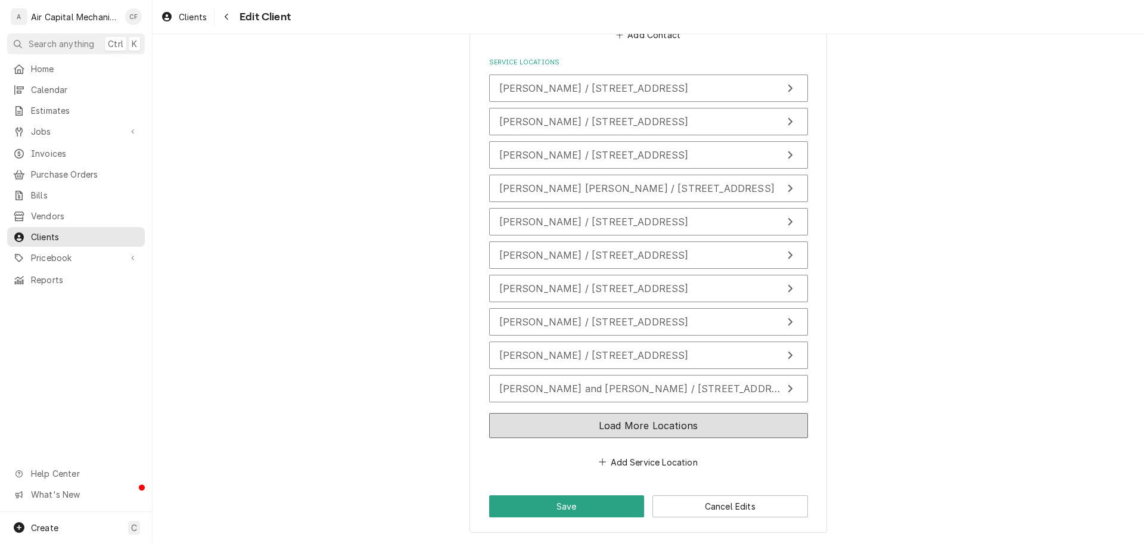
click at [656, 415] on button "Load More Locations" at bounding box center [648, 425] width 319 height 25
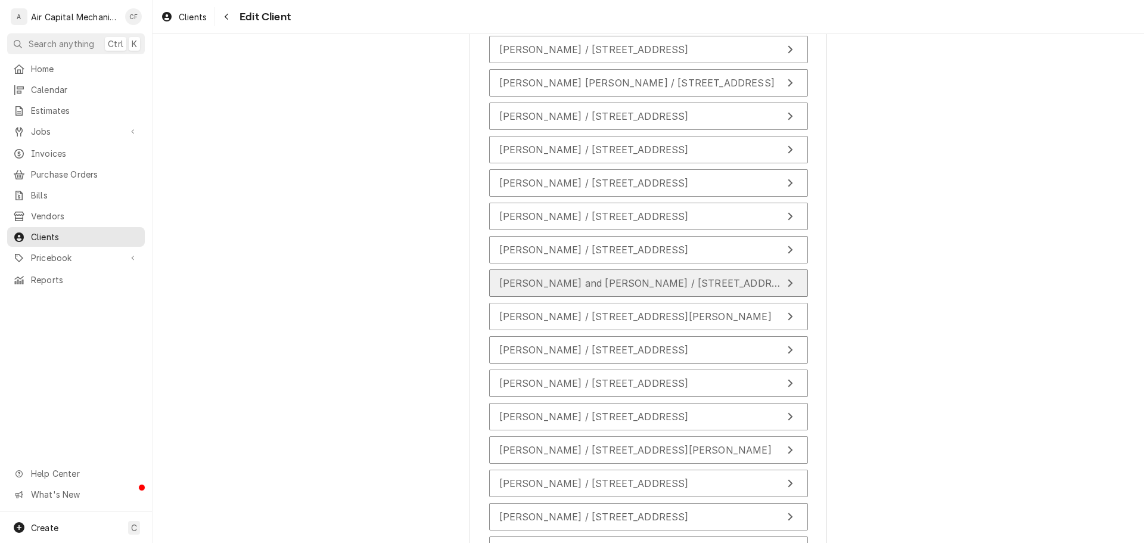
scroll to position [1188, 0]
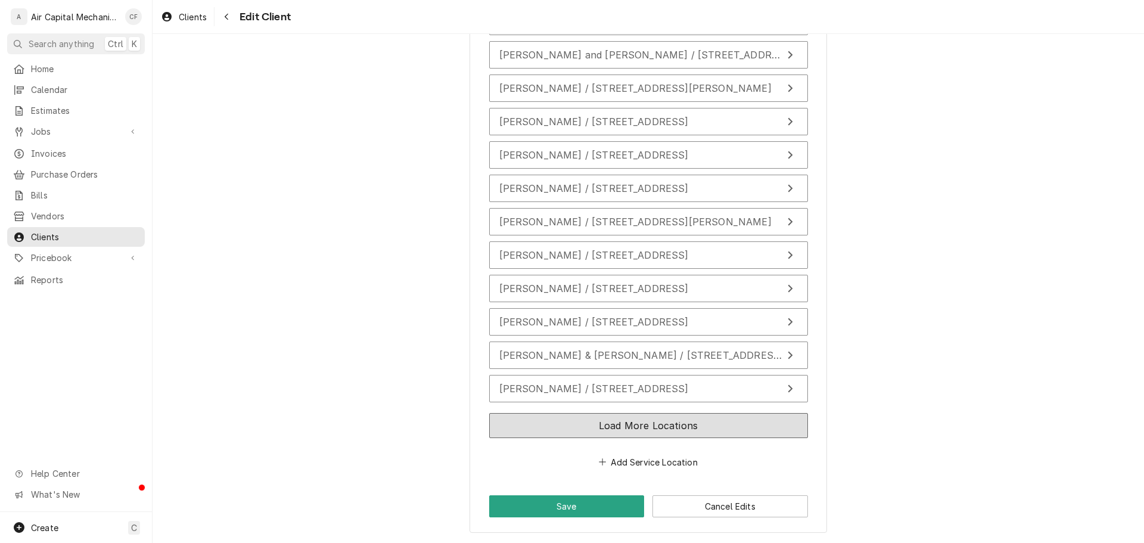
click at [654, 429] on button "Load More Locations" at bounding box center [648, 425] width 319 height 25
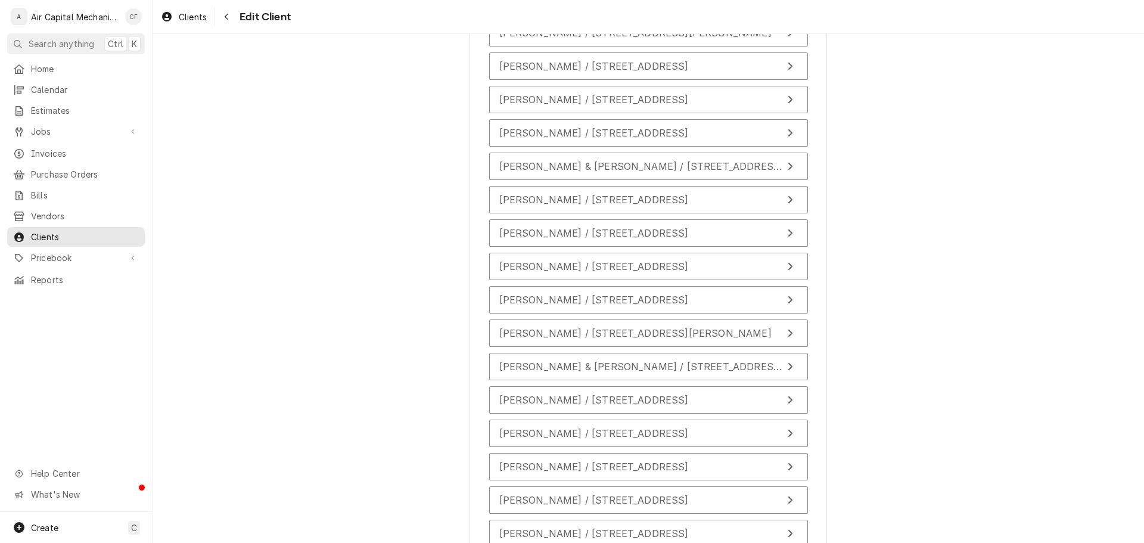
scroll to position [1522, 0]
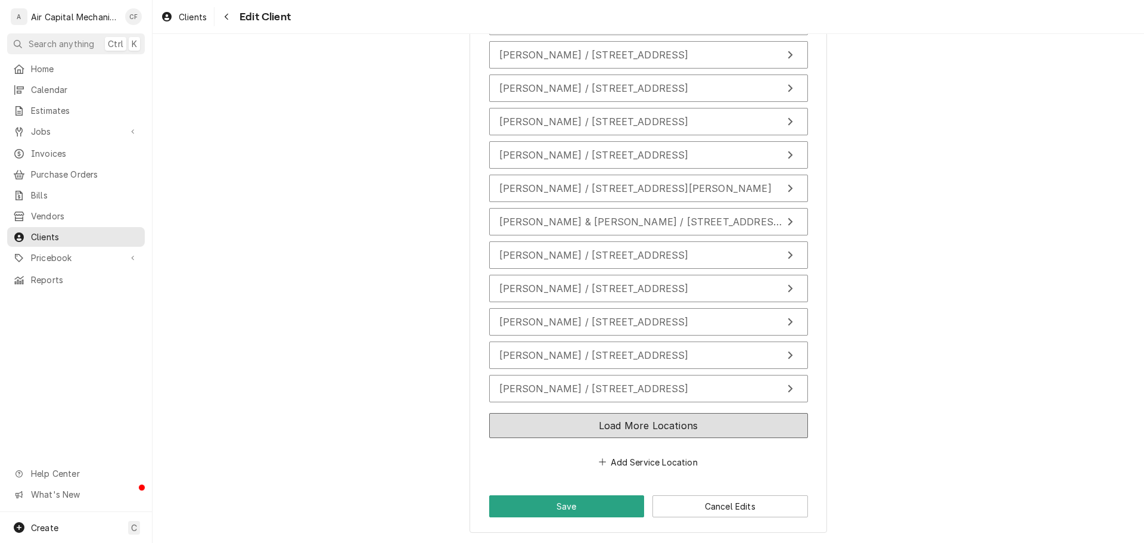
click at [633, 424] on button "Load More Locations" at bounding box center [648, 425] width 319 height 25
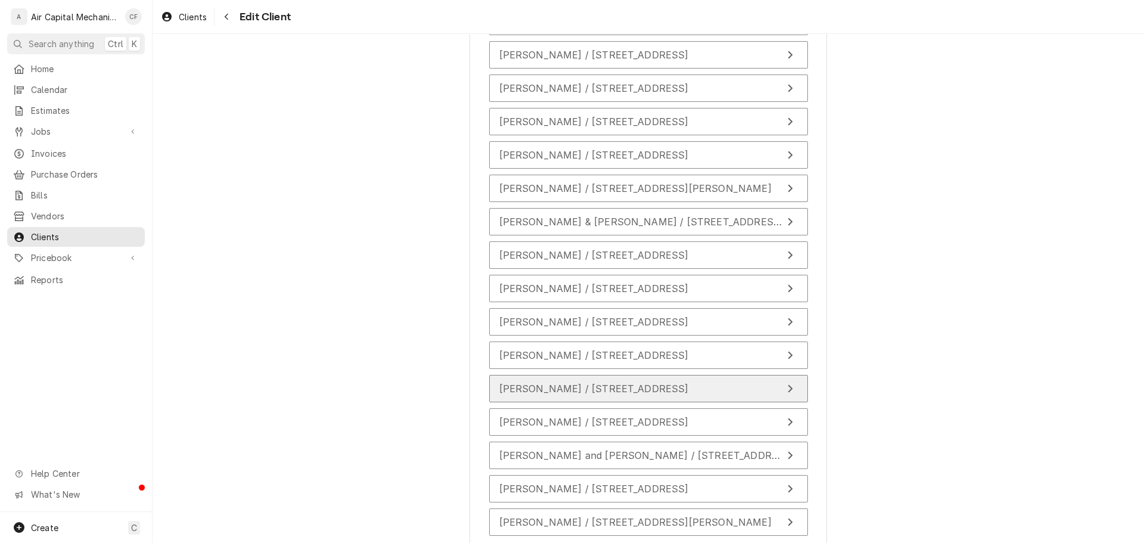
click at [627, 384] on span "[PERSON_NAME] / [STREET_ADDRESS]" at bounding box center [593, 389] width 189 height 12
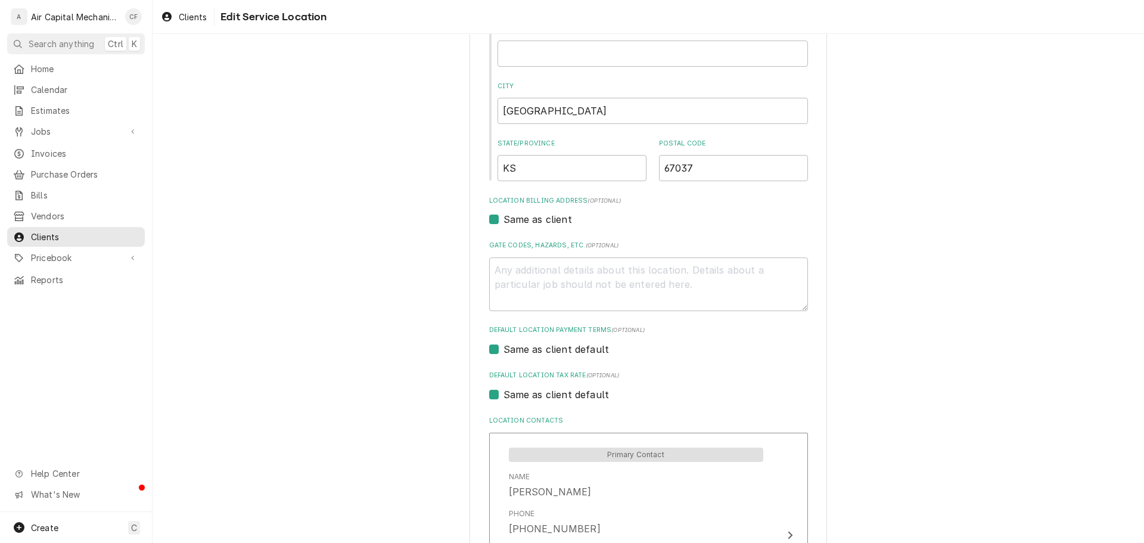
scroll to position [402, 0]
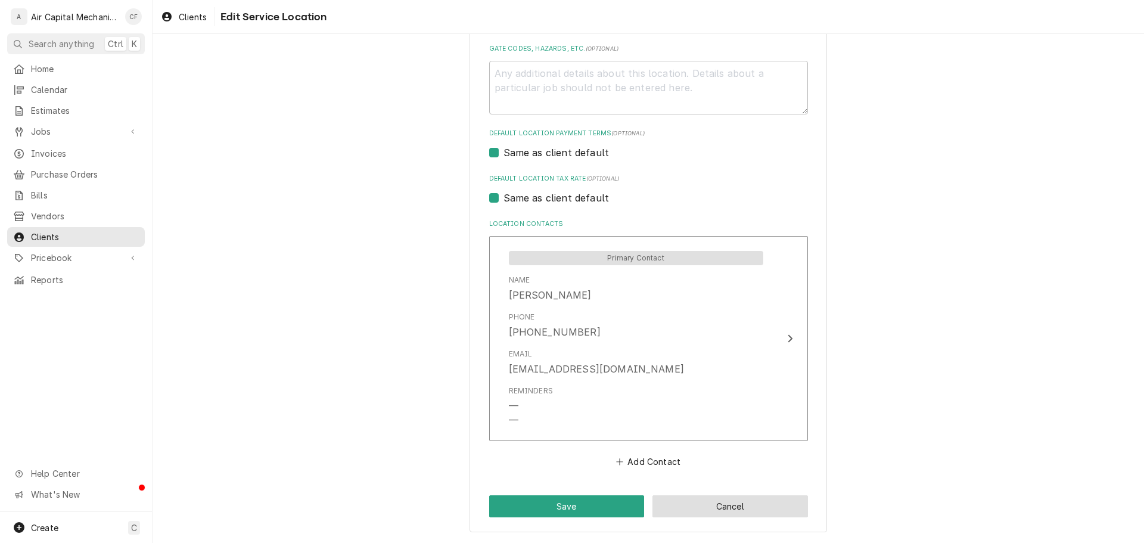
click at [685, 502] on button "Cancel" at bounding box center [730, 506] width 156 height 22
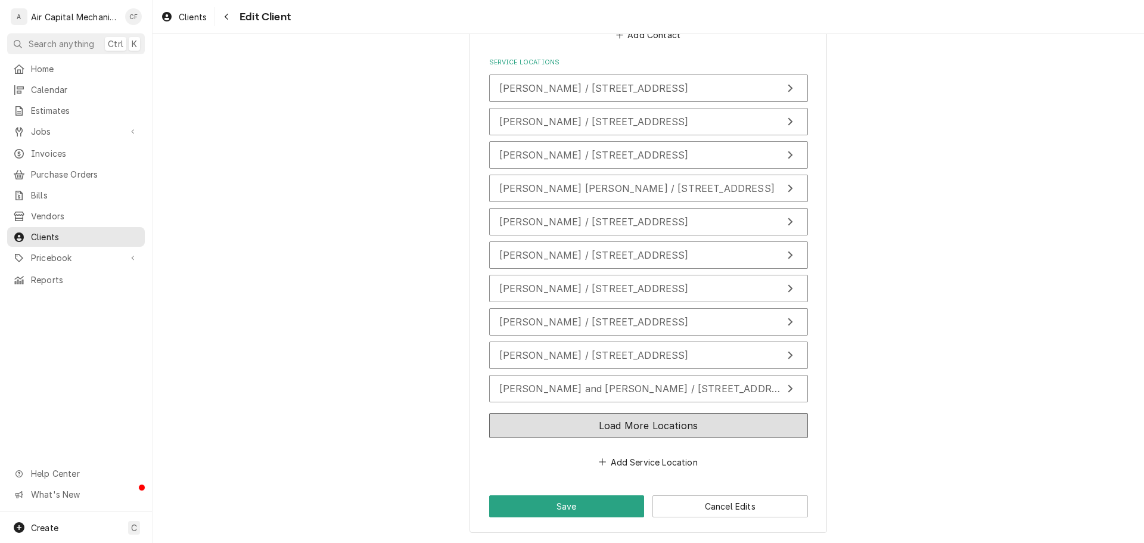
click at [666, 433] on button "Load More Locations" at bounding box center [648, 425] width 319 height 25
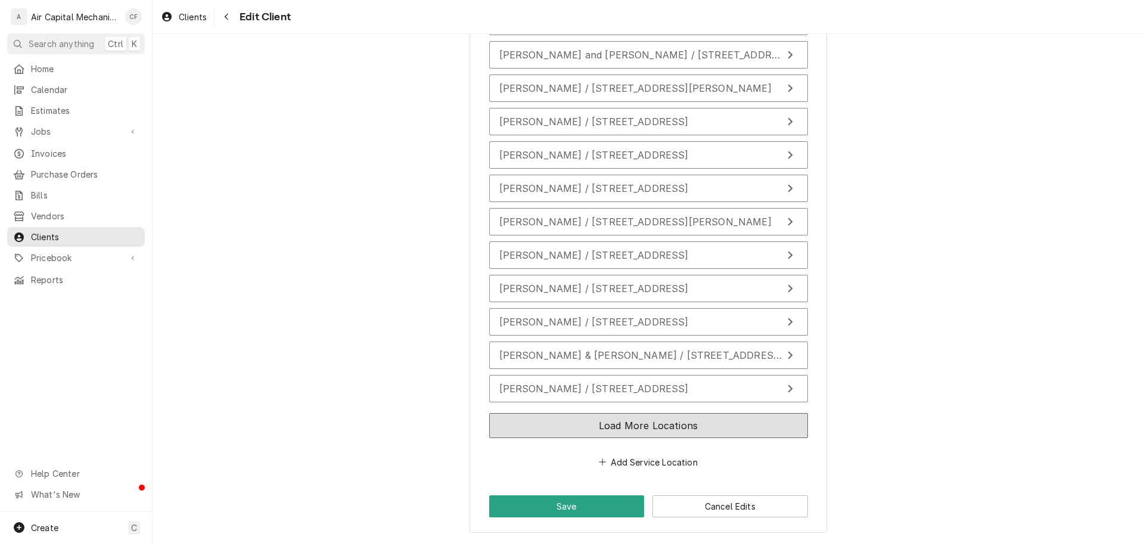
click at [666, 433] on button "Load More Locations" at bounding box center [648, 425] width 319 height 25
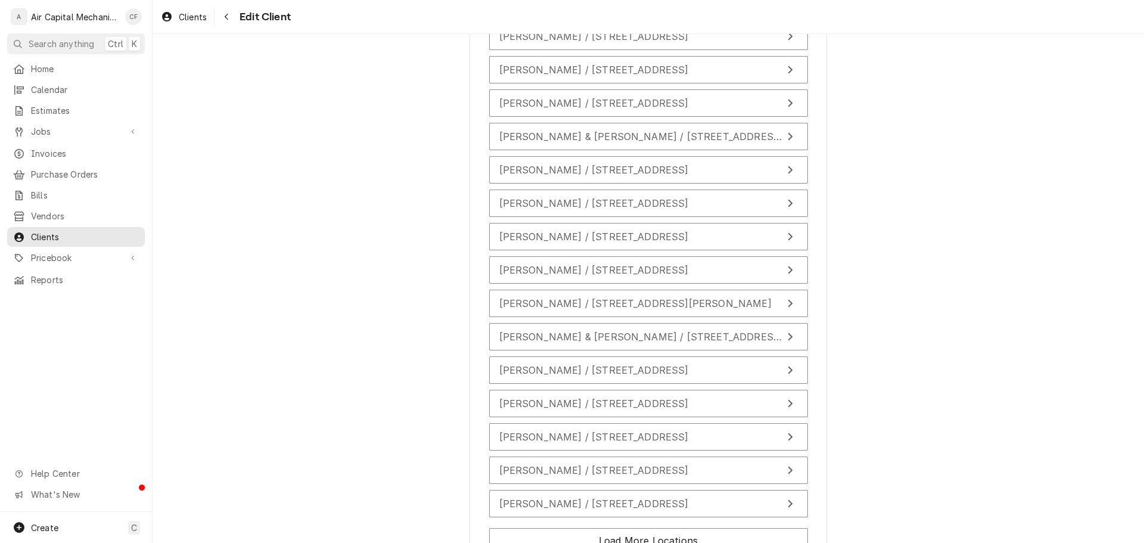
scroll to position [1522, 0]
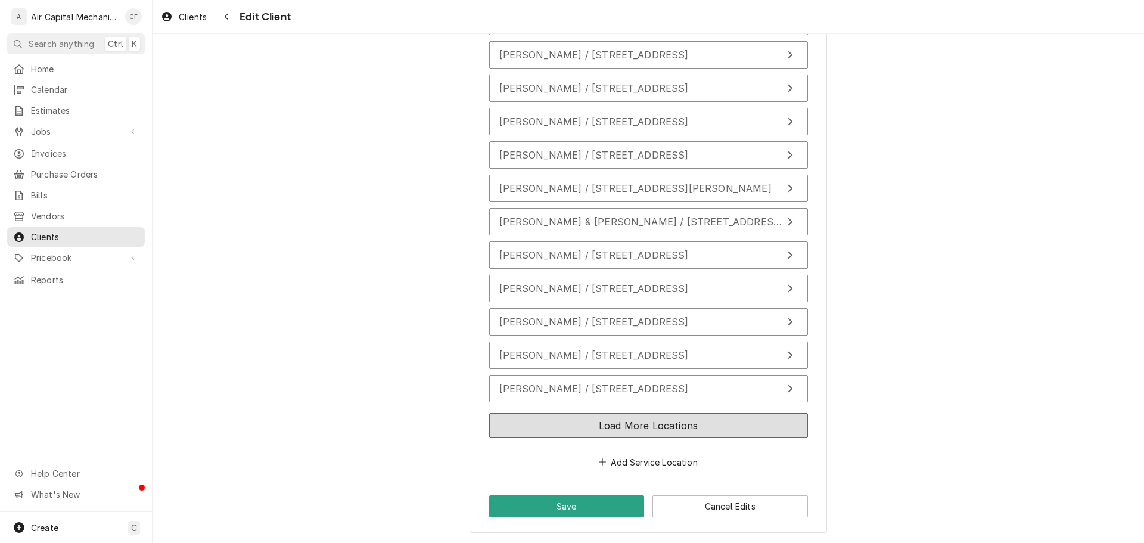
click at [694, 415] on button "Load More Locations" at bounding box center [648, 425] width 319 height 25
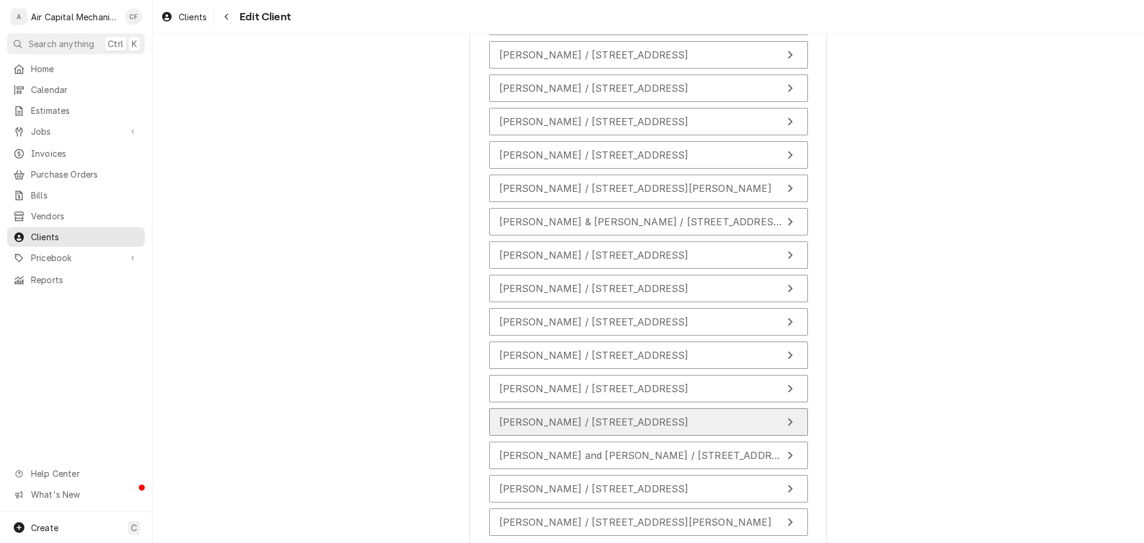
click at [641, 415] on div "[PERSON_NAME] / [STREET_ADDRESS]" at bounding box center [593, 422] width 189 height 14
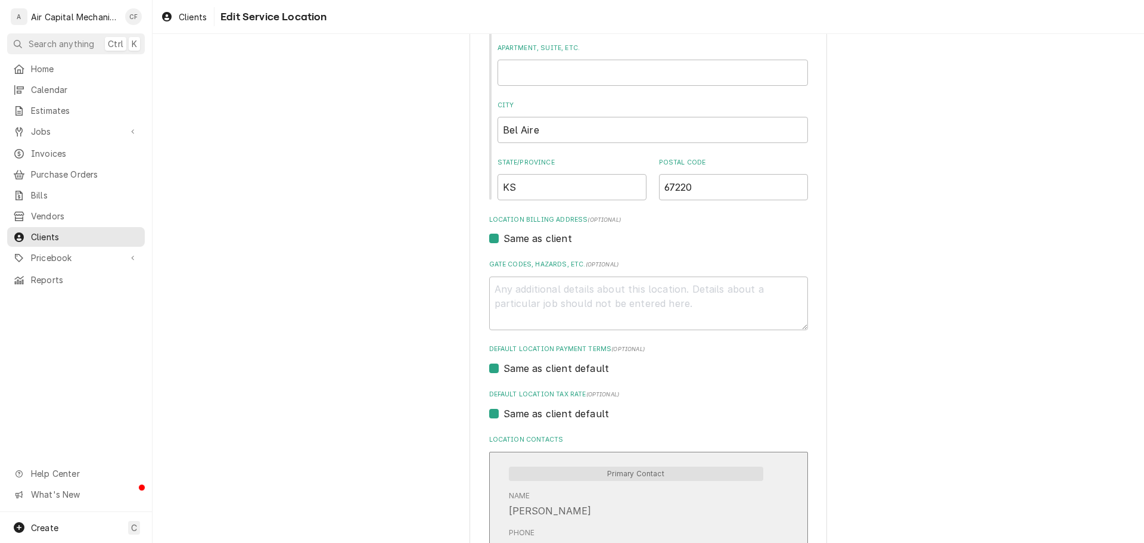
scroll to position [402, 0]
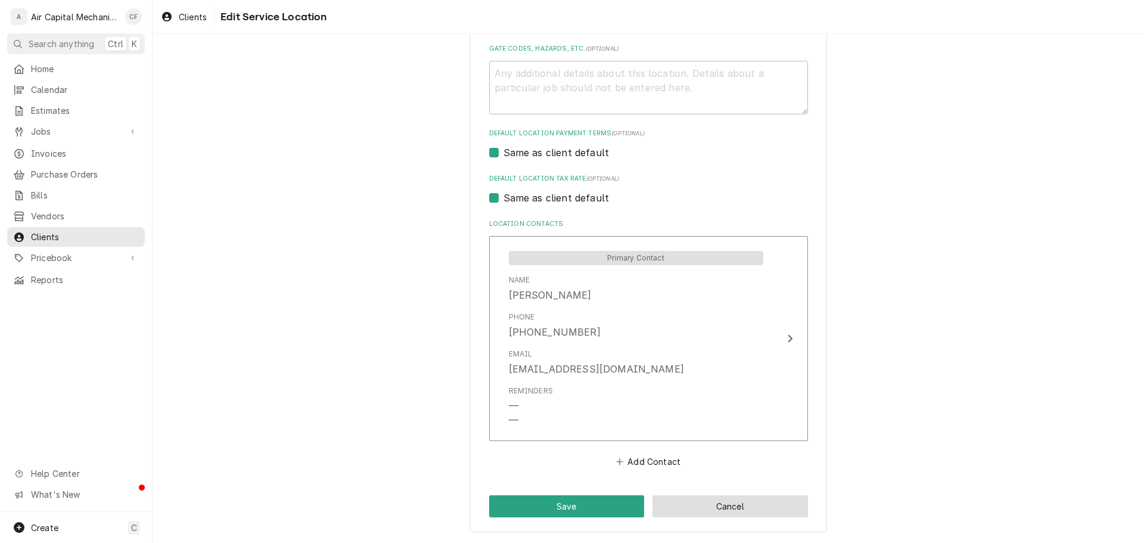
click at [759, 502] on button "Cancel" at bounding box center [730, 506] width 156 height 22
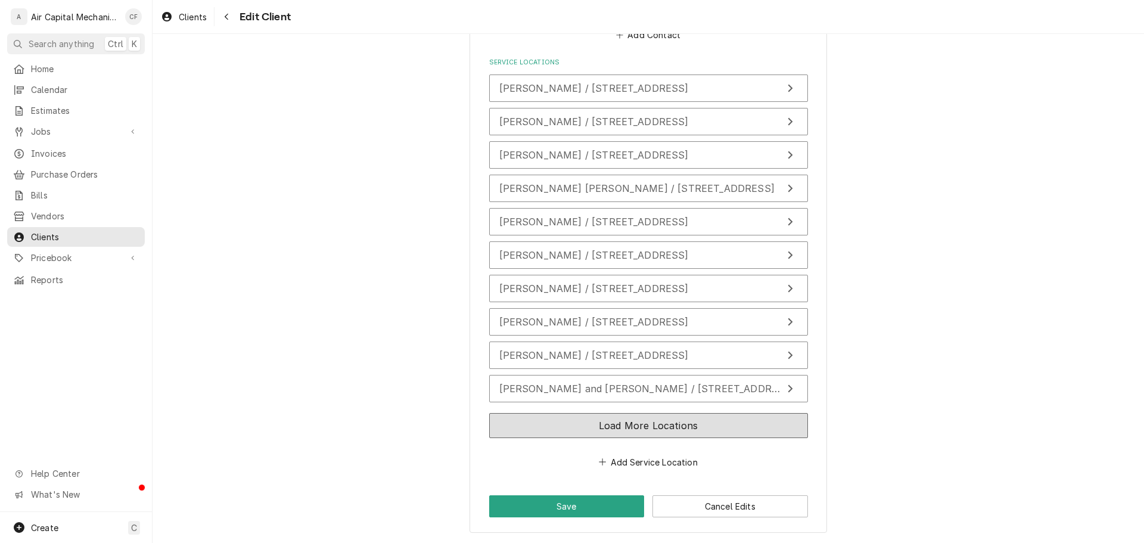
click at [751, 431] on button "Load More Locations" at bounding box center [648, 425] width 319 height 25
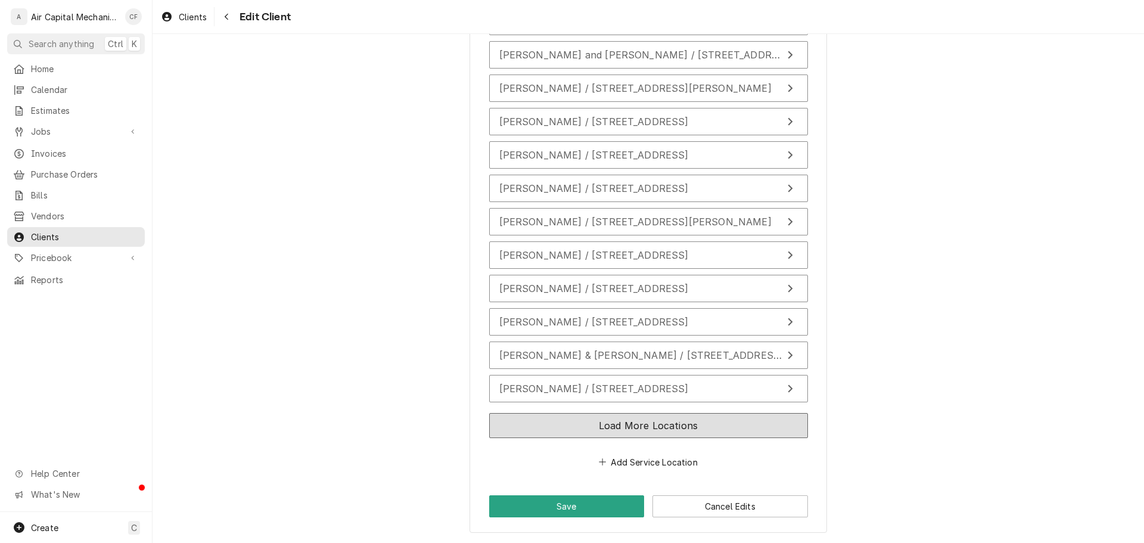
click at [751, 431] on button "Load More Locations" at bounding box center [648, 425] width 319 height 25
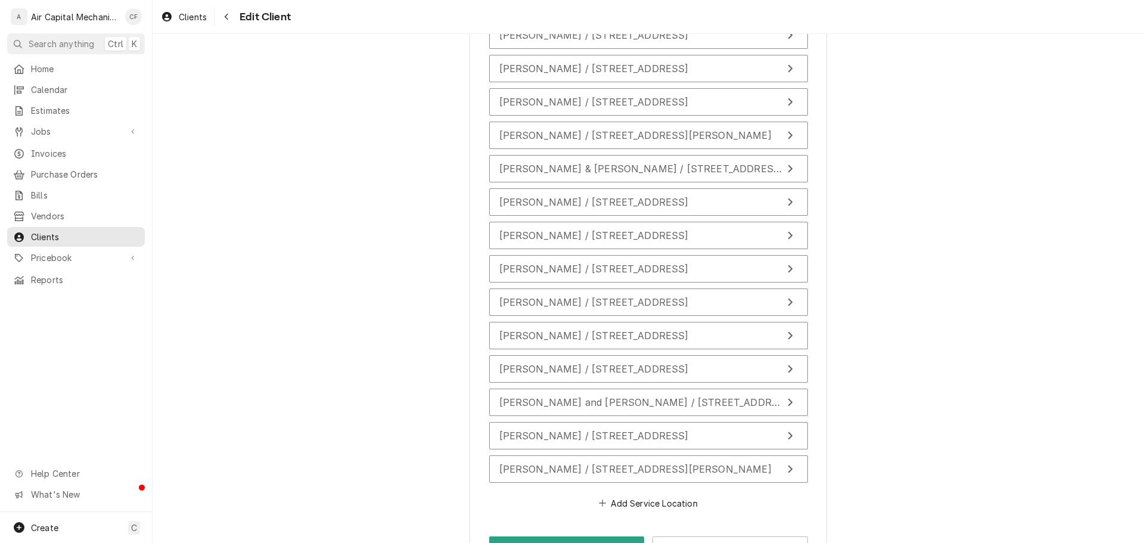
scroll to position [1616, 0]
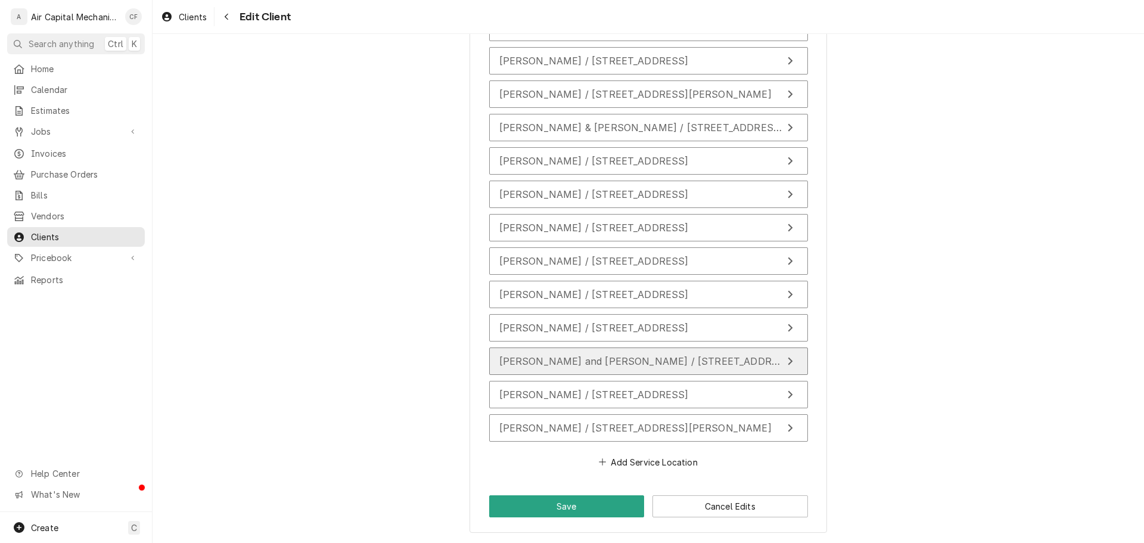
click at [735, 372] on button "Sheena L and Nathaniel Sawyer / 15221 E Zimmerly Ct, Wichita, KS 67230" at bounding box center [648, 360] width 319 height 27
type textarea "x"
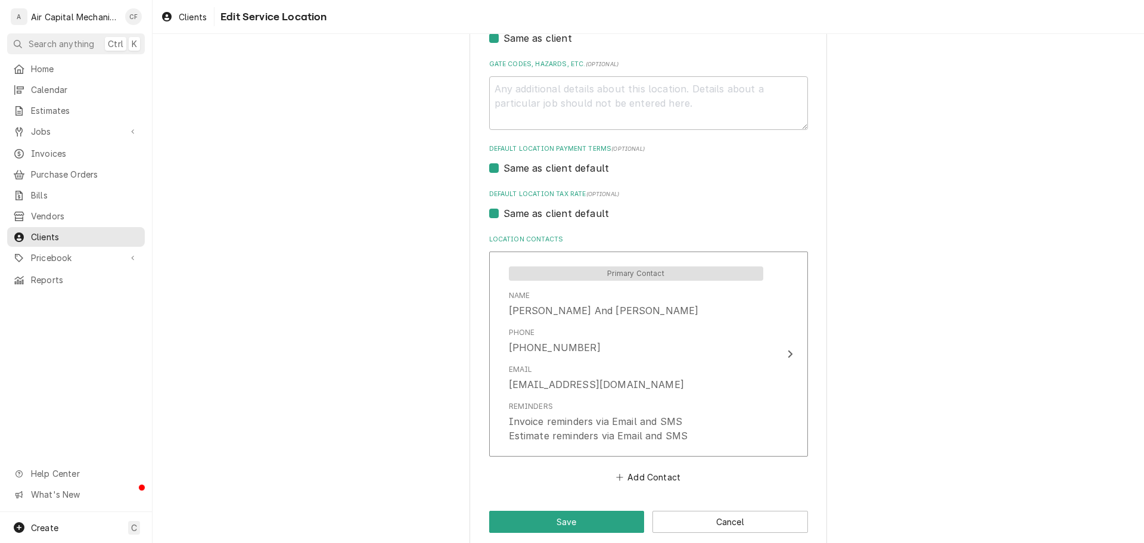
scroll to position [402, 0]
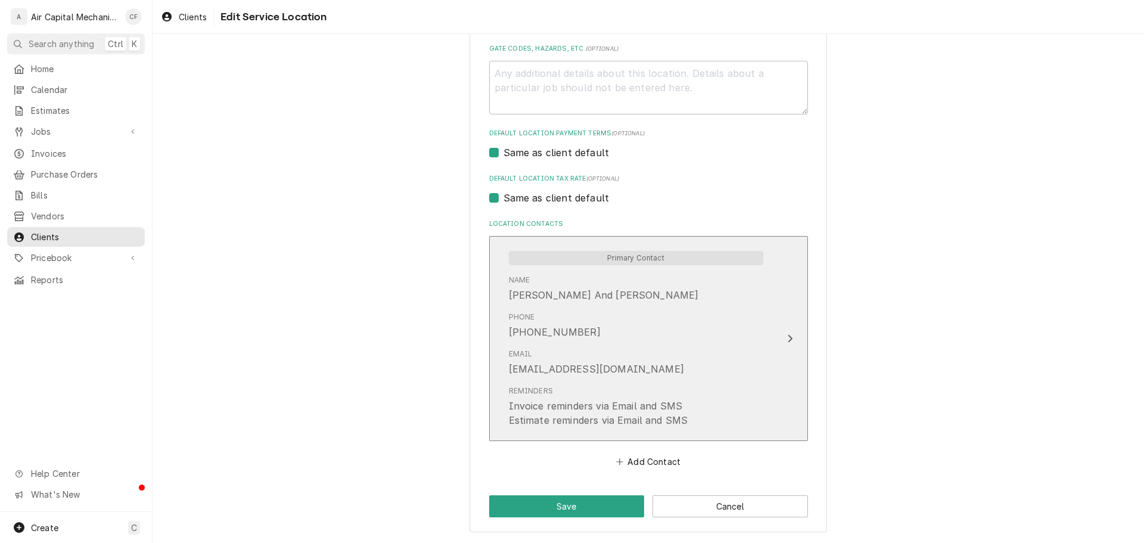
click at [682, 374] on div "Email sheenasawyer722@gmail.com" at bounding box center [636, 362] width 254 height 37
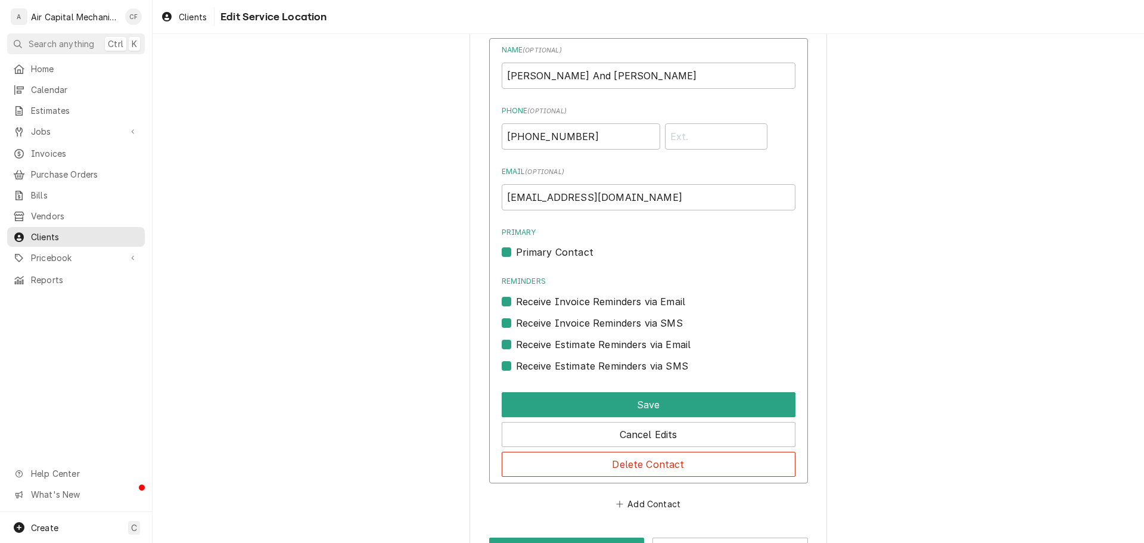
scroll to position [642, 0]
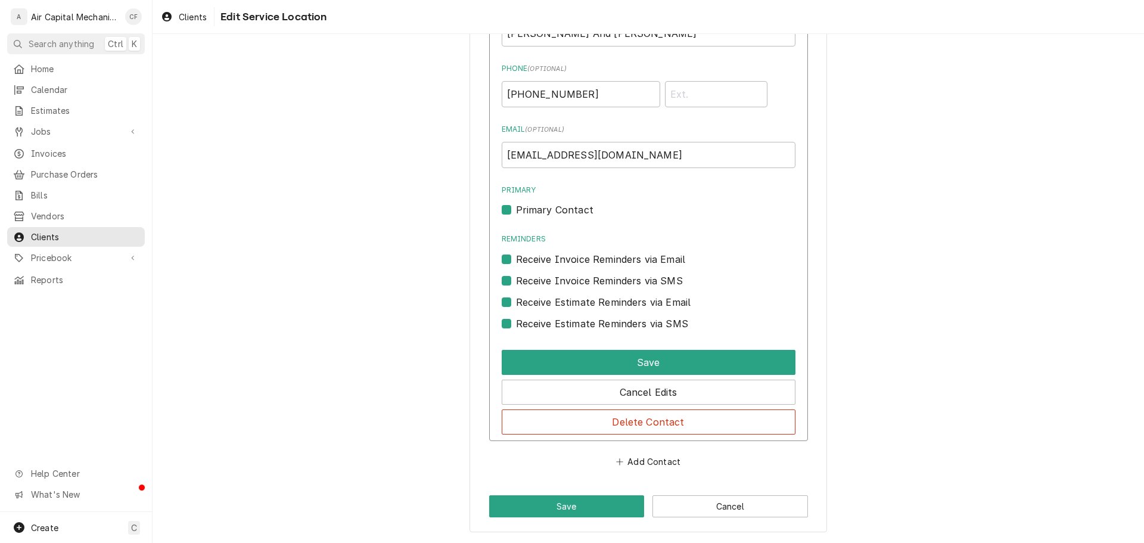
click at [637, 331] on div "Name ( optional ) Sheena L And Nathaniel Sawyer Phone ( optional ) (262) 902-31…" at bounding box center [648, 219] width 319 height 446
click at [637, 322] on label "Receive Estimate Reminders via SMS" at bounding box center [602, 323] width 172 height 14
click at [637, 322] on input "Contact Edit Form" at bounding box center [663, 329] width 294 height 26
checkbox input "false"
click at [639, 298] on label "Receive Estimate Reminders via Email" at bounding box center [603, 302] width 175 height 14
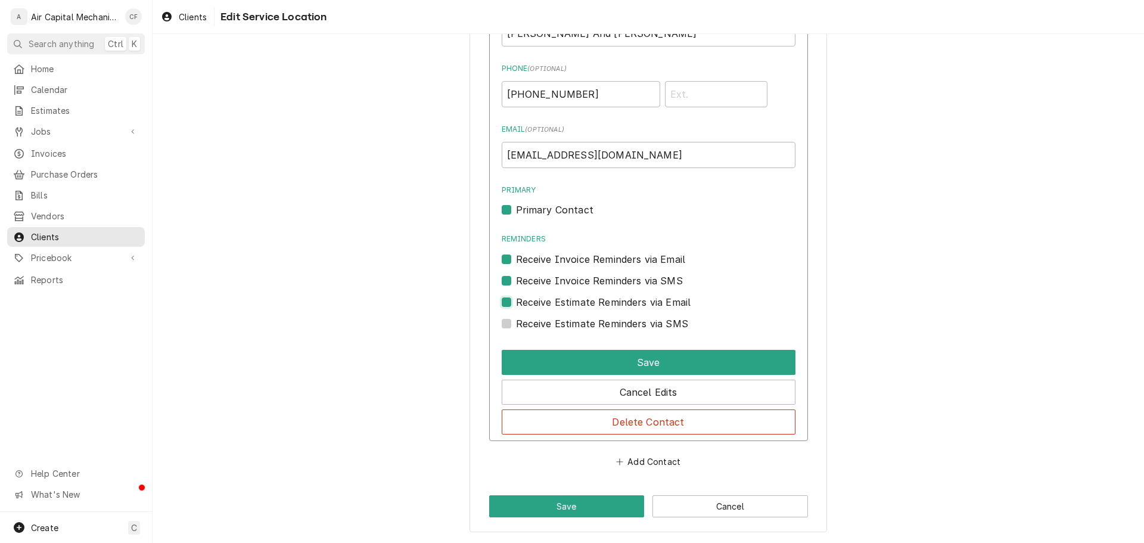
click at [639, 298] on input "Contact Edit Form" at bounding box center [663, 308] width 294 height 26
checkbox input "false"
click at [640, 276] on label "Receive Invoice Reminders via SMS" at bounding box center [599, 280] width 167 height 14
click at [640, 276] on input "Contact Edit Form" at bounding box center [663, 286] width 294 height 26
checkbox input "false"
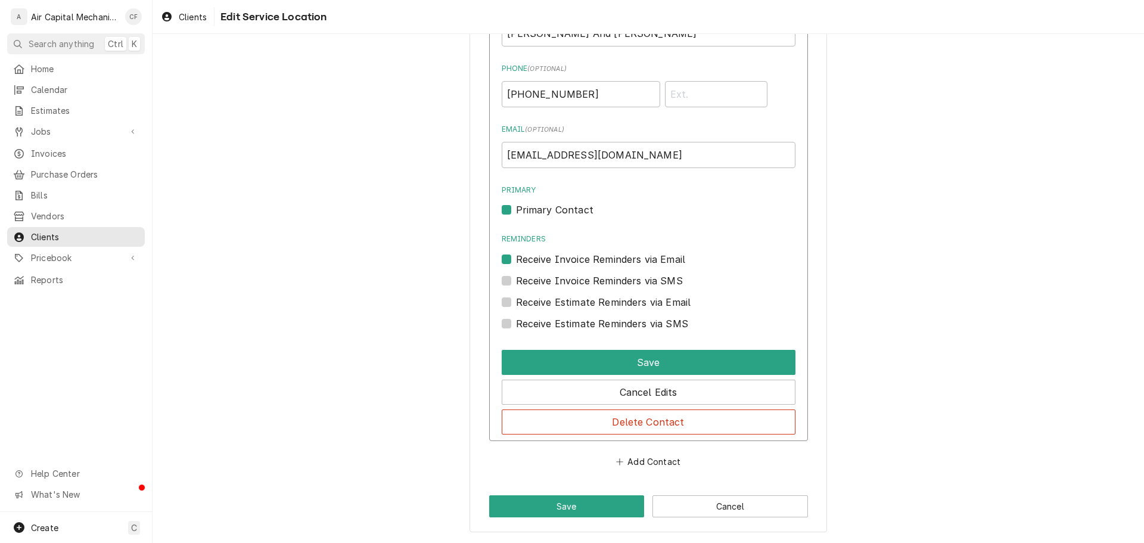
click at [639, 251] on div "Reminders Receive Invoice Reminders via Email" at bounding box center [649, 250] width 294 height 32
click at [639, 255] on label "Receive Invoice Reminders via Email" at bounding box center [601, 259] width 170 height 14
click at [639, 255] on input "Reminders" at bounding box center [663, 265] width 294 height 26
checkbox input "false"
click at [532, 210] on label "Primary Contact" at bounding box center [554, 210] width 77 height 14
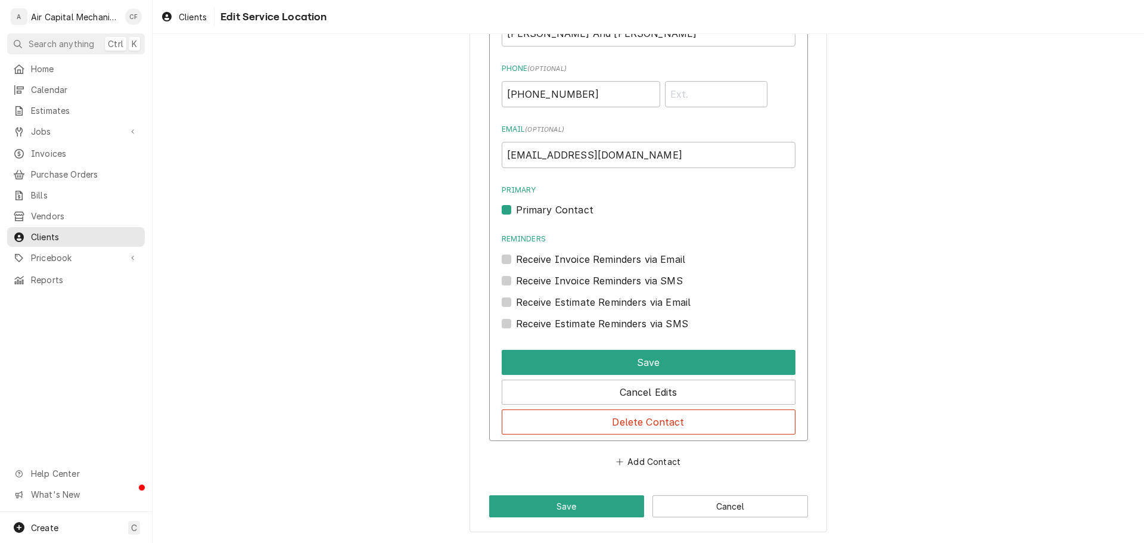
click at [532, 210] on input "Primary" at bounding box center [663, 216] width 294 height 26
checkbox input "false"
click at [644, 347] on div "Name ( optional ) Sheena L And Nathaniel Sawyer Phone ( optional ) (262) 902-31…" at bounding box center [648, 219] width 319 height 446
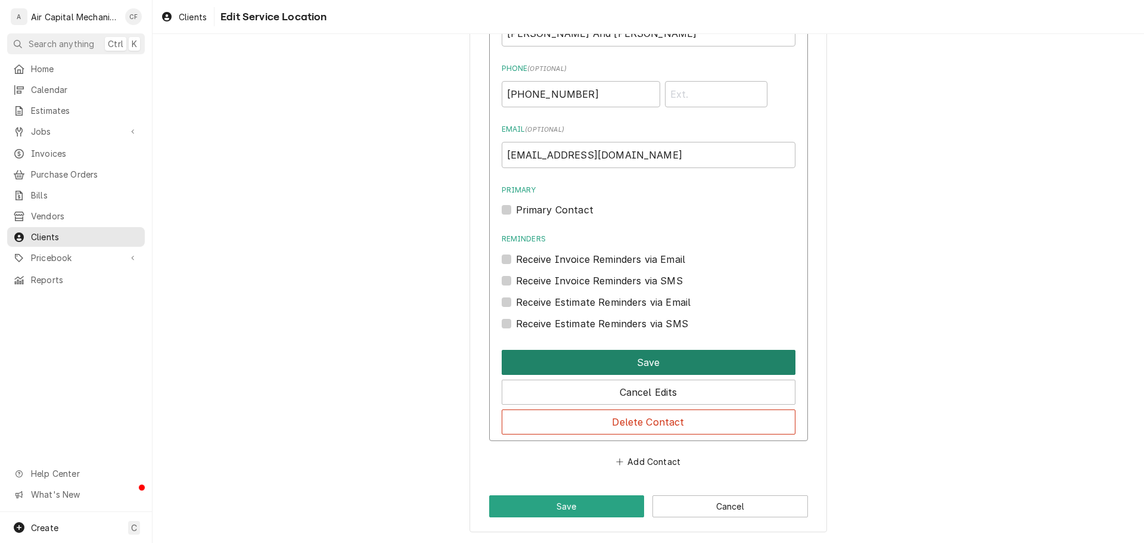
click at [650, 356] on button "Save" at bounding box center [649, 362] width 294 height 25
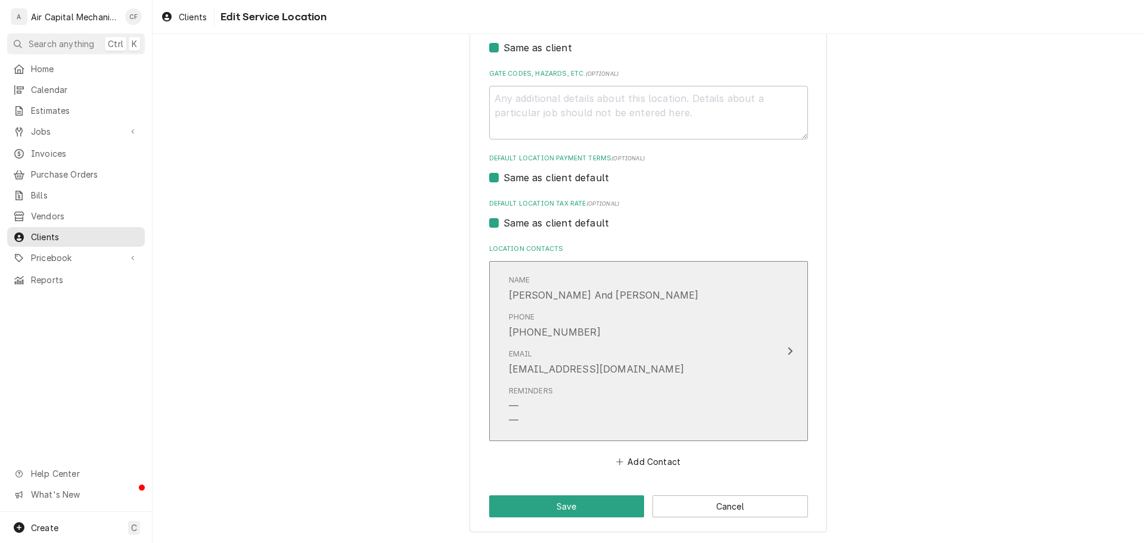
scroll to position [377, 0]
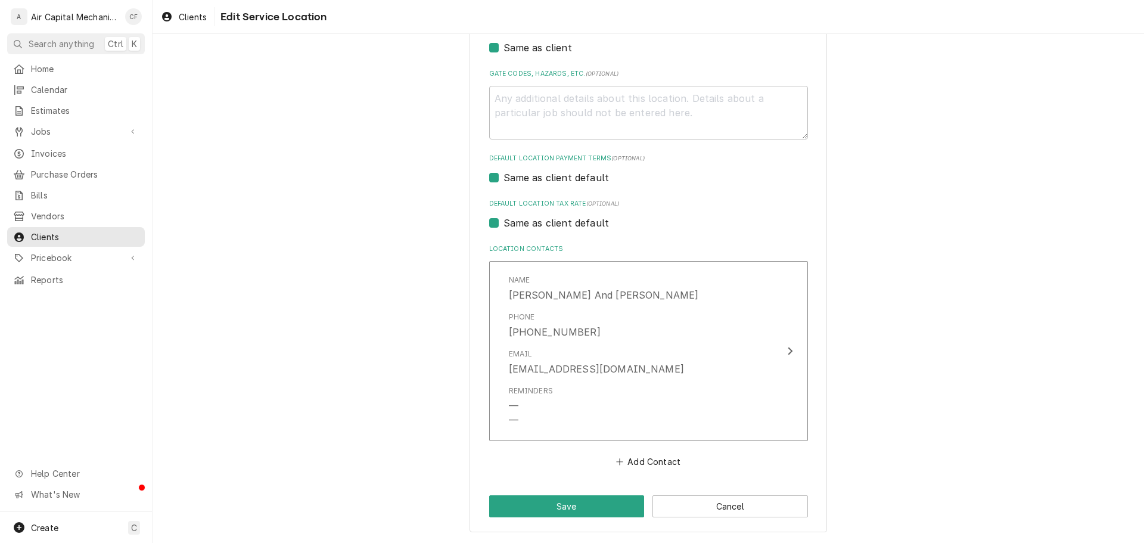
click at [617, 492] on div "Use the fields below to edit this service location: Location Name ( optional ) …" at bounding box center [647, 107] width 357 height 852
click at [618, 499] on button "Save" at bounding box center [567, 506] width 156 height 22
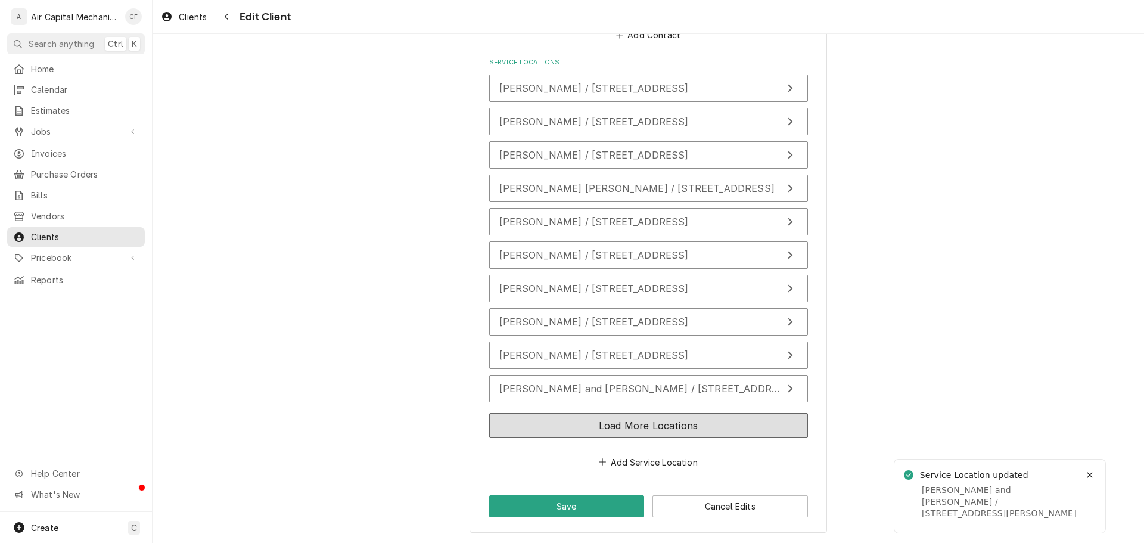
click at [673, 426] on button "Load More Locations" at bounding box center [648, 425] width 319 height 25
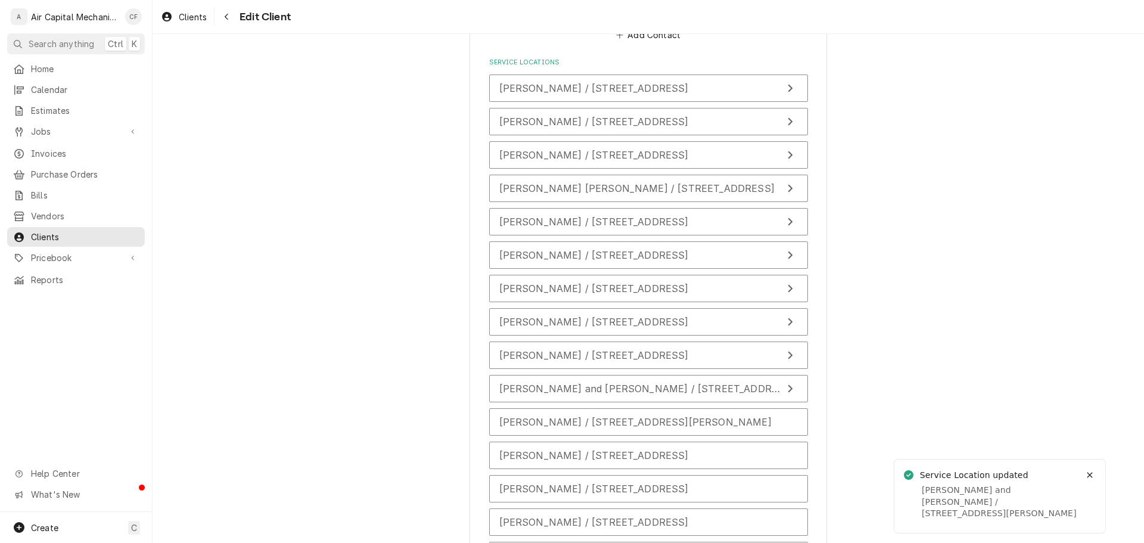
scroll to position [1188, 0]
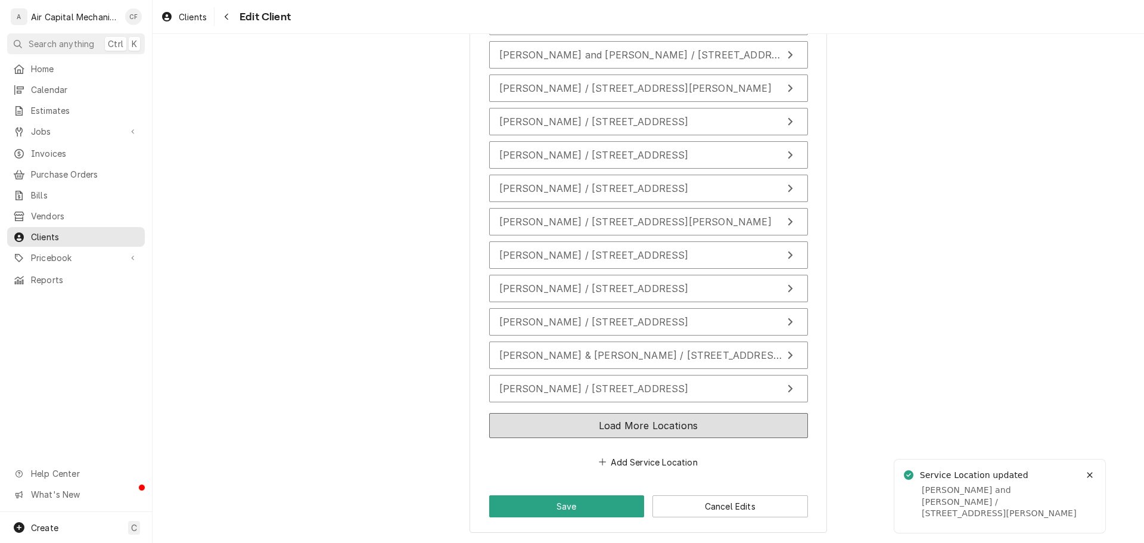
click at [679, 419] on button "Load More Locations" at bounding box center [648, 425] width 319 height 25
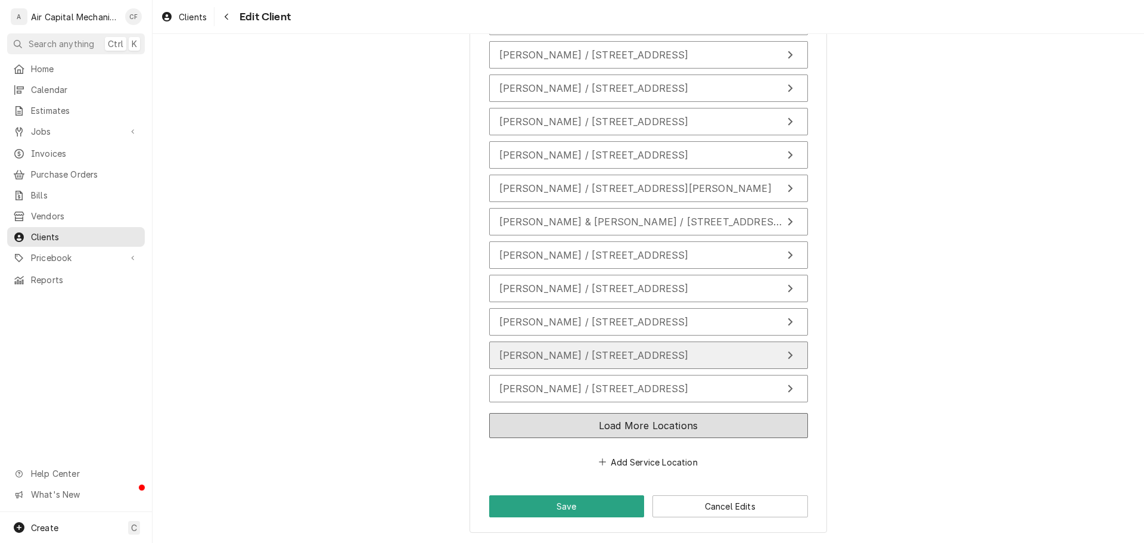
click at [676, 425] on button "Load More Locations" at bounding box center [648, 425] width 319 height 25
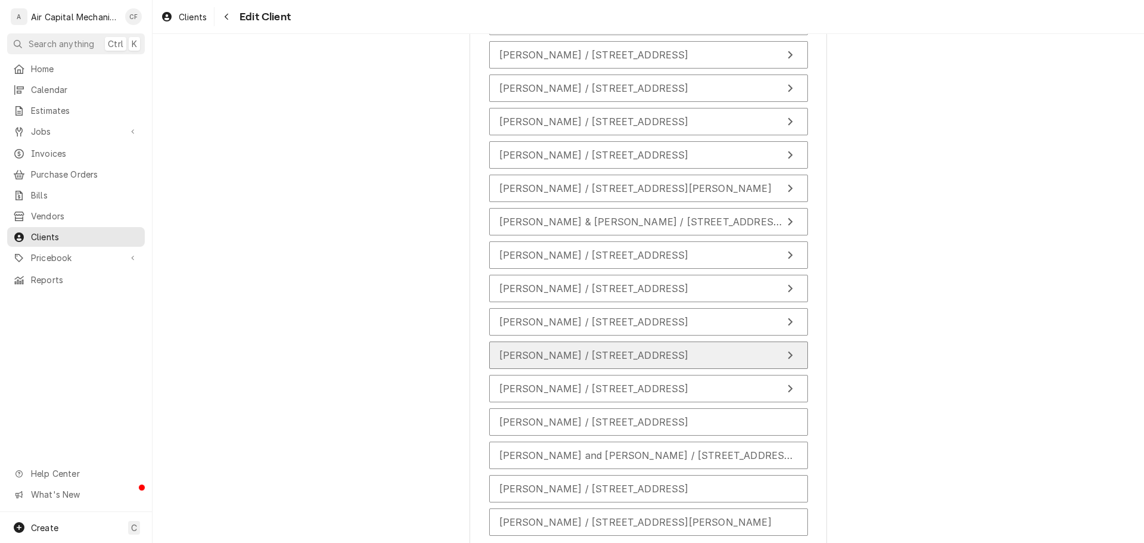
scroll to position [1616, 0]
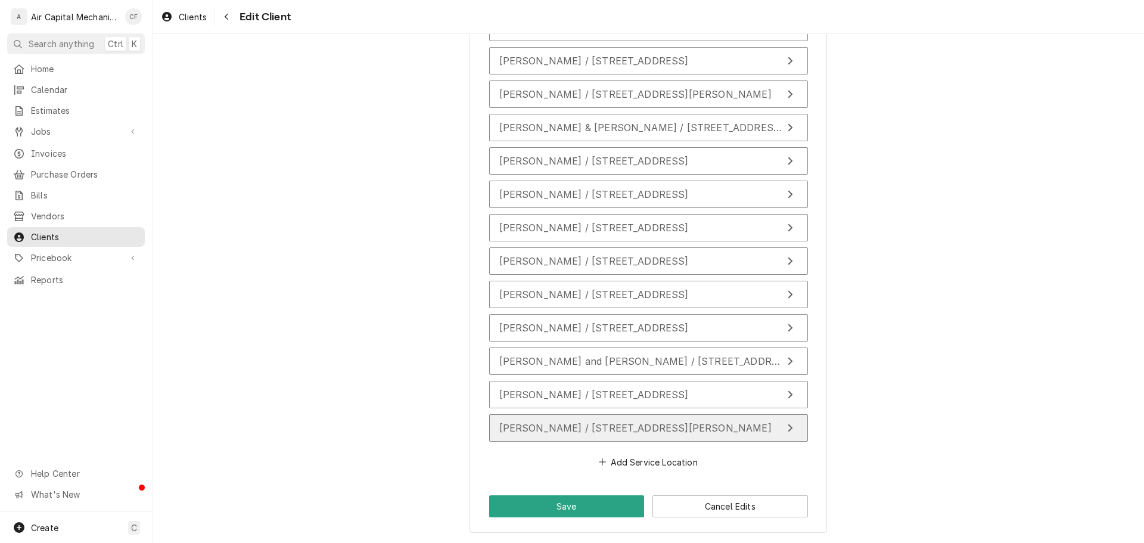
click at [676, 425] on span "Uraina Storey / 6515 N Wendell St, Park City, KS 67219" at bounding box center [635, 428] width 272 height 12
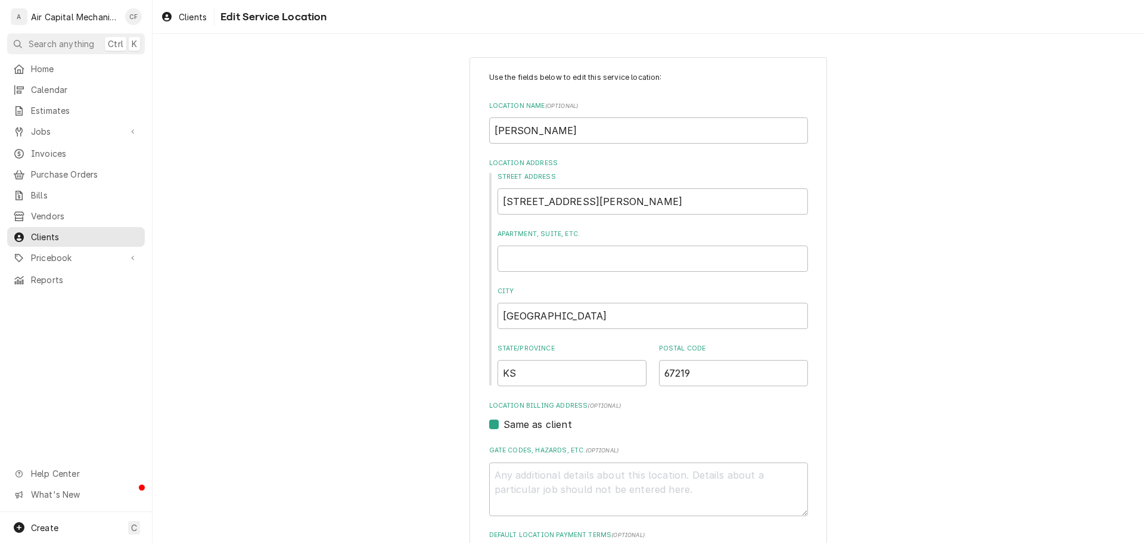
scroll to position [402, 0]
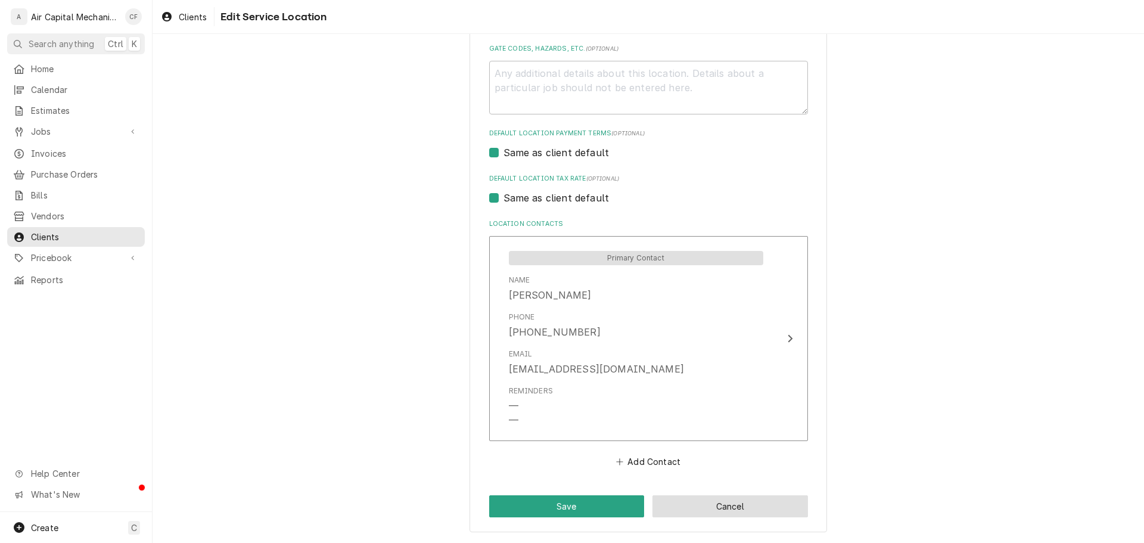
click at [719, 502] on button "Cancel" at bounding box center [730, 506] width 156 height 22
type textarea "x"
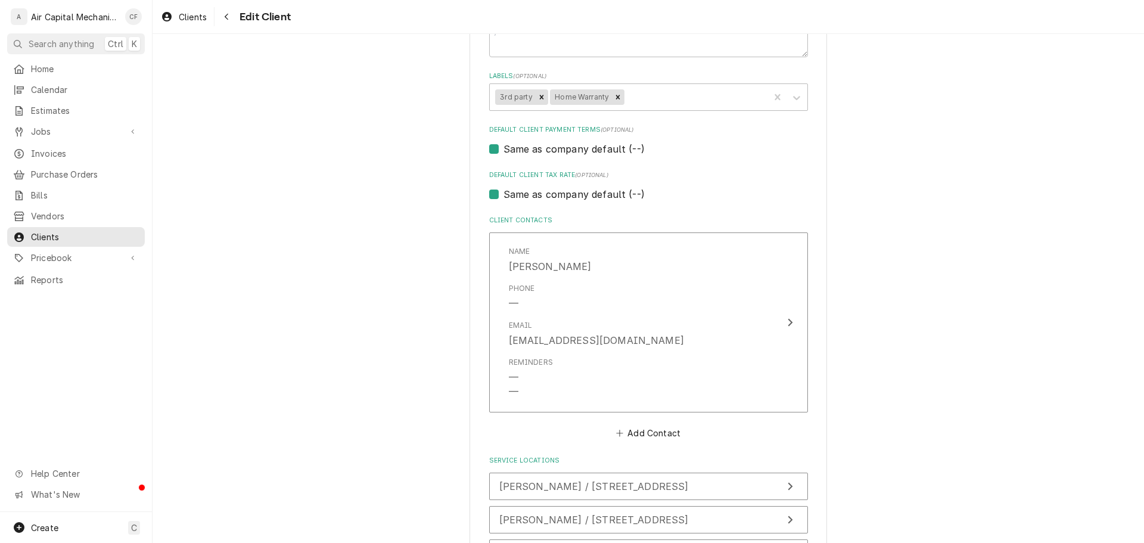
scroll to position [854, 0]
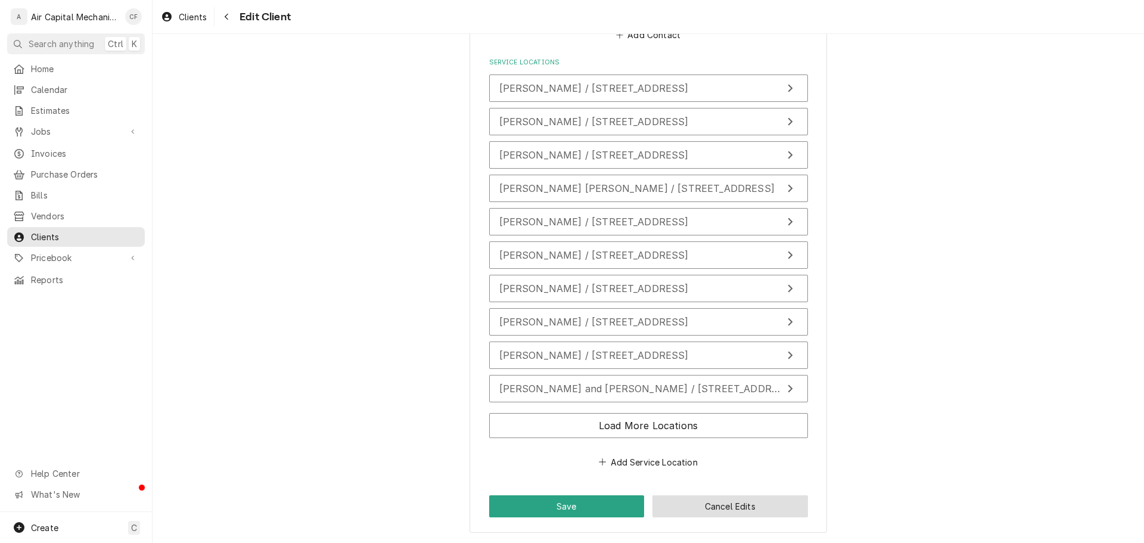
click at [700, 509] on button "Cancel Edits" at bounding box center [730, 506] width 156 height 22
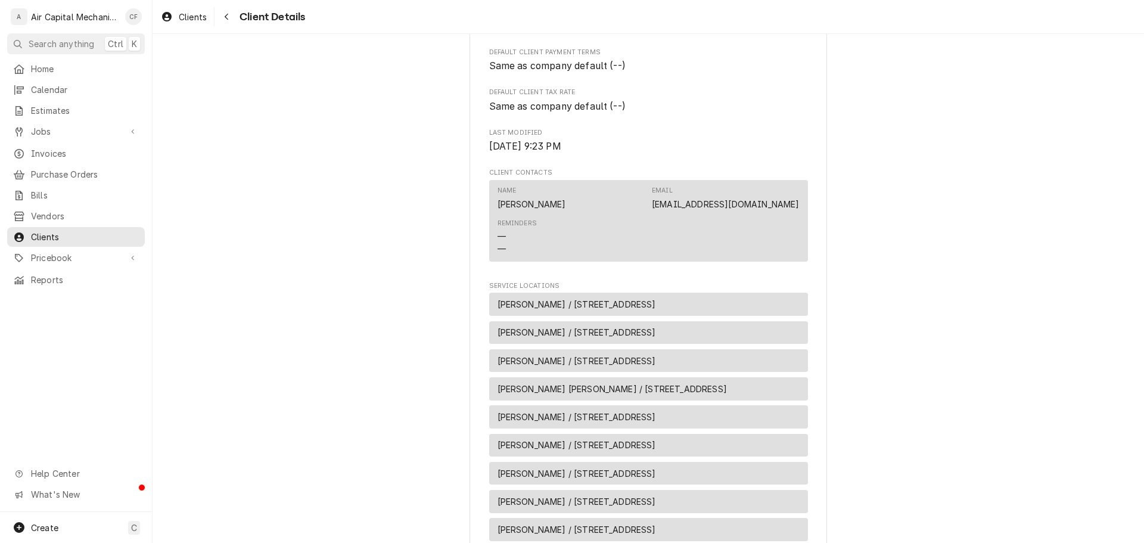
scroll to position [1295, 0]
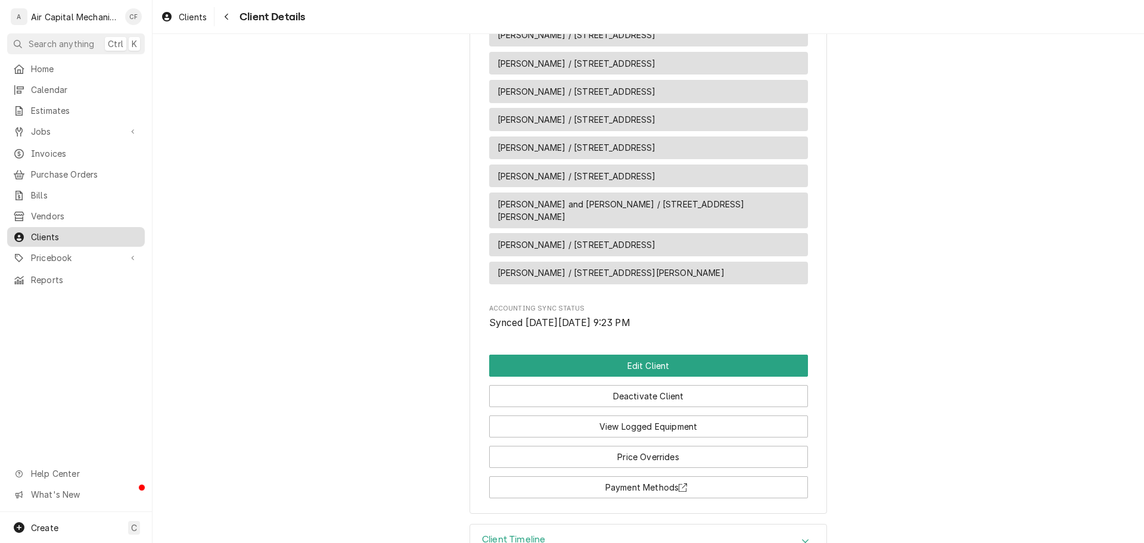
click at [119, 229] on div "Clients" at bounding box center [76, 236] width 133 height 15
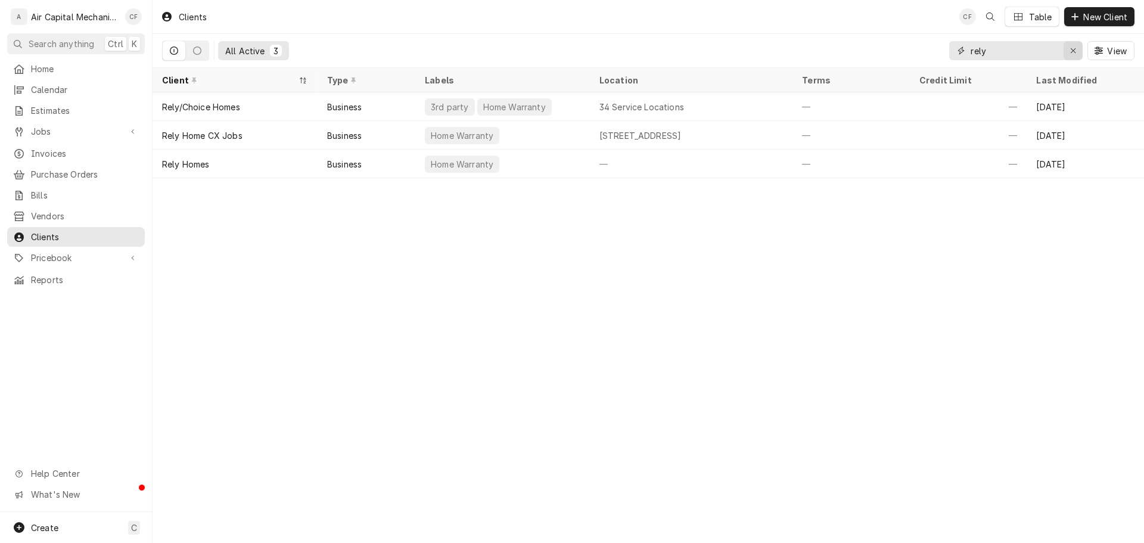
click at [1074, 50] on icon "Erase input" at bounding box center [1073, 50] width 7 height 8
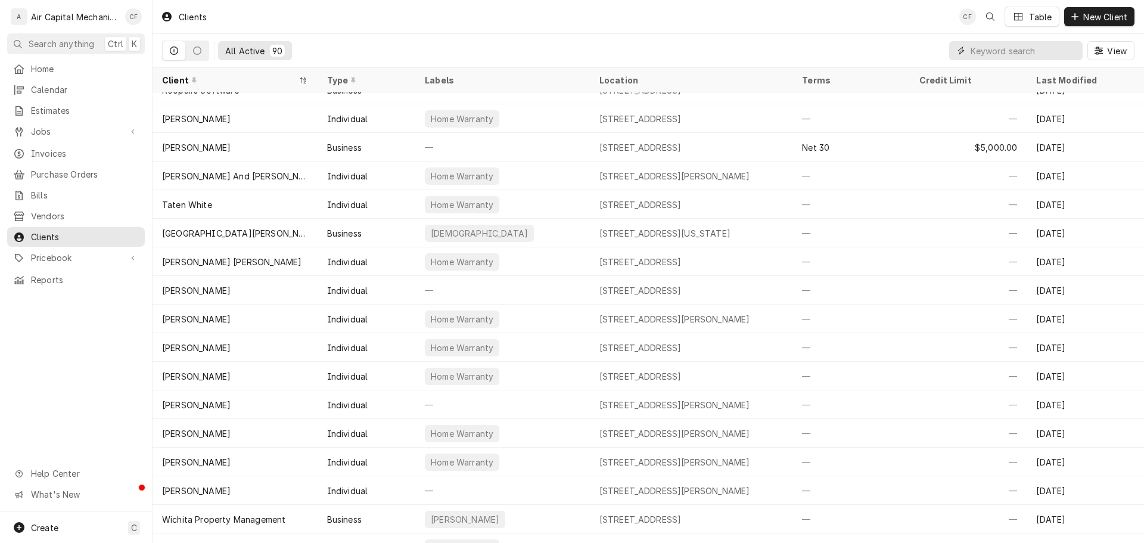
scroll to position [2122, 0]
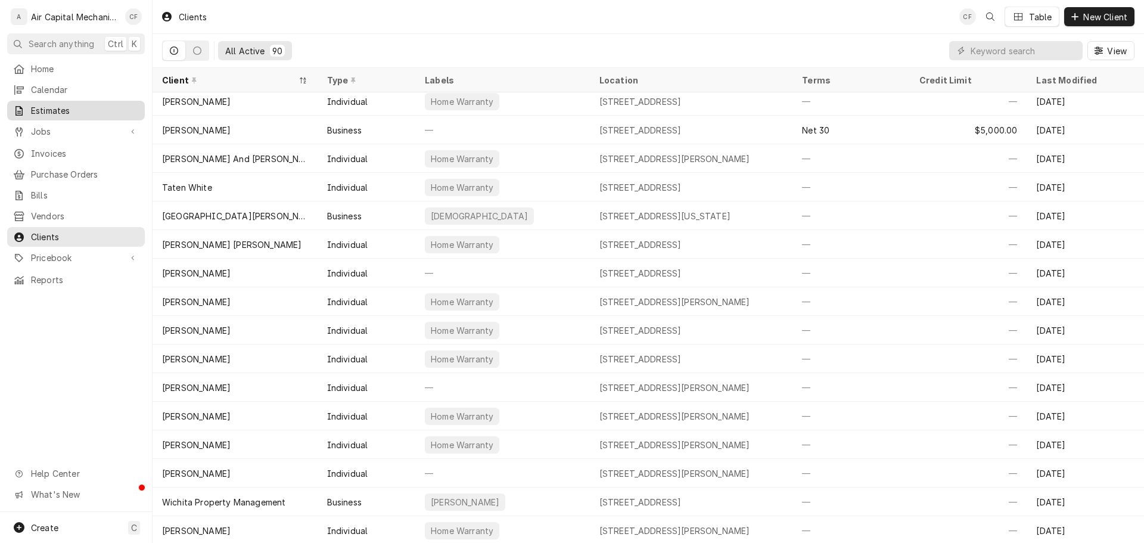
click at [85, 116] on link "Estimates" at bounding box center [76, 111] width 138 height 20
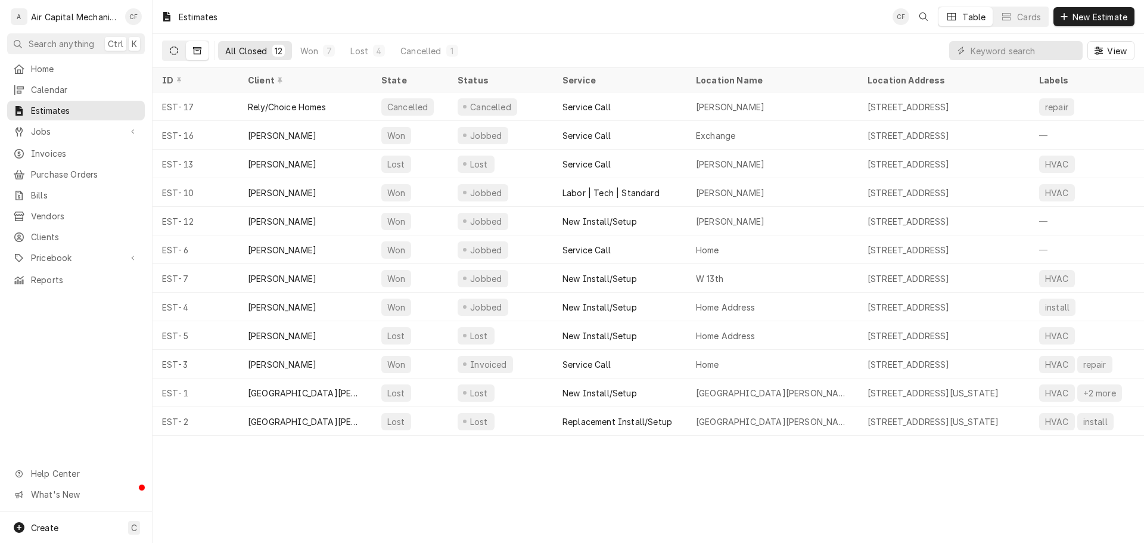
click at [172, 47] on icon "Dynamic Content Wrapper" at bounding box center [174, 50] width 8 height 8
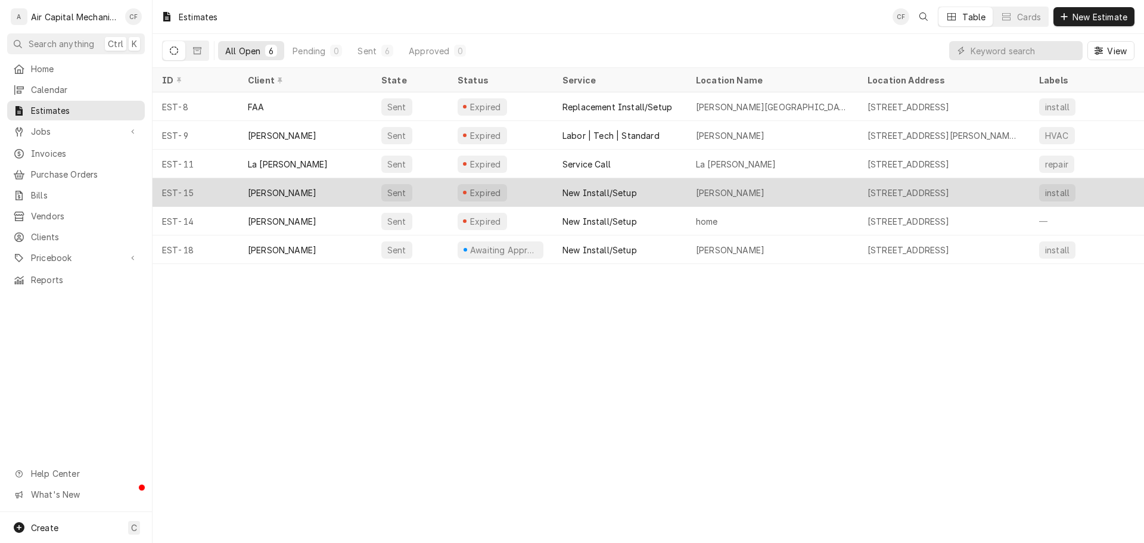
click at [292, 187] on div "[PERSON_NAME]" at bounding box center [282, 192] width 69 height 13
